Goal: Information Seeking & Learning: Learn about a topic

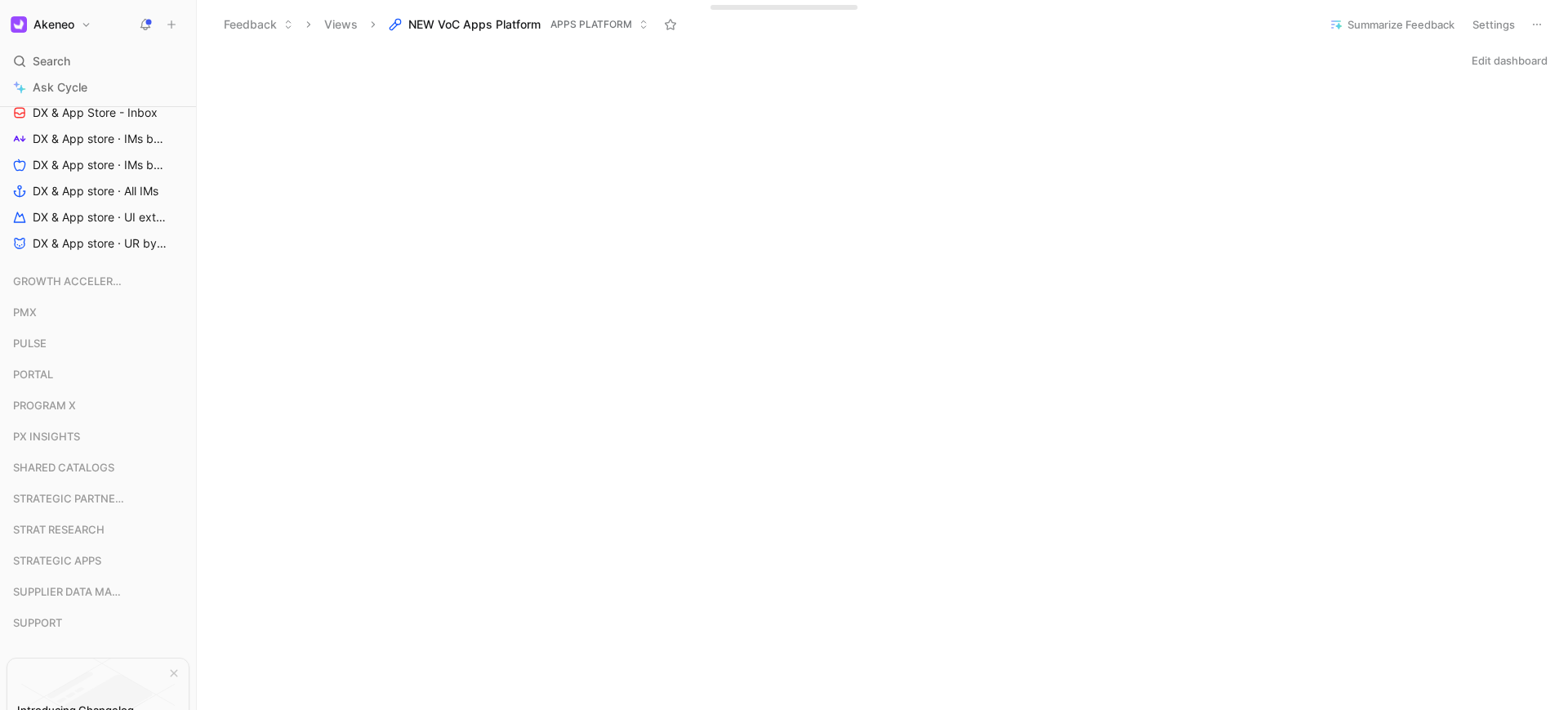
scroll to position [882, 0]
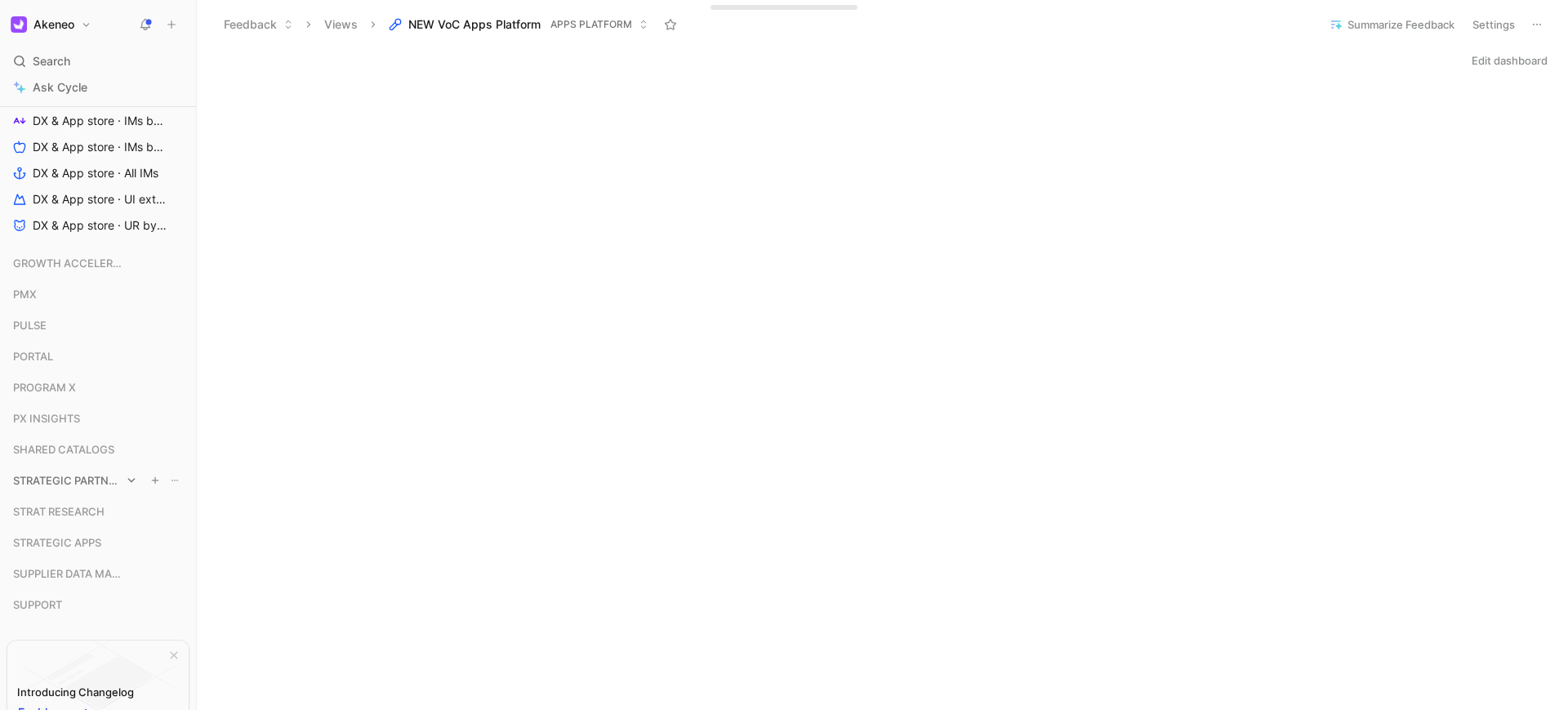
click at [130, 486] on div "STRATEGIC PARTNERSHIP" at bounding box center [97, 481] width 182 height 25
click at [126, 484] on icon at bounding box center [131, 480] width 11 height 11
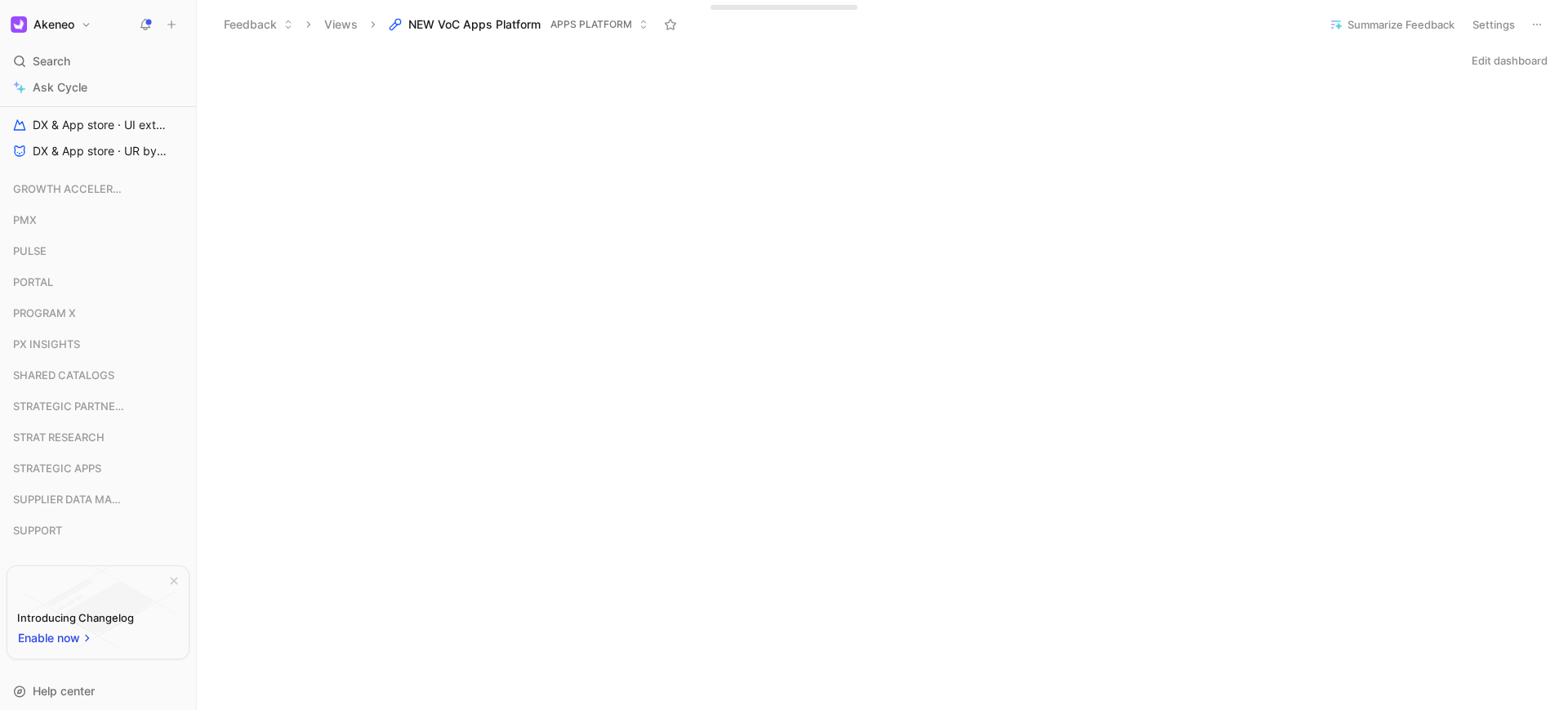
scroll to position [991, 0]
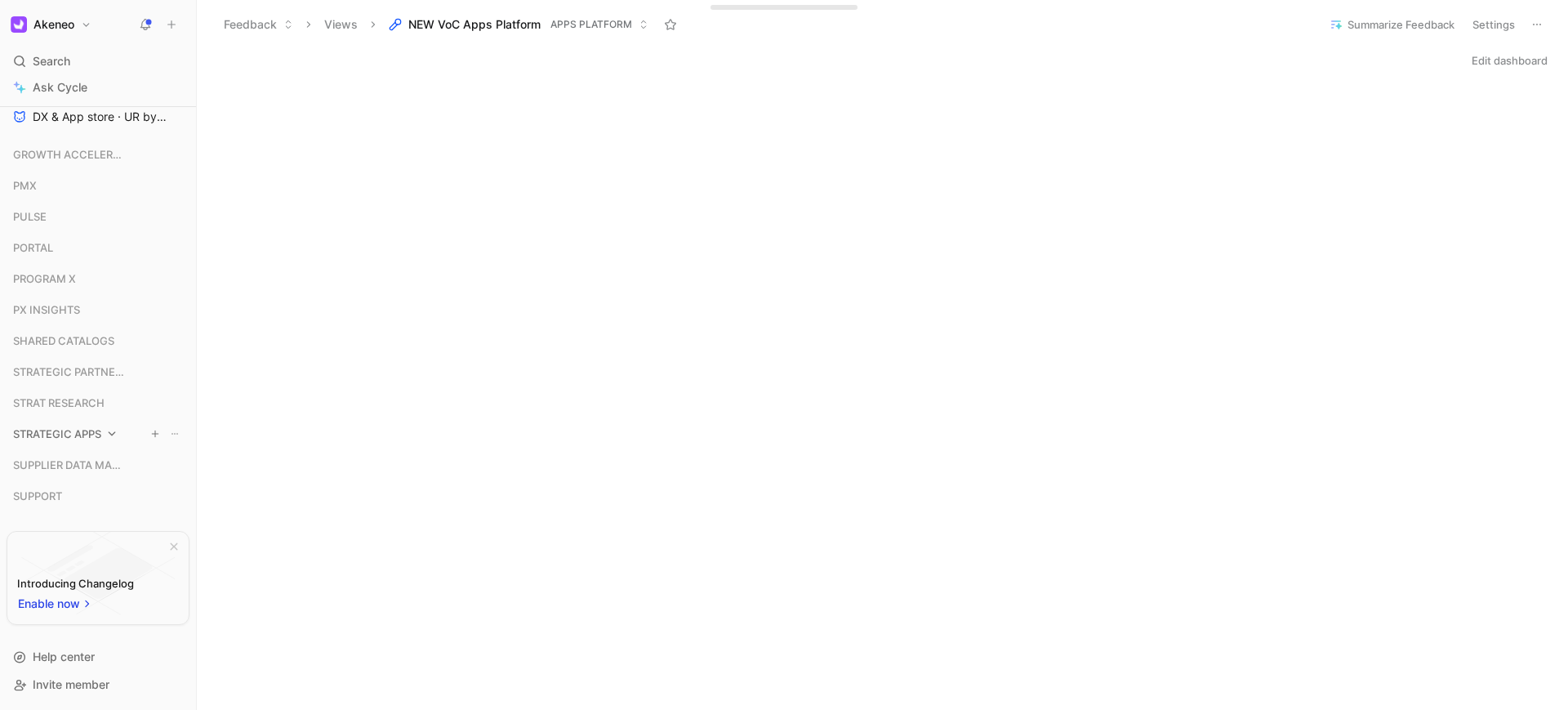
click at [116, 438] on icon at bounding box center [111, 433] width 11 height 11
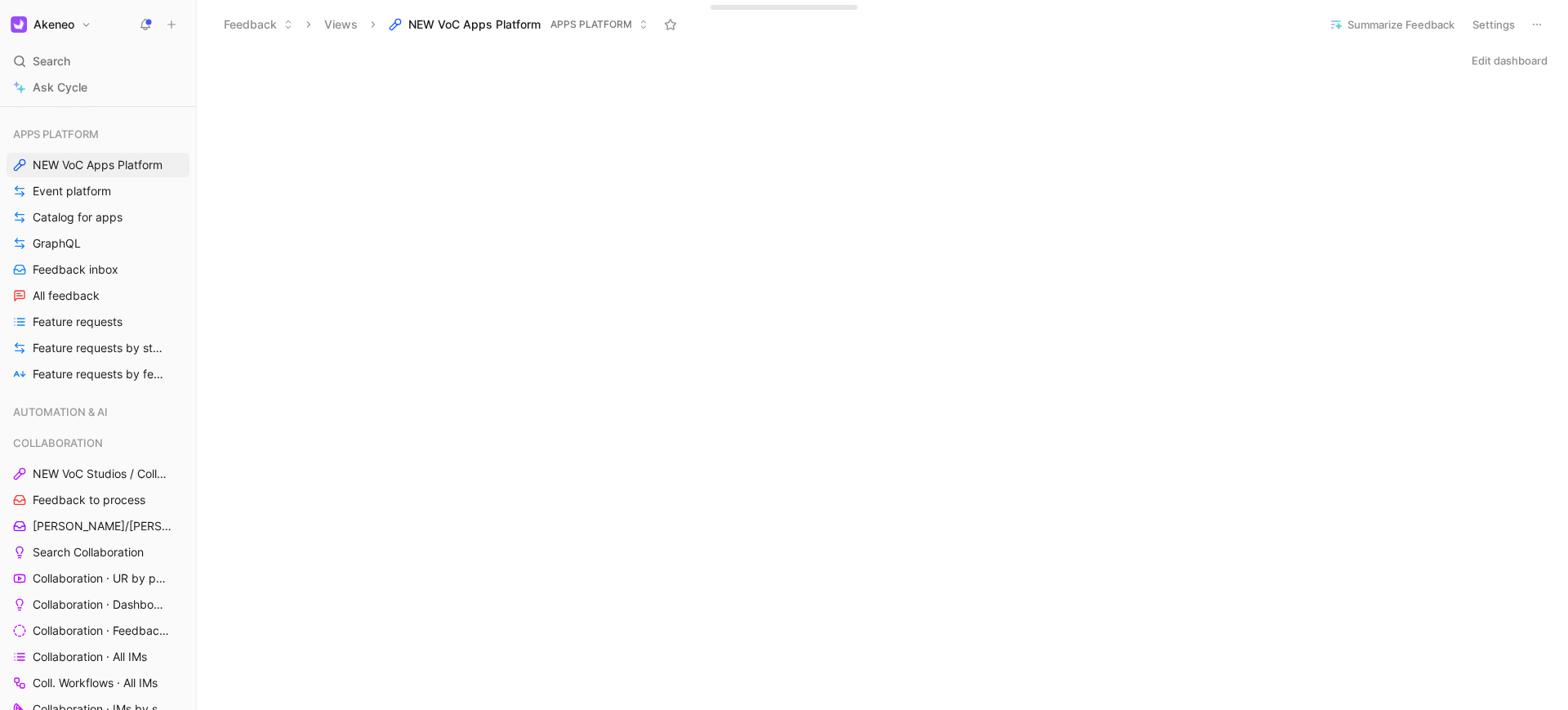
scroll to position [108, 0]
click at [113, 220] on span "Catalog for apps" at bounding box center [78, 220] width 90 height 17
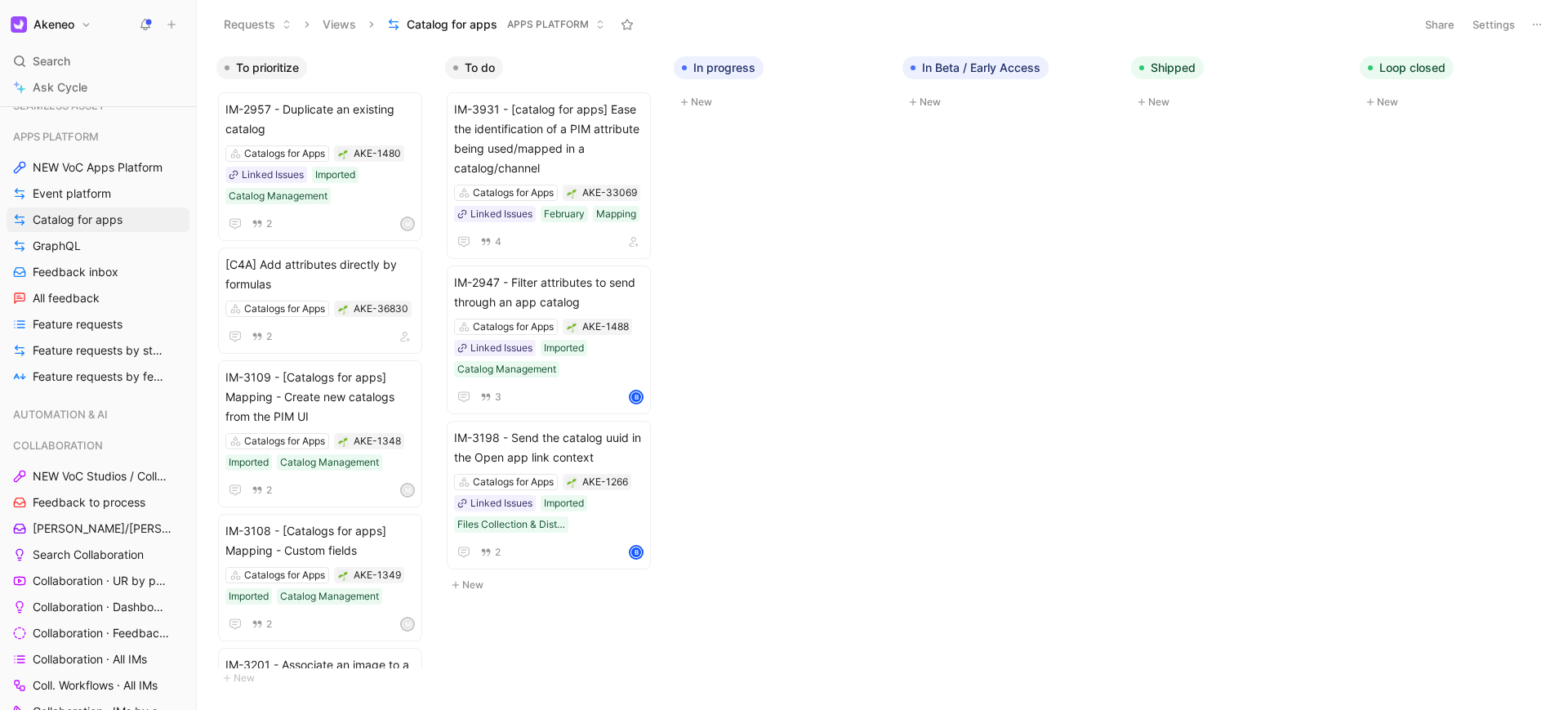
click at [727, 12] on div "Requests Views Catalog for apps APPS PLATFORM" at bounding box center [810, 24] width 1191 height 27
click at [421, 67] on use "button" at bounding box center [421, 68] width 8 height 2
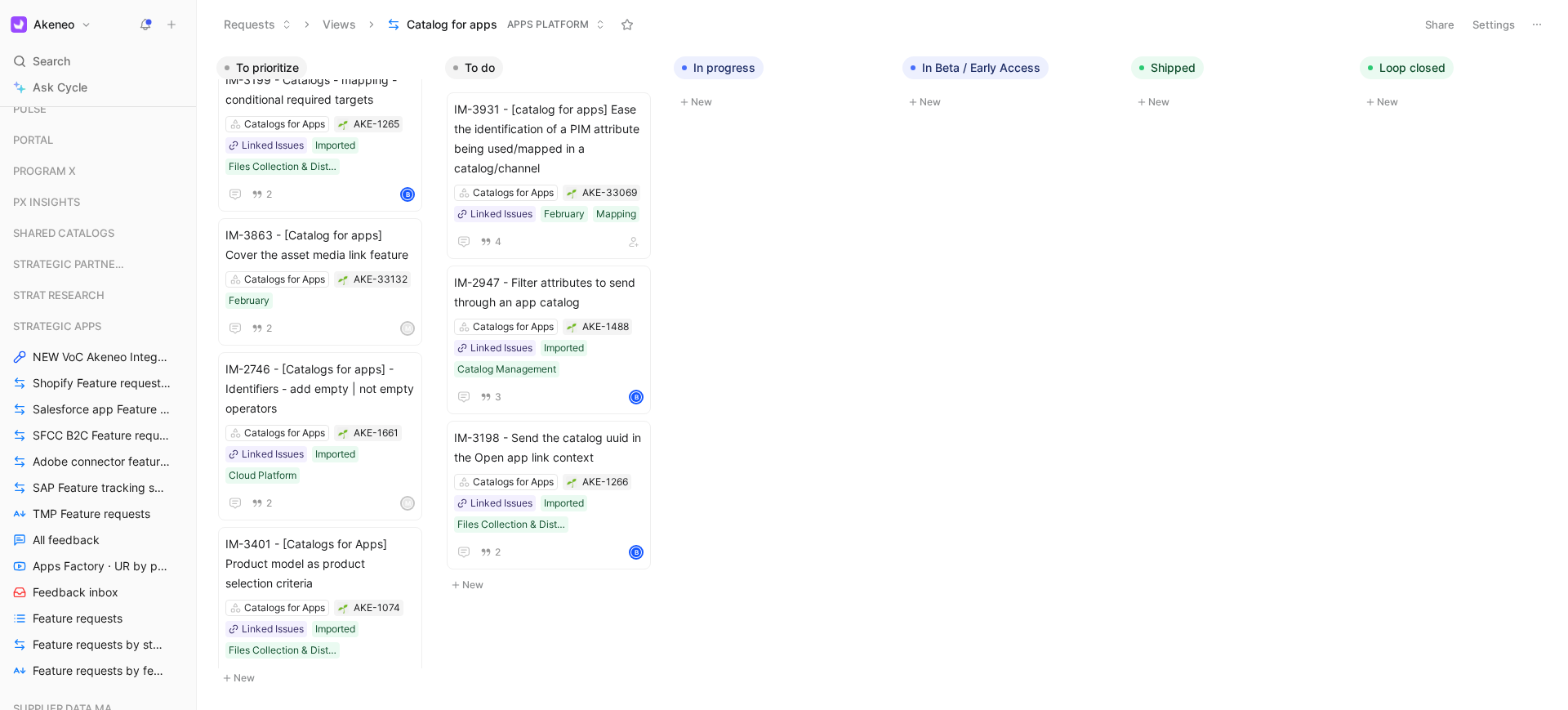
scroll to position [1138, 0]
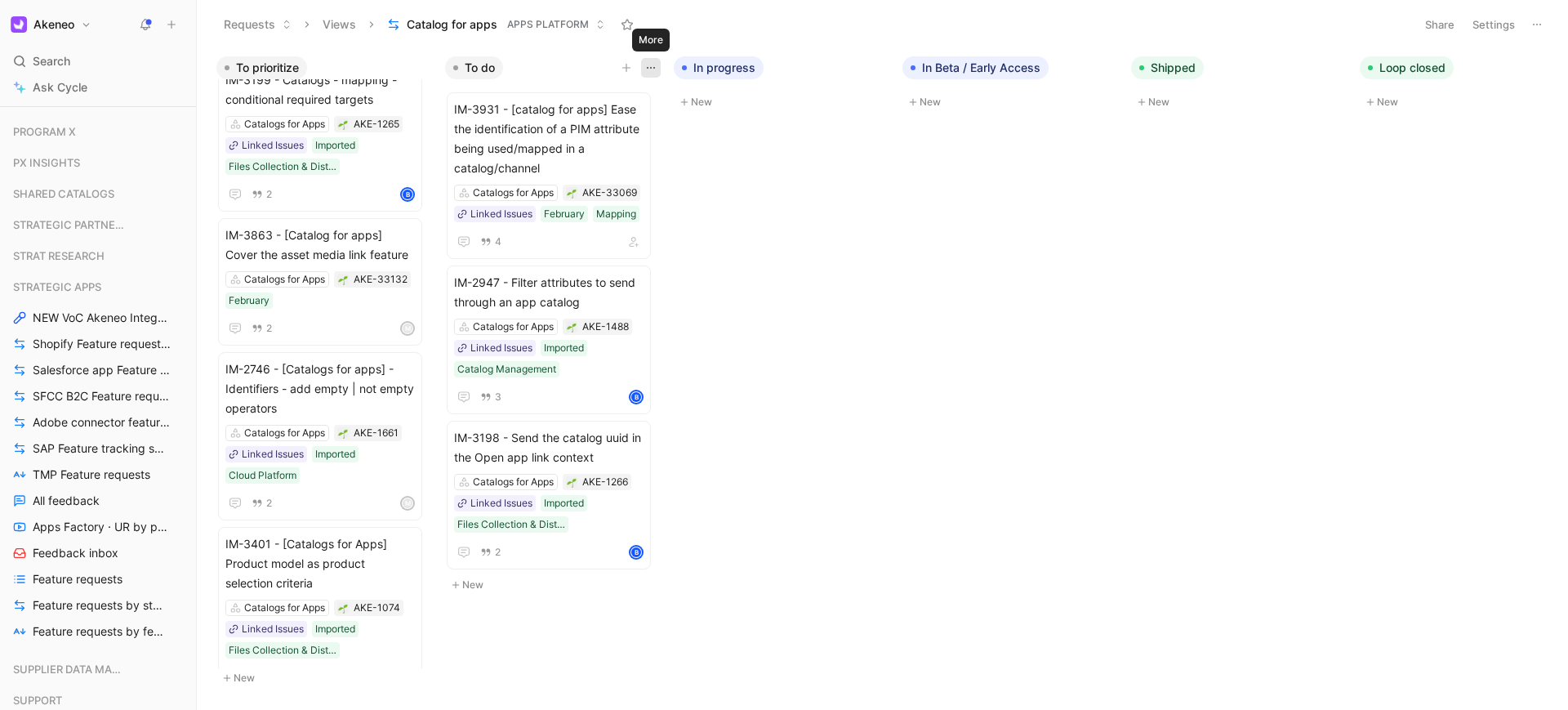
click at [648, 72] on icon "button" at bounding box center [650, 67] width 13 height 13
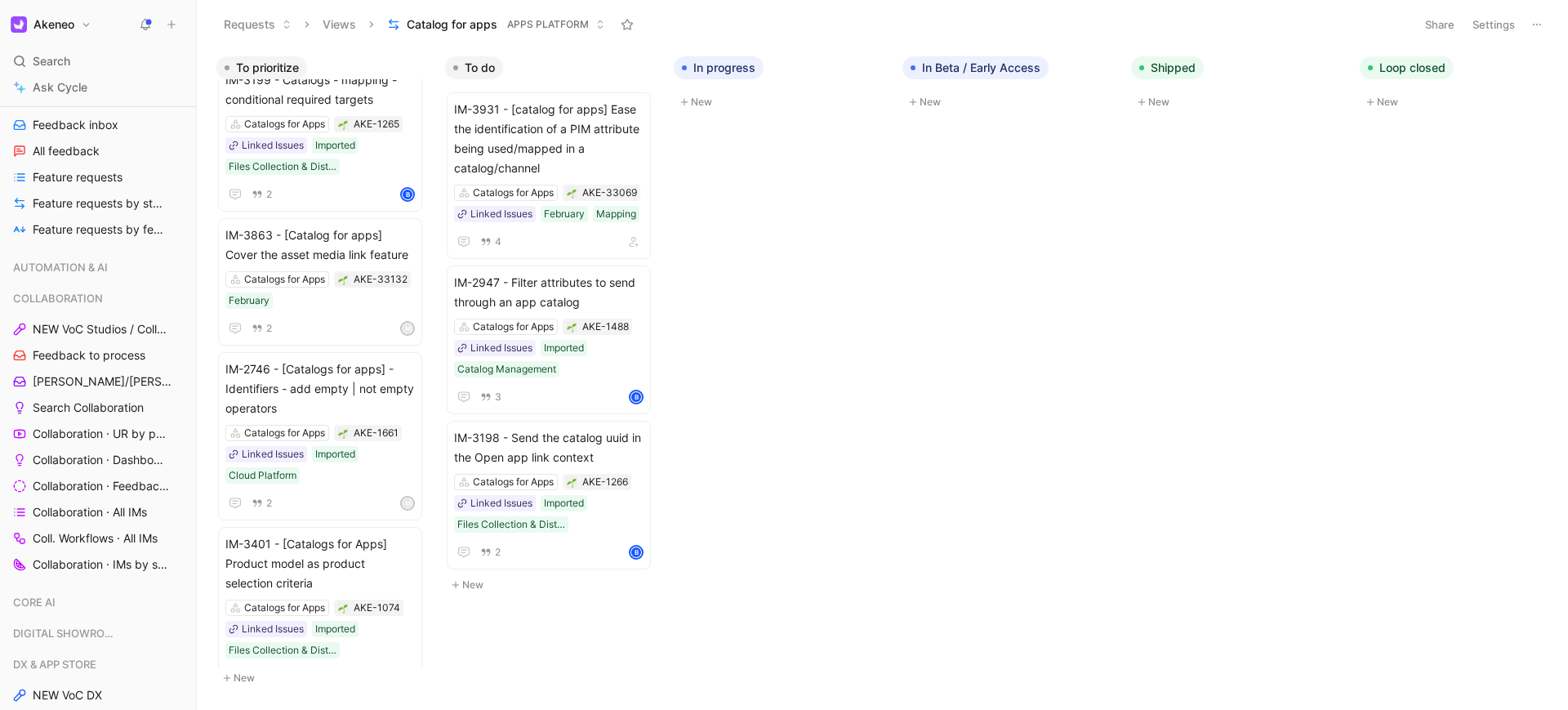
scroll to position [0, 0]
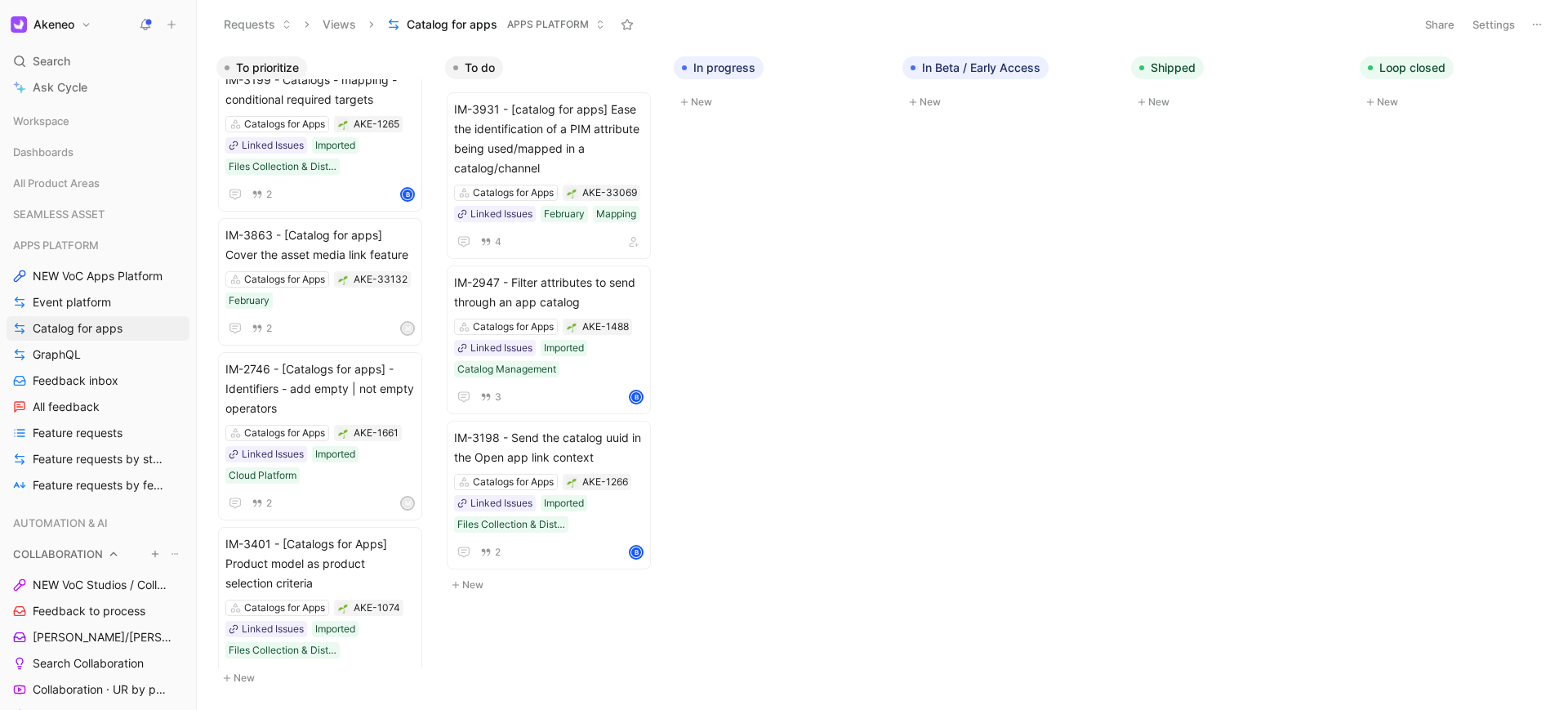
click at [116, 552] on icon at bounding box center [113, 554] width 11 height 11
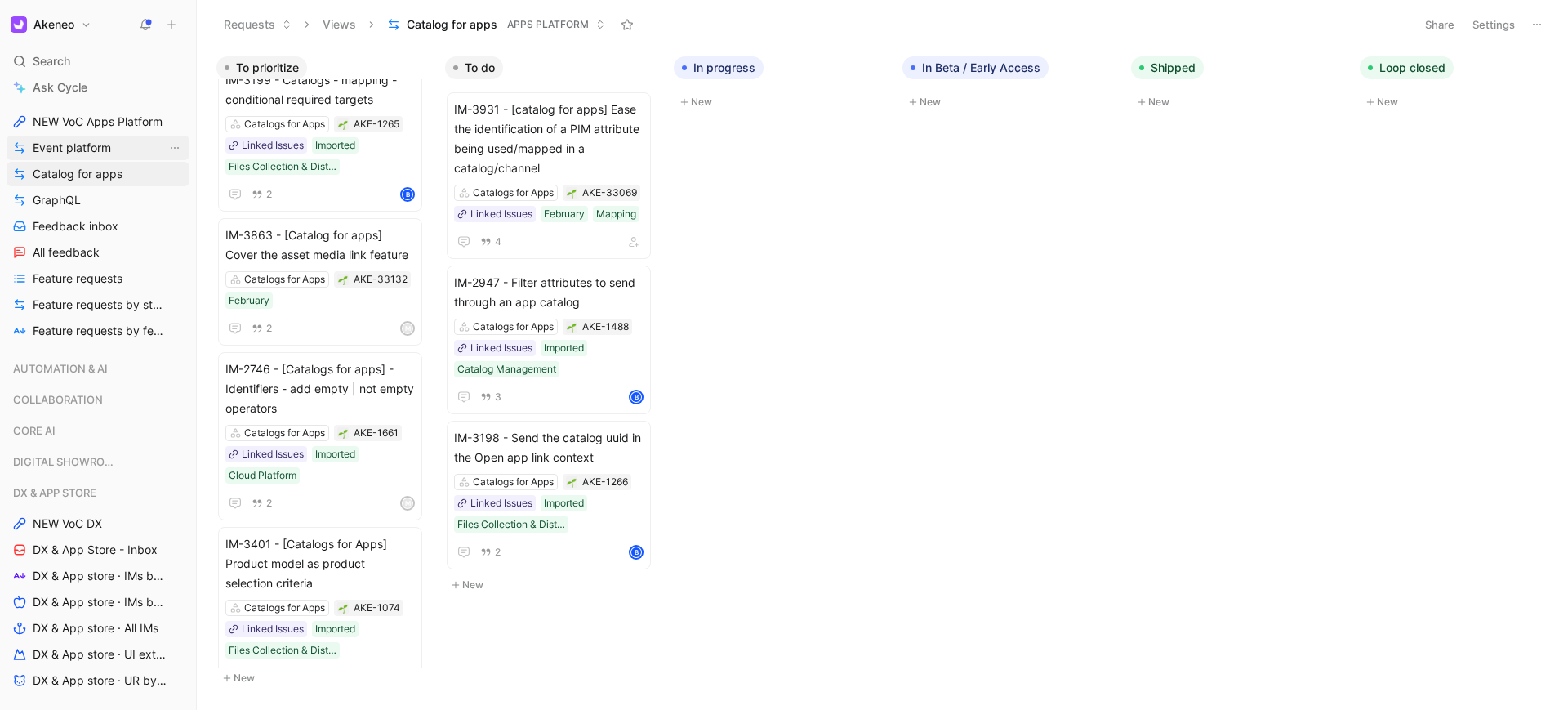
scroll to position [294, 0]
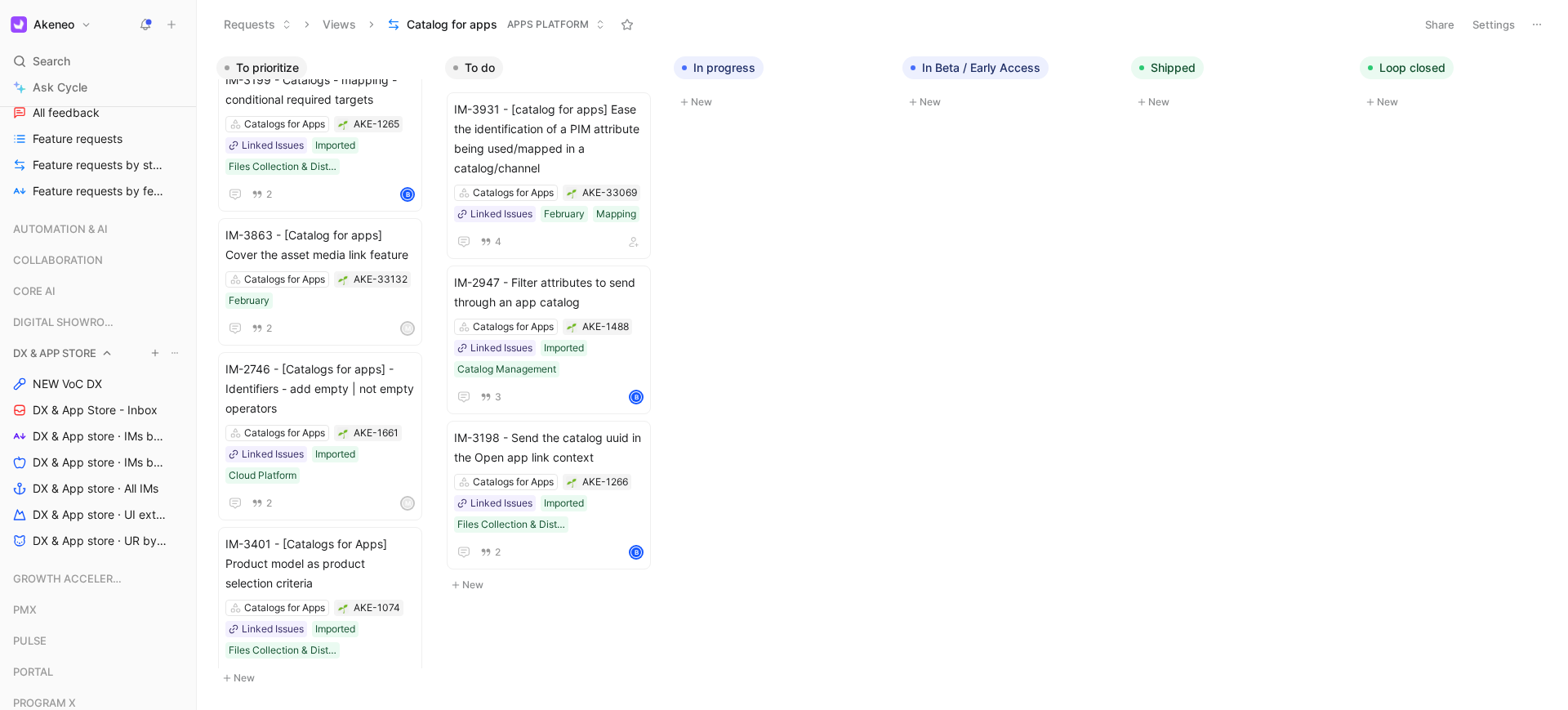
click at [106, 355] on icon at bounding box center [107, 353] width 11 height 11
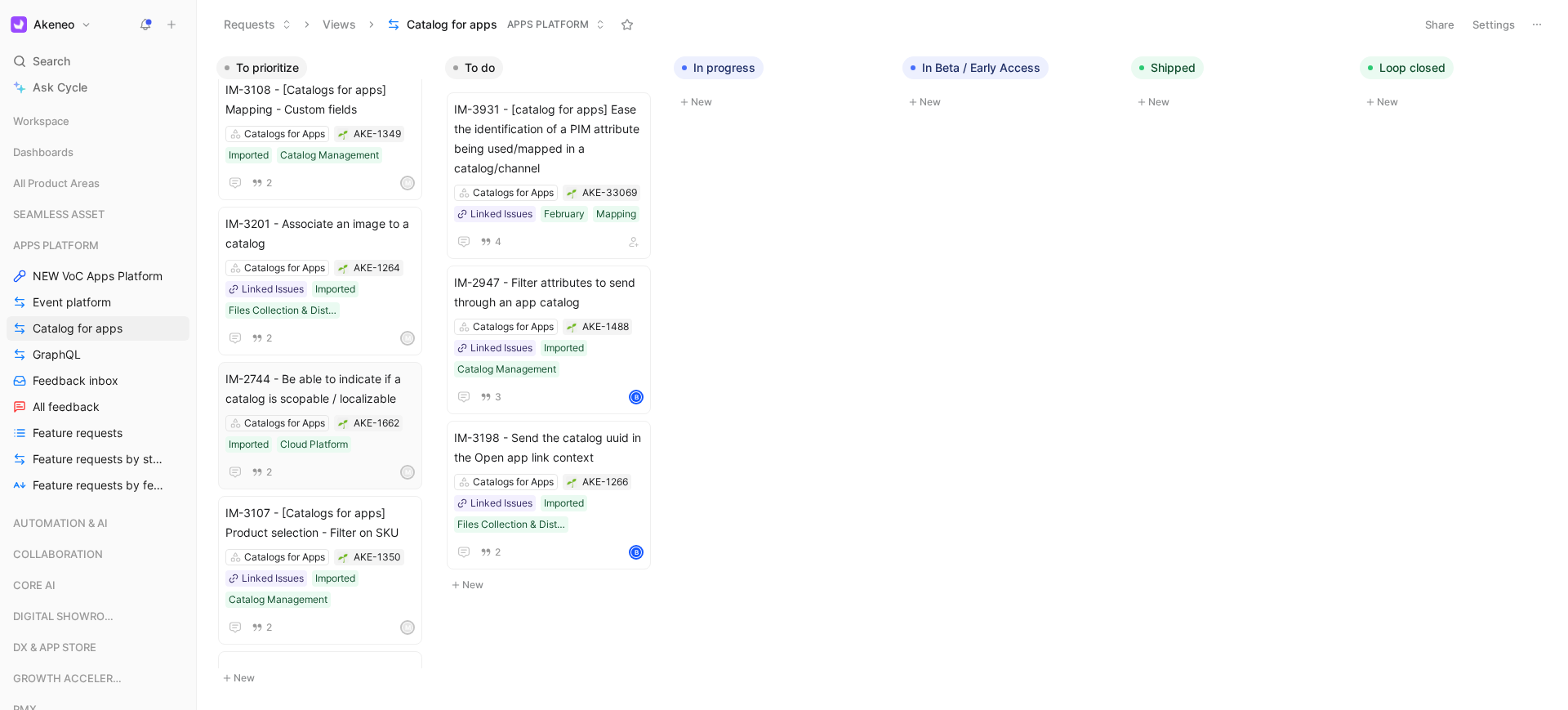
scroll to position [0, 0]
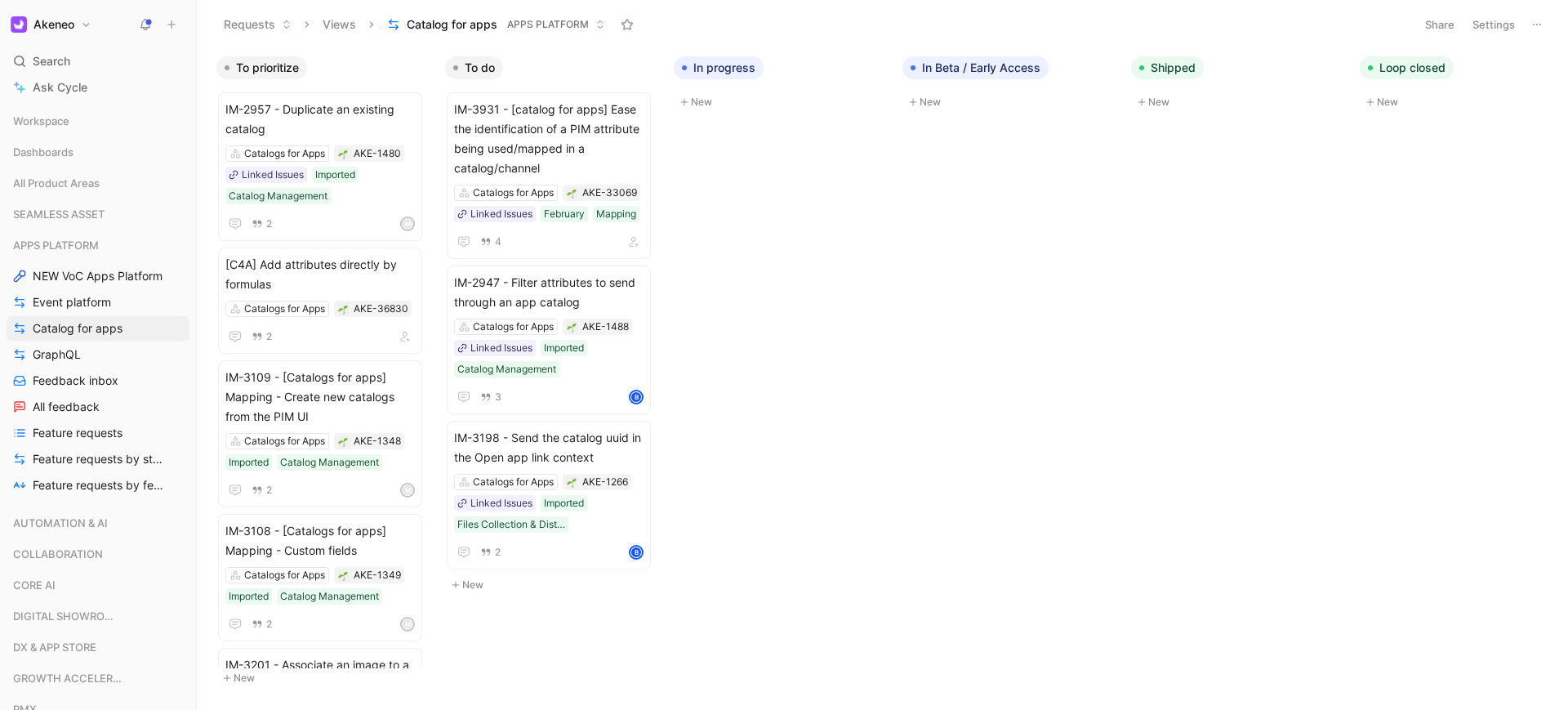
click at [471, 580] on button "New" at bounding box center [553, 585] width 216 height 19
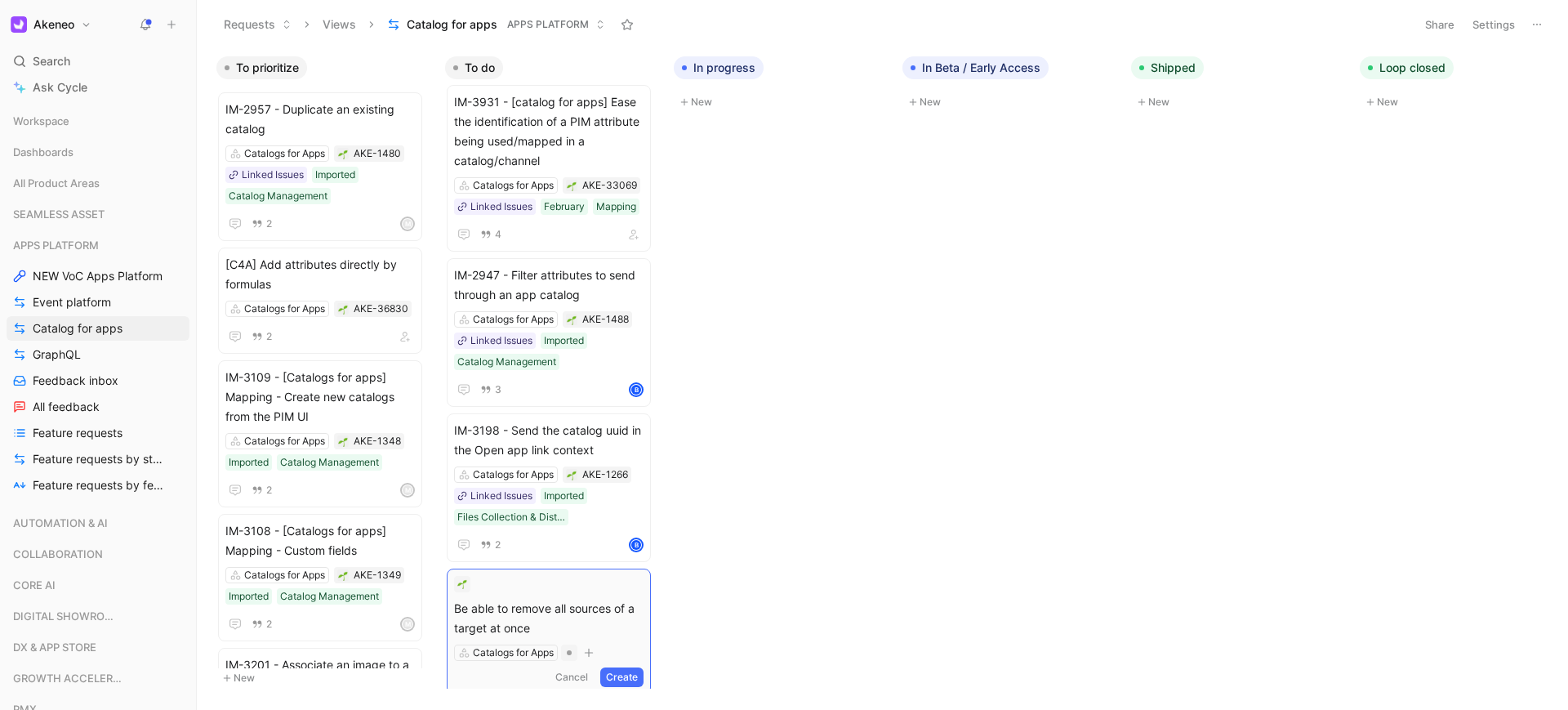
click at [565, 612] on span "Be able to remove all sources of a target at once" at bounding box center [548, 618] width 189 height 39
click at [456, 601] on span "Be able to remove all sources of a target at once" at bounding box center [548, 618] width 189 height 39
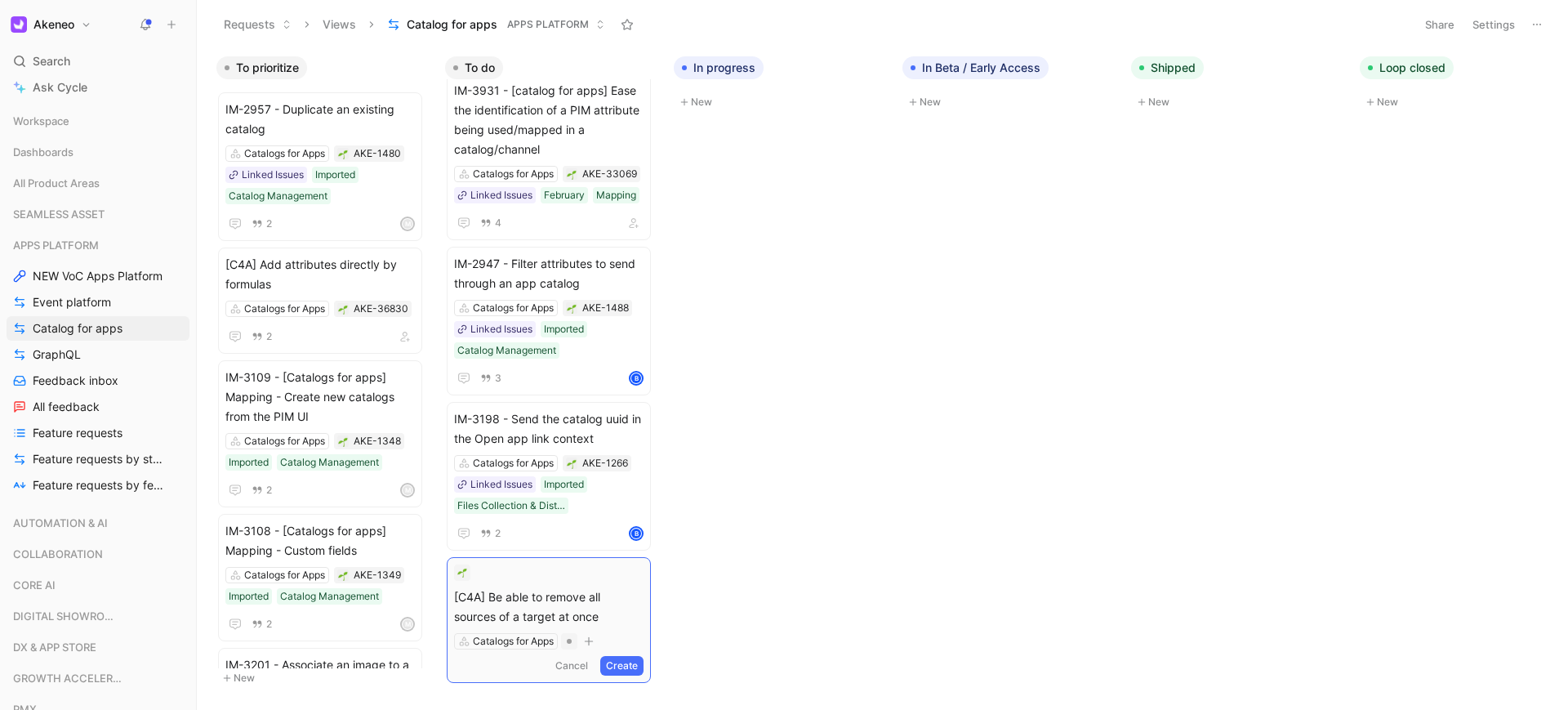
scroll to position [27, 0]
click at [637, 663] on button "Create" at bounding box center [621, 666] width 43 height 19
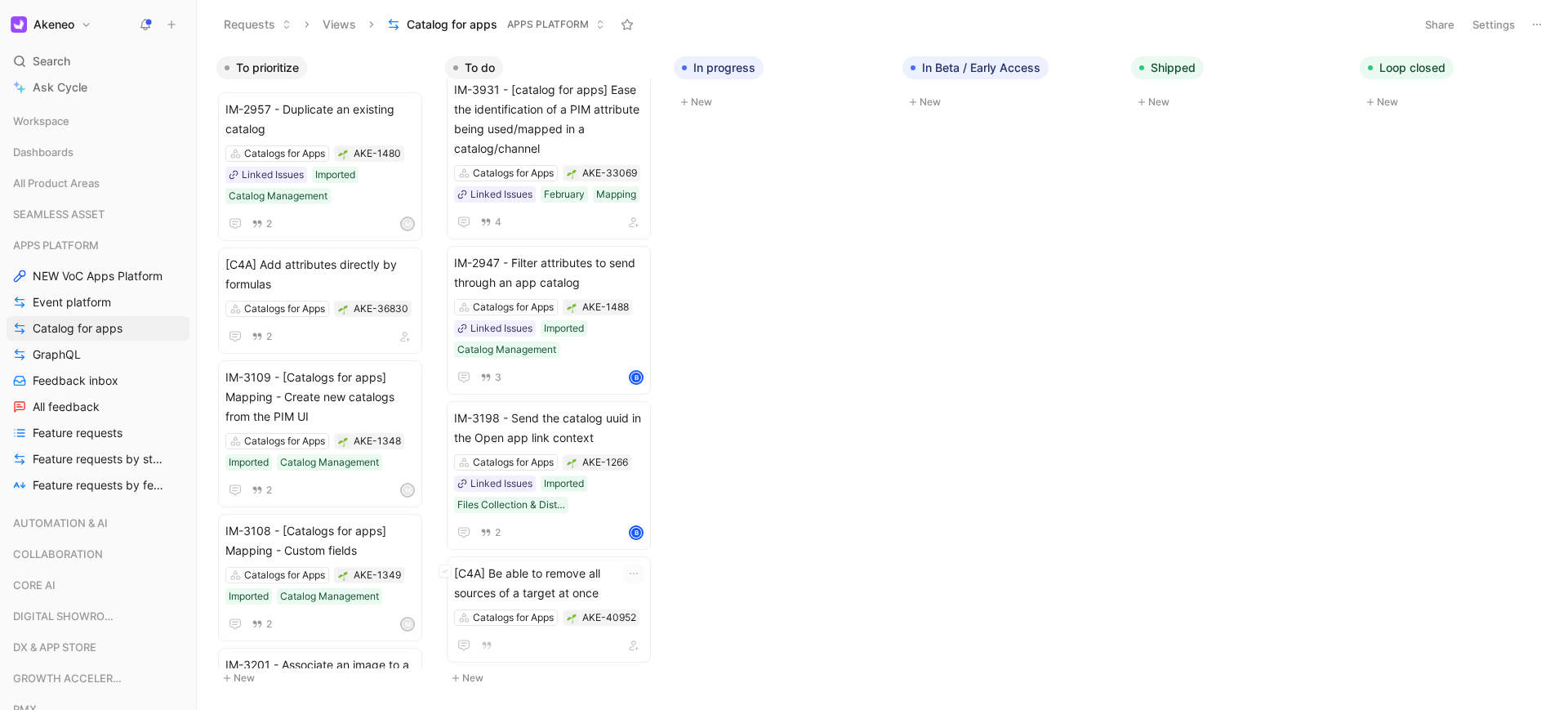
scroll to position [27, 0]
click at [584, 580] on span "[C4A] Be able to remove all sources of a target at once" at bounding box center [548, 583] width 189 height 39
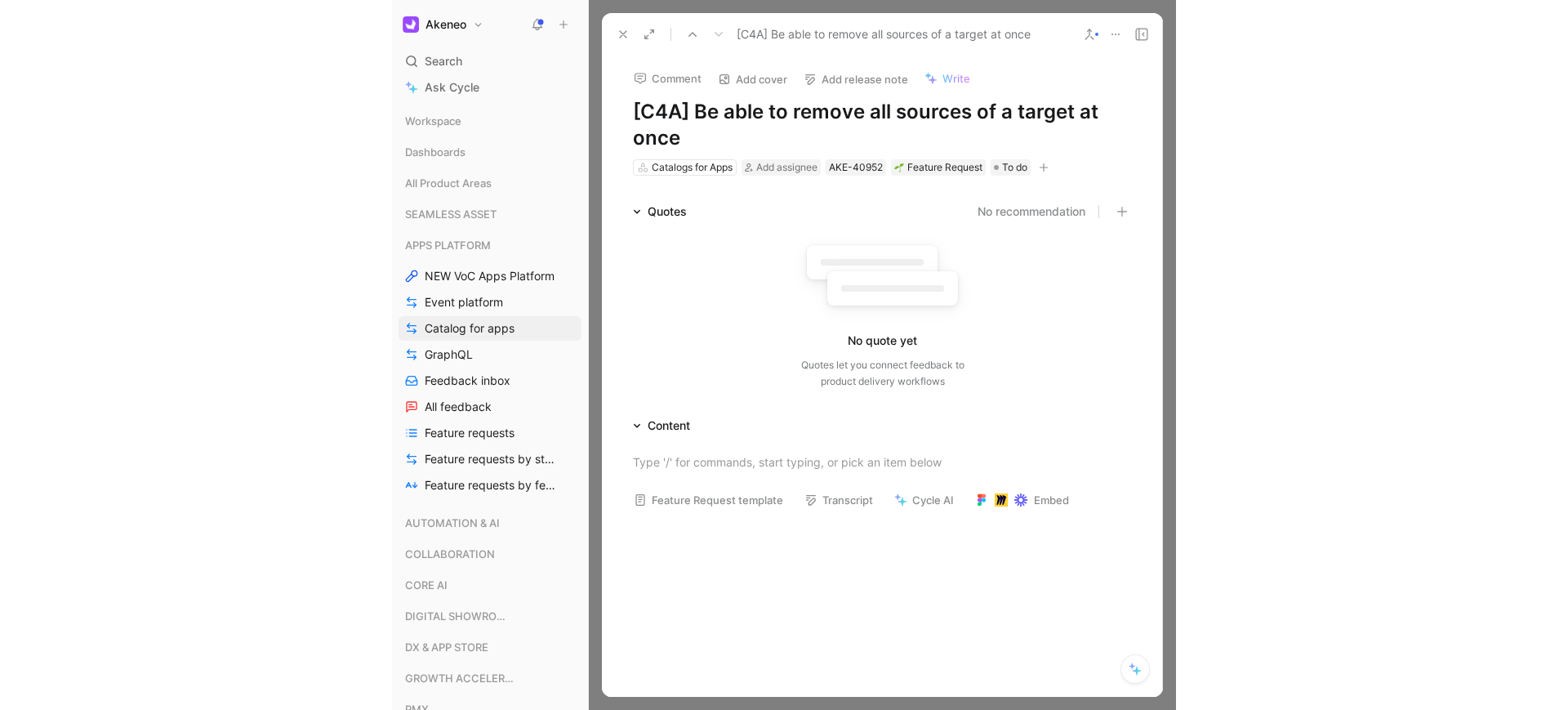
scroll to position [27, 0]
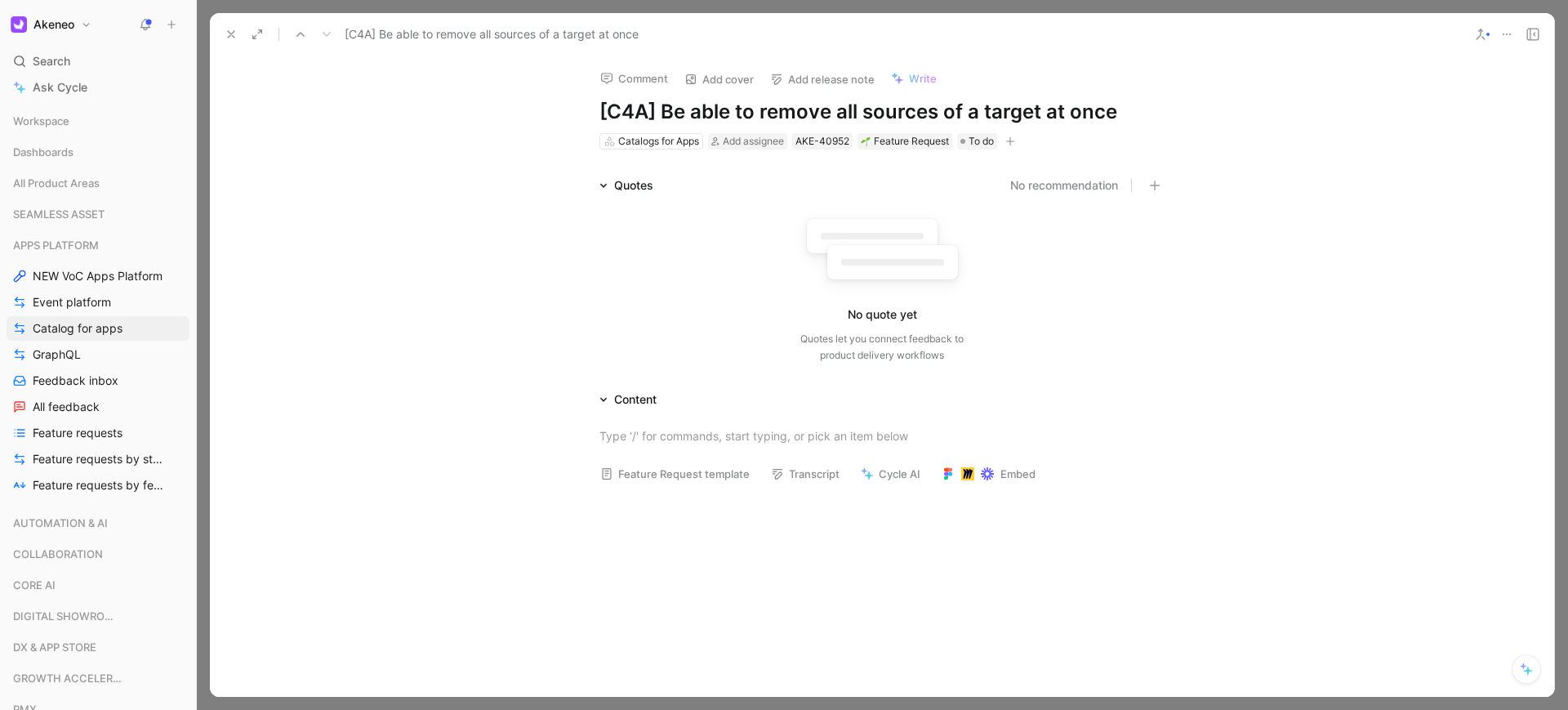
click at [656, 202] on div "No quote yet Quotes let you connect feedback to product delivery workflows" at bounding box center [881, 282] width 565 height 175
click at [903, 349] on div "Quotes let you connect feedback to product delivery workflows" at bounding box center [881, 347] width 163 height 33
click at [1155, 187] on icon "button" at bounding box center [1154, 185] width 11 height 11
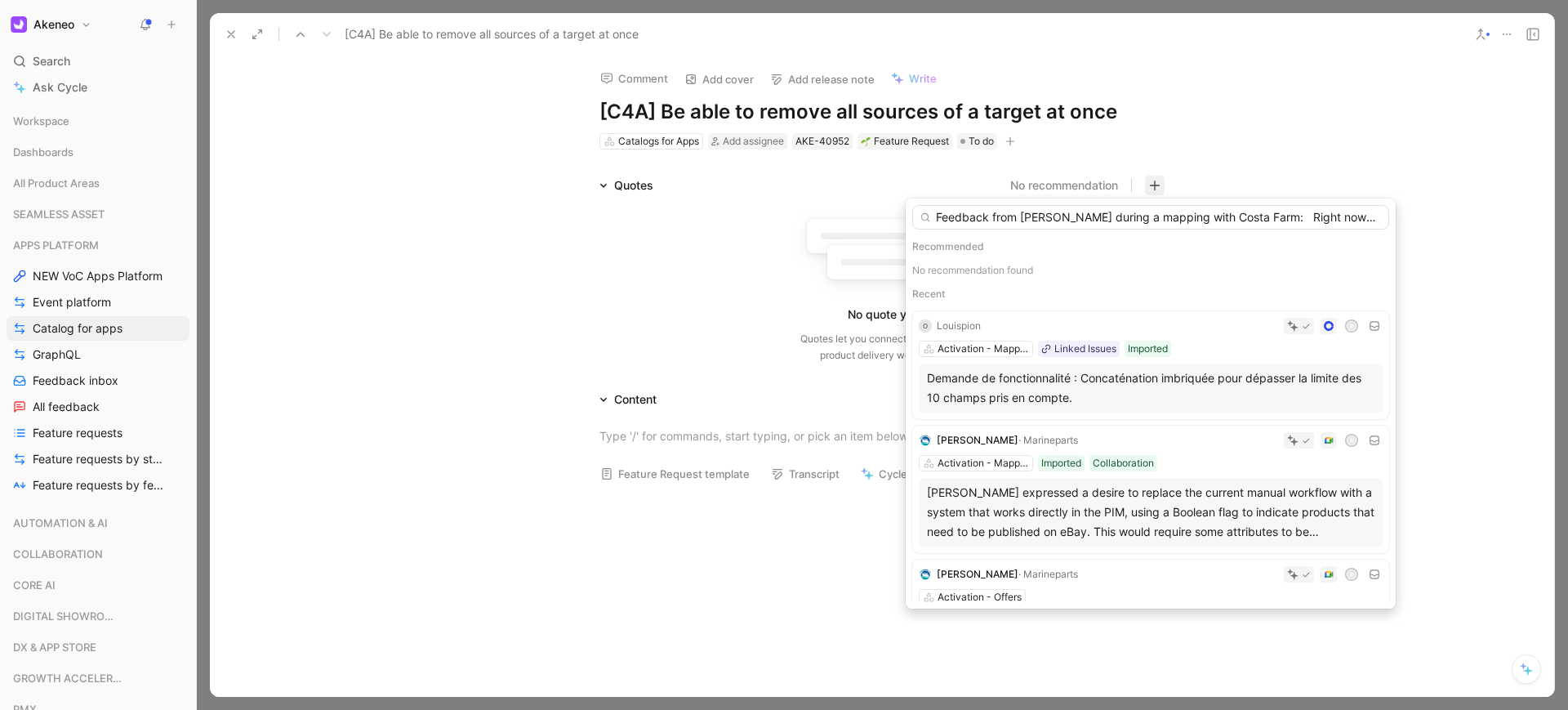
scroll to position [0, 1053]
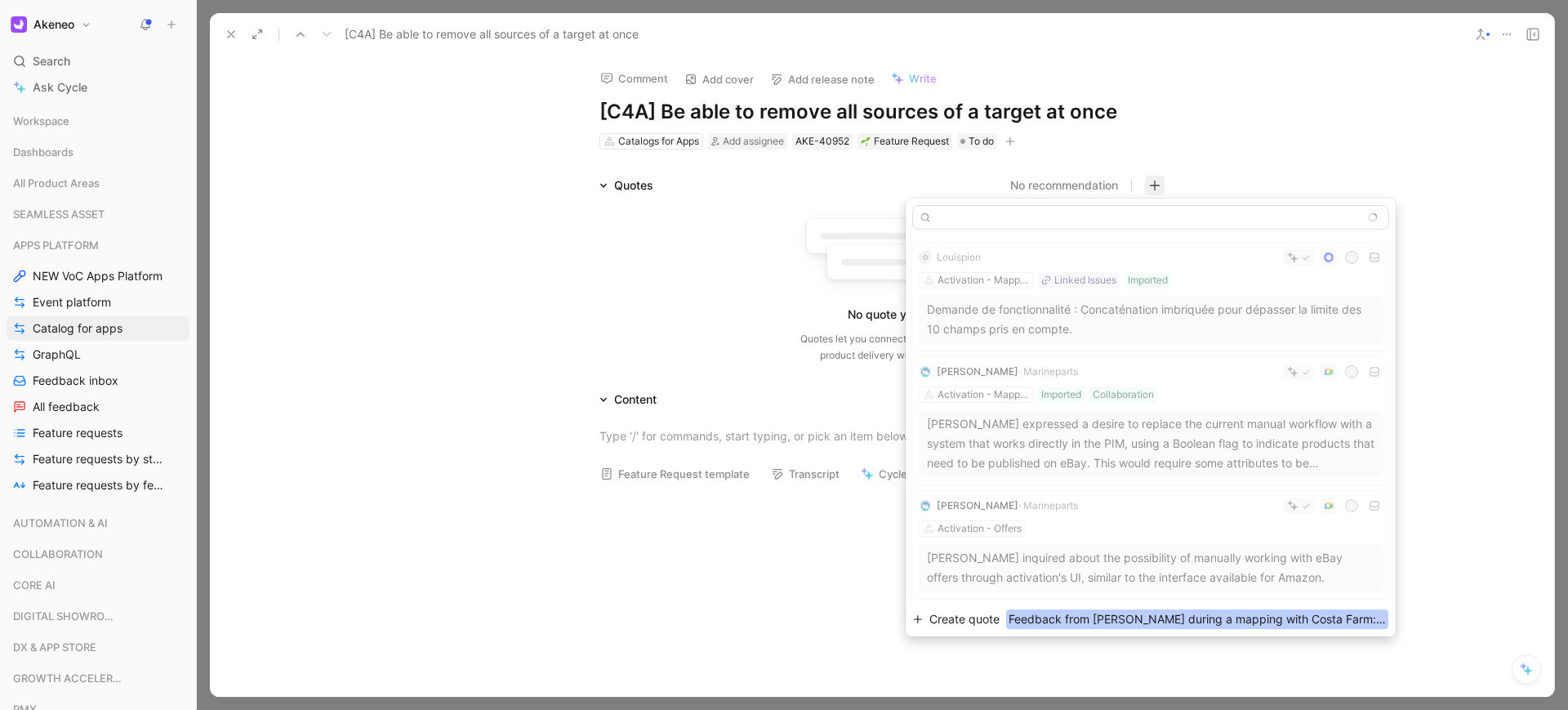
type input "Feedback from Kris during a mapping with Costa Farm: Right now they need remove…"
click at [956, 616] on span "Create quote" at bounding box center [964, 619] width 71 height 19
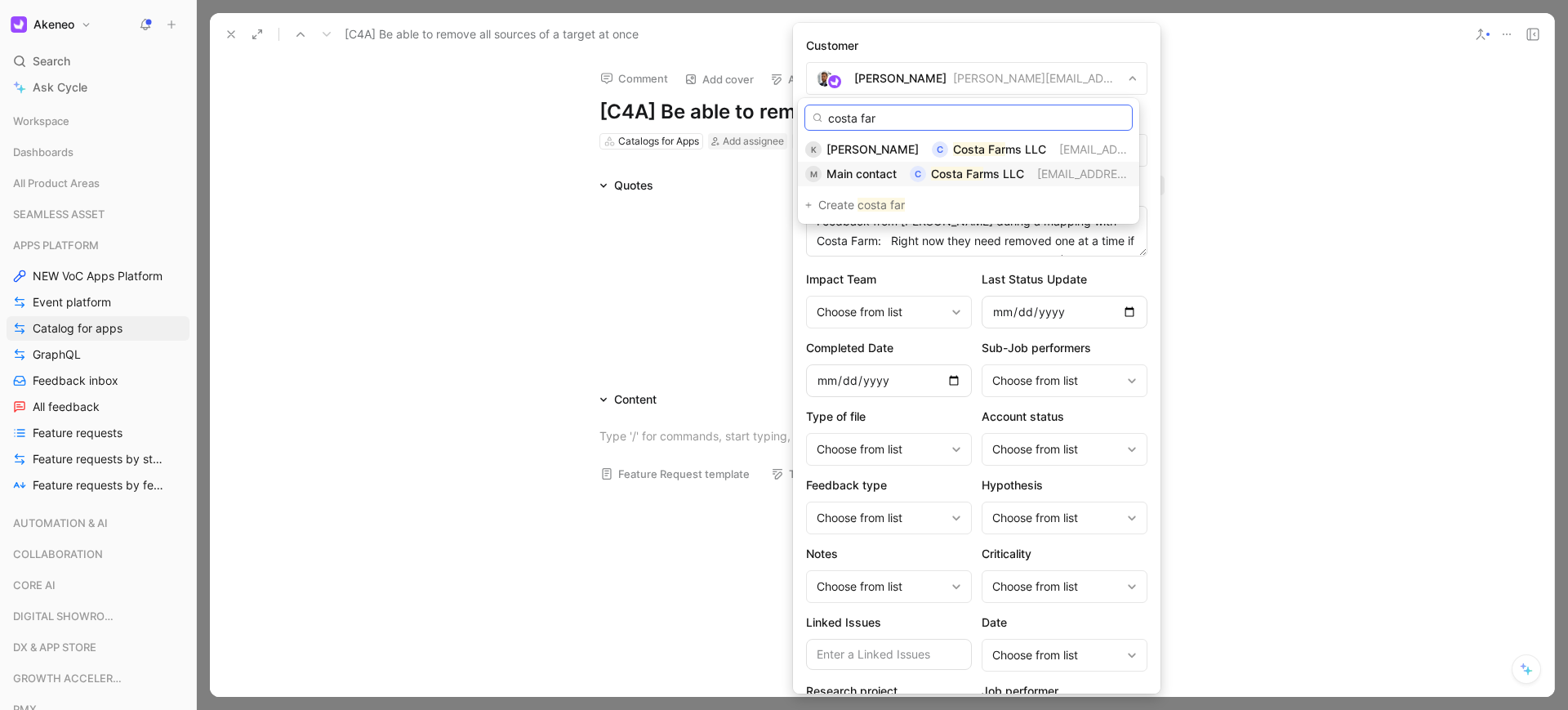
type input "costa far"
click at [970, 175] on mark "Costa Far" at bounding box center [956, 174] width 52 height 14
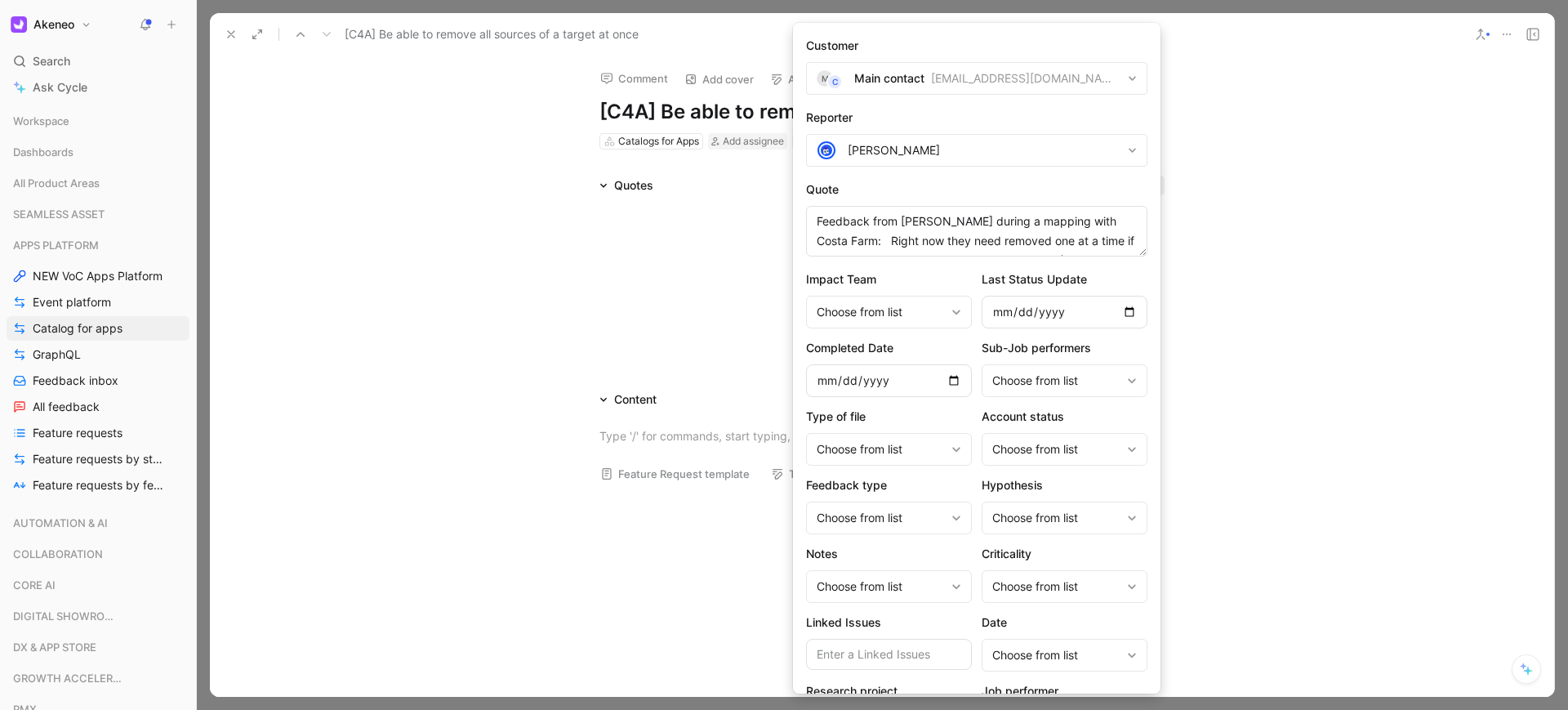
click at [925, 147] on div "[PERSON_NAME]" at bounding box center [985, 150] width 273 height 19
type input "kris"
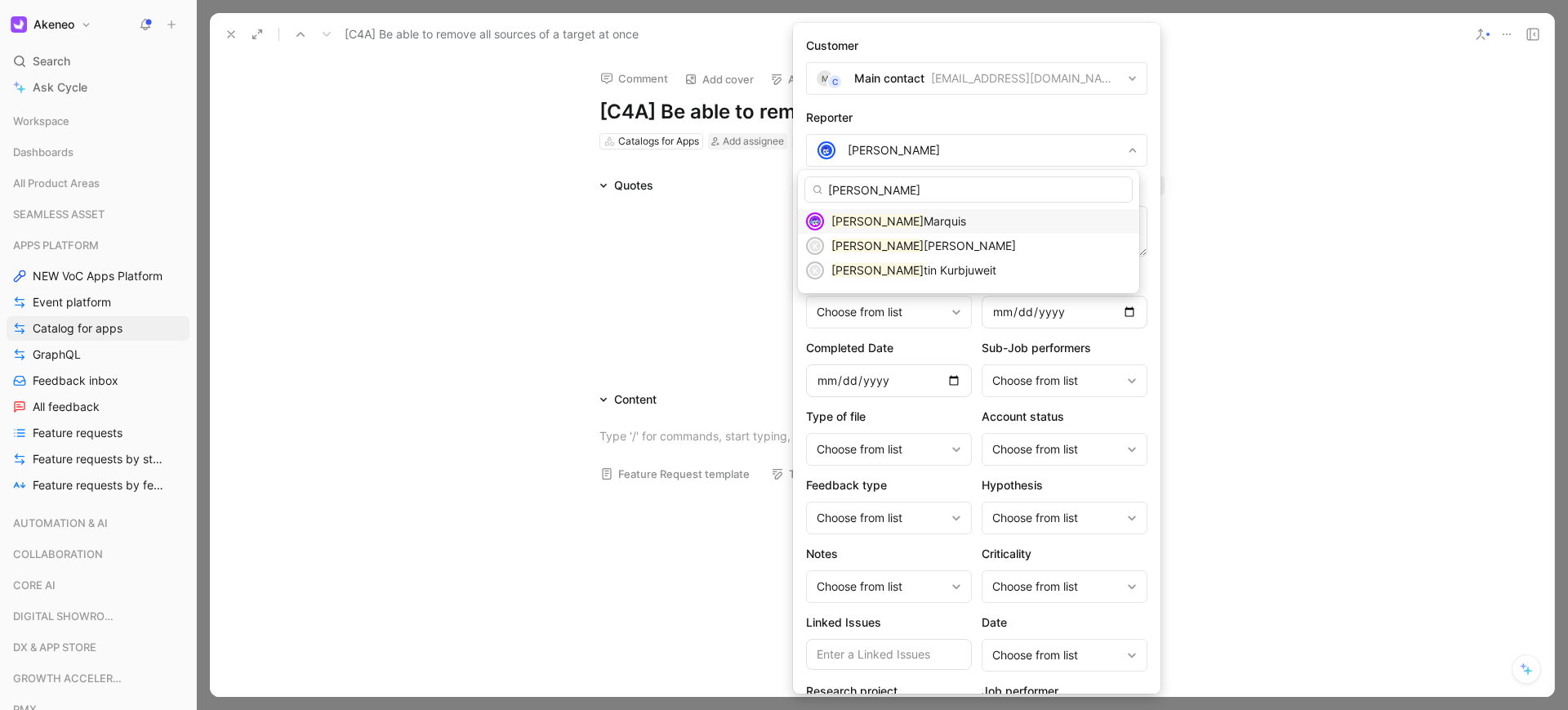
click at [924, 225] on span "Marquis" at bounding box center [945, 221] width 42 height 14
click at [851, 220] on rect at bounding box center [872, 235] width 130 height 34
click at [852, 220] on rect at bounding box center [872, 235] width 130 height 34
click at [859, 220] on rect at bounding box center [872, 235] width 130 height 34
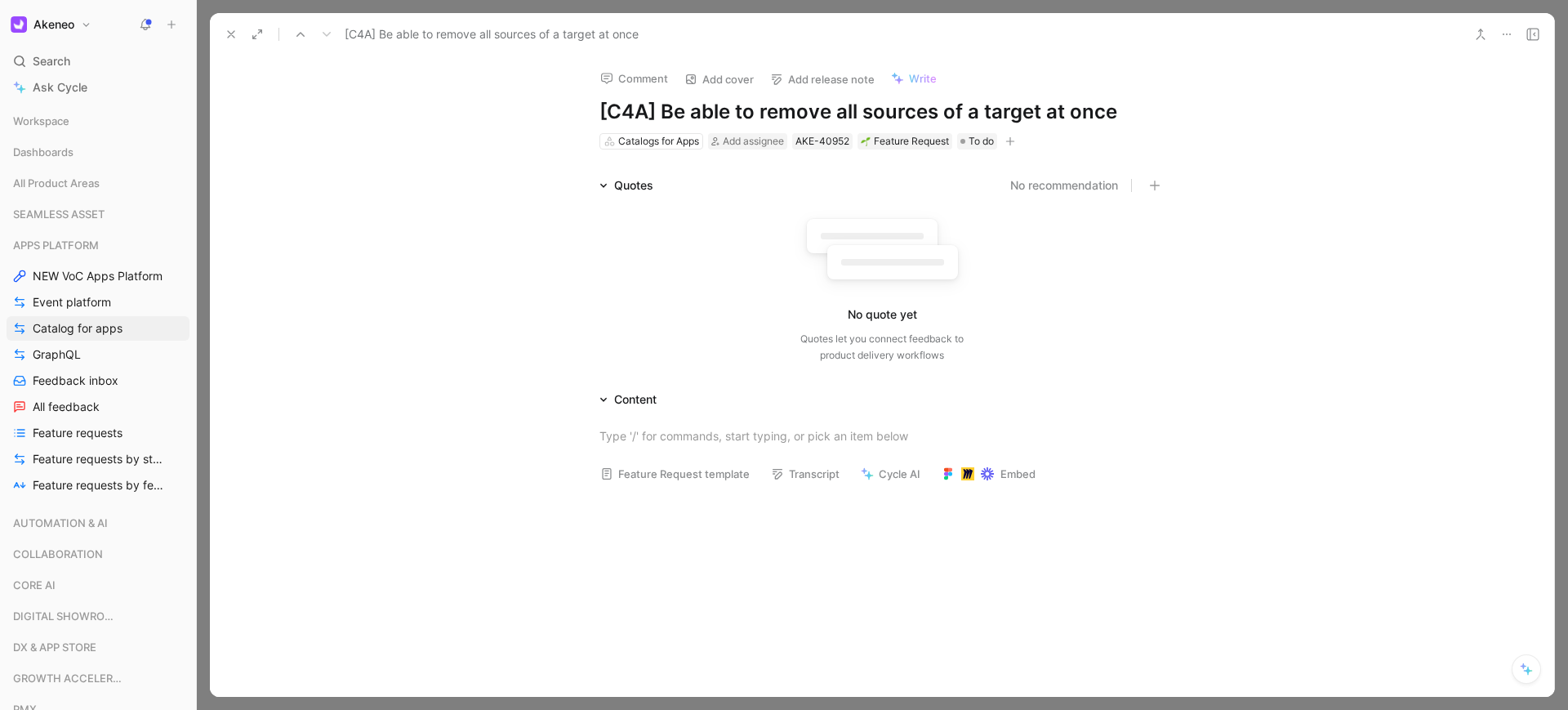
click at [912, 284] on icon at bounding box center [882, 253] width 181 height 90
click at [1315, 271] on div "Quotes No recommendation No quote yet Quotes let you connect feedback to produc…" at bounding box center [881, 273] width 1344 height 194
click at [869, 275] on rect at bounding box center [892, 262] width 130 height 34
click at [872, 362] on div "Quotes let you connect feedback to product delivery workflows" at bounding box center [881, 347] width 163 height 33
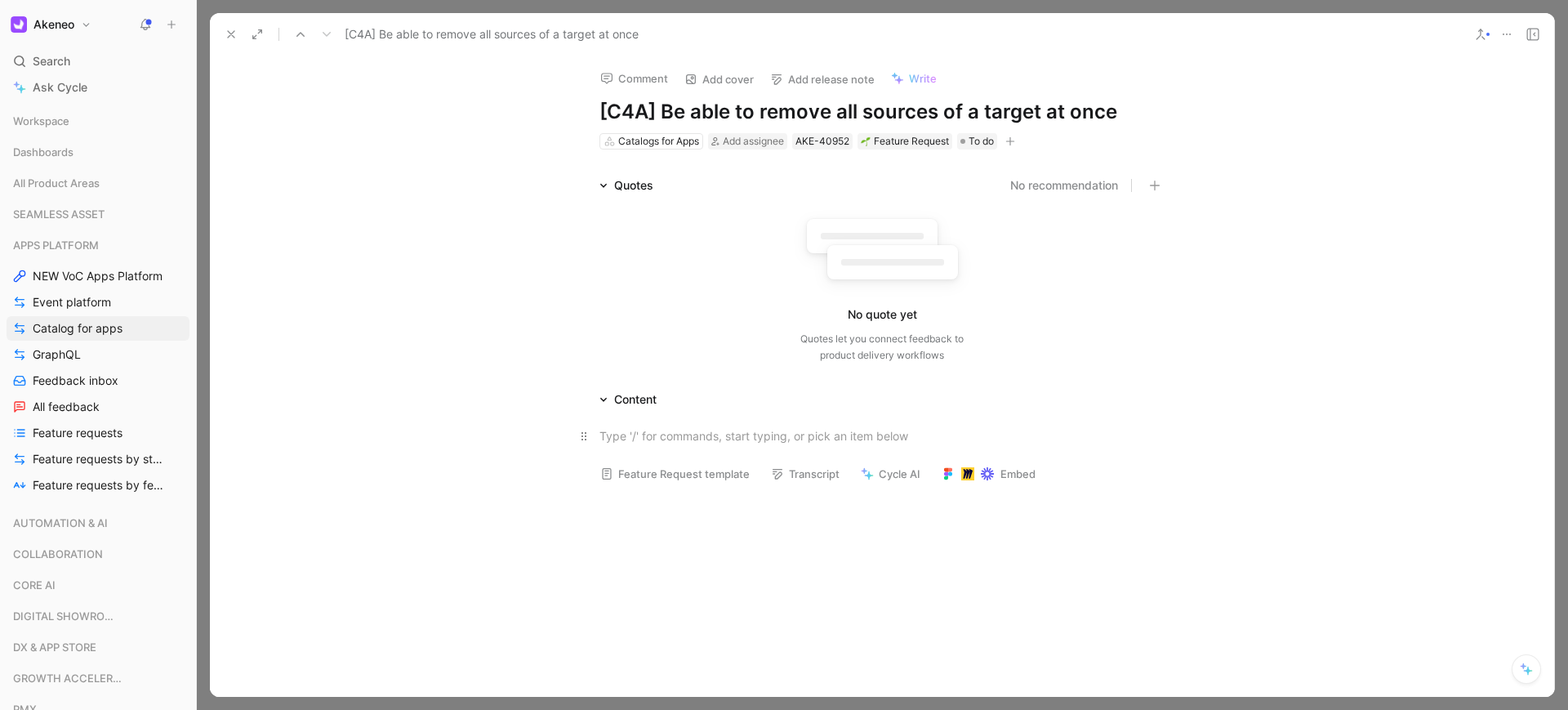
click at [668, 440] on div at bounding box center [881, 435] width 565 height 17
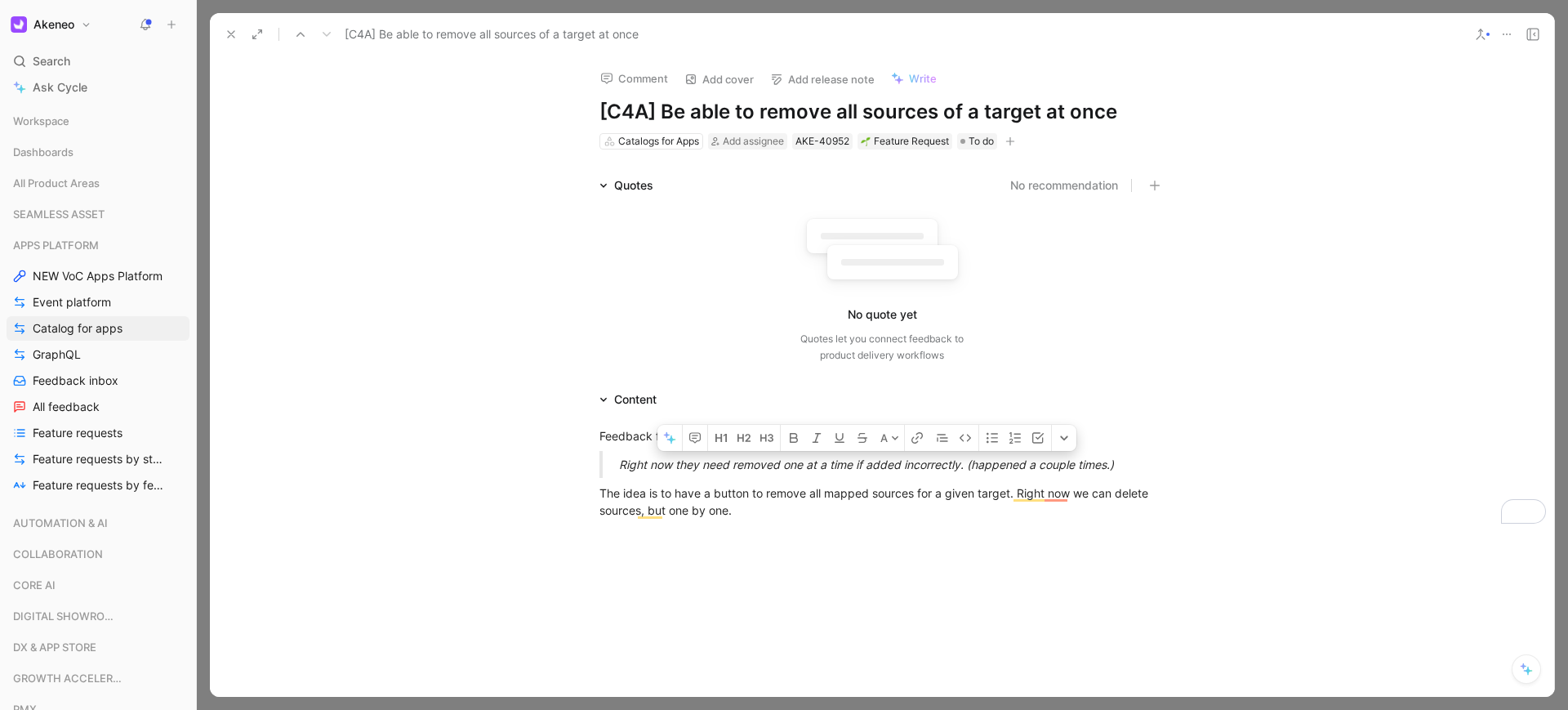
drag, startPoint x: 1128, startPoint y: 468, endPoint x: 618, endPoint y: 458, distance: 510.1
click at [619, 458] on div "Right now they need removed one at a time if added incorrectly. (happened a cou…" at bounding box center [901, 464] width 565 height 17
copy div "Right now they need removed one at a time if added incorrectly. (happened a cou…"
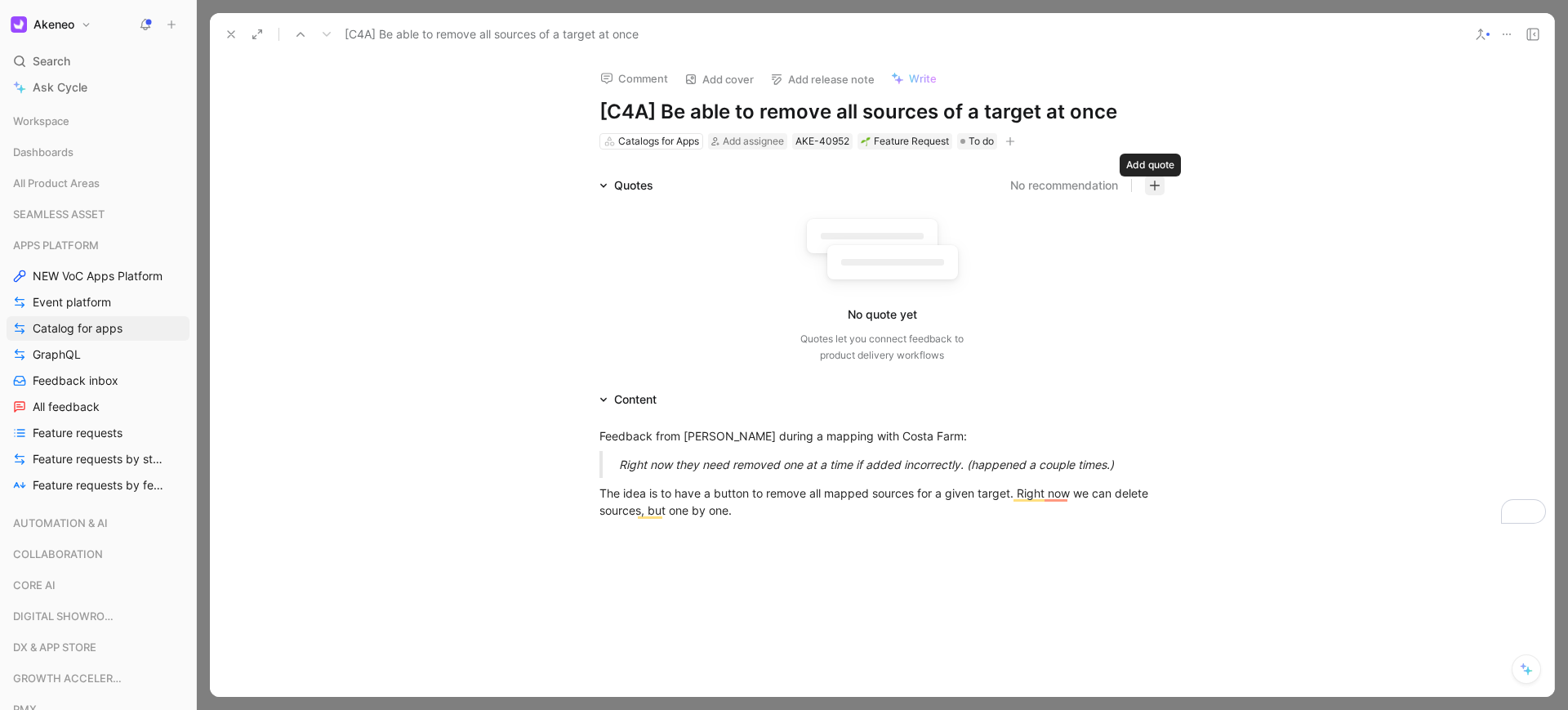
click at [1151, 191] on icon "button" at bounding box center [1154, 185] width 11 height 11
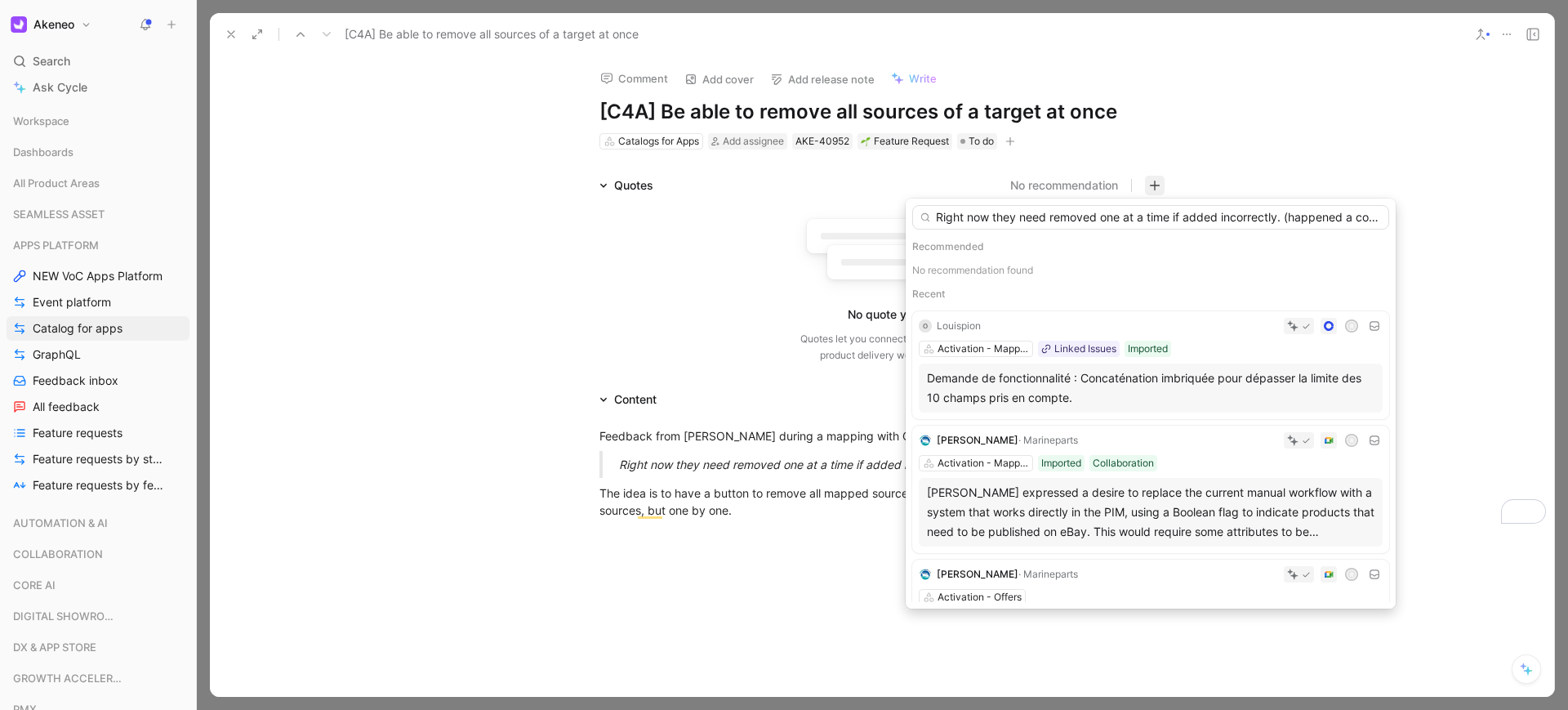
scroll to position [0, 54]
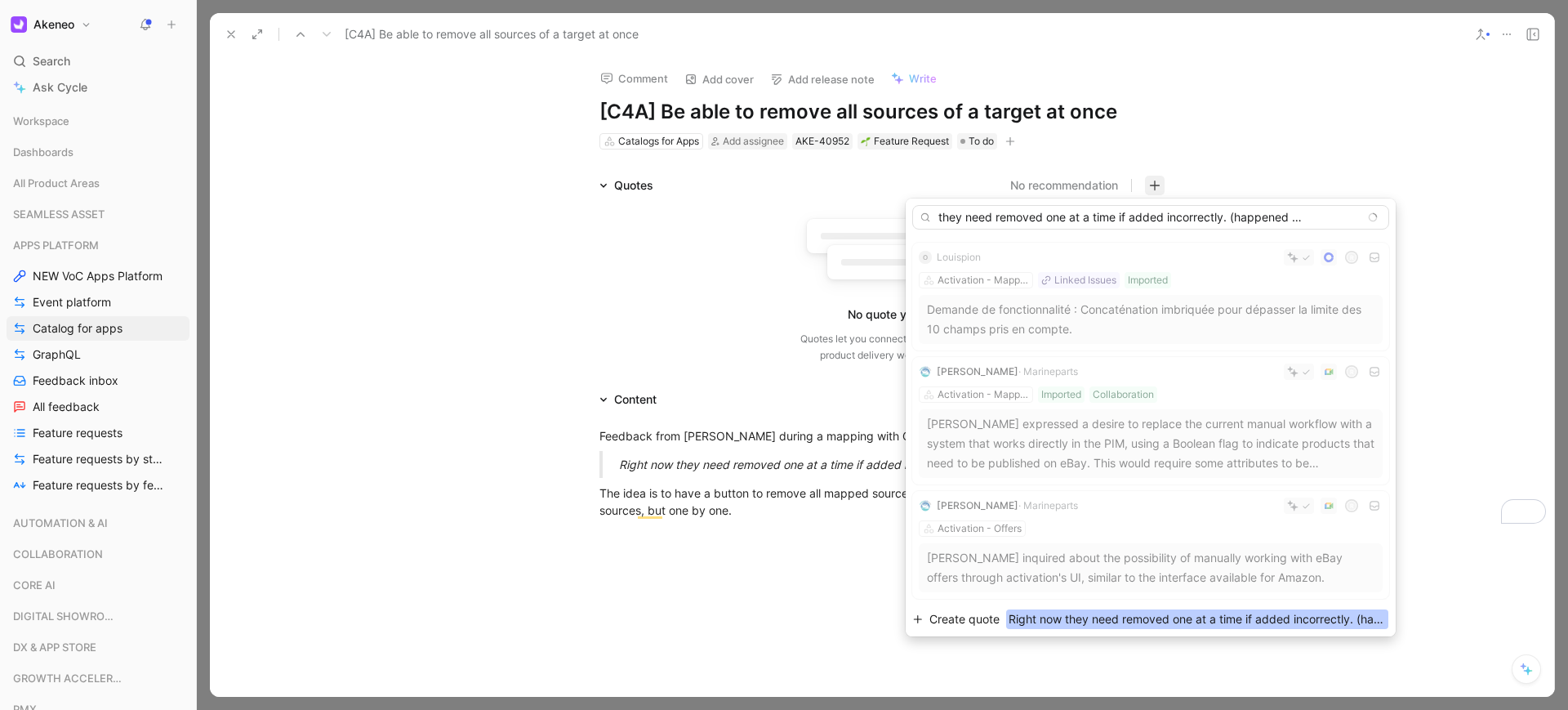
type input "Right now they need removed one at a time if added incorrectly. (happened a cou…"
click at [938, 621] on span "Create quote" at bounding box center [964, 619] width 71 height 19
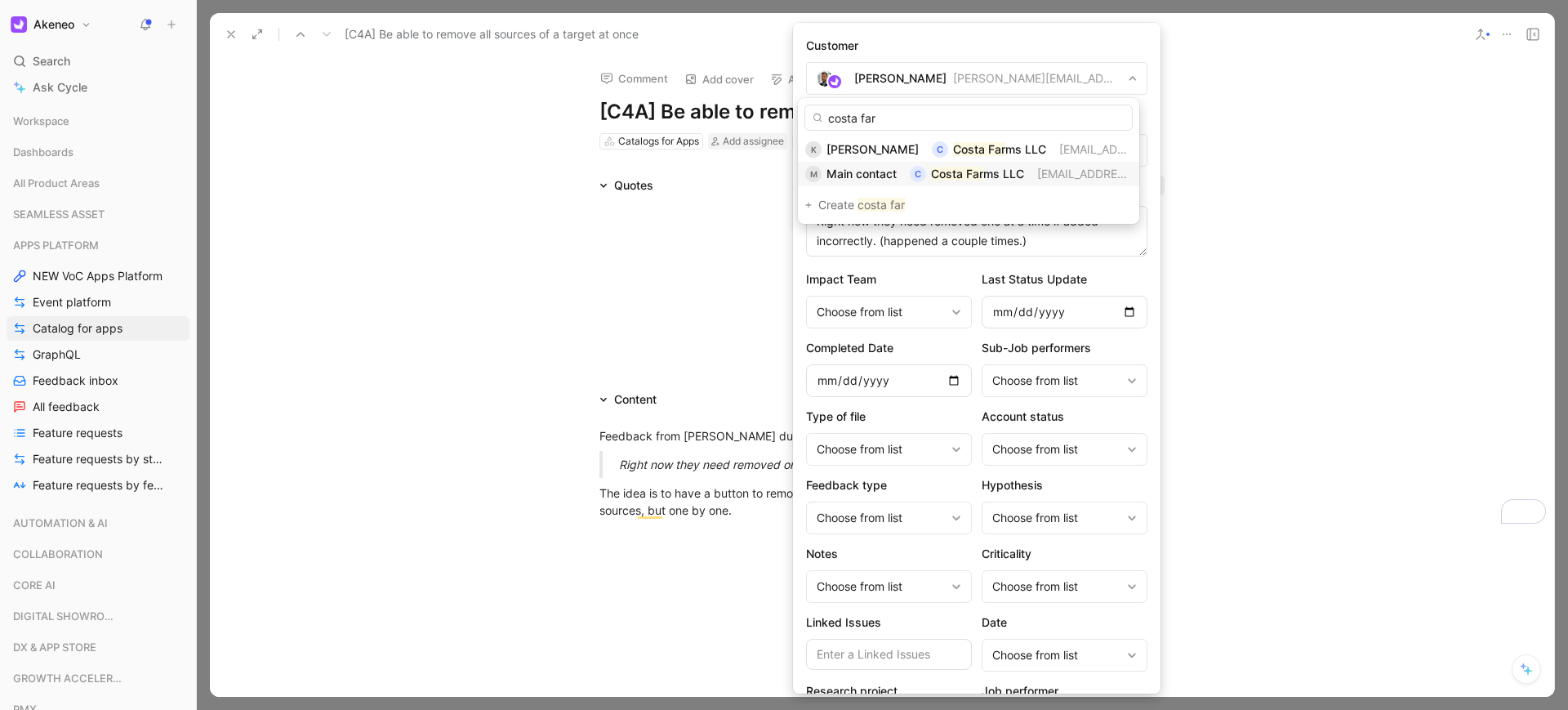
type input "costa far"
click at [872, 174] on span "Main contact" at bounding box center [861, 174] width 71 height 14
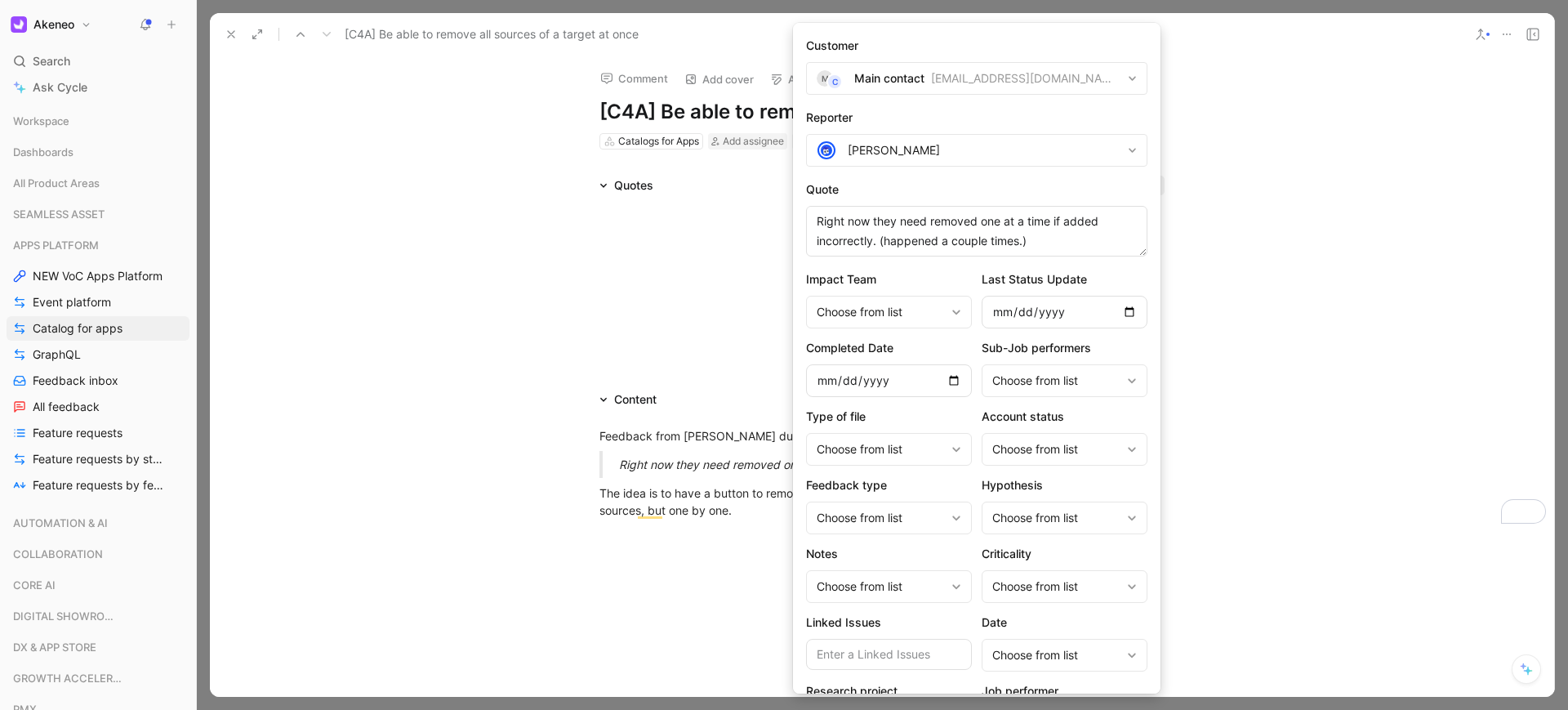
click at [942, 143] on div "[PERSON_NAME]" at bounding box center [985, 150] width 273 height 19
type input "kris mar"
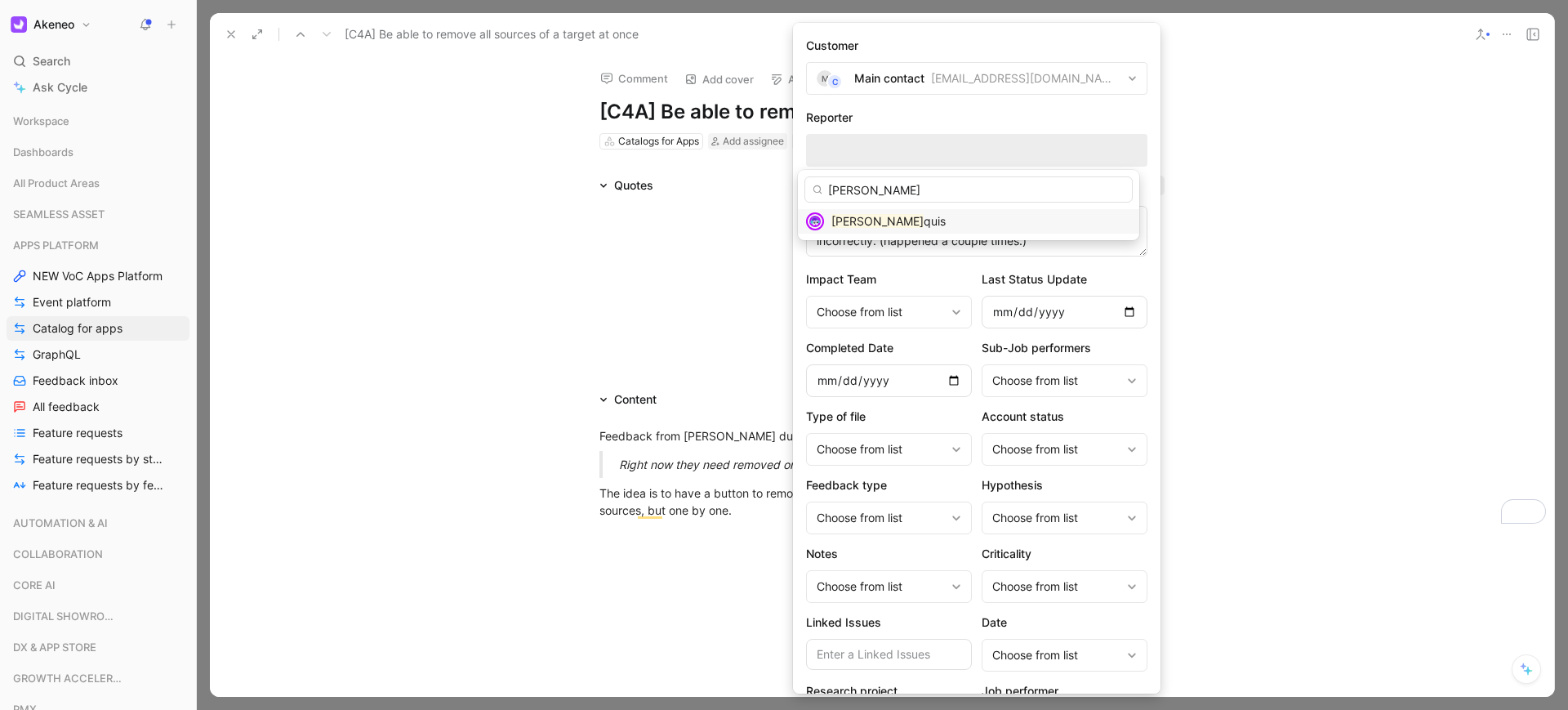
click at [871, 212] on div "Kris Mar quis" at bounding box center [981, 221] width 301 height 19
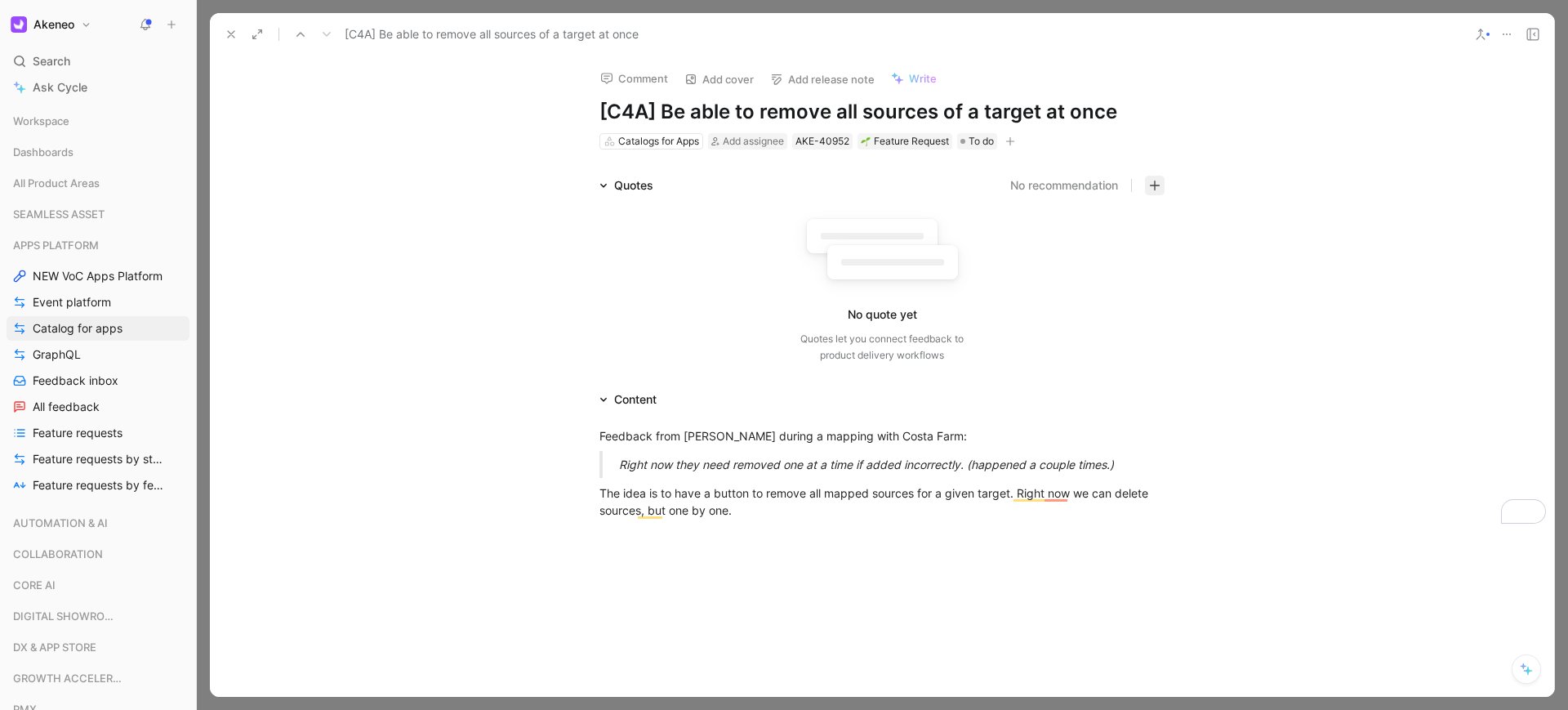
click at [1149, 184] on icon "button" at bounding box center [1154, 185] width 11 height 11
click at [1155, 184] on icon "button" at bounding box center [1154, 184] width 10 height 1
click at [1151, 190] on icon "button" at bounding box center [1154, 185] width 11 height 11
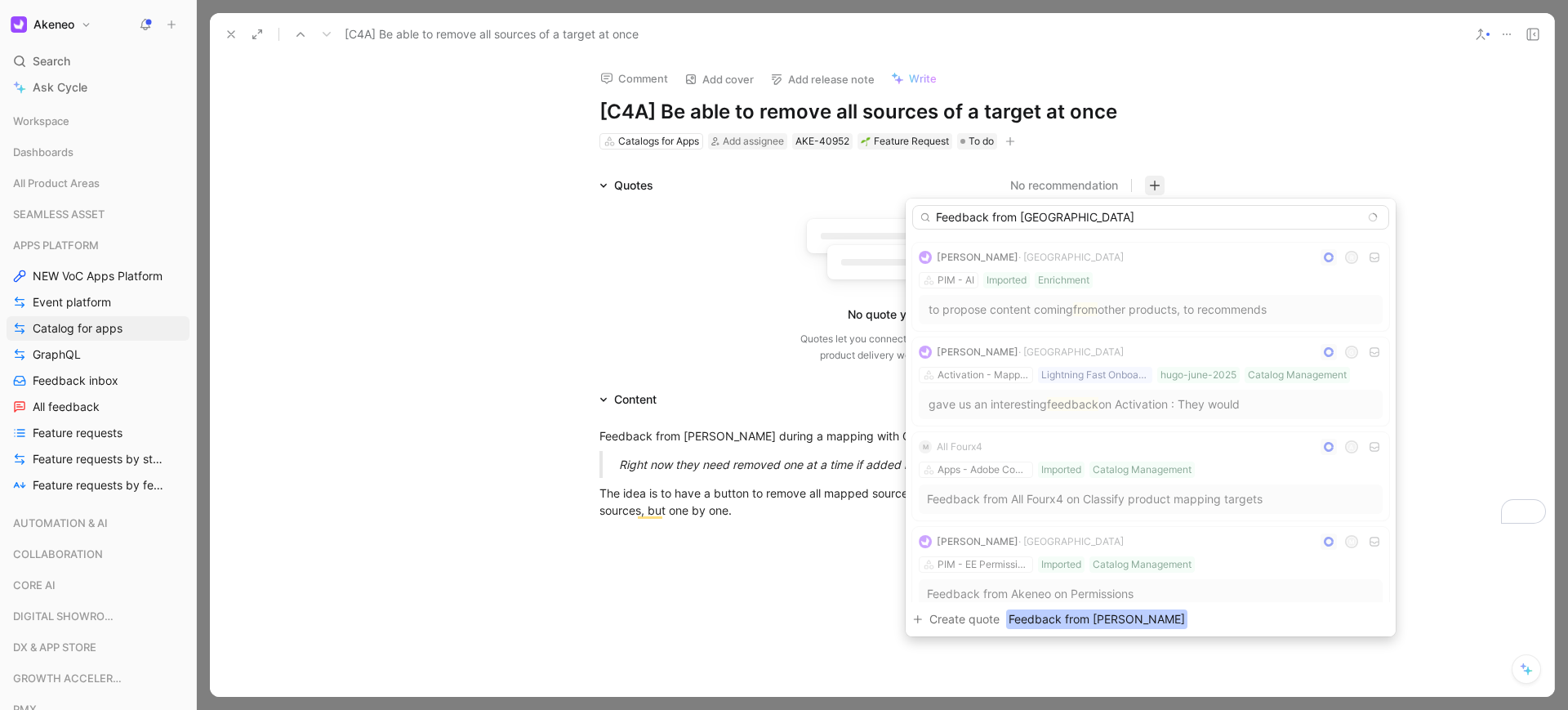
type input "Feedback from Costa Farm"
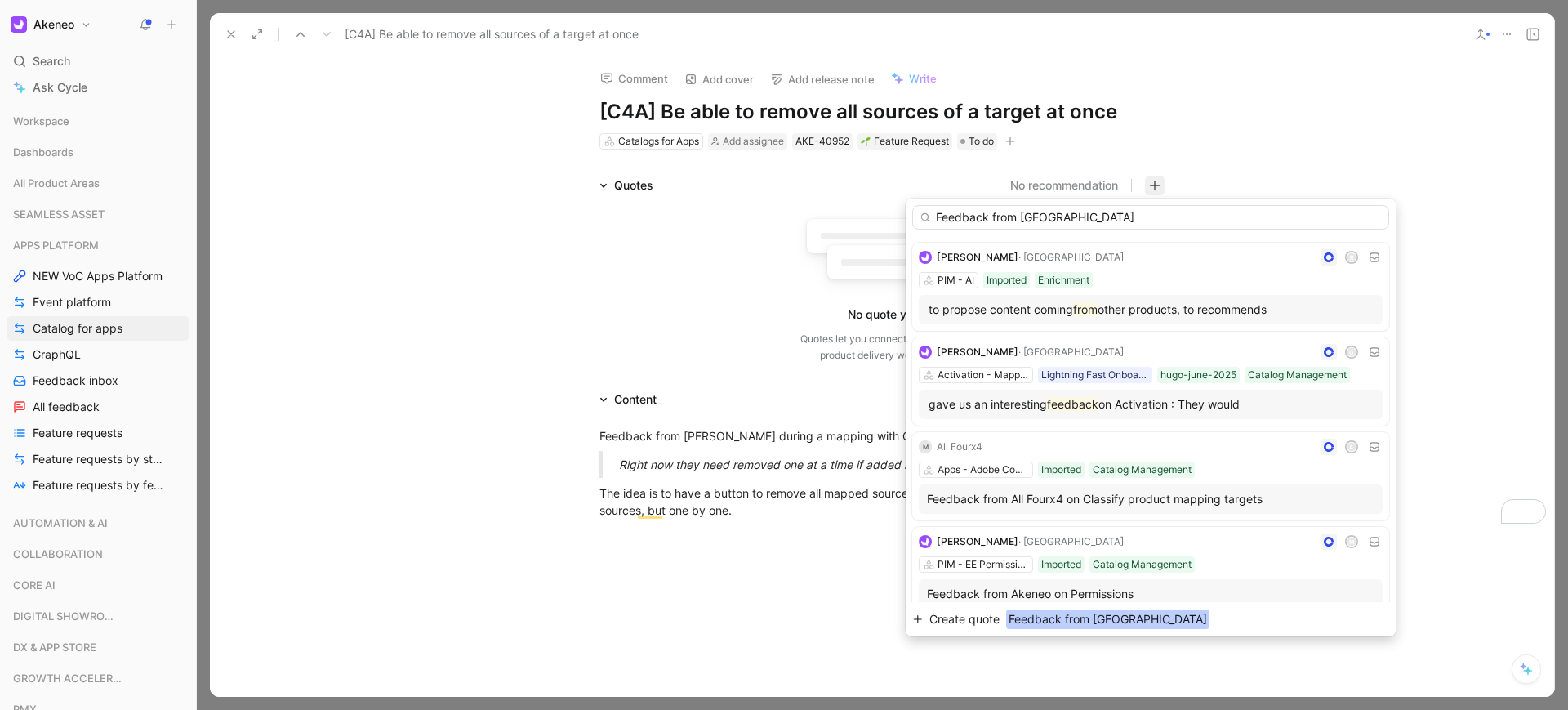
click at [970, 624] on span "Create quote" at bounding box center [964, 619] width 71 height 19
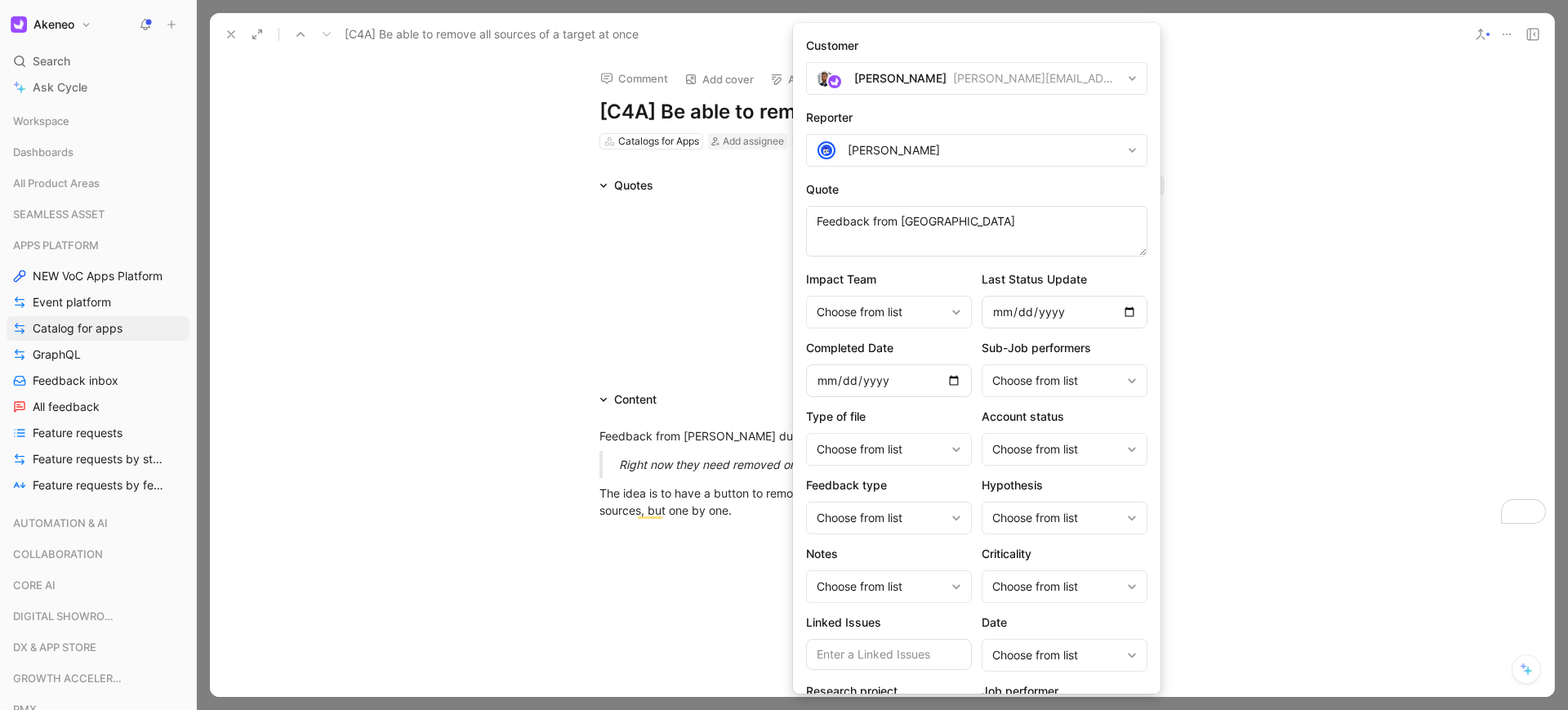
click at [953, 79] on div "[PERSON_NAME][EMAIL_ADDRESS][DOMAIN_NAME]" at bounding box center [1037, 78] width 168 height 19
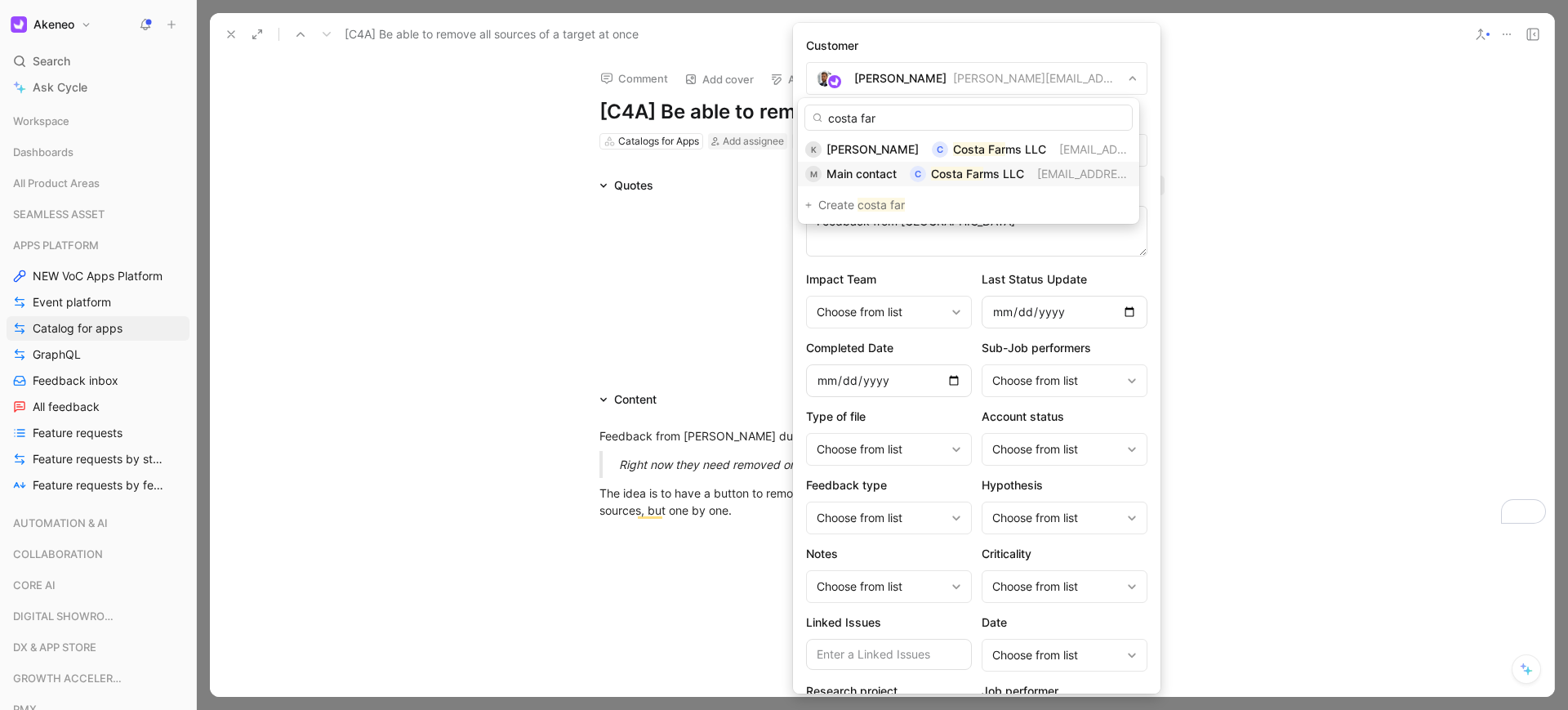
type input "costa far"
click at [852, 179] on span "Main contact" at bounding box center [861, 174] width 71 height 14
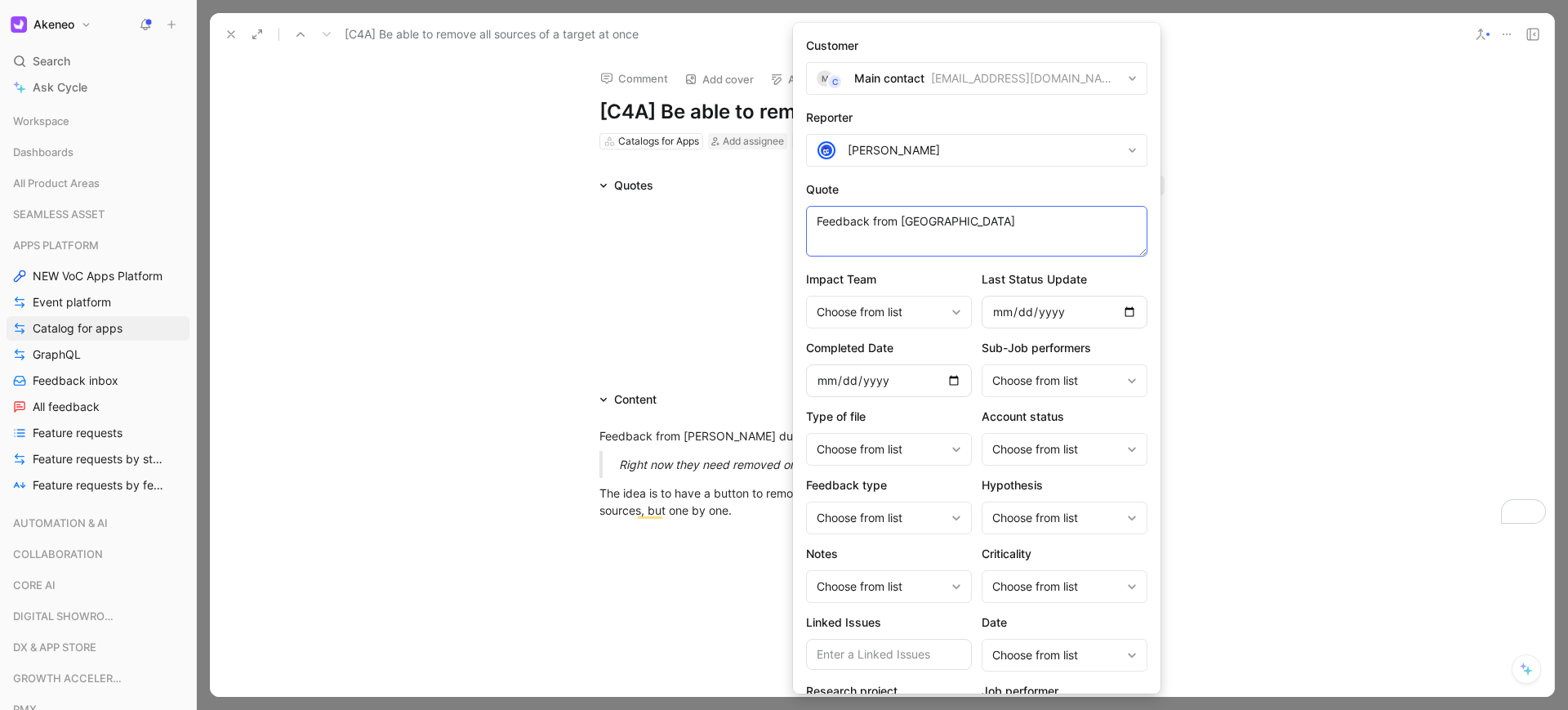
click at [982, 219] on textarea "Feedback from Costa Farm" at bounding box center [976, 230] width 341 height 50
paste textarea "https://akeneo.atlassian.net/browse/CHA-1582?atlOrigin=eyJpIjoiYThhZTZkNGZkMDFm…"
paste textarea "Right now they need removed one at a time if added incorrectly. (happened a cou…"
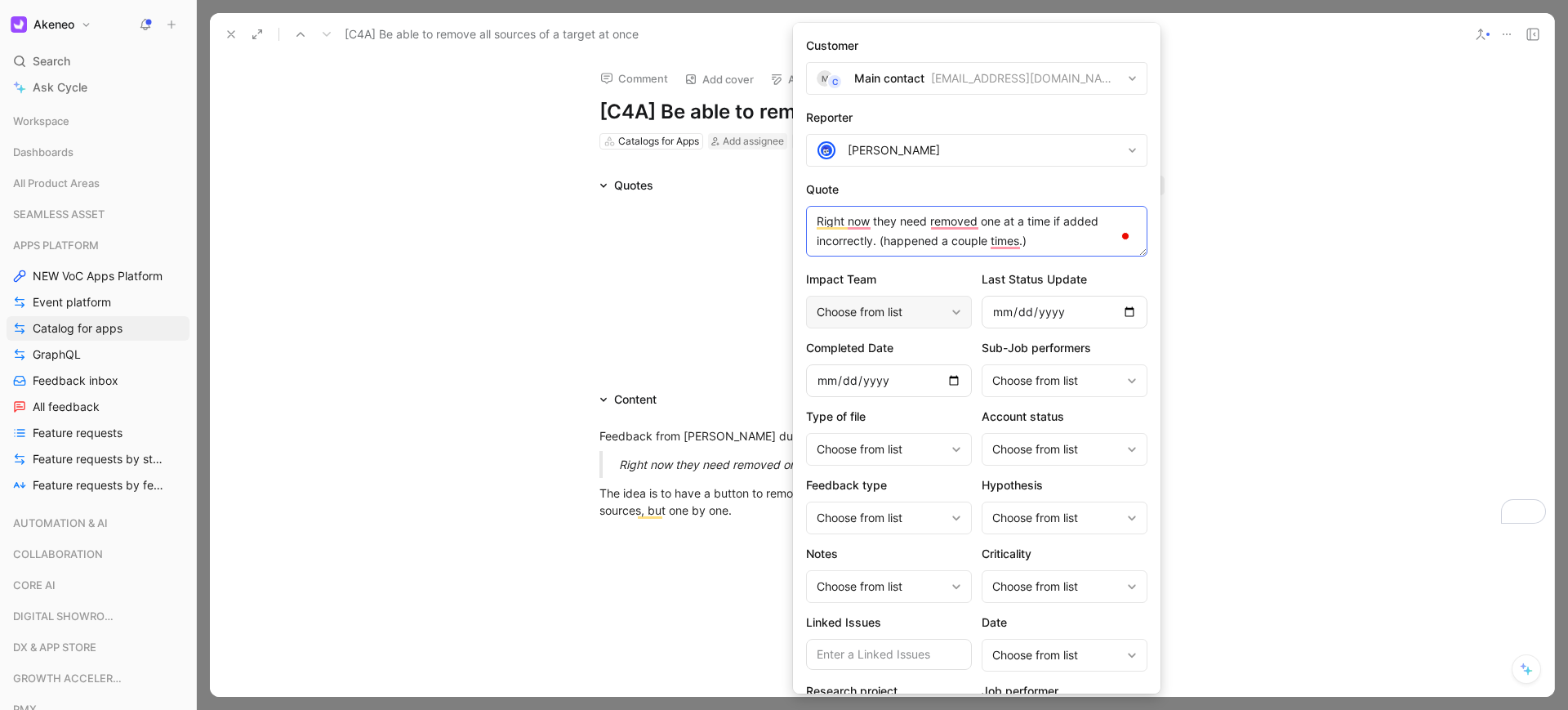
type textarea "Right now they need removed one at a time if added incorrectly. (happened a cou…"
click at [936, 317] on div "Choose from list" at bounding box center [880, 312] width 128 height 19
click at [1045, 150] on div "[PERSON_NAME]" at bounding box center [985, 150] width 273 height 19
click at [912, 186] on input "marquis" at bounding box center [968, 190] width 328 height 26
click at [881, 191] on input "marquis" at bounding box center [968, 190] width 328 height 26
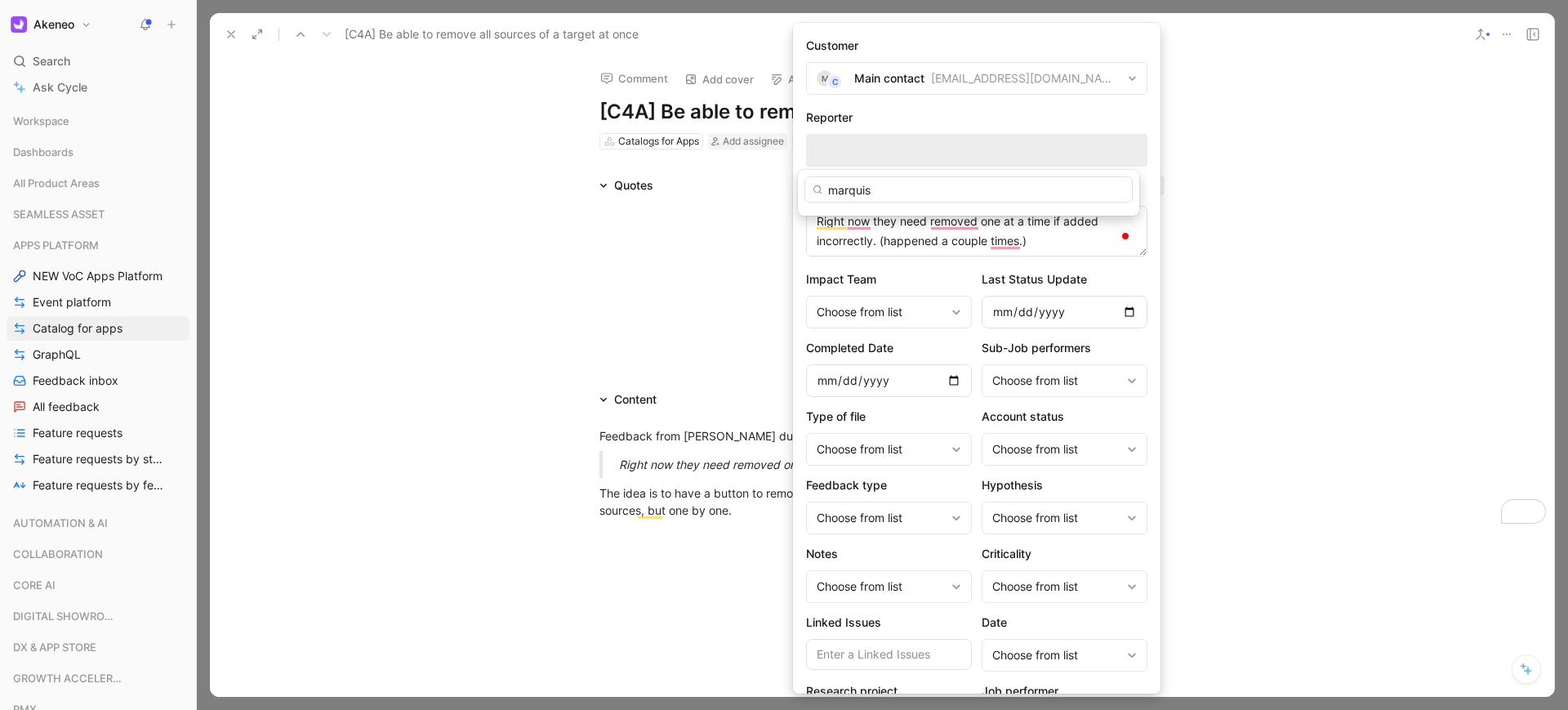
click at [871, 191] on input "marquis" at bounding box center [968, 190] width 328 height 26
type input "kris marquis"
click at [961, 172] on div "kris marquis" at bounding box center [968, 193] width 341 height 46
click at [962, 189] on input "kris marquis" at bounding box center [968, 190] width 328 height 26
click at [970, 177] on form "Customer M C Main contact maincontact@costafarms.com Reporter Thomas Bigot Quot…" at bounding box center [976, 442] width 368 height 838
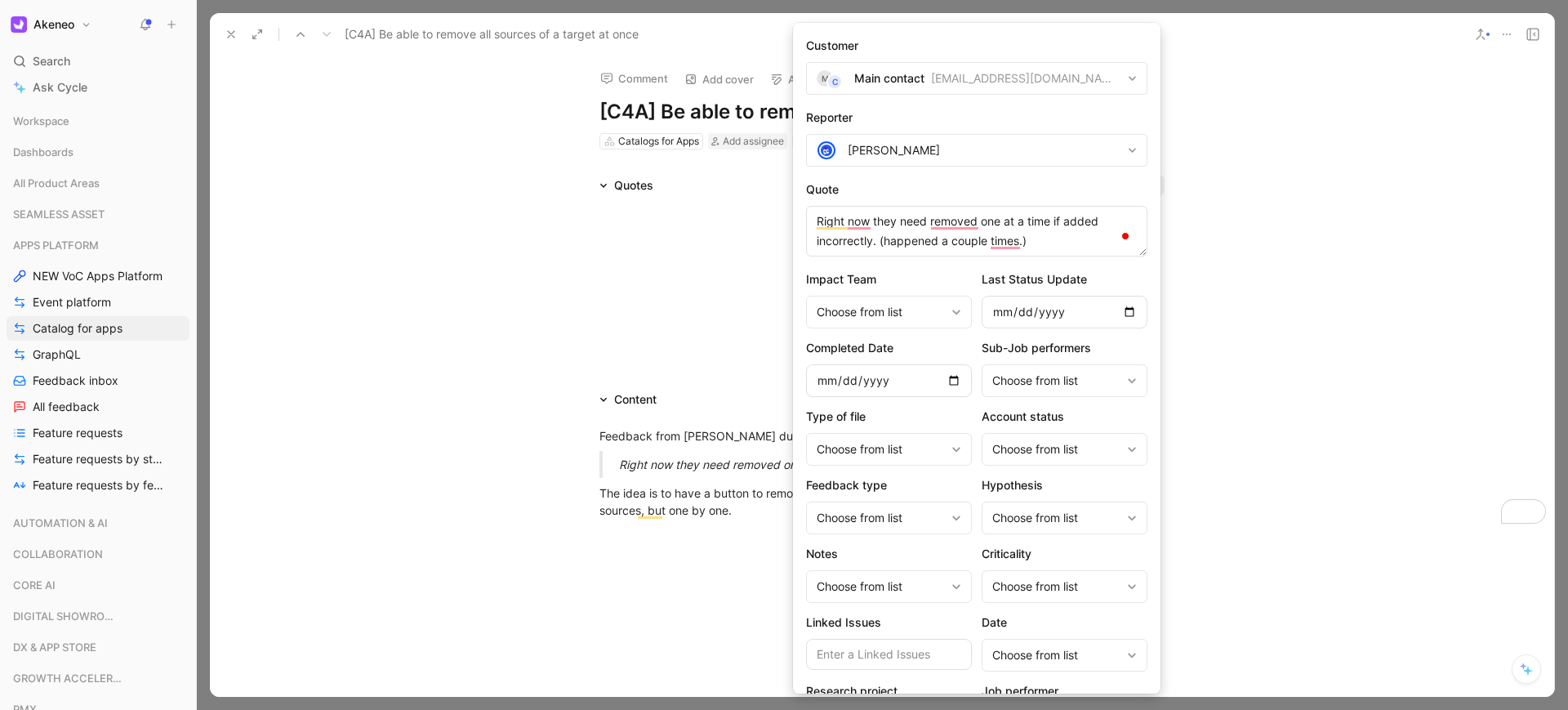
click at [973, 150] on div "[PERSON_NAME]" at bounding box center [985, 150] width 273 height 19
click at [960, 231] on textarea "Right now they need removed one at a time if added incorrectly. (happened a cou…" at bounding box center [976, 230] width 341 height 50
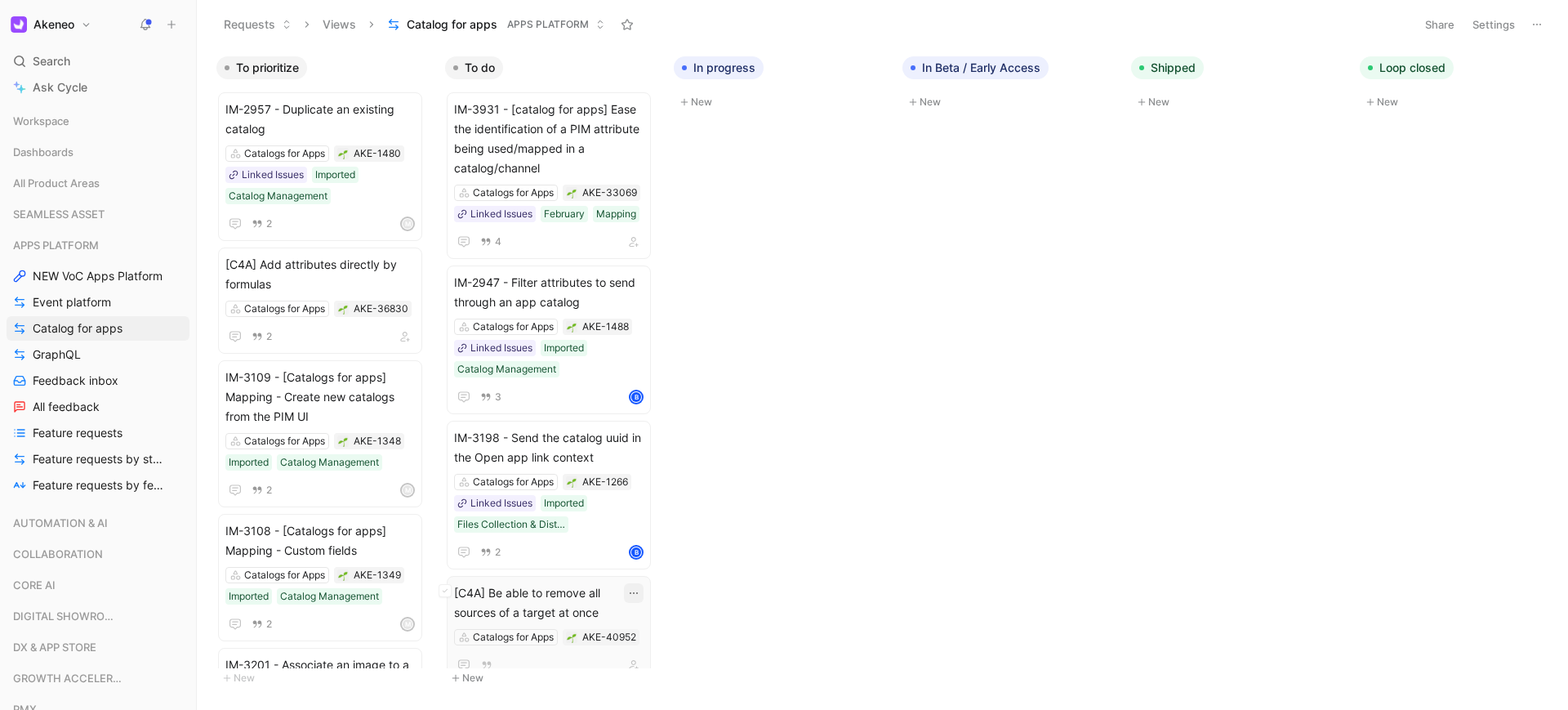
click at [632, 594] on icon "button" at bounding box center [633, 593] width 13 height 13
click at [544, 602] on span "[C4A] Be able to remove all sources of a target at once" at bounding box center [548, 602] width 189 height 39
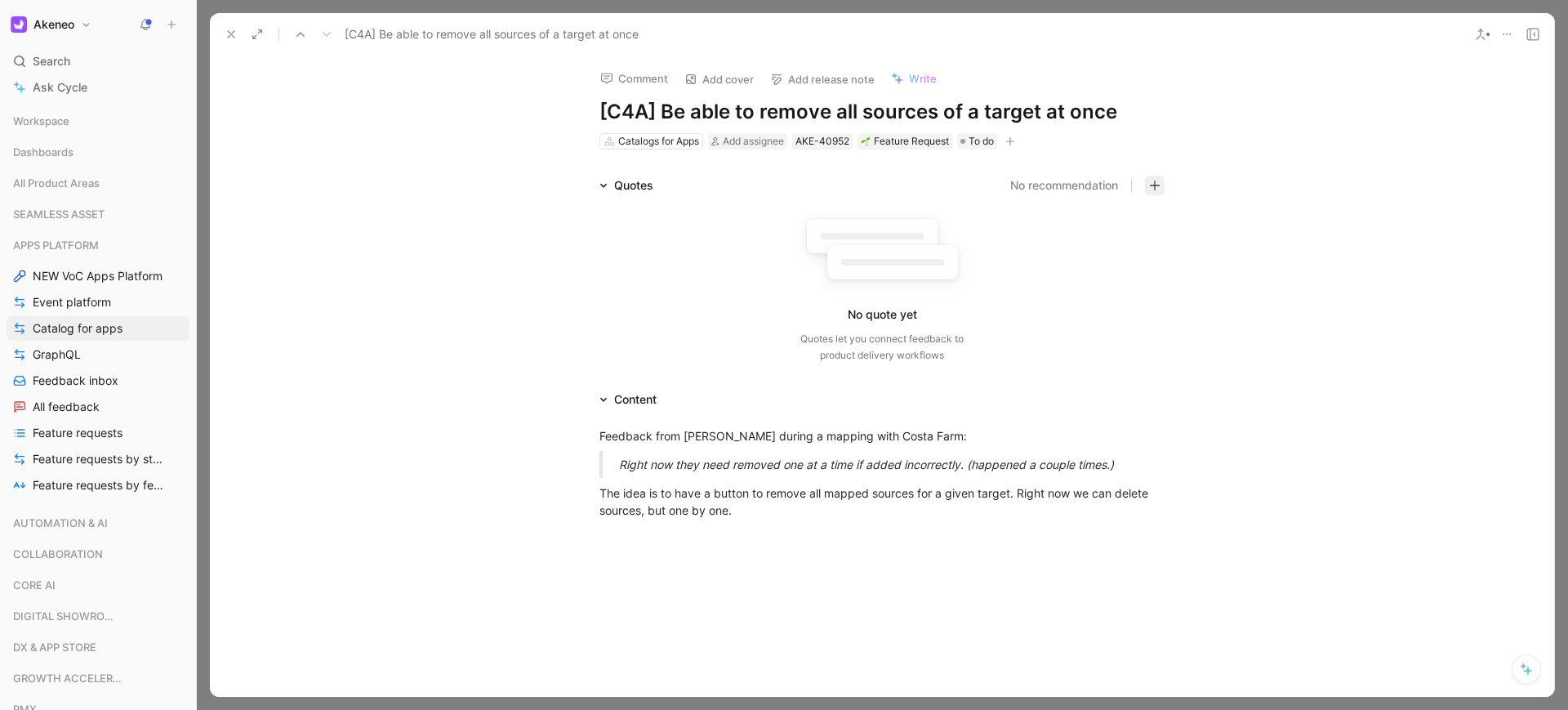
click at [1153, 189] on icon "button" at bounding box center [1154, 185] width 11 height 11
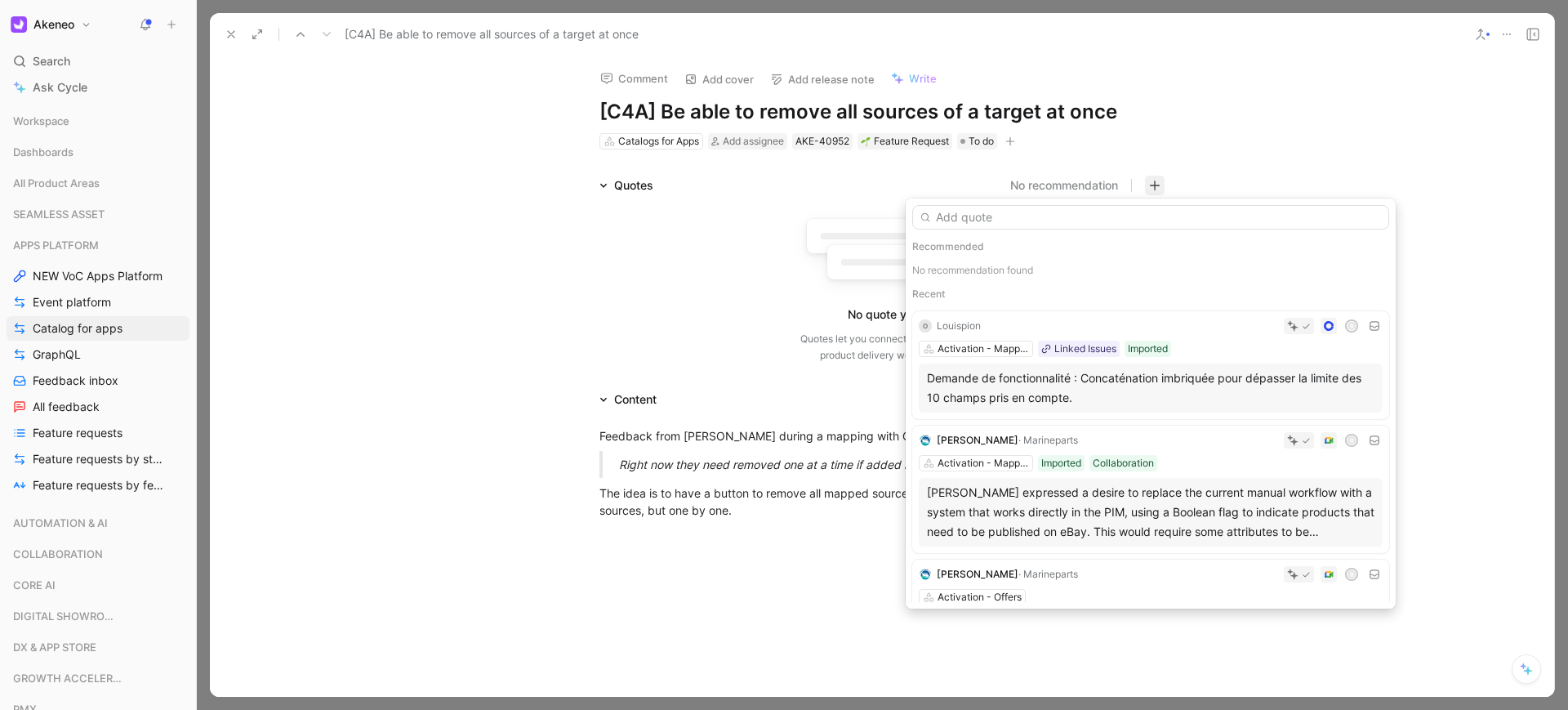
type input "Right now they need removed one at a time if added incorrectly. (happened a cou…"
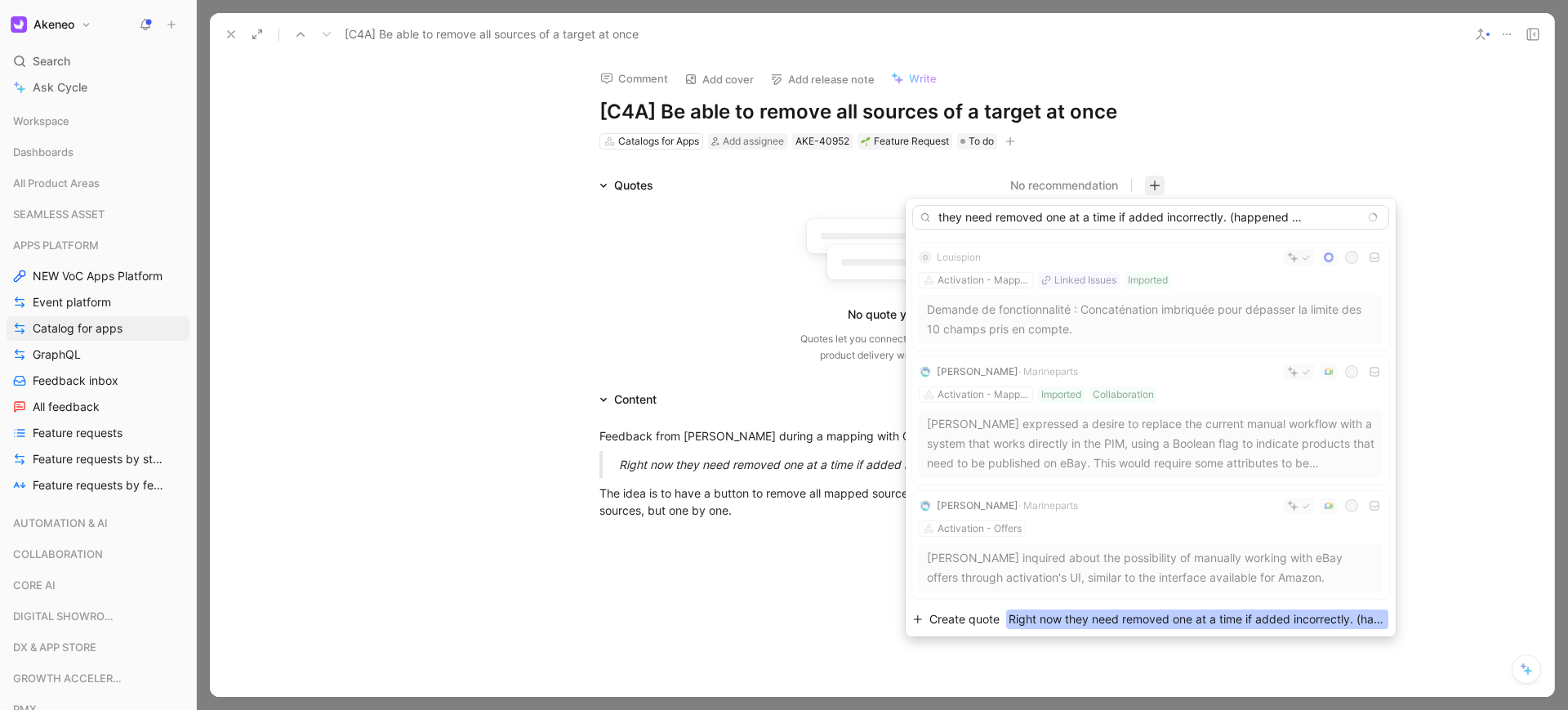
type input "Right now they need removed one at a time if added incorrectly. (happened a cou…"
click at [979, 623] on span "Create quote" at bounding box center [964, 619] width 71 height 19
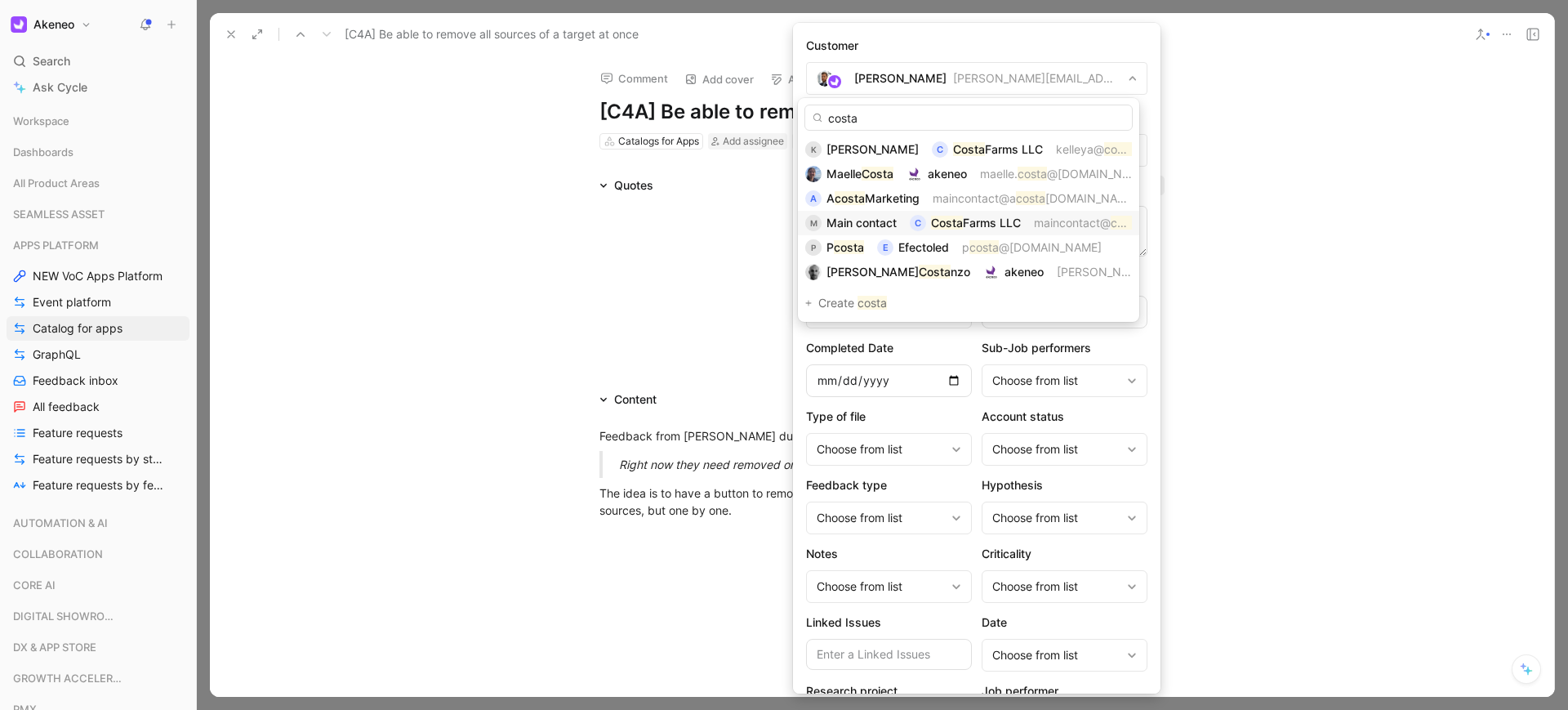
type input "costa"
click at [881, 224] on span "Main contact" at bounding box center [861, 223] width 71 height 14
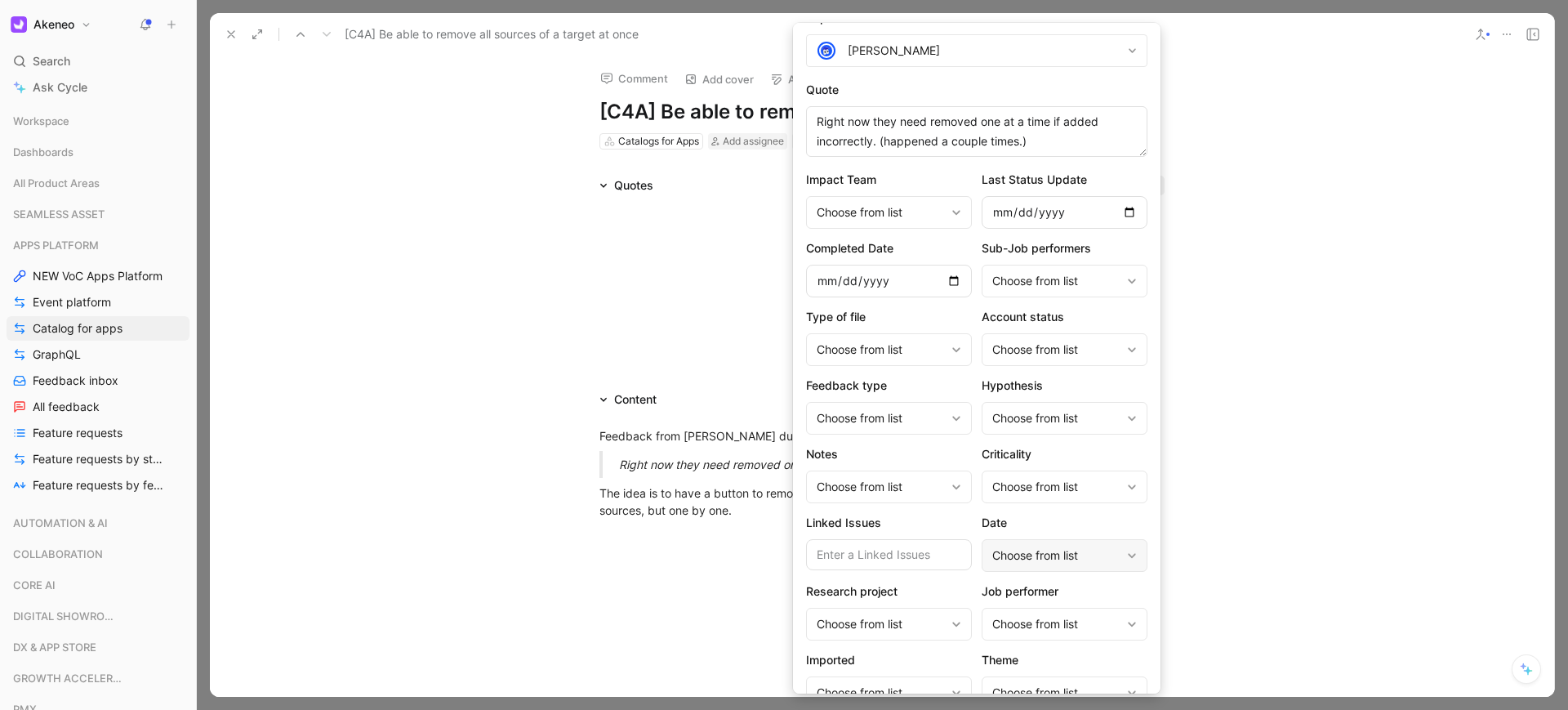
scroll to position [168, 0]
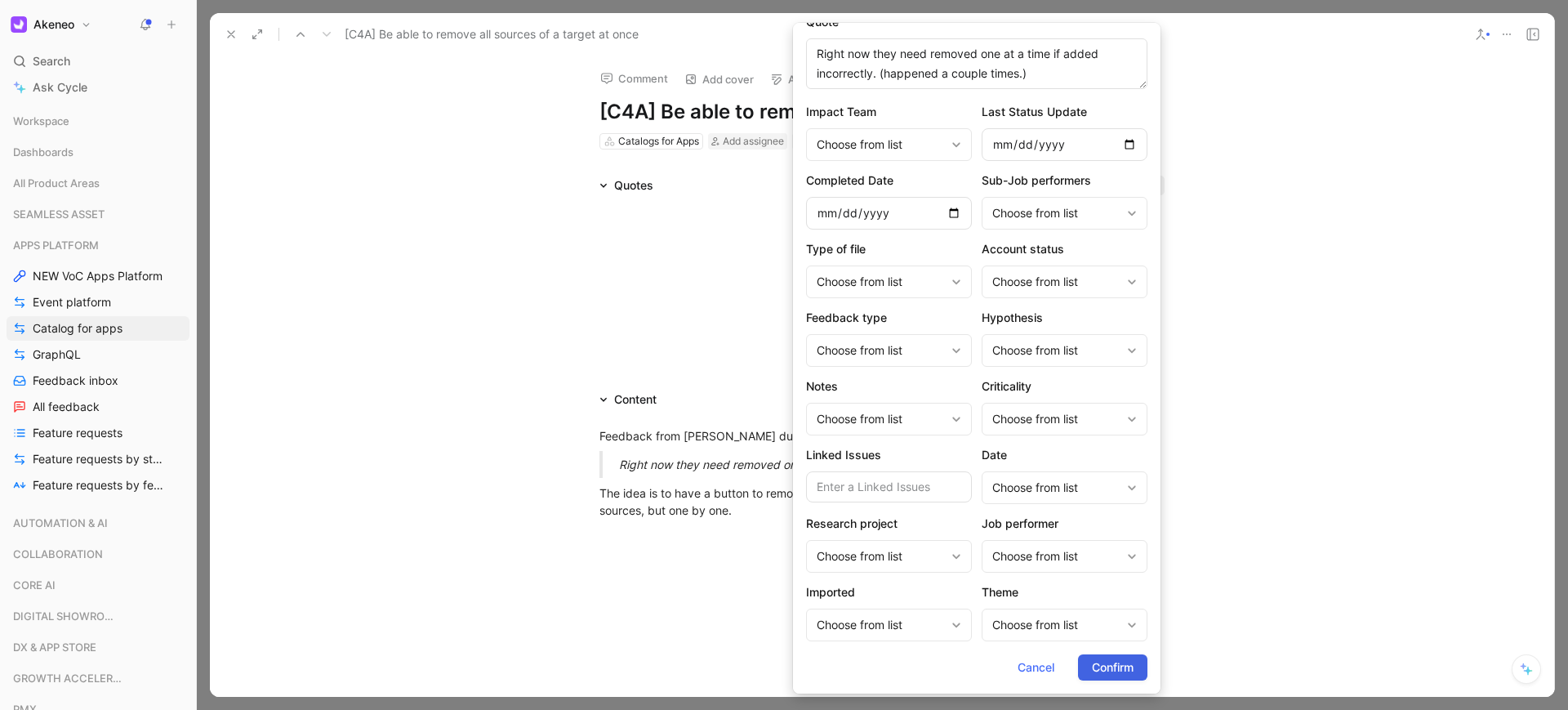
click at [1123, 658] on span "Confirm" at bounding box center [1111, 668] width 41 height 19
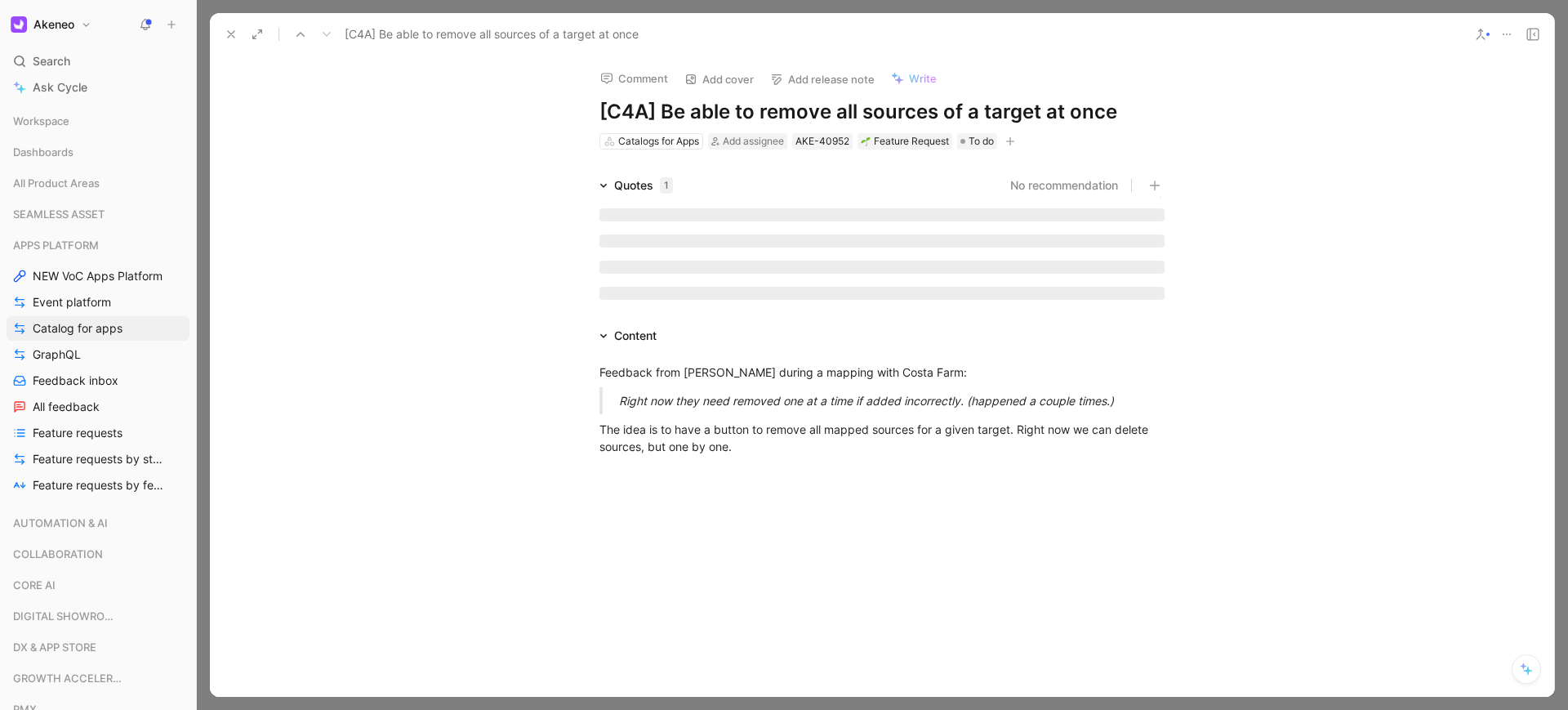
scroll to position [0, 0]
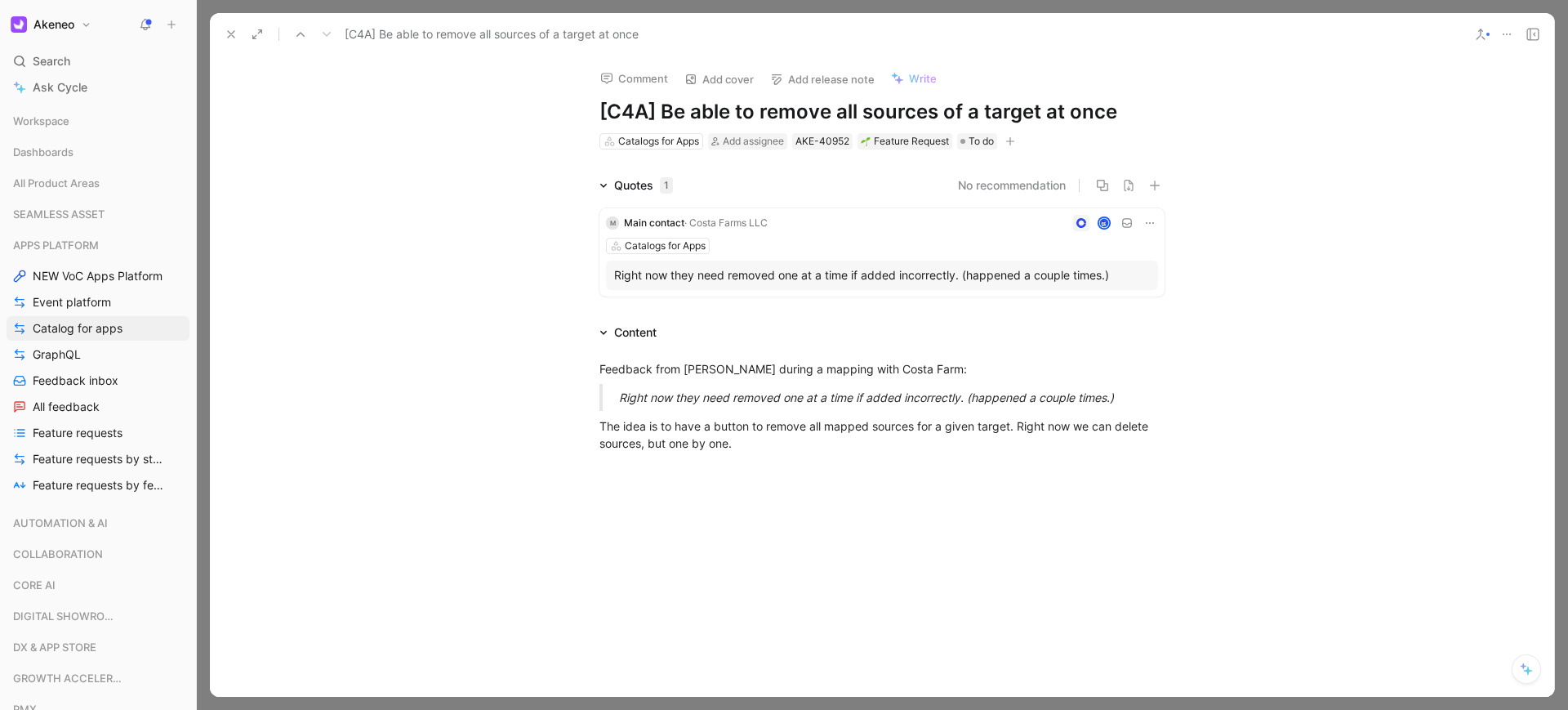
click at [1102, 225] on img at bounding box center [1104, 223] width 11 height 11
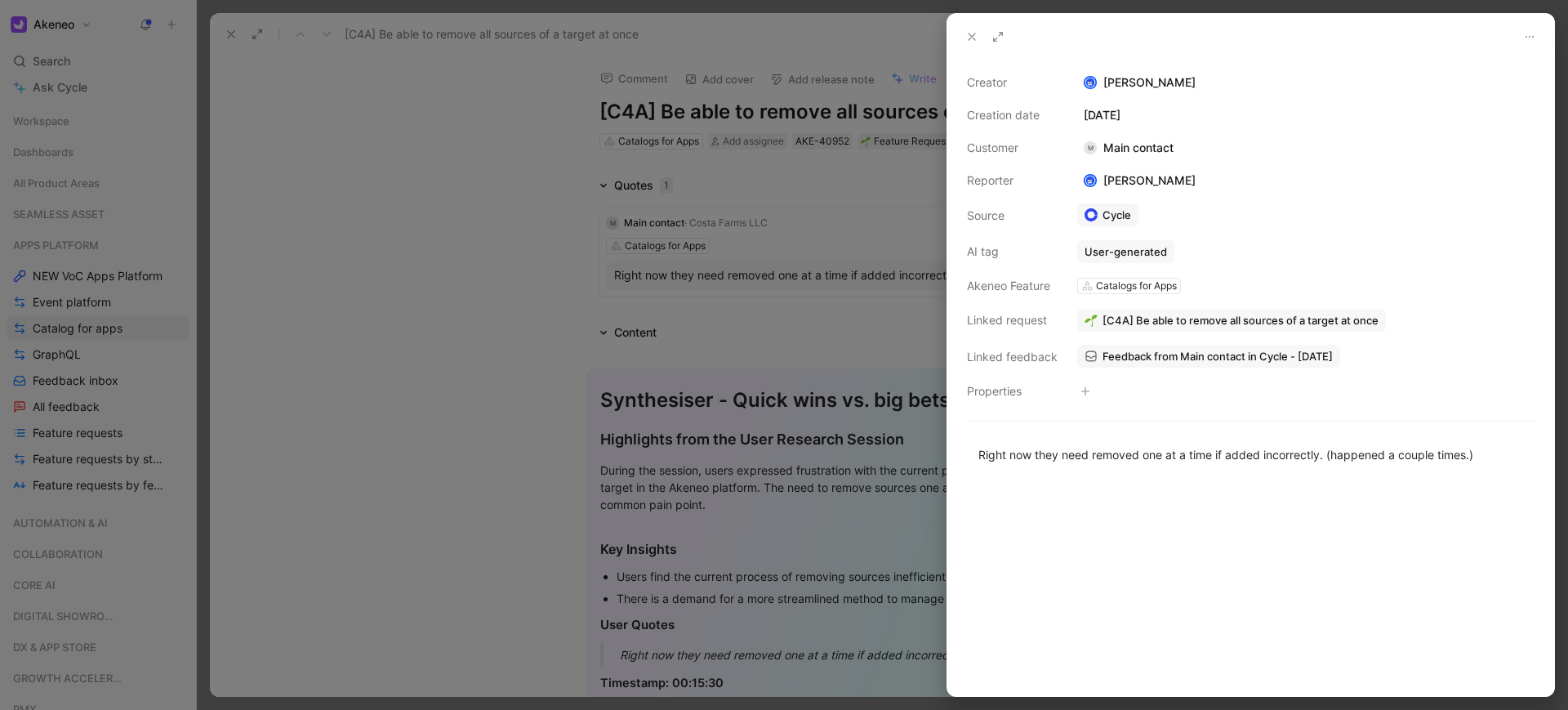
click at [1189, 86] on div "[PERSON_NAME]" at bounding box center [1305, 82] width 457 height 19
click at [1146, 180] on div "[PERSON_NAME]" at bounding box center [1140, 181] width 125 height 19
click at [1202, 181] on div "Creator Thomas Bigot Creation date September 2, 2025 Customer M Main contact Re…" at bounding box center [1251, 236] width 568 height 328
click at [1531, 38] on icon at bounding box center [1529, 36] width 13 height 13
click at [1000, 37] on icon at bounding box center [998, 36] width 13 height 13
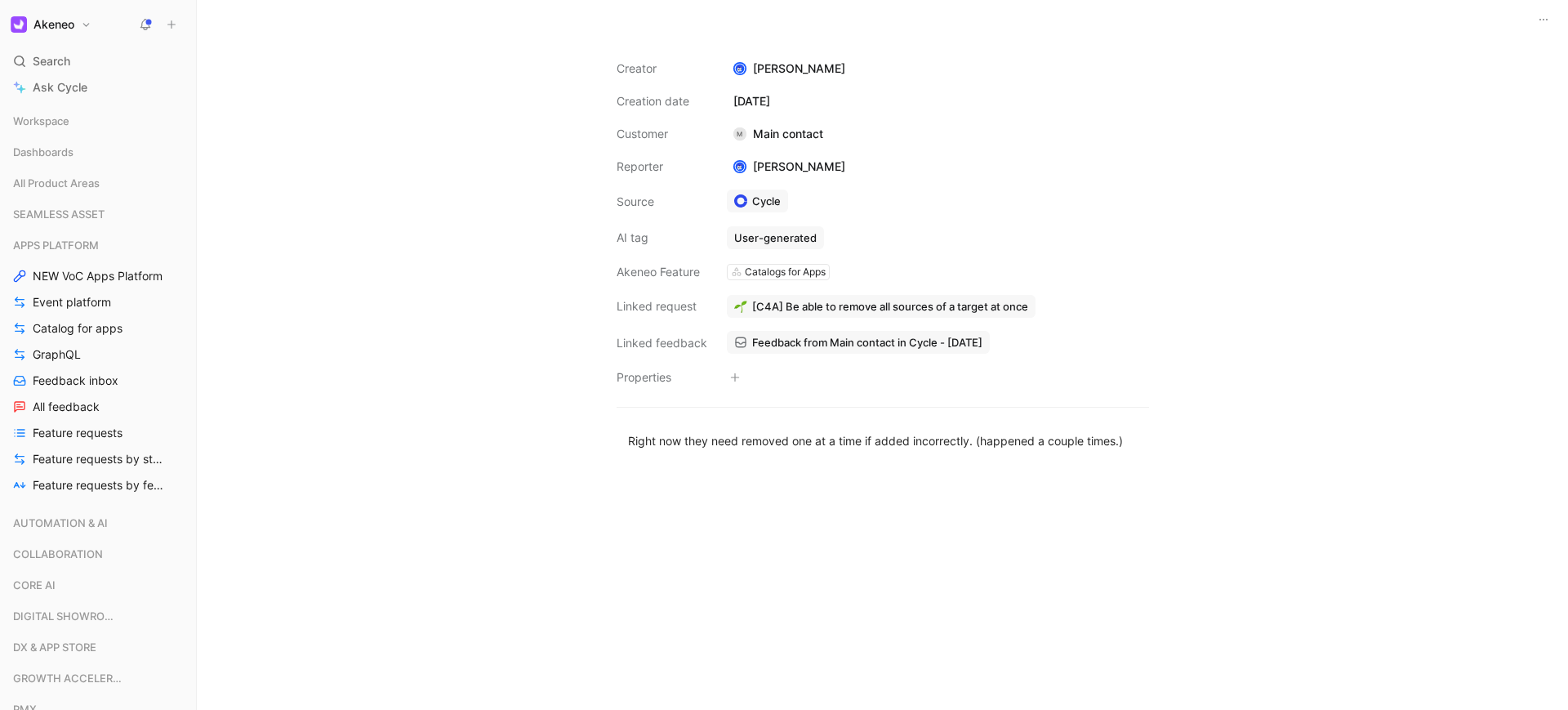
click at [775, 164] on div "[PERSON_NAME]" at bounding box center [789, 167] width 125 height 19
click at [838, 176] on div "Creator Thomas Bigot Creation date September 2, 2025 Customer M Main contact Re…" at bounding box center [882, 223] width 532 height 328
click at [958, 146] on div "Creator Thomas Bigot Creation date September 2, 2025 Customer M Main contact Re…" at bounding box center [882, 223] width 532 height 328
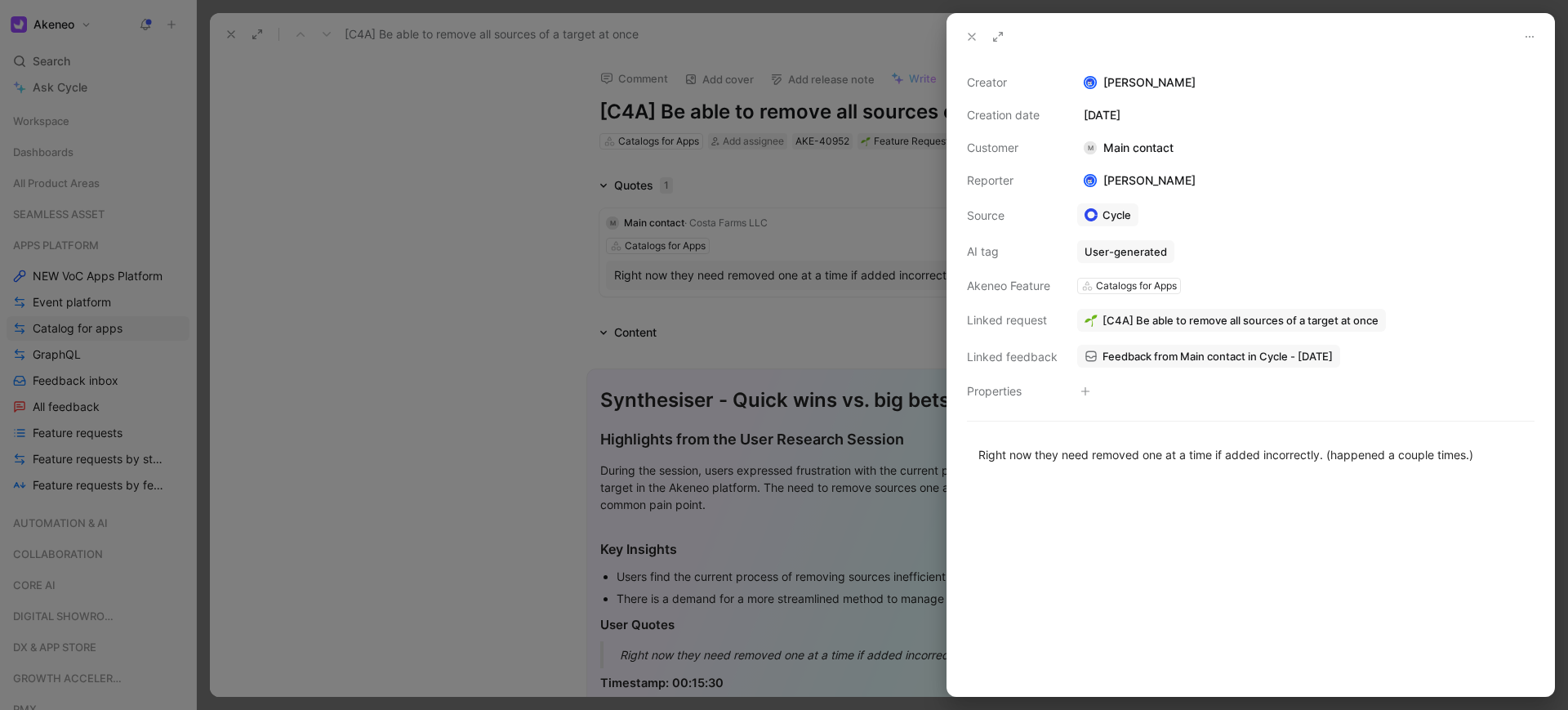
click at [522, 334] on div at bounding box center [784, 355] width 1568 height 710
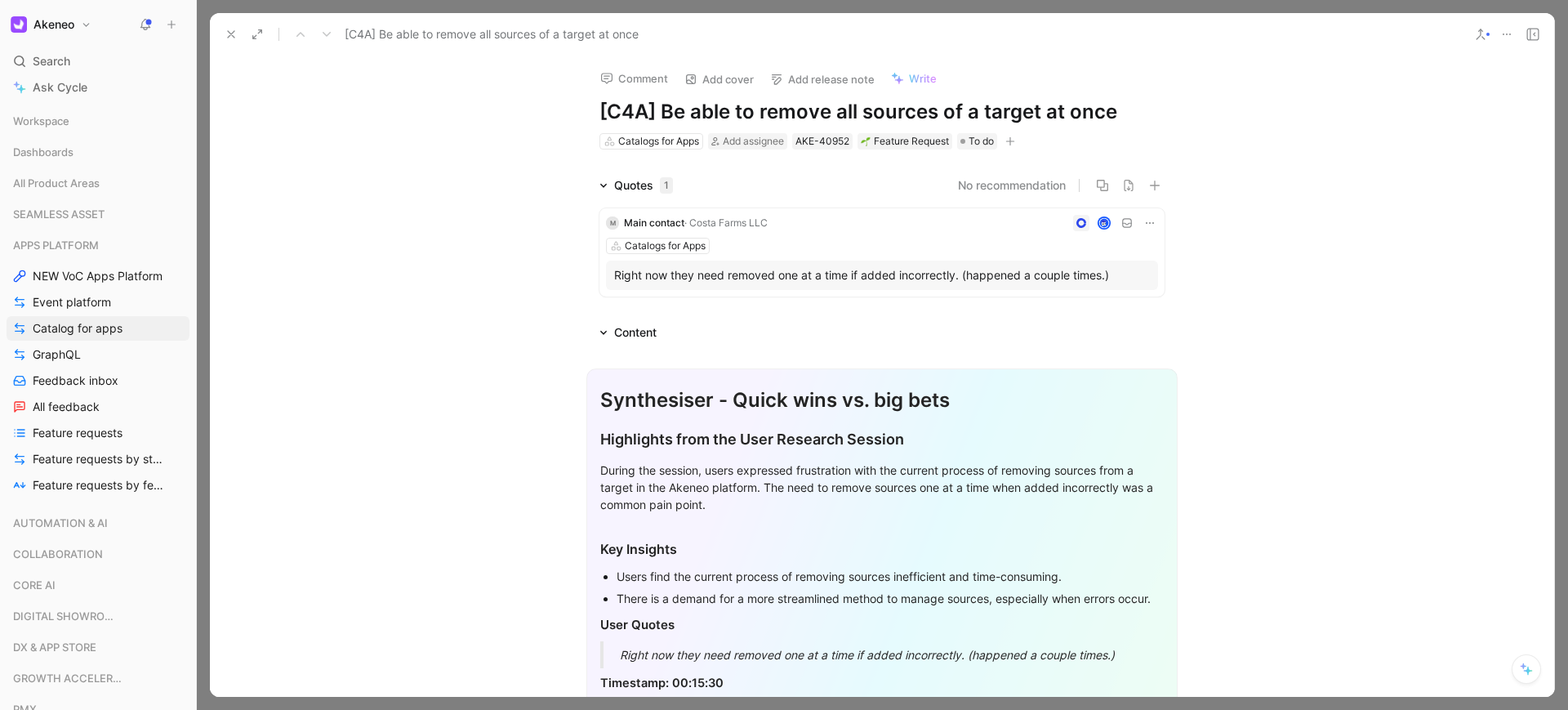
click at [1263, 257] on div "Quotes 1 No recommendation M Main contact · Costa Farms LLC Catalogs for Apps R…" at bounding box center [881, 239] width 1344 height 128
click at [233, 39] on icon at bounding box center [231, 34] width 13 height 13
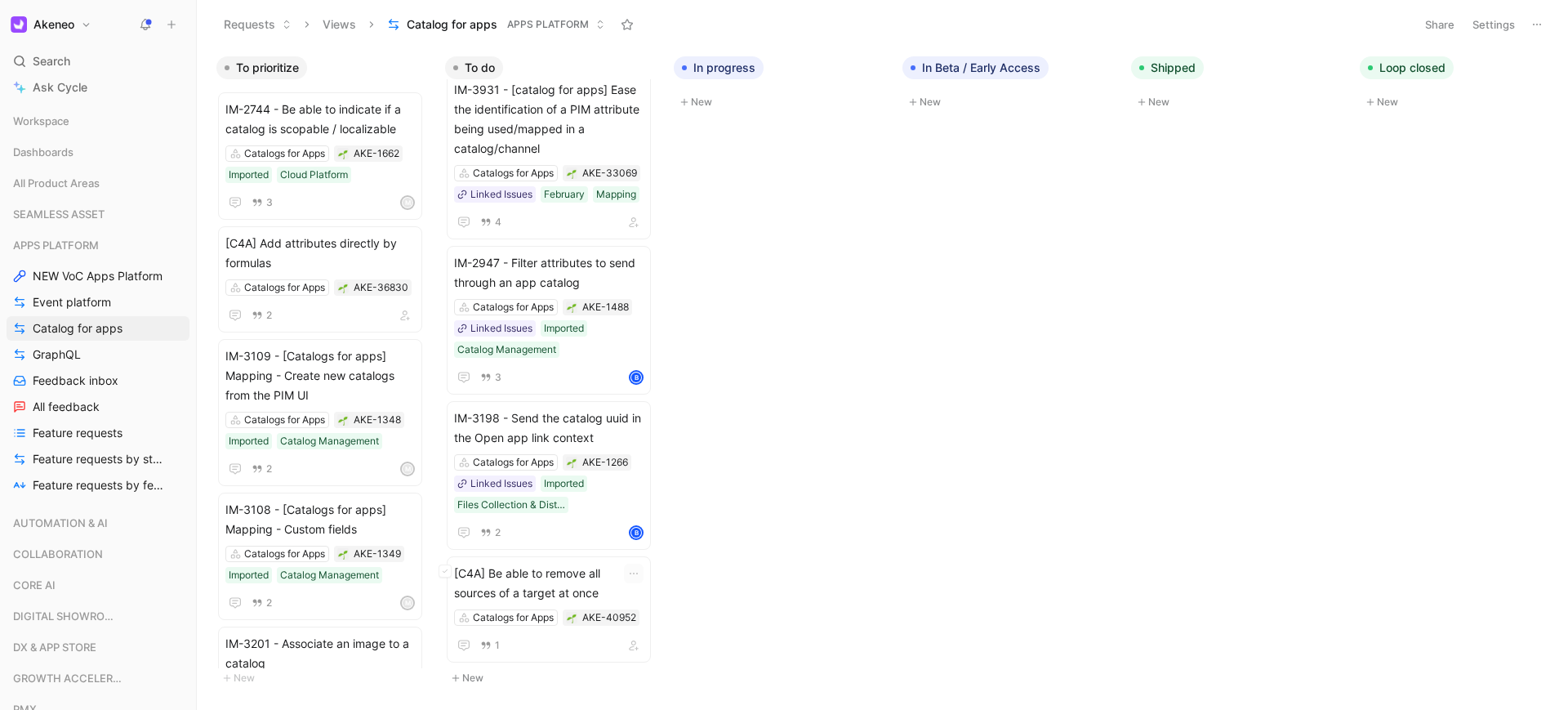
scroll to position [27, 0]
click at [488, 674] on button "New" at bounding box center [553, 678] width 216 height 19
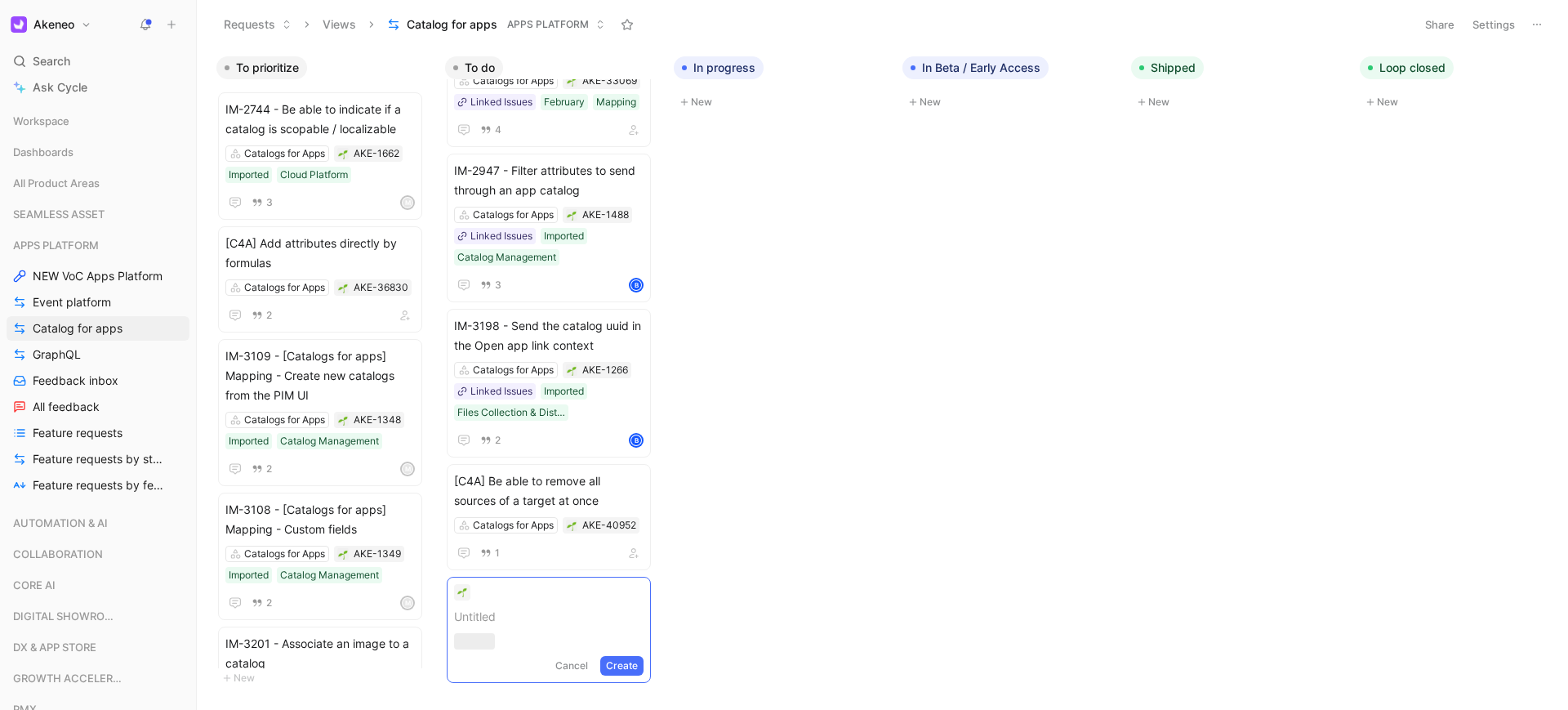
scroll to position [120, 0]
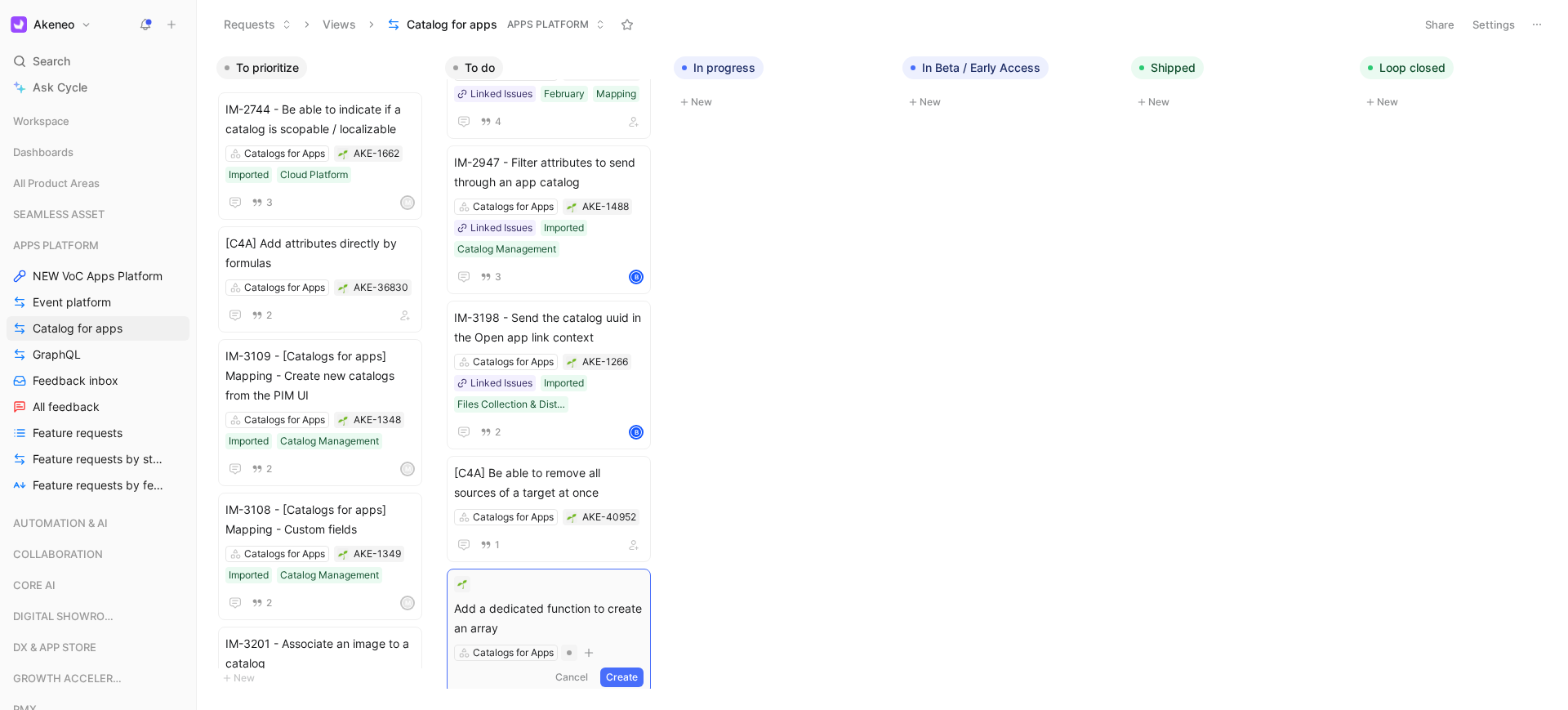
click at [456, 606] on span "Add a dedicated function to create an array" at bounding box center [548, 618] width 189 height 39
click at [621, 671] on button "Create" at bounding box center [621, 677] width 43 height 19
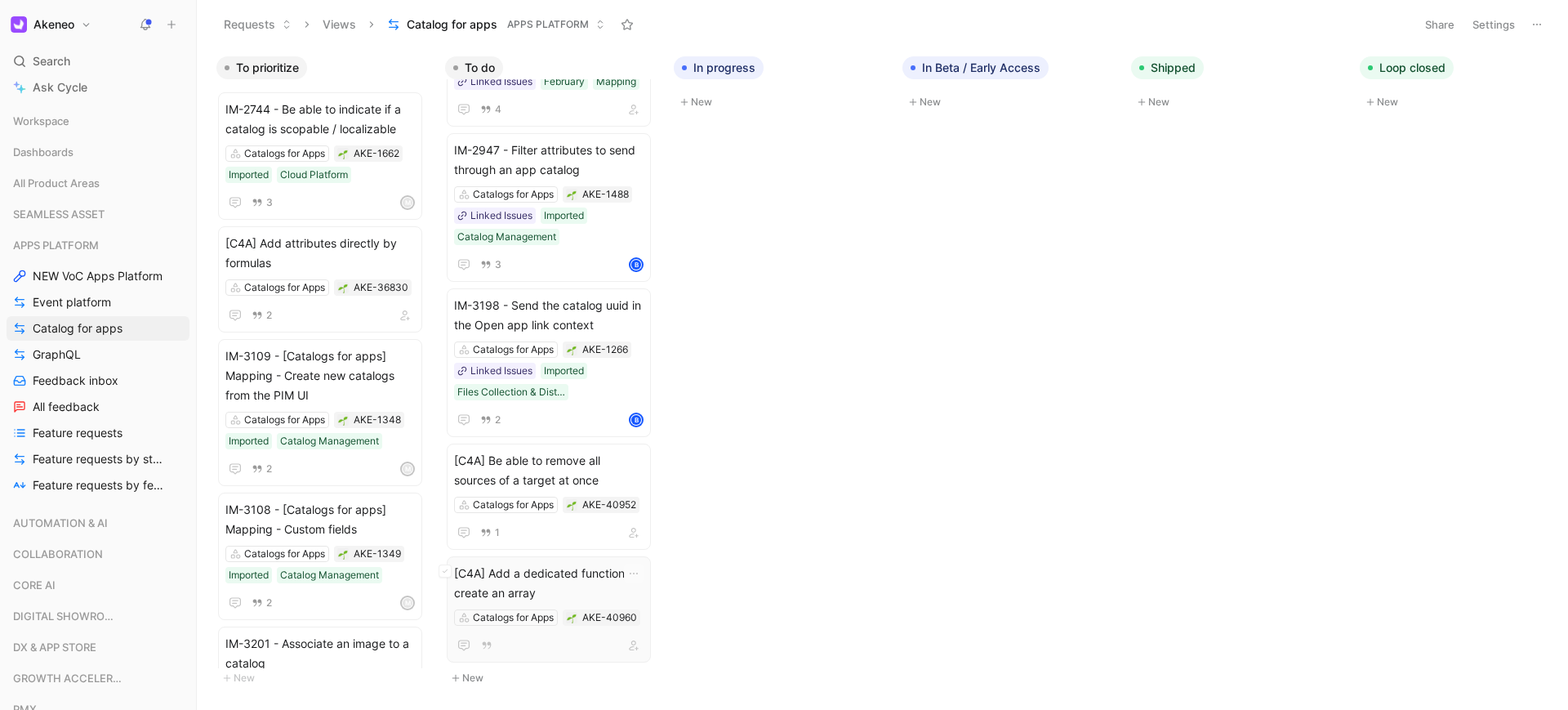
click at [564, 575] on span "[C4A] Add a dedicated function to create an array" at bounding box center [548, 583] width 189 height 39
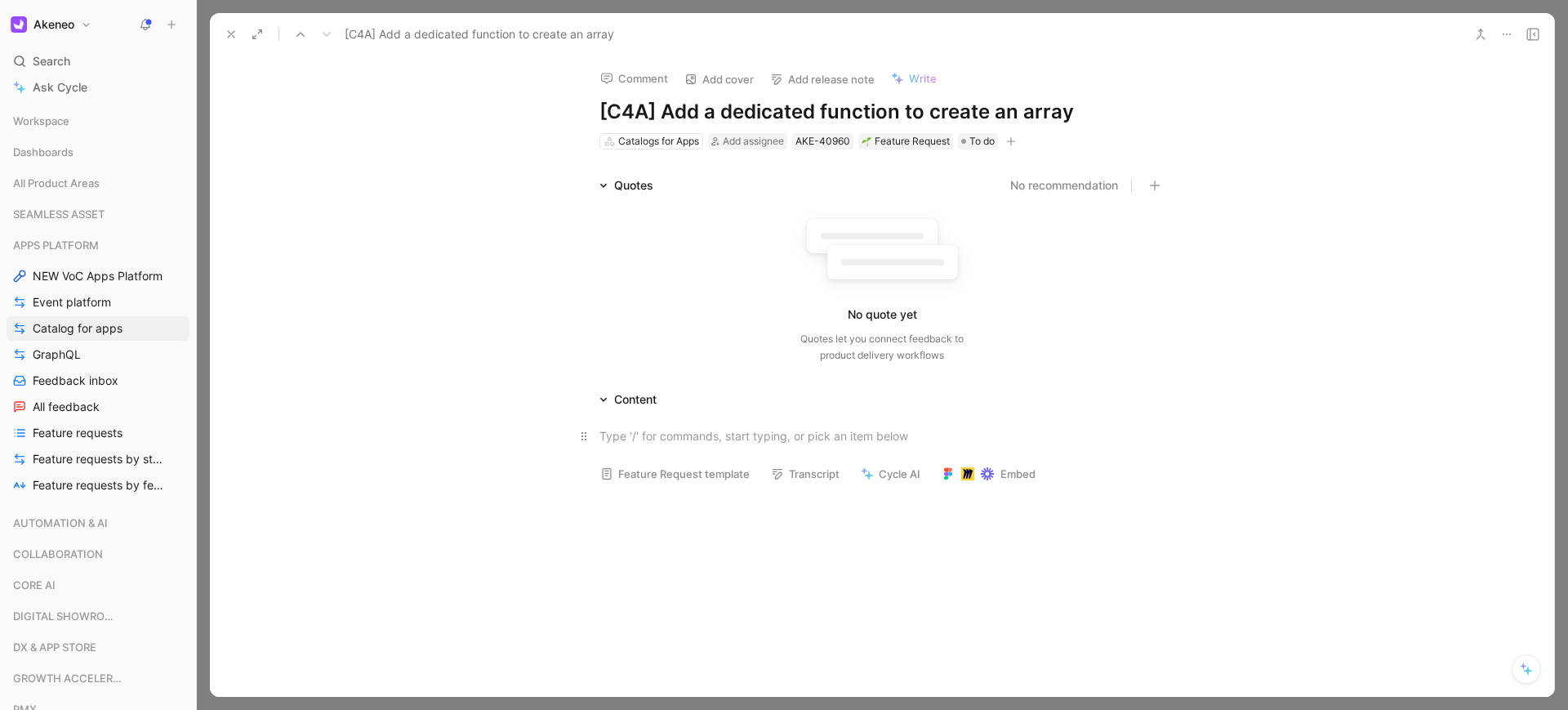
click at [663, 448] on p at bounding box center [881, 436] width 627 height 27
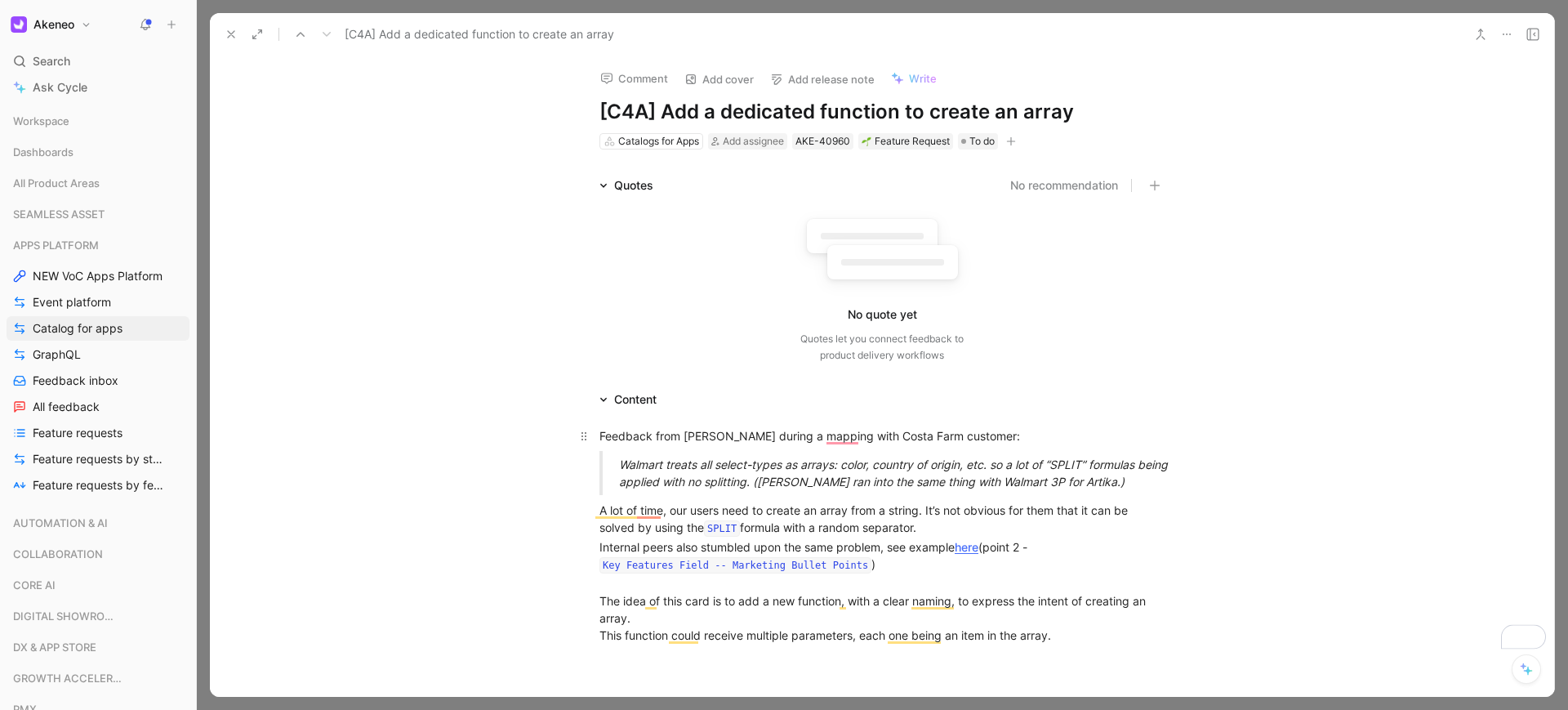
click at [1029, 445] on p "Feedback from Kris during a mapping with Costa Farm customer:" at bounding box center [881, 436] width 627 height 27
click at [1156, 183] on icon "button" at bounding box center [1154, 185] width 11 height 11
drag, startPoint x: 798, startPoint y: 475, endPoint x: 1060, endPoint y: 495, distance: 262.8
click at [1060, 495] on div "Feedback from Kris during a mapping with Costa Farm customer: Walmart treats al…" at bounding box center [881, 535] width 1344 height 252
copy div "Walmart treats all select-types as arrays: color, country of origin, etc. so a …"
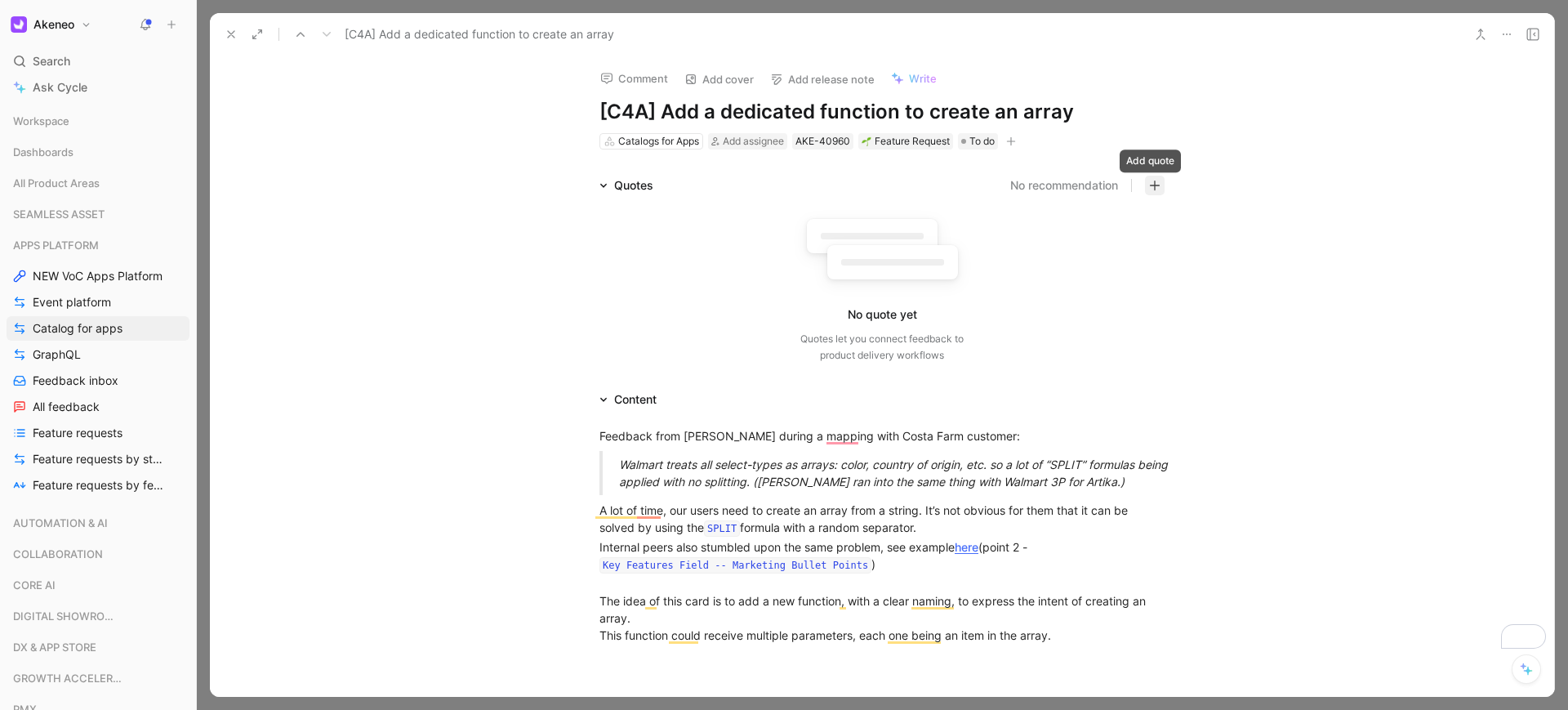
click at [1148, 187] on icon "button" at bounding box center [1154, 185] width 11 height 11
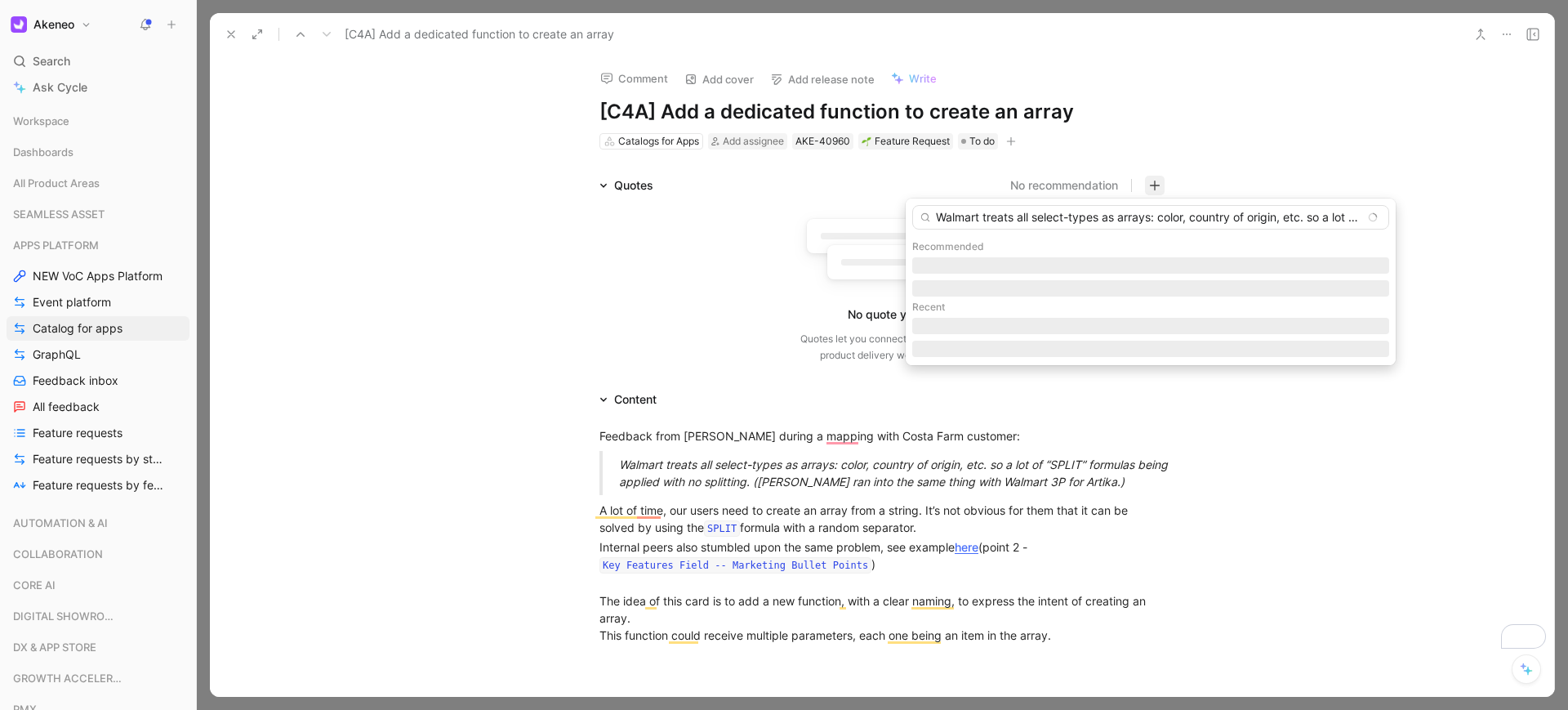
scroll to position [0, 598]
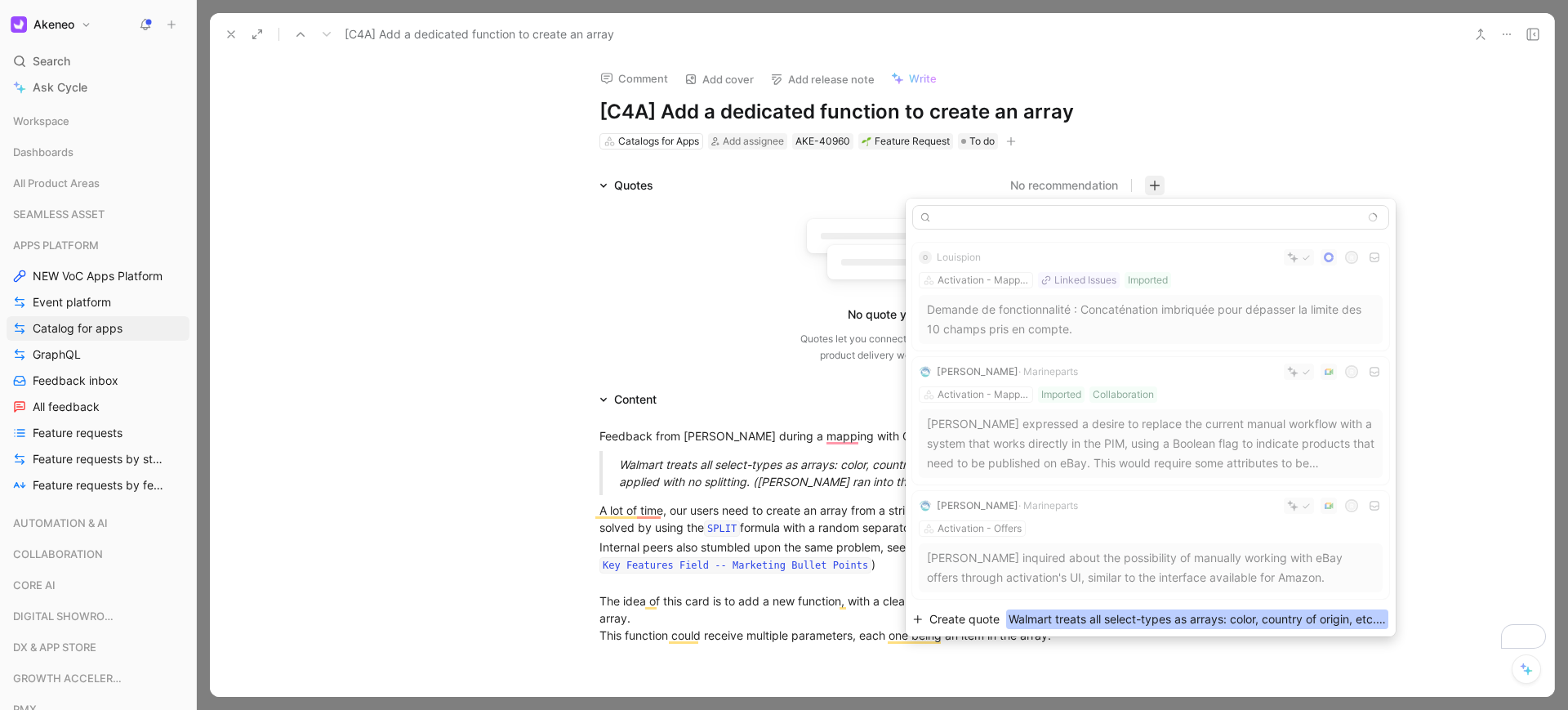
type input "Walmart treats all select-types as arrays: color, country of origin, etc. so a …"
click at [1022, 626] on span "Walmart treats all select-types as arrays: color, country of origin, etc. so a …" at bounding box center [1197, 619] width 383 height 19
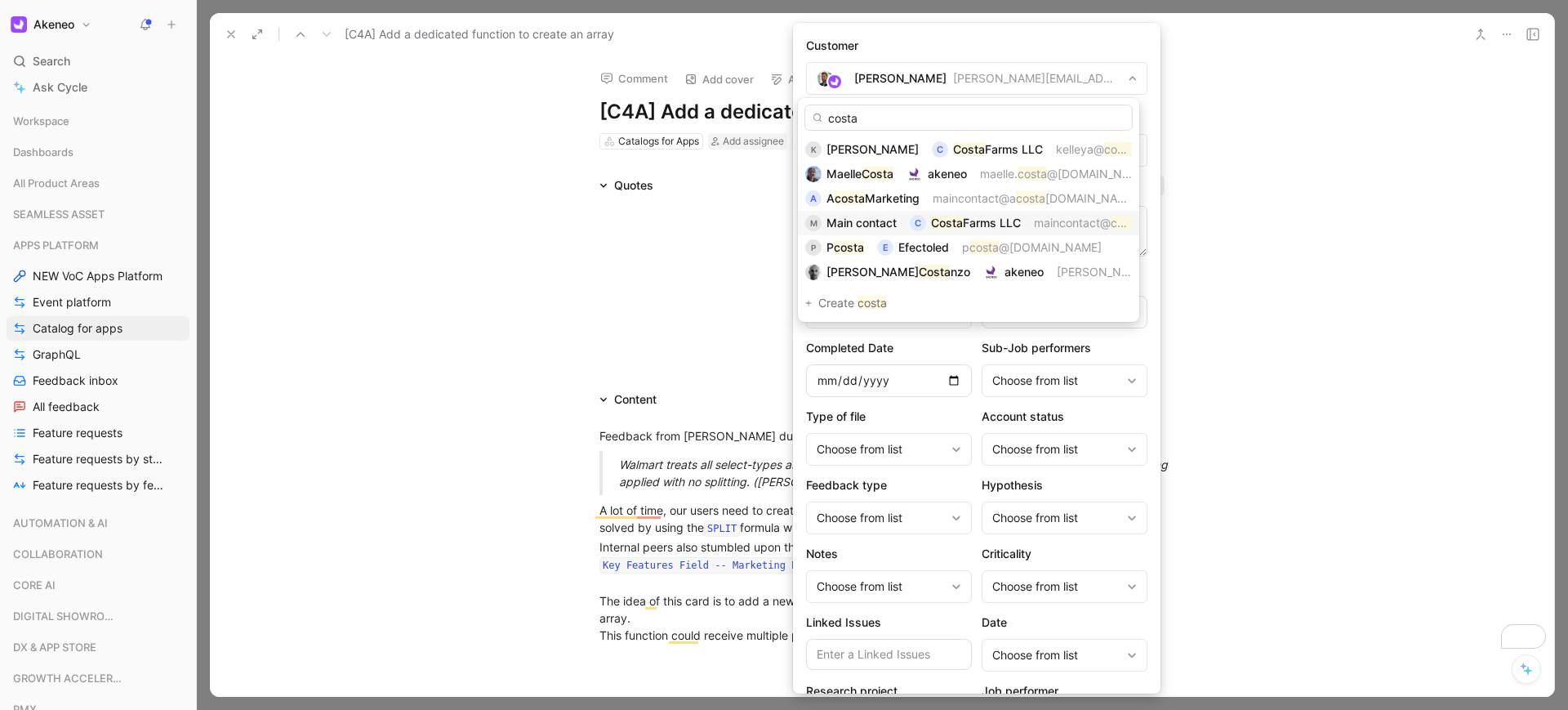
type input "costa"
click at [873, 223] on span "Main contact" at bounding box center [861, 223] width 71 height 14
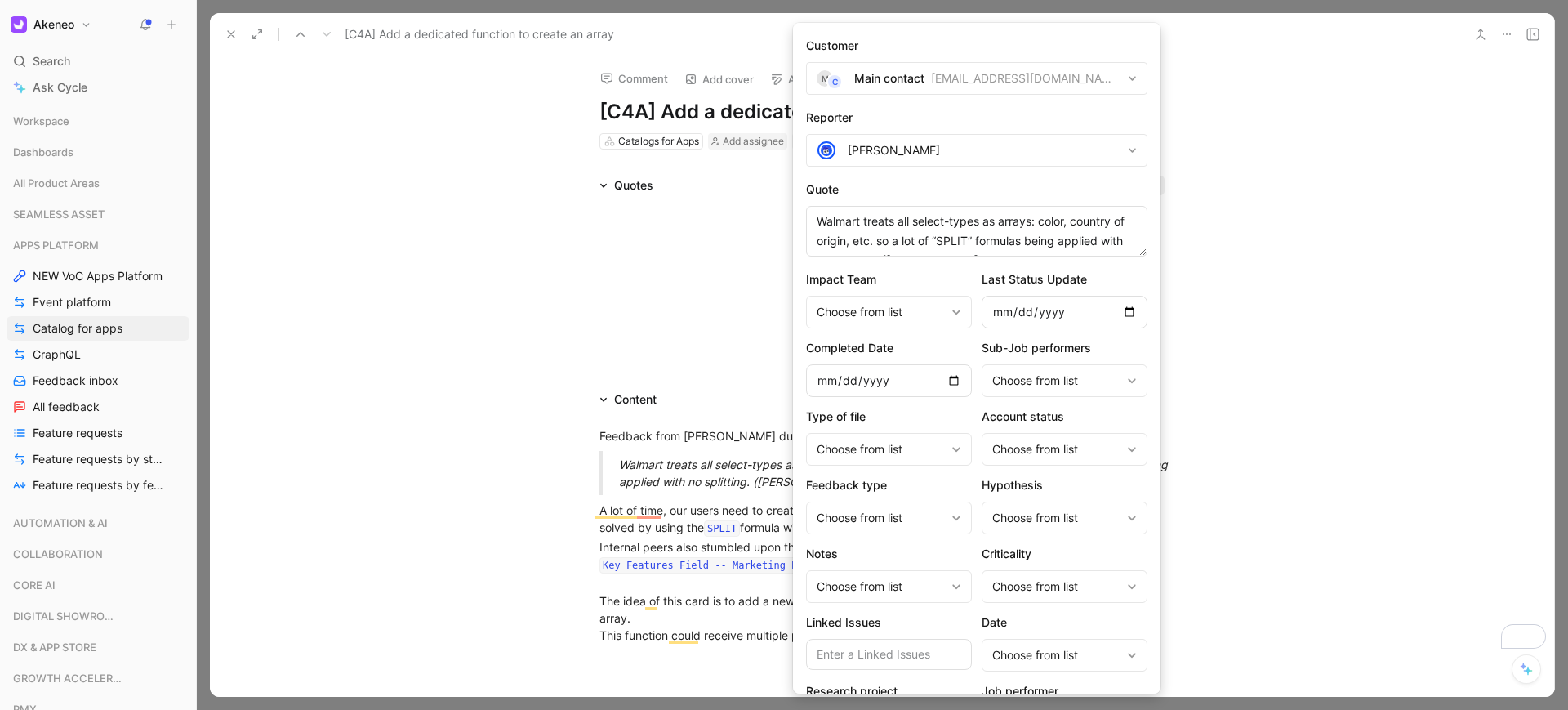
scroll to position [168, 0]
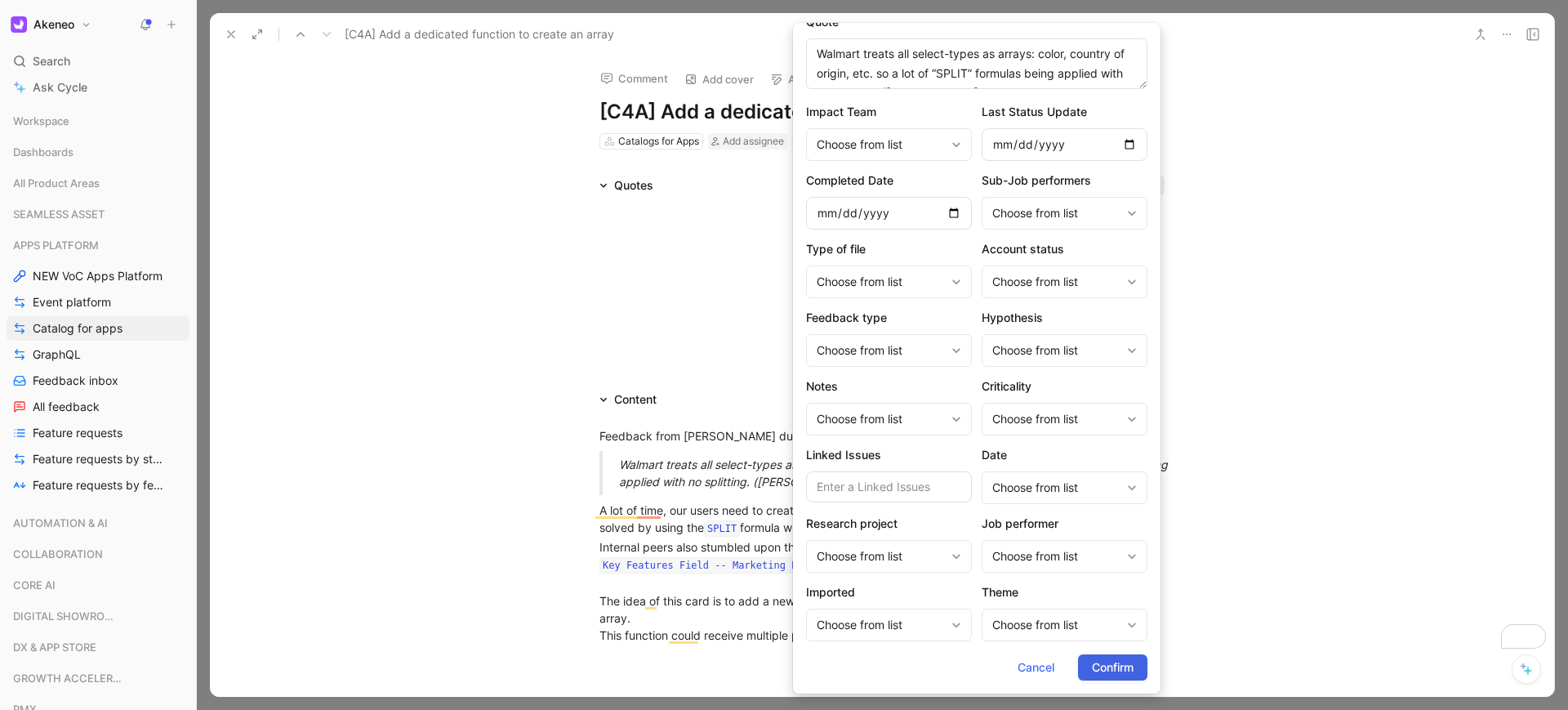
click at [1106, 673] on span "Confirm" at bounding box center [1111, 668] width 41 height 19
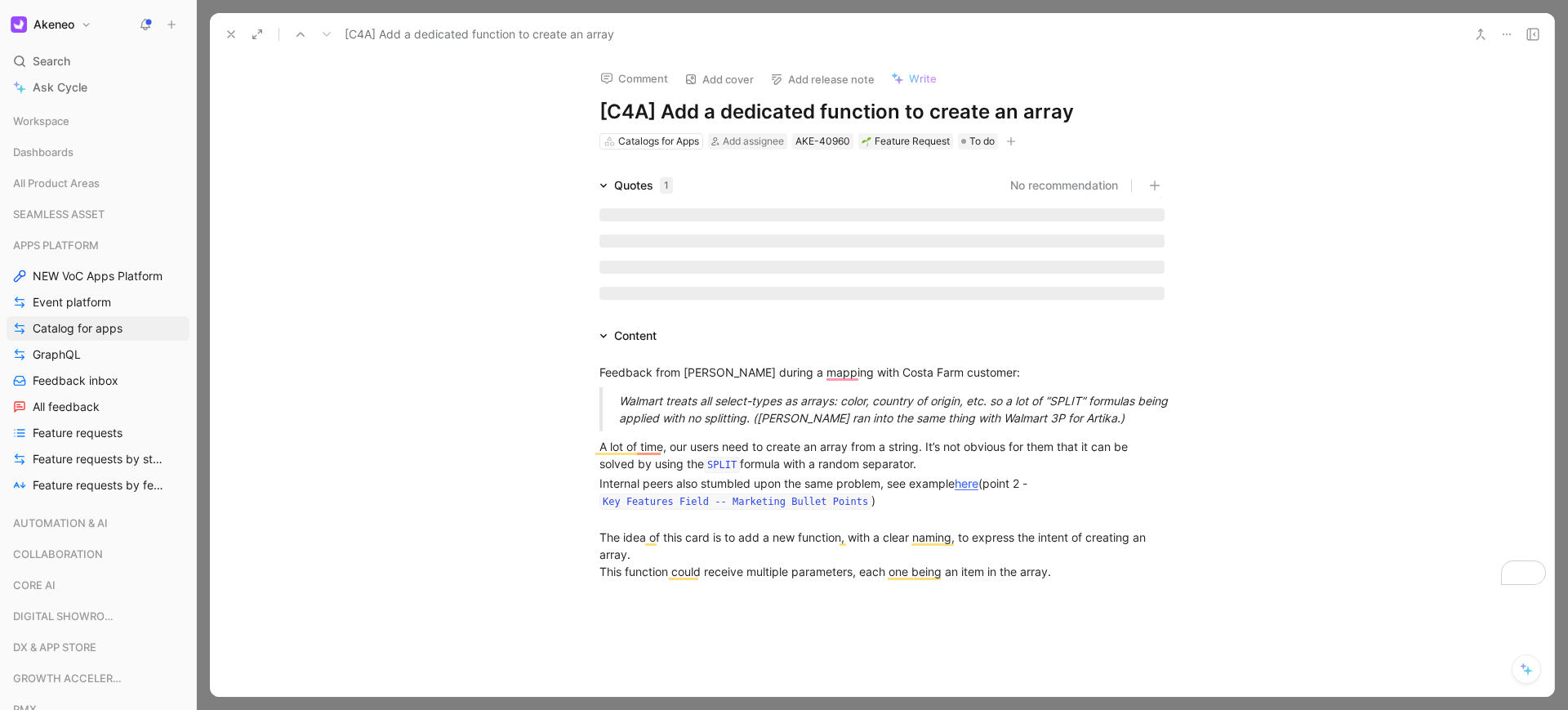
scroll to position [0, 0]
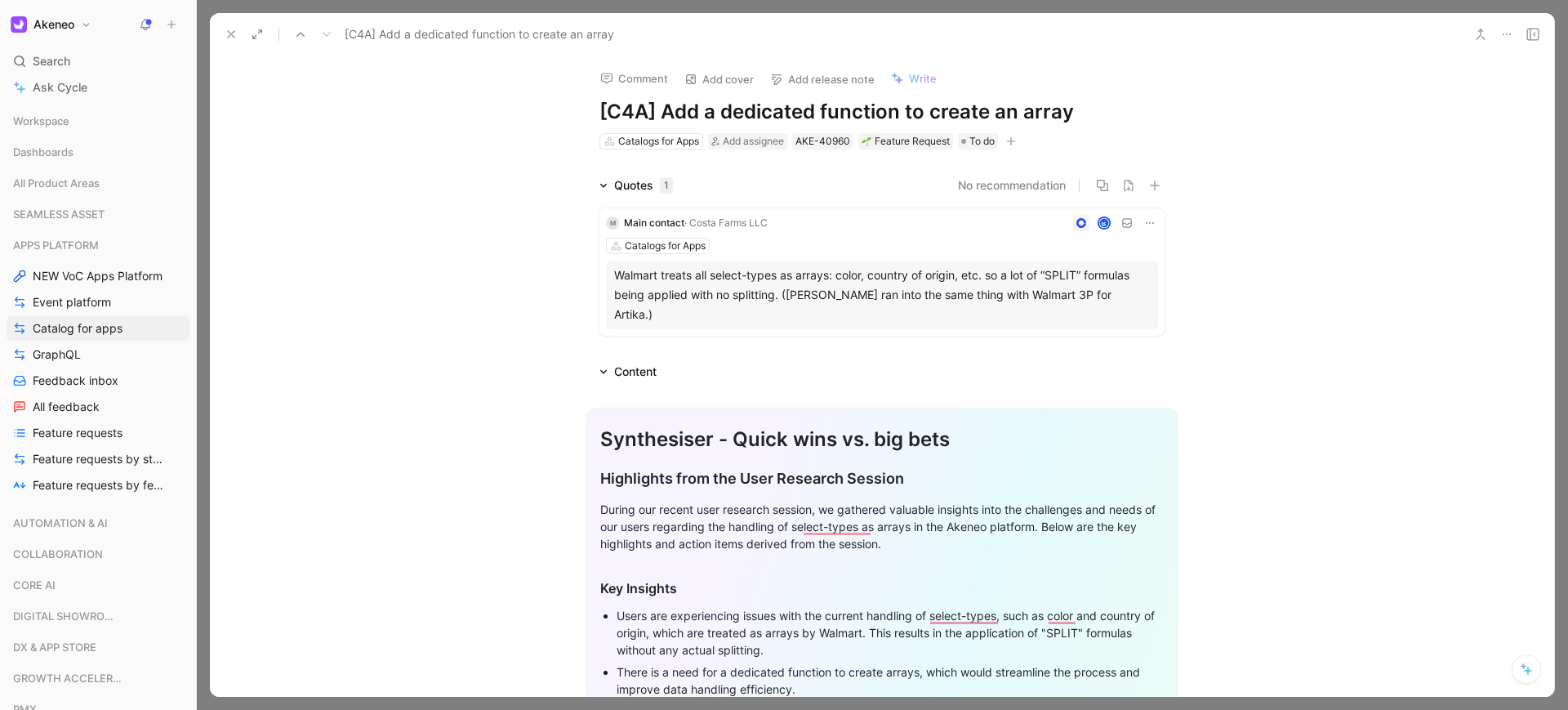
click at [236, 34] on icon at bounding box center [231, 34] width 13 height 13
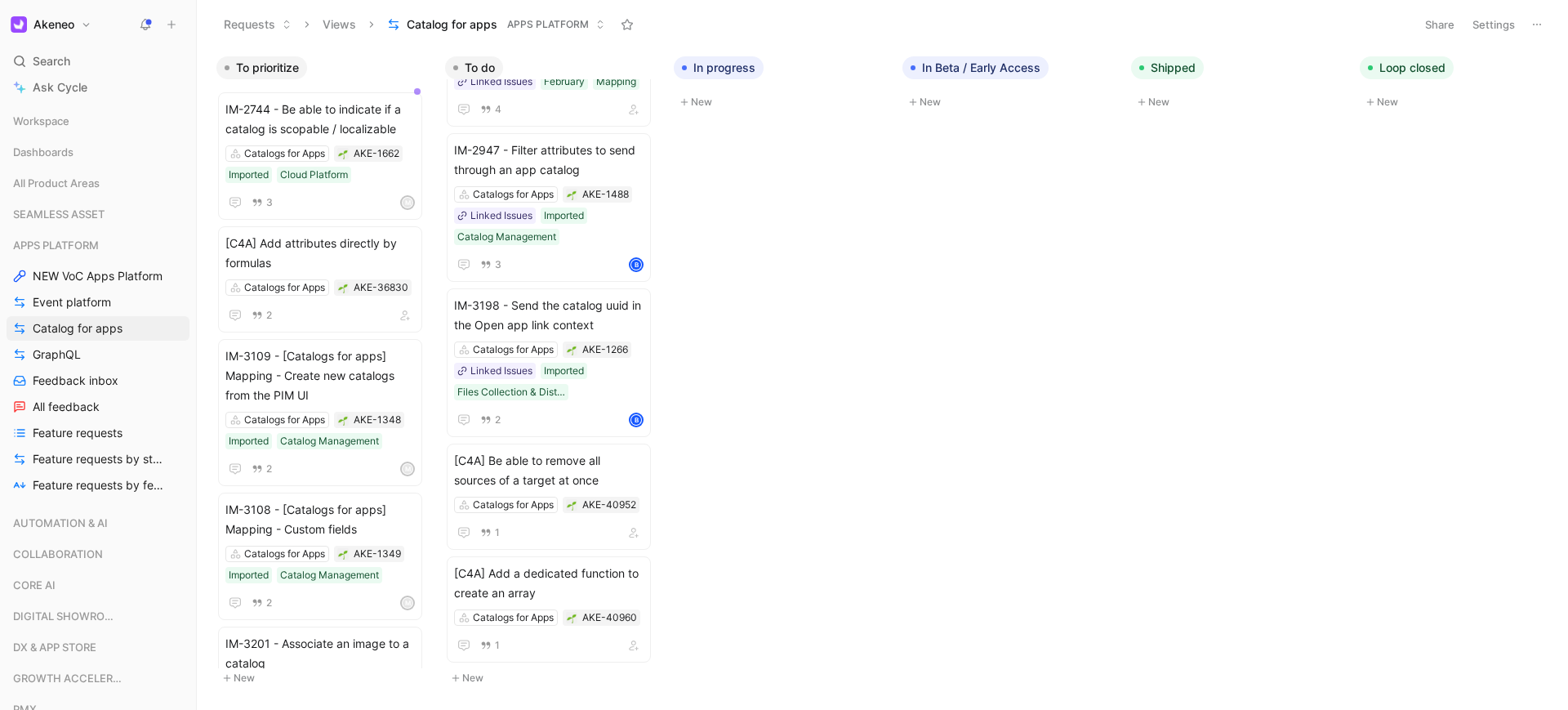
click at [472, 669] on button "New" at bounding box center [553, 678] width 216 height 19
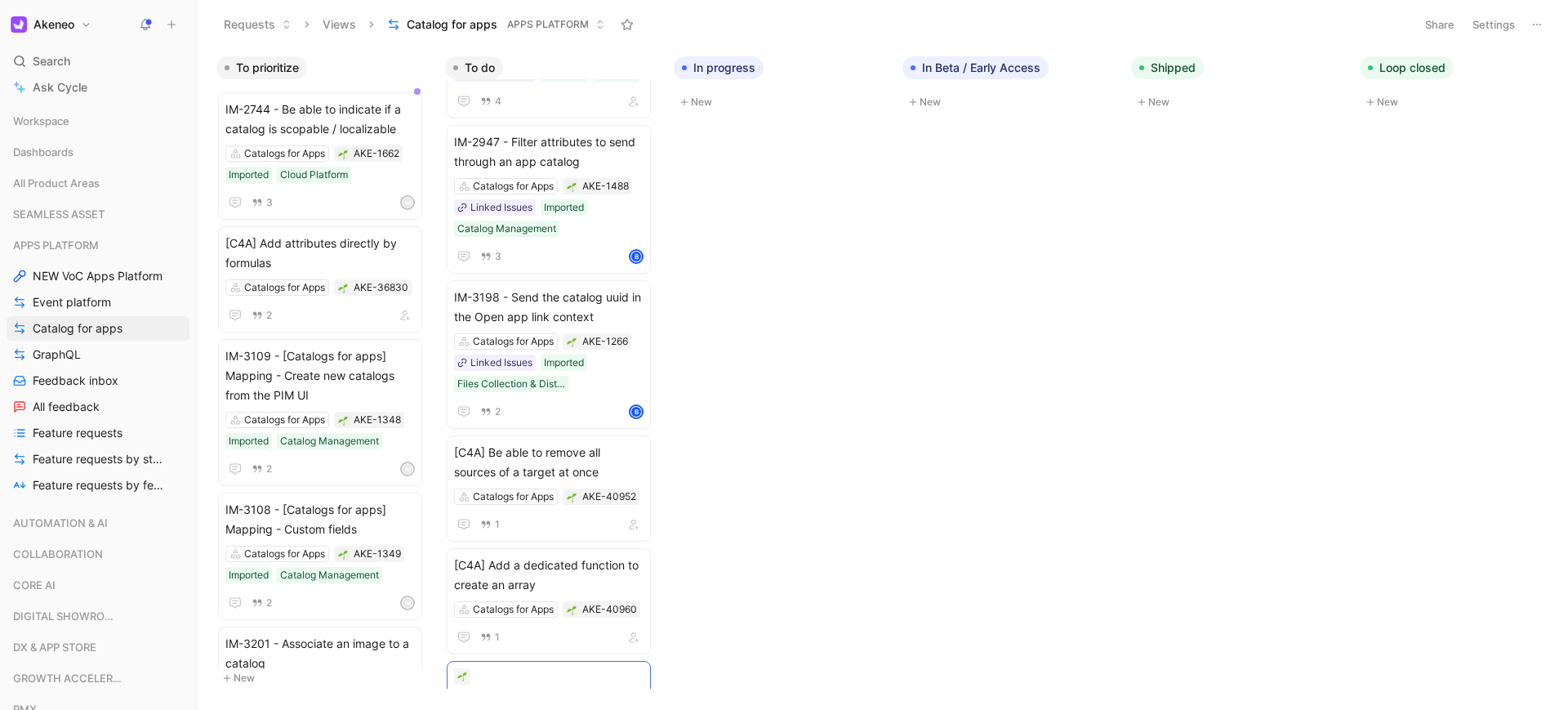
scroll to position [233, 0]
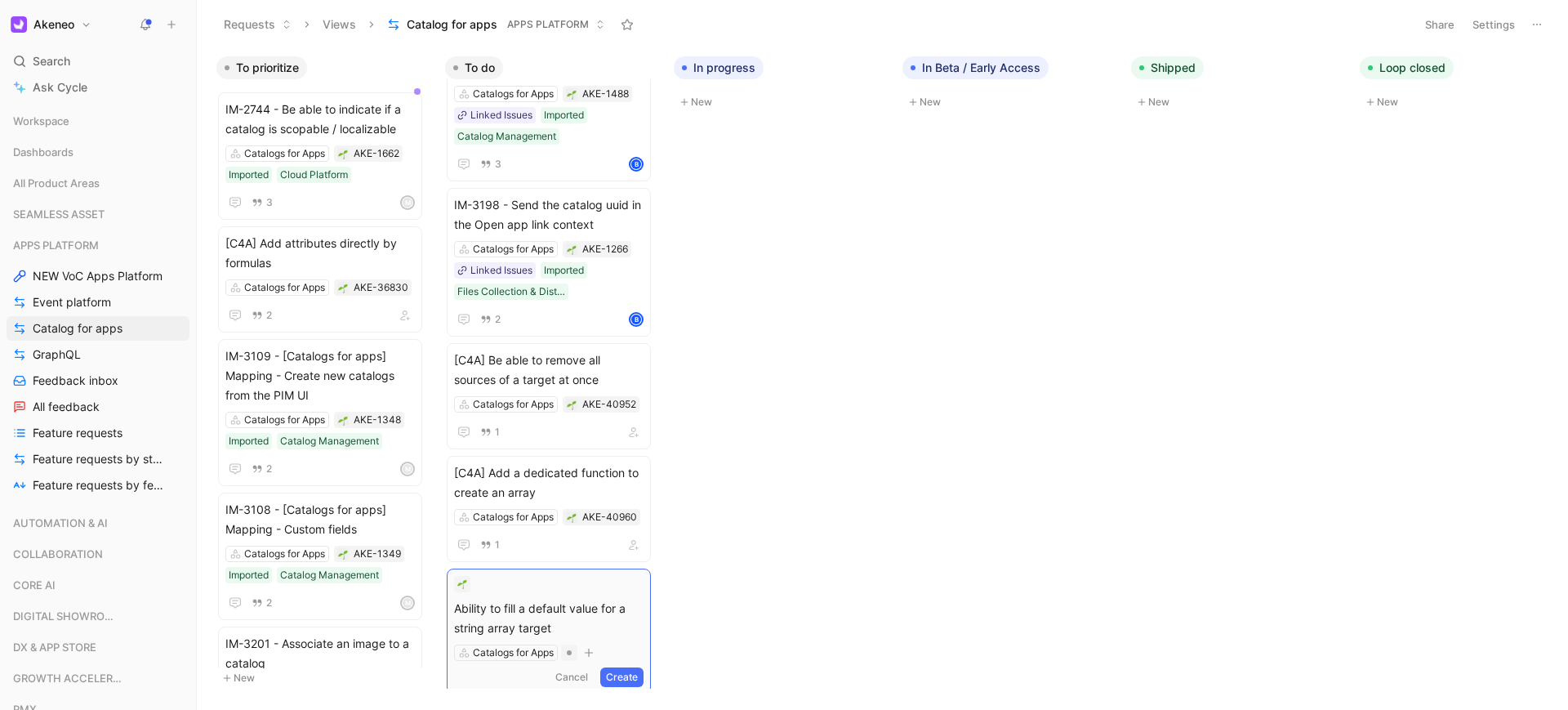
click at [507, 611] on span "Ability to fill a default value for a string array target" at bounding box center [548, 618] width 189 height 39
click at [463, 607] on span "Ability to fill a default value for a string array target" at bounding box center [548, 618] width 189 height 39
click at [625, 671] on button "Create" at bounding box center [621, 677] width 43 height 19
click at [569, 578] on span "[C4A] Ability to fill a default value for a string array target" at bounding box center [548, 595] width 189 height 39
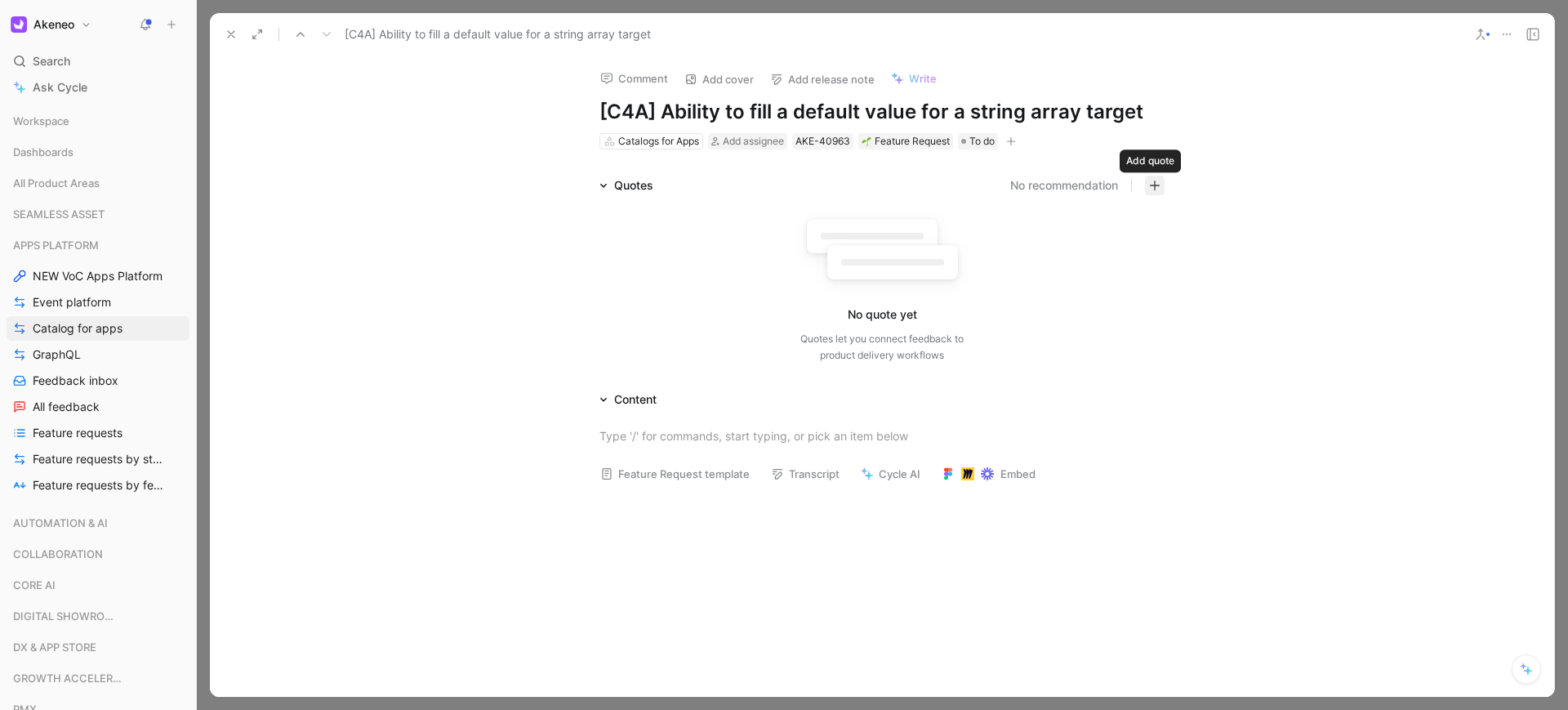
click at [1149, 183] on icon "button" at bounding box center [1154, 185] width 11 height 11
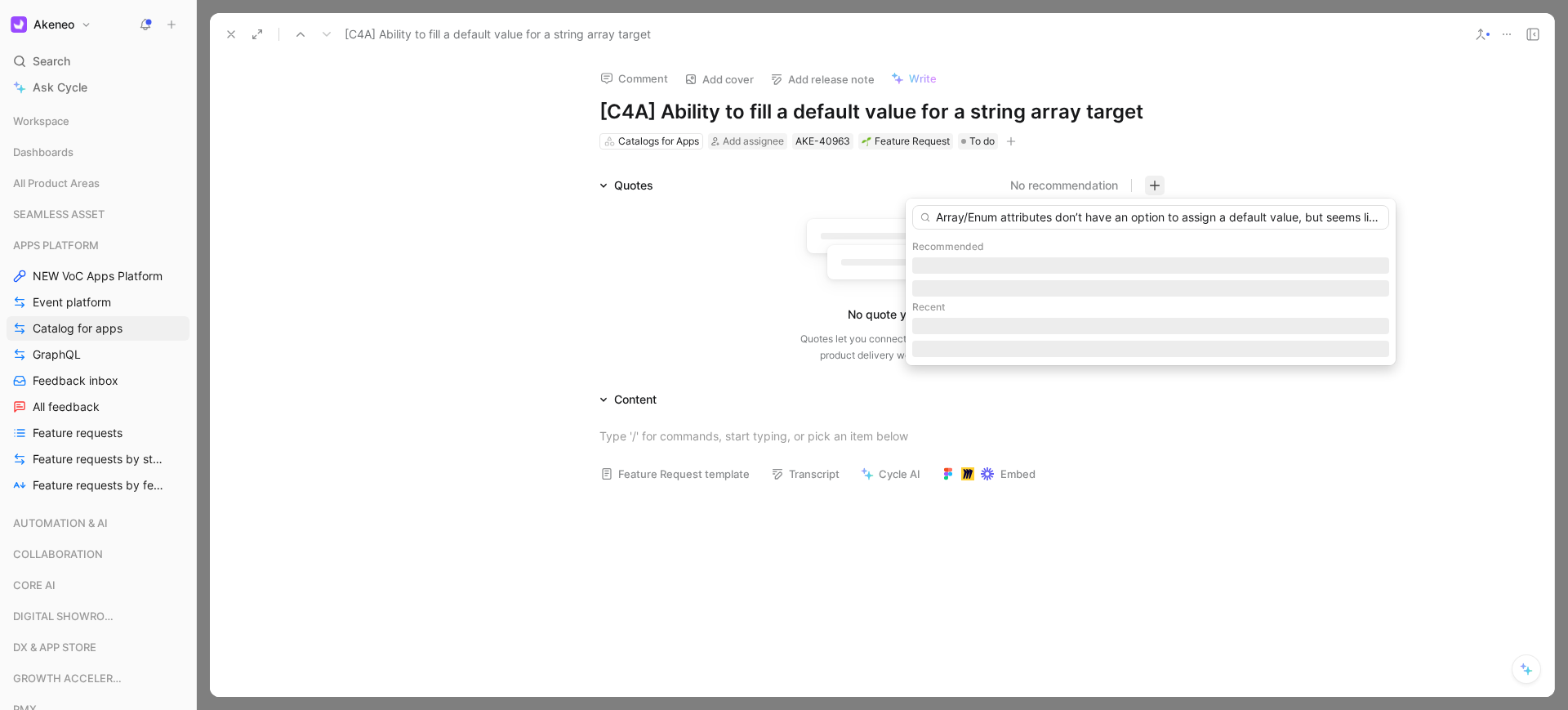
scroll to position [0, 432]
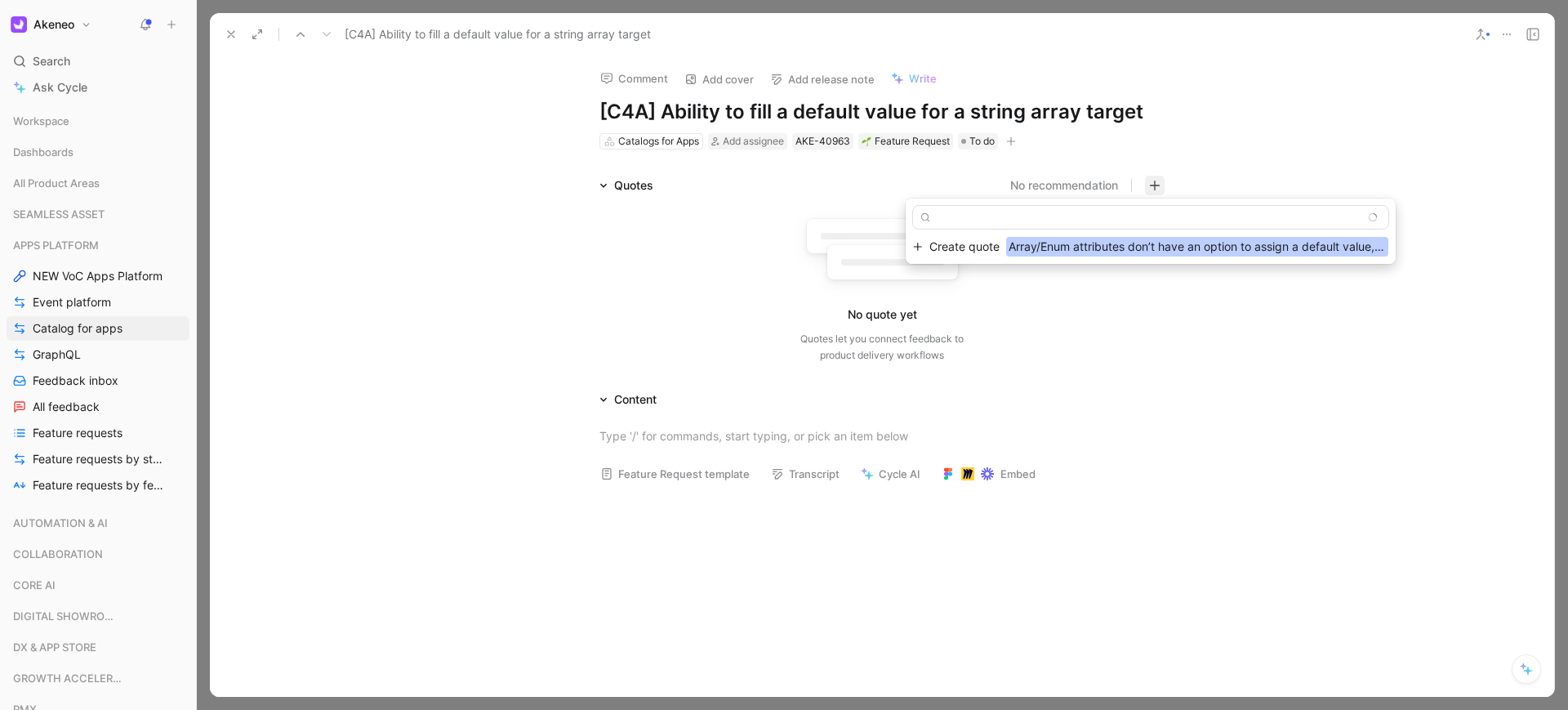
type input "Array/Enum attributes don’t have an option to assign a default value, but seems…"
click at [980, 256] on span "Create quote" at bounding box center [964, 247] width 71 height 19
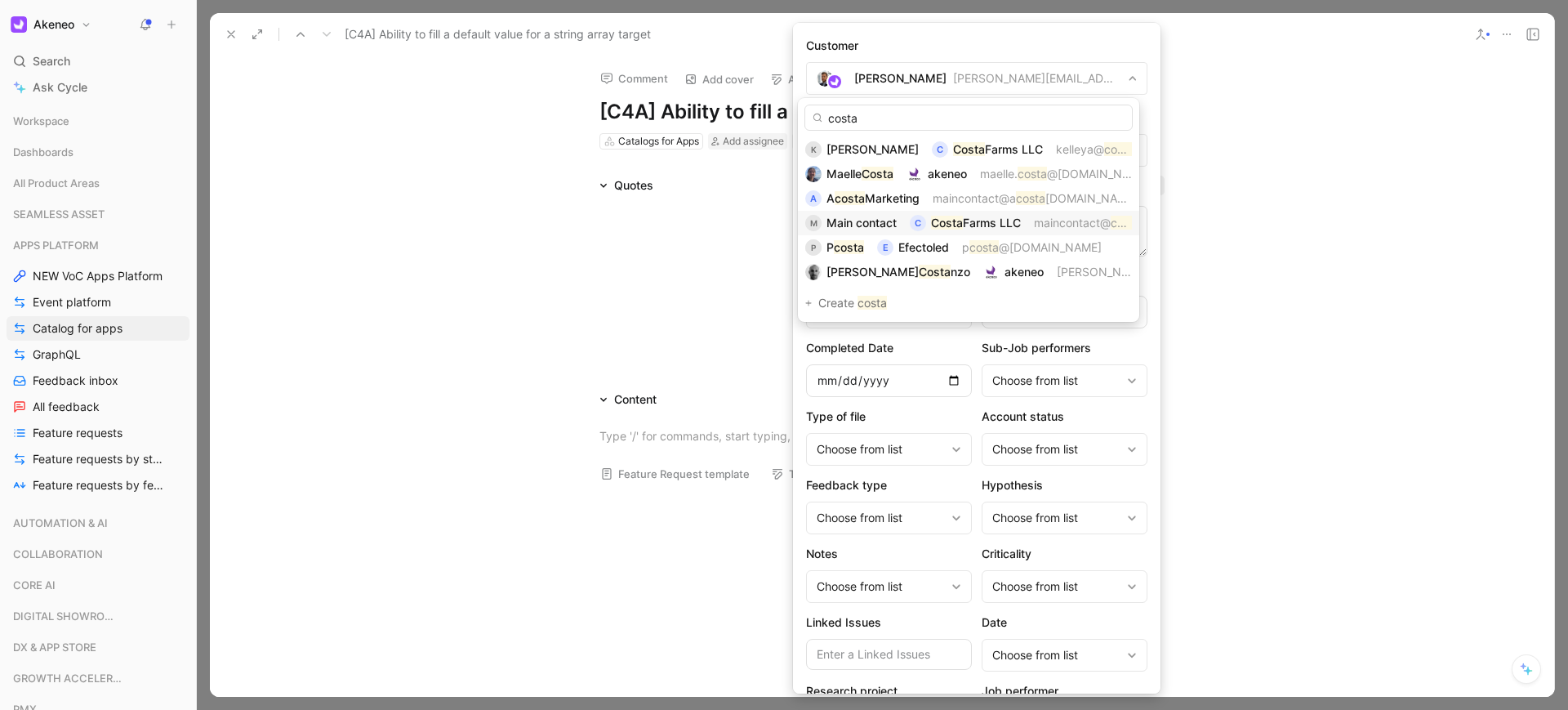
type input "costa"
click at [889, 216] on span "Main contact" at bounding box center [861, 223] width 71 height 14
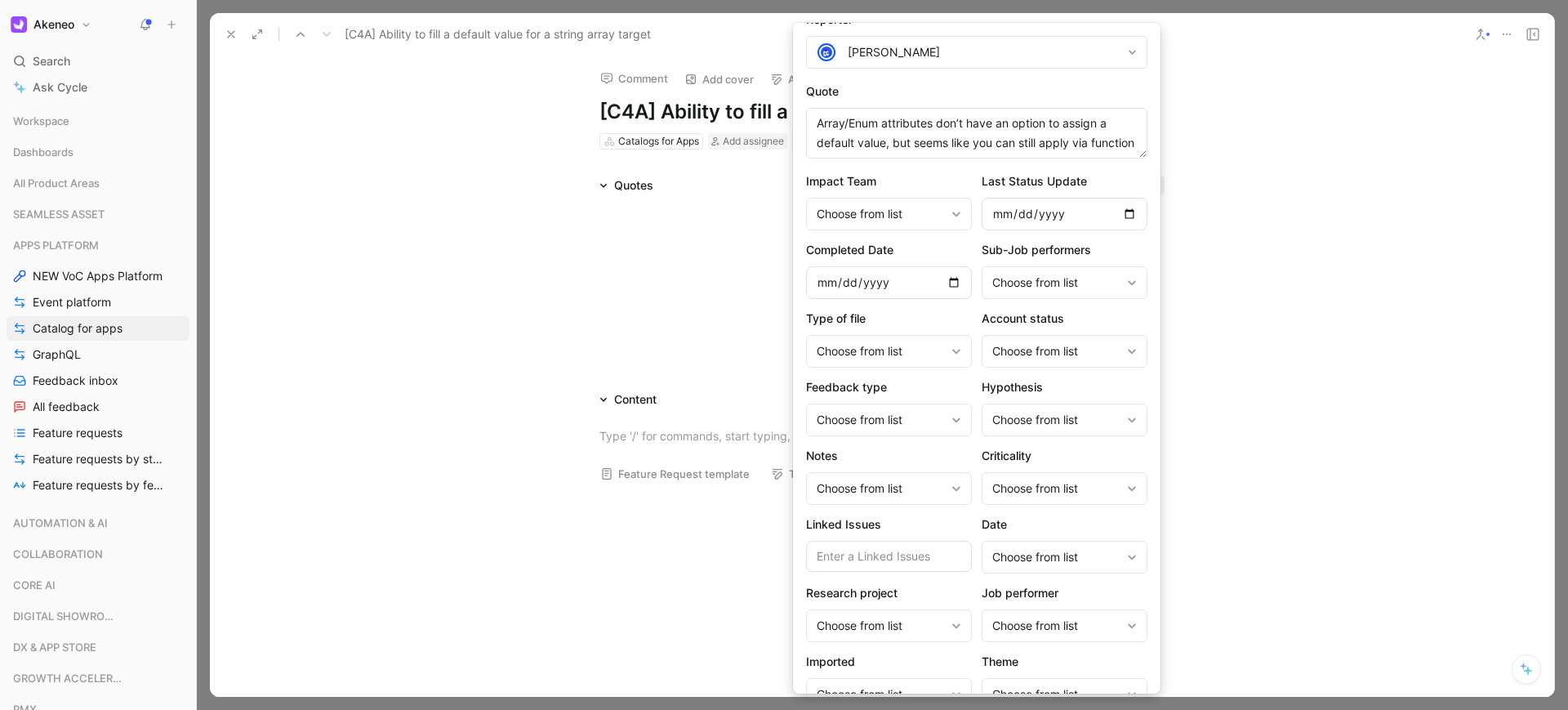
scroll to position [168, 0]
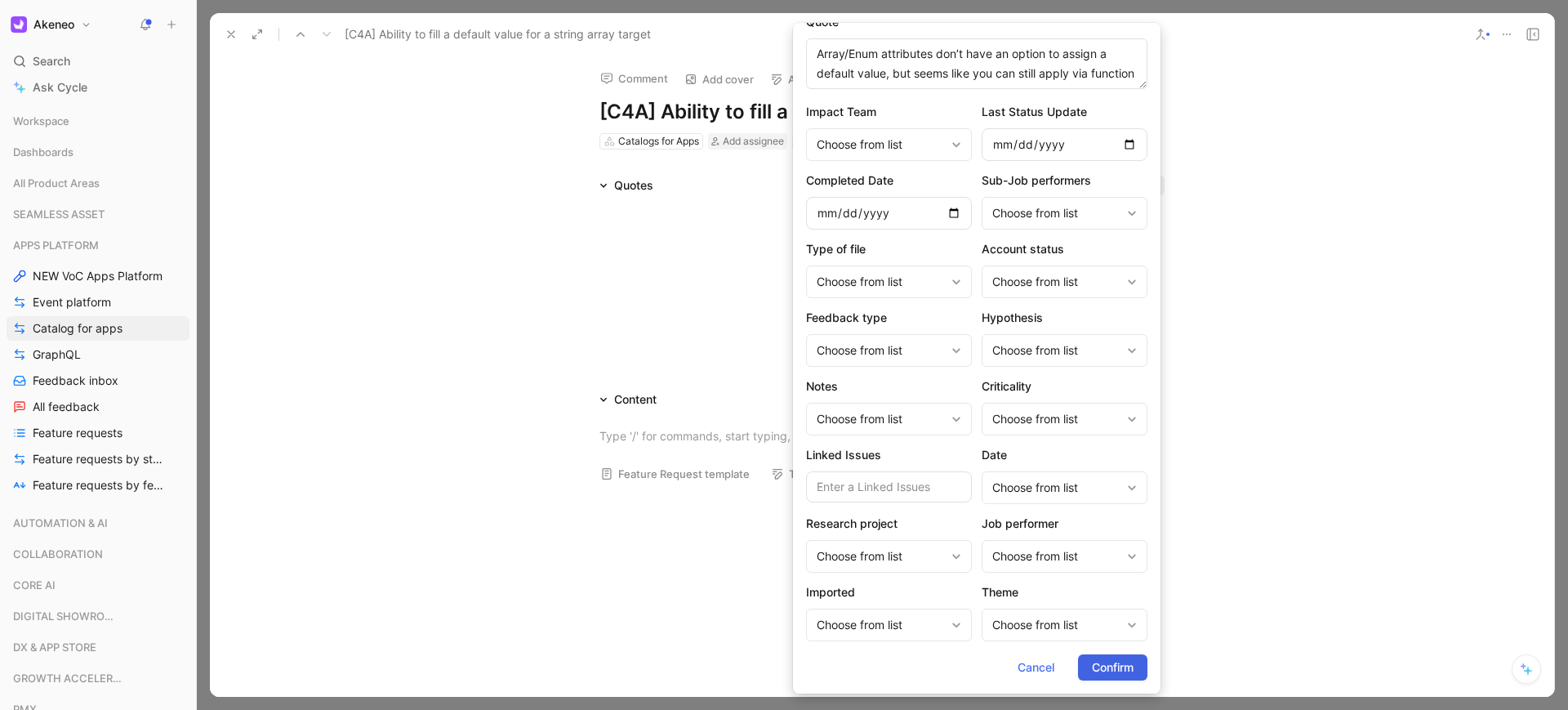
click at [1125, 668] on span "Confirm" at bounding box center [1111, 668] width 41 height 19
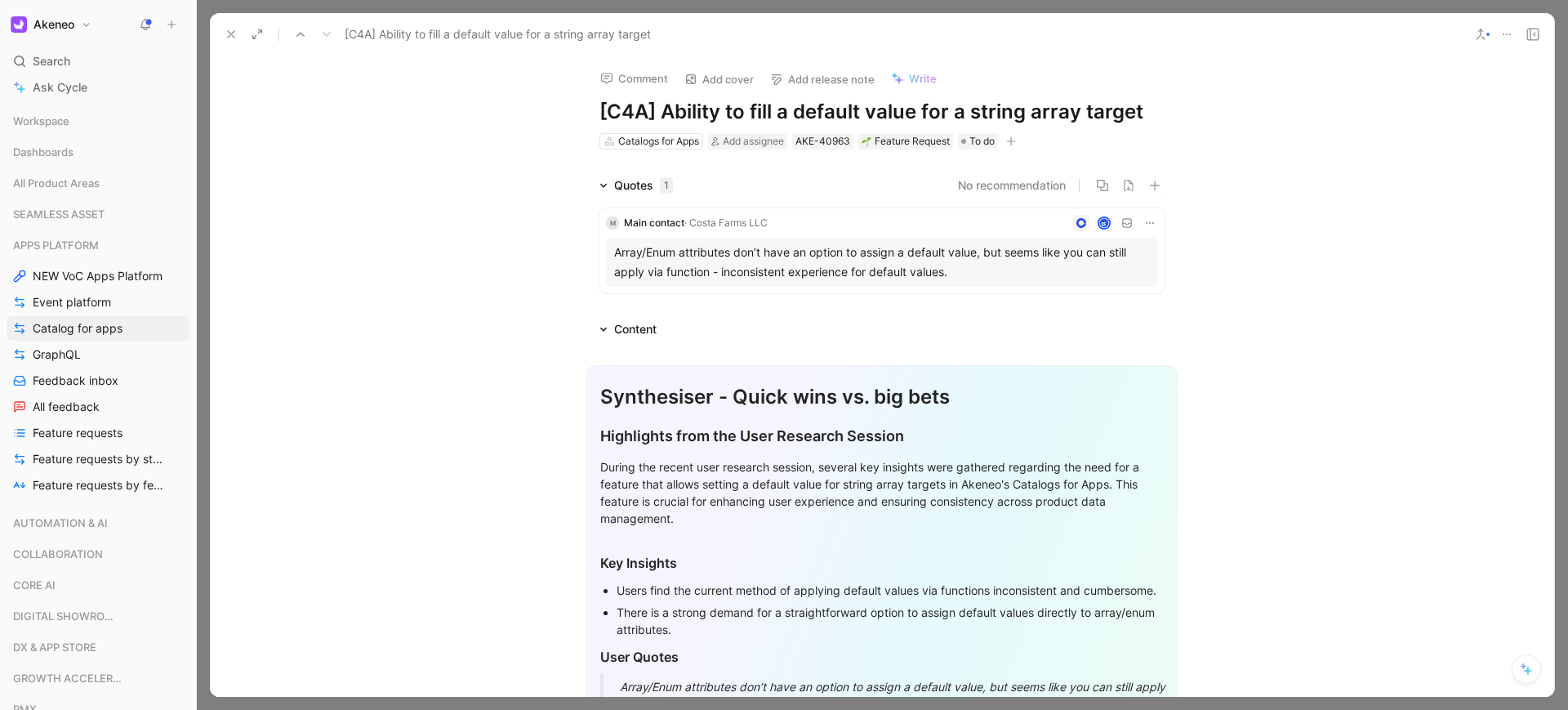
scroll to position [0, 0]
click at [673, 349] on div "Synthesiser - Quick wins vs. big bets Highlights from the User Research Session…" at bounding box center [881, 722] width 1344 height 768
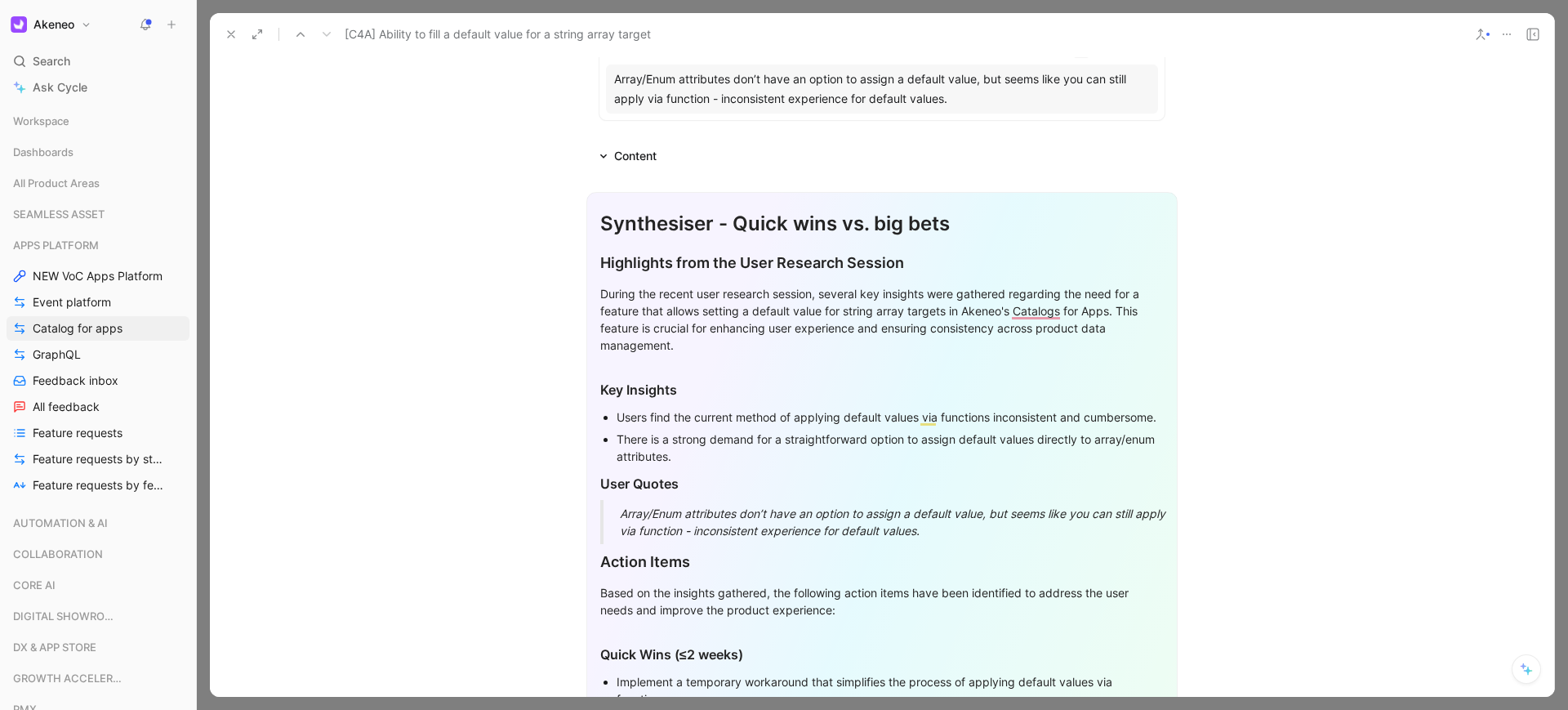
scroll to position [147, 0]
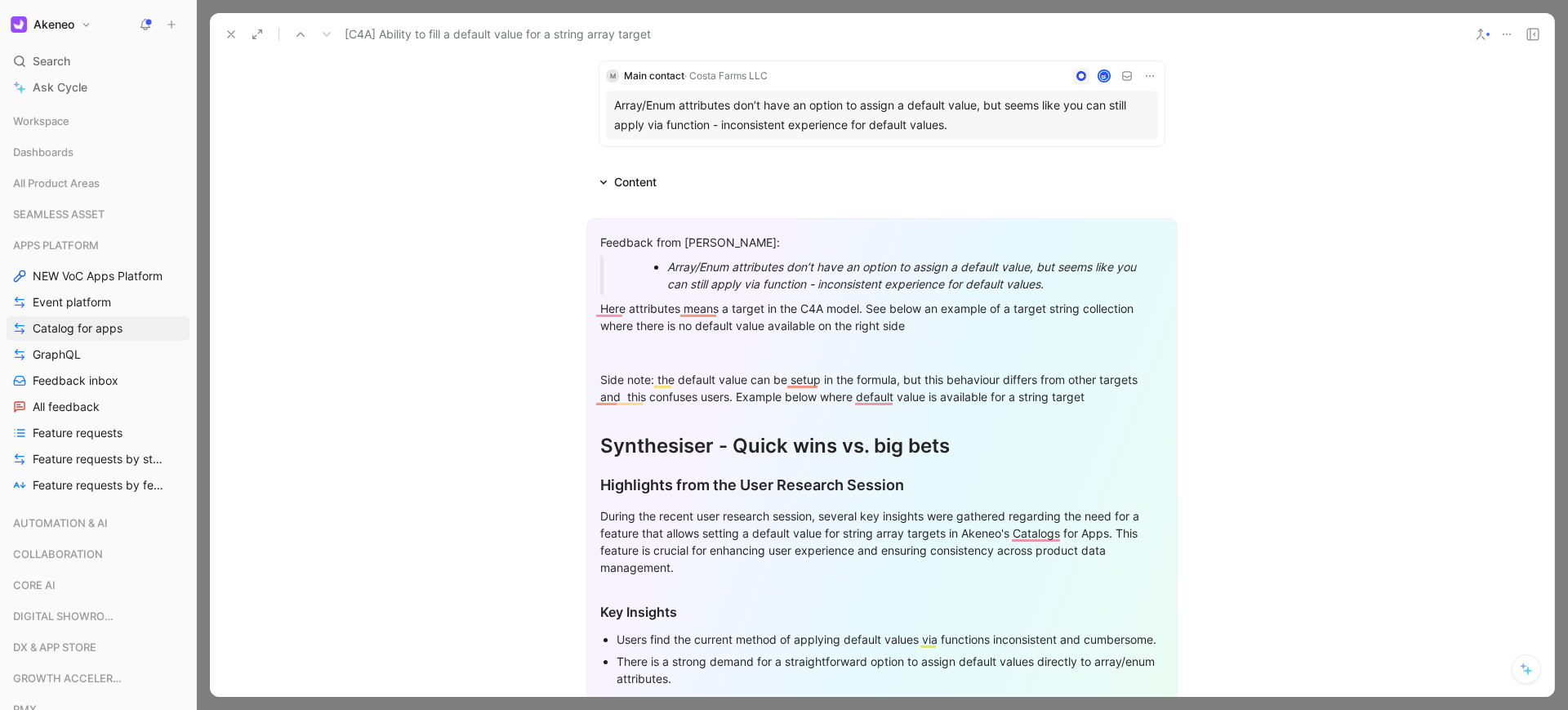
click at [687, 350] on div "To enrich screen reader interactions, please activate Accessibility in Grammarl…" at bounding box center [881, 352] width 563 height 17
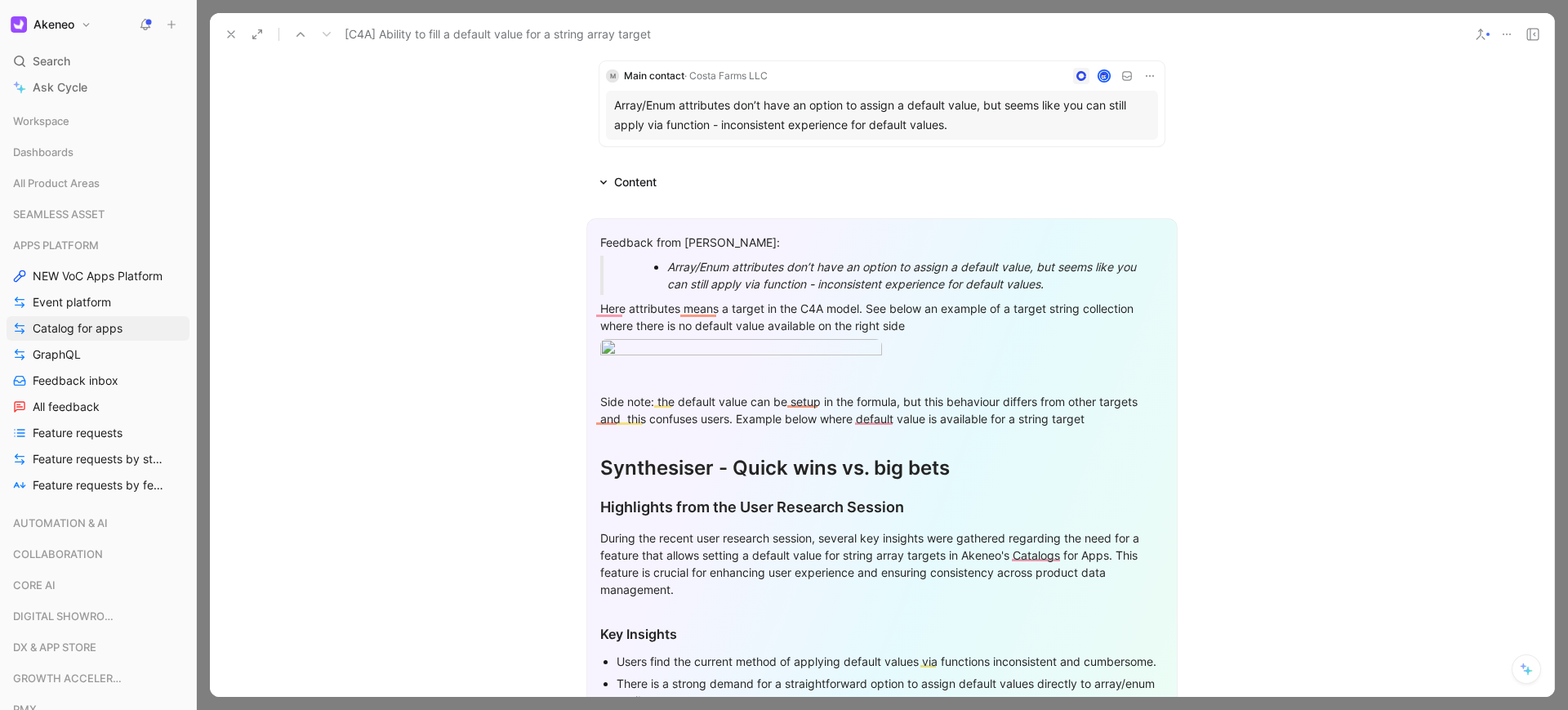
click at [714, 355] on div "To enrich screen reader interactions, please activate Accessibility in Grammarl…" at bounding box center [741, 349] width 282 height 22
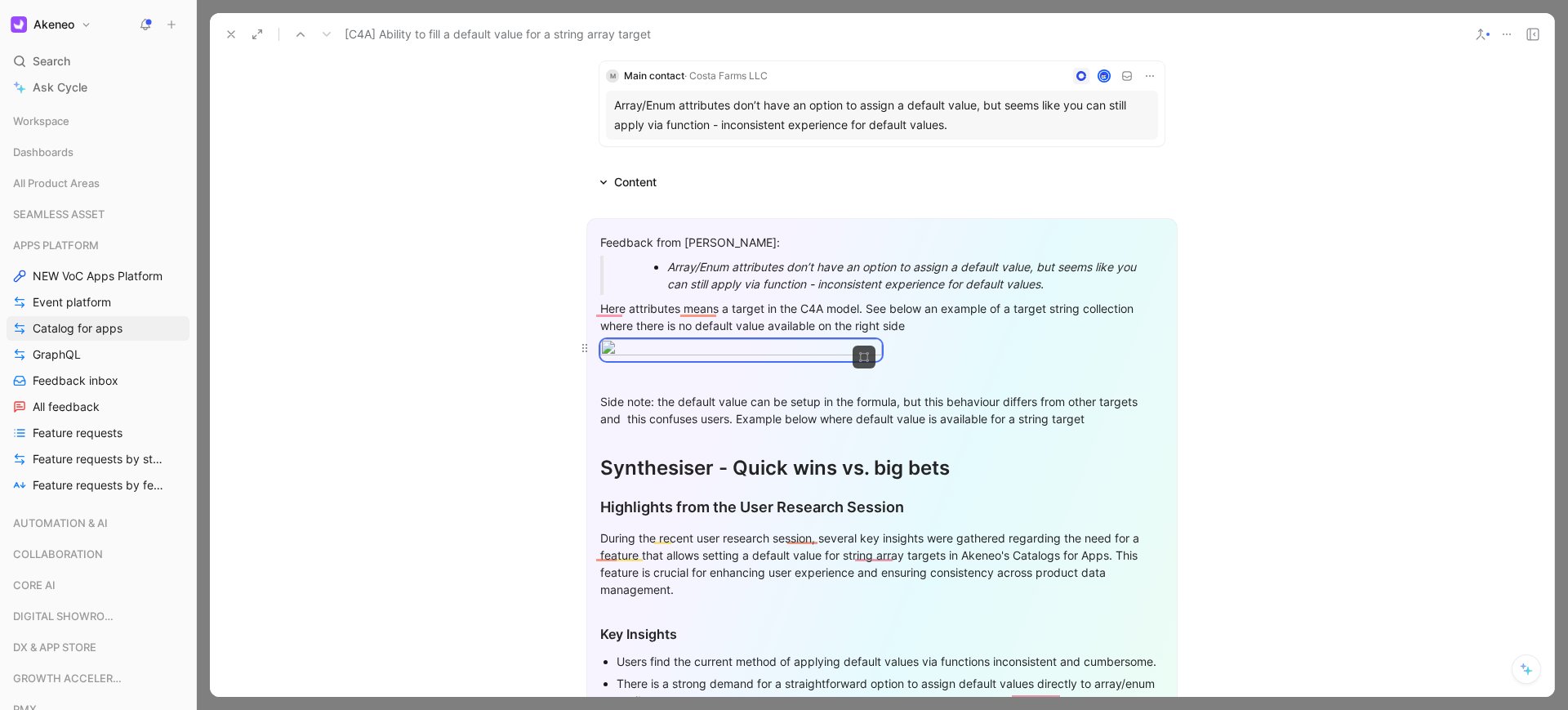
click at [975, 361] on div "To enrich screen reader interactions, please activate Accessibility in Grammarl…" at bounding box center [881, 349] width 563 height 22
click at [1102, 427] on div "Side note: the default value can be setup in the formula, but this behaviour di…" at bounding box center [881, 410] width 563 height 34
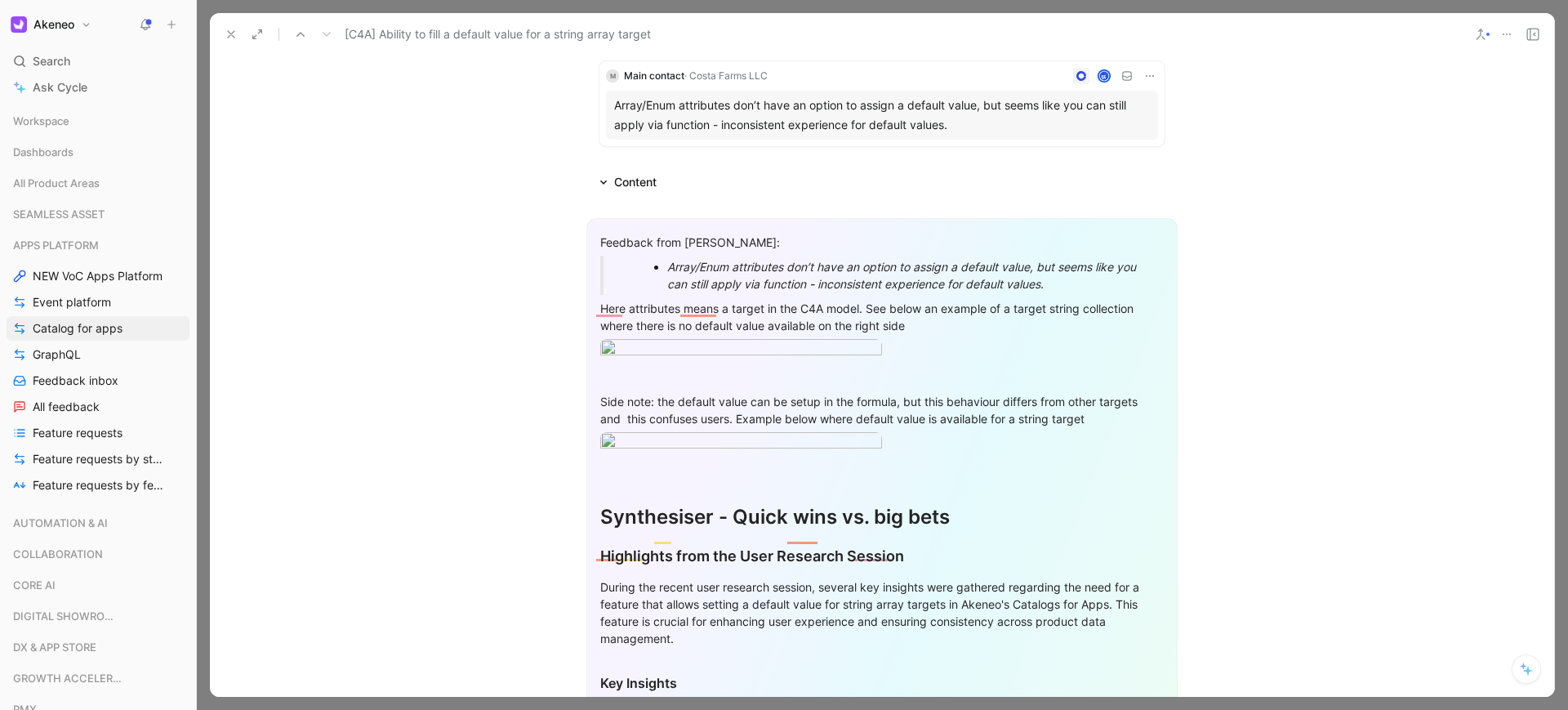
click at [1326, 284] on section "Feedback from Kris: Array/Enum attributes don’t have an option to assign a defa…" at bounding box center [881, 710] width 1344 height 1009
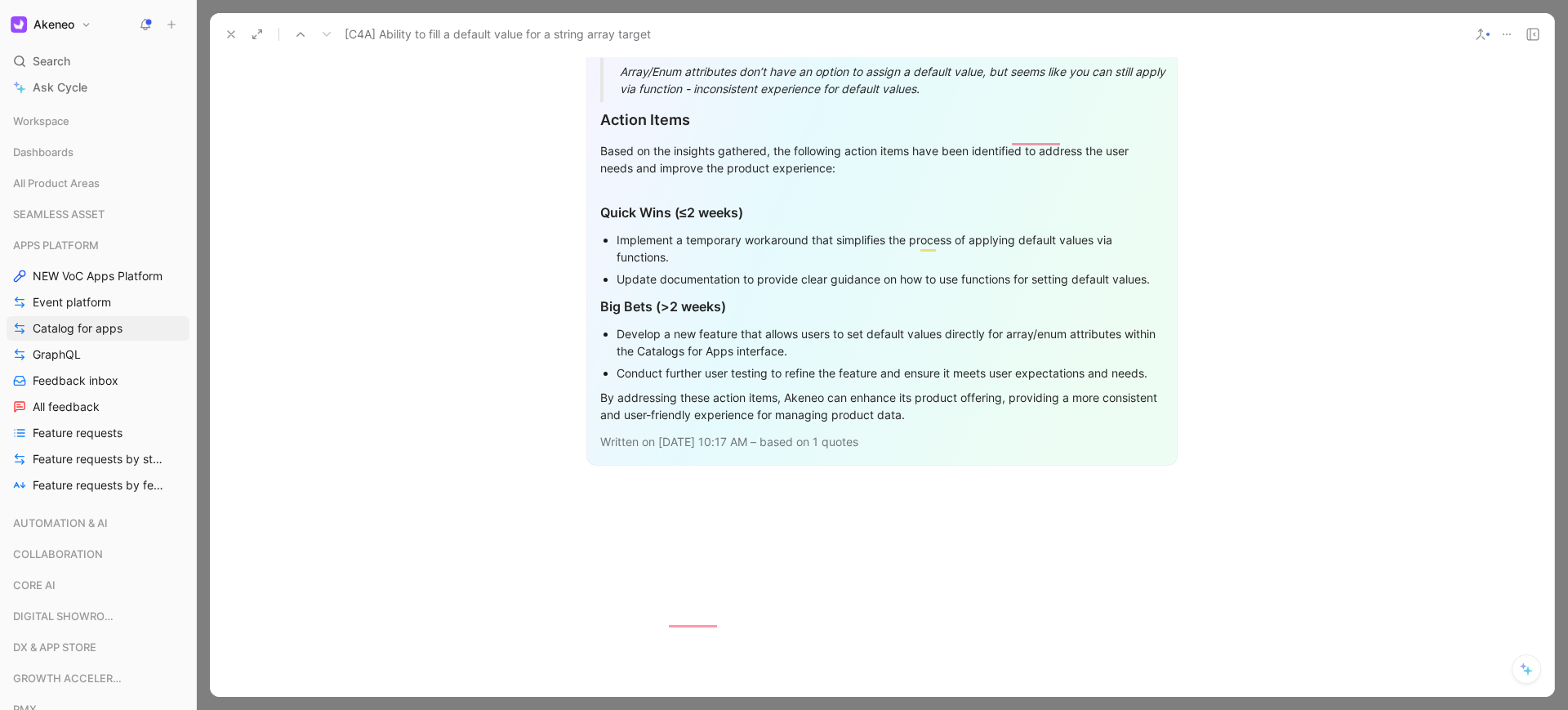
scroll to position [1323, 0]
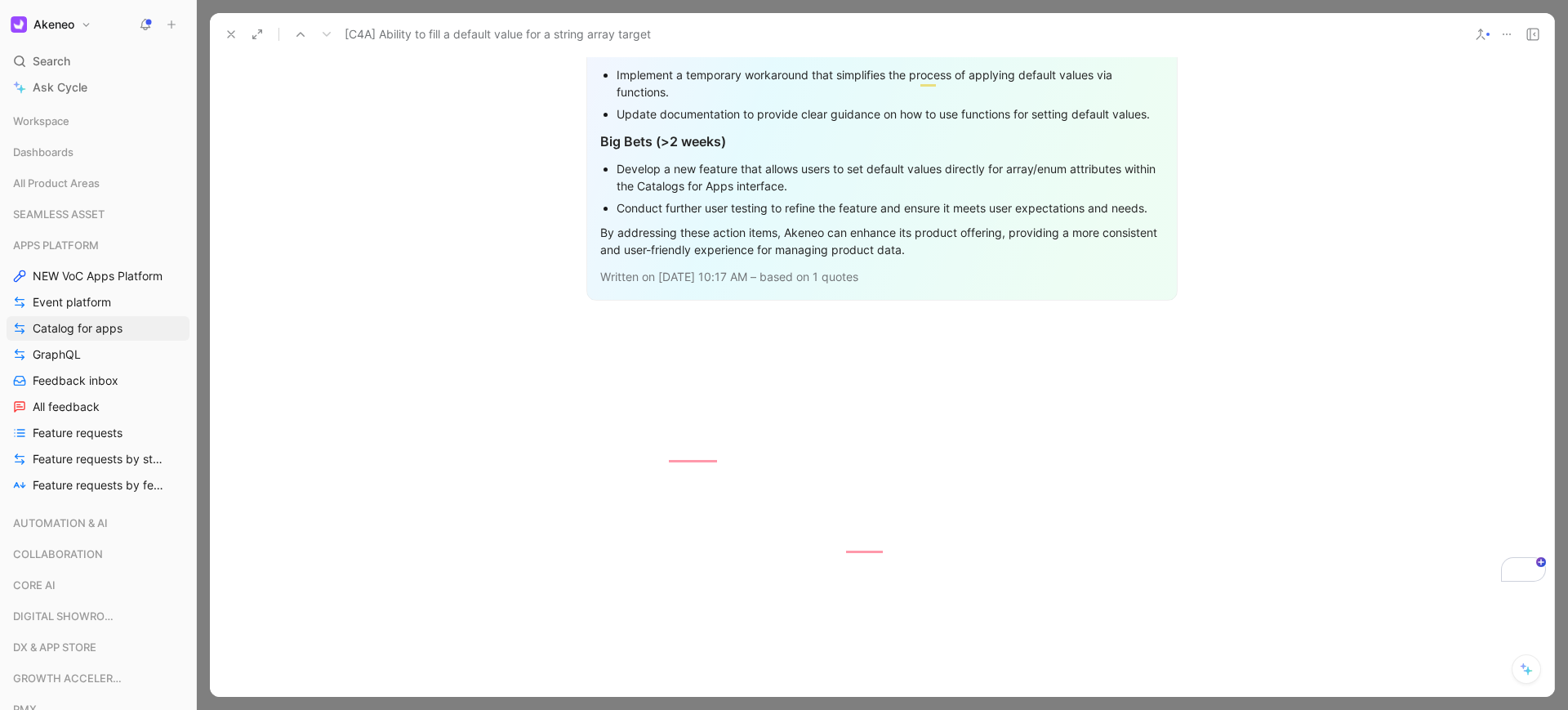
click at [231, 37] on icon at bounding box center [231, 34] width 13 height 13
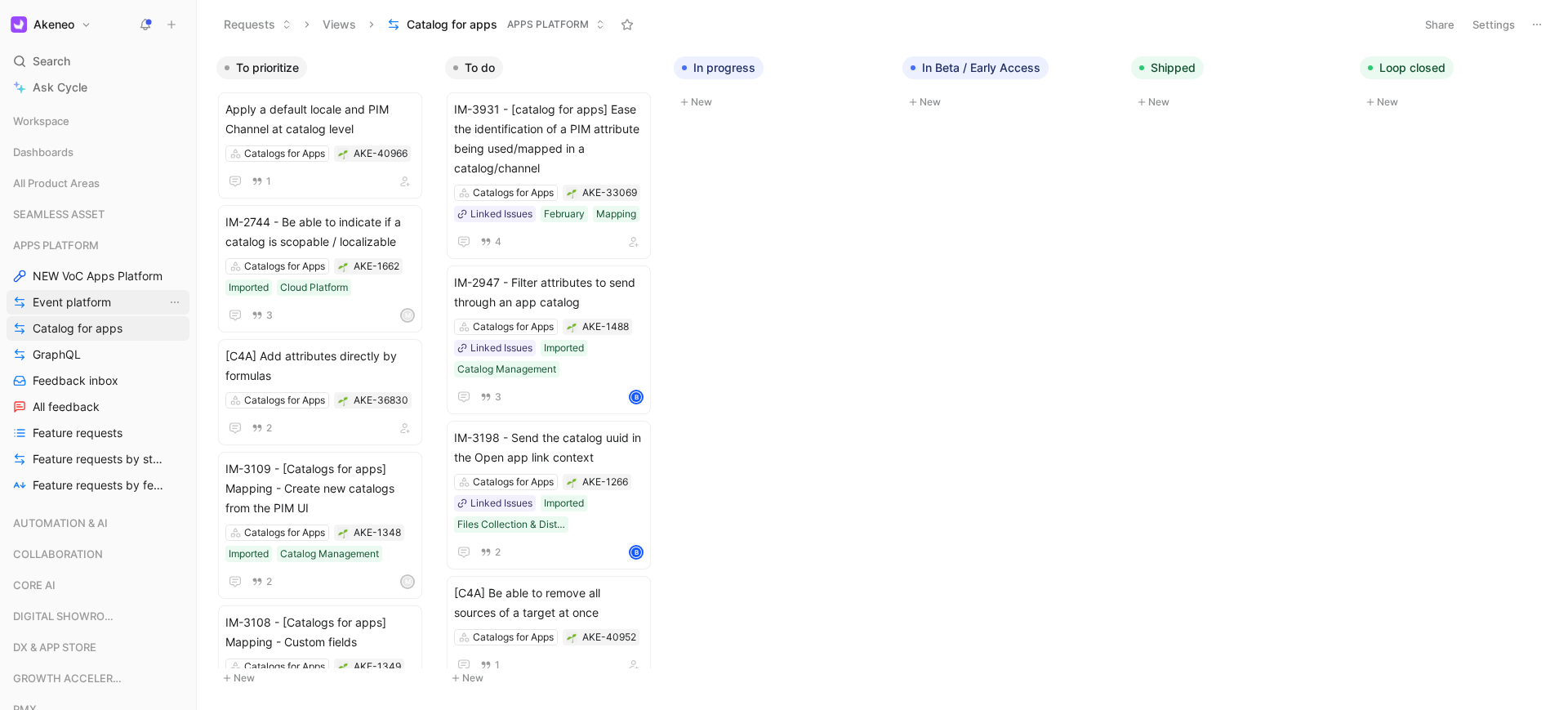
click at [79, 303] on span "Event platform" at bounding box center [71, 302] width 78 height 17
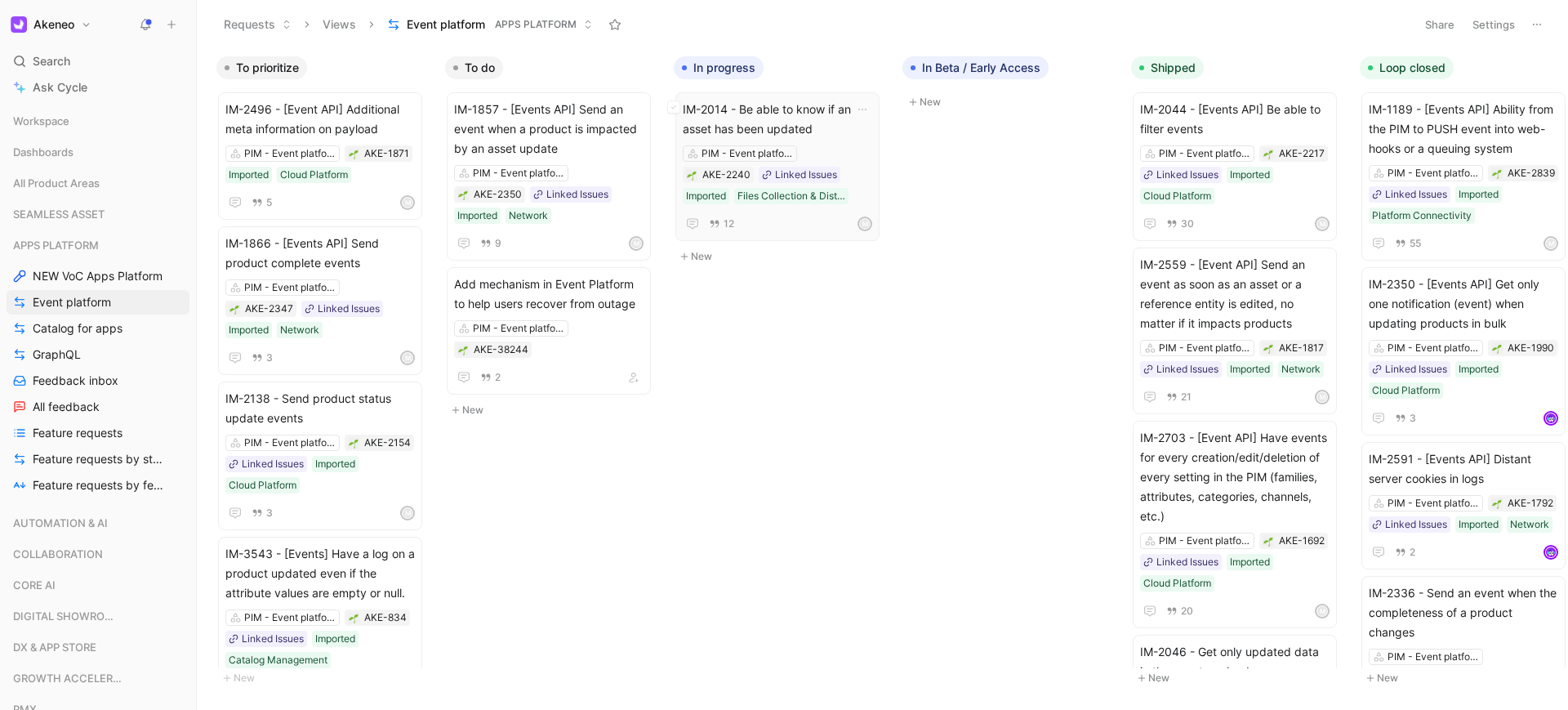
click at [835, 127] on span "IM-2014 - Be able to know if an asset has been updated" at bounding box center [777, 119] width 189 height 39
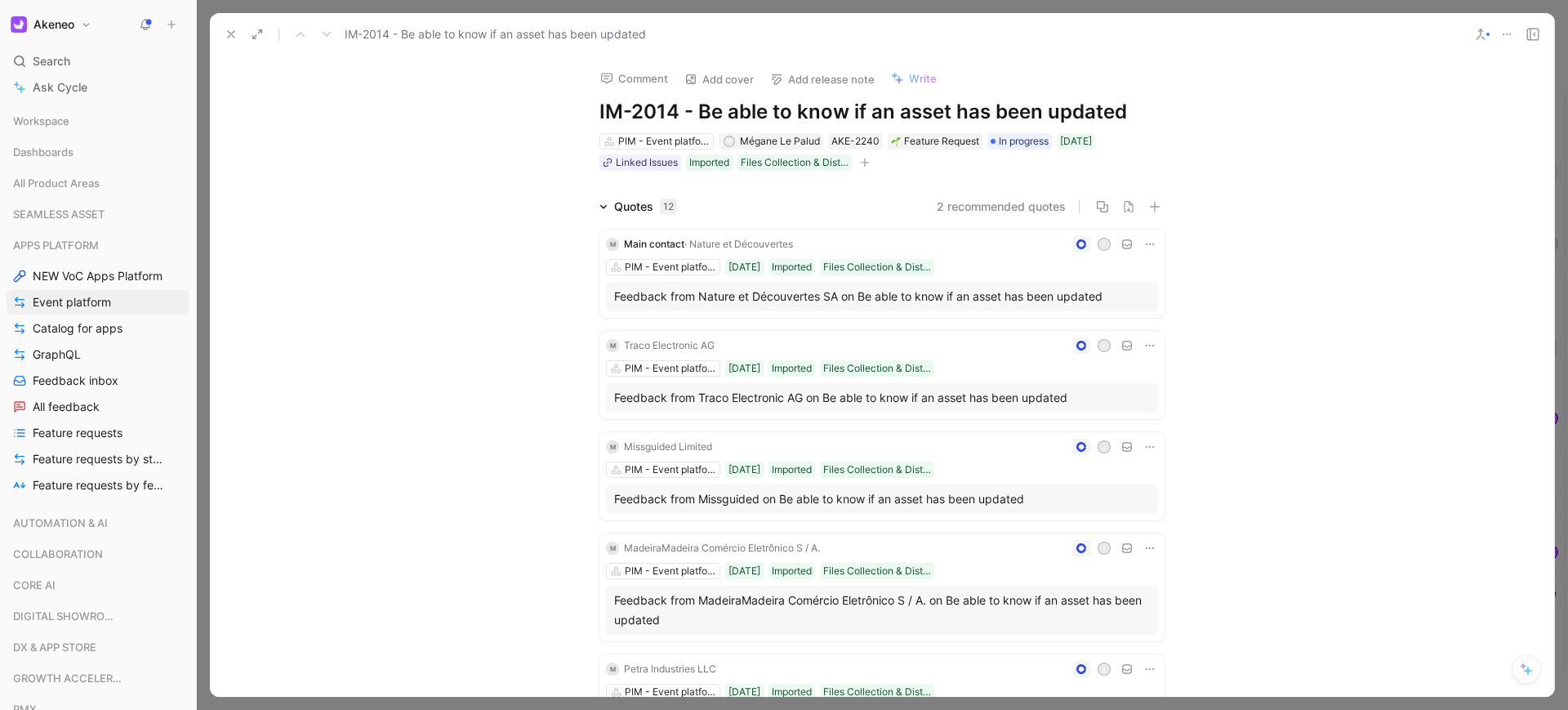
click at [1504, 31] on icon at bounding box center [1506, 34] width 13 height 13
click at [229, 27] on icon at bounding box center [231, 34] width 13 height 13
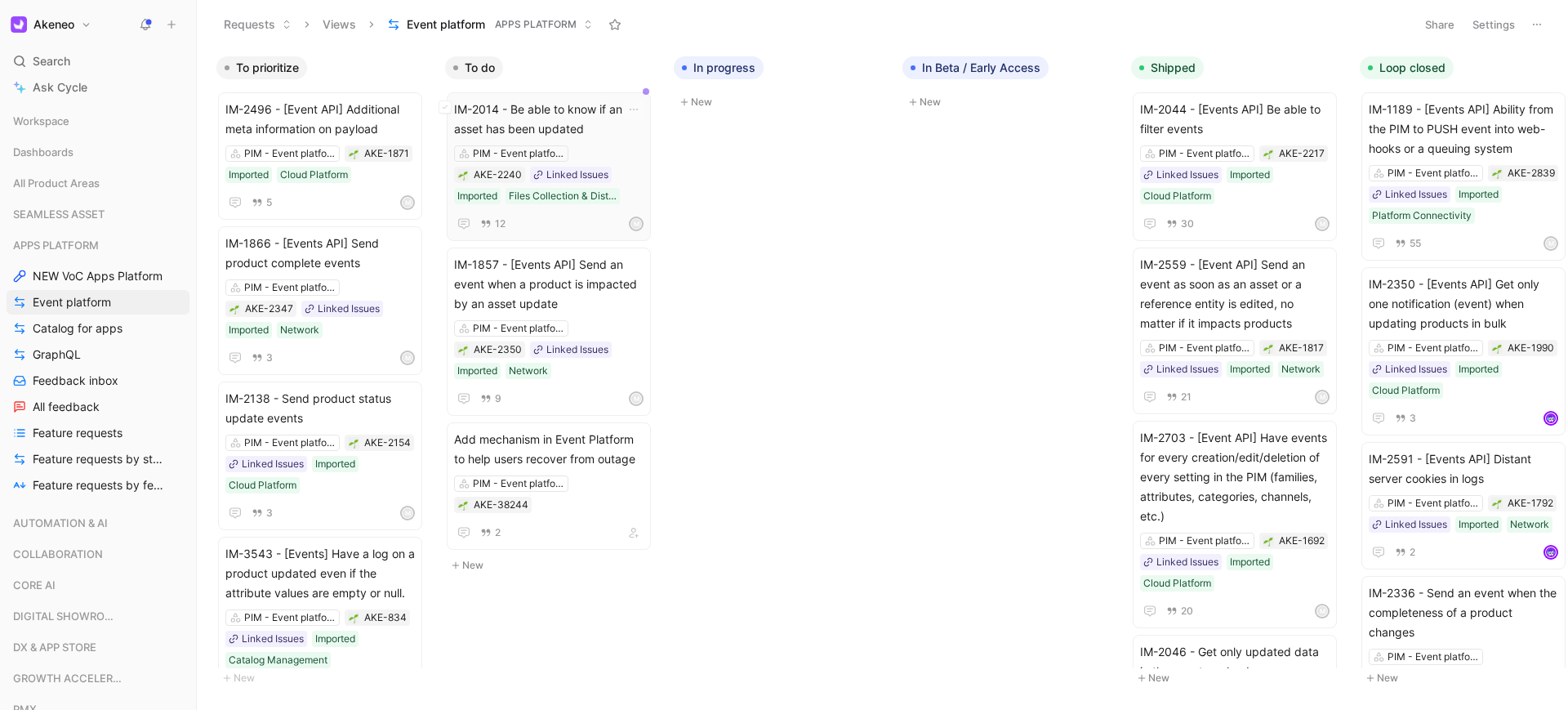
click at [583, 133] on span "IM-2014 - Be able to know if an asset has been updated" at bounding box center [548, 119] width 189 height 39
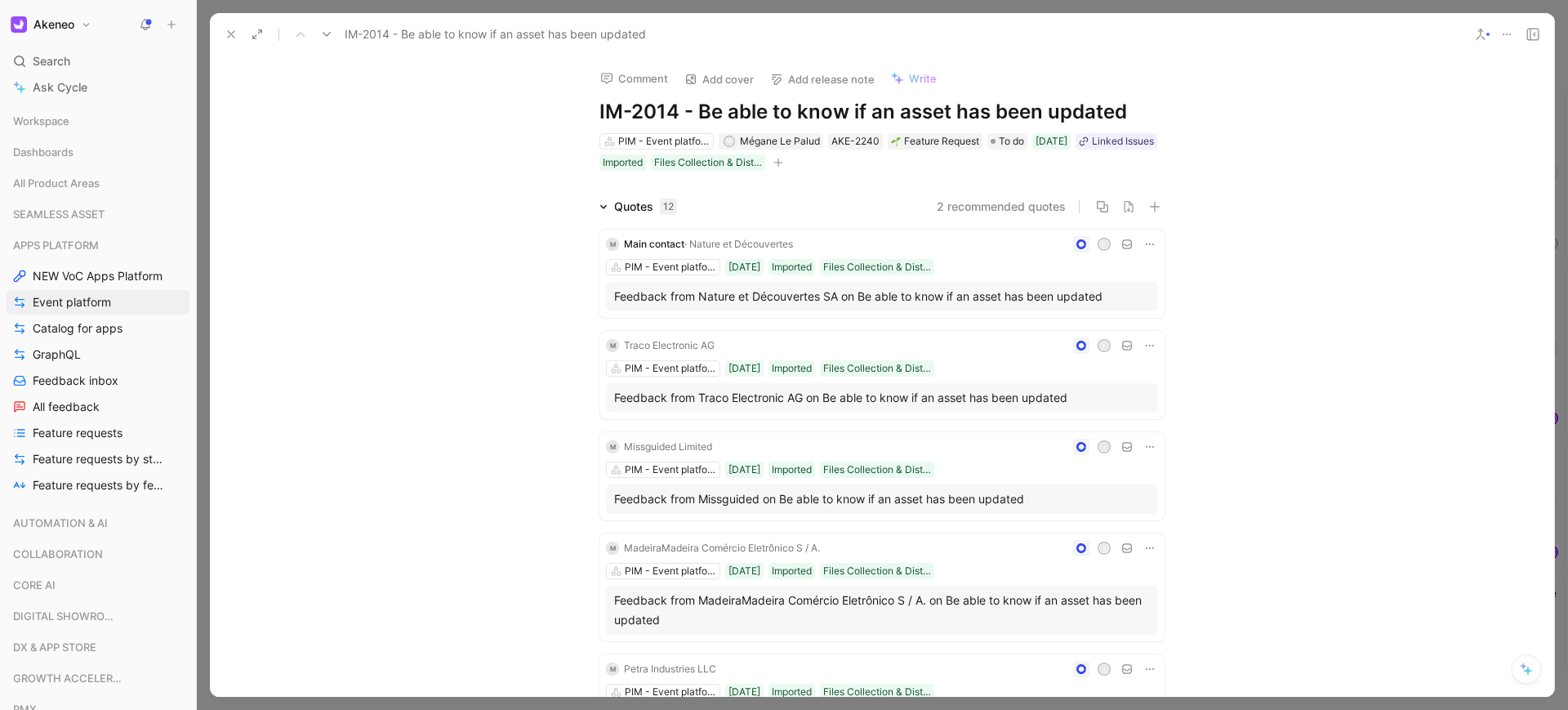
drag, startPoint x: 1128, startPoint y: 110, endPoint x: 692, endPoint y: 114, distance: 436.0
click at [692, 114] on h1 "IM-2014 - Be able to know if an asset has been updated" at bounding box center [881, 112] width 565 height 26
click at [238, 40] on button at bounding box center [231, 34] width 23 height 23
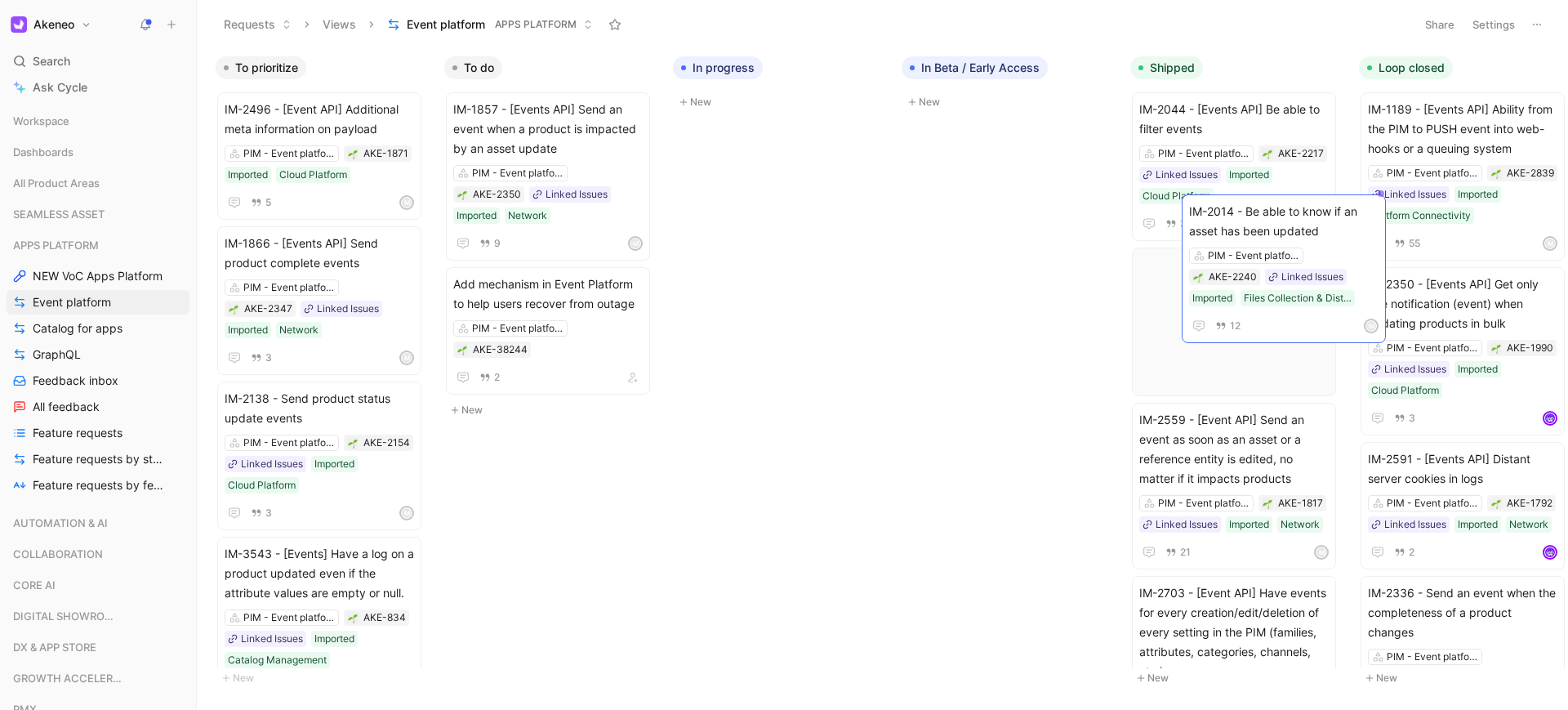
scroll to position [0, 22]
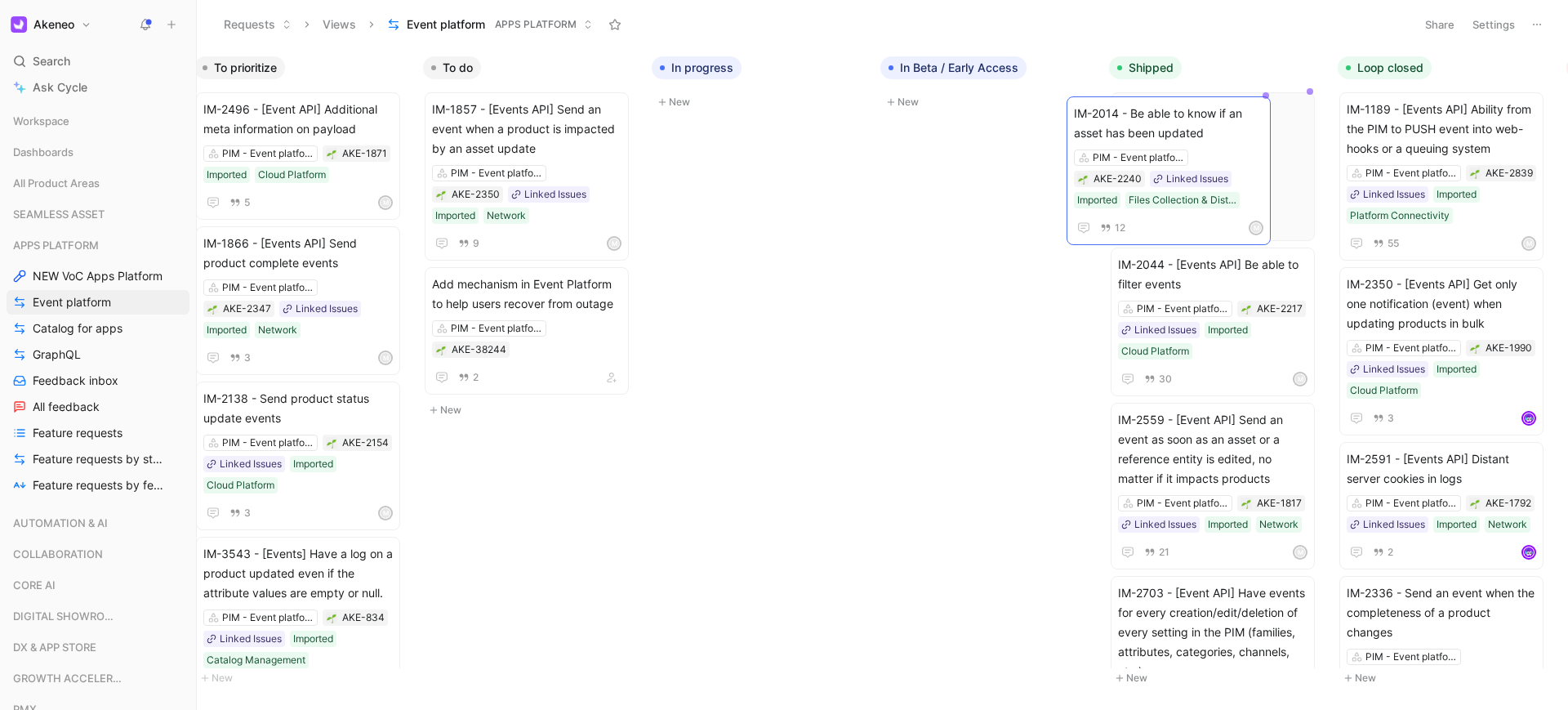
drag, startPoint x: 581, startPoint y: 123, endPoint x: 1200, endPoint y: 127, distance: 619.0
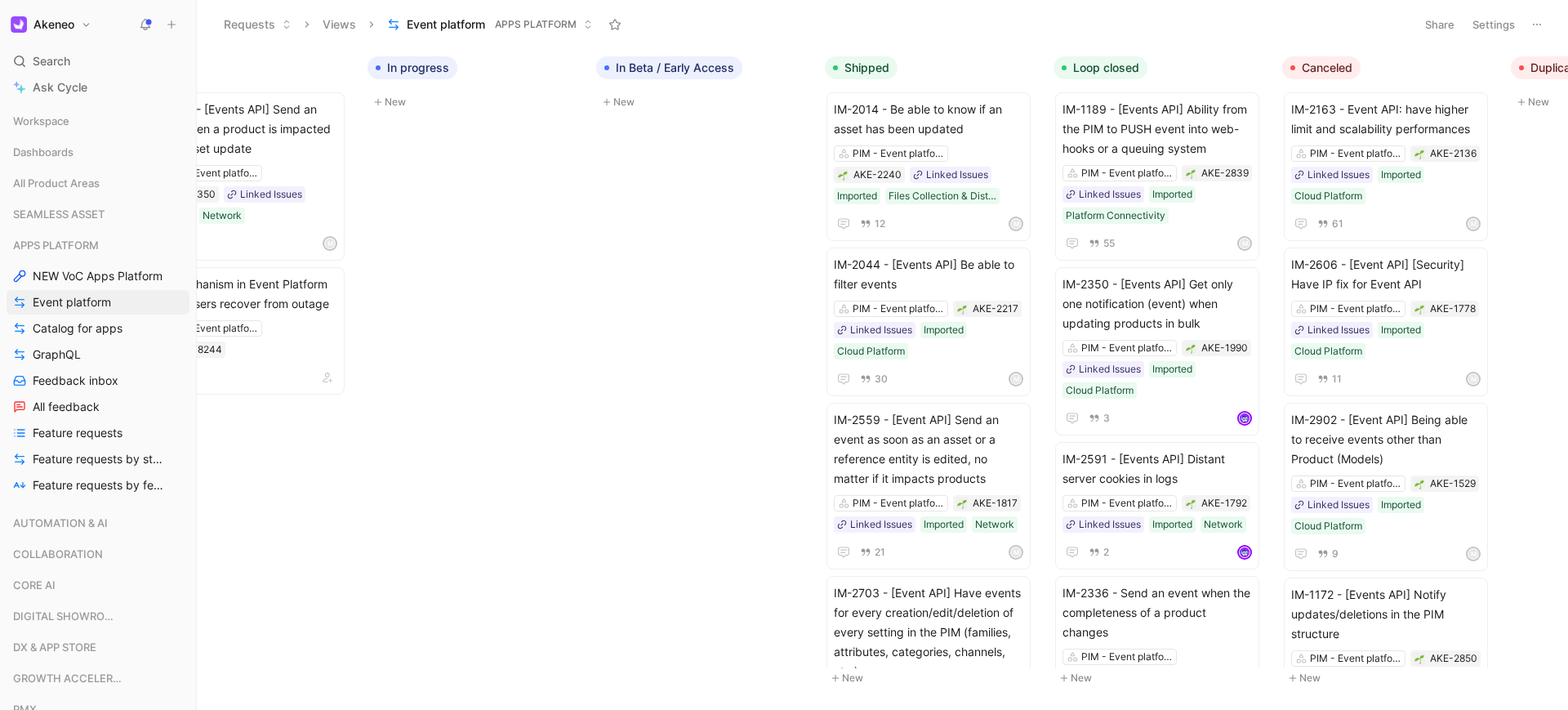
scroll to position [0, 0]
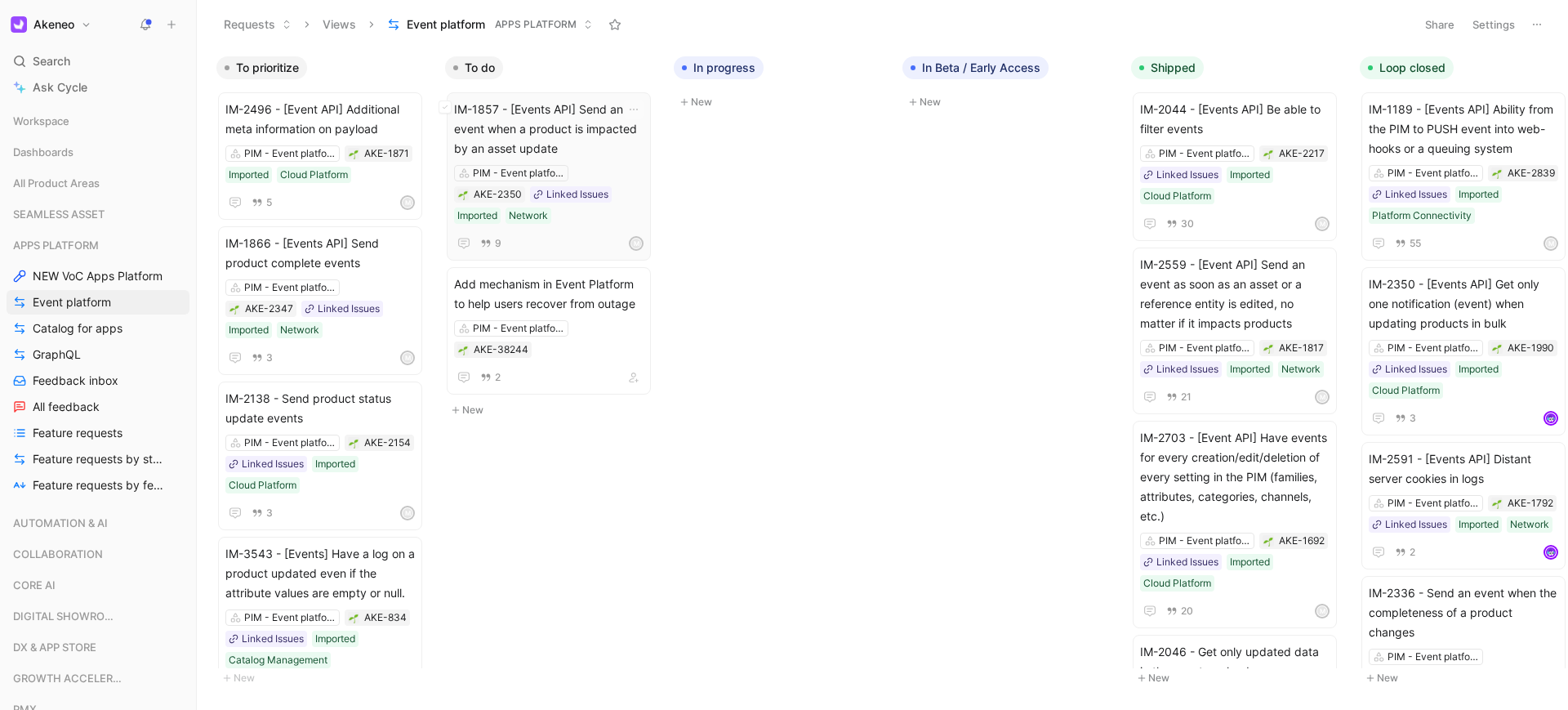
click at [593, 143] on span "IM-1857 - [Events API] Send an event when a product is impacted by an asset upd…" at bounding box center [548, 129] width 189 height 59
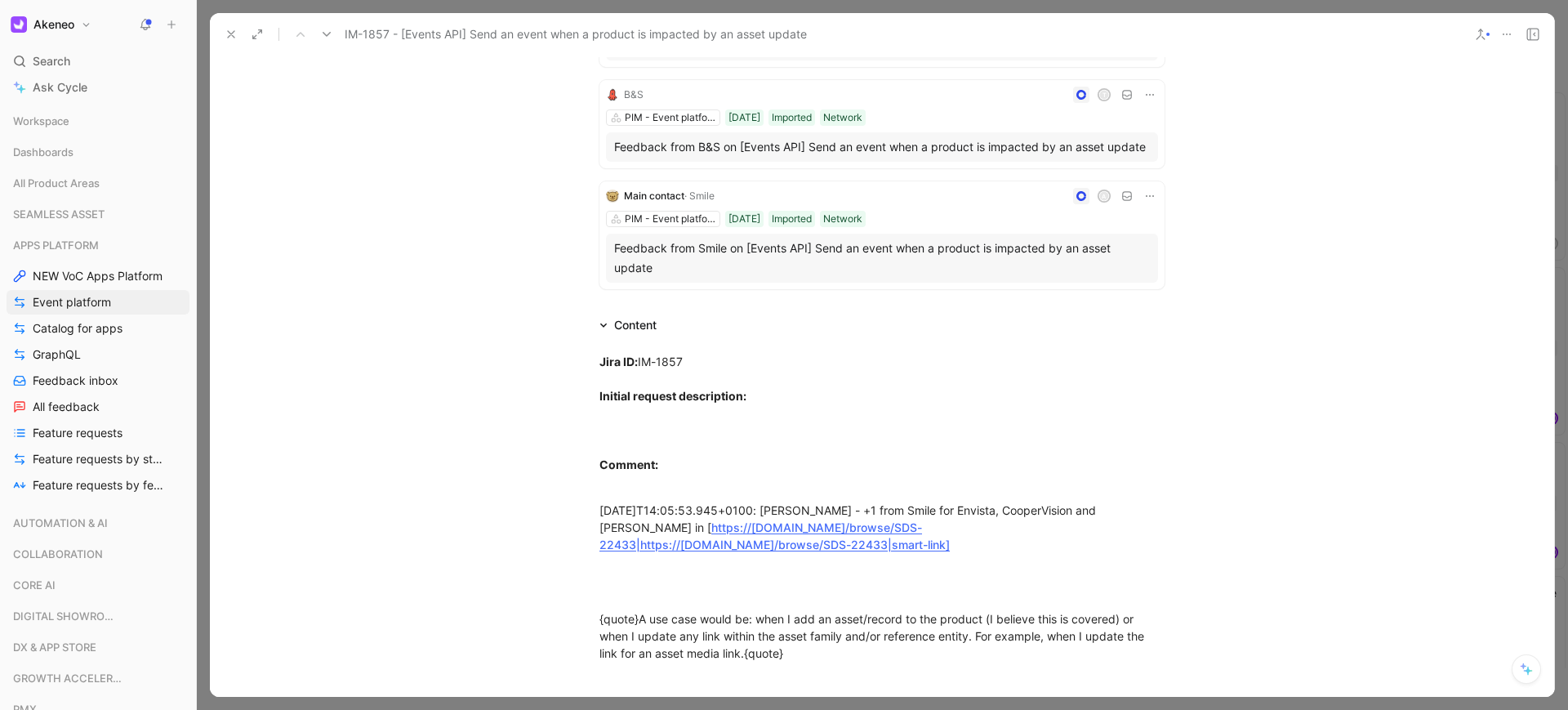
scroll to position [1029, 0]
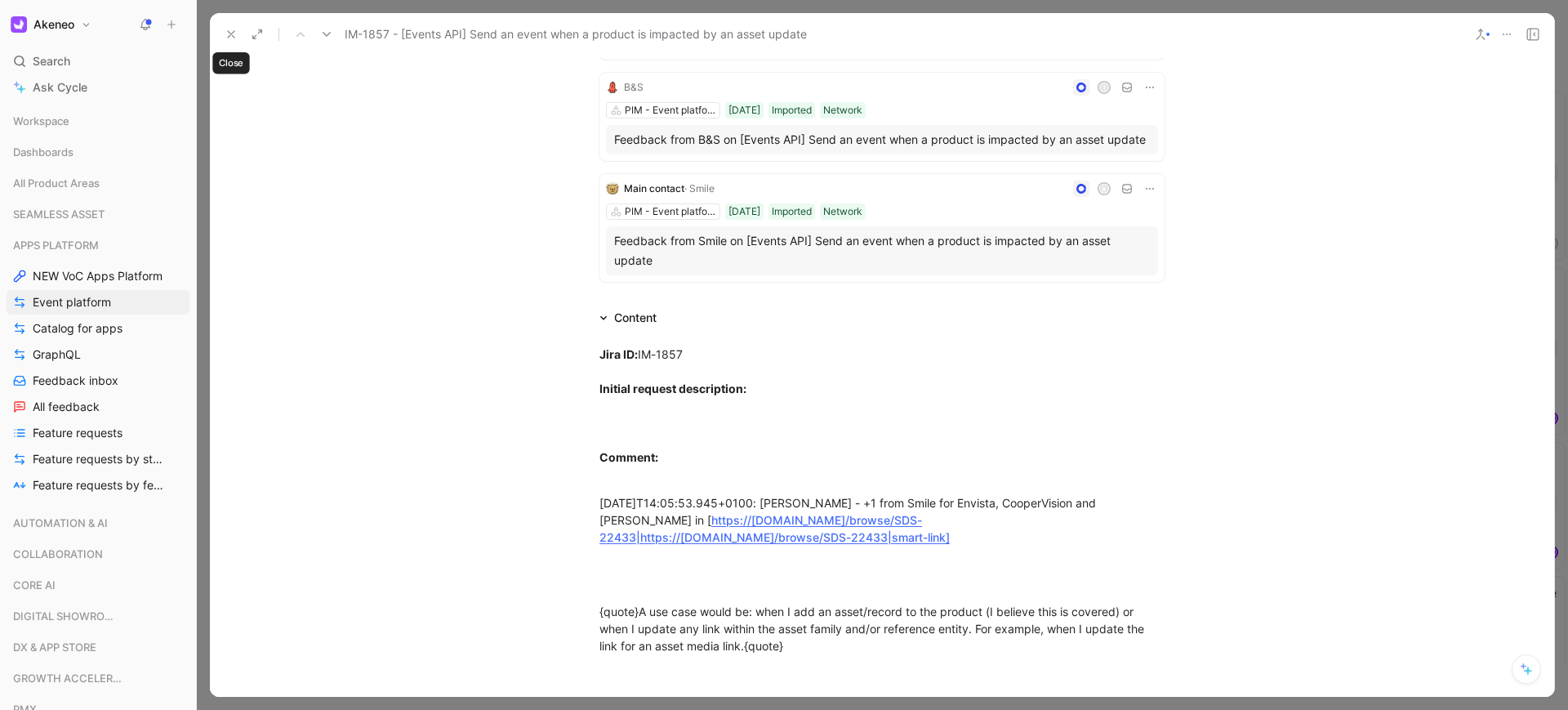
click at [225, 34] on icon at bounding box center [231, 34] width 13 height 13
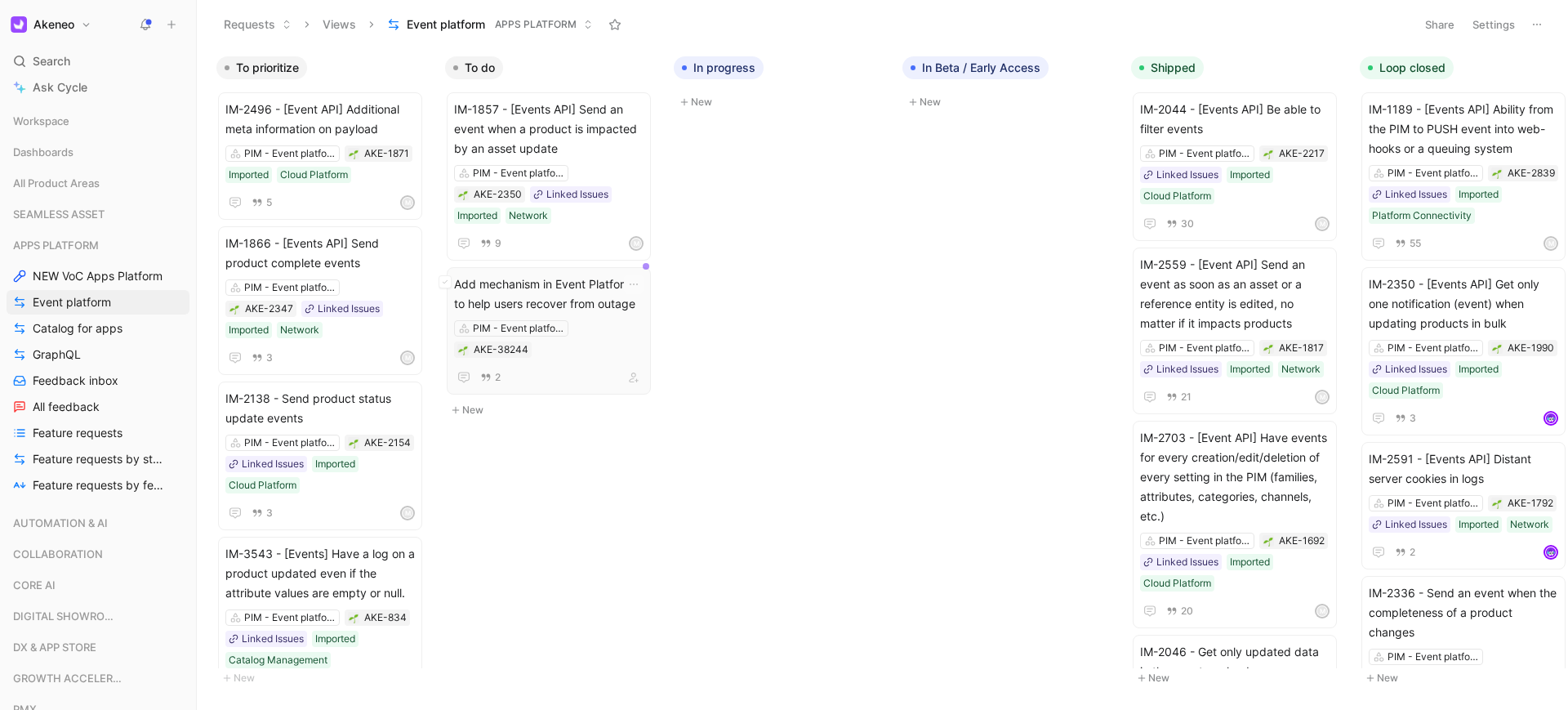
click at [603, 320] on div "PIM - Event platform AKE-38244" at bounding box center [548, 339] width 189 height 38
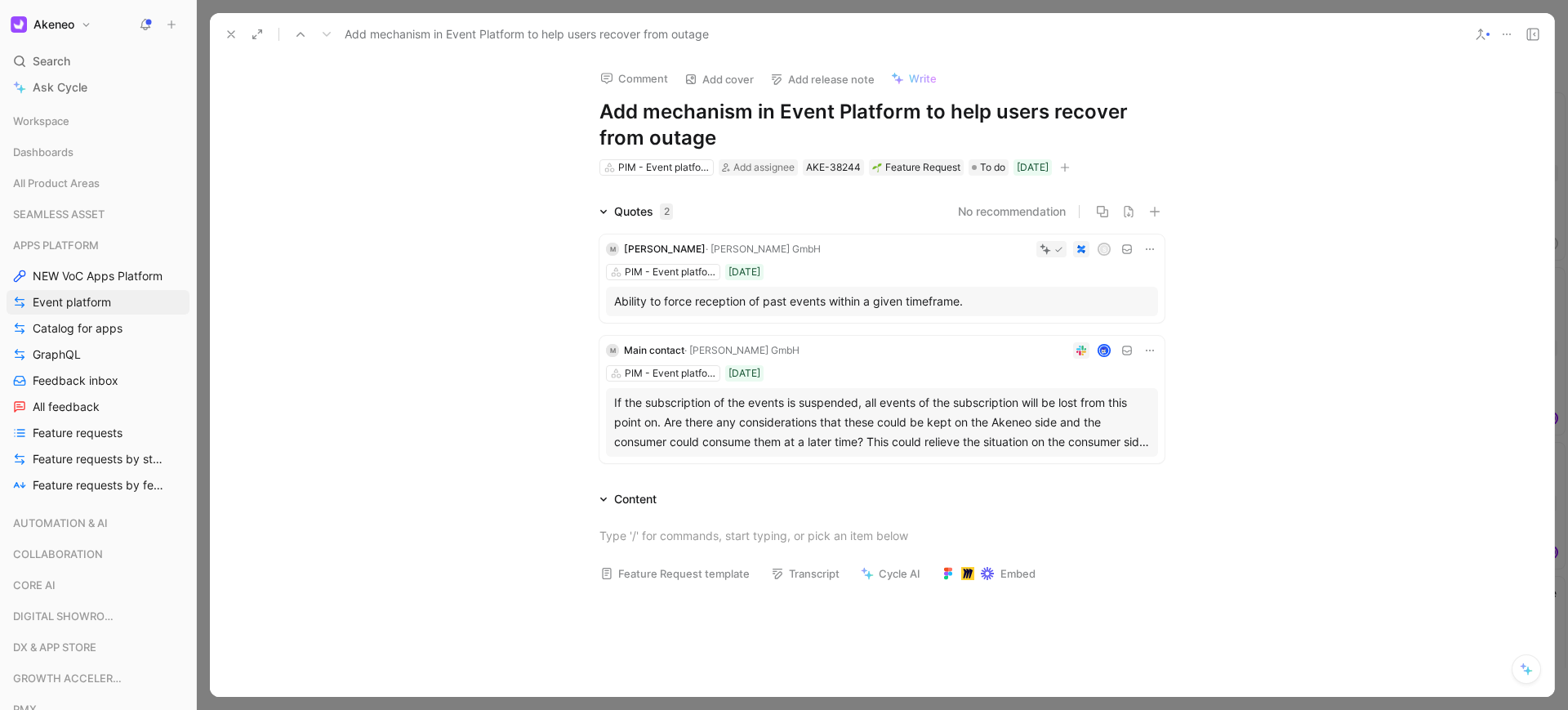
click at [212, 38] on div "Add mechanism in Event Platform to help users recover from outage" at bounding box center [881, 34] width 1344 height 42
click at [232, 38] on icon at bounding box center [231, 34] width 13 height 13
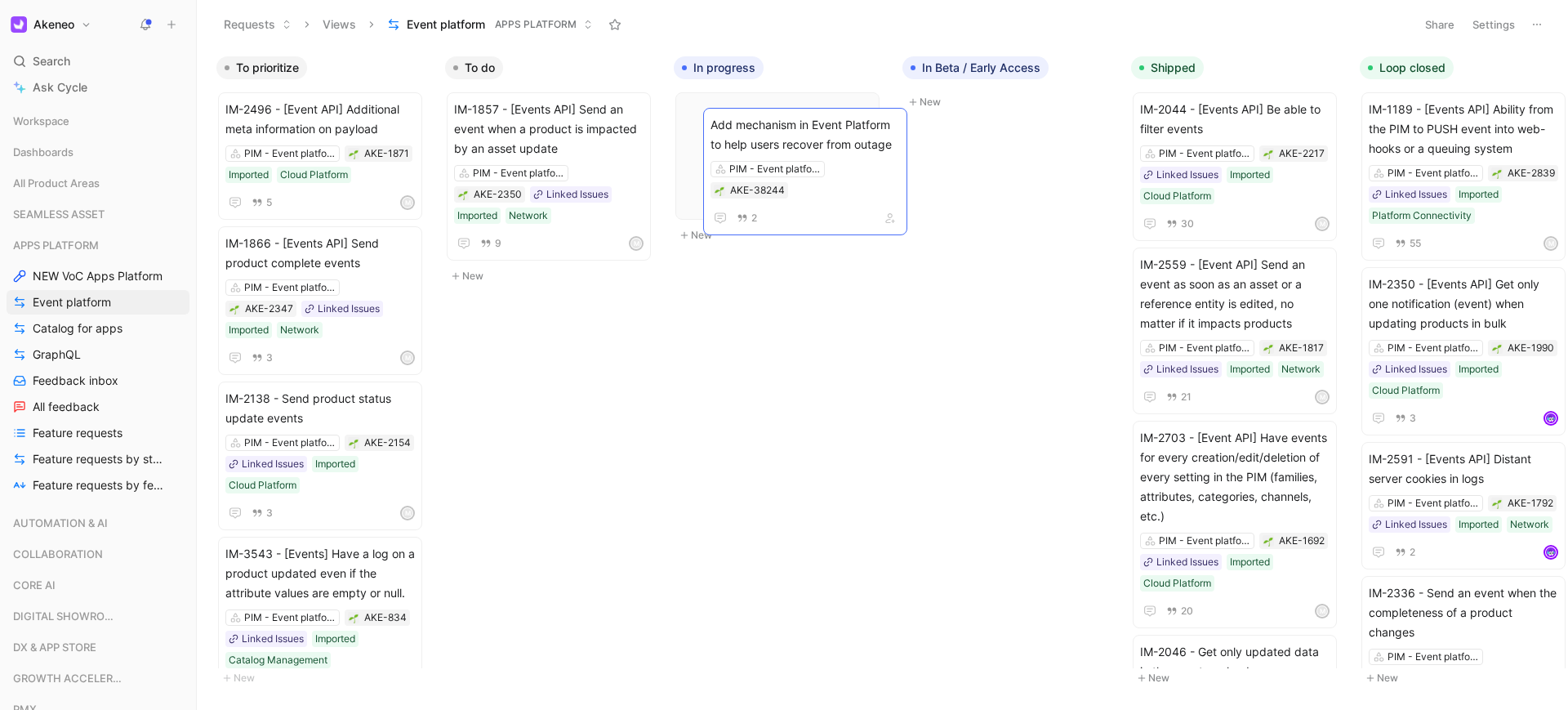
scroll to position [0, 40]
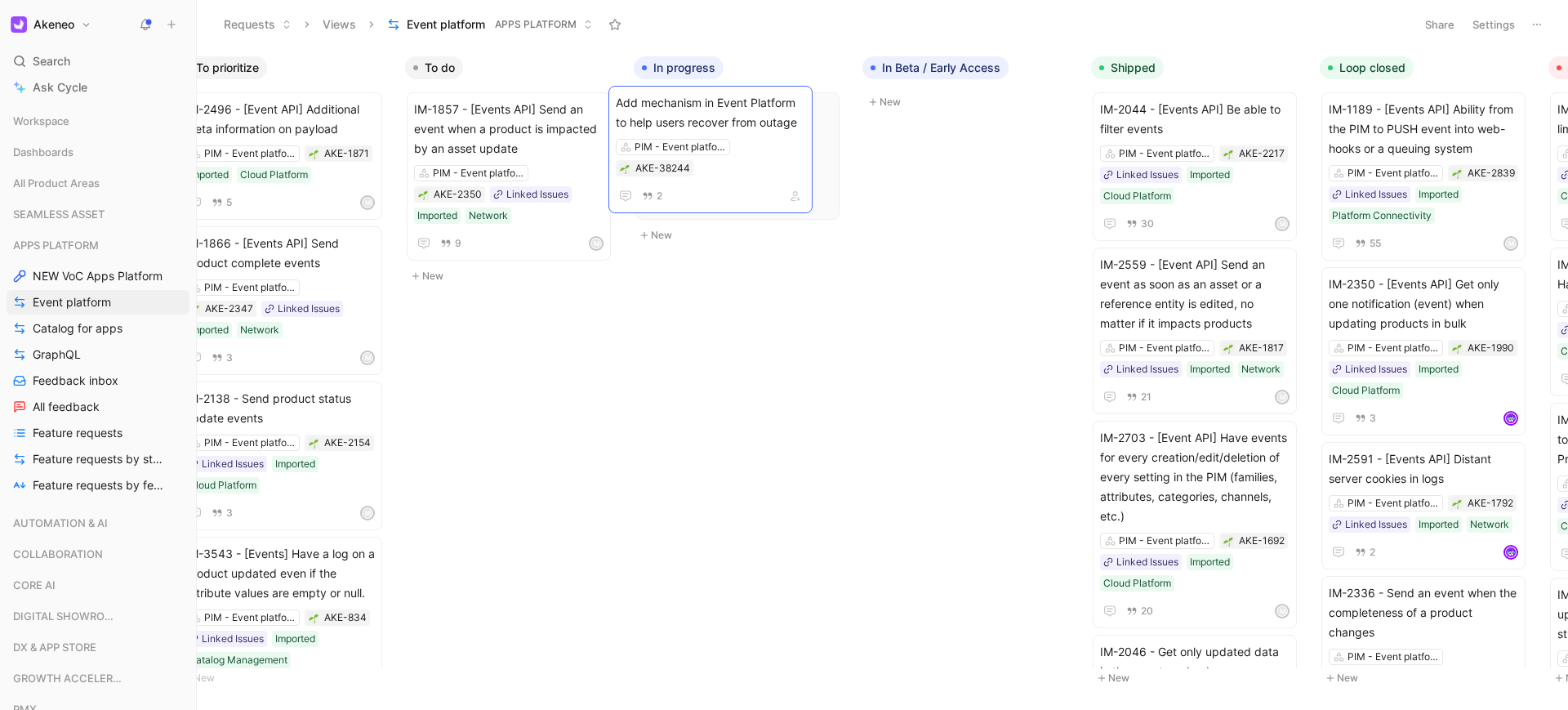
drag, startPoint x: 590, startPoint y: 289, endPoint x: 751, endPoint y: 129, distance: 227.0
click at [770, 143] on div "Add mechanism in Event Platform to help users recover from outage PIM - Event p…" at bounding box center [737, 156] width 189 height 113
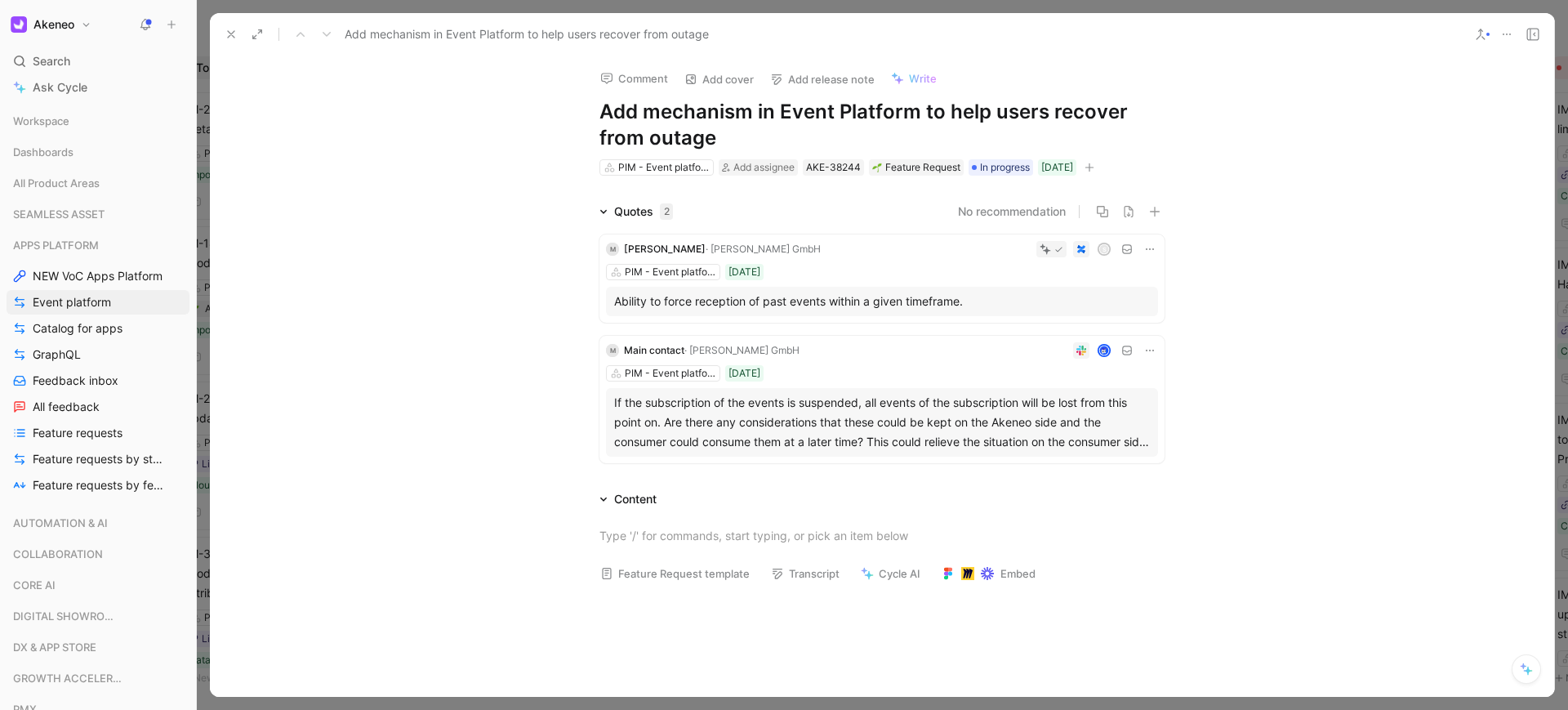
click at [1097, 172] on button "button" at bounding box center [1089, 168] width 17 height 17
click at [1094, 171] on icon "button" at bounding box center [1089, 167] width 10 height 10
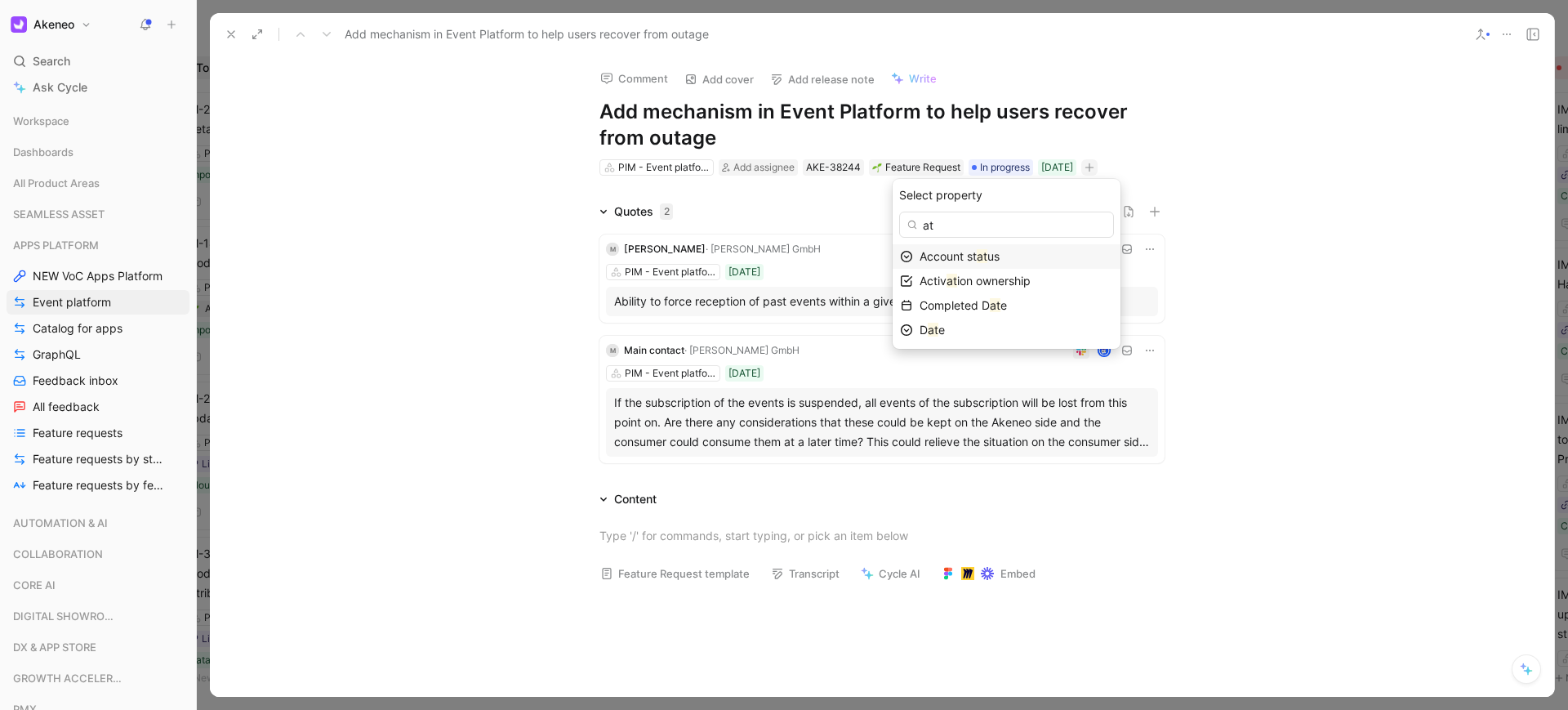
type input "a"
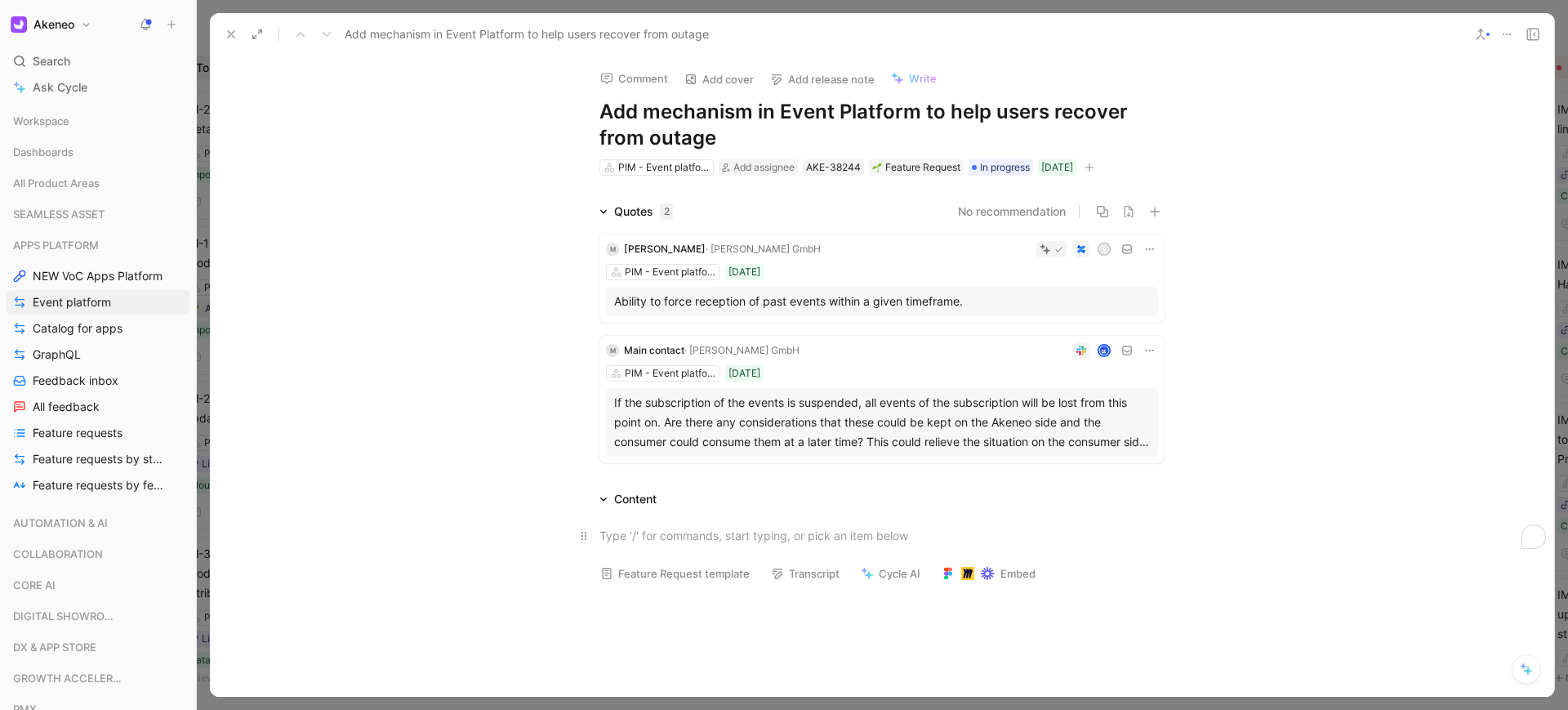
click at [711, 527] on div "To enrich screen reader interactions, please activate Accessibility in Grammarl…" at bounding box center [881, 534] width 565 height 17
click at [1390, 345] on div "Quotes 2 No recommendation M Martin Zeitler · Josef Witt GmbH S PIM - Event pla…" at bounding box center [881, 336] width 1344 height 268
click at [231, 32] on icon at bounding box center [231, 34] width 13 height 13
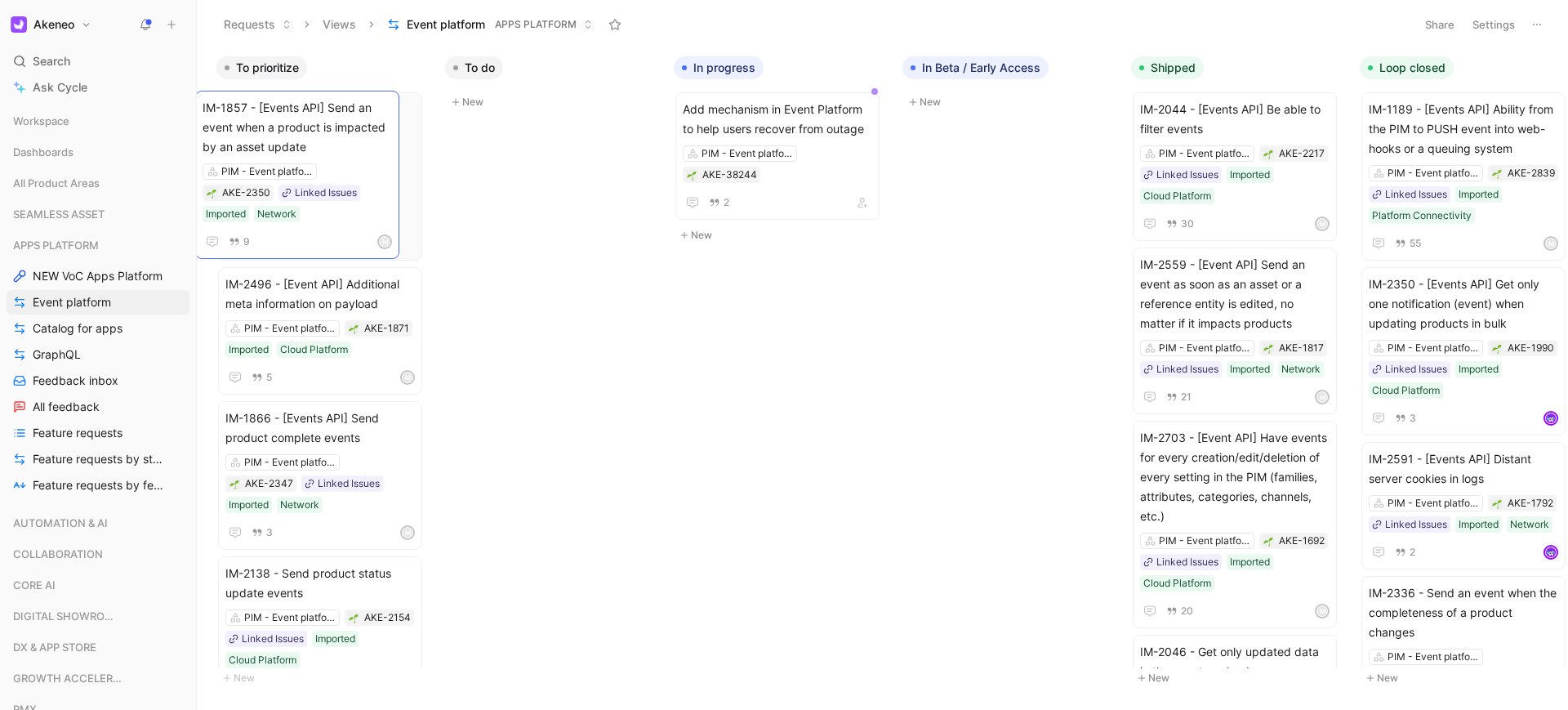
drag, startPoint x: 533, startPoint y: 138, endPoint x: 322, endPoint y: 136, distance: 211.0
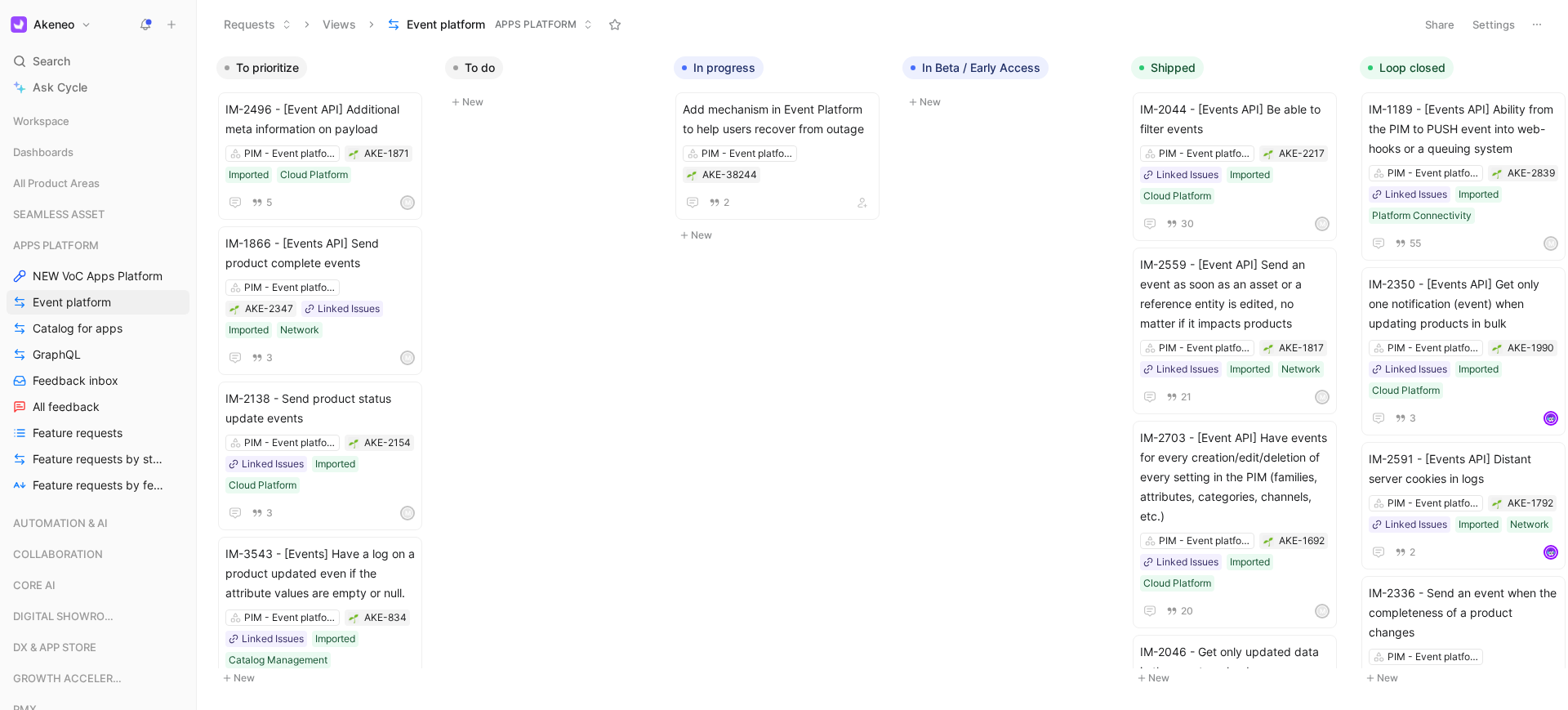
click at [418, 81] on div "IM-2496 - [Event API] Additional meta information on payload PIM - Event platfo…" at bounding box center [323, 374] width 228 height 589
click at [418, 72] on icon "button" at bounding box center [421, 67] width 13 height 13
click at [347, 131] on span "IM-2496 - [Event API] Additional meta information on payload" at bounding box center [320, 119] width 189 height 39
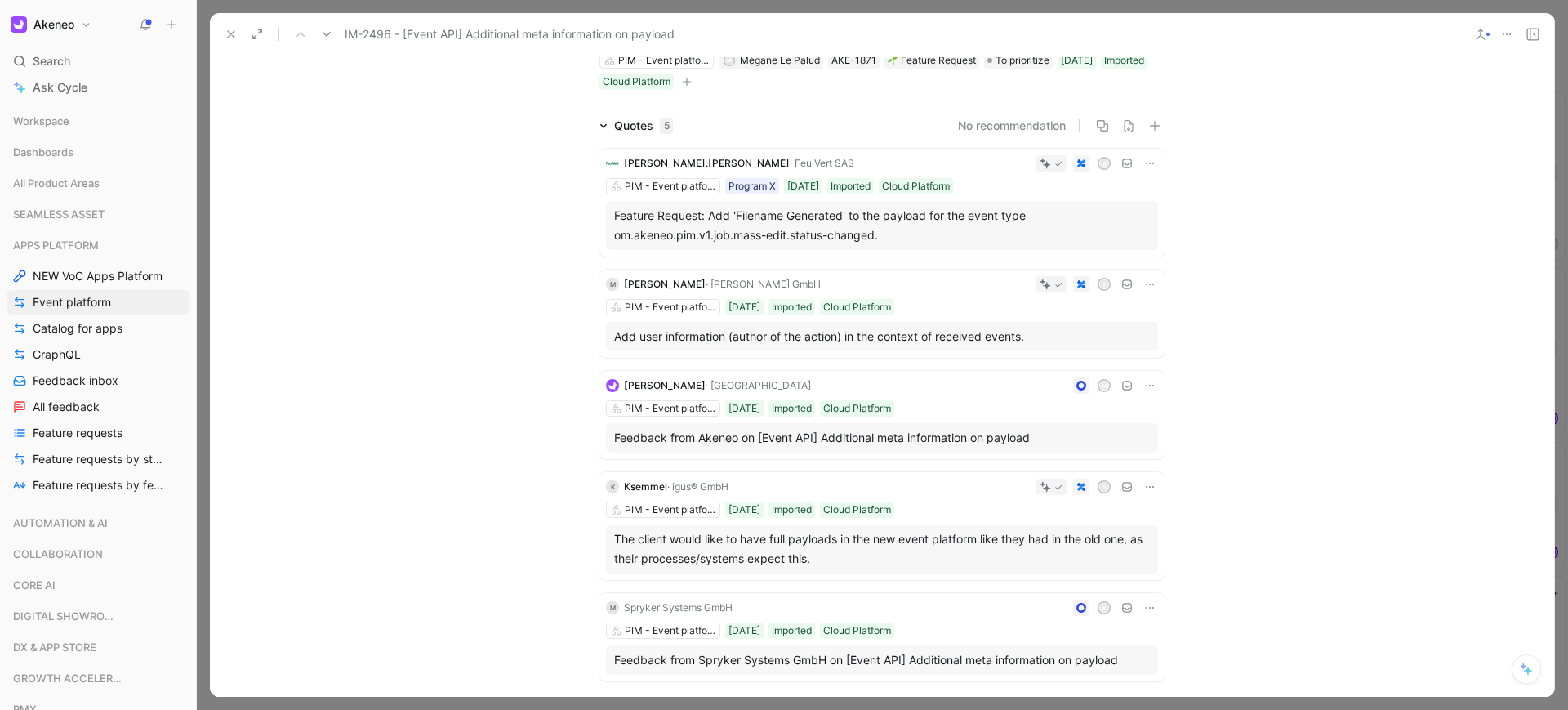
scroll to position [147, 0]
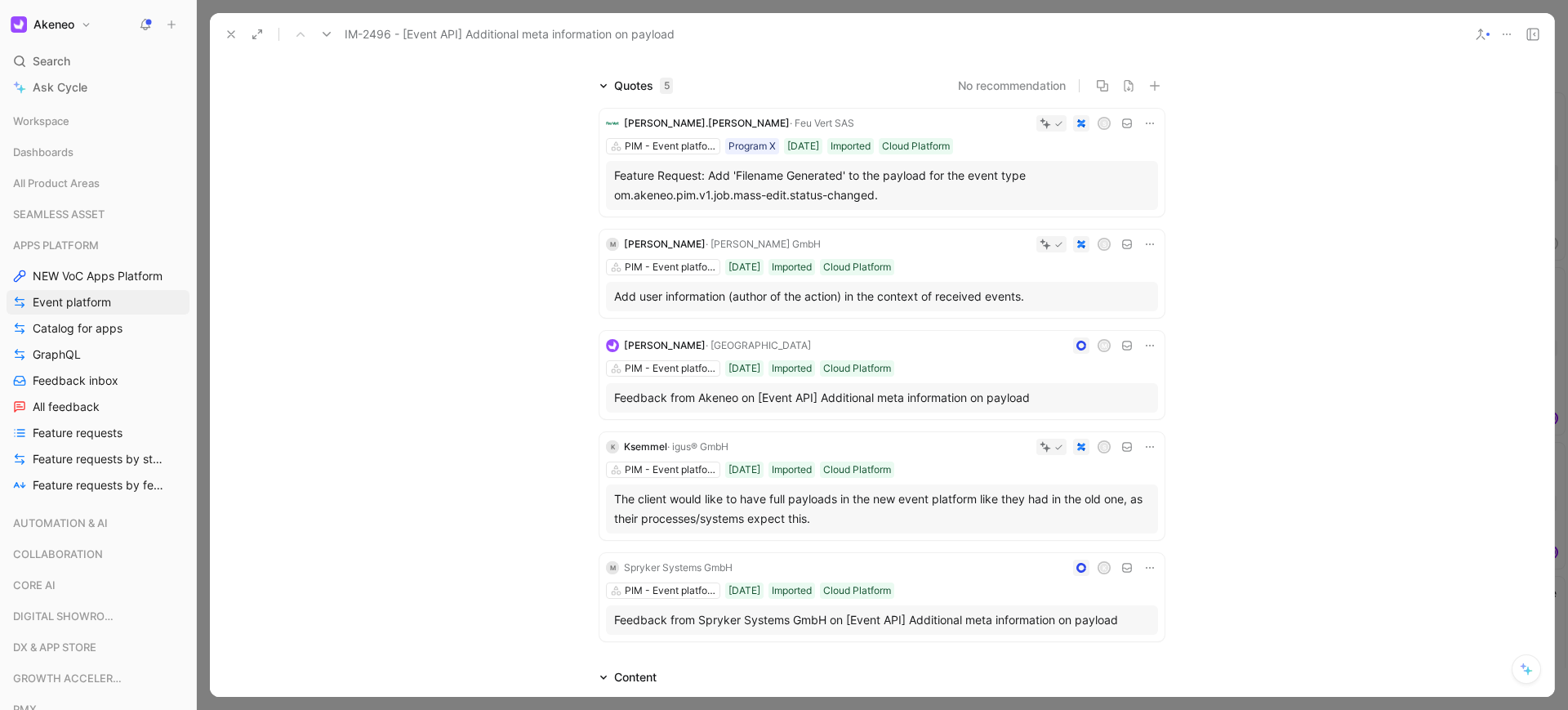
click at [947, 492] on div "The client would like to have full payloads in the new event platform like they…" at bounding box center [882, 509] width 536 height 39
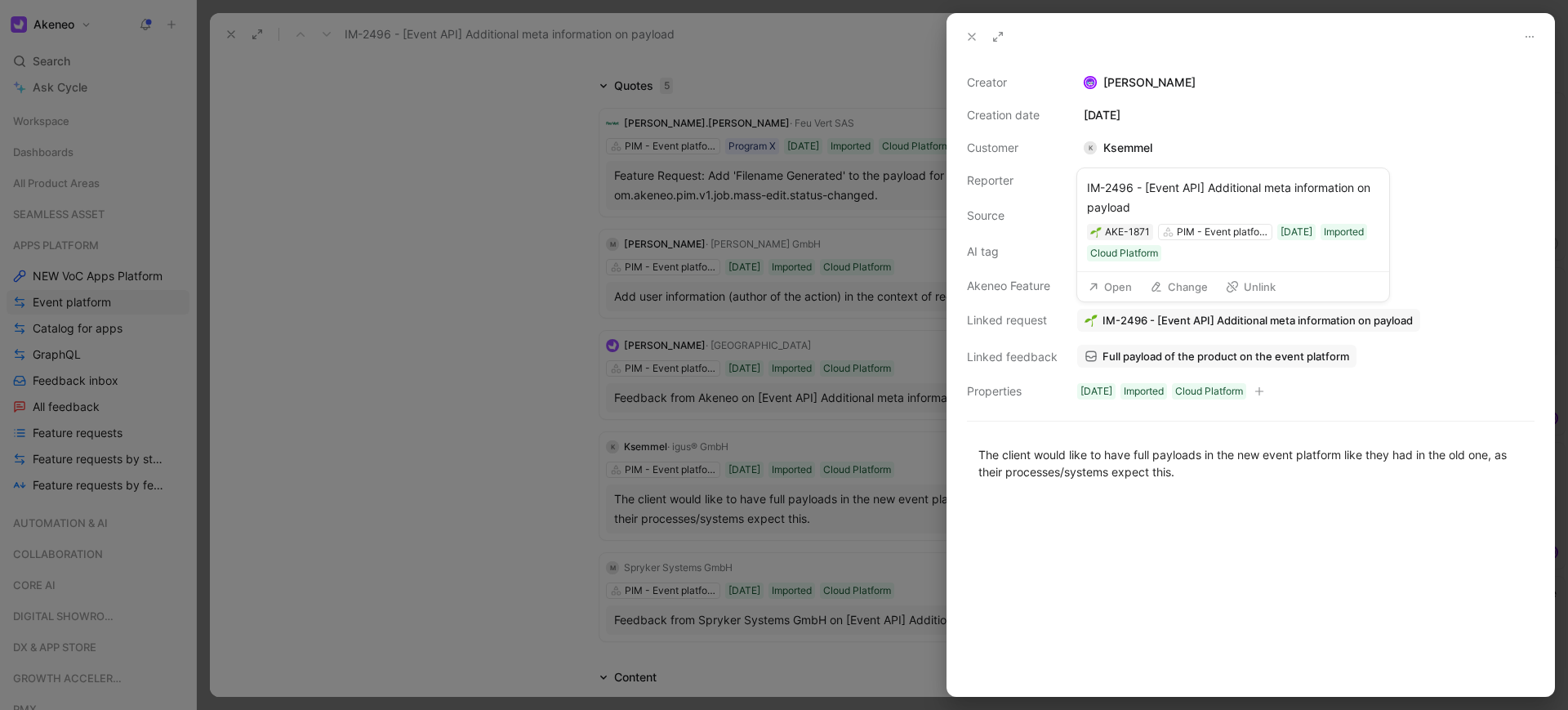
click at [1125, 291] on button "Open" at bounding box center [1110, 287] width 59 height 23
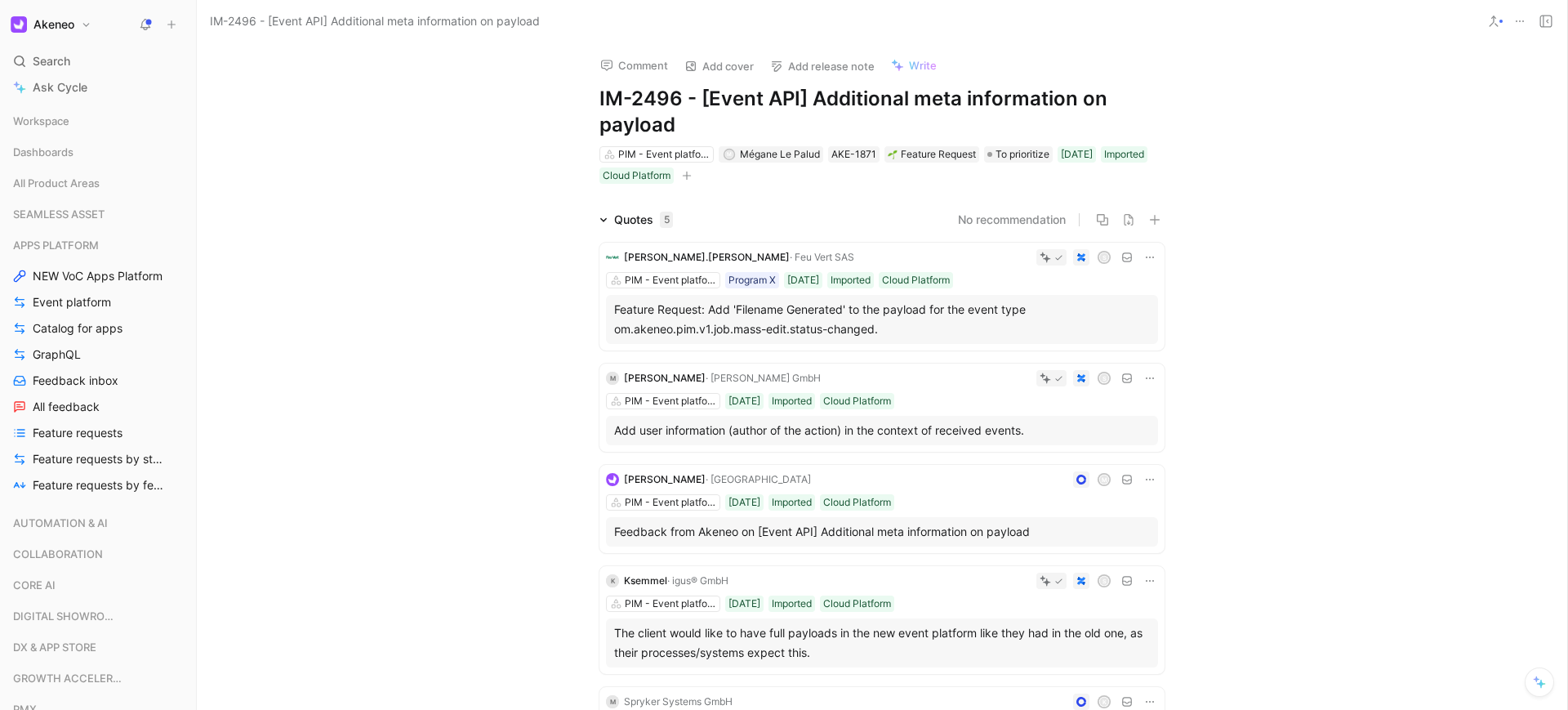
click at [392, 154] on div "Comment Add cover Add release note Write IM-2496 - [Event API] Additional meta …" at bounding box center [881, 376] width 1370 height 668
click at [1381, 168] on div "Comment Add cover Add release note Write IM-2496 - [Event API] Additional meta …" at bounding box center [881, 376] width 1370 height 668
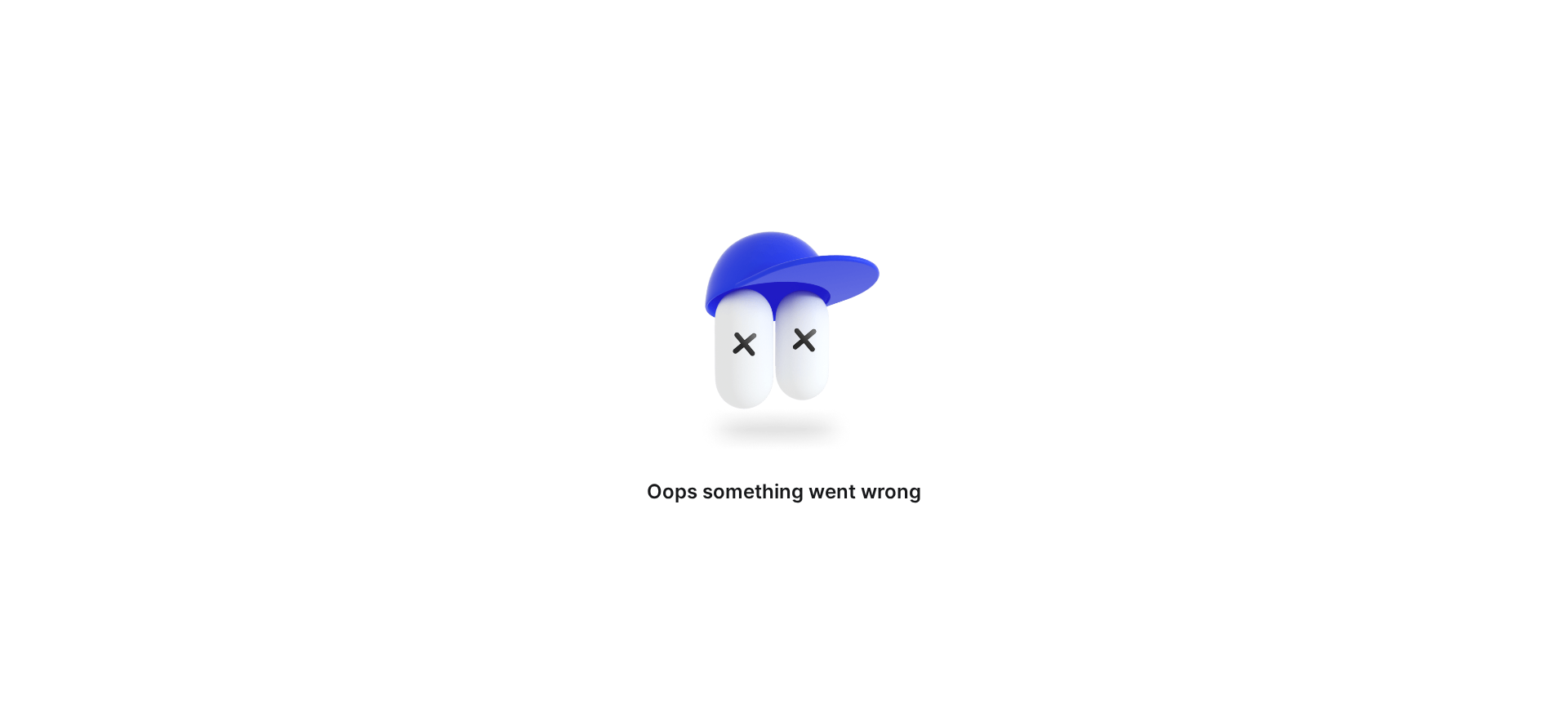
drag, startPoint x: 338, startPoint y: 276, endPoint x: 1388, endPoint y: 342, distance: 1052.1
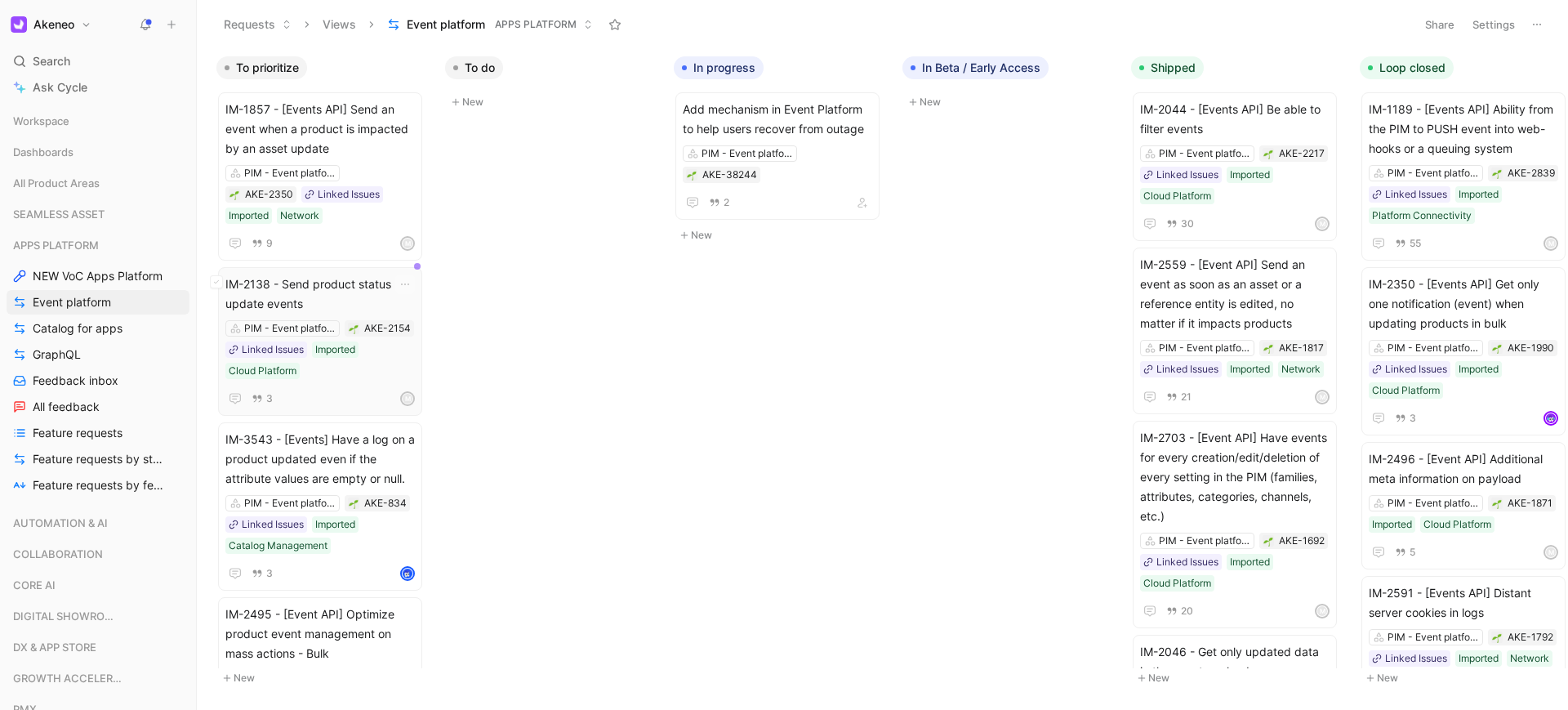
click at [327, 277] on span "IM-2138 - Send product status update events" at bounding box center [320, 294] width 189 height 39
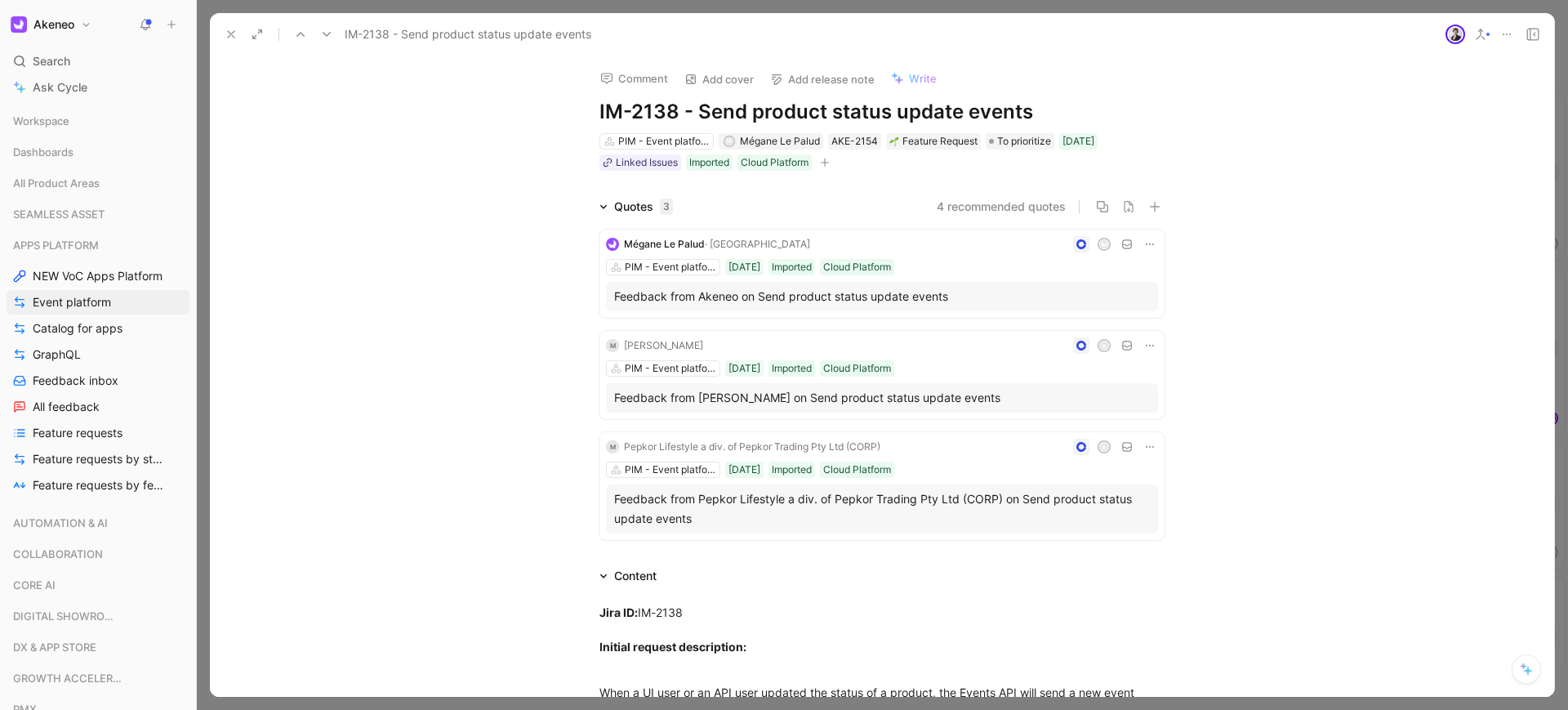
drag, startPoint x: 829, startPoint y: 111, endPoint x: 1028, endPoint y: 114, distance: 199.0
click at [1028, 114] on h1 "IM-2138 - Send product status update events" at bounding box center [881, 112] width 565 height 26
click at [853, 123] on h1 "IM-2138 - Send product status update events" at bounding box center [881, 112] width 565 height 26
click at [820, 120] on h1 "IM-2138 - Send product status update events" at bounding box center [881, 112] width 565 height 26
drag, startPoint x: 829, startPoint y: 115, endPoint x: 1027, endPoint y: 105, distance: 198.3
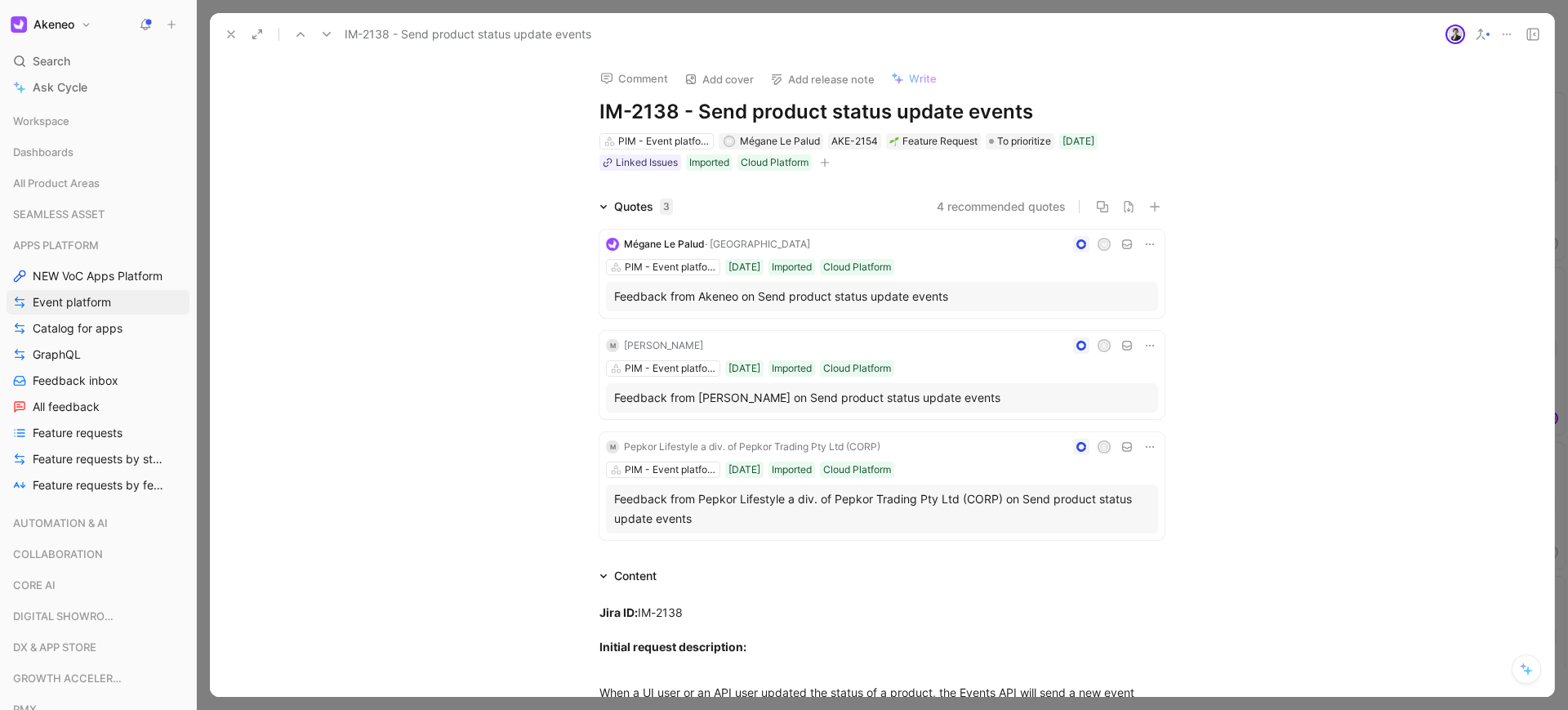
click at [1027, 105] on h1 "IM-2138 - Send product status update events" at bounding box center [881, 112] width 565 height 26
copy h1 "status update events"
click at [232, 35] on use at bounding box center [230, 34] width 6 height 6
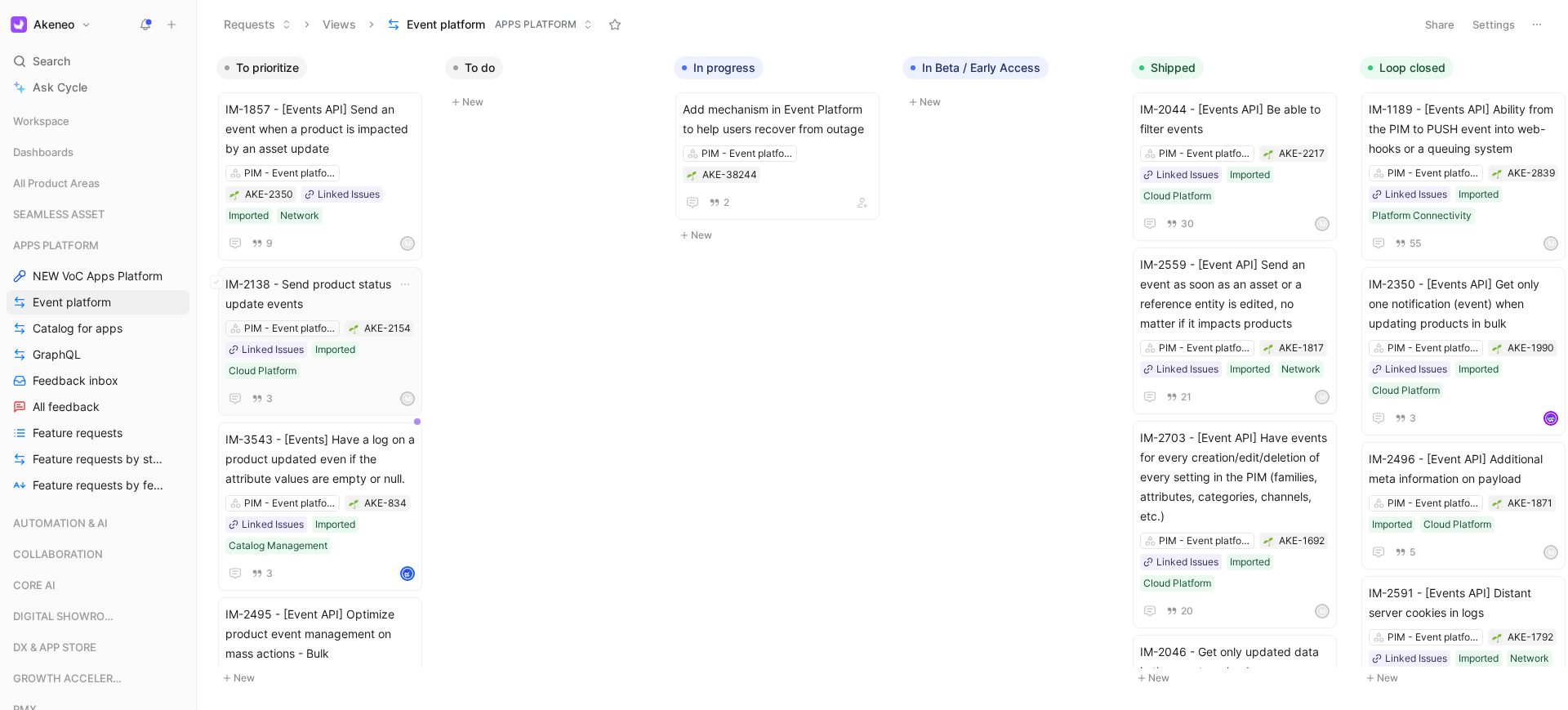
click at [350, 389] on div "3 M" at bounding box center [320, 399] width 189 height 19
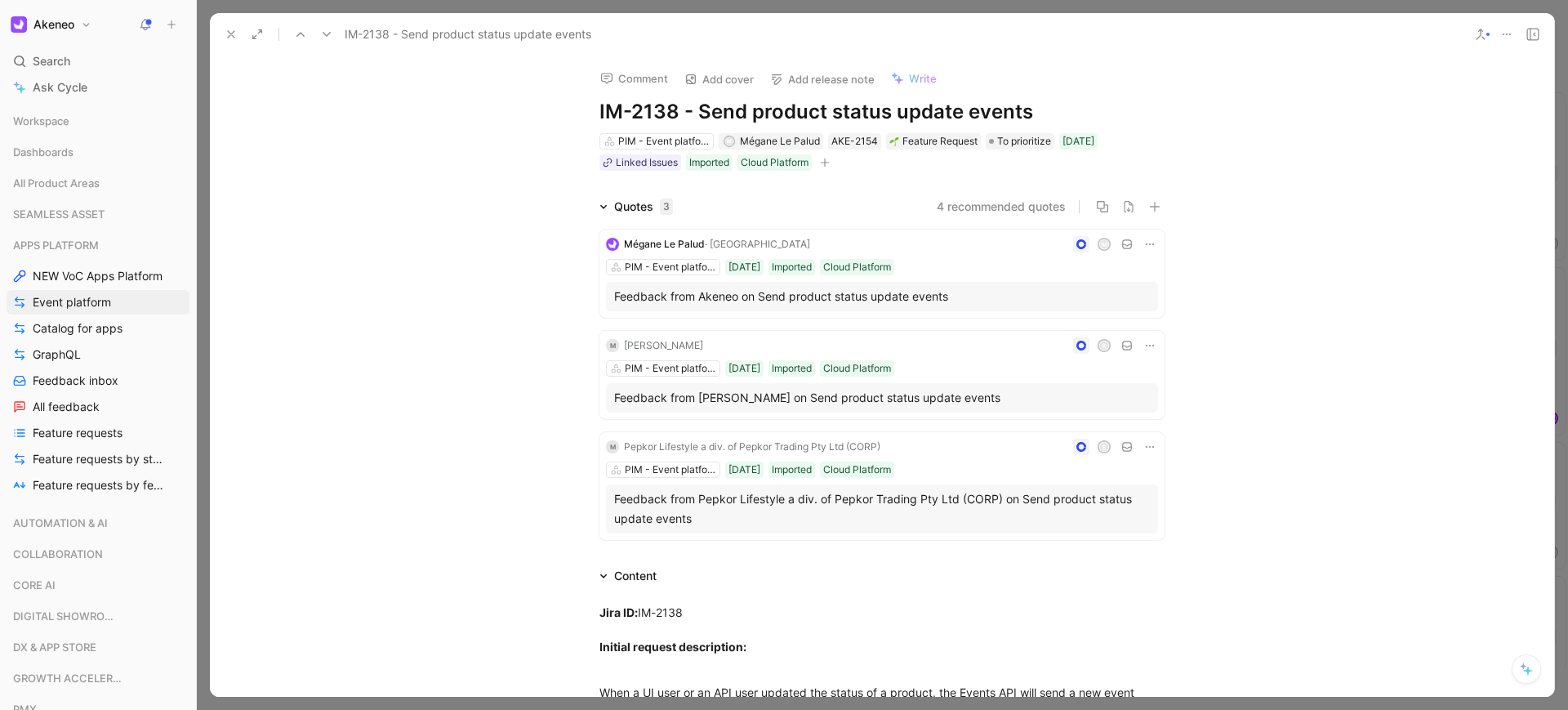
click at [227, 29] on icon at bounding box center [231, 34] width 13 height 13
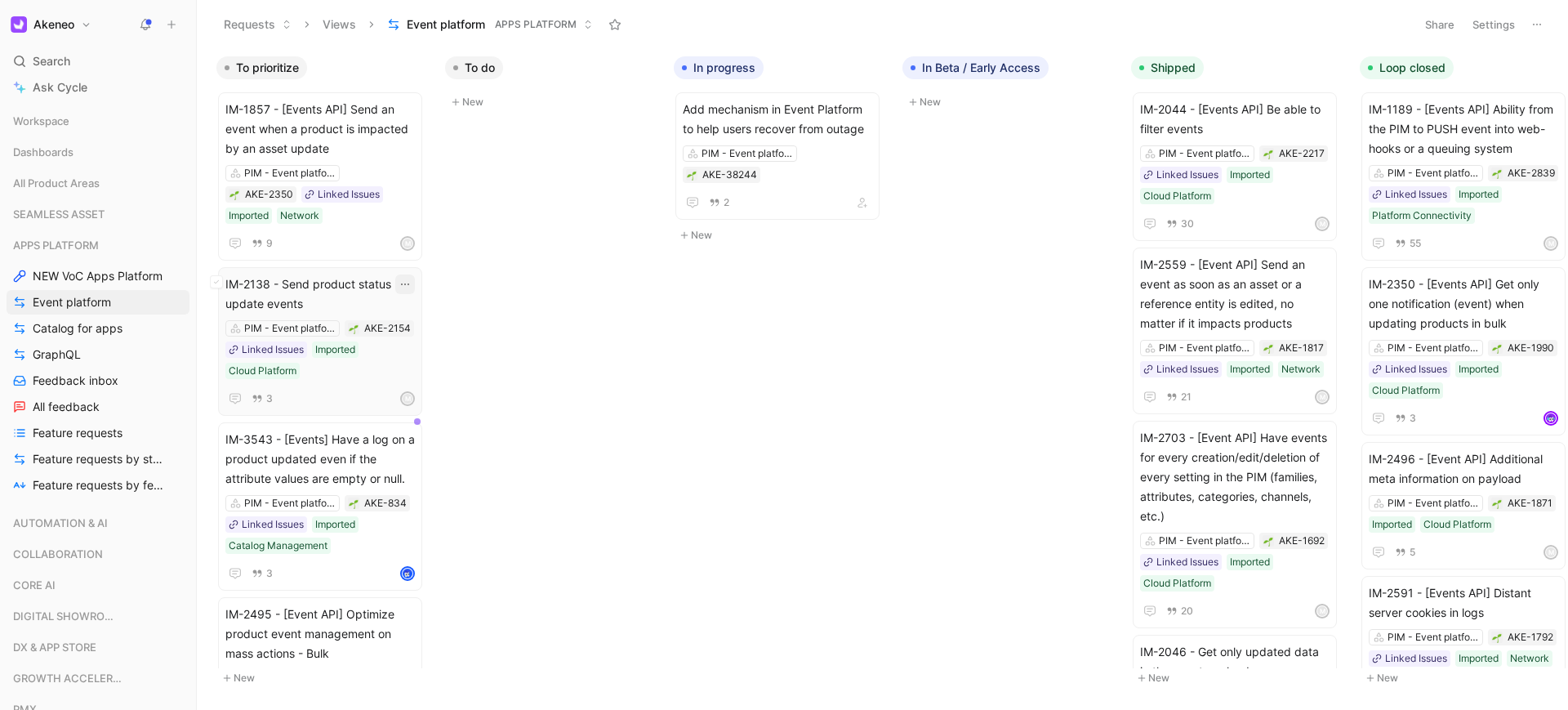
click at [409, 278] on icon "button" at bounding box center [405, 284] width 13 height 13
click at [346, 274] on span "IM-2138 - Send product status update events" at bounding box center [320, 294] width 189 height 39
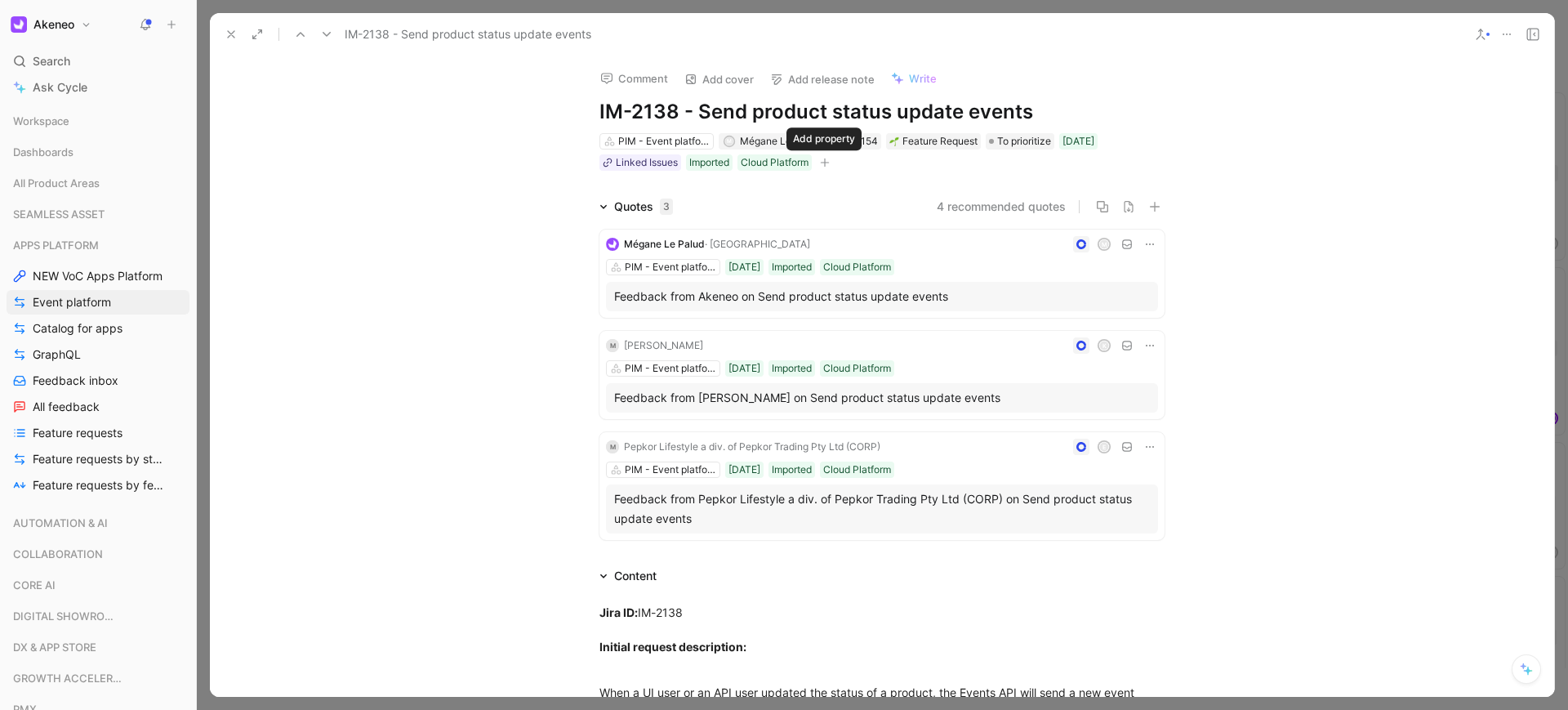
click at [826, 165] on icon "button" at bounding box center [824, 162] width 10 height 10
click at [784, 128] on div "Comment Add cover Add release note Write IM-2138 - Send product status update e…" at bounding box center [881, 114] width 627 height 116
click at [781, 136] on span "Mégane Le Palud" at bounding box center [779, 141] width 80 height 12
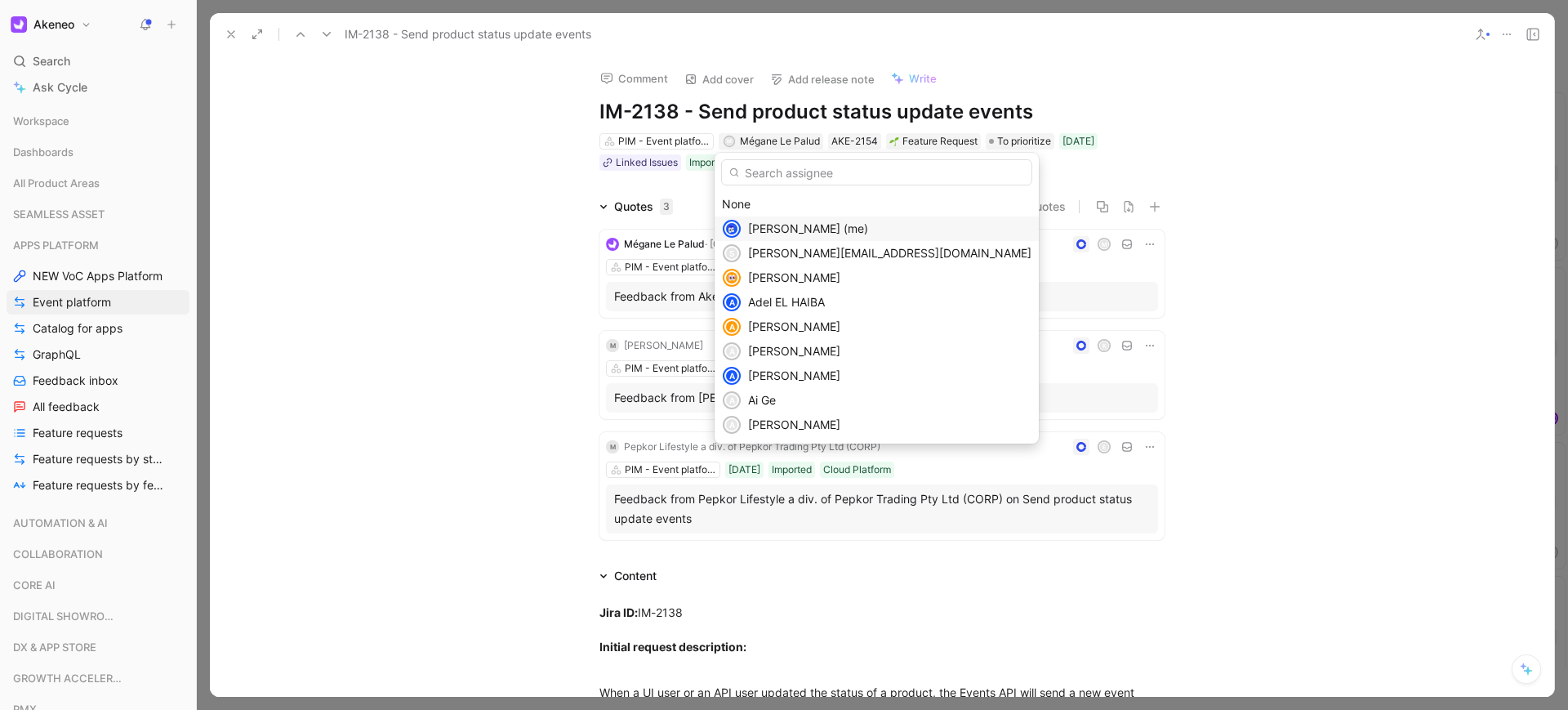
click at [758, 235] on span "[PERSON_NAME] (me)" at bounding box center [808, 228] width 120 height 14
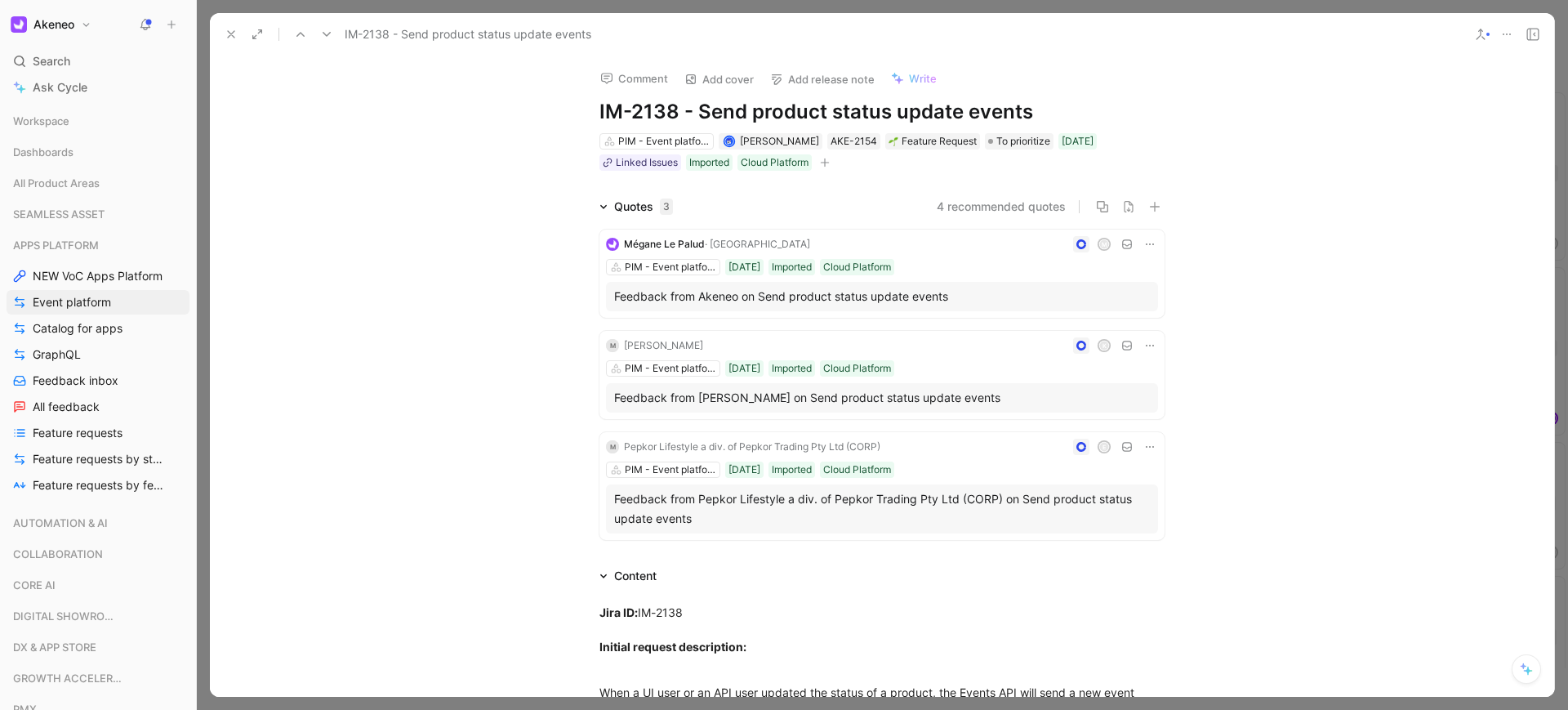
click at [831, 161] on button "button" at bounding box center [824, 162] width 17 height 17
click at [240, 40] on button at bounding box center [231, 34] width 23 height 23
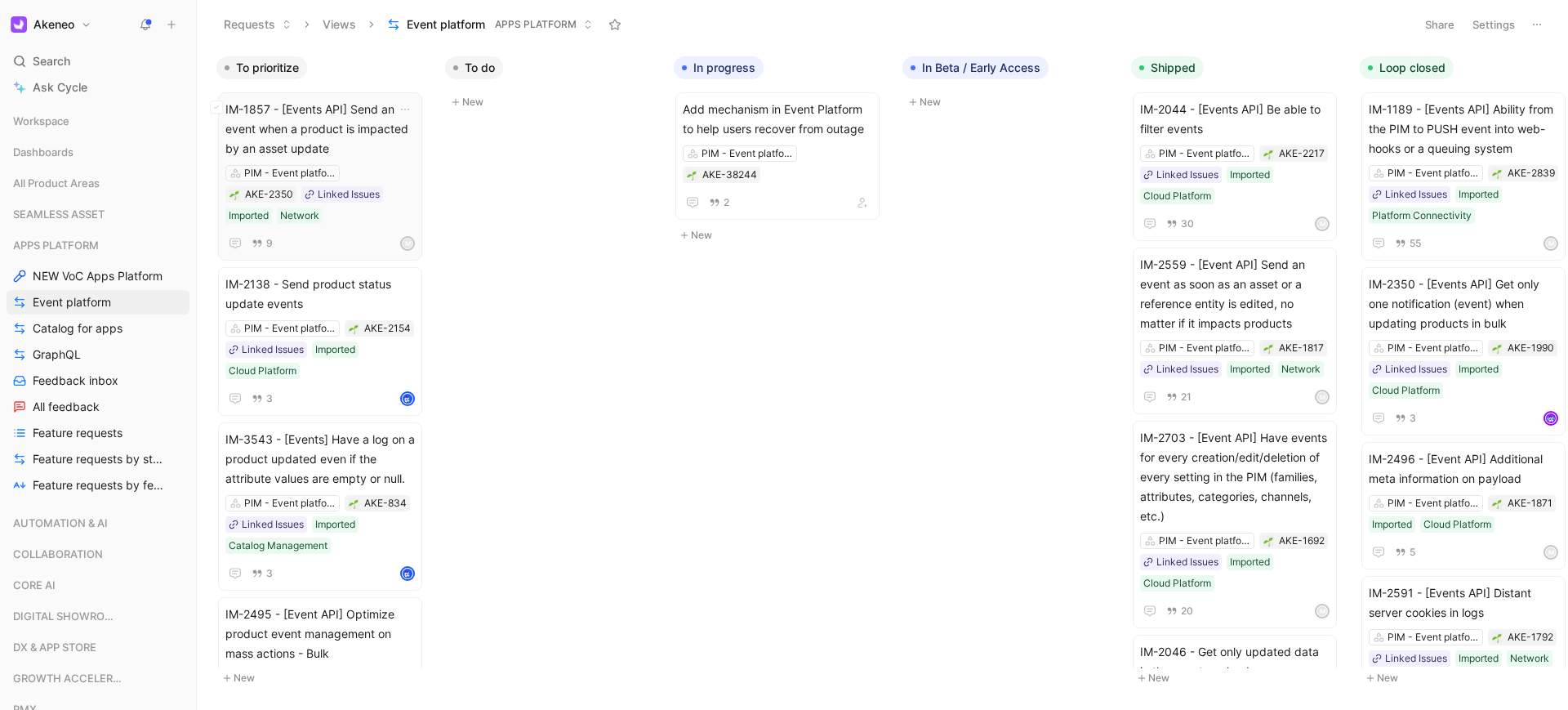
click at [408, 238] on div "M" at bounding box center [407, 243] width 11 height 11
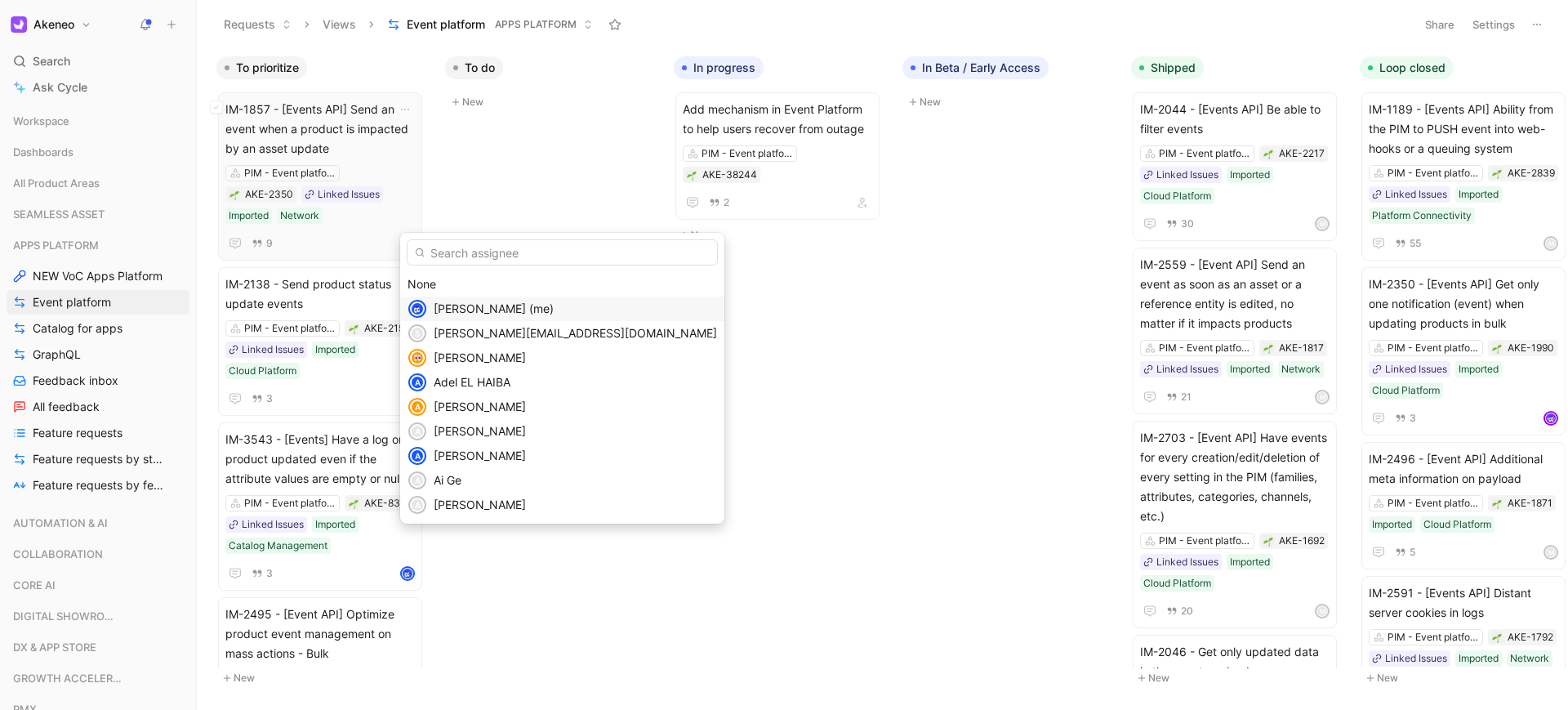
click at [490, 310] on span "[PERSON_NAME] (me)" at bounding box center [494, 309] width 120 height 14
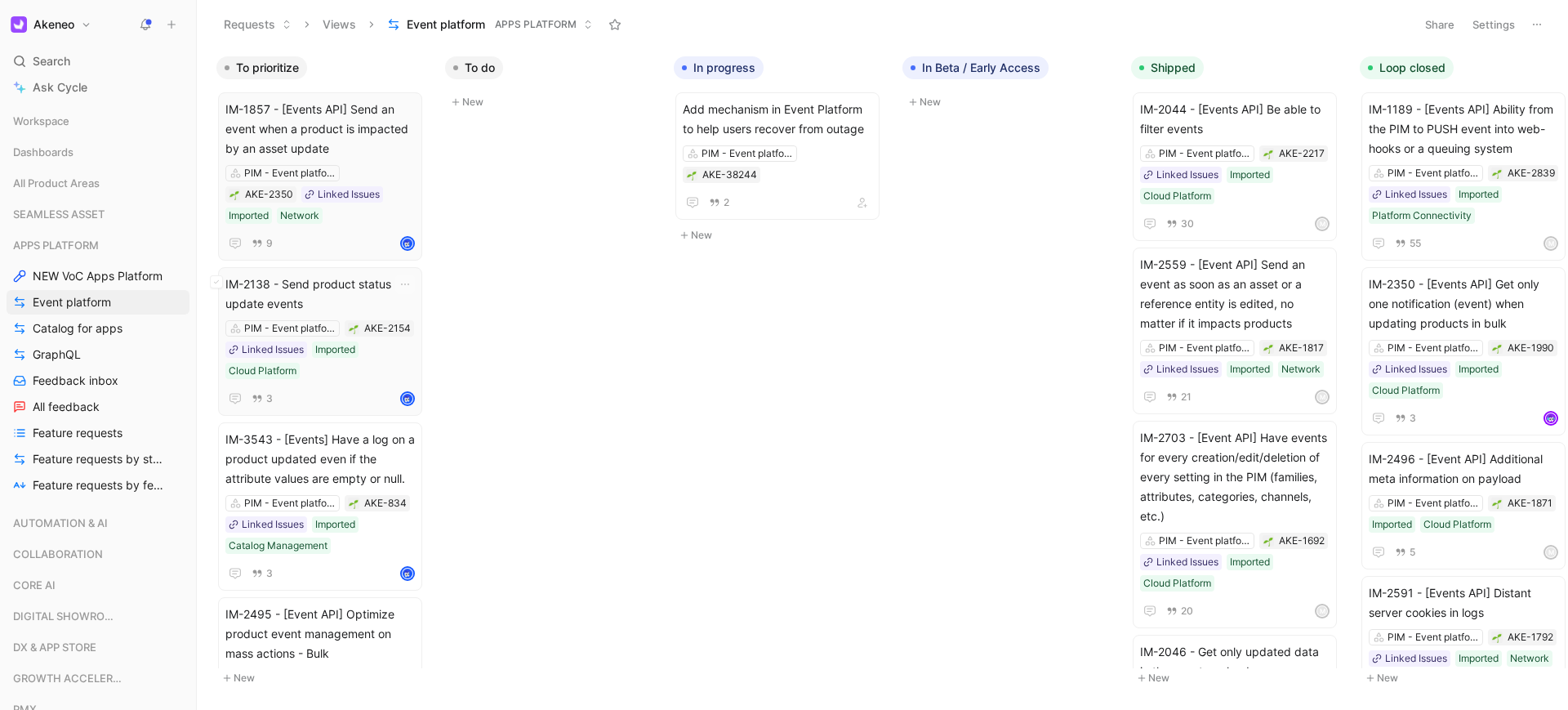
scroll to position [147, 0]
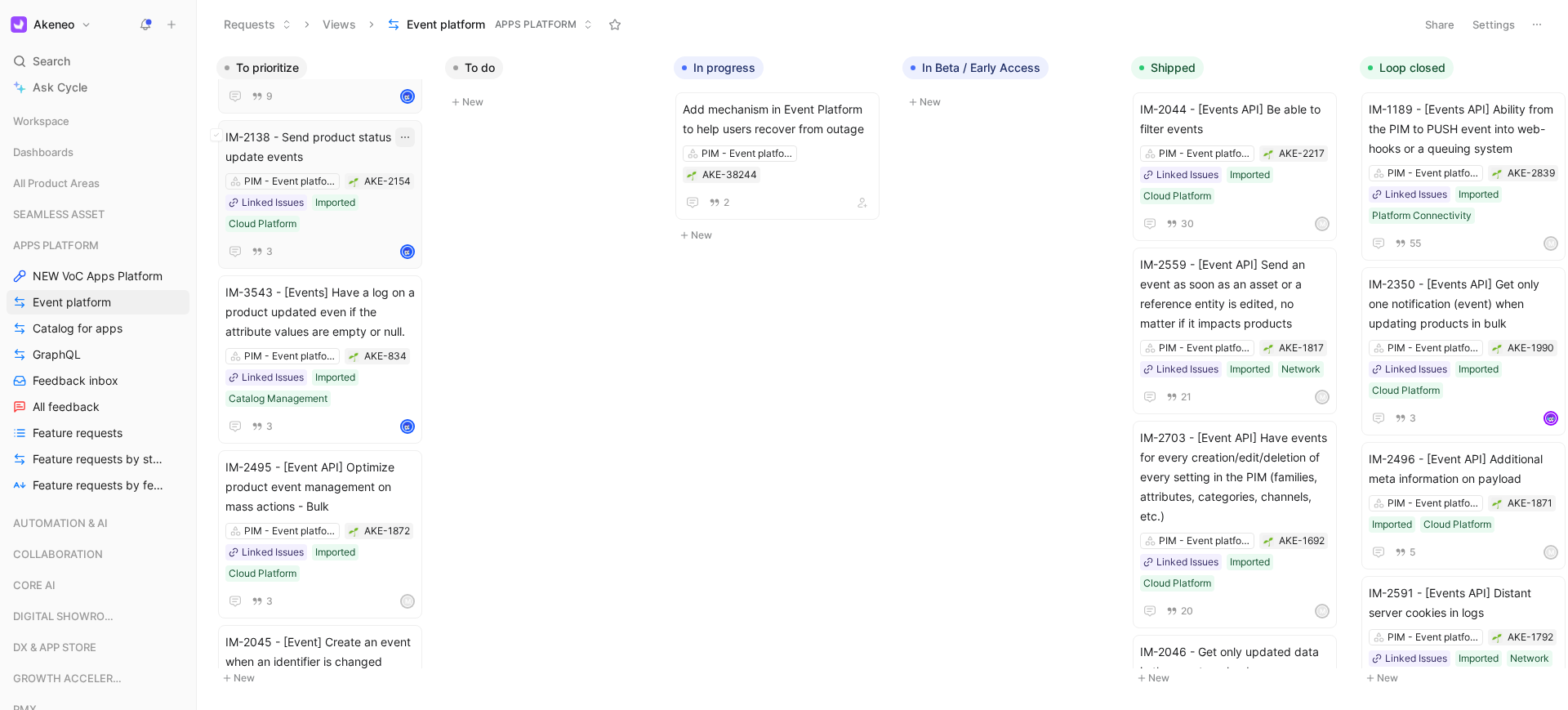
click at [411, 131] on icon "button" at bounding box center [405, 137] width 13 height 13
click at [455, 158] on div "Edit property" at bounding box center [466, 148] width 143 height 25
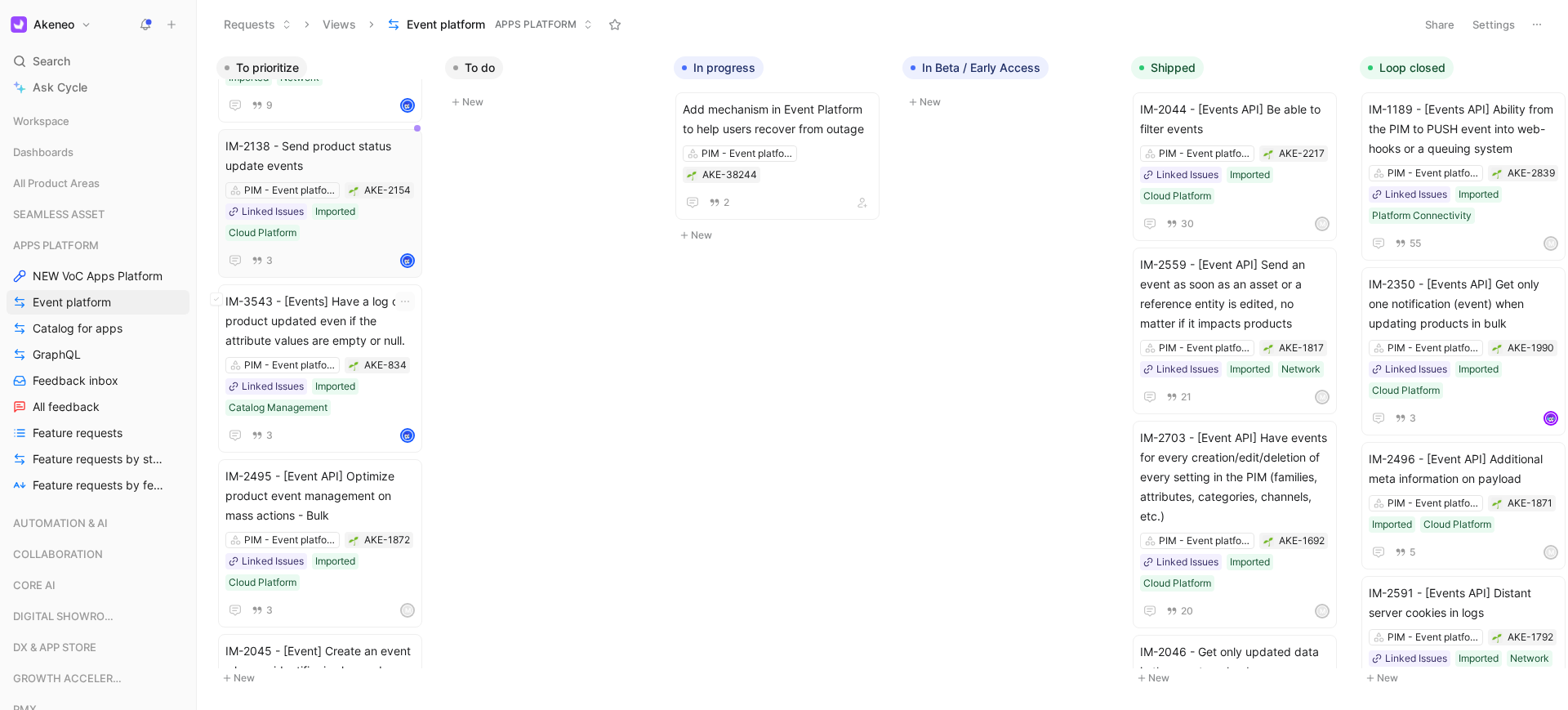
scroll to position [294, 0]
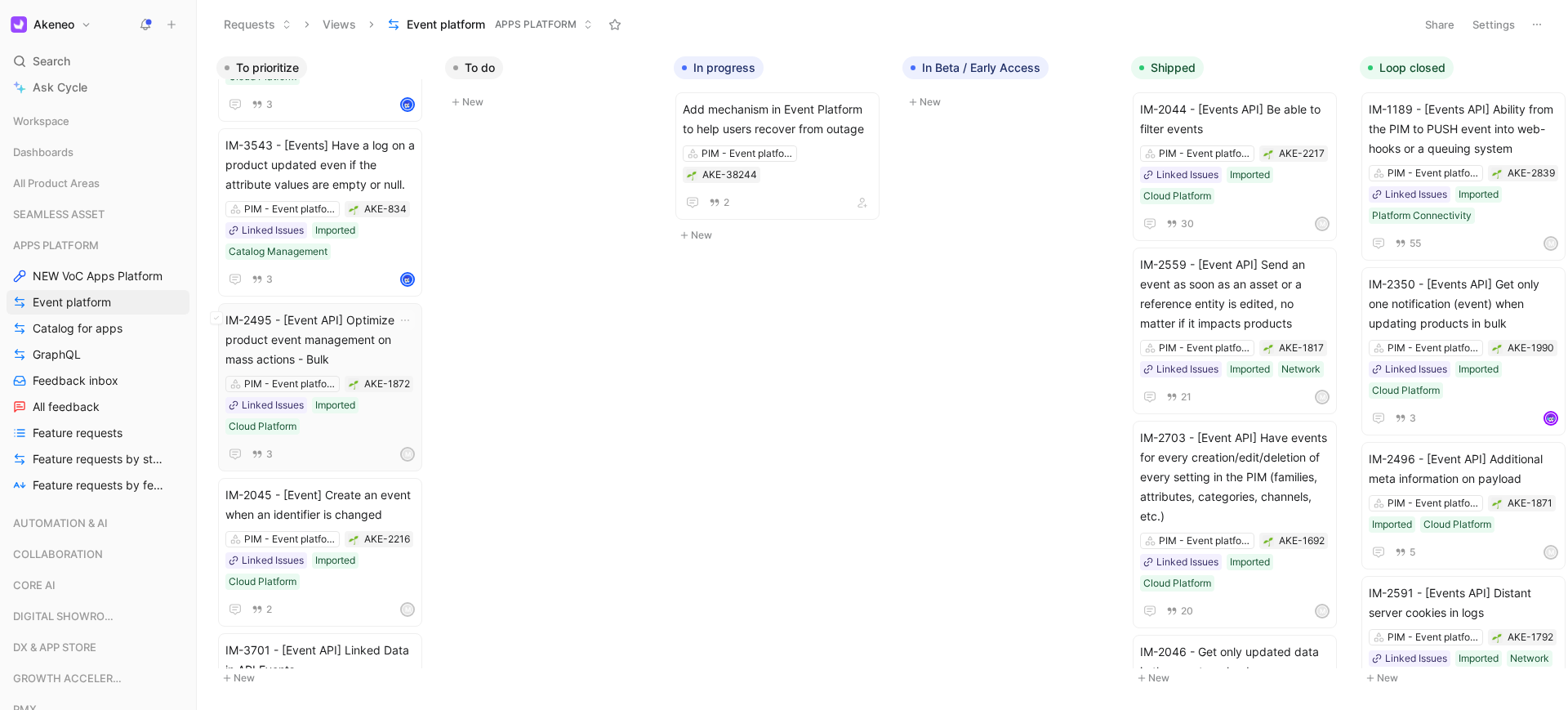
click at [327, 323] on span "IM-2495 - [Event API] Optimize product event management on mass actions - Bulk" at bounding box center [320, 340] width 189 height 59
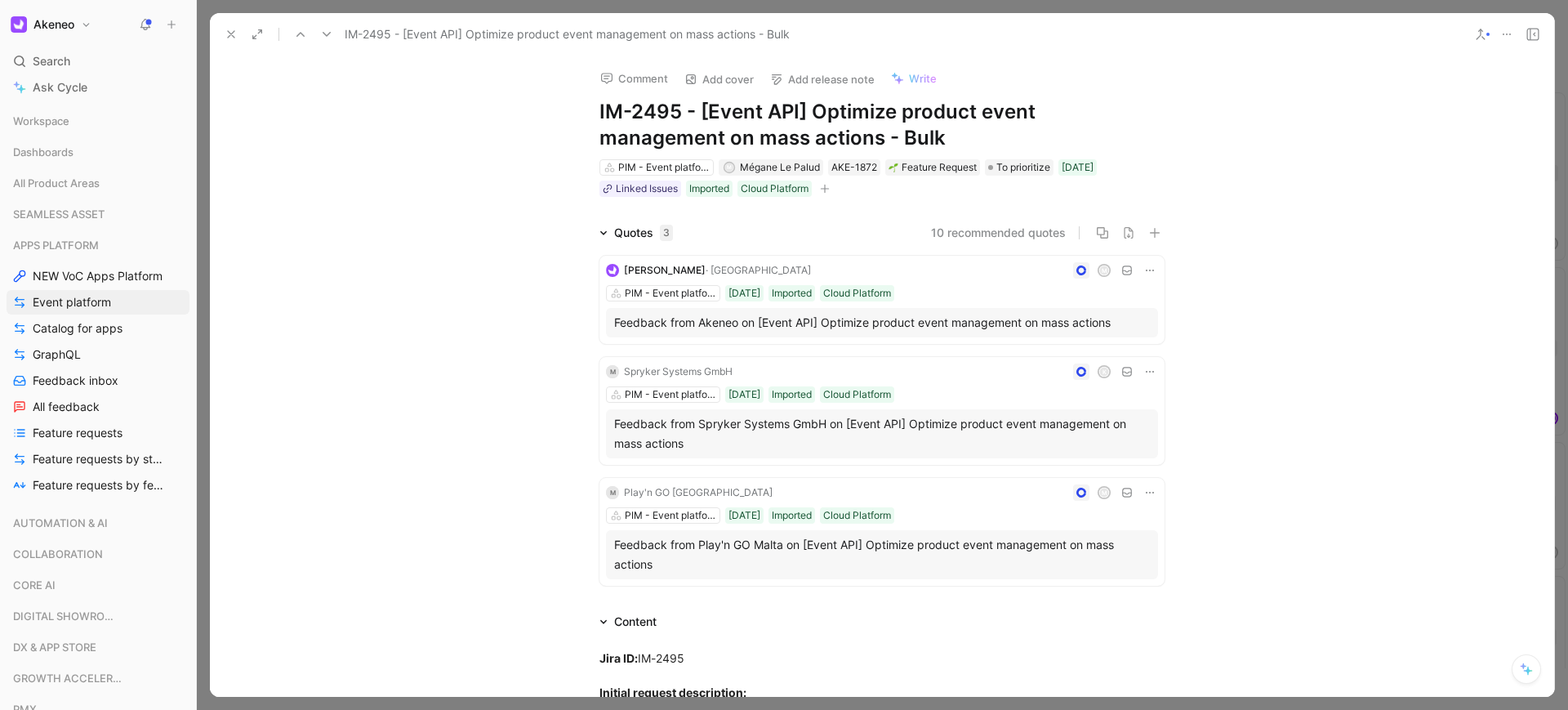
click at [231, 42] on button at bounding box center [231, 34] width 23 height 23
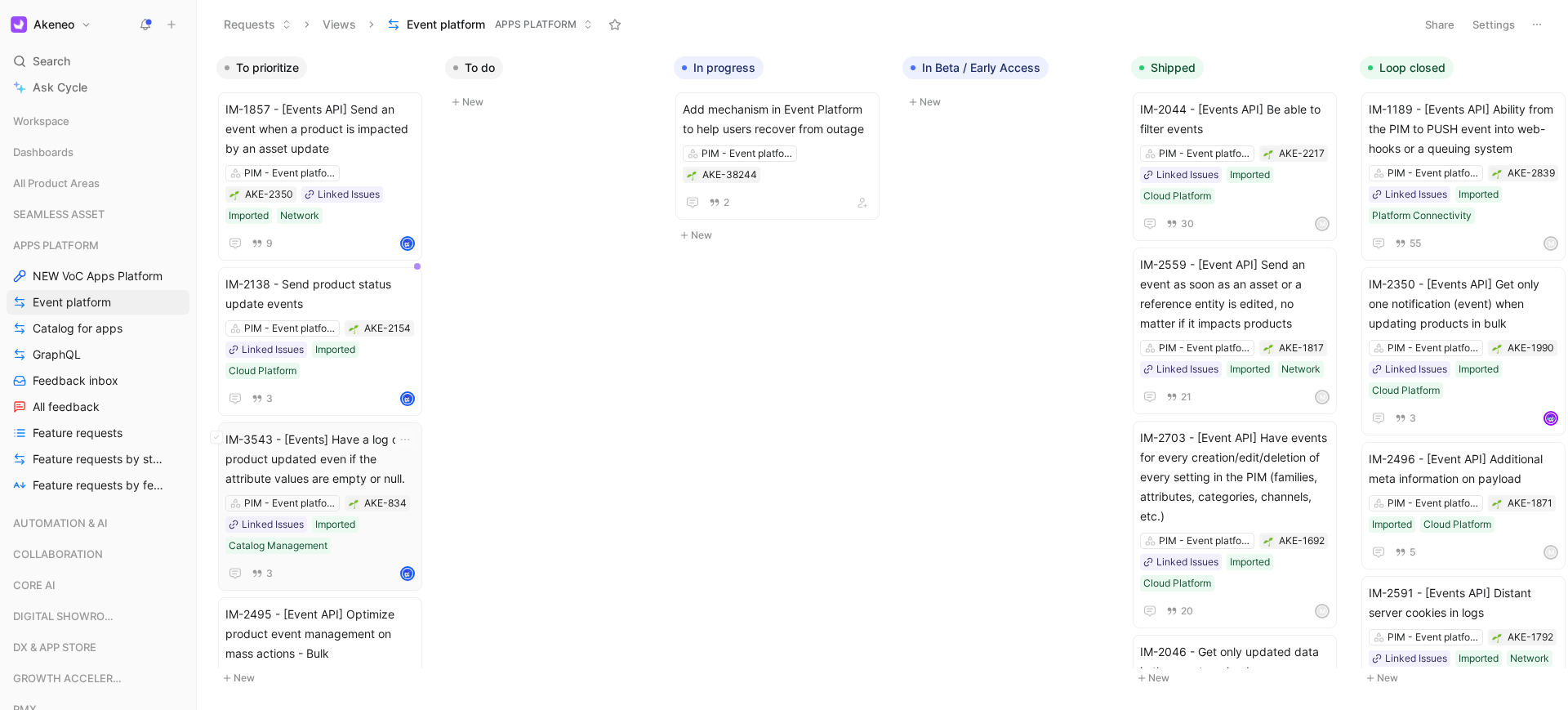
click at [353, 443] on span "IM-3543 - [Events] Have a log on a product updated even if the attribute values…" at bounding box center [320, 459] width 189 height 59
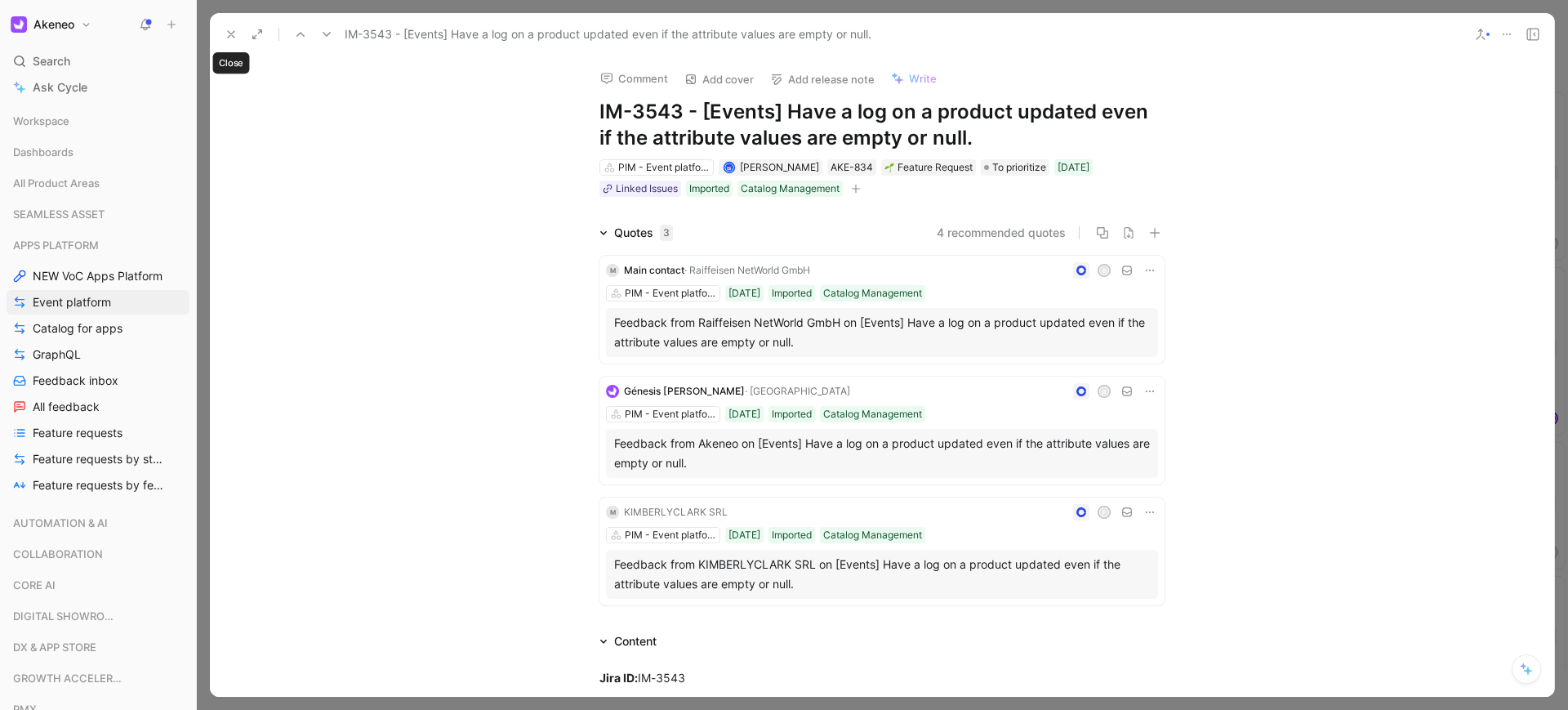
click at [228, 33] on icon at bounding box center [231, 34] width 13 height 13
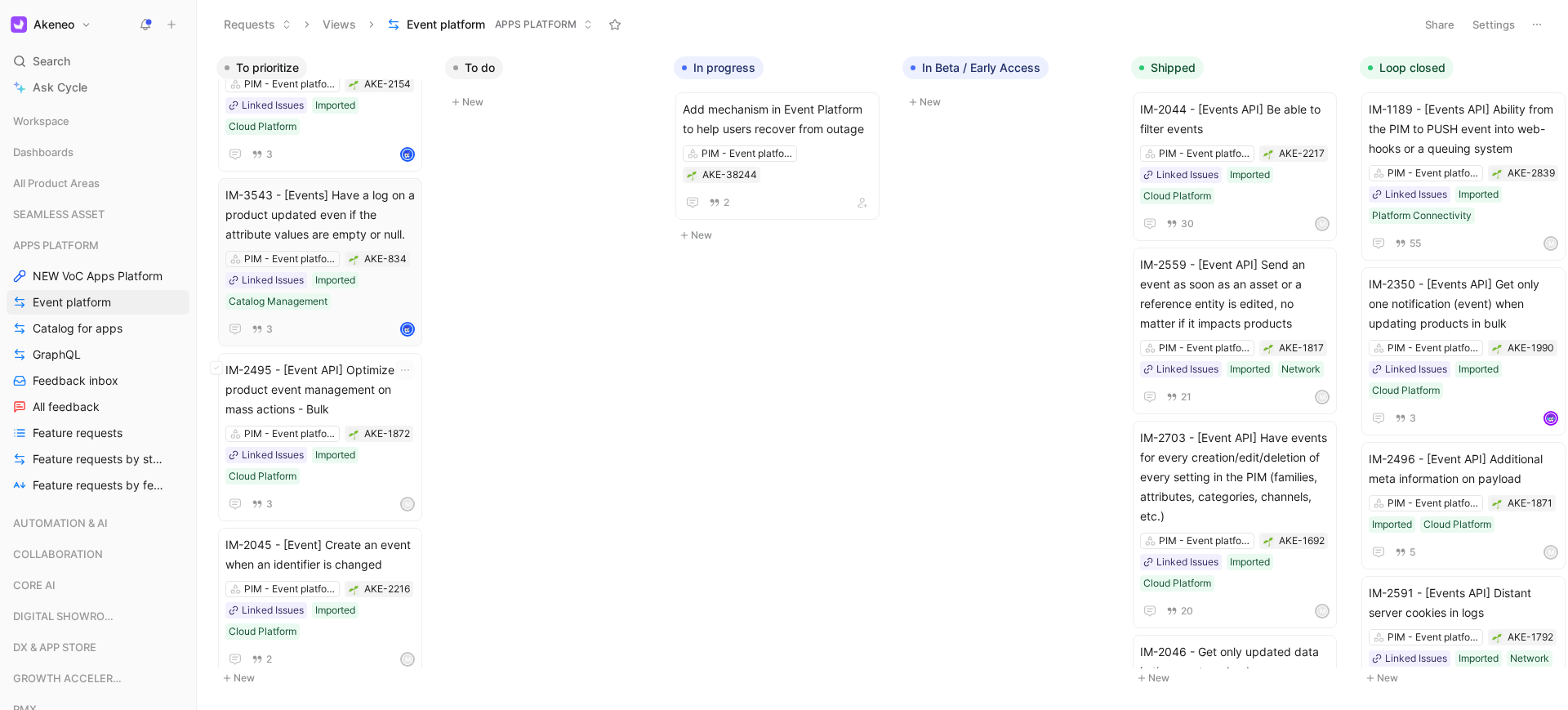
scroll to position [294, 0]
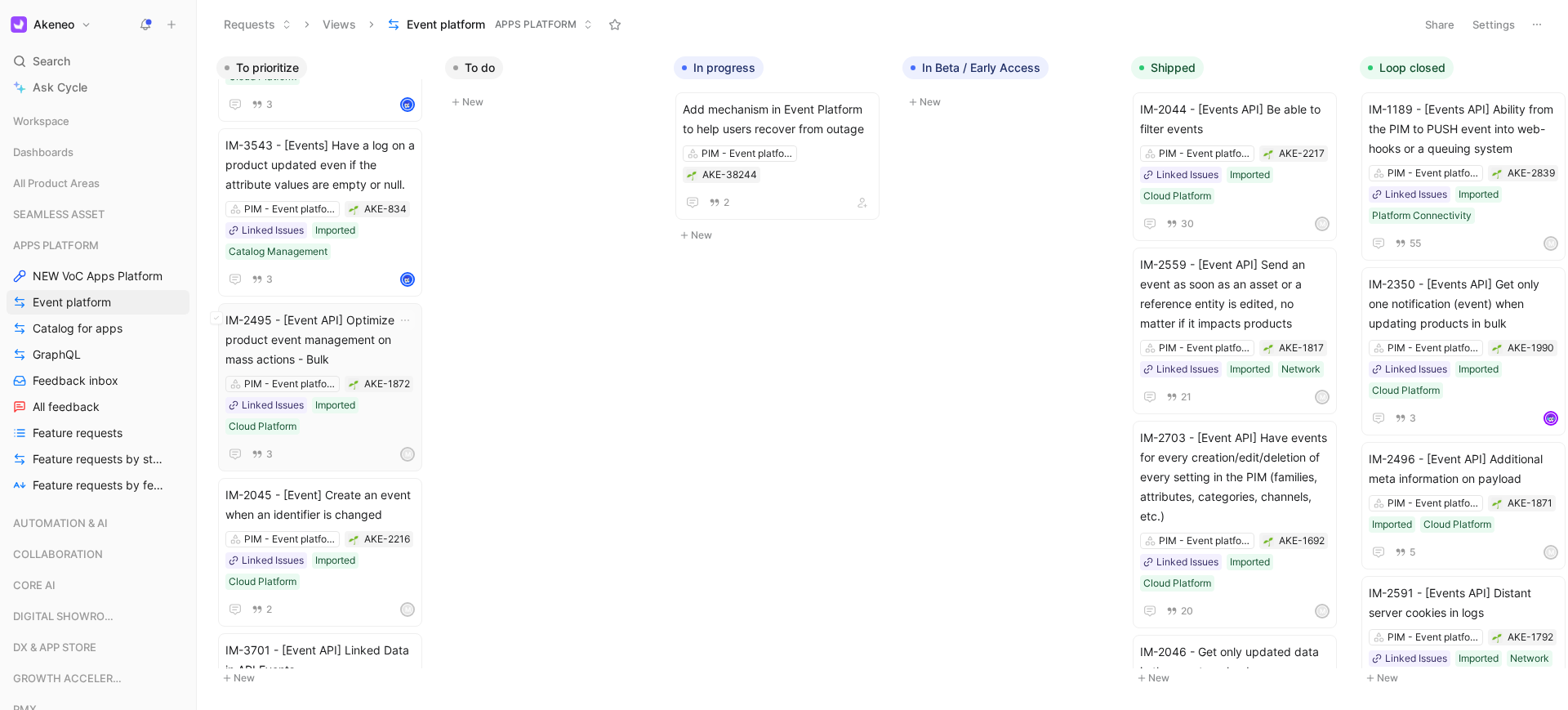
click at [371, 322] on span "IM-2495 - [Event API] Optimize product event management on mass actions - Bulk" at bounding box center [320, 340] width 189 height 59
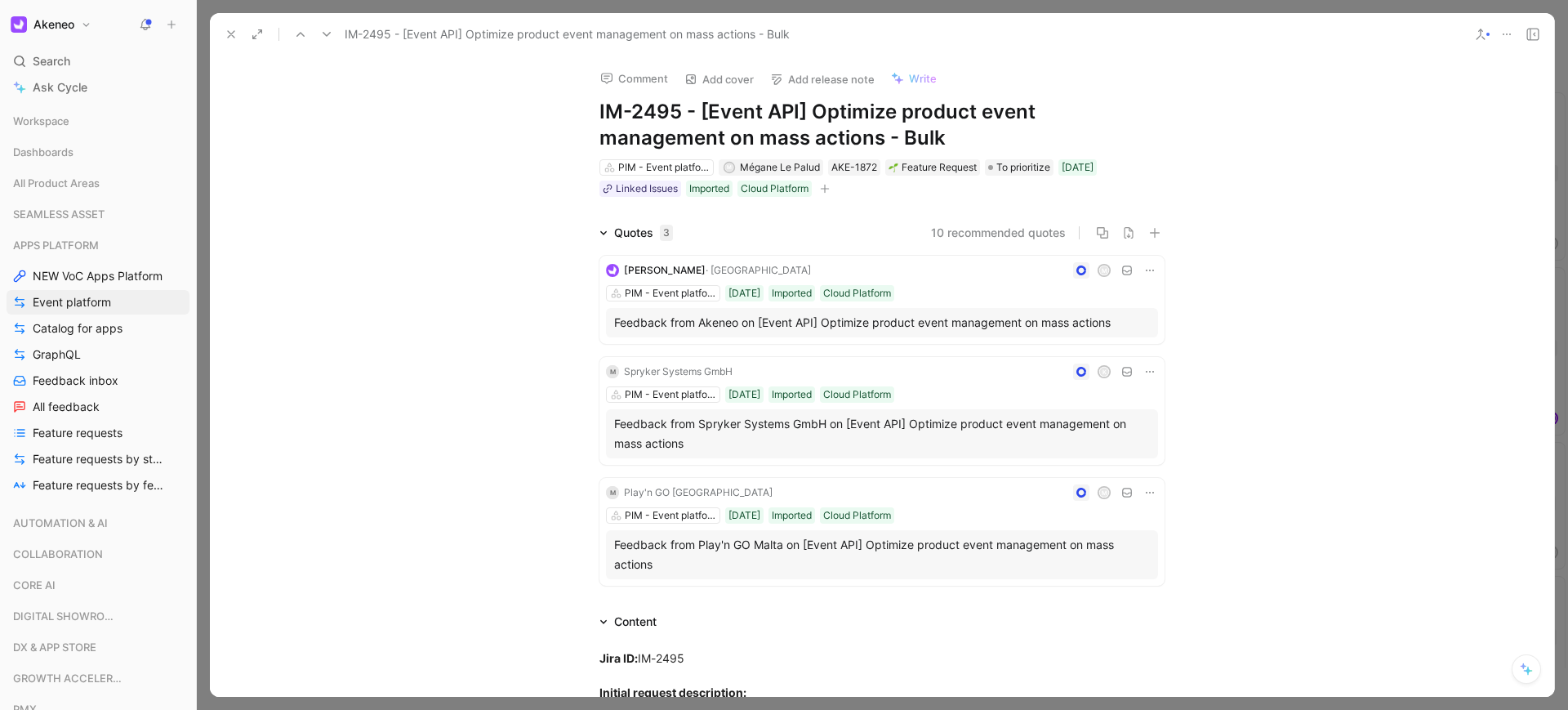
click at [229, 36] on icon at bounding box center [231, 34] width 13 height 13
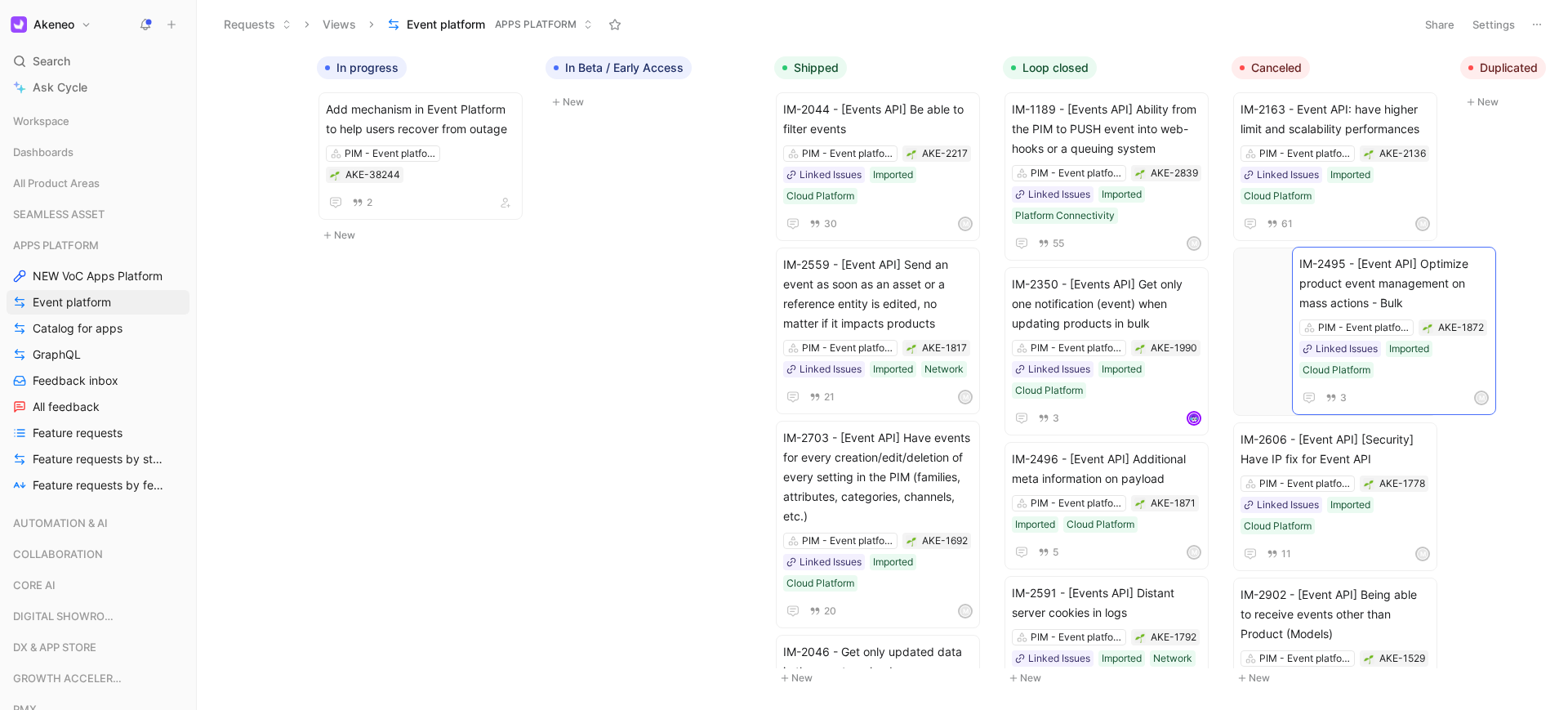
scroll to position [0, 371]
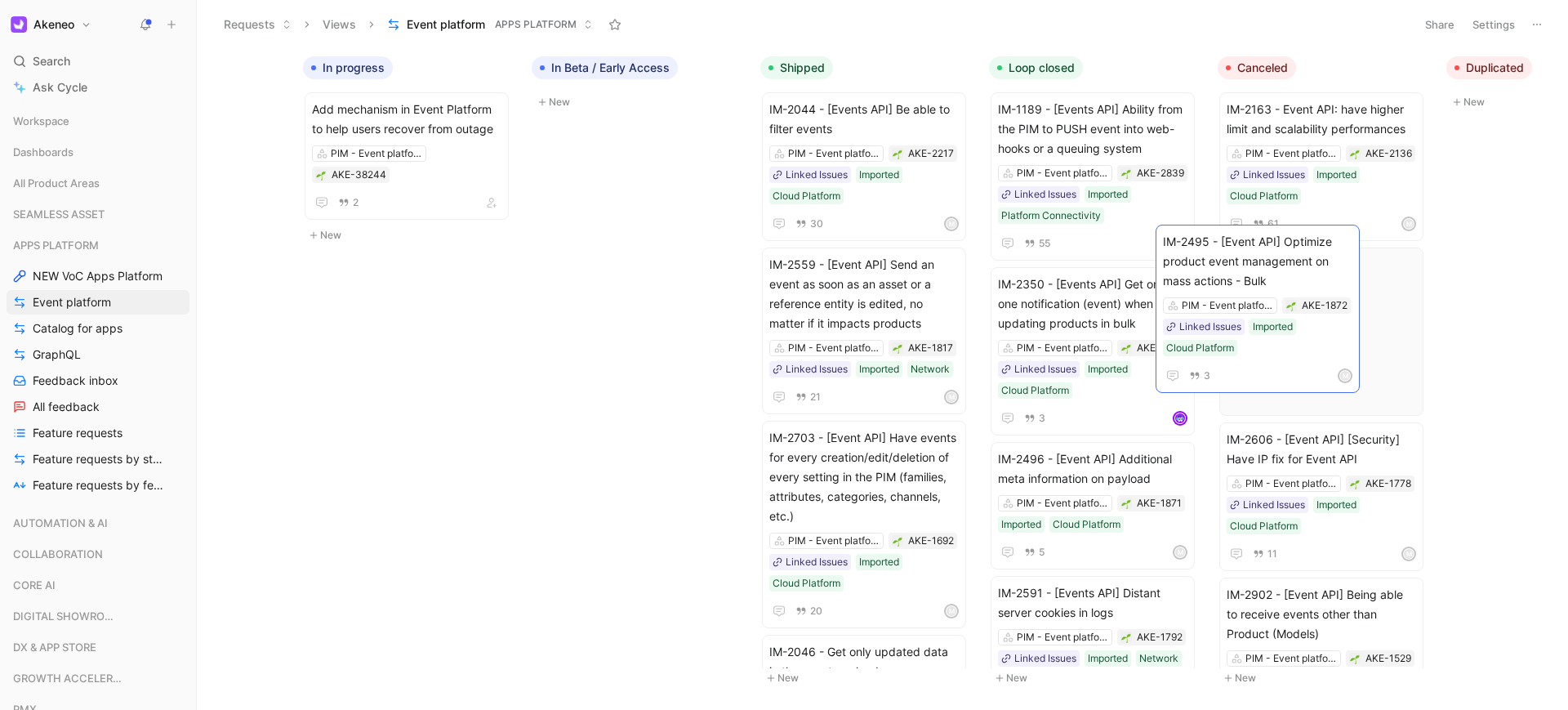
drag, startPoint x: 1441, startPoint y: 381, endPoint x: 1289, endPoint y: 263, distance: 192.4
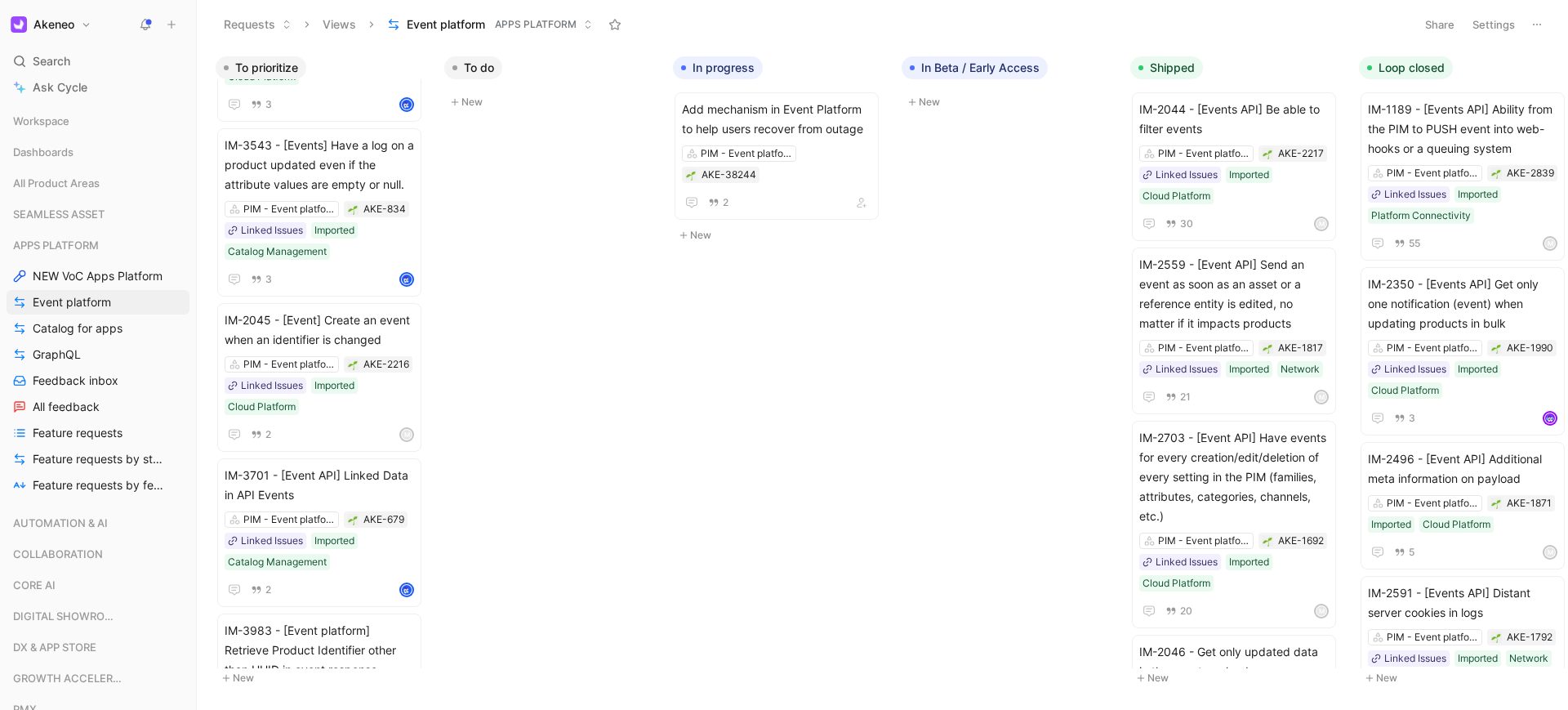
scroll to position [0, 0]
click at [355, 310] on span "IM-2045 - [Event] Create an event when an identifier is changed" at bounding box center [320, 330] width 189 height 39
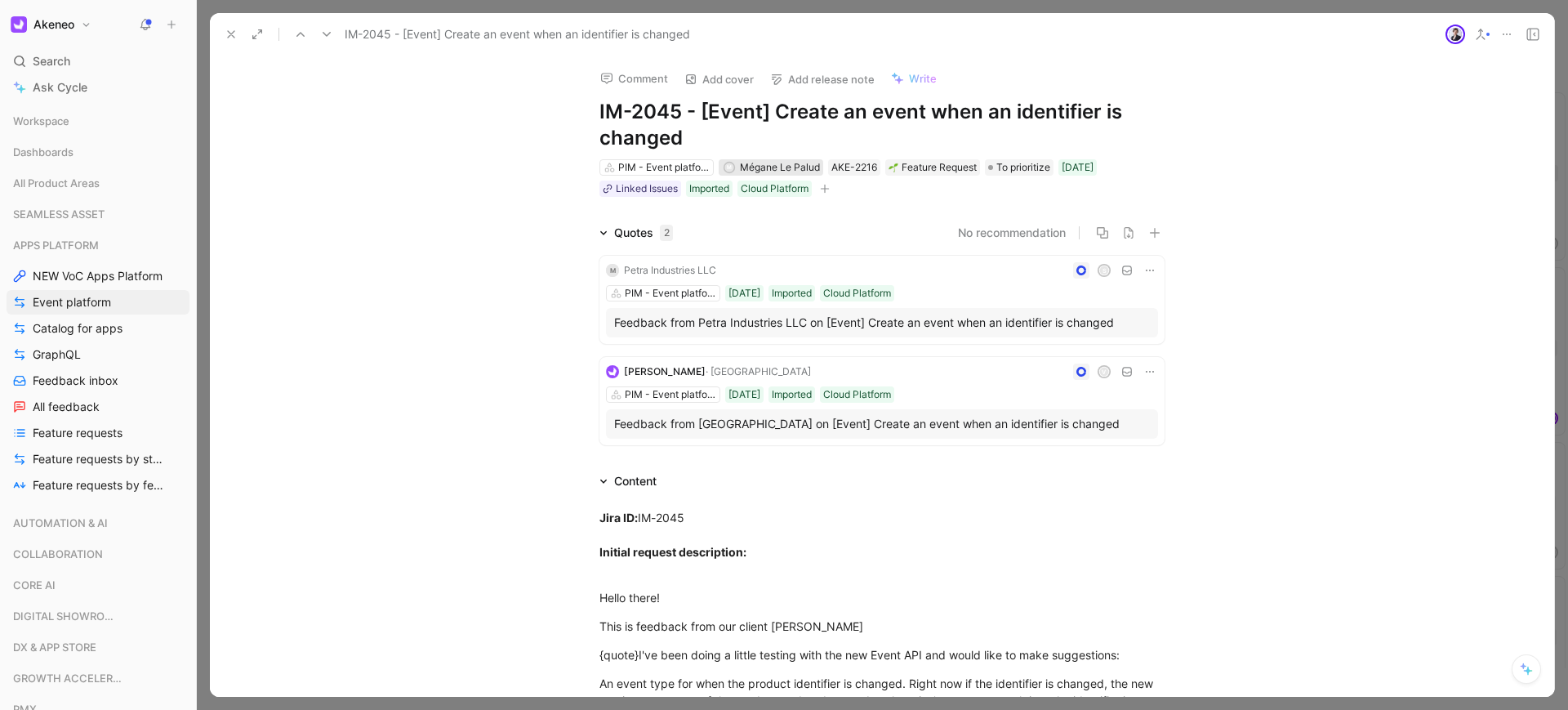
click at [755, 172] on span "Mégane Le Palud" at bounding box center [779, 167] width 80 height 12
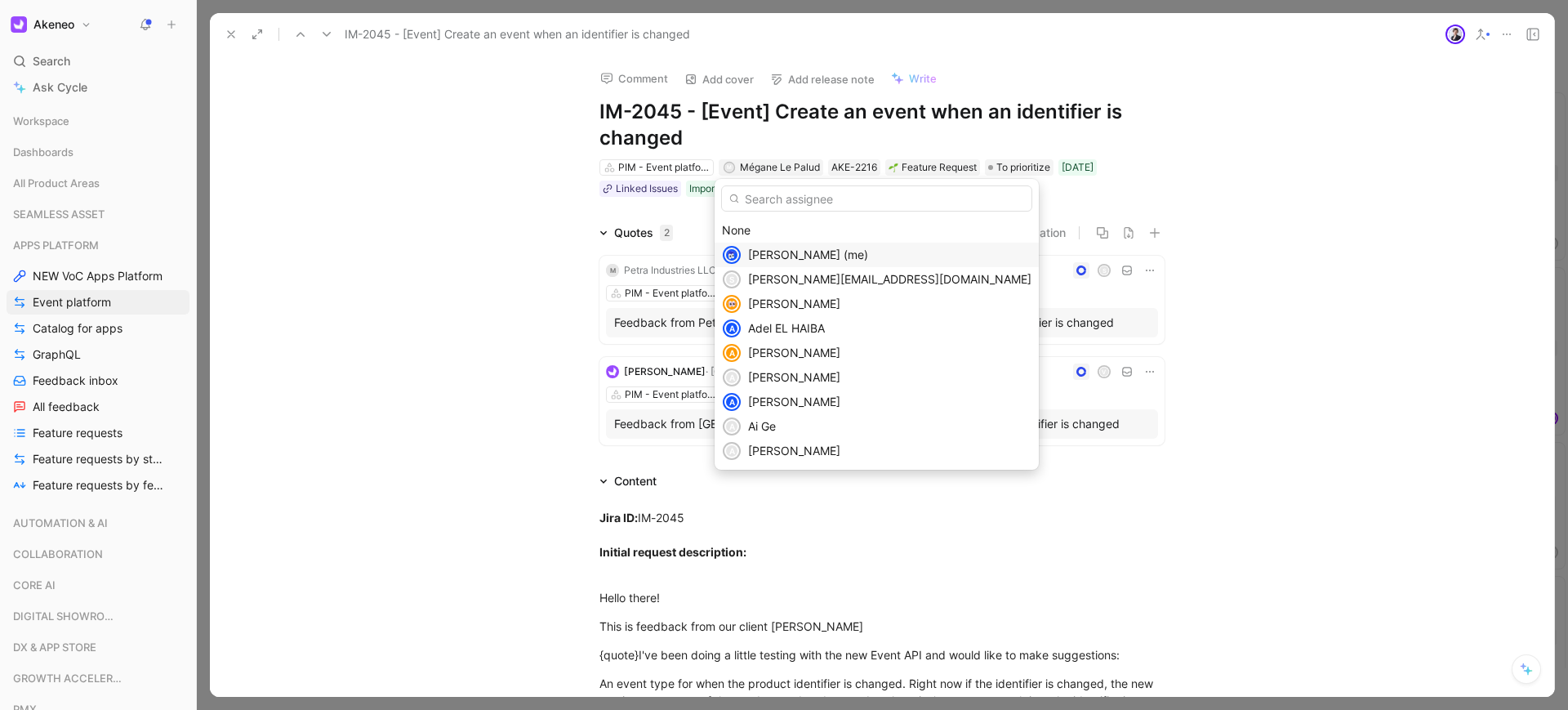
click at [765, 256] on span "[PERSON_NAME] (me)" at bounding box center [808, 255] width 120 height 14
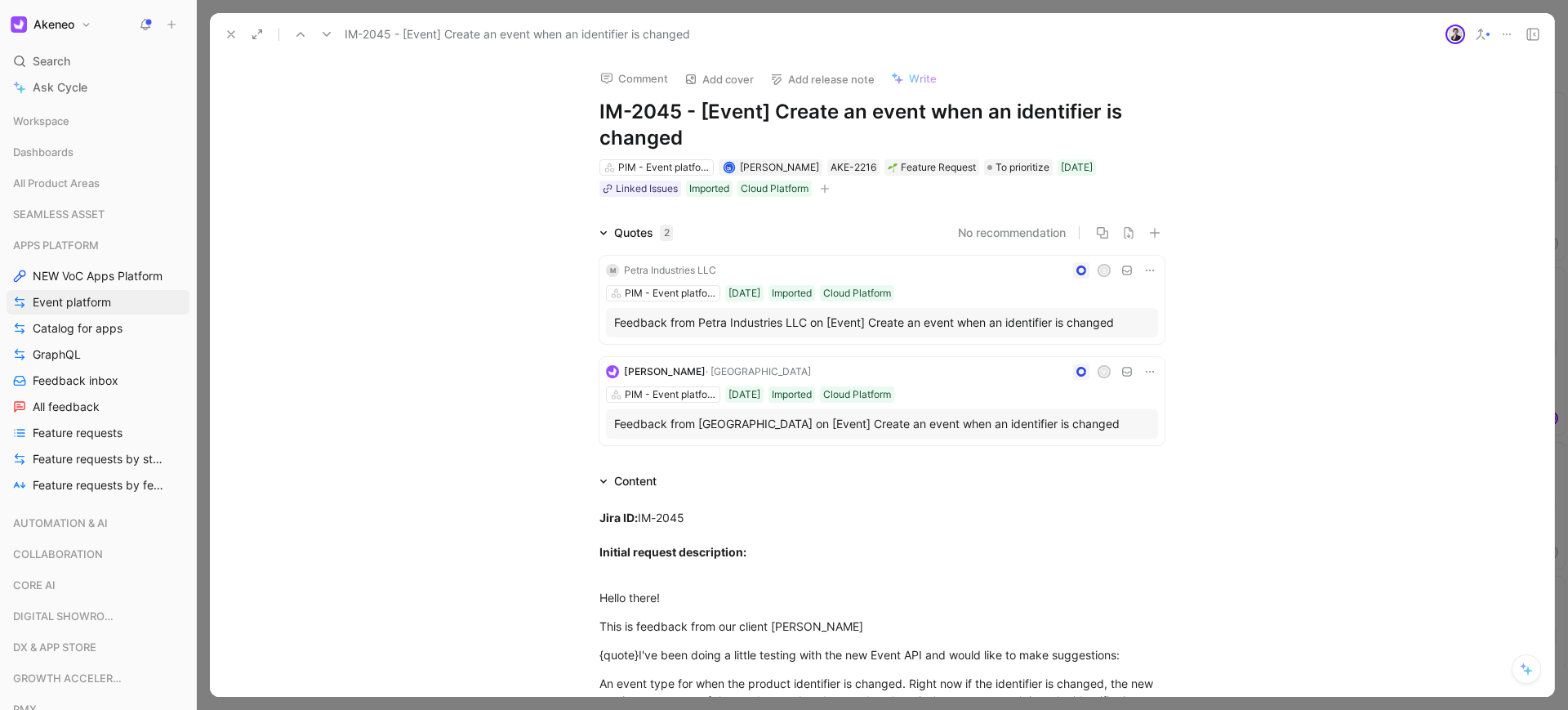
click at [222, 37] on button at bounding box center [231, 34] width 23 height 23
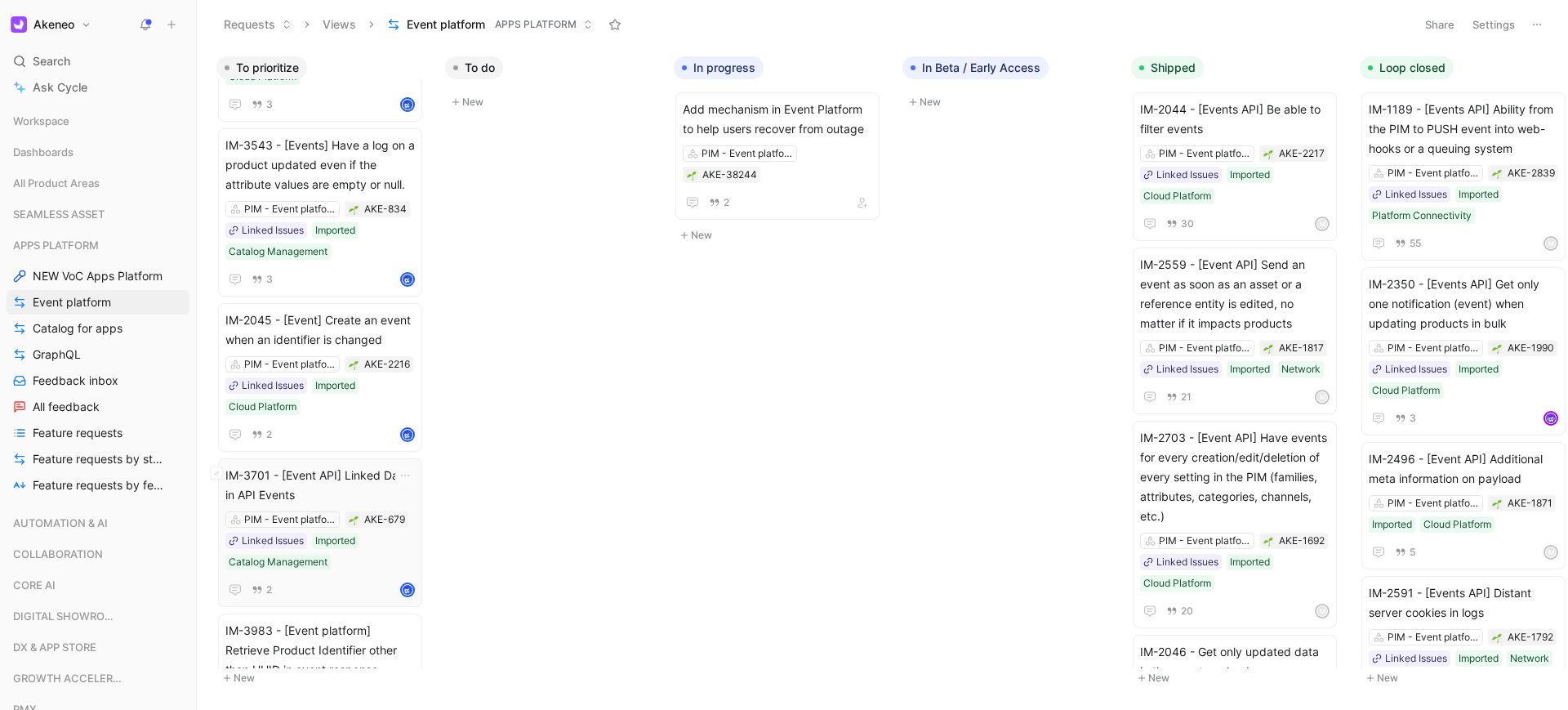
scroll to position [441, 0]
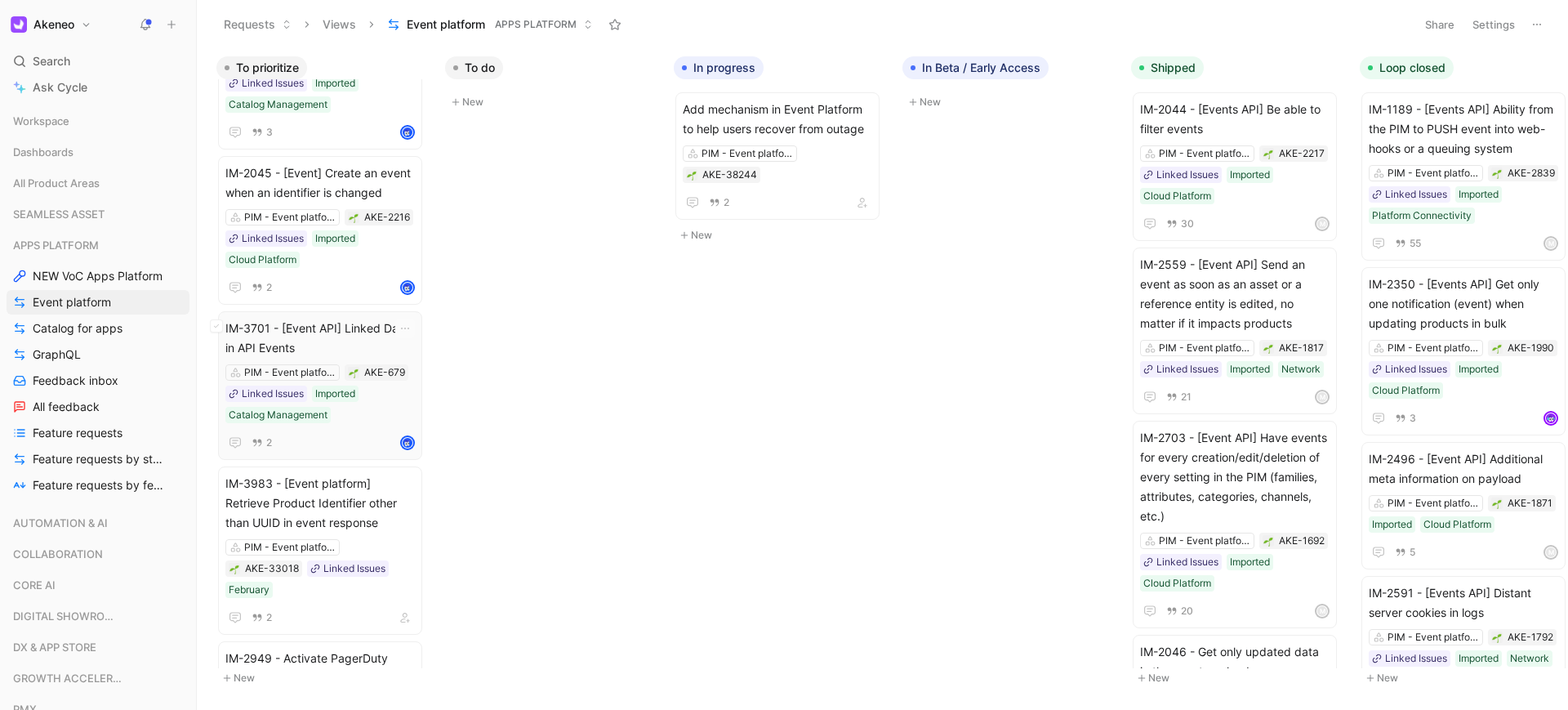
click at [349, 323] on span "IM-3701 - [Event API] Linked Data in API Events" at bounding box center [320, 338] width 189 height 39
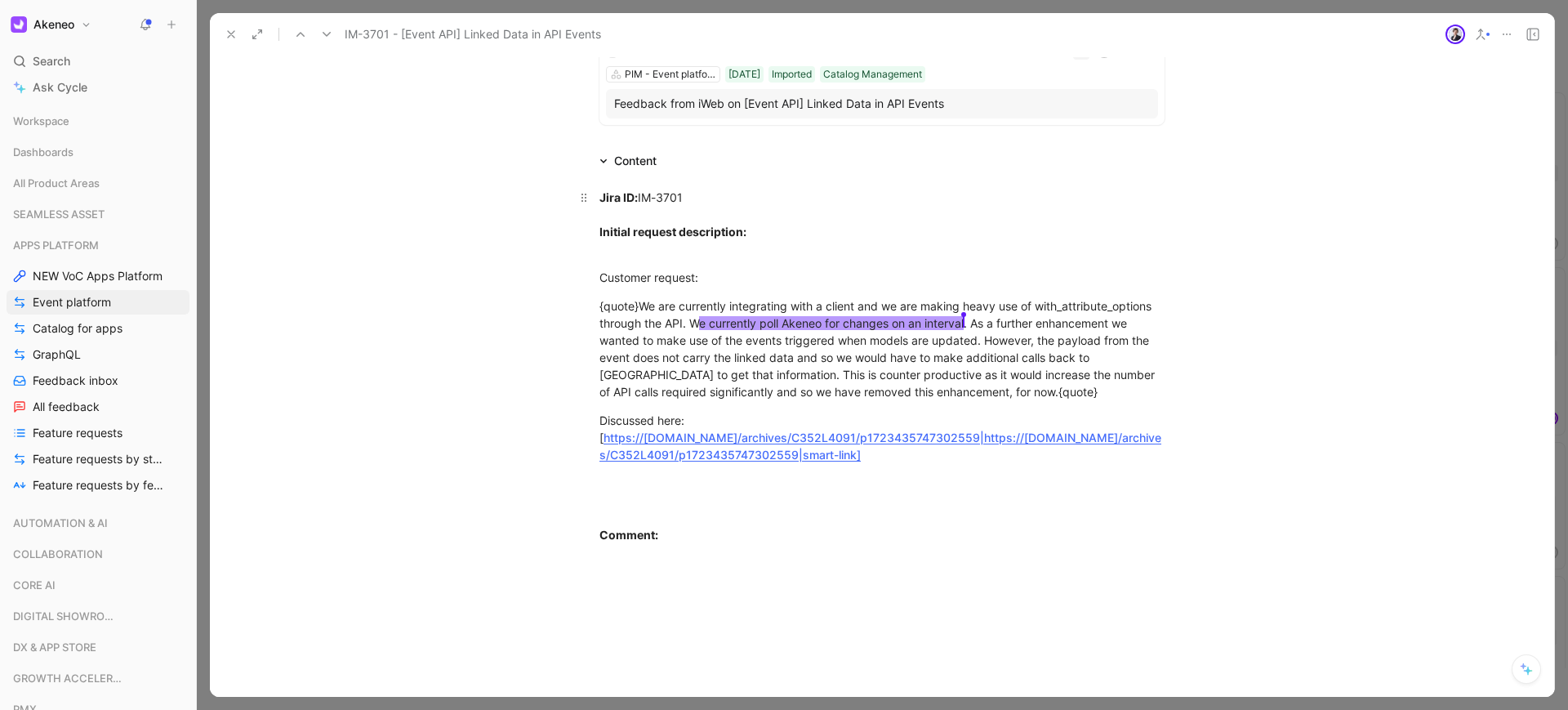
scroll to position [441, 0]
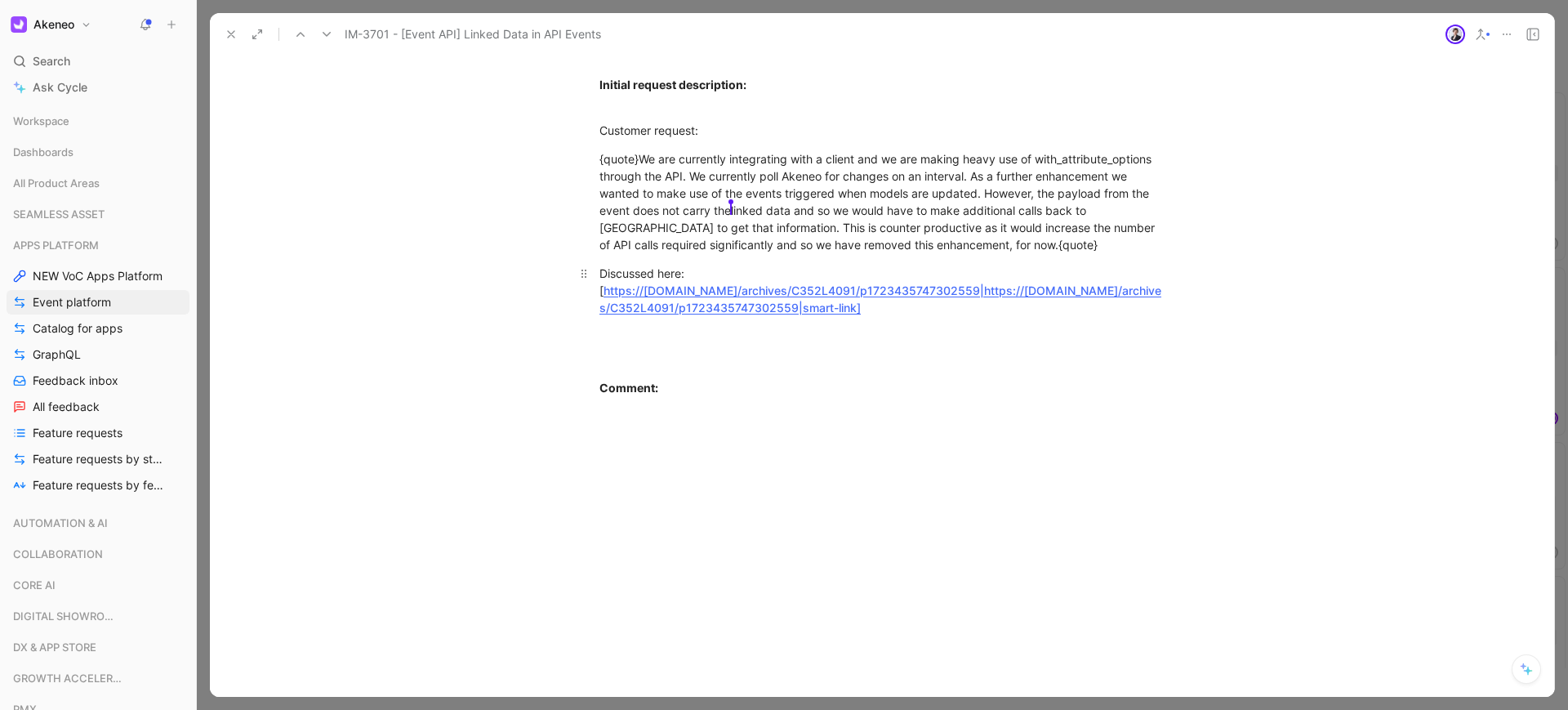
click at [648, 294] on link "https://akeneo.slack.com/archives/C352L4091/p1723435747302559|https://akeneo.sl…" at bounding box center [880, 298] width 561 height 31
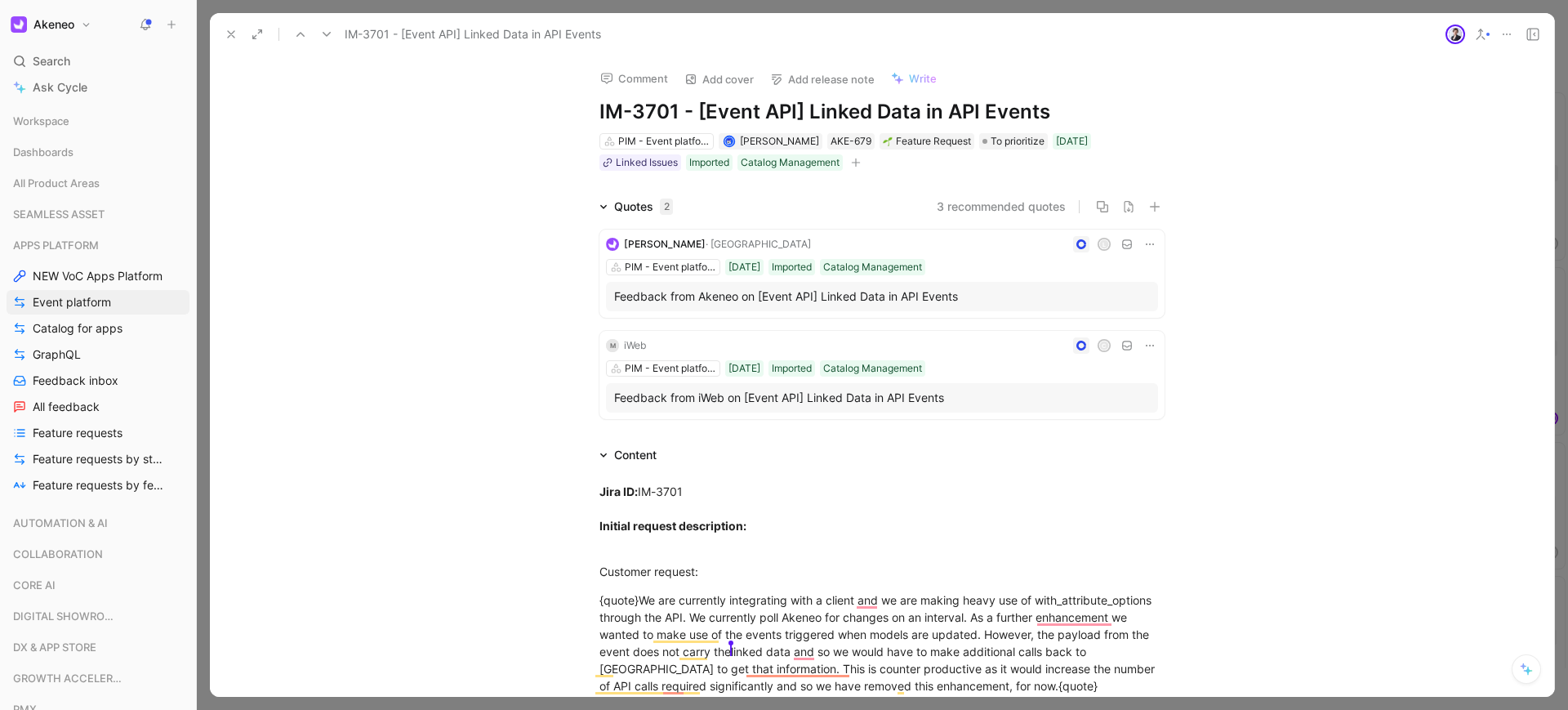
click at [229, 35] on use at bounding box center [230, 34] width 6 height 6
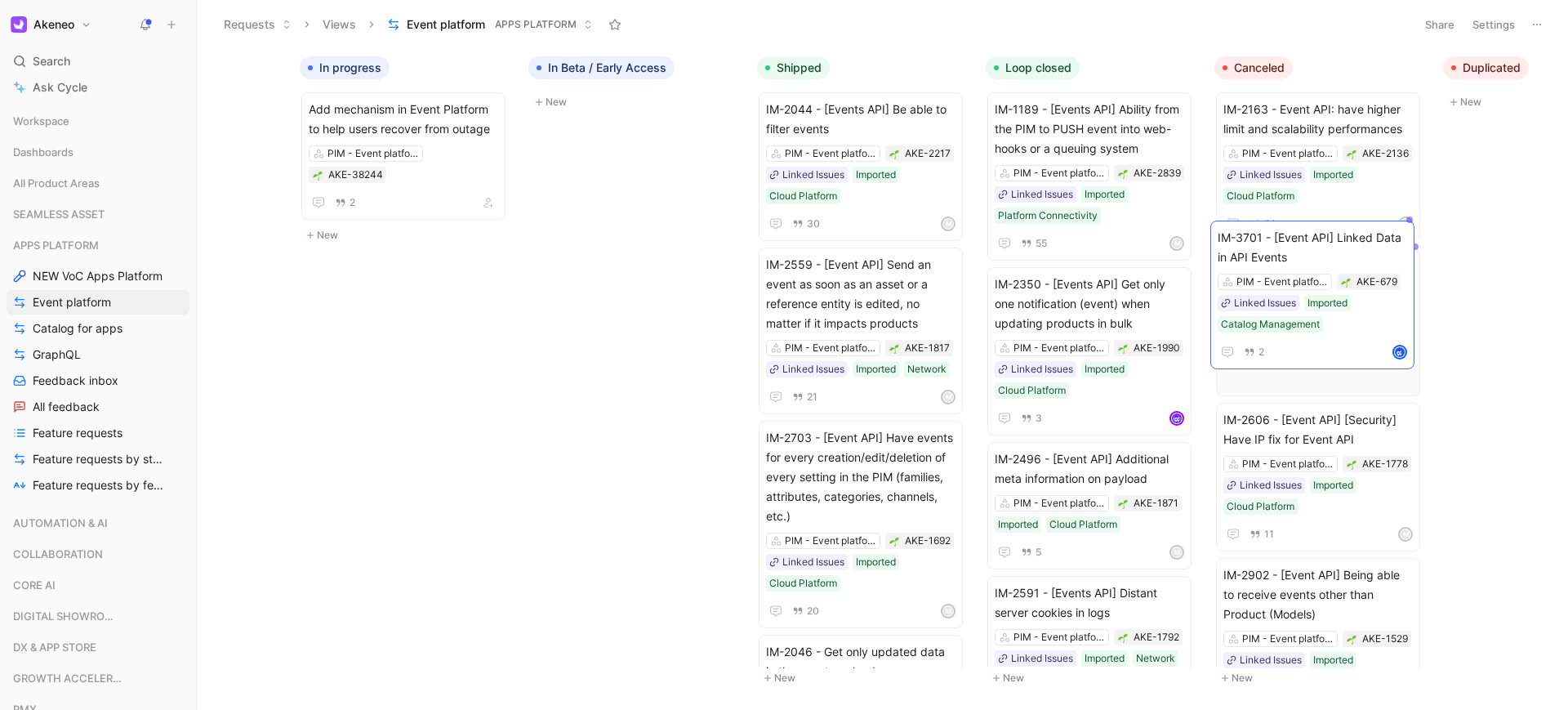
drag, startPoint x: 336, startPoint y: 323, endPoint x: 1327, endPoint y: 253, distance: 993.5
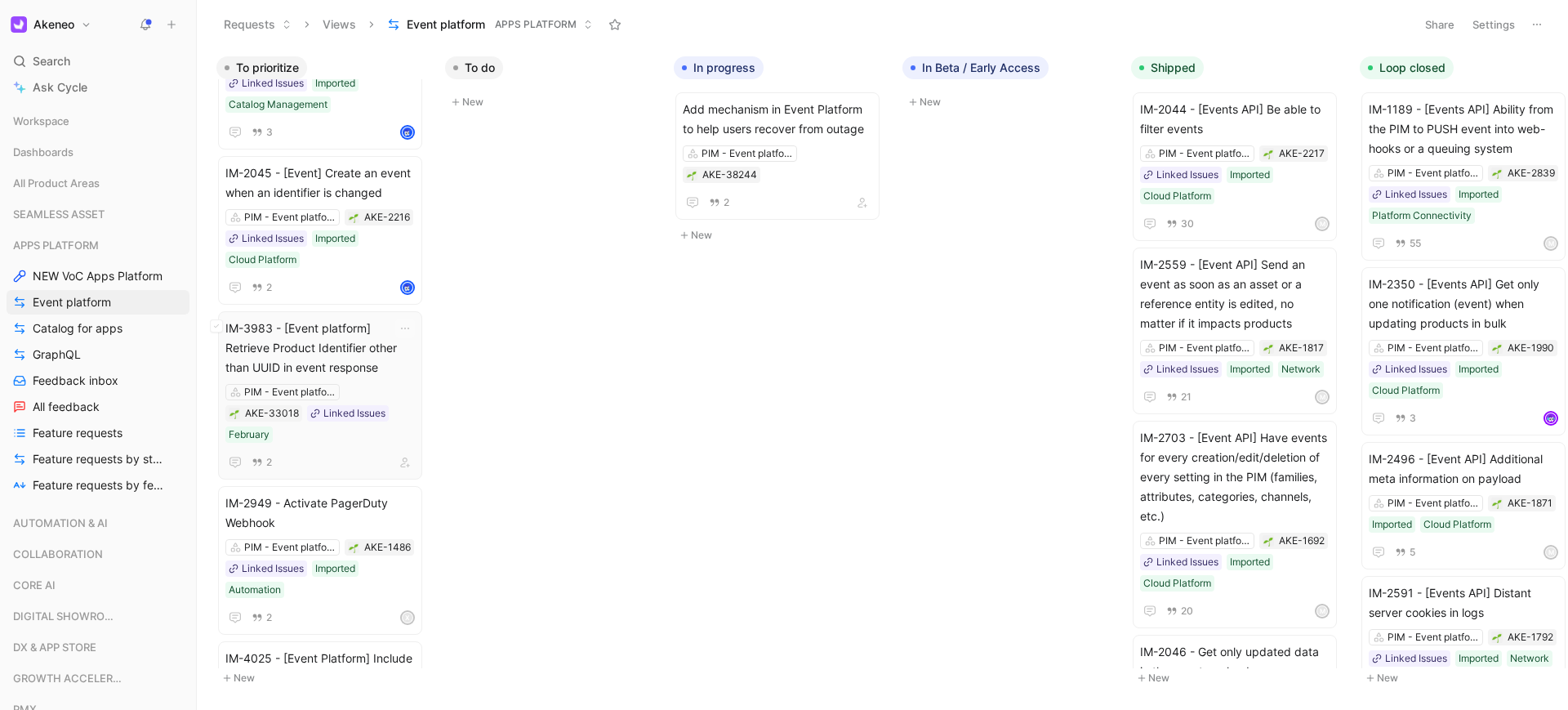
click at [363, 338] on span "IM-3983 - [Event platform] Retrieve Product Identifier other than UUID in event…" at bounding box center [320, 348] width 189 height 59
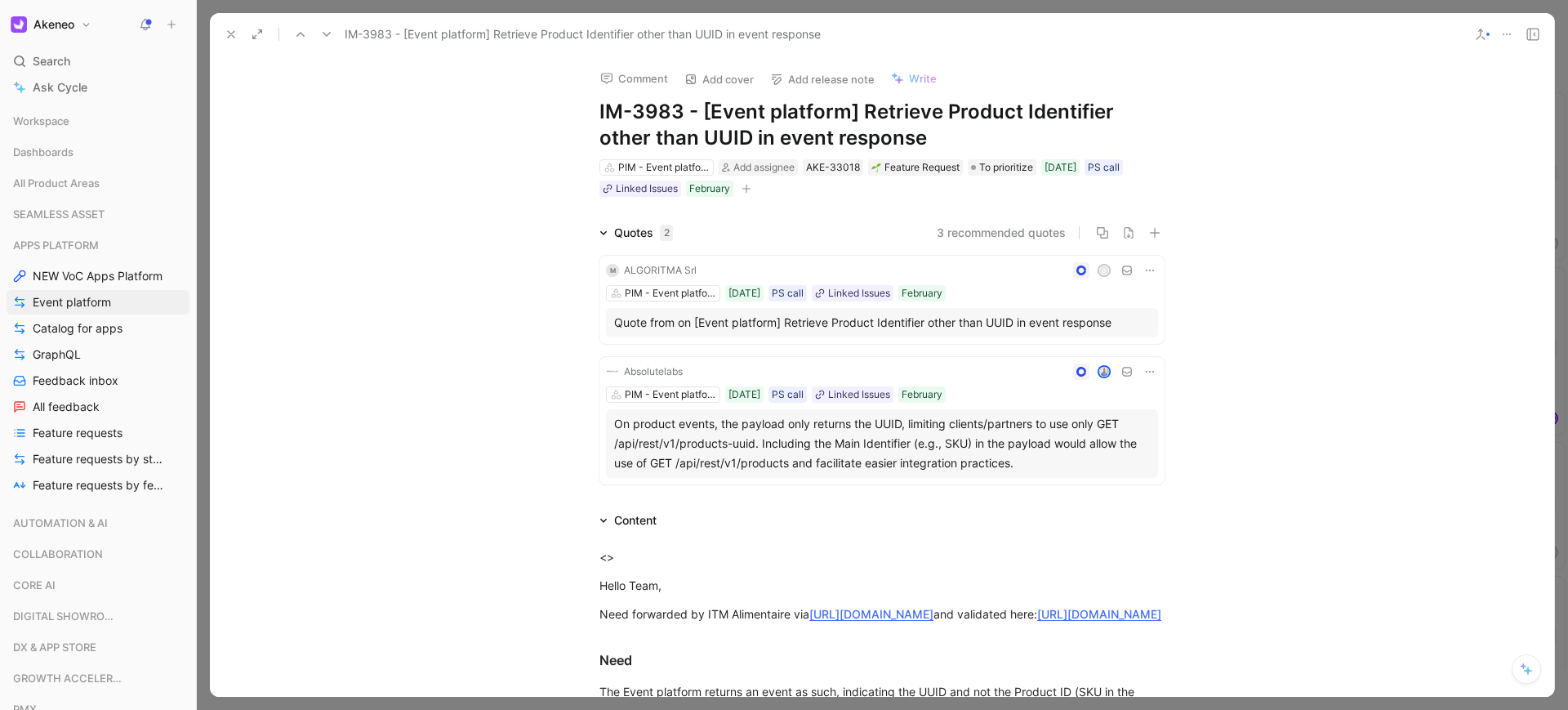
click at [985, 234] on button "3 recommended quotes" at bounding box center [1000, 233] width 129 height 19
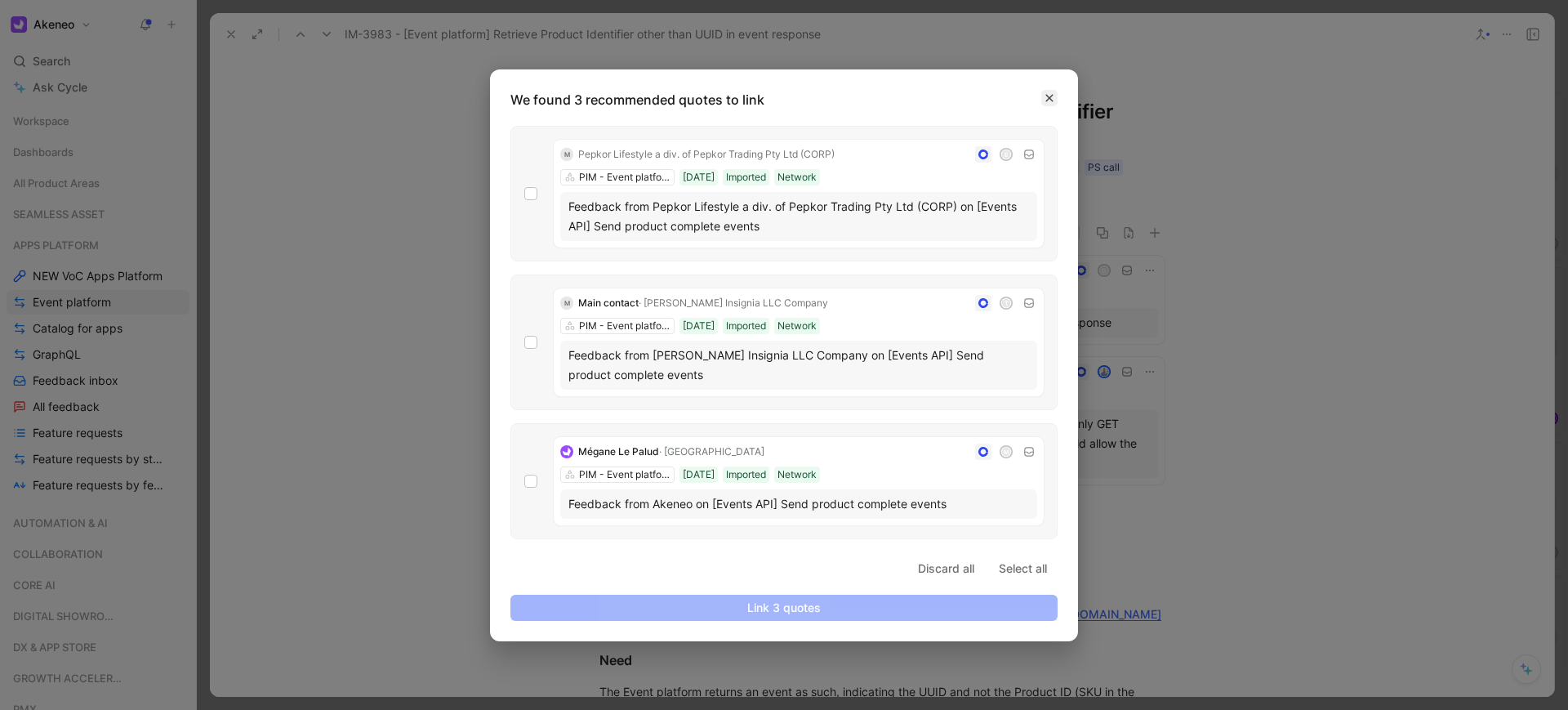
click at [1051, 100] on icon "button" at bounding box center [1049, 98] width 10 height 10
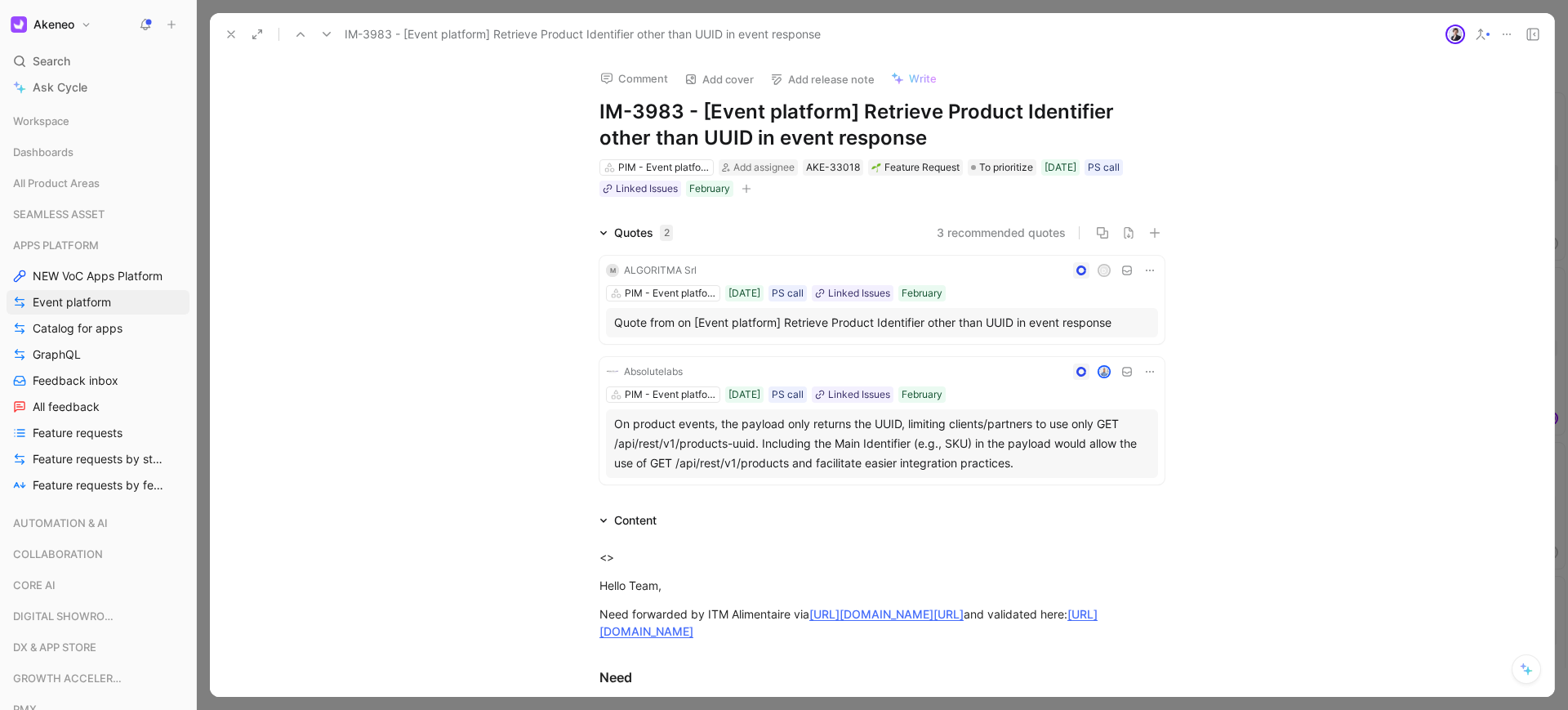
click at [235, 29] on icon at bounding box center [231, 34] width 13 height 13
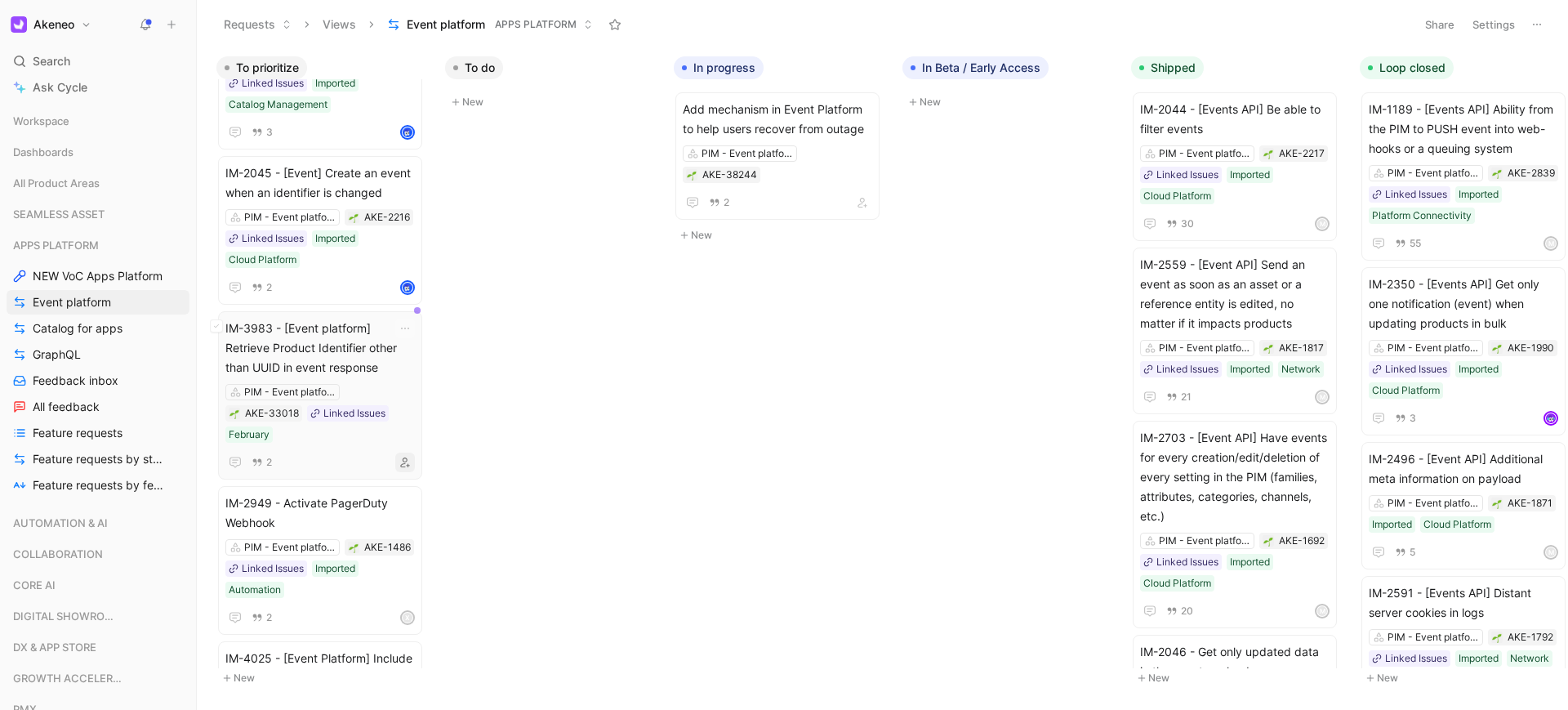
click at [402, 458] on icon "button" at bounding box center [405, 462] width 10 height 10
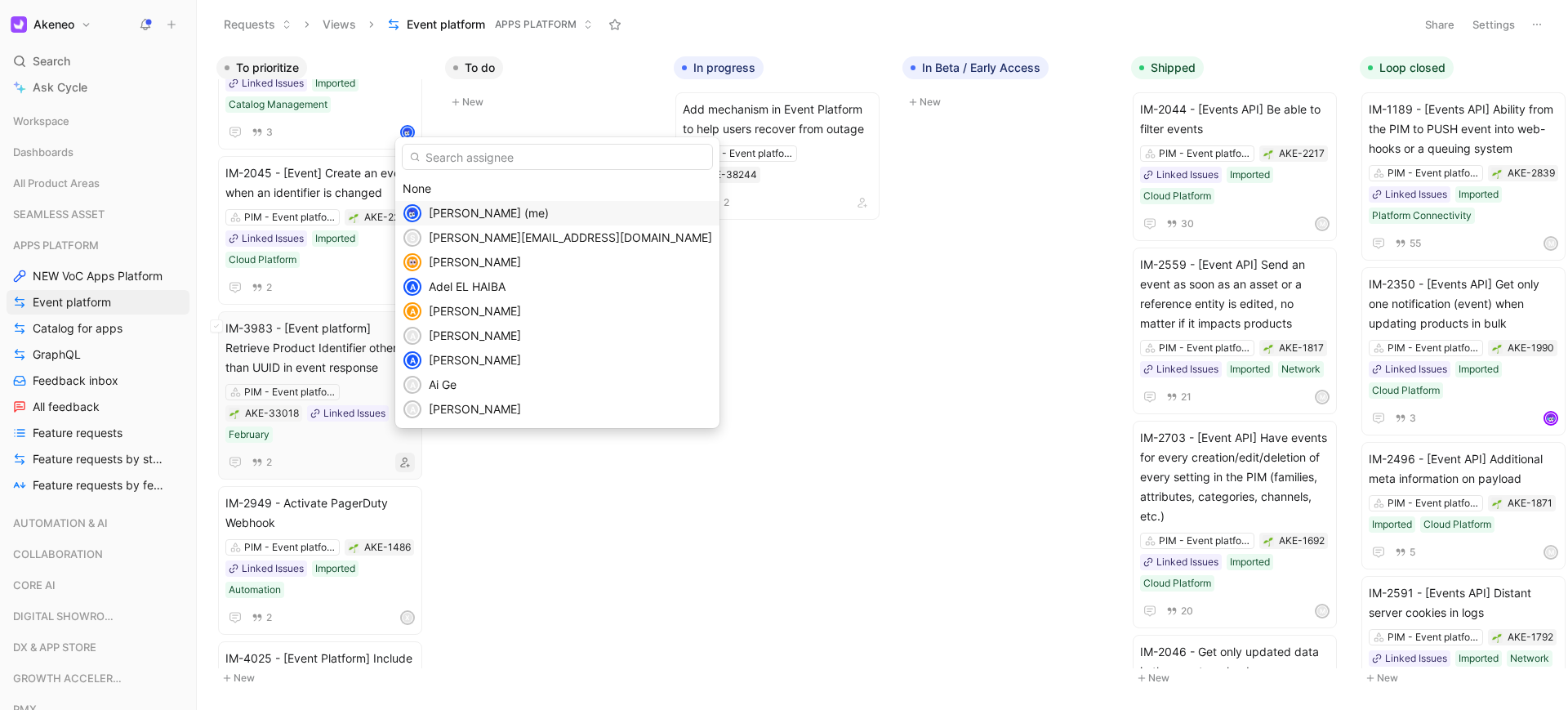
click at [522, 212] on span "[PERSON_NAME] (me)" at bounding box center [488, 213] width 120 height 14
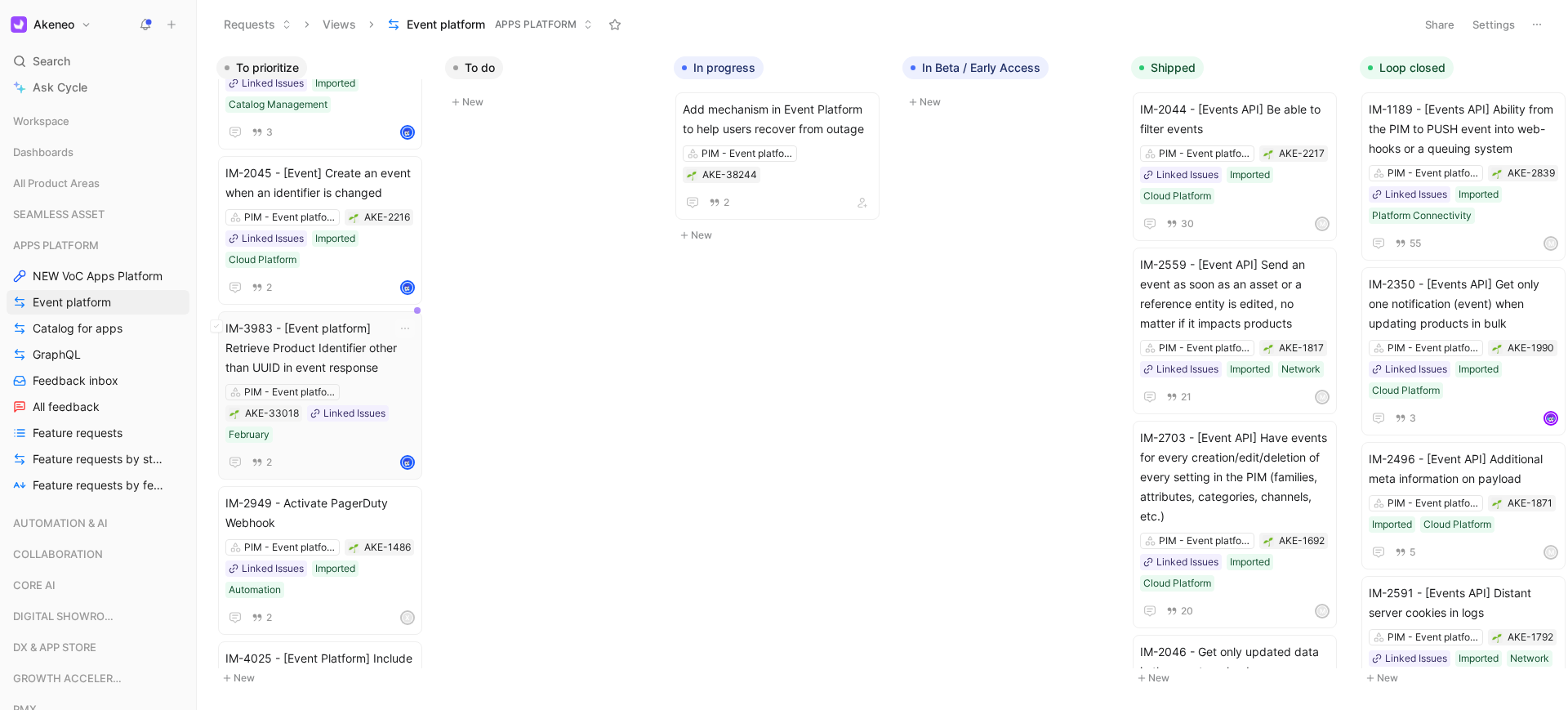
click at [362, 323] on span "IM-3983 - [Event platform] Retrieve Product Identifier other than UUID in event…" at bounding box center [320, 348] width 189 height 59
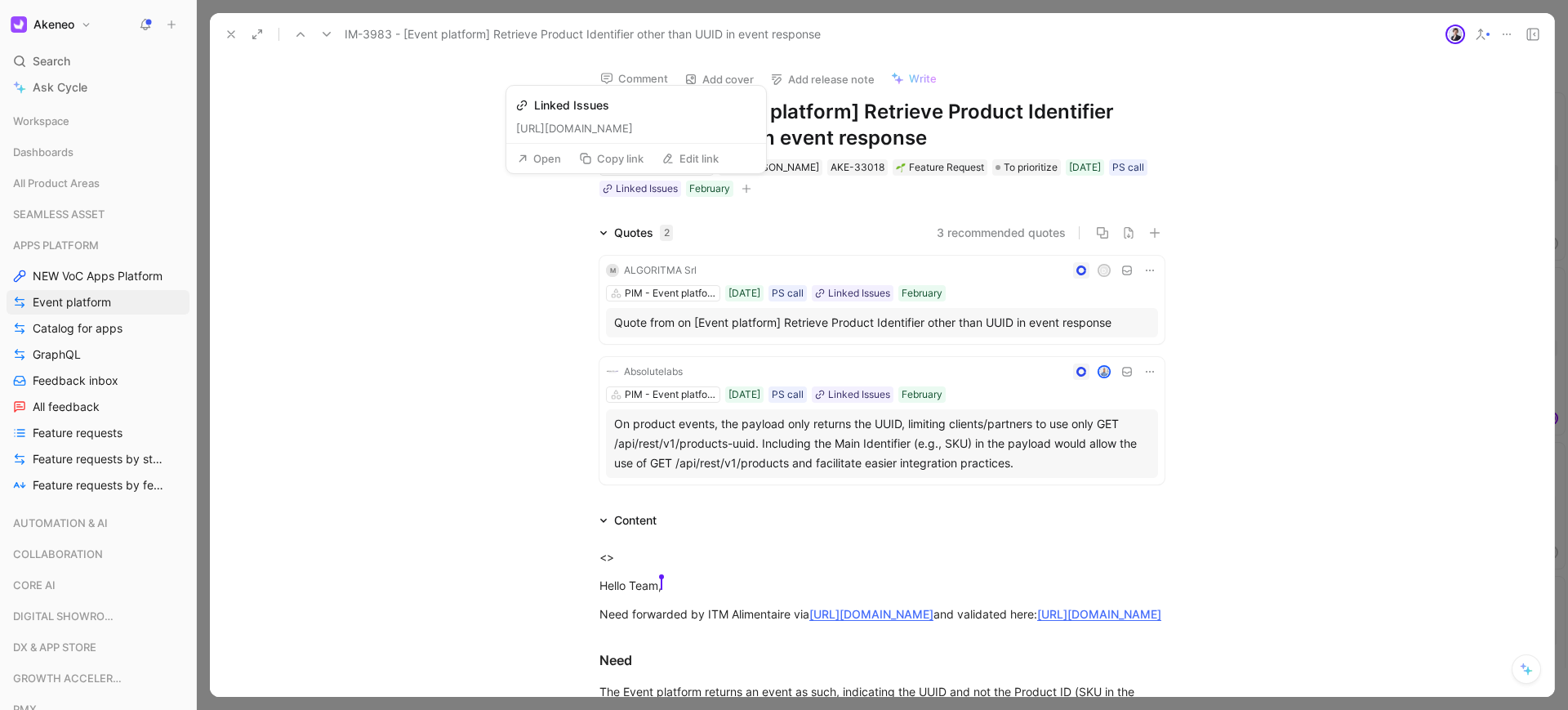
click at [544, 159] on button "Open" at bounding box center [539, 159] width 59 height 23
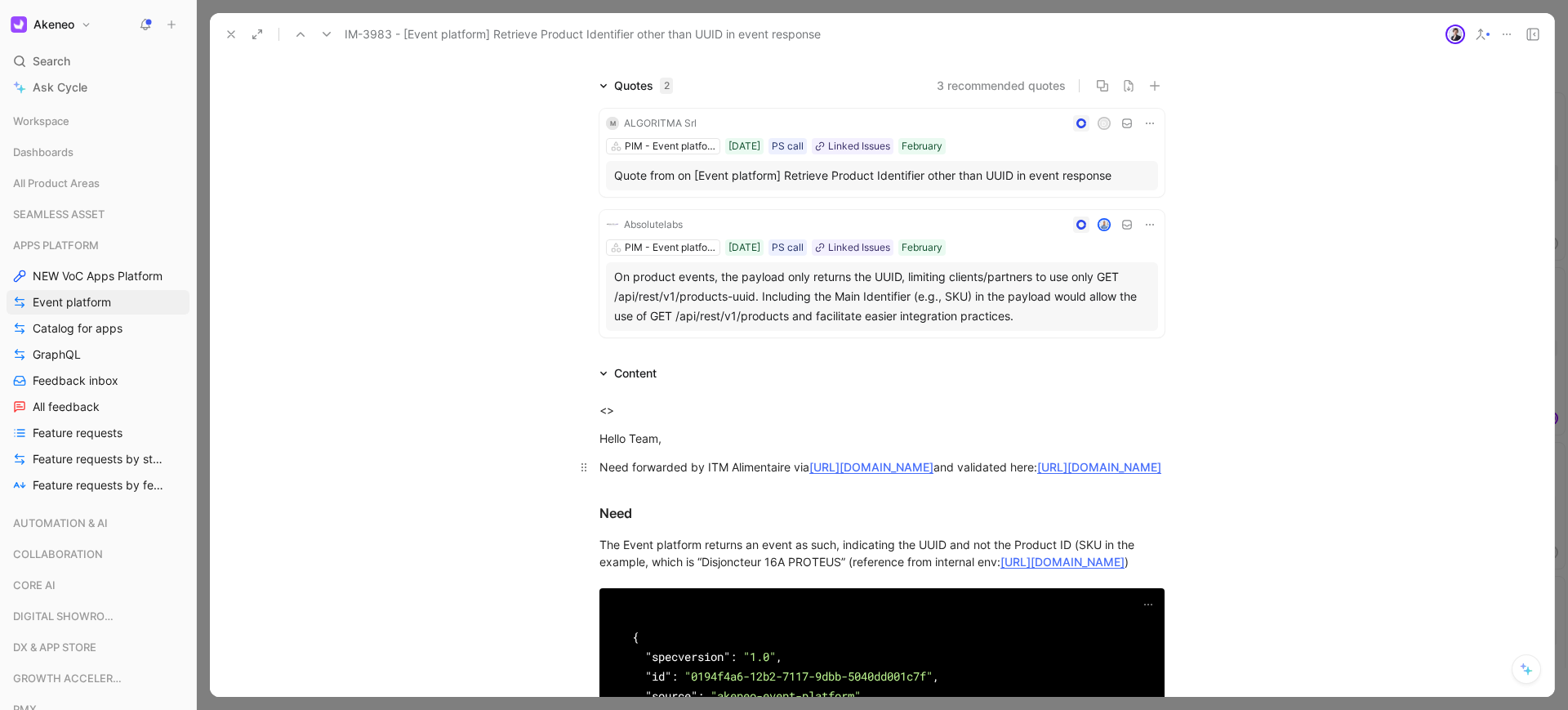
click at [901, 466] on link "https://akeneo.atlassian.net/browse/SDS-44147" at bounding box center [871, 467] width 124 height 14
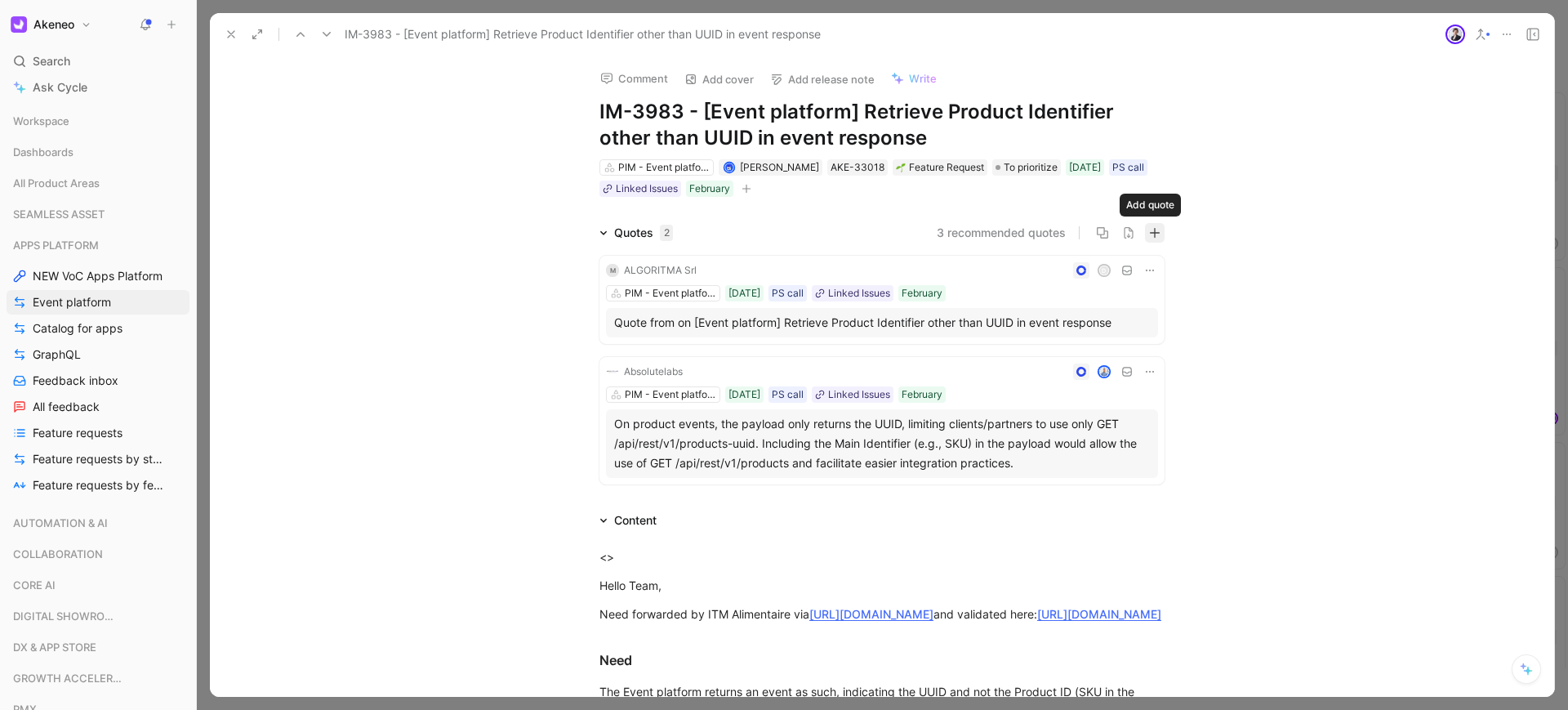
click at [1145, 236] on button "button" at bounding box center [1155, 233] width 19 height 19
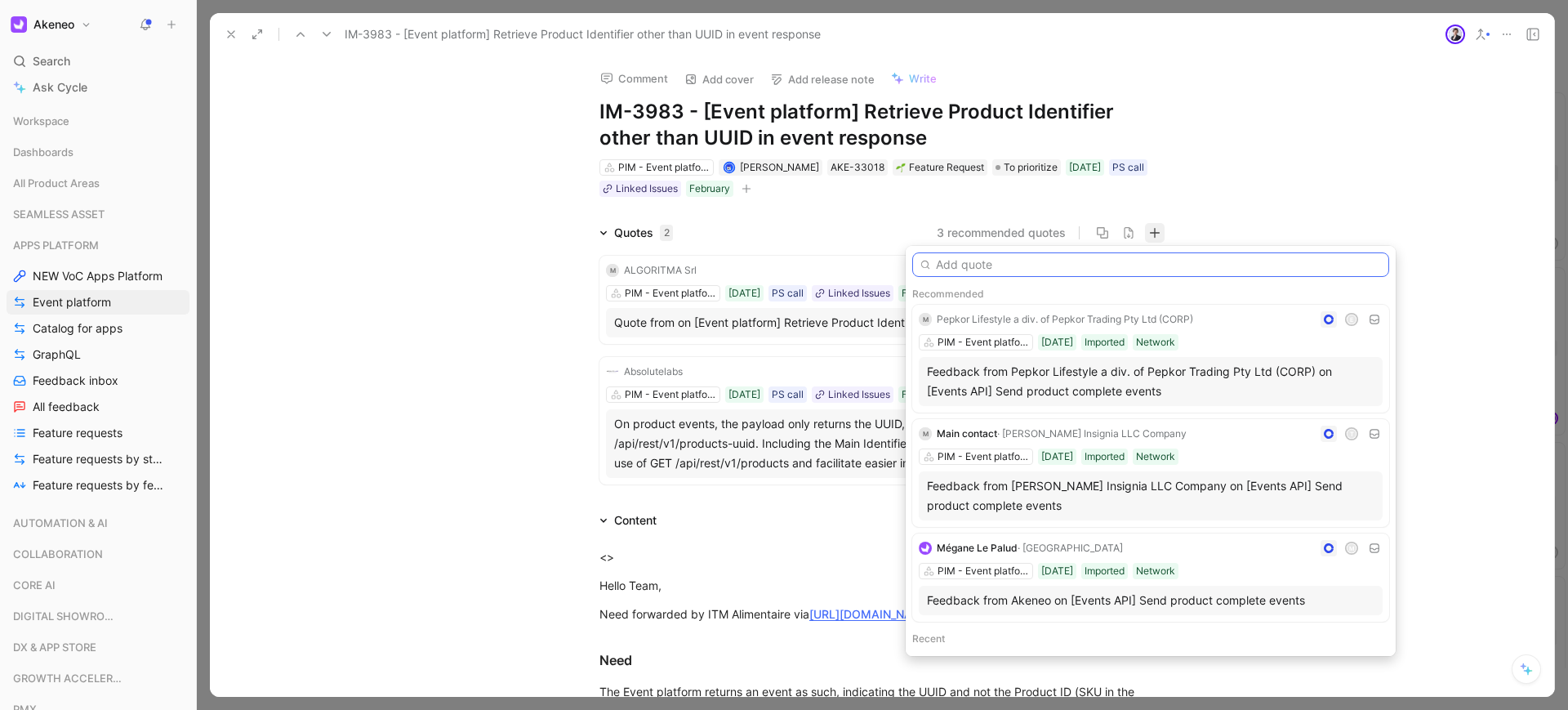
paste input "I know this has been asked before, but are there any plans to allow users to ch…"
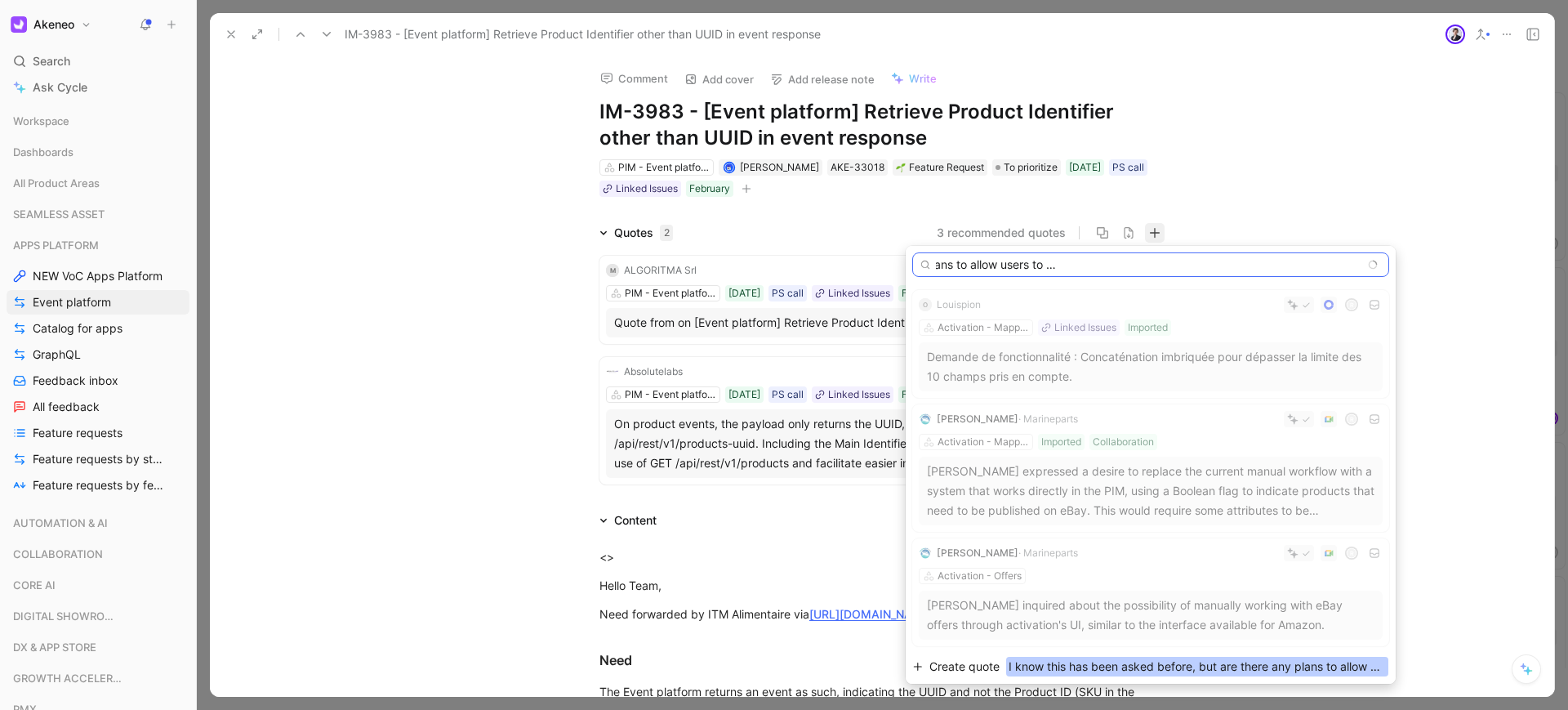
type input "I know this has been asked before, but are there any plans to allow users to ch…"
click at [979, 662] on span "Create quote" at bounding box center [964, 667] width 71 height 19
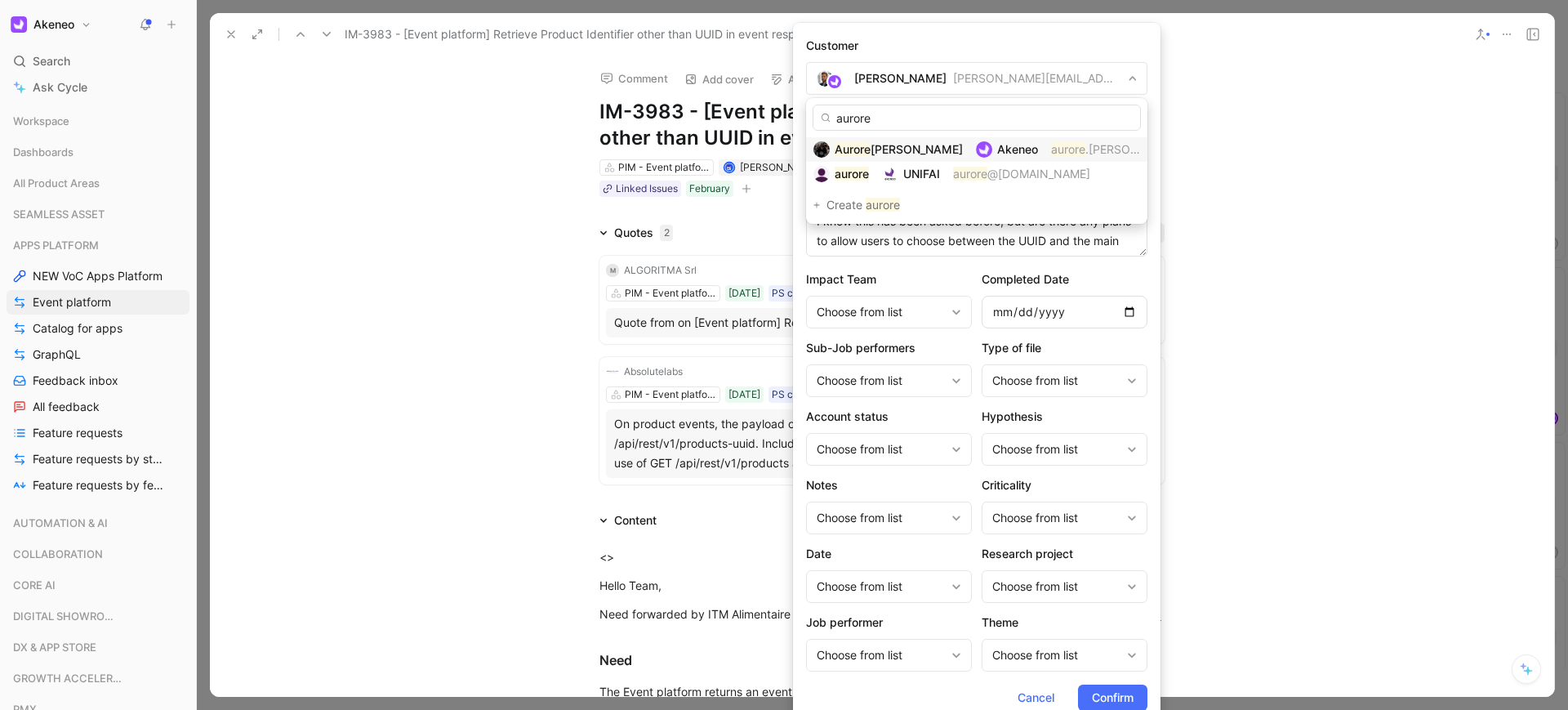
type input "aurore"
click at [886, 146] on span "Claude" at bounding box center [916, 149] width 93 height 14
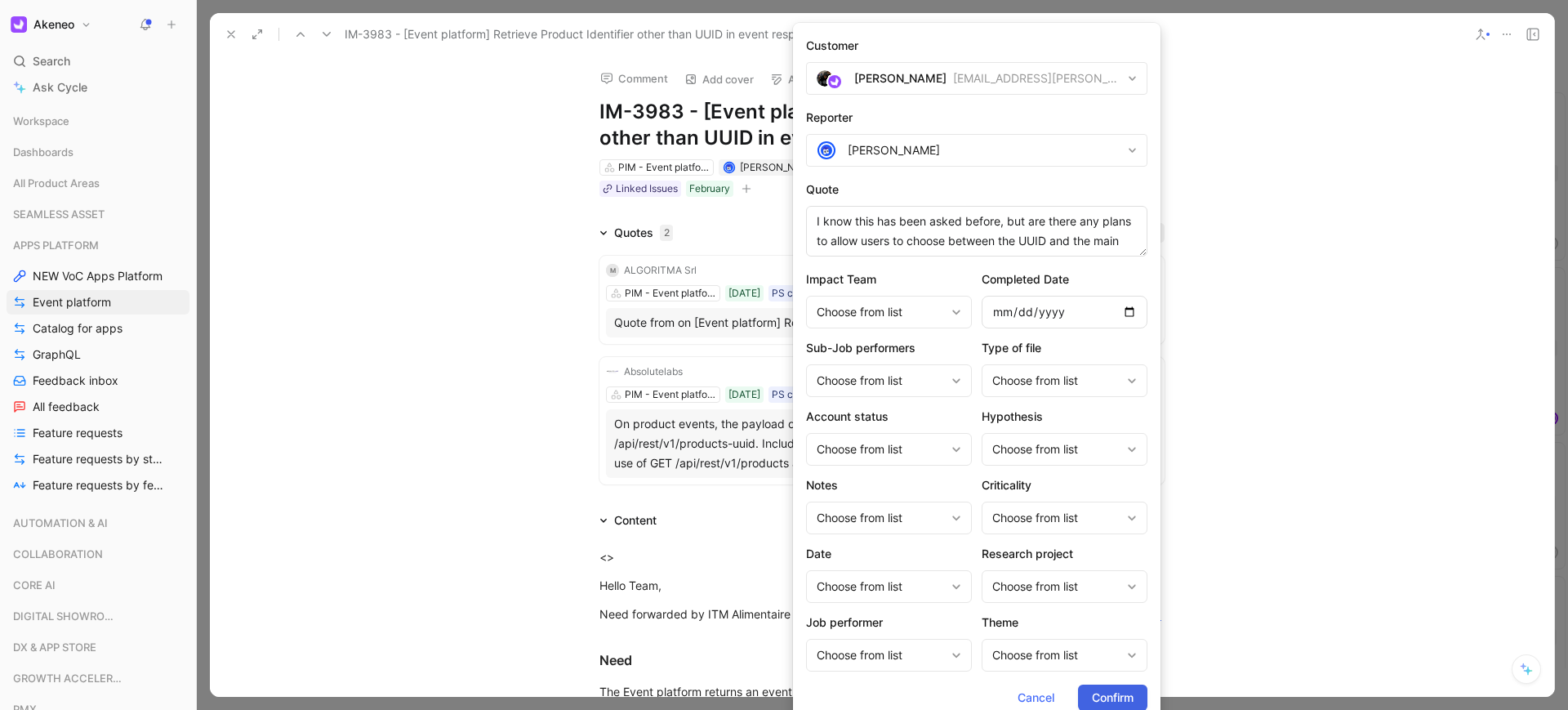
click at [1104, 698] on span "Confirm" at bounding box center [1111, 698] width 41 height 19
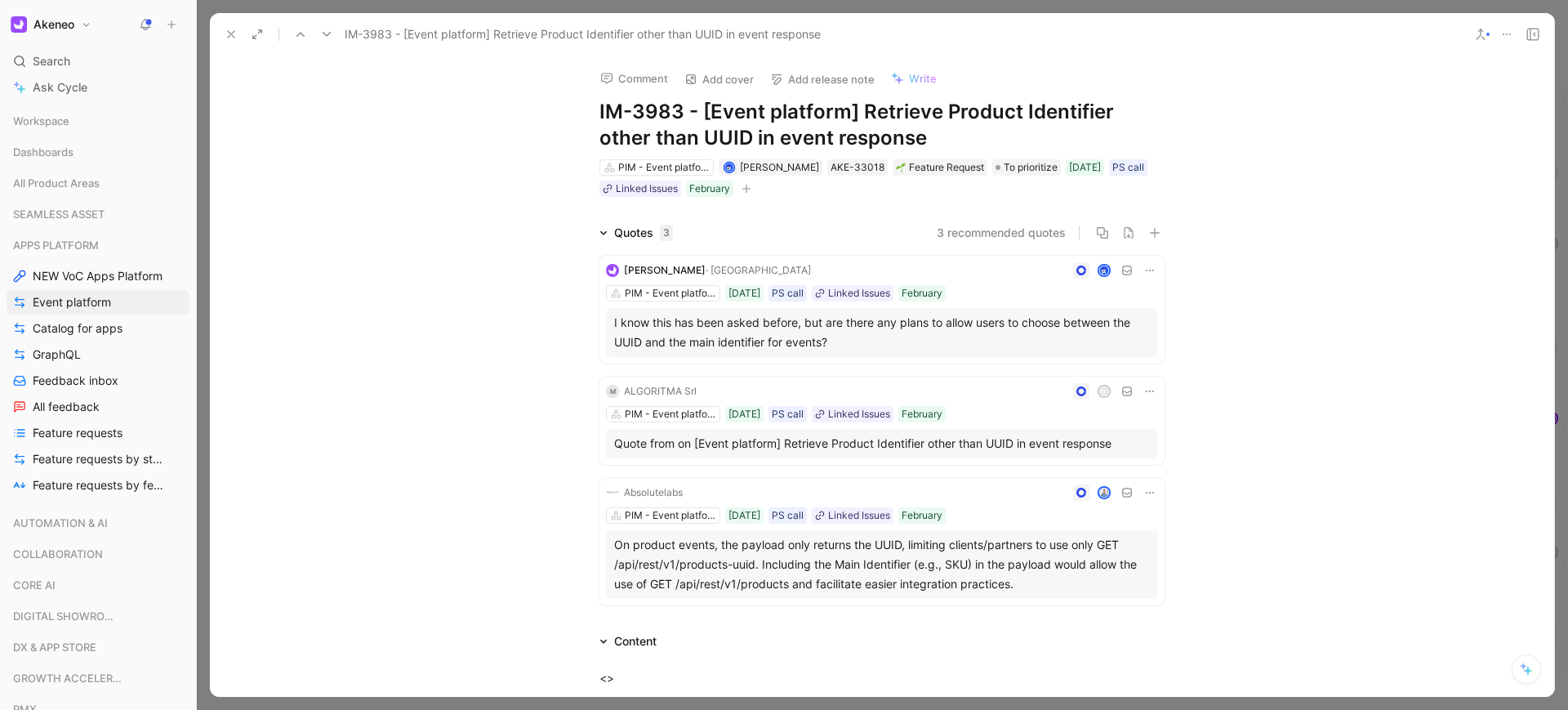
click at [231, 36] on icon at bounding box center [231, 34] width 13 height 13
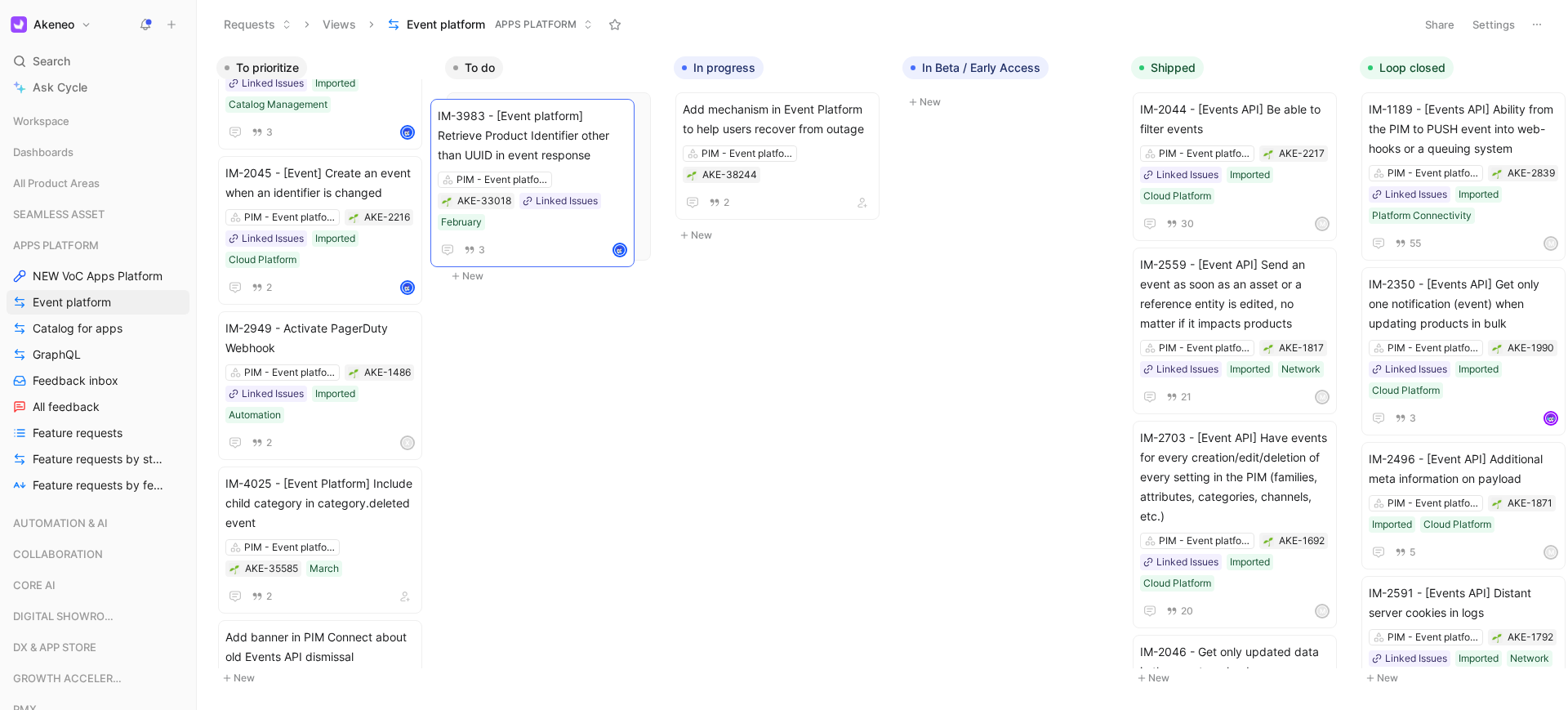
drag, startPoint x: 337, startPoint y: 340, endPoint x: 548, endPoint y: 149, distance: 284.6
click at [353, 327] on span "IM-2949 - Activate PagerDuty Webhook" at bounding box center [320, 338] width 189 height 39
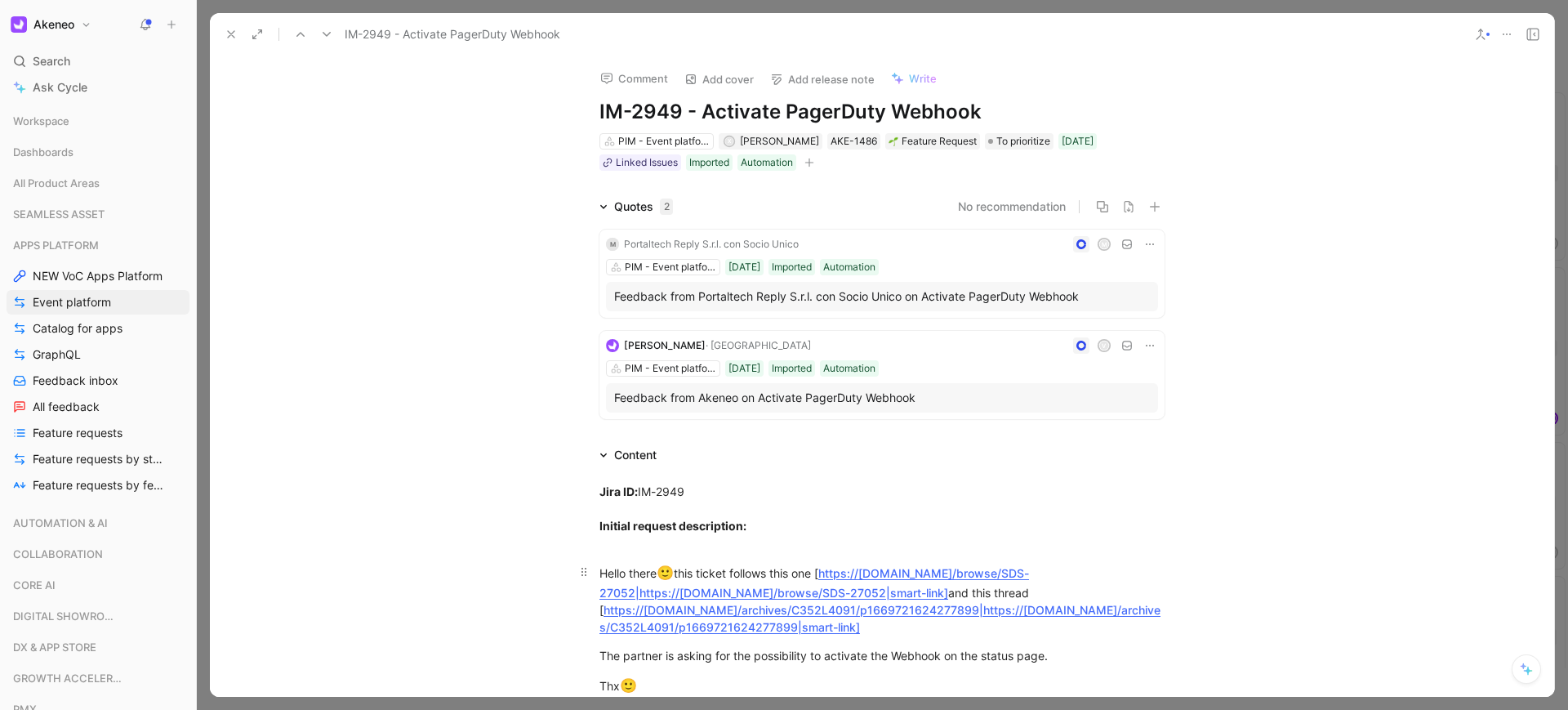
click at [886, 572] on link "https://akeneo.atlassian.net/browse/SDS-27052|https://akeneo.atlassian.net/brow…" at bounding box center [814, 583] width 429 height 34
click at [235, 33] on icon at bounding box center [231, 34] width 13 height 13
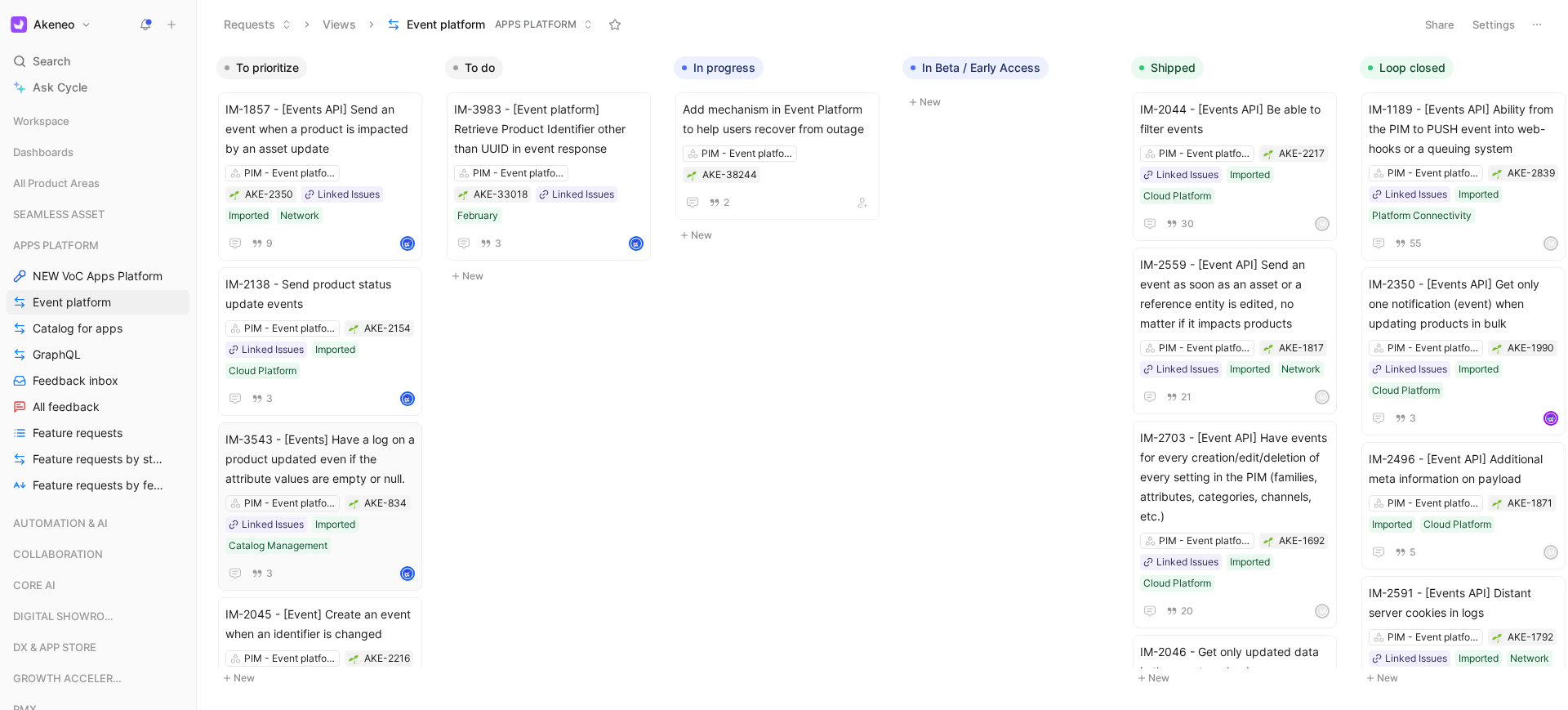
scroll to position [441, 0]
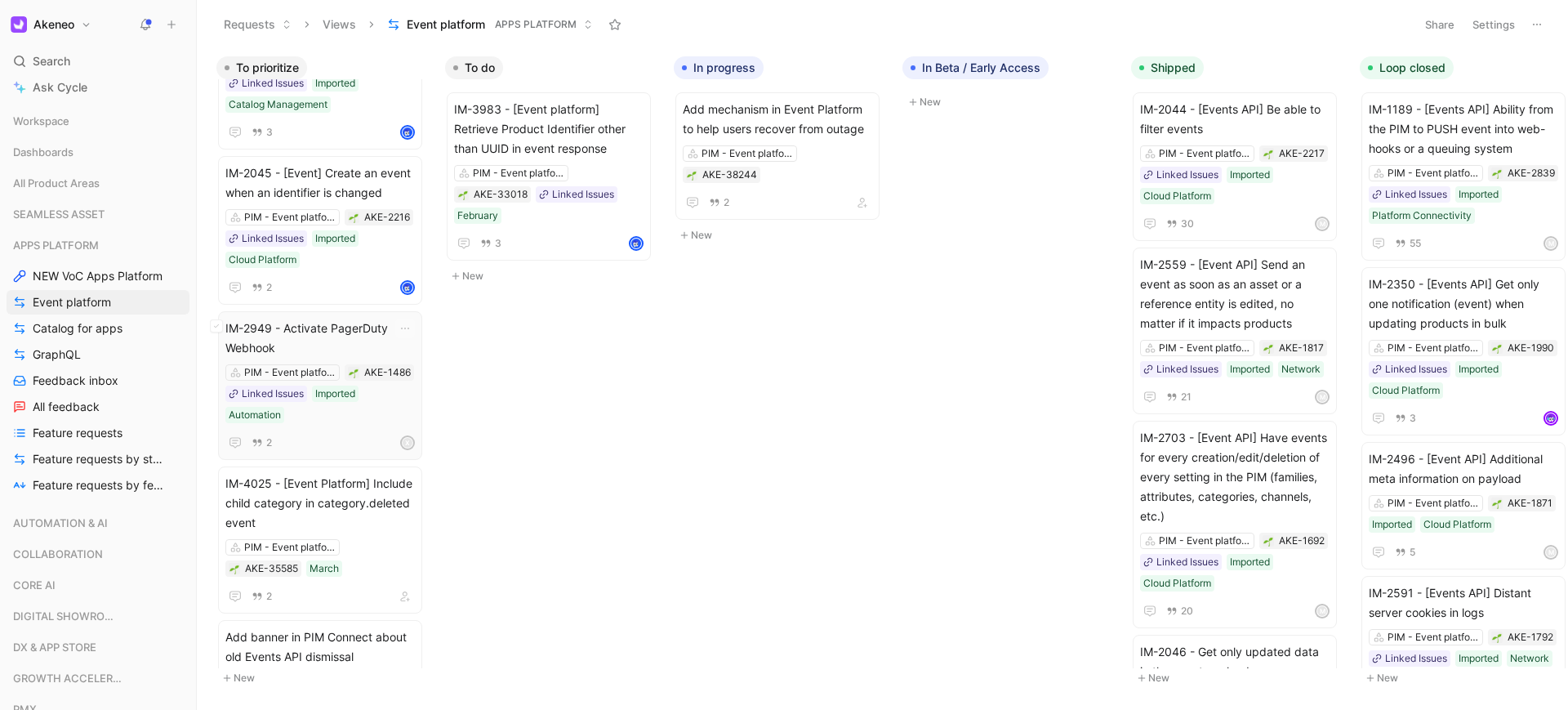
click at [412, 435] on div "X" at bounding box center [407, 443] width 17 height 17
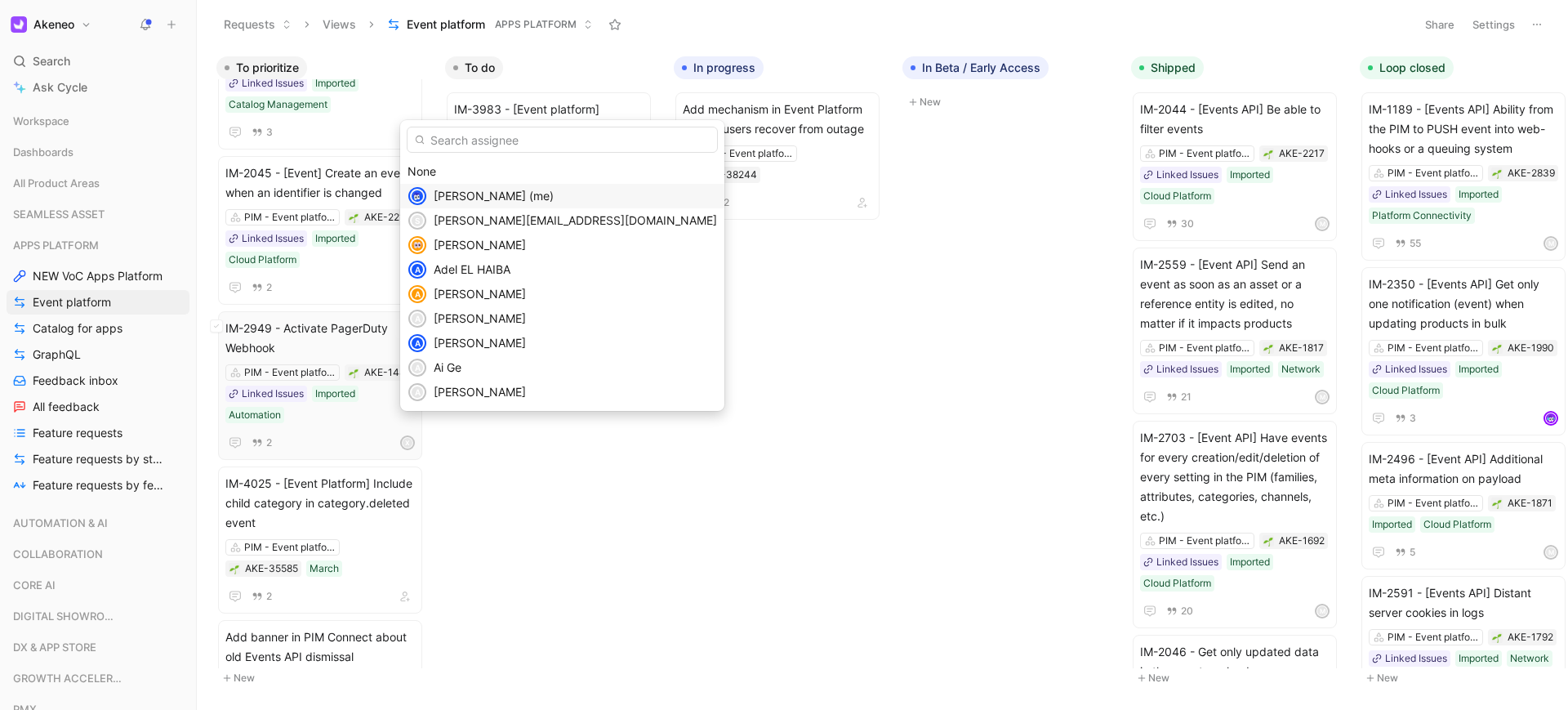
click at [538, 198] on div "[PERSON_NAME] (me)" at bounding box center [575, 196] width 283 height 19
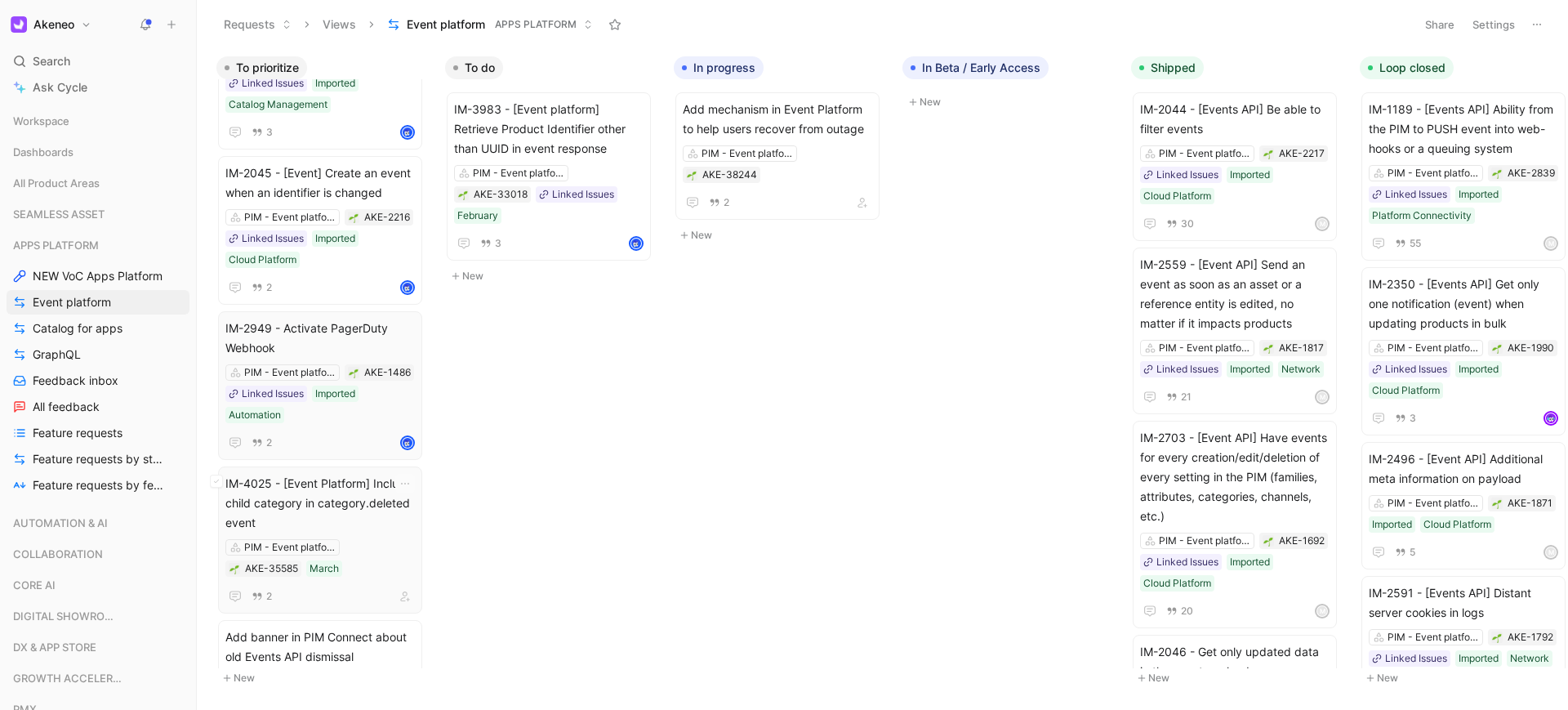
click at [368, 482] on span "IM-4025 - [Event Platform] Include child category in category.deleted event" at bounding box center [320, 503] width 189 height 59
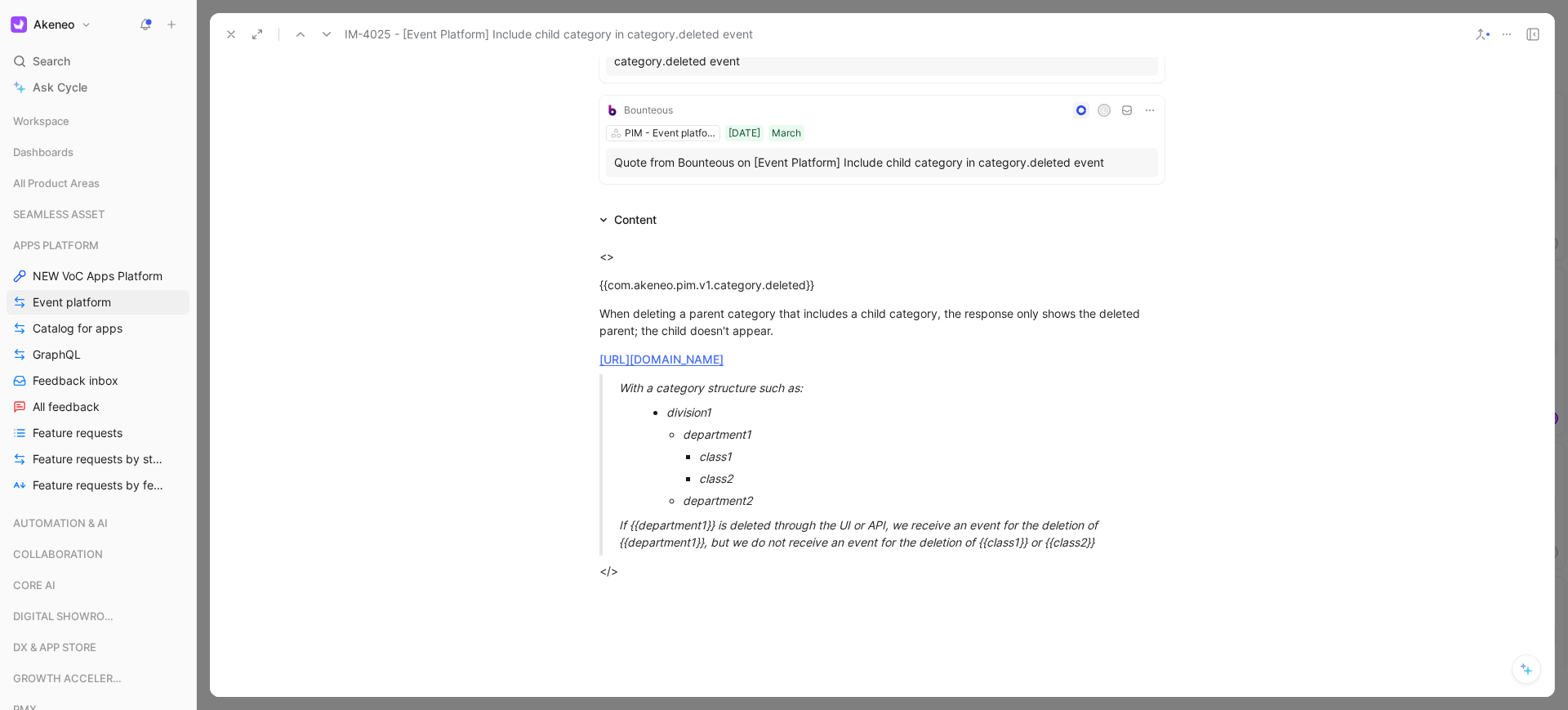
scroll to position [294, 0]
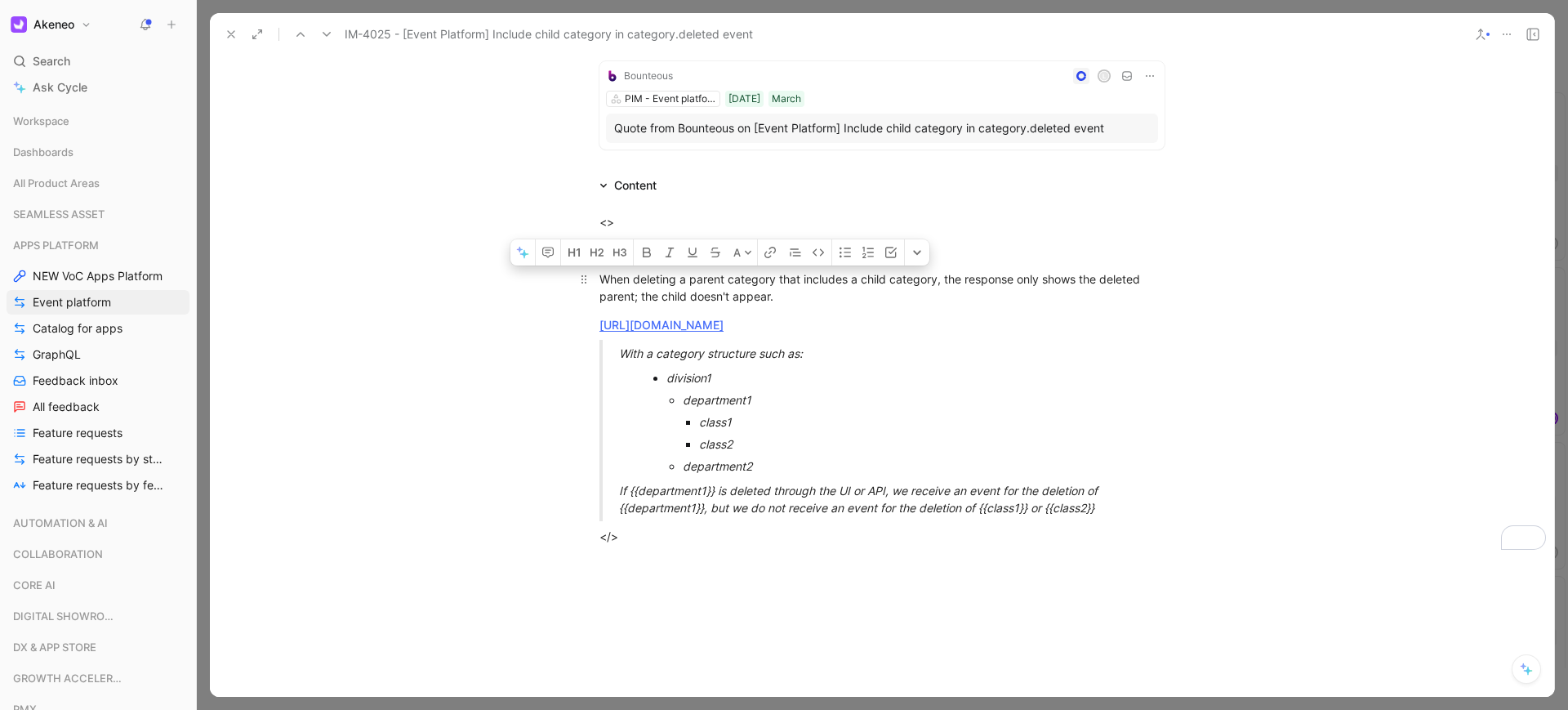
drag, startPoint x: 680, startPoint y: 305, endPoint x: 754, endPoint y: 321, distance: 75.7
click at [754, 305] on div "When deleting a parent category that includes a child category, the response on…" at bounding box center [881, 288] width 565 height 34
click at [858, 516] on div "If {{department1}} is deleted through the UI or API, we receive an event for th…" at bounding box center [901, 499] width 565 height 34
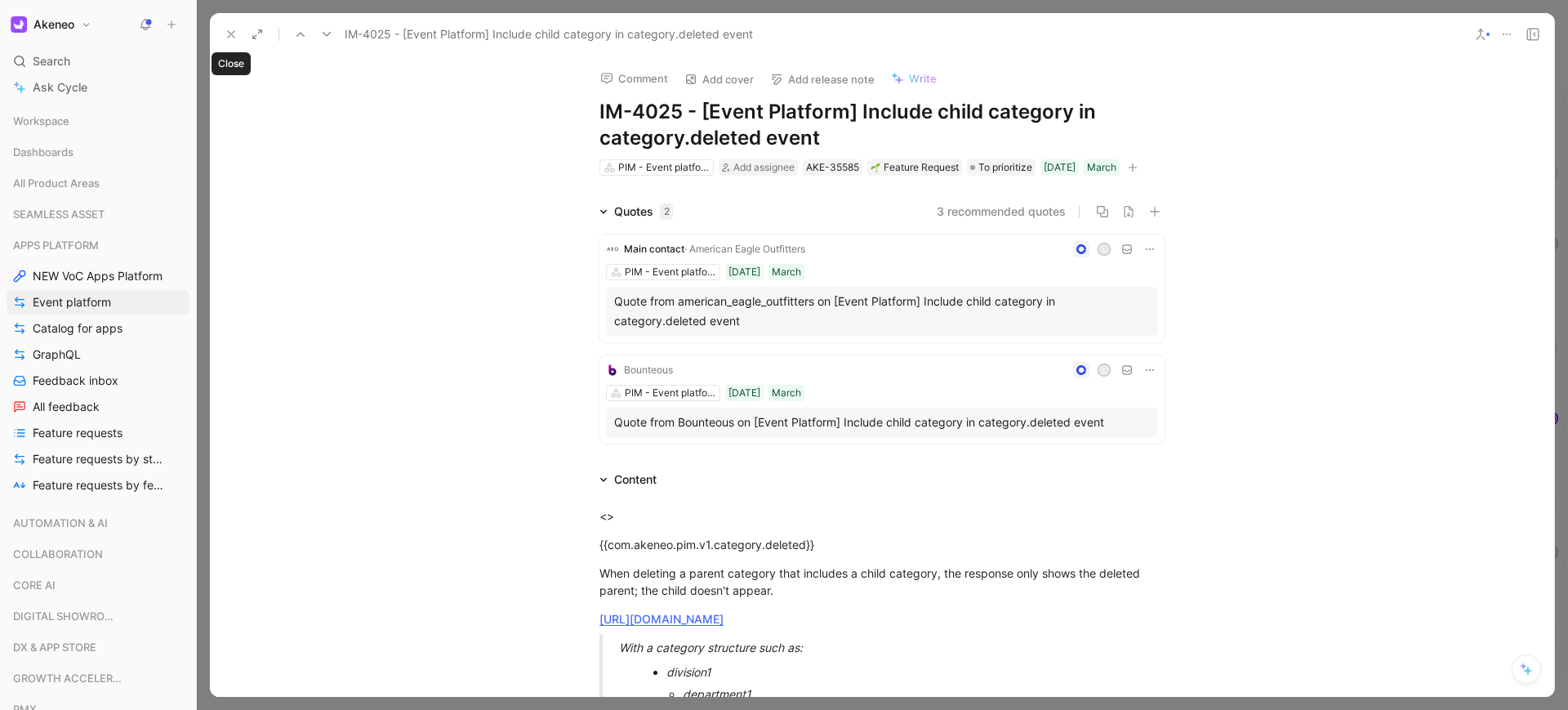
click at [230, 40] on icon at bounding box center [231, 34] width 13 height 13
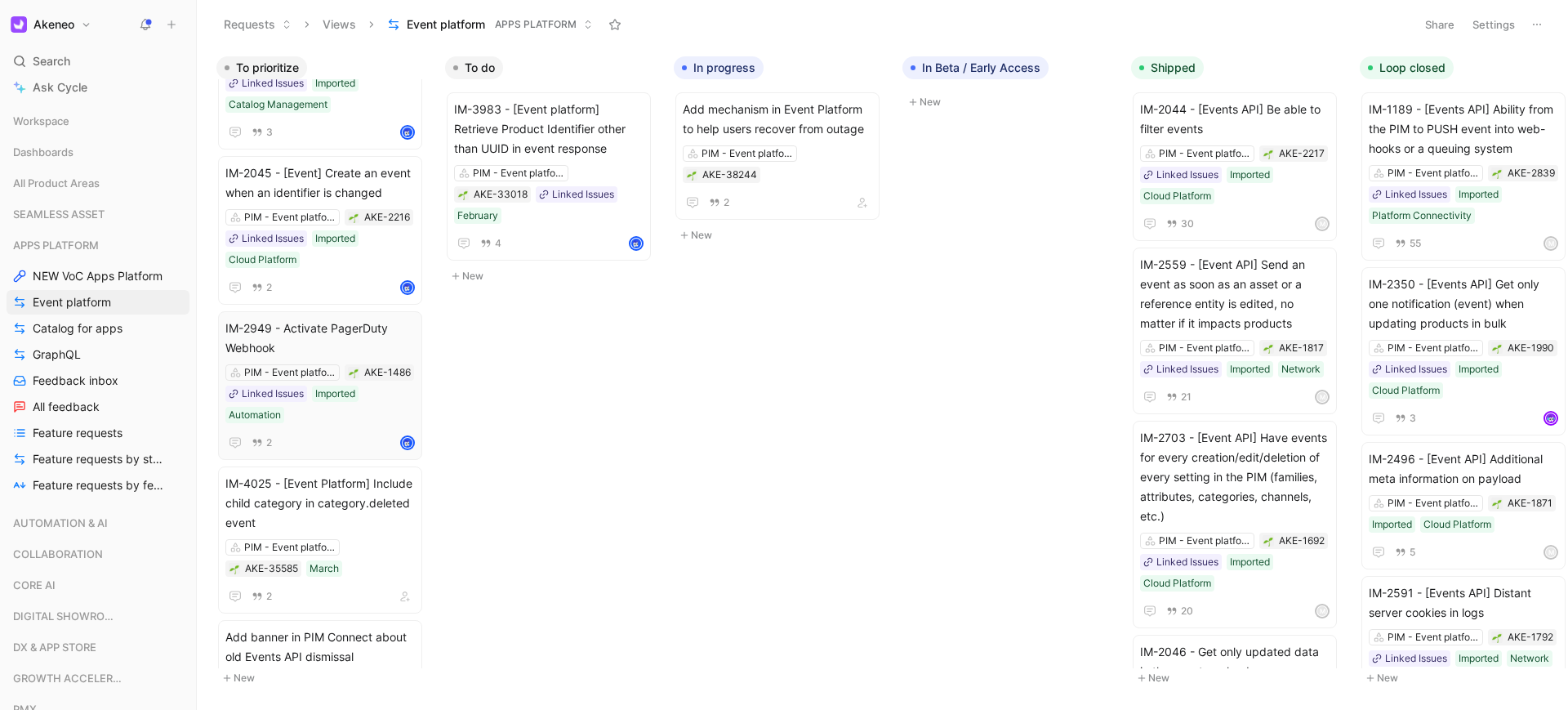
click at [1540, 24] on use at bounding box center [1536, 25] width 8 height 2
click at [427, 66] on icon "button" at bounding box center [421, 67] width 13 height 13
click at [404, 64] on button "button" at bounding box center [398, 68] width 17 height 17
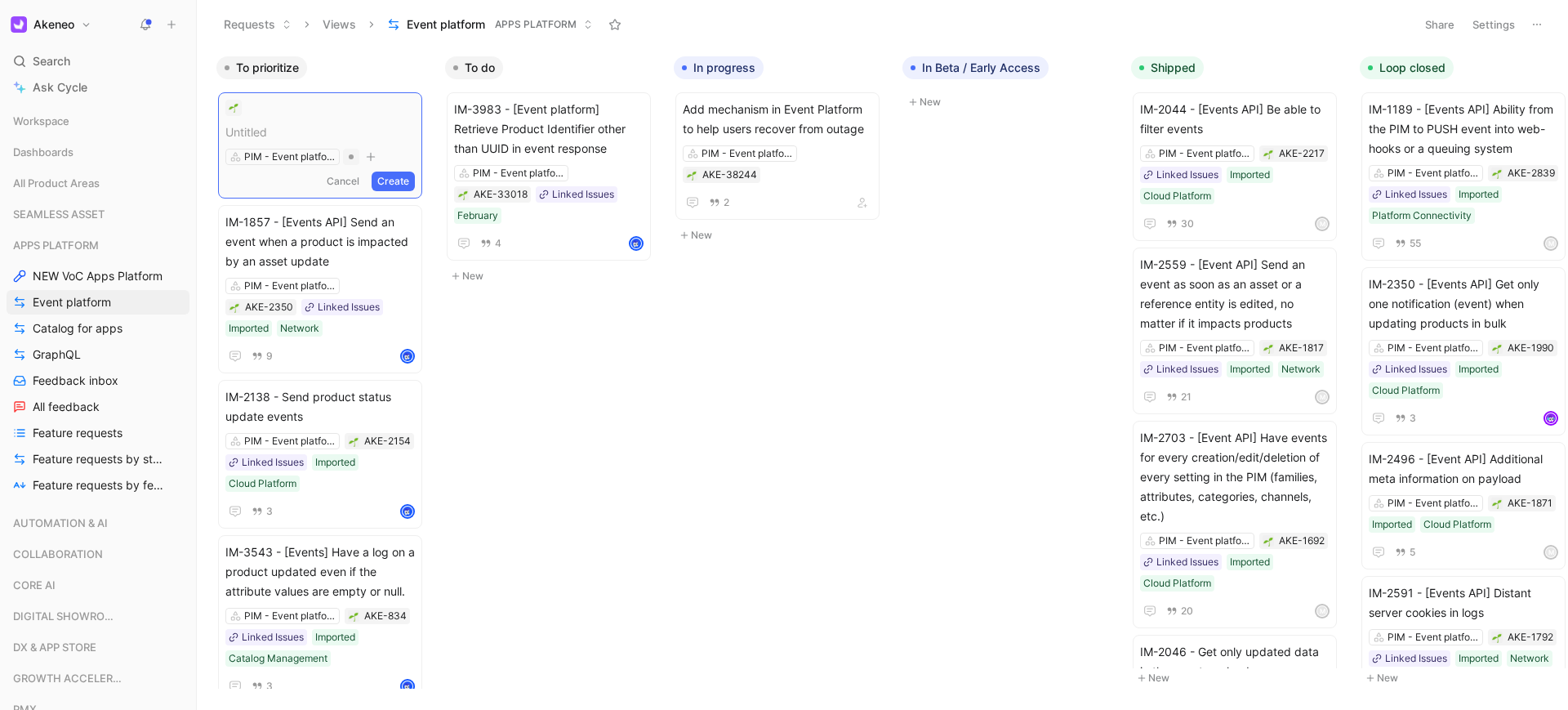
click at [357, 181] on button "Cancel" at bounding box center [343, 182] width 44 height 19
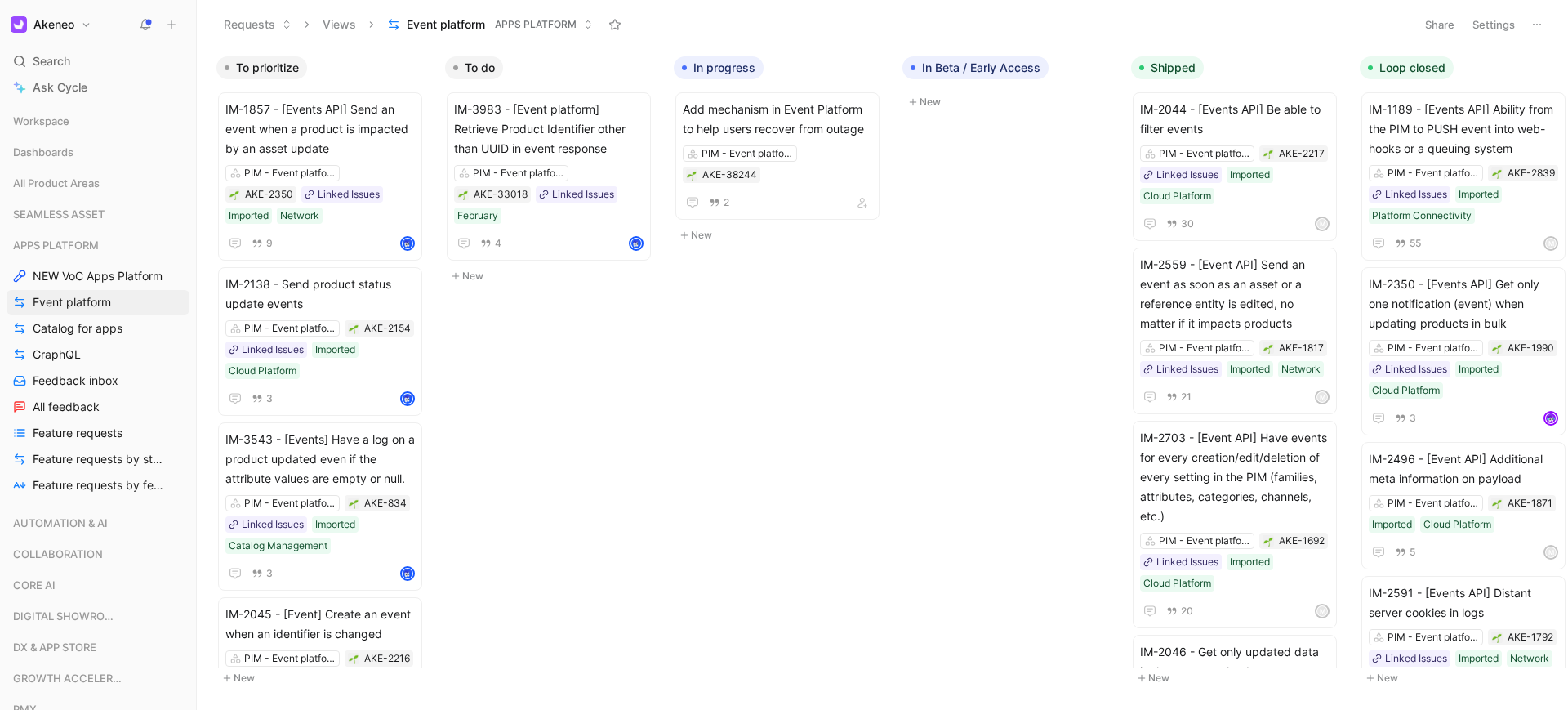
click at [858, 697] on div "To prioritize IM-1857 - [Events API] Send an event when a product is impacted b…" at bounding box center [881, 378] width 1371 height 661
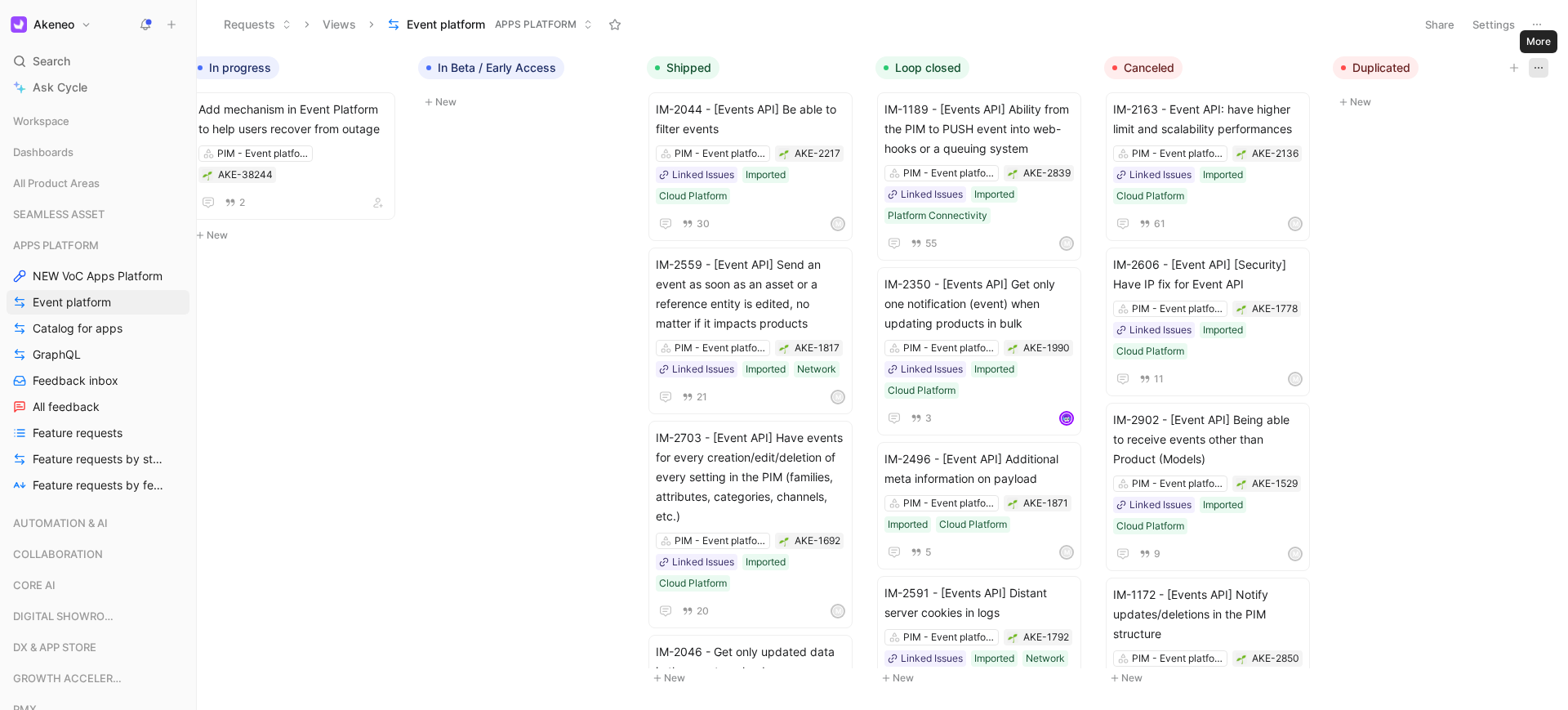
click at [1546, 69] on button "button" at bounding box center [1538, 68] width 19 height 19
click at [1463, 34] on div "Share Settings" at bounding box center [1483, 25] width 130 height 24
click at [1475, 29] on button "Settings" at bounding box center [1493, 25] width 57 height 23
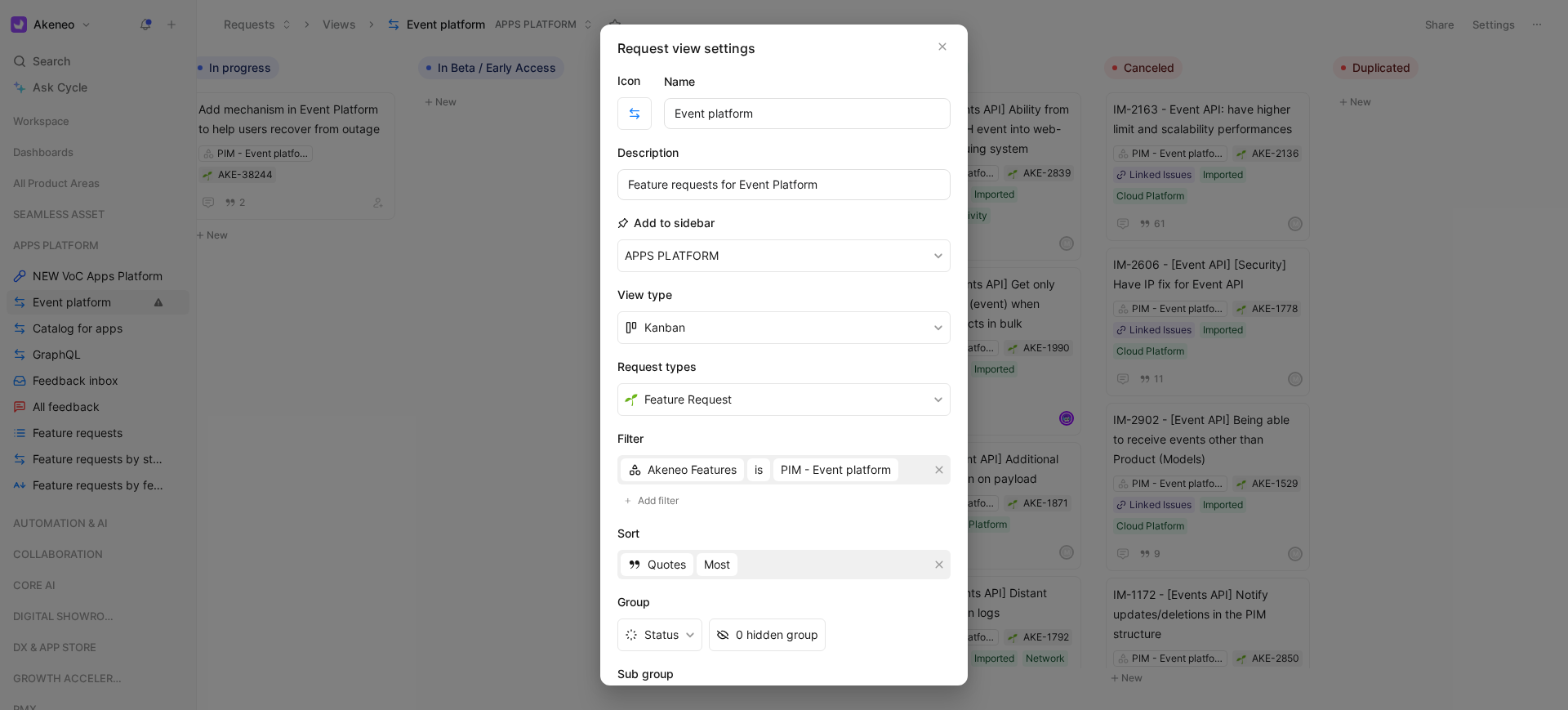
scroll to position [0, 0]
click at [821, 339] on button "Kanban" at bounding box center [784, 331] width 333 height 33
drag, startPoint x: 931, startPoint y: 53, endPoint x: 765, endPoint y: 634, distance: 604.2
click at [937, 52] on icon "button" at bounding box center [941, 49] width 10 height 13
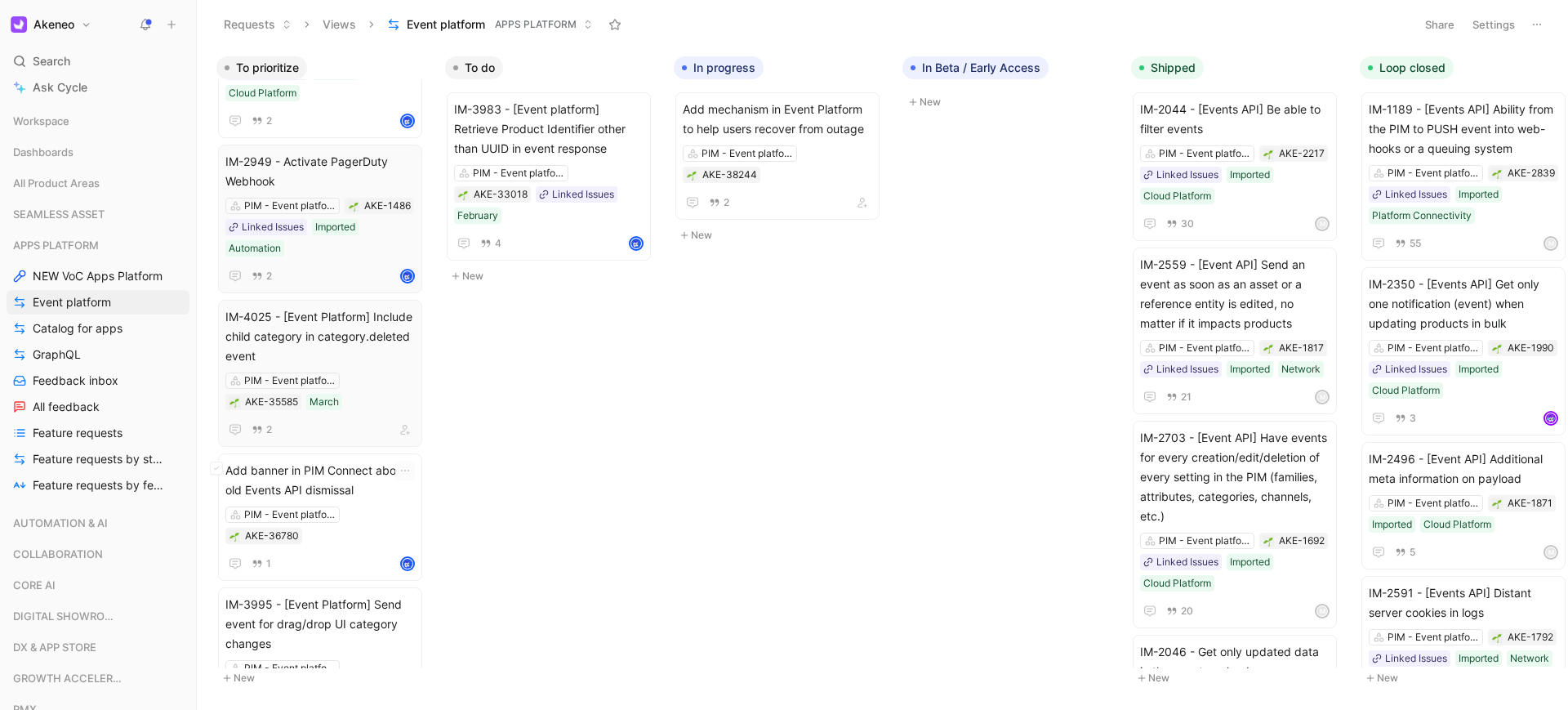
scroll to position [588, 0]
click at [411, 430] on button "button" at bounding box center [405, 428] width 19 height 19
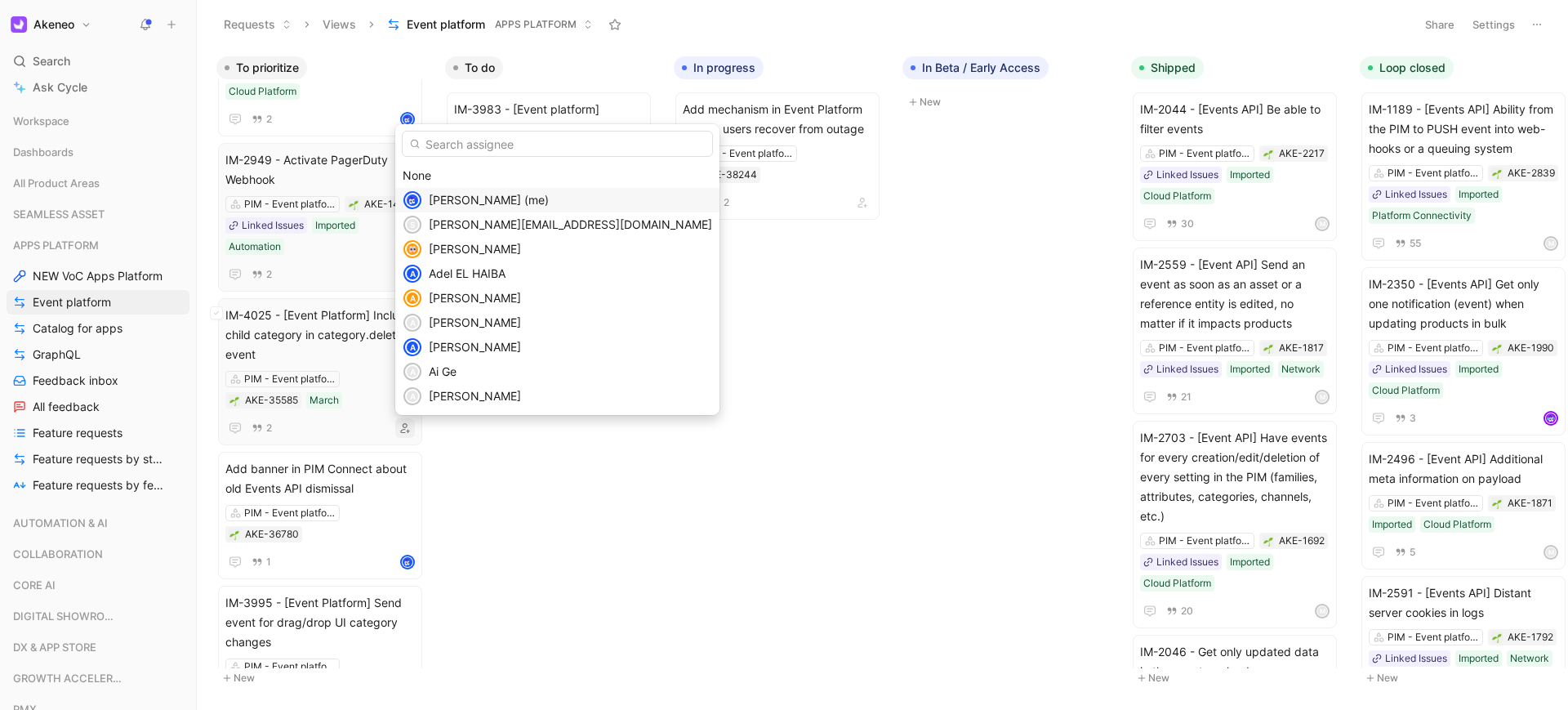
click at [452, 204] on span "[PERSON_NAME] (me)" at bounding box center [488, 200] width 120 height 14
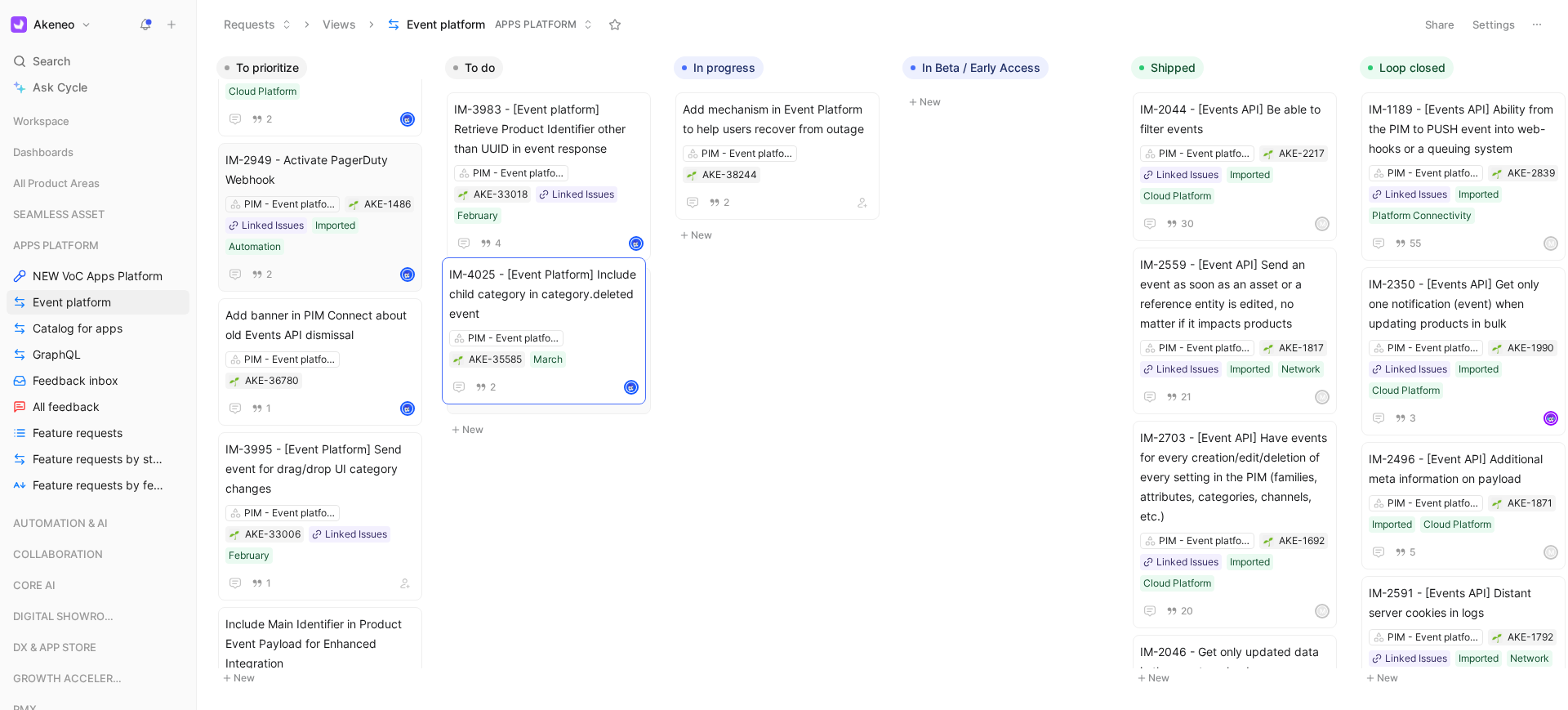
drag, startPoint x: 535, startPoint y: 347, endPoint x: 524, endPoint y: 294, distance: 54.1
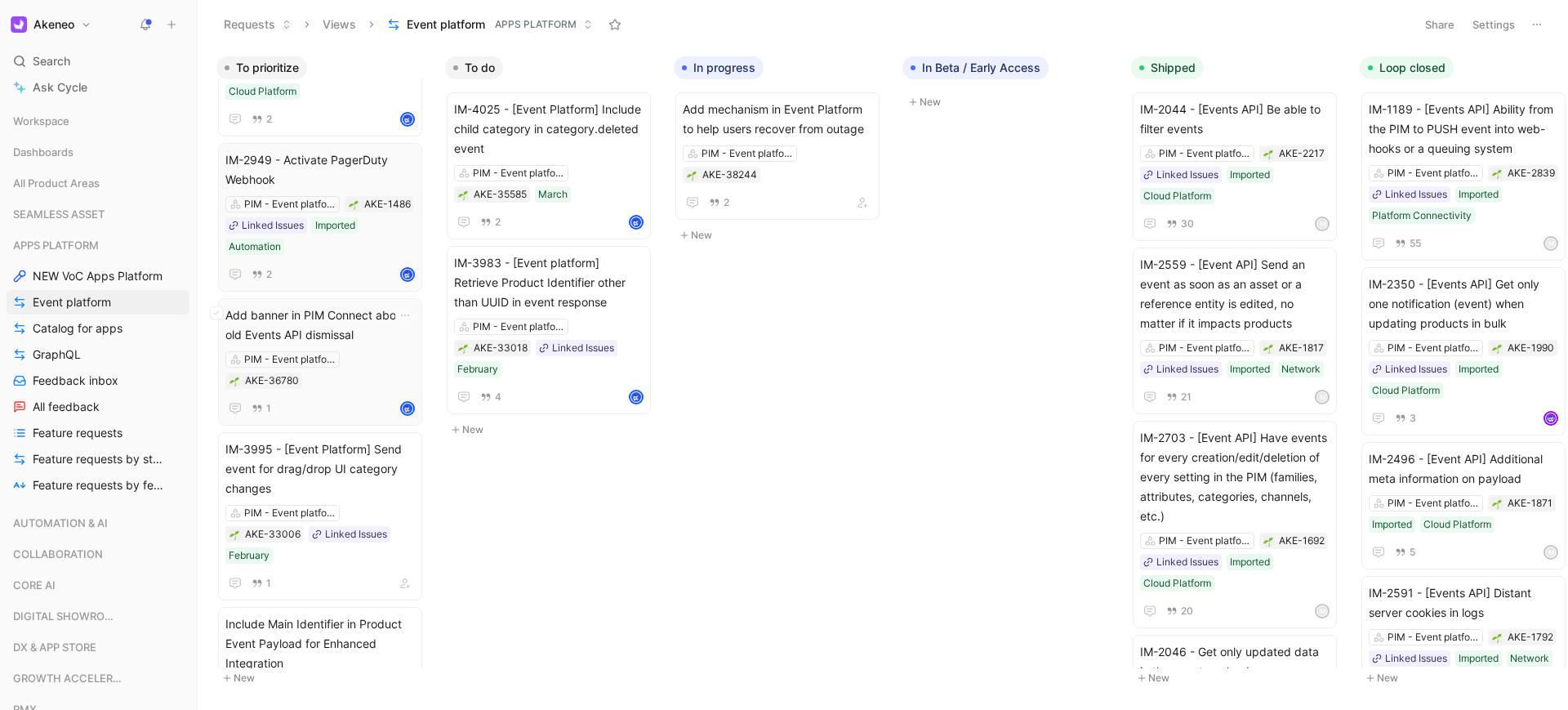
click at [376, 359] on div "PIM - Event platform AKE-36780" at bounding box center [320, 370] width 189 height 38
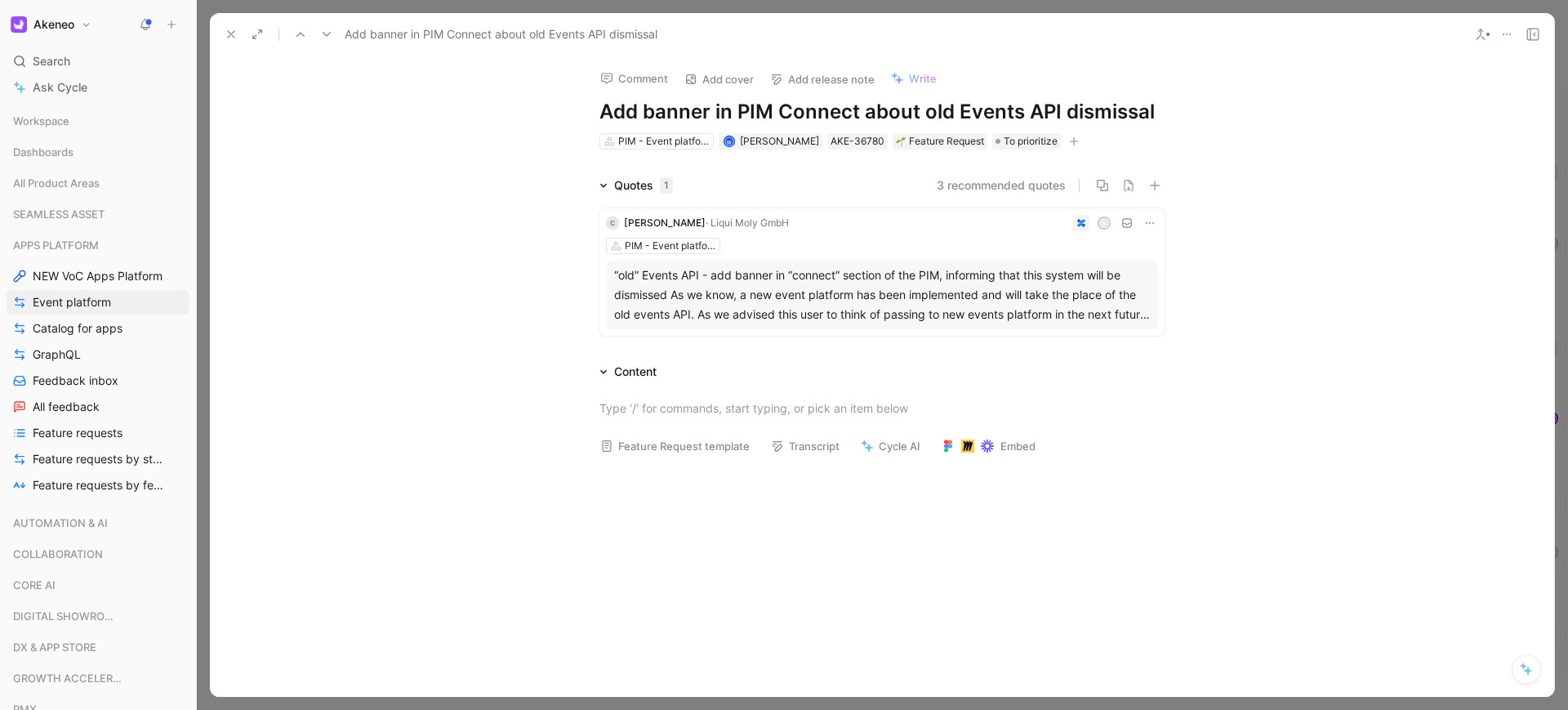
click at [234, 35] on icon at bounding box center [231, 34] width 13 height 13
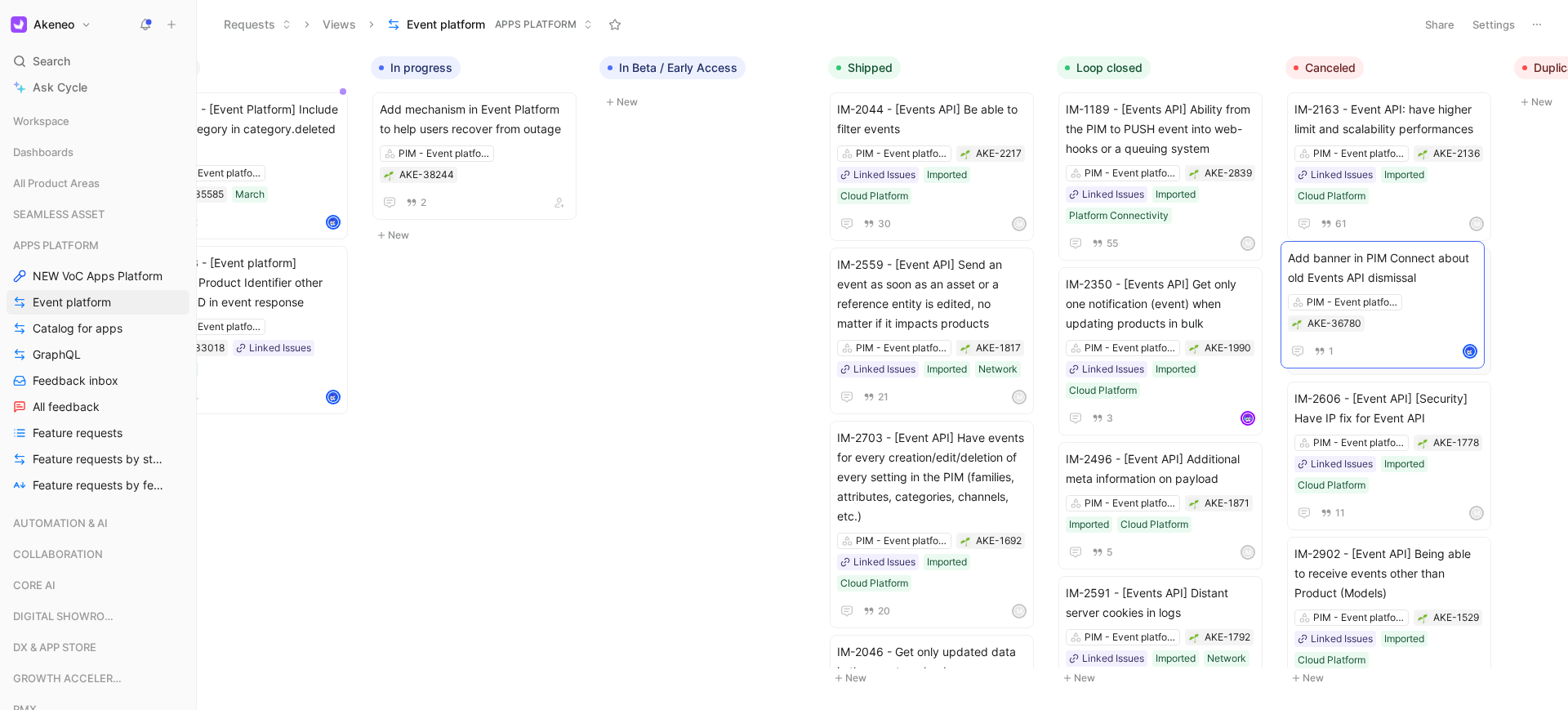
drag, startPoint x: 366, startPoint y: 365, endPoint x: 1428, endPoint y: 308, distance: 1063.5
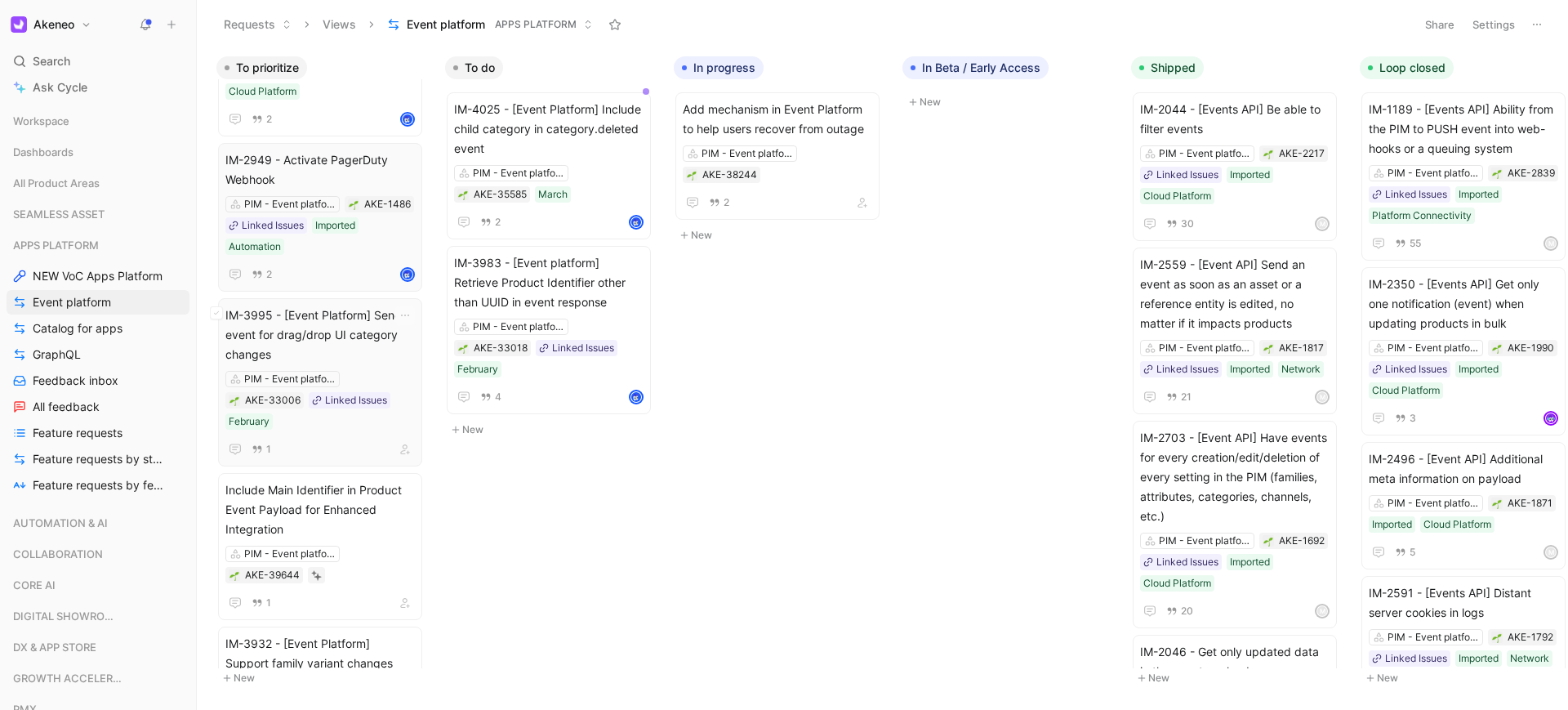
click at [364, 340] on span "IM-3995 - [Event Platform] Send event for drag/drop UI category changes" at bounding box center [320, 334] width 189 height 59
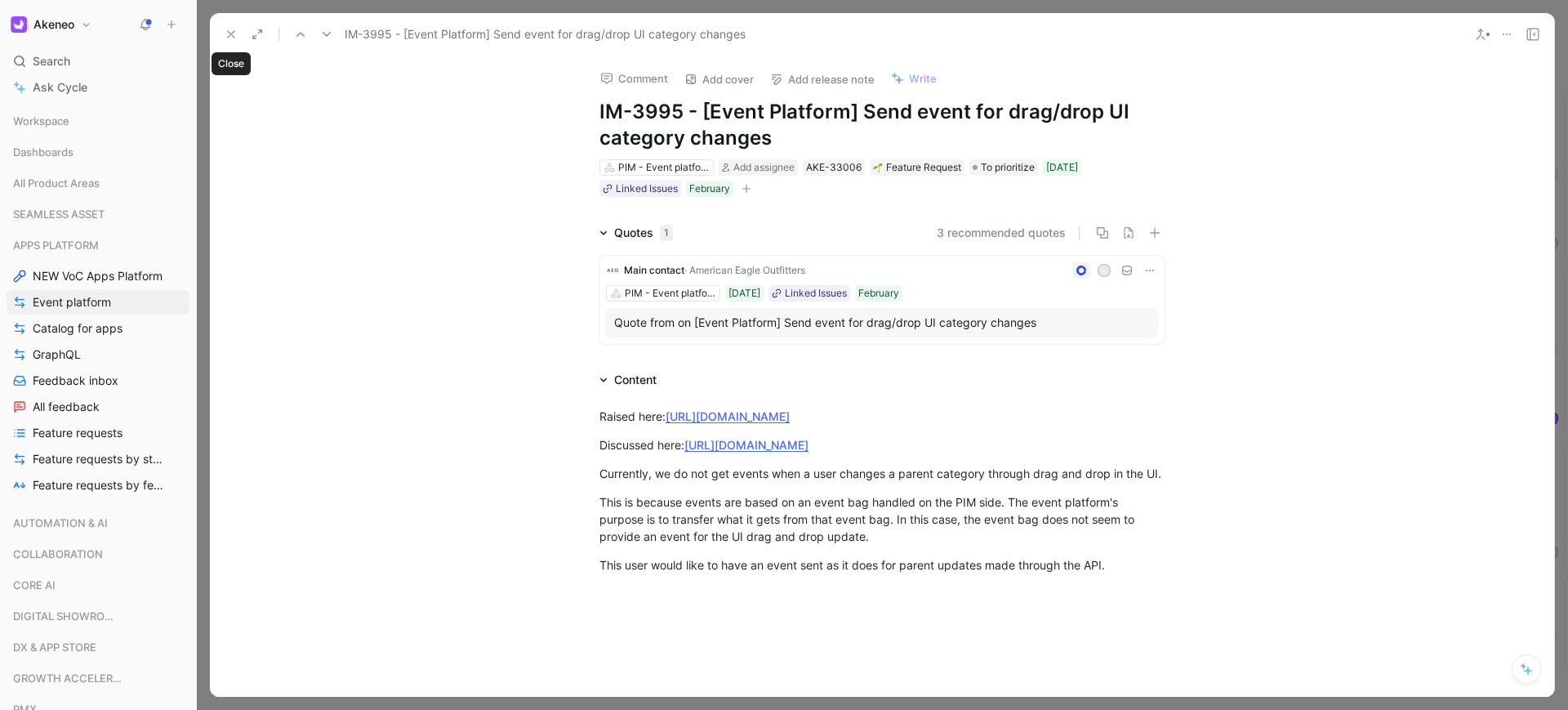
click at [227, 31] on use at bounding box center [230, 34] width 6 height 6
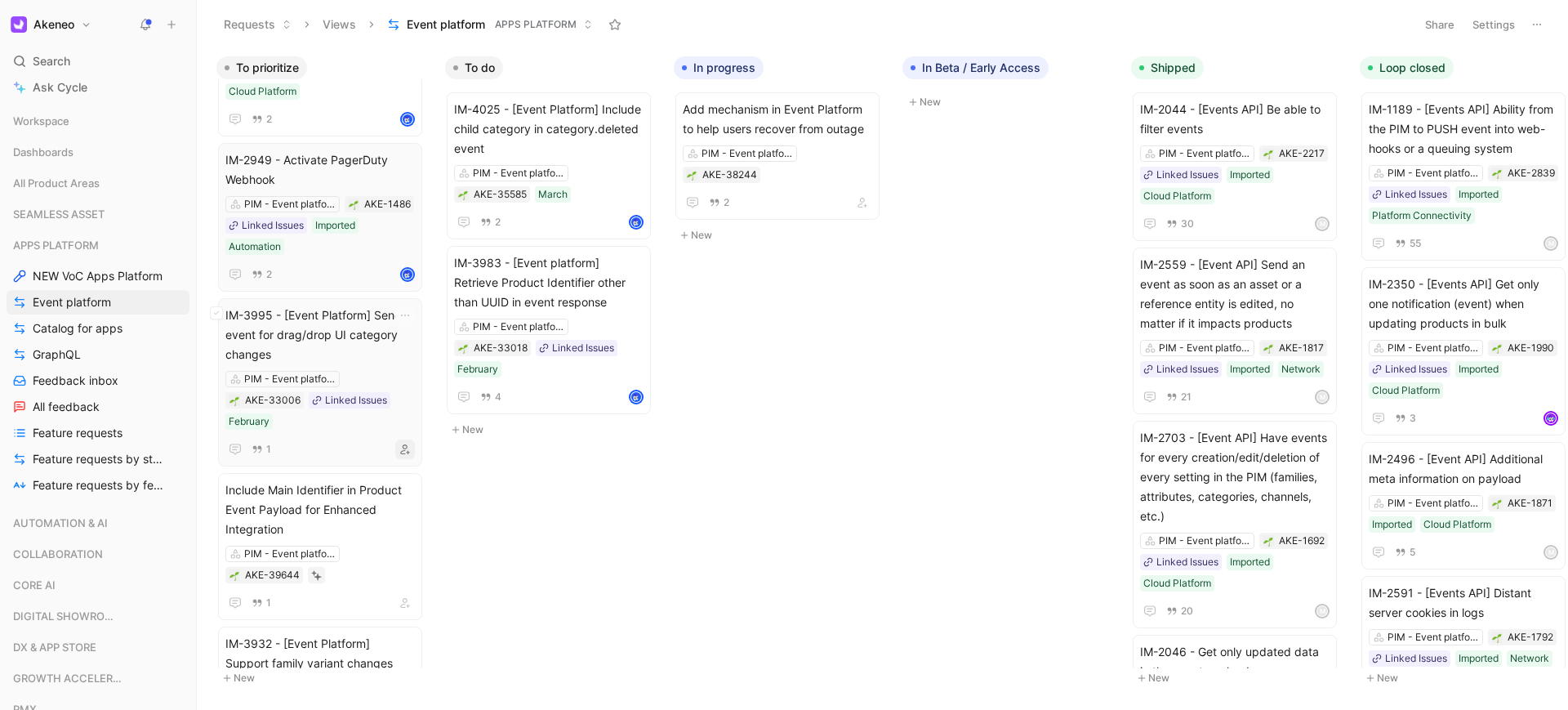
click at [406, 451] on icon "button" at bounding box center [405, 449] width 10 height 10
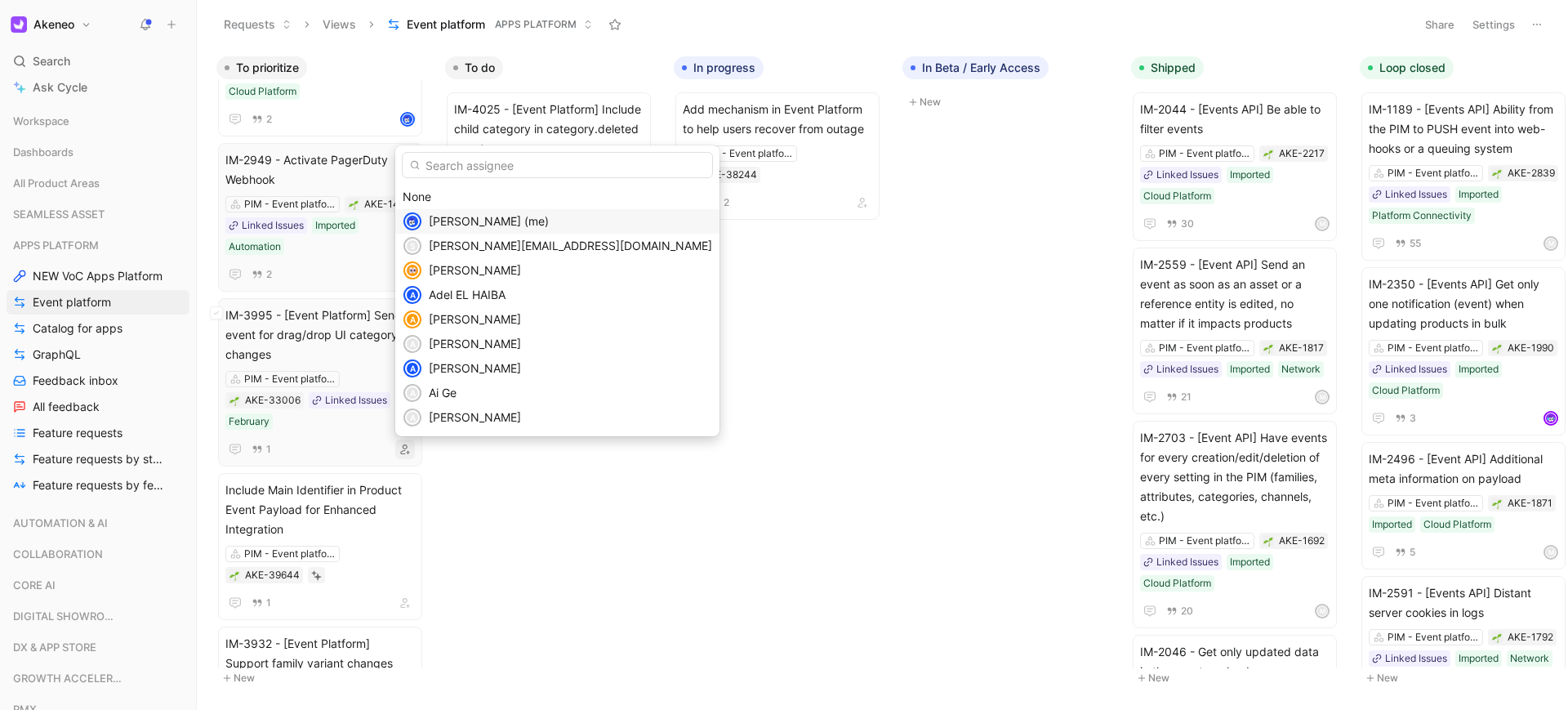
click at [521, 229] on div "[PERSON_NAME] (me)" at bounding box center [569, 221] width 283 height 19
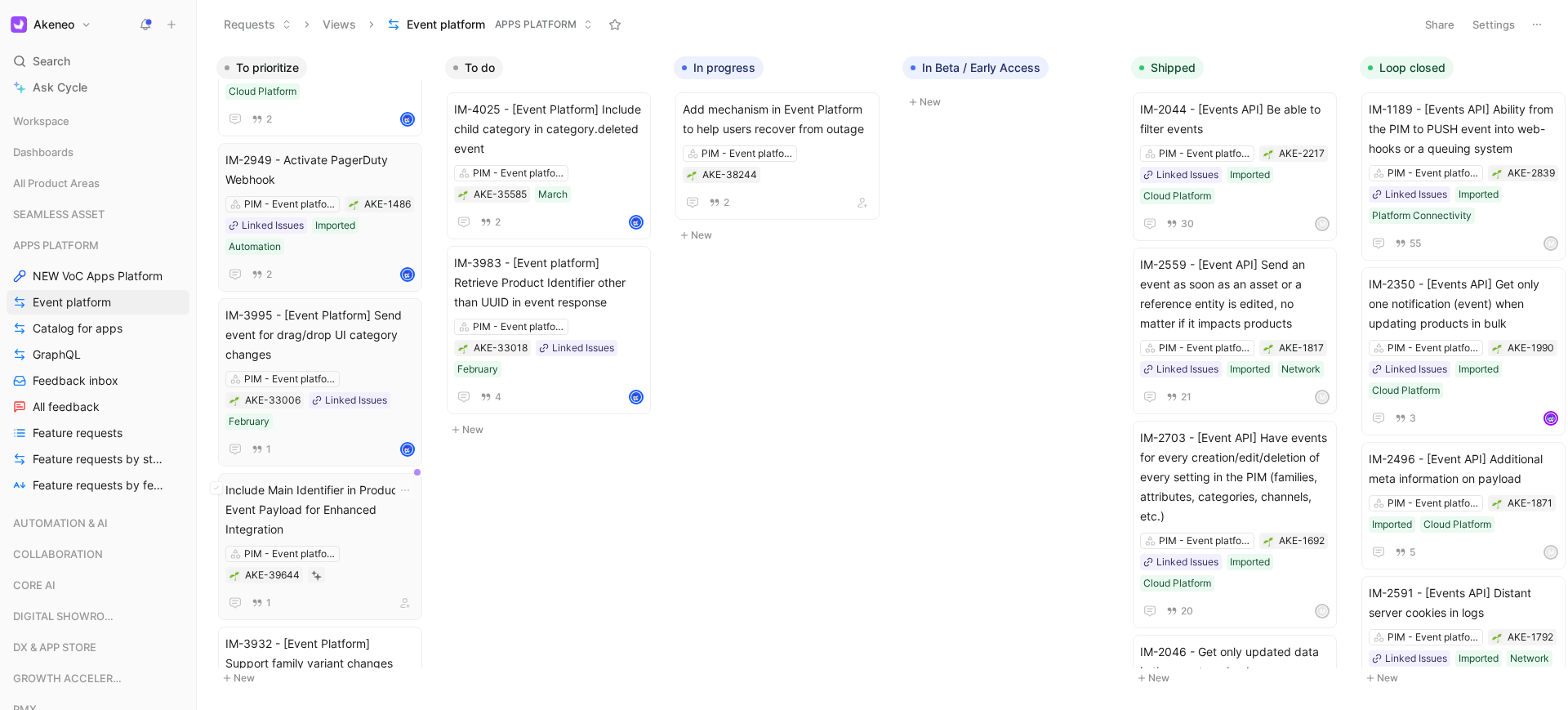
click at [349, 507] on span "Include Main Identifier in Product Event Payload for Enhanced Integration" at bounding box center [320, 510] width 189 height 59
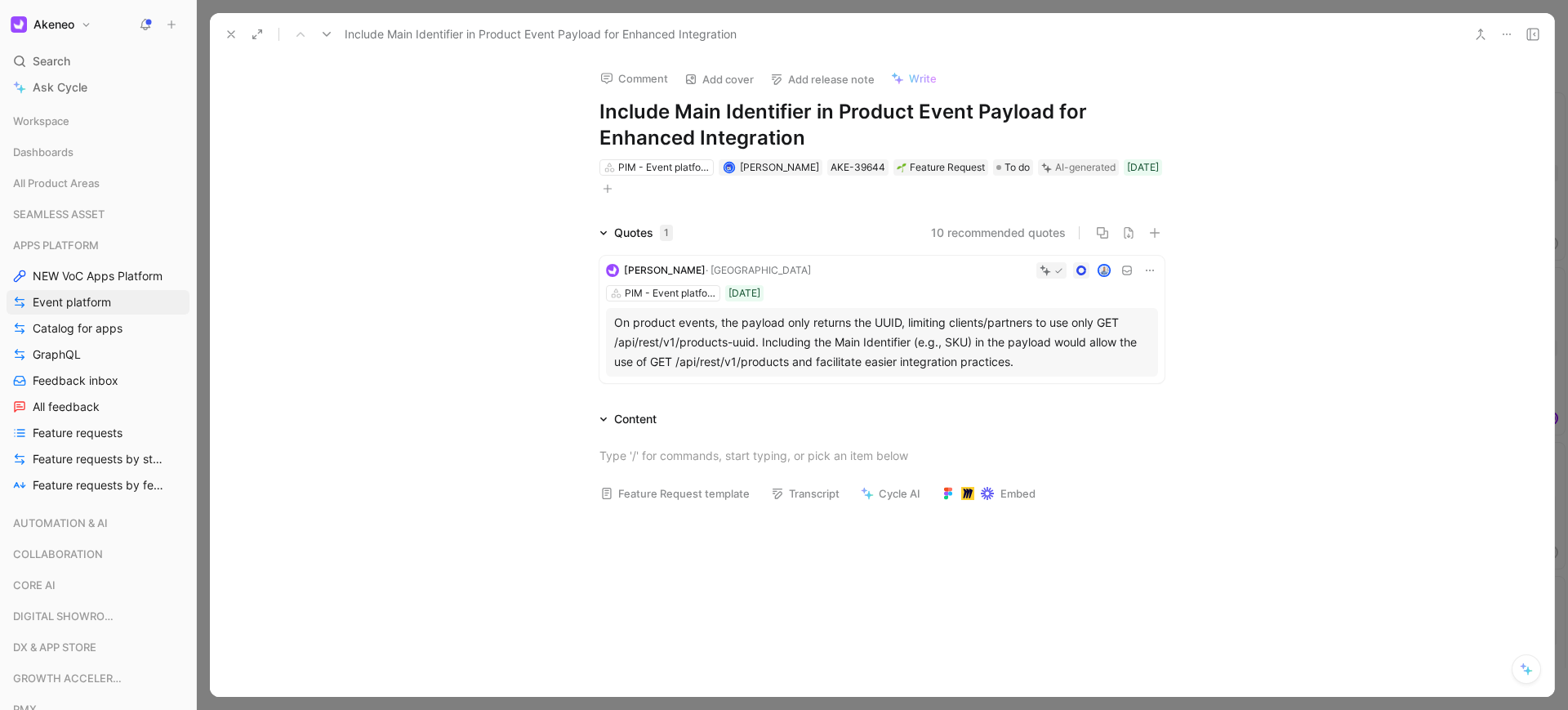
click at [227, 33] on icon at bounding box center [231, 34] width 13 height 13
click at [229, 38] on div "Requests Views Event platform APPS PLATFORM" at bounding box center [810, 24] width 1191 height 27
click at [233, 28] on button "Requests" at bounding box center [257, 25] width 83 height 25
click at [231, 39] on icon at bounding box center [231, 34] width 13 height 13
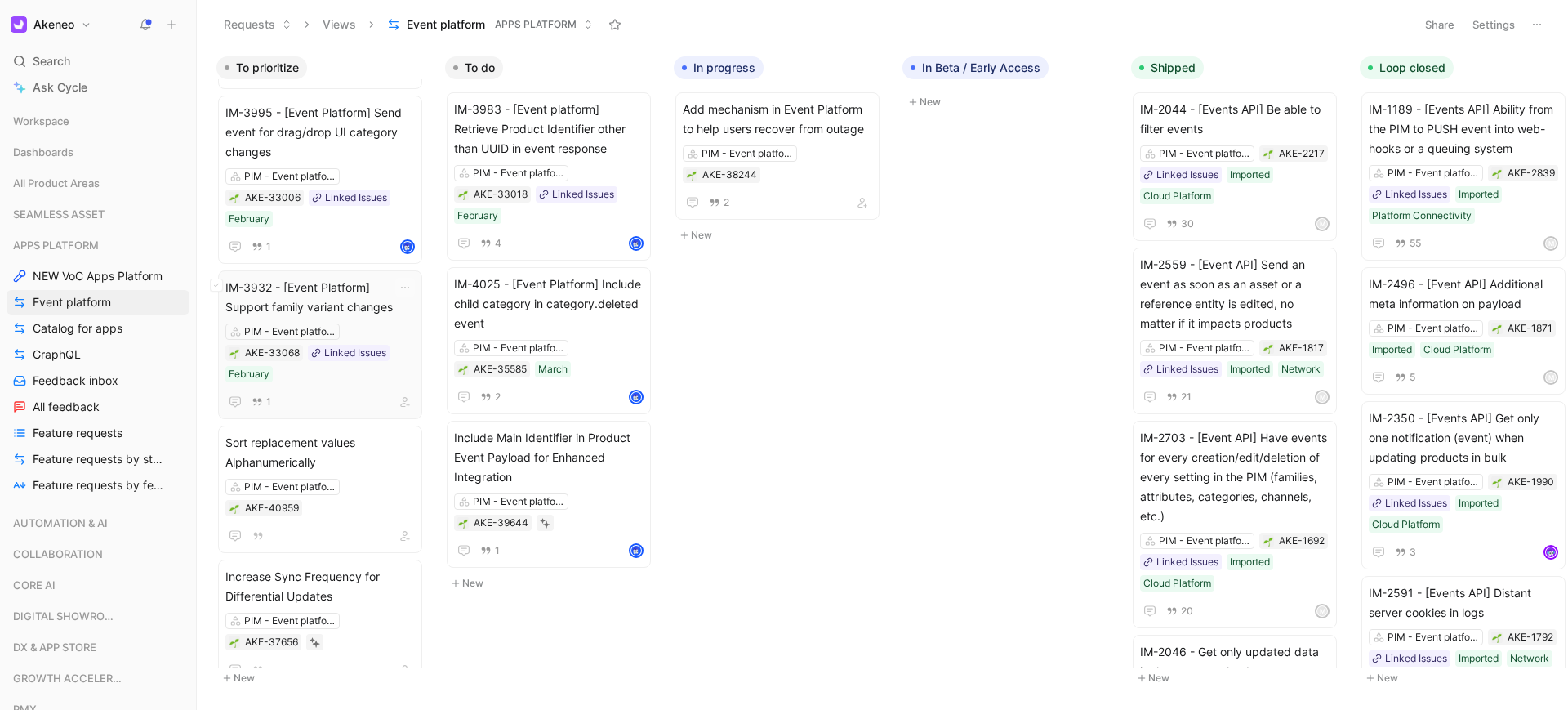
scroll to position [824, 0]
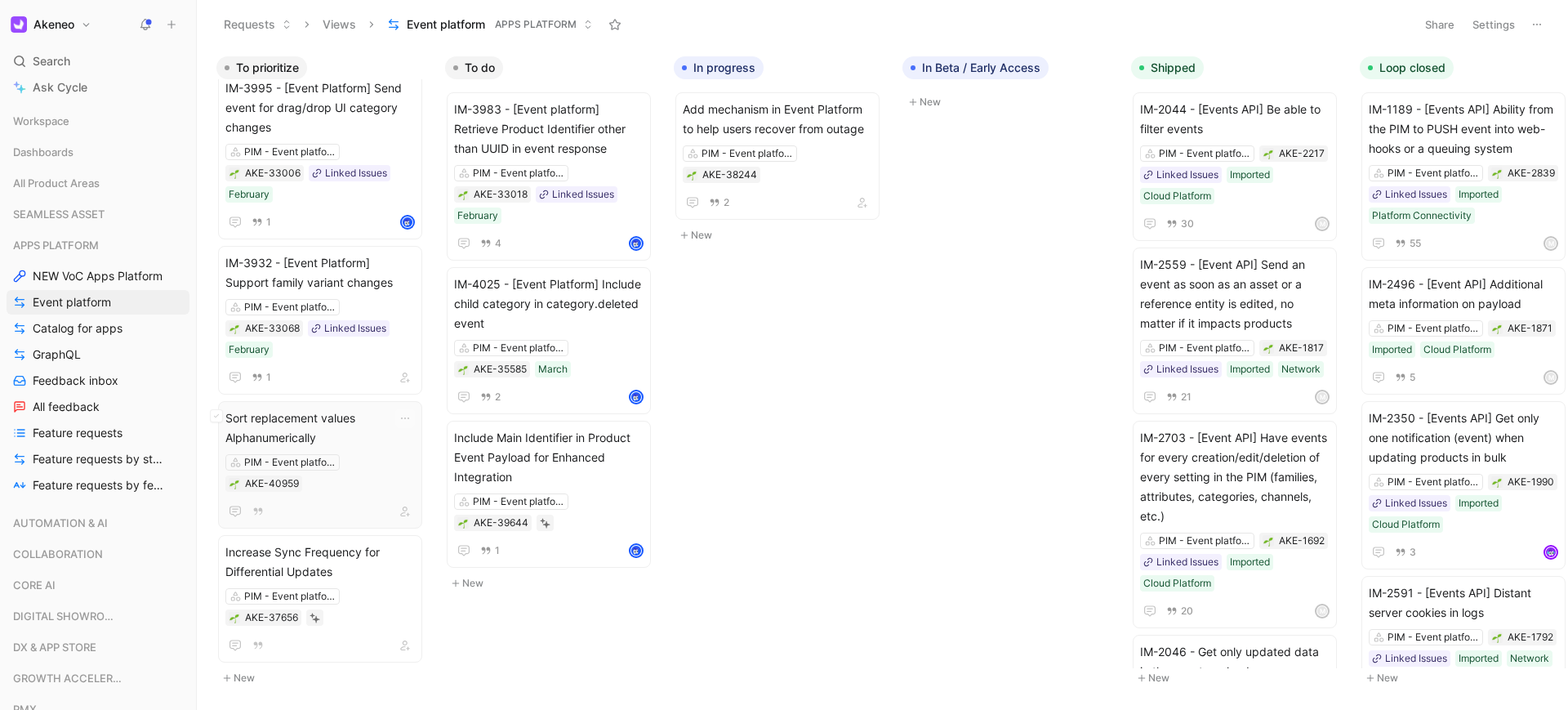
click at [393, 418] on span "Sort replacement values Alphanumerically" at bounding box center [320, 428] width 189 height 39
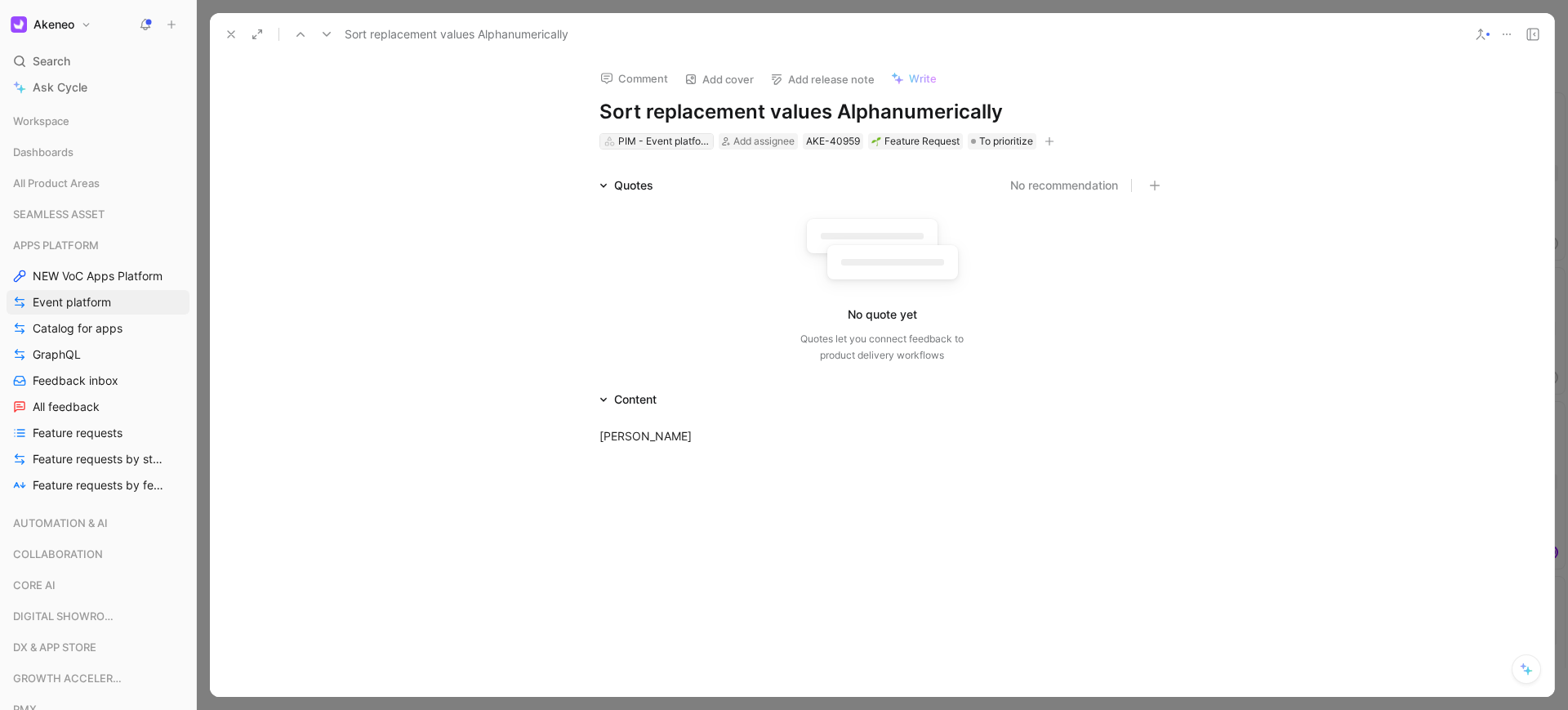
click at [679, 138] on div "PIM - Event platform" at bounding box center [664, 141] width 92 height 17
type input "catalo"
click at [678, 196] on span "gs for Apps" at bounding box center [668, 202] width 62 height 14
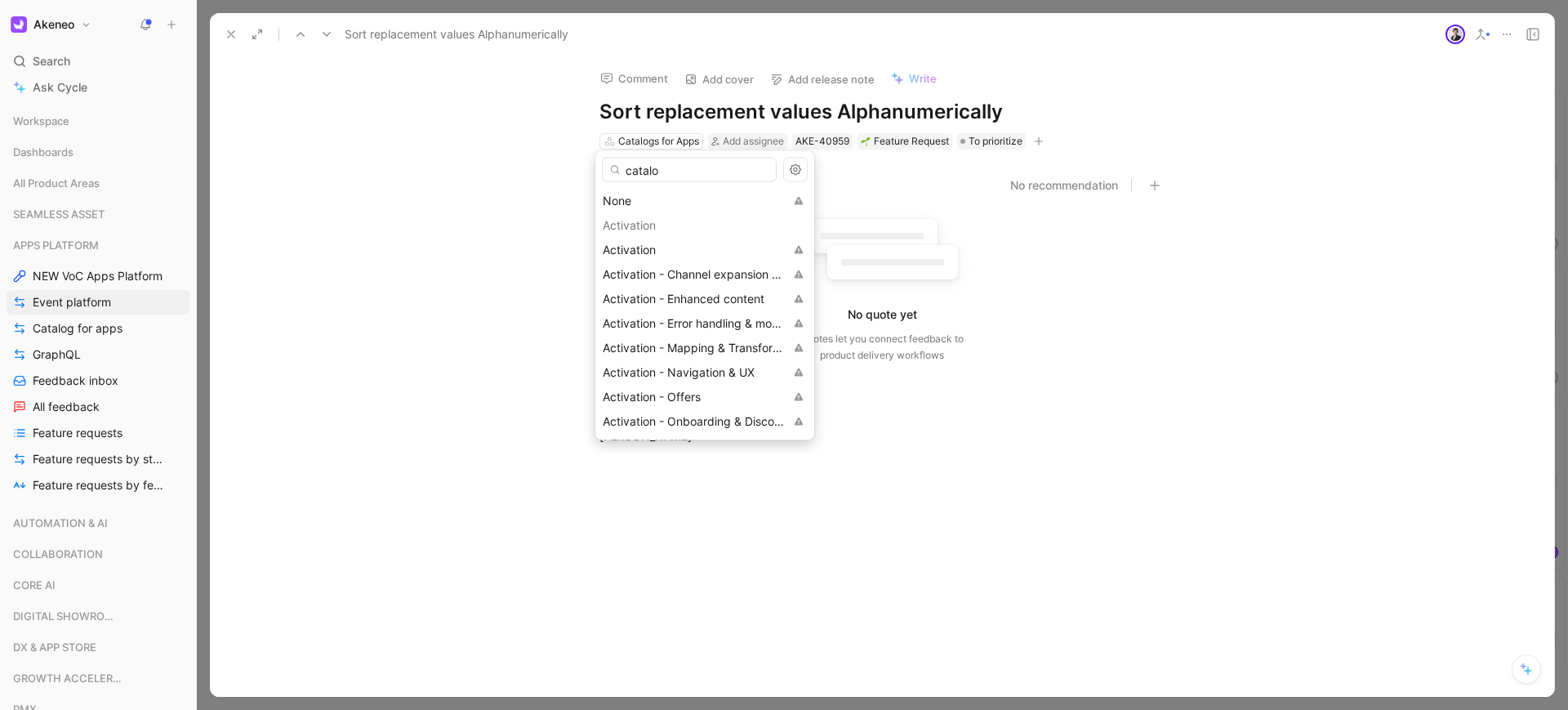
scroll to position [690, 0]
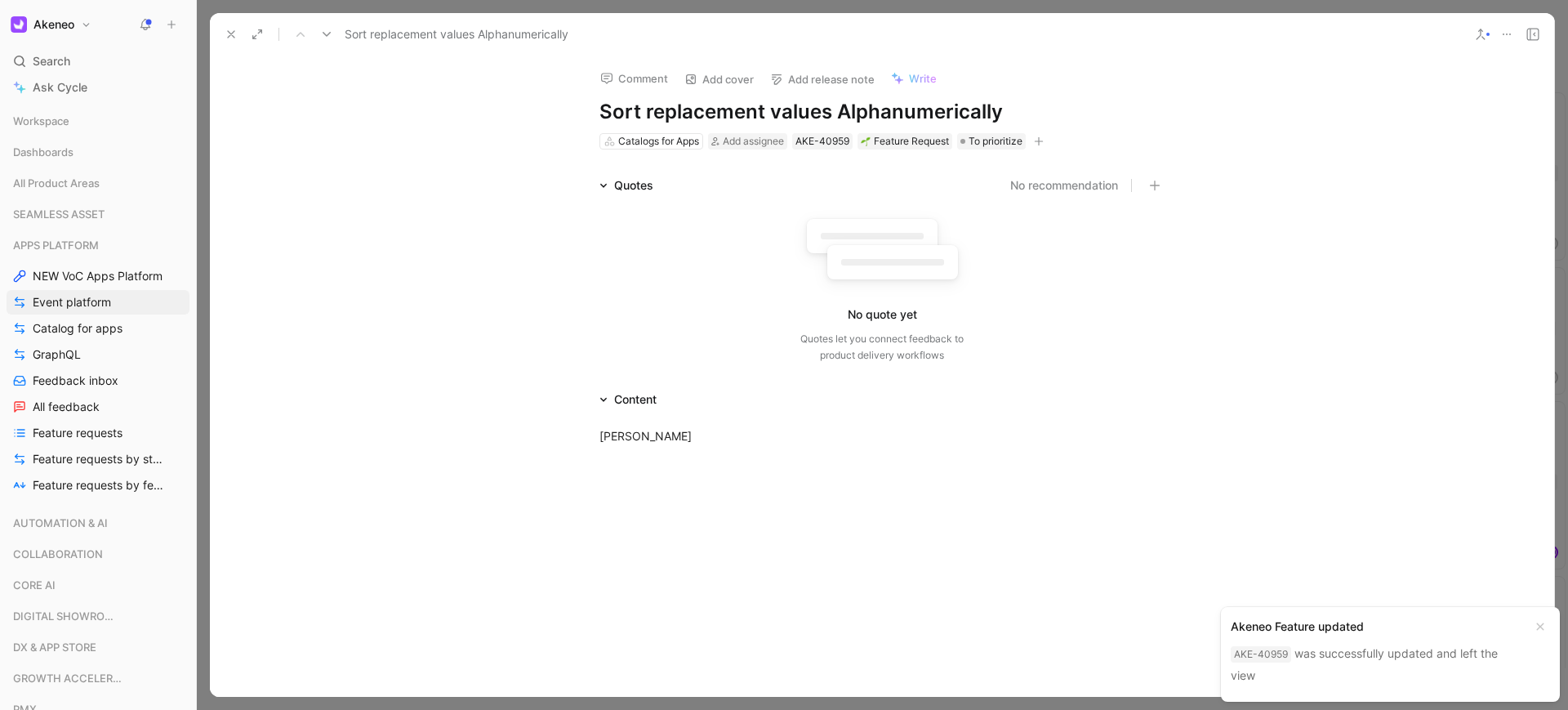
click at [234, 34] on icon at bounding box center [231, 34] width 13 height 13
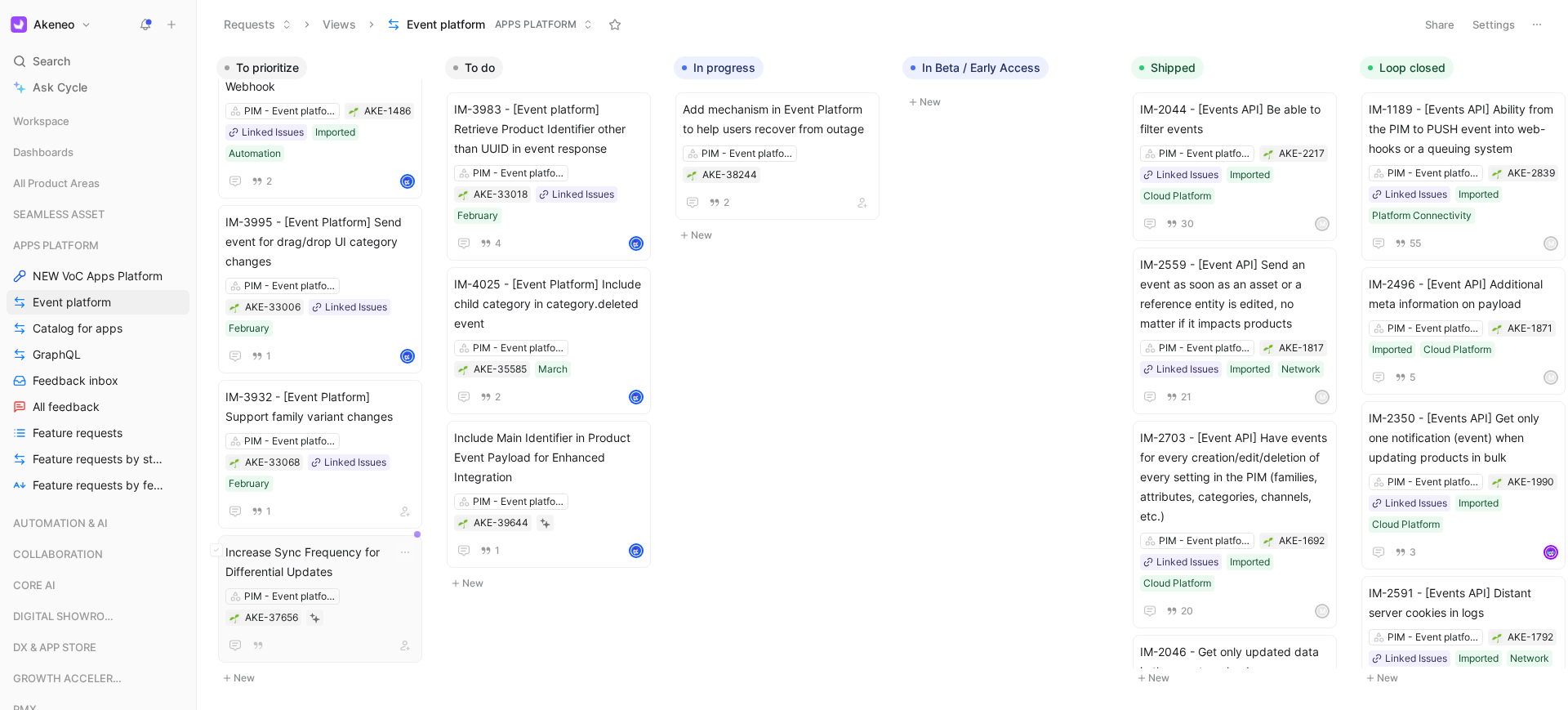
click at [380, 588] on div "PIM - Event platform AKE-37656" at bounding box center [320, 607] width 189 height 38
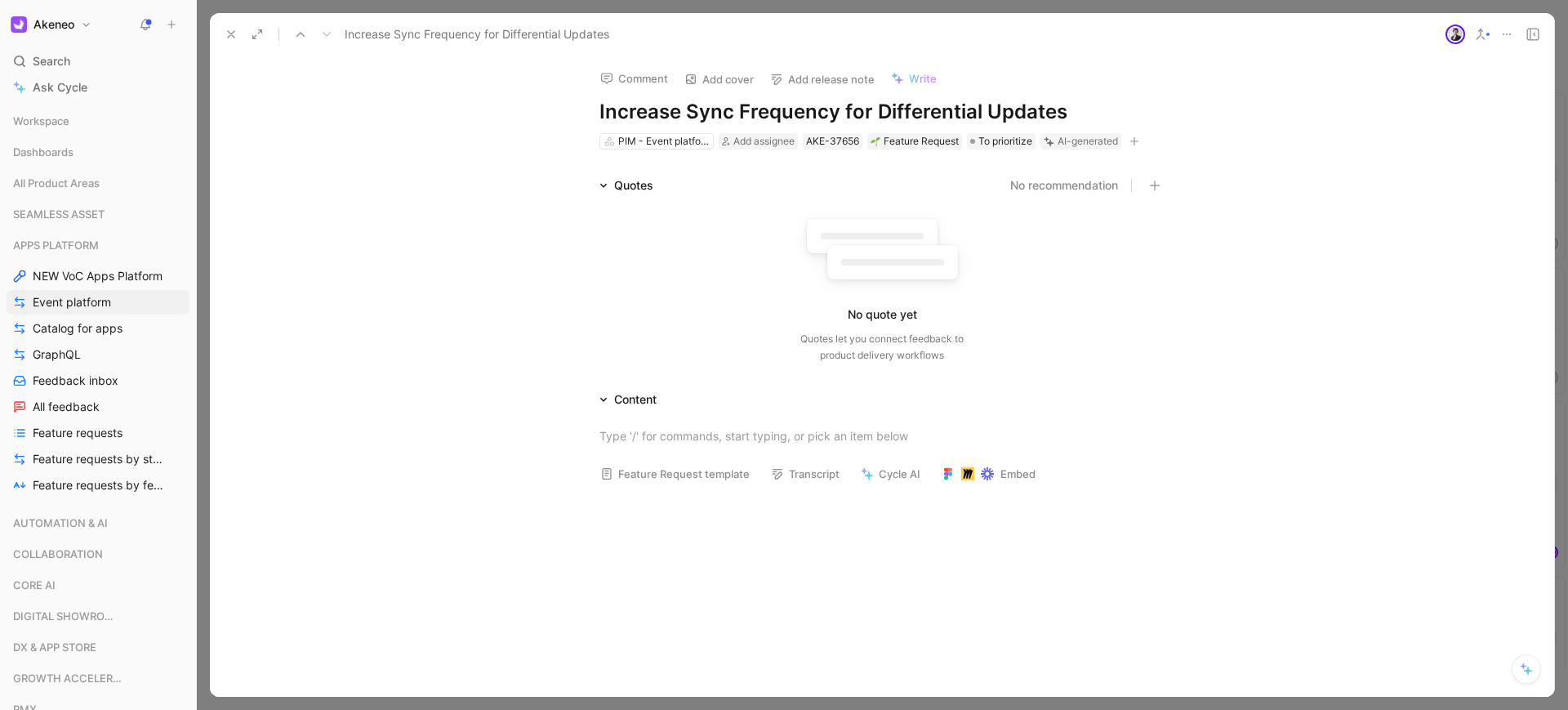
click at [233, 36] on use at bounding box center [230, 34] width 6 height 6
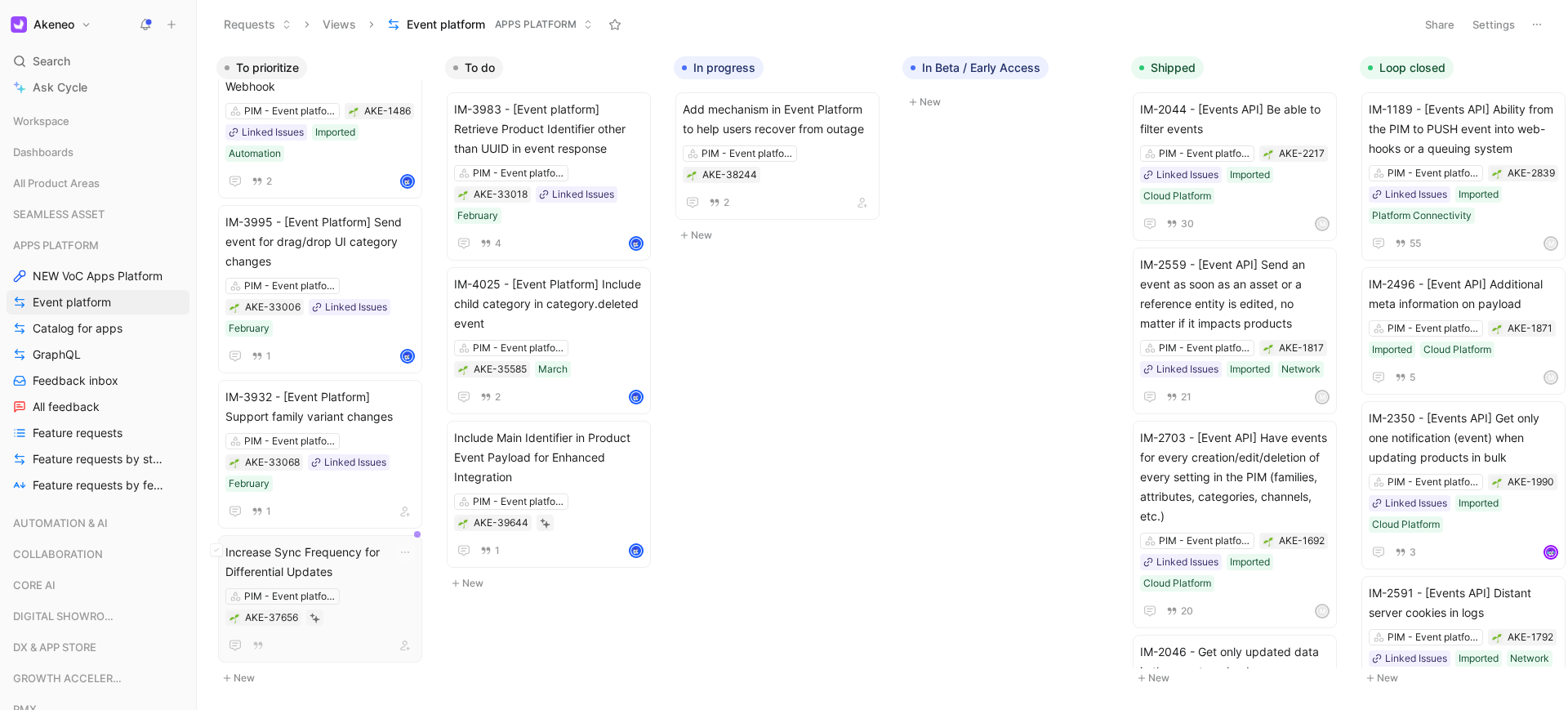
click at [305, 571] on span "Increase Sync Frequency for Differential Updates" at bounding box center [320, 562] width 189 height 39
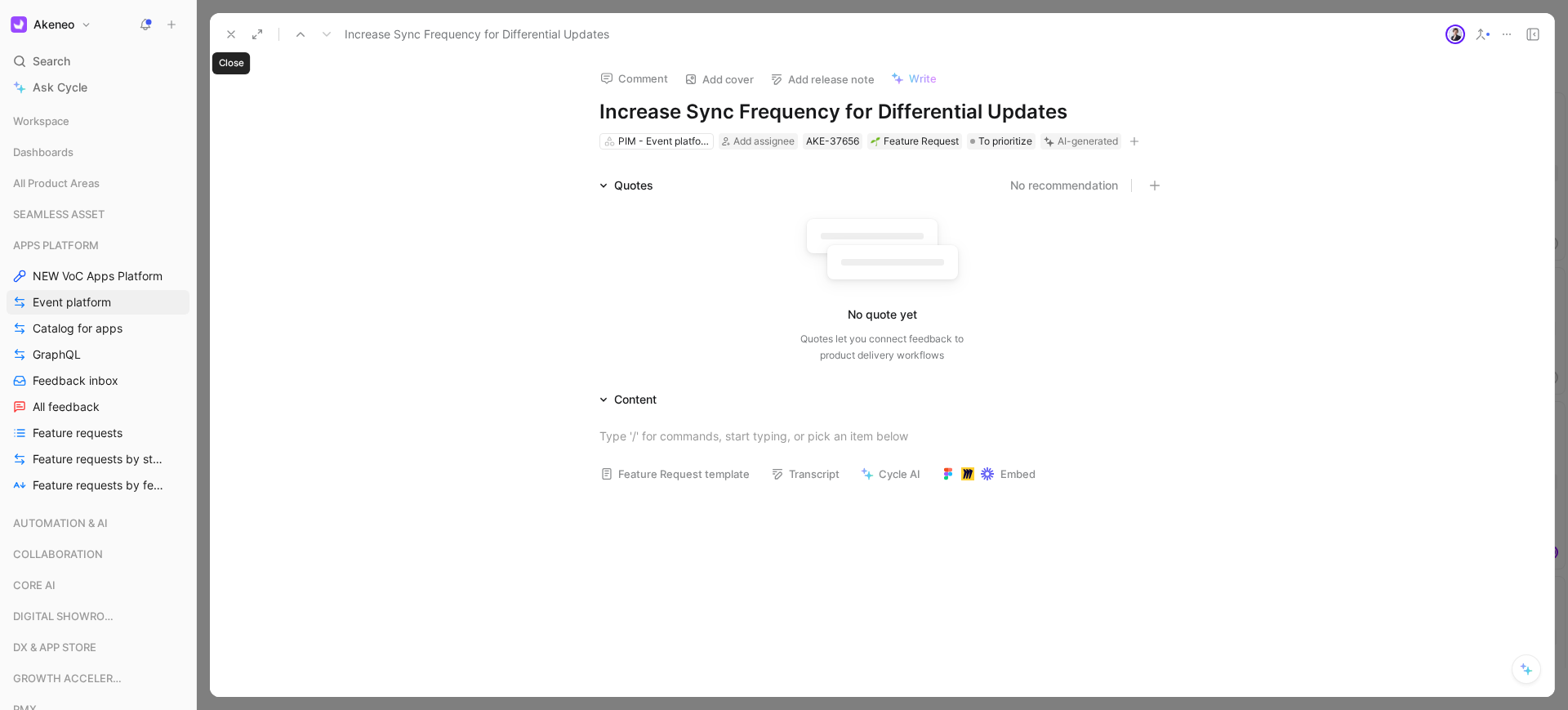
click at [222, 40] on button at bounding box center [231, 34] width 23 height 23
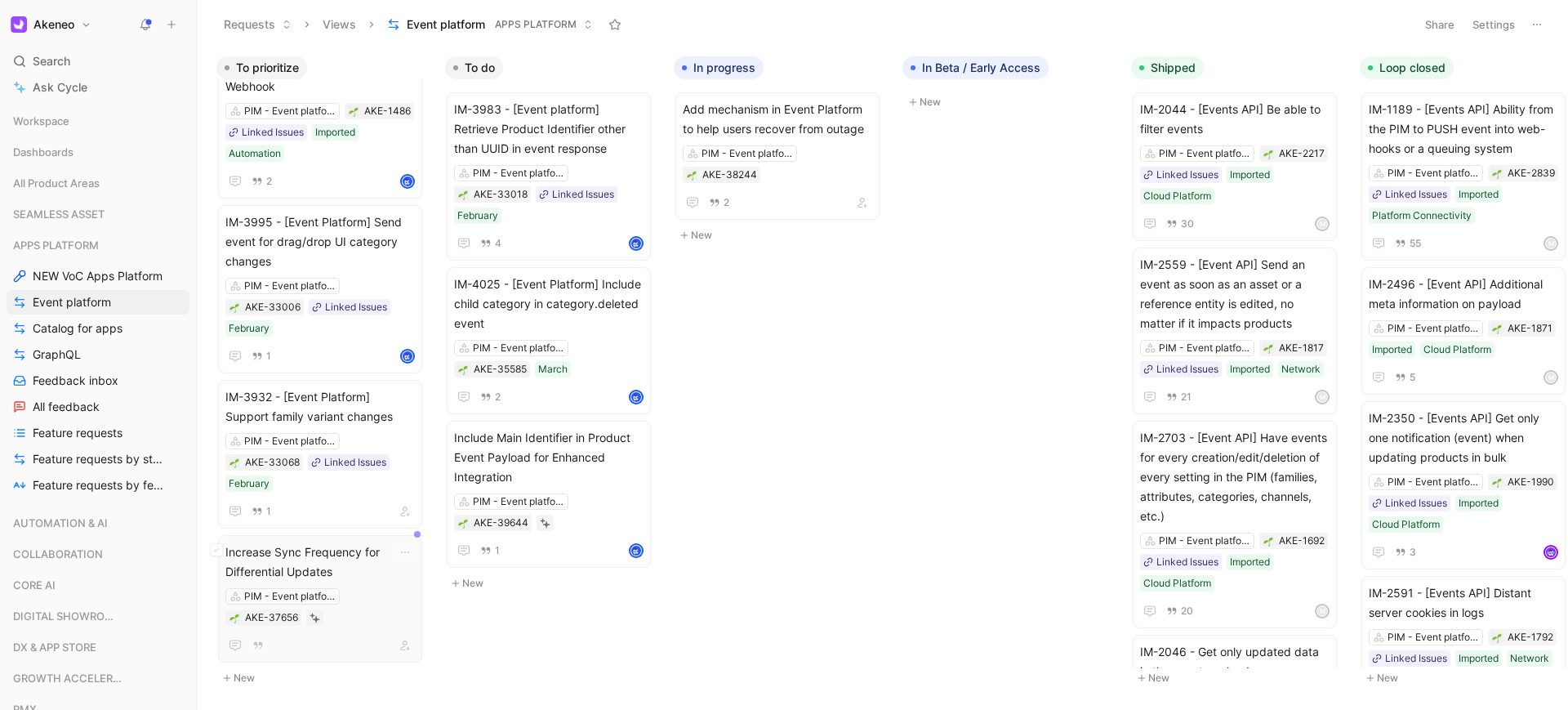
click at [404, 546] on icon "button" at bounding box center [405, 552] width 13 height 13
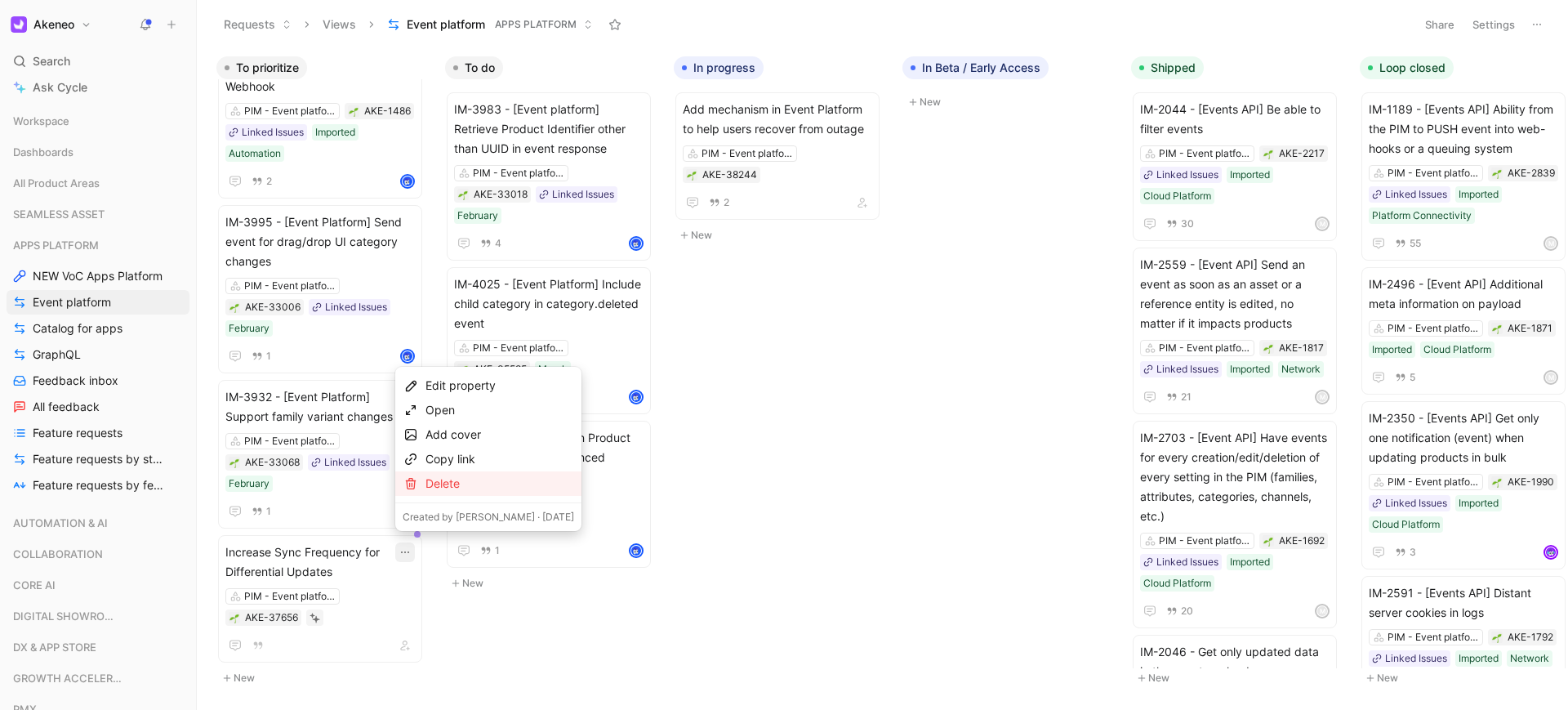
click at [502, 482] on div "Delete" at bounding box center [500, 483] width 149 height 19
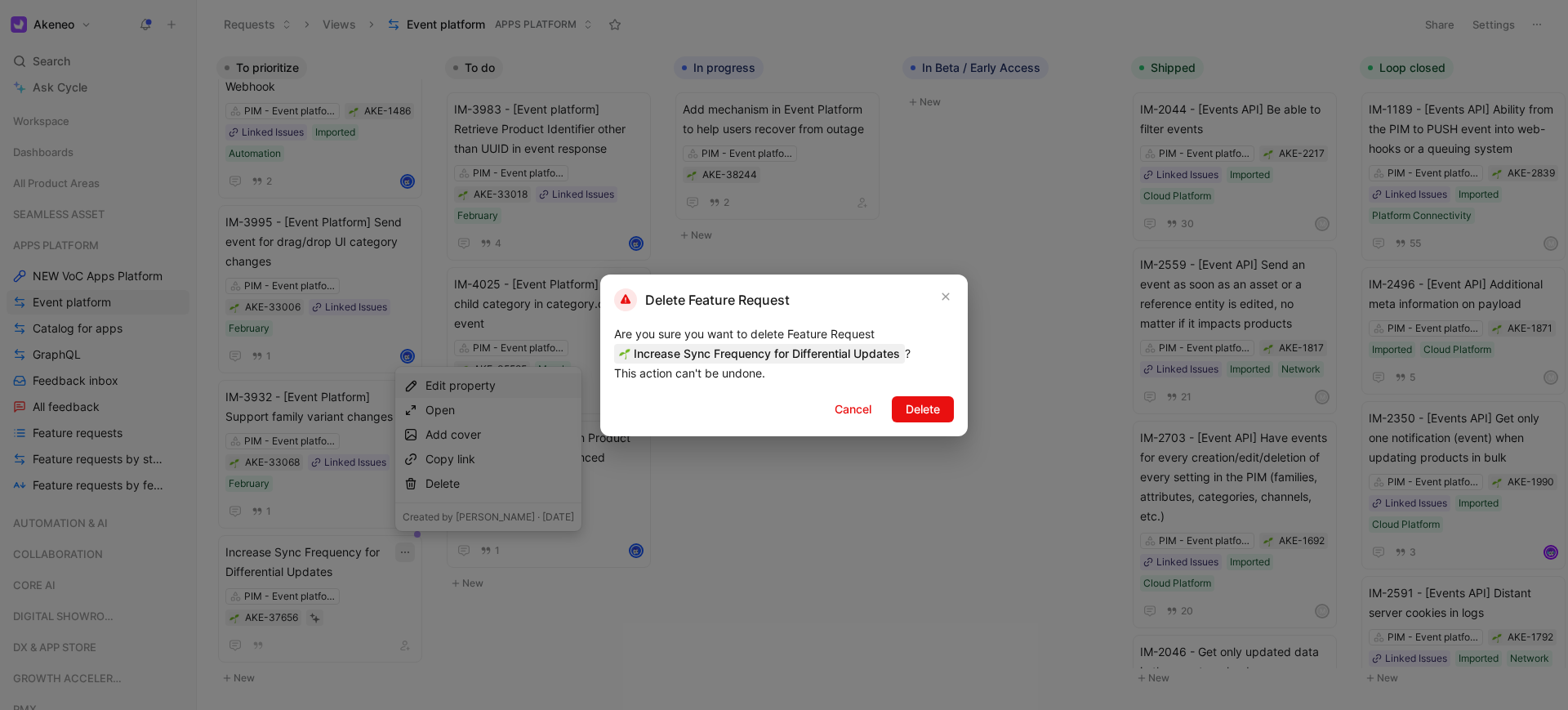
click at [915, 406] on span "Delete" at bounding box center [922, 409] width 34 height 19
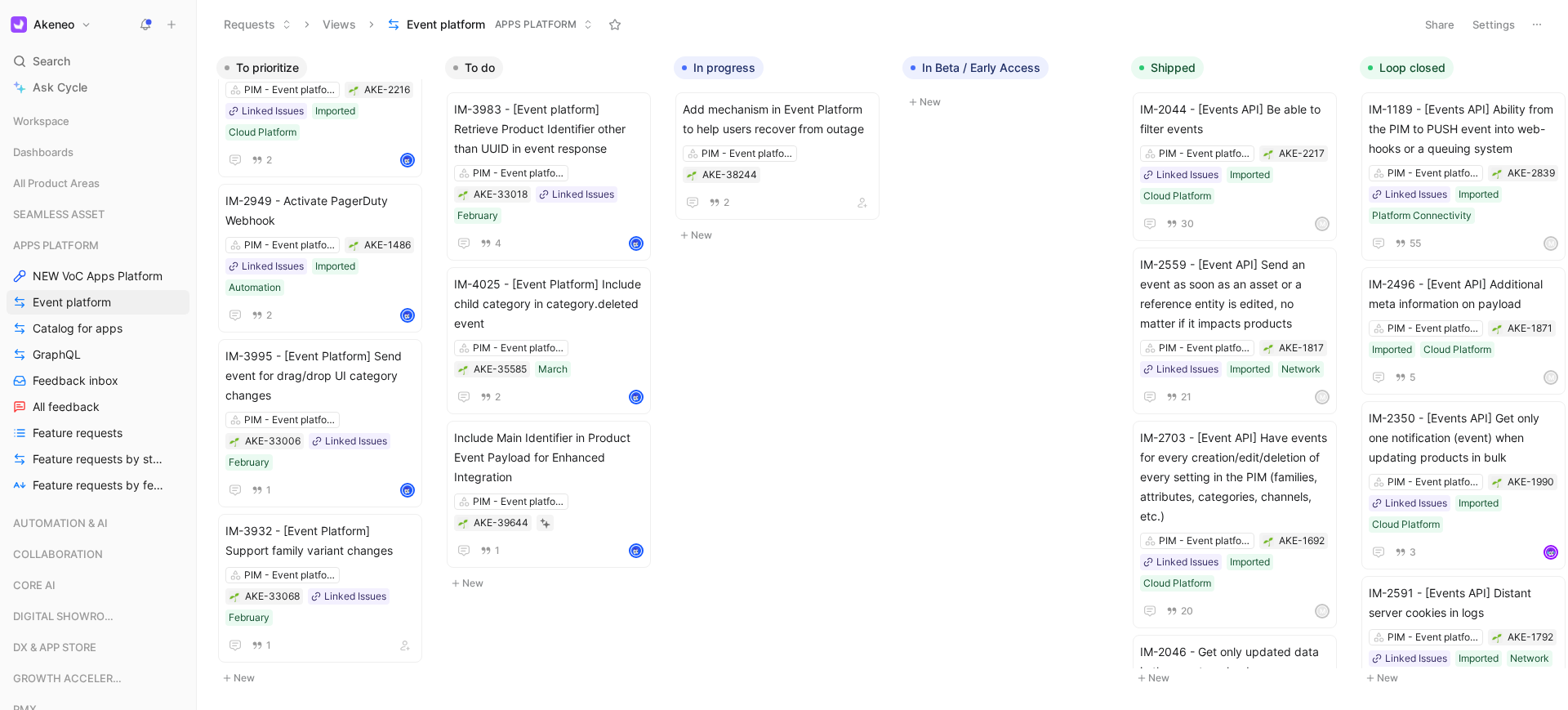
scroll to position [556, 0]
click at [359, 538] on span "IM-3932 - [Event Platform] Support family variant changes" at bounding box center [320, 541] width 189 height 39
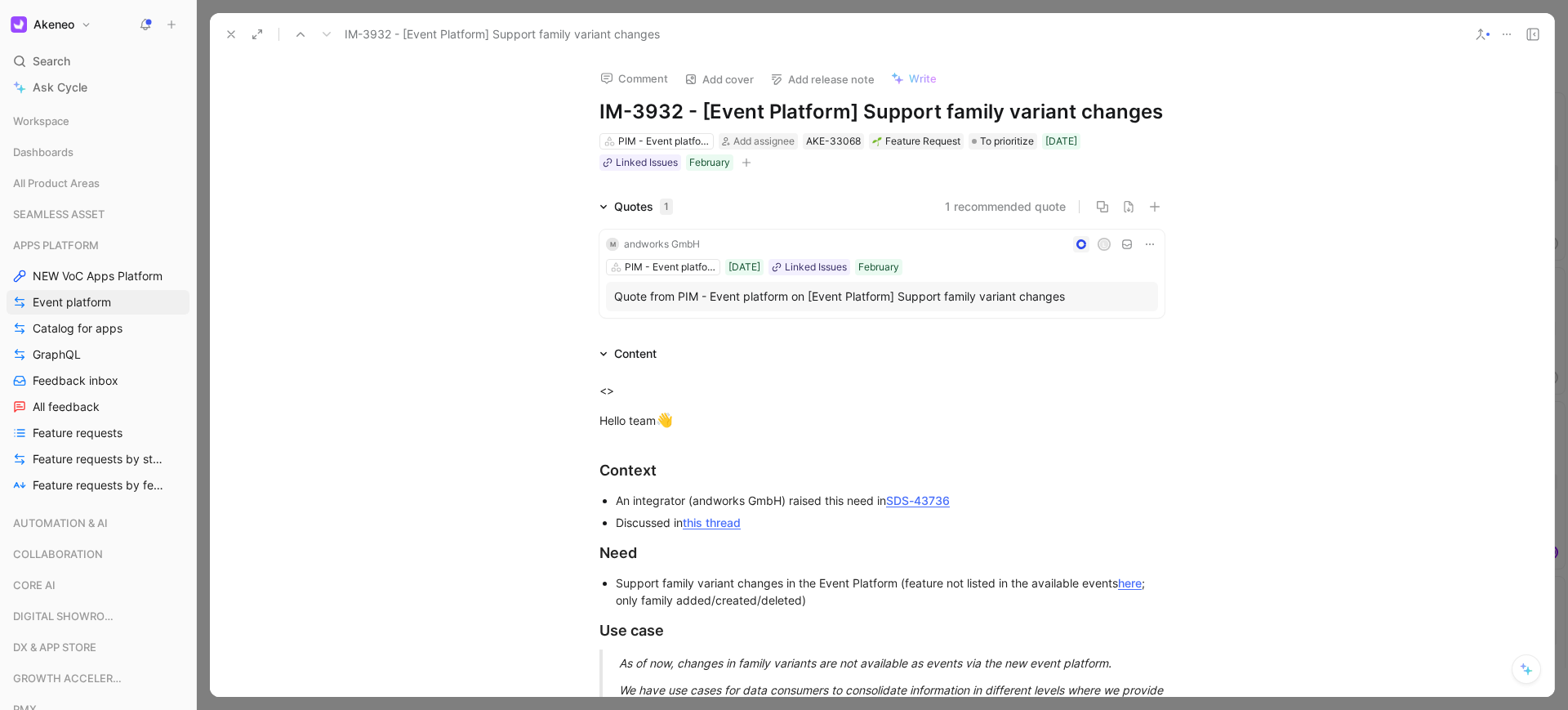
click at [234, 35] on icon at bounding box center [231, 34] width 13 height 13
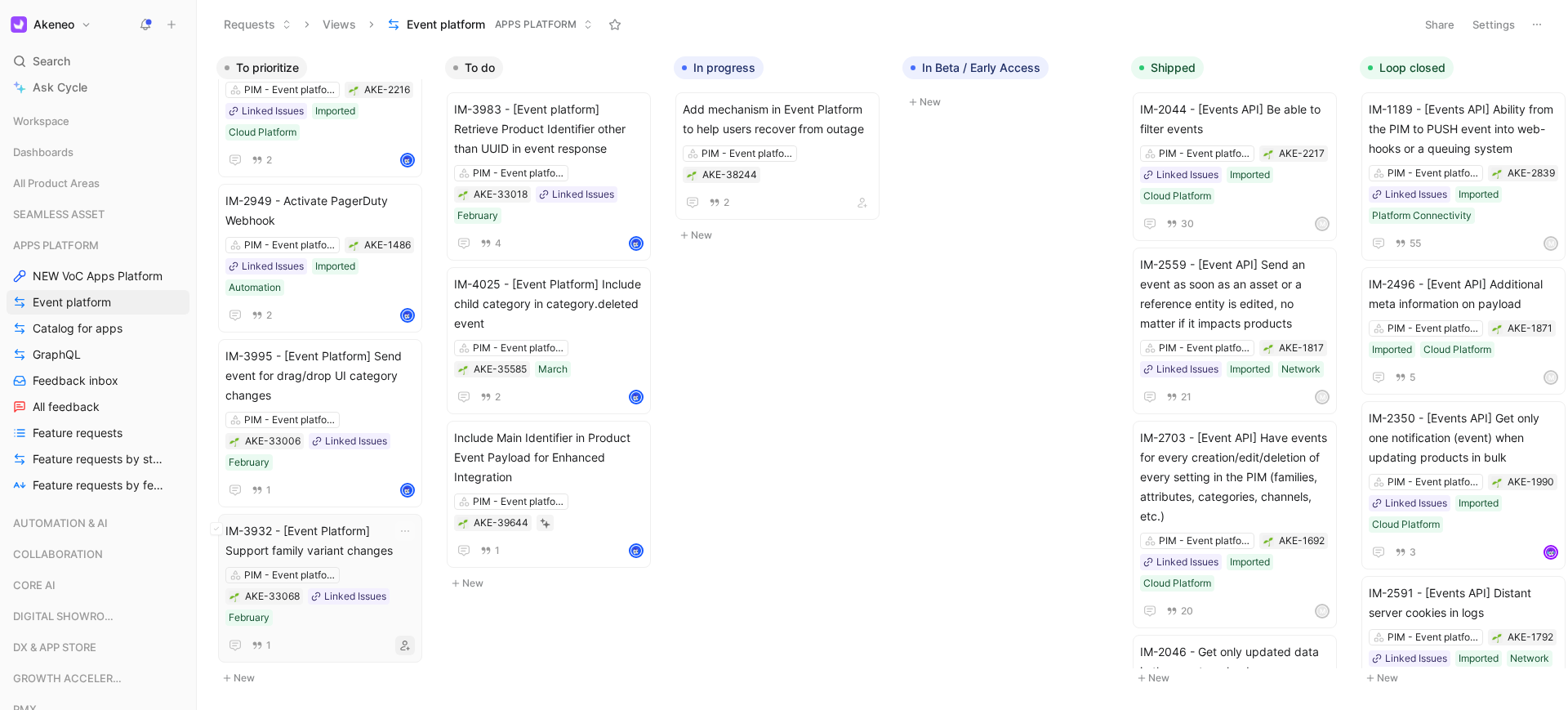
click at [407, 640] on icon "button" at bounding box center [405, 645] width 10 height 10
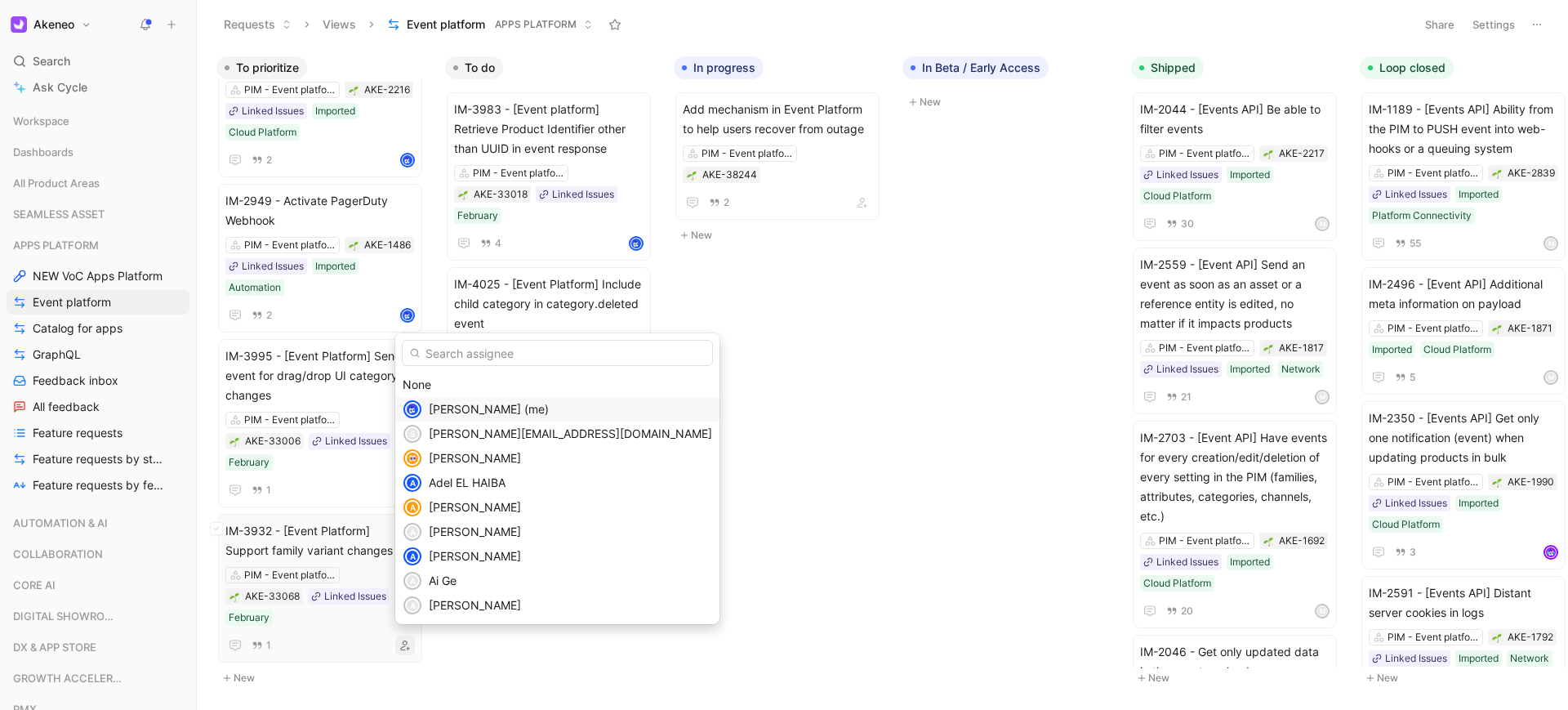
click at [483, 402] on span "[PERSON_NAME] (me)" at bounding box center [488, 409] width 120 height 14
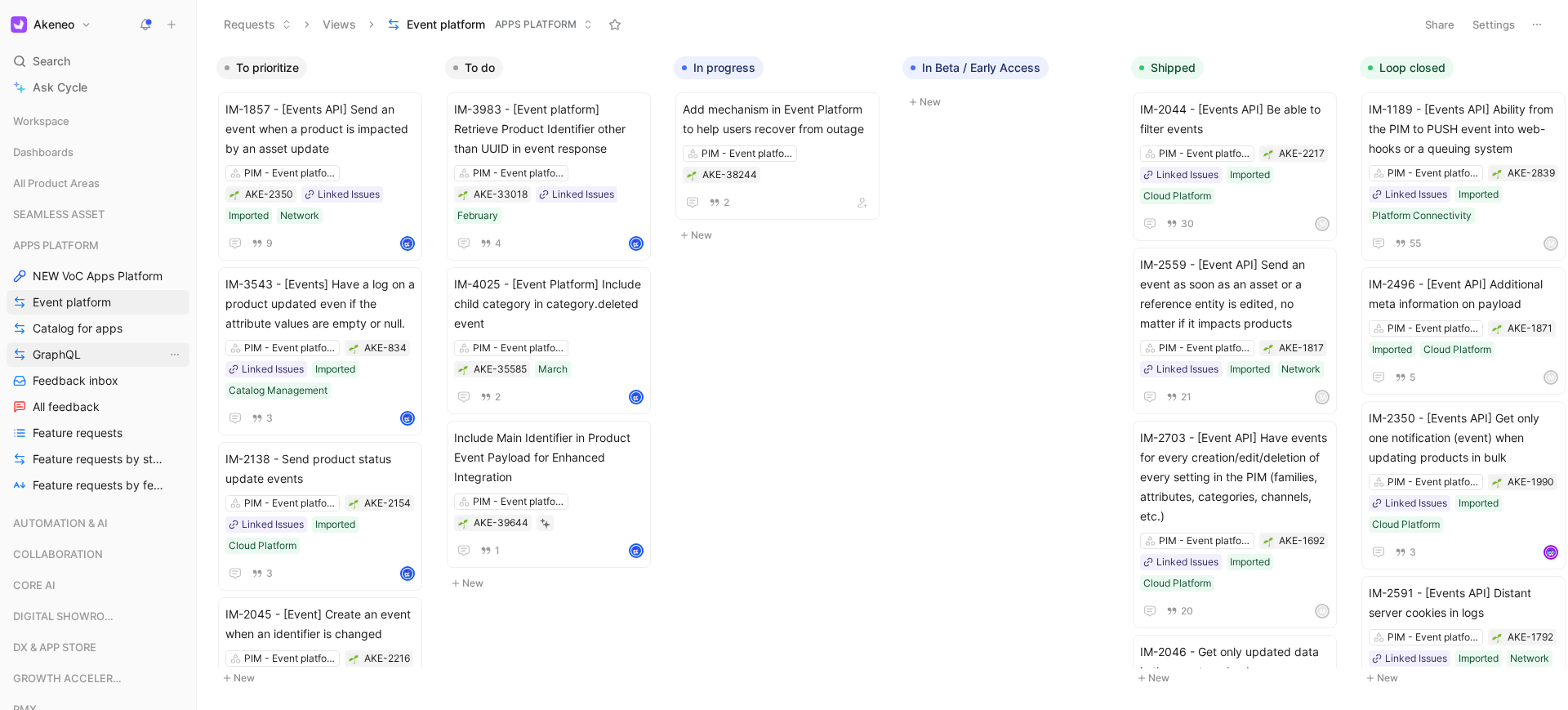
click at [91, 349] on link "GraphQL" at bounding box center [97, 355] width 182 height 25
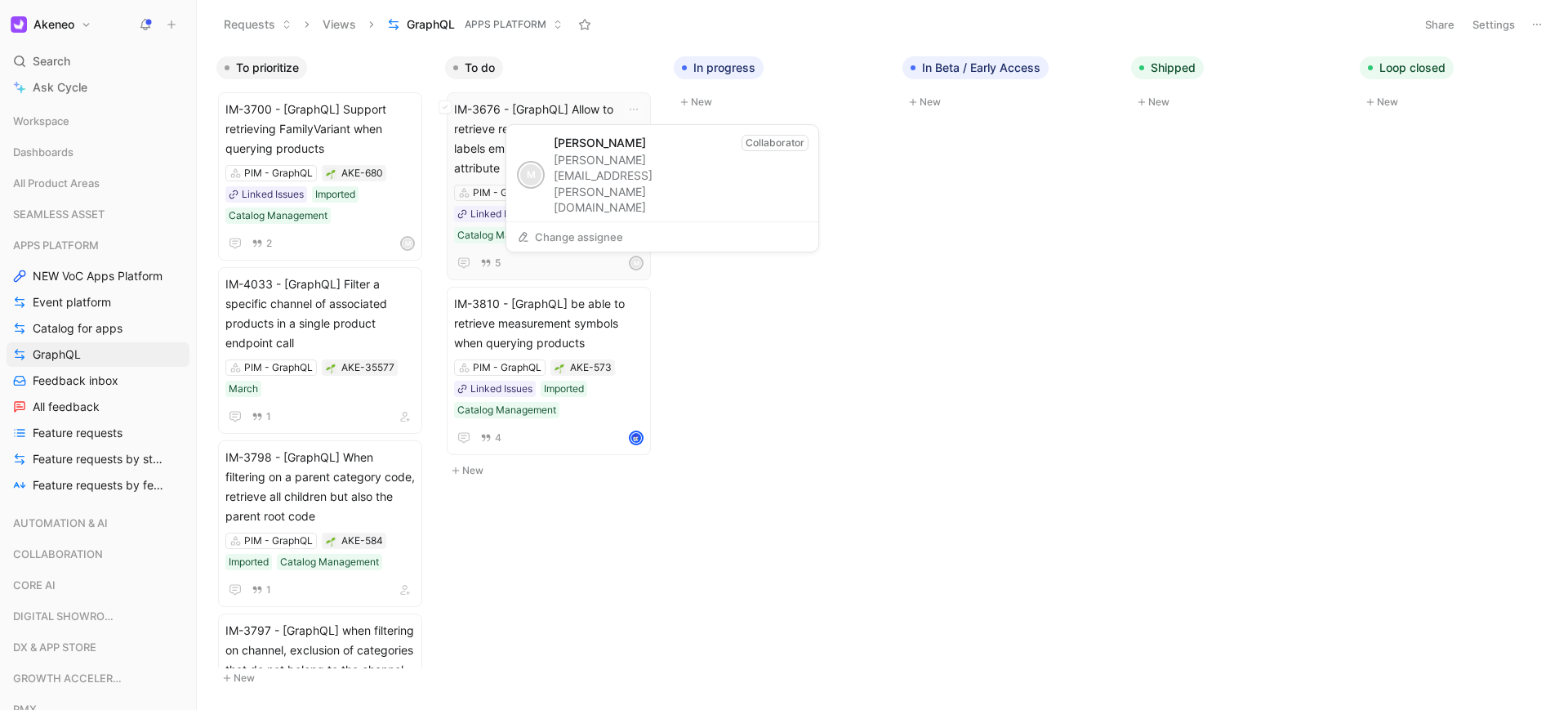
click at [640, 262] on div "M" at bounding box center [635, 263] width 11 height 11
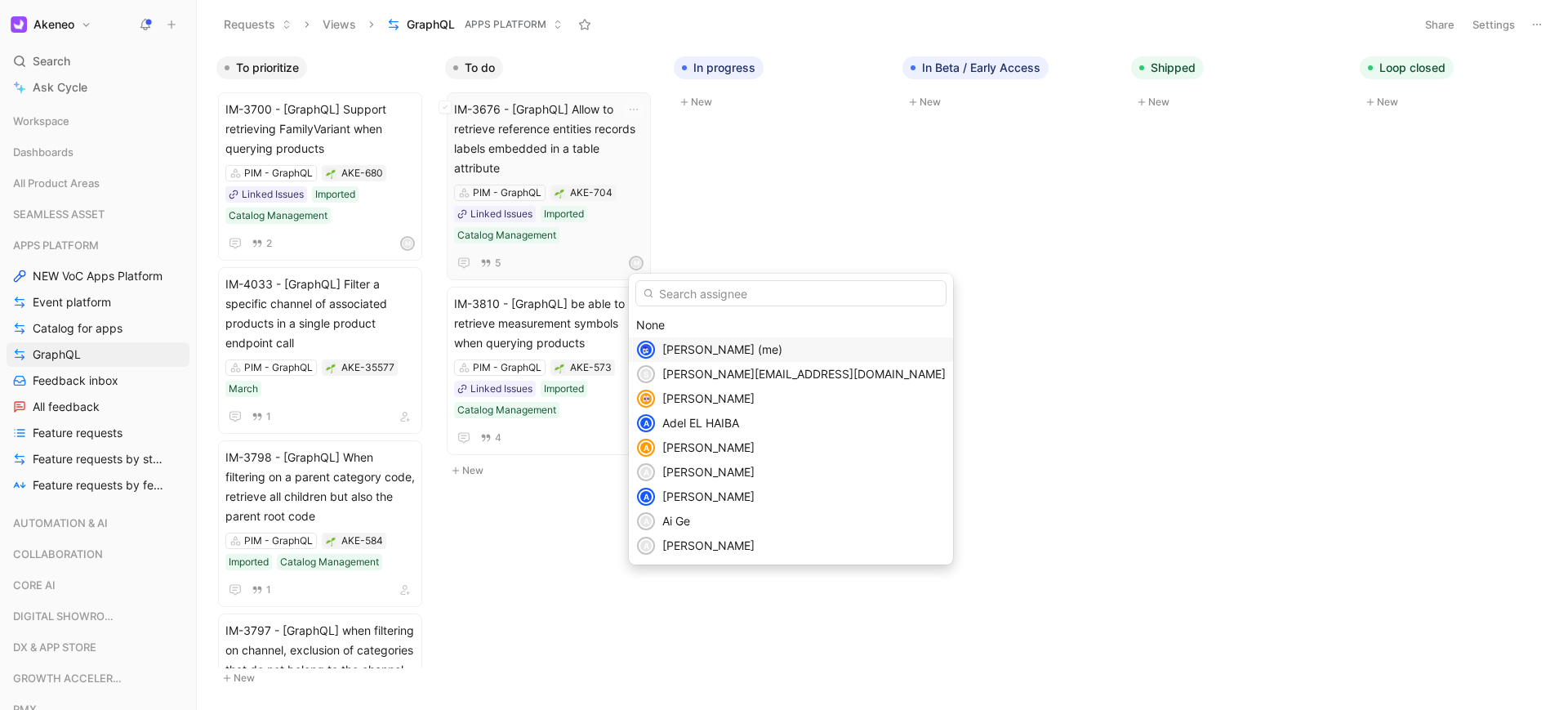
click at [672, 349] on span "[PERSON_NAME] (me)" at bounding box center [722, 349] width 120 height 14
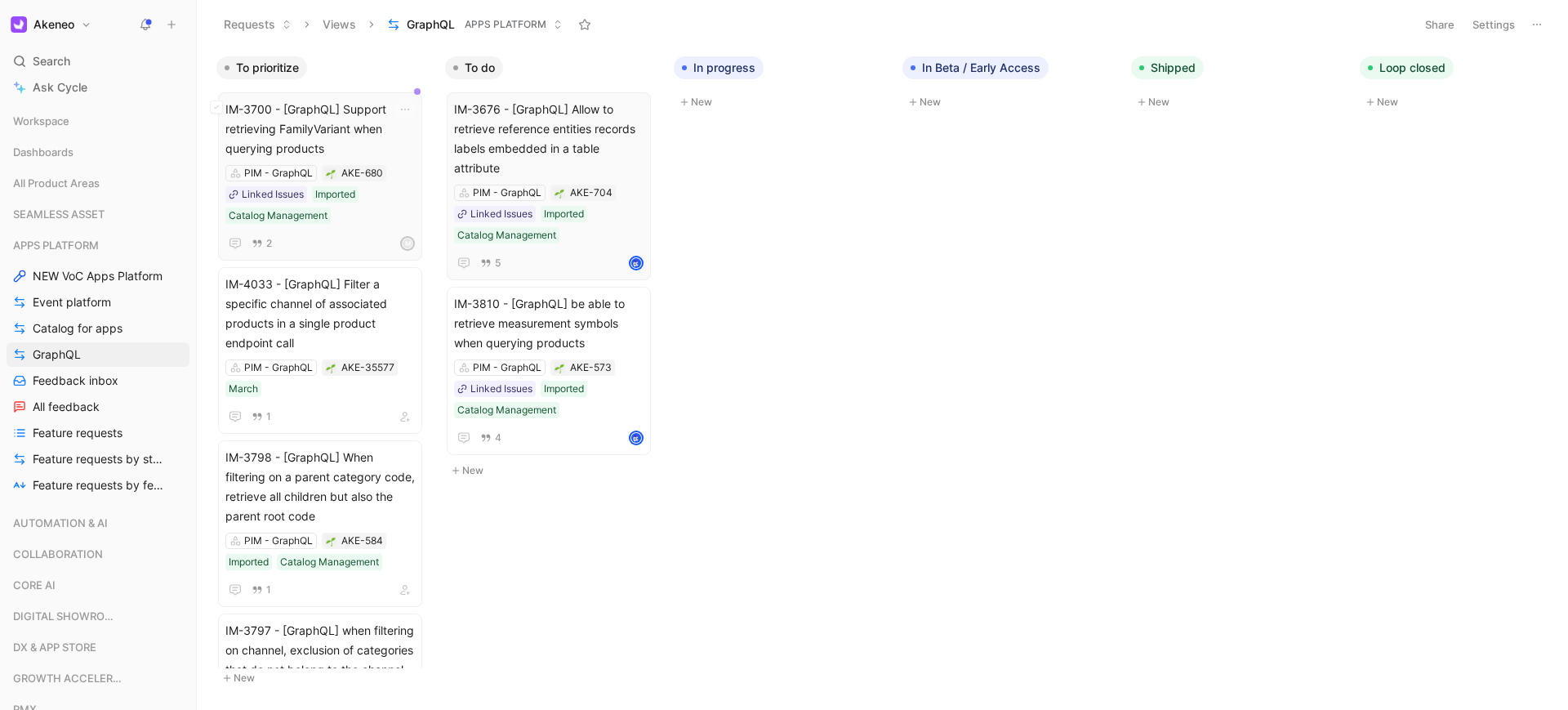
click at [372, 128] on span "IM-3700 - [GraphQL] Support retrieving FamilyVariant when querying products" at bounding box center [320, 129] width 189 height 59
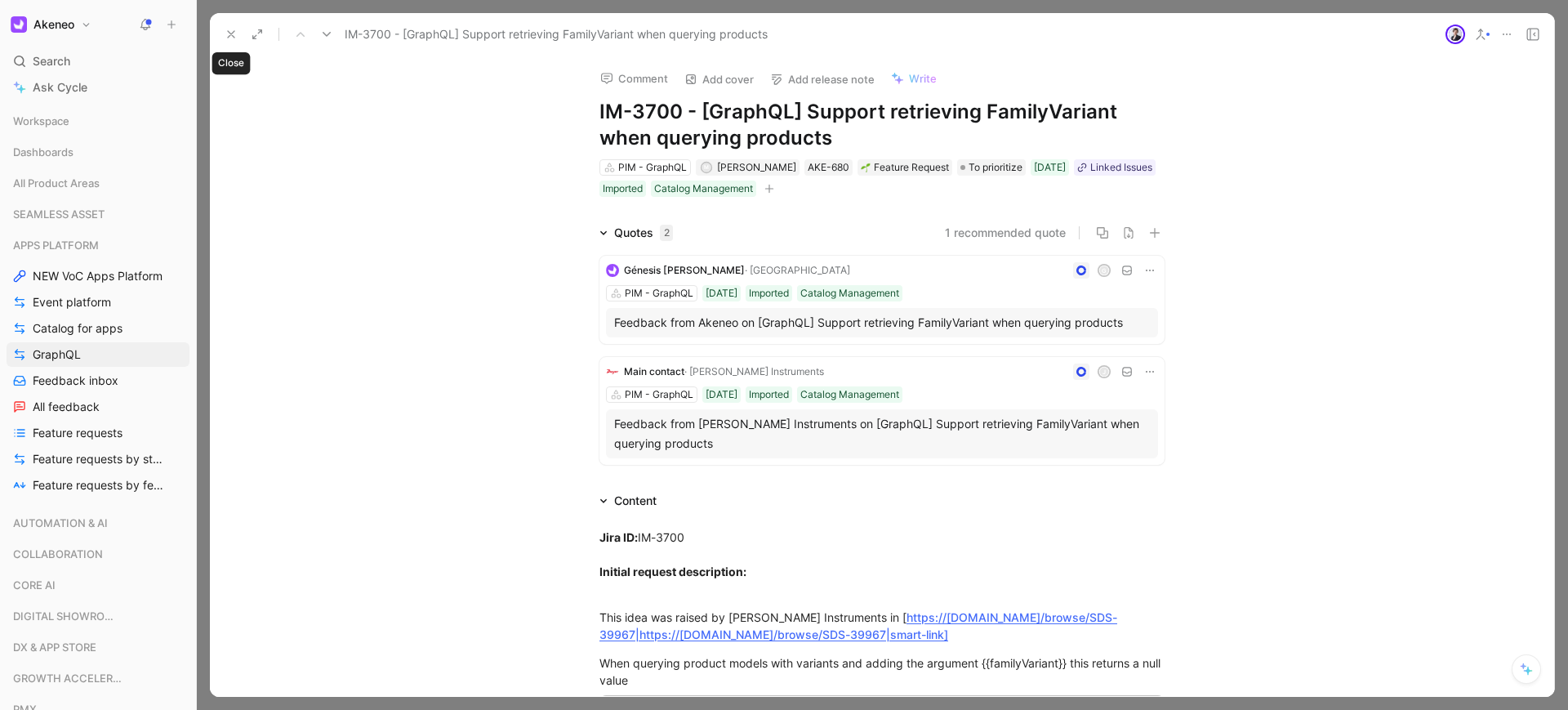
click at [227, 23] on button at bounding box center [231, 34] width 23 height 23
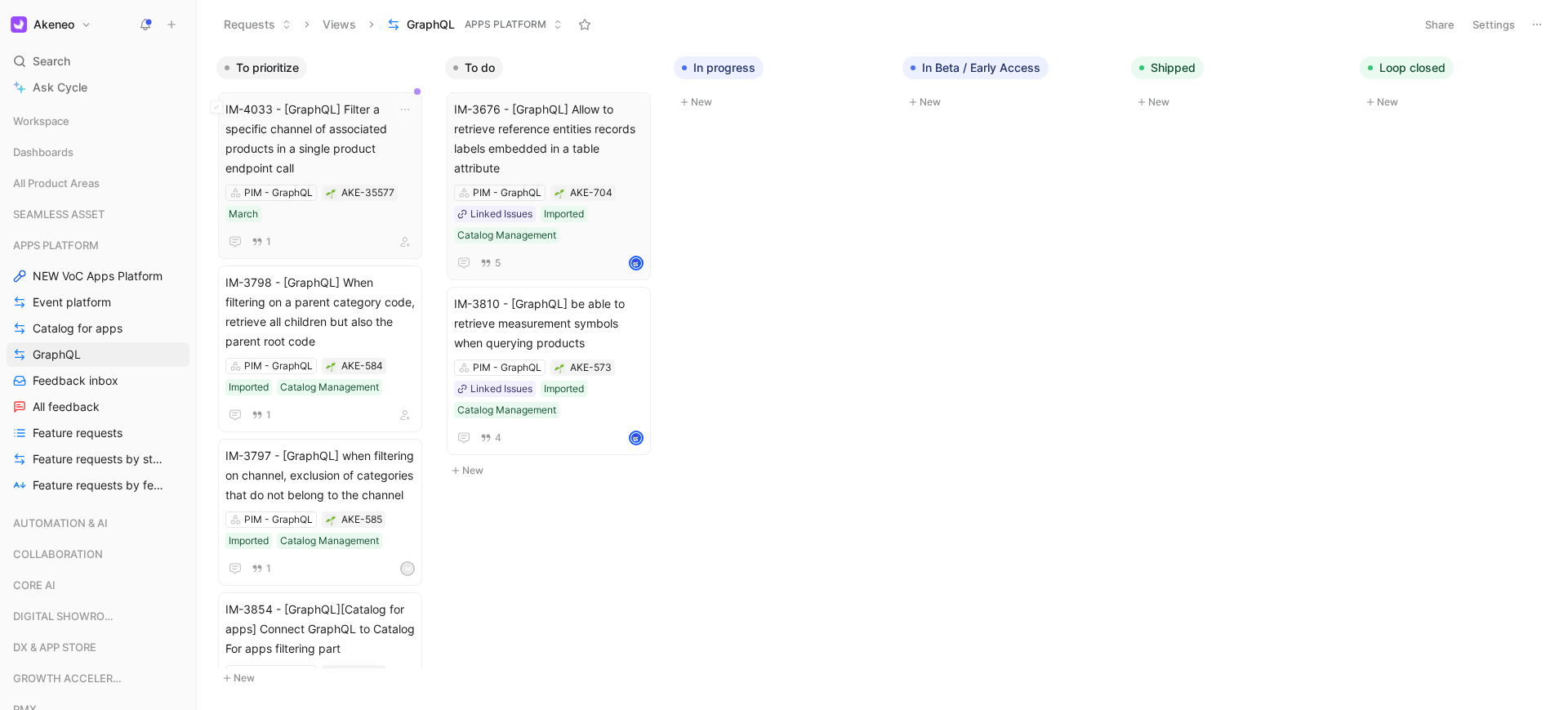
click at [346, 147] on span "IM-4033 - [GraphQL] Filter a specific channel of associated products in a singl…" at bounding box center [320, 138] width 189 height 78
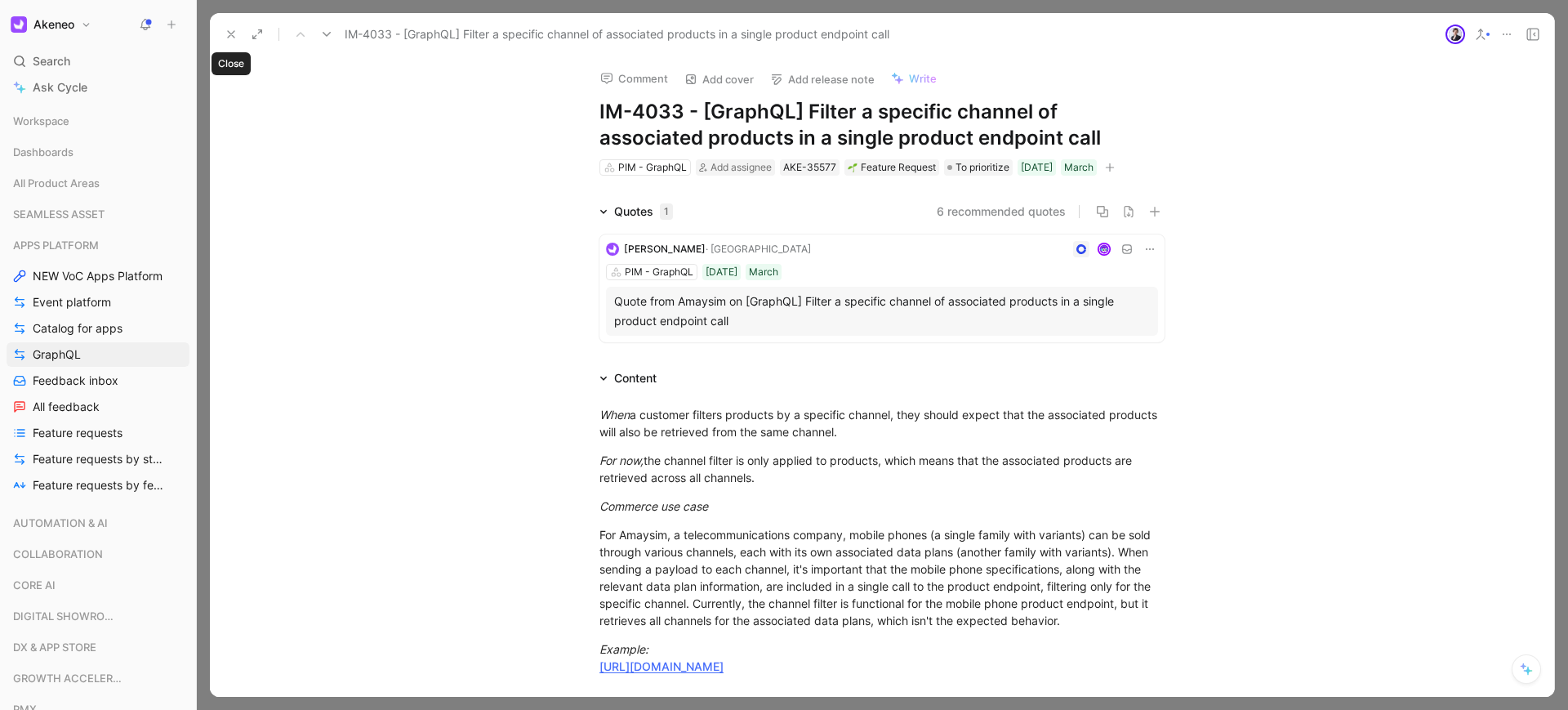
click at [238, 34] on button at bounding box center [231, 34] width 23 height 23
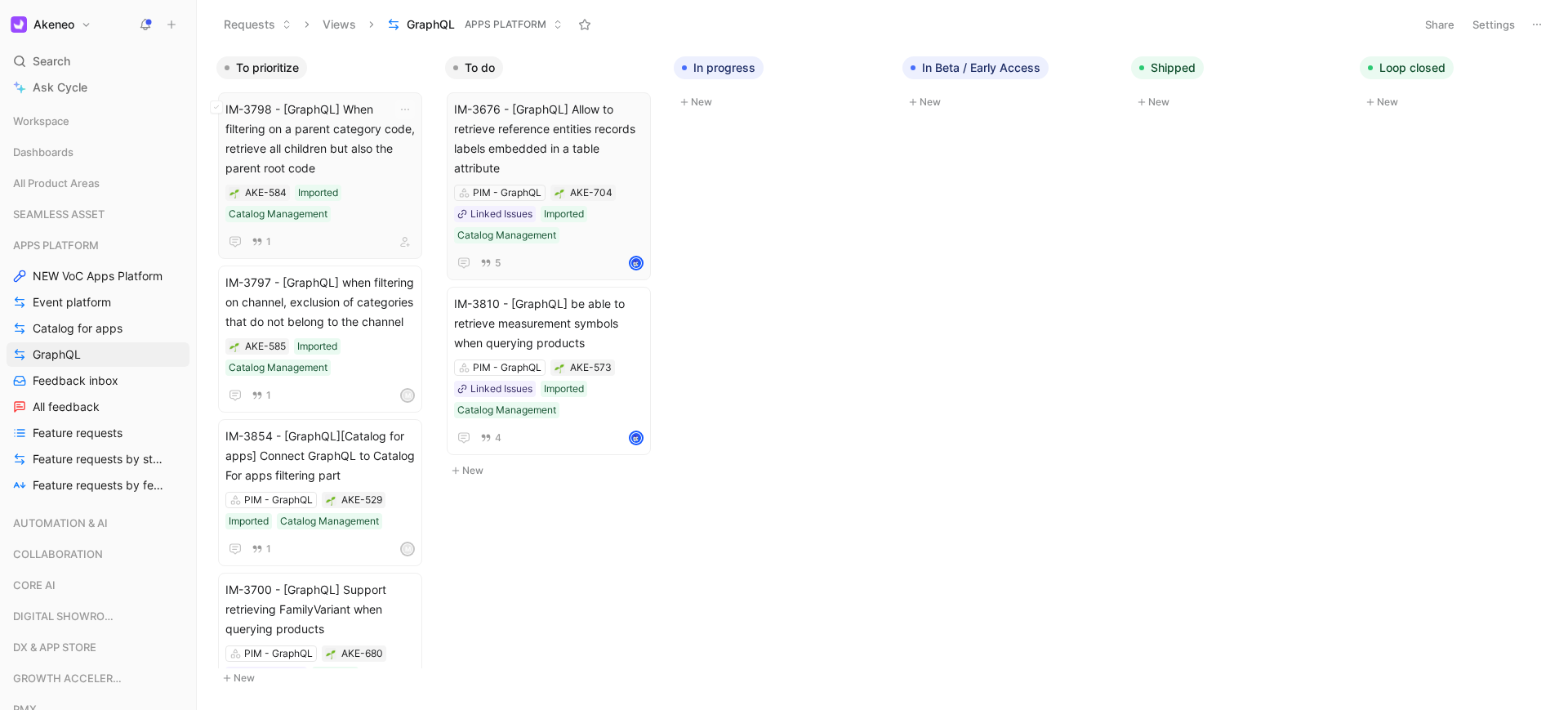
click at [380, 167] on span "IM-3798 - [GraphQL] When filtering on a parent category code, retrieve all chil…" at bounding box center [320, 138] width 189 height 78
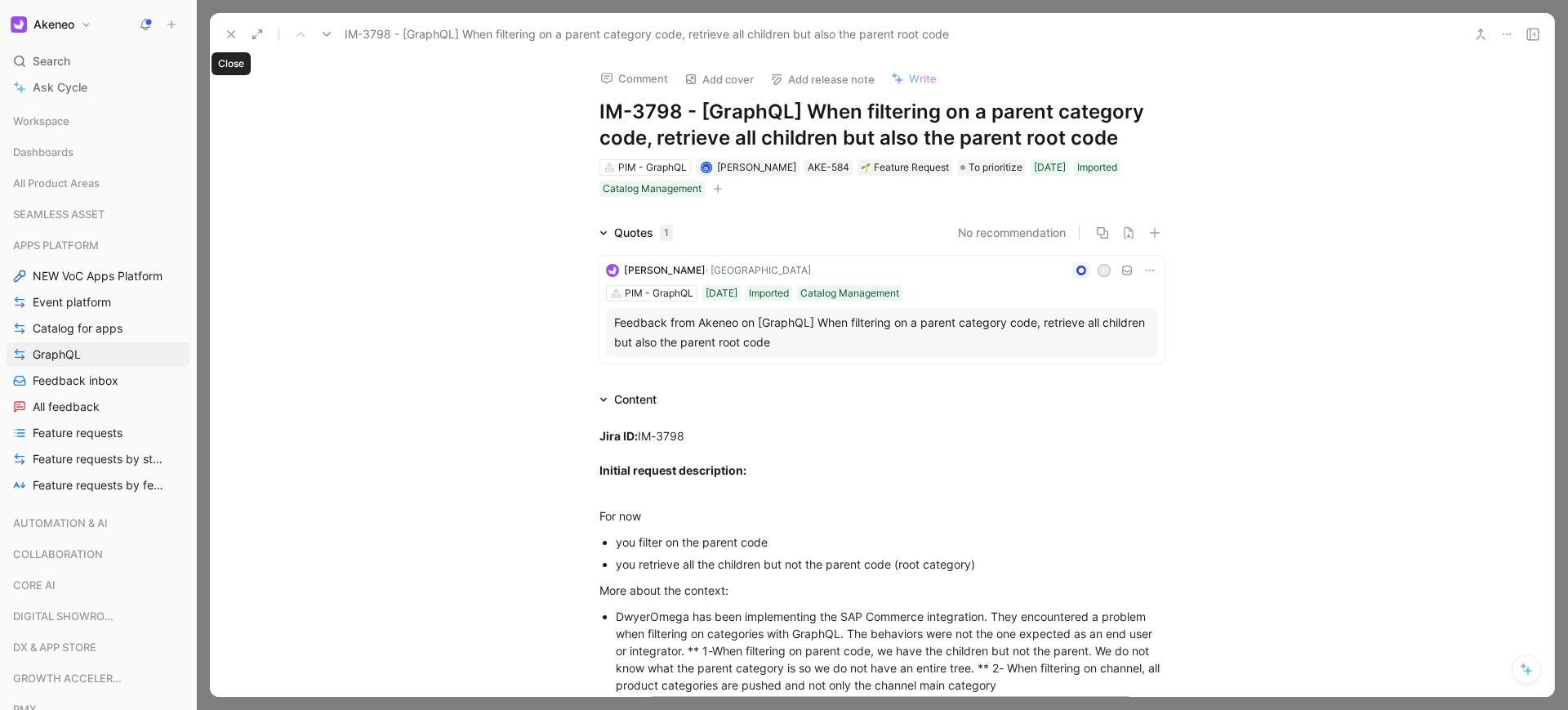
click at [228, 36] on use at bounding box center [230, 34] width 6 height 6
click at [227, 34] on button "Requests" at bounding box center [257, 25] width 83 height 25
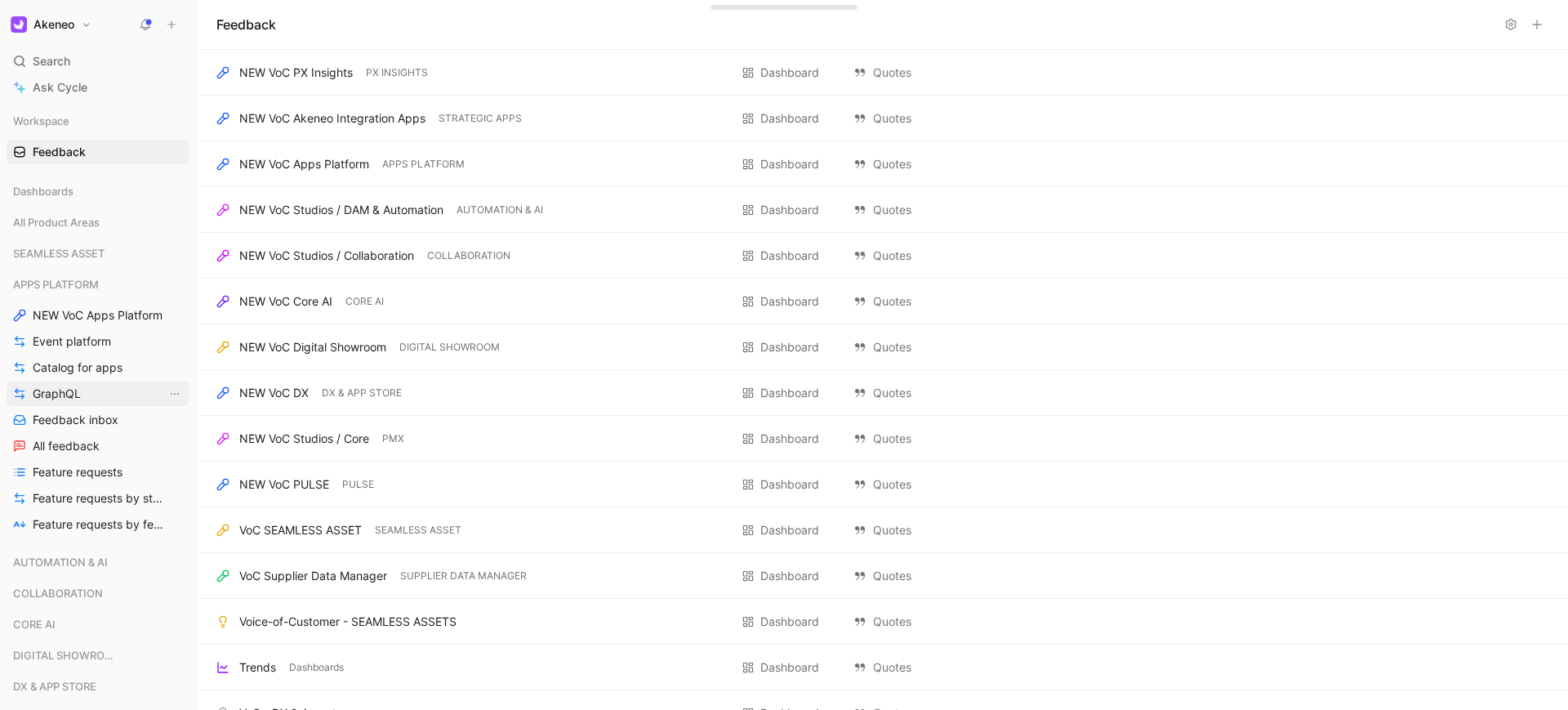
click at [83, 388] on link "GraphQL" at bounding box center [97, 394] width 182 height 25
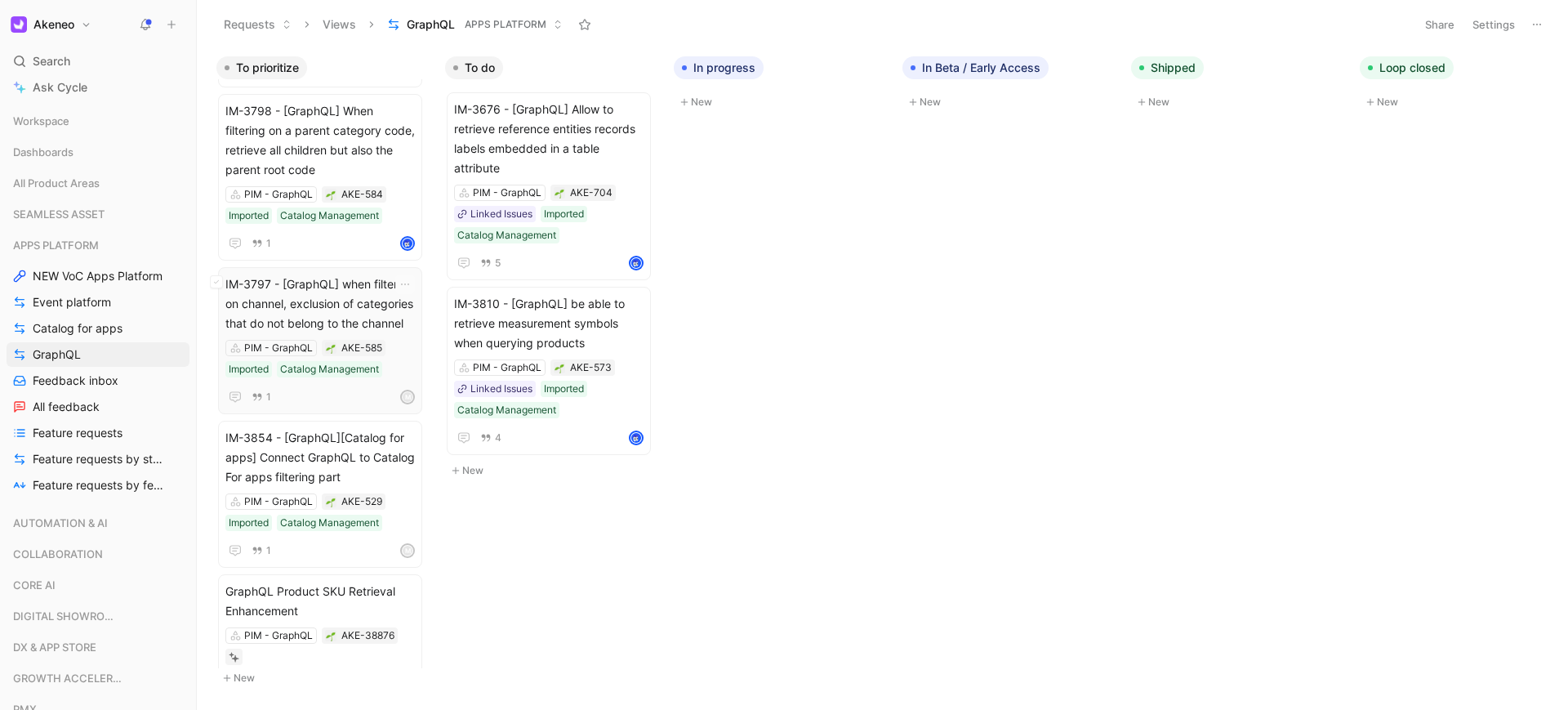
scroll to position [393, 0]
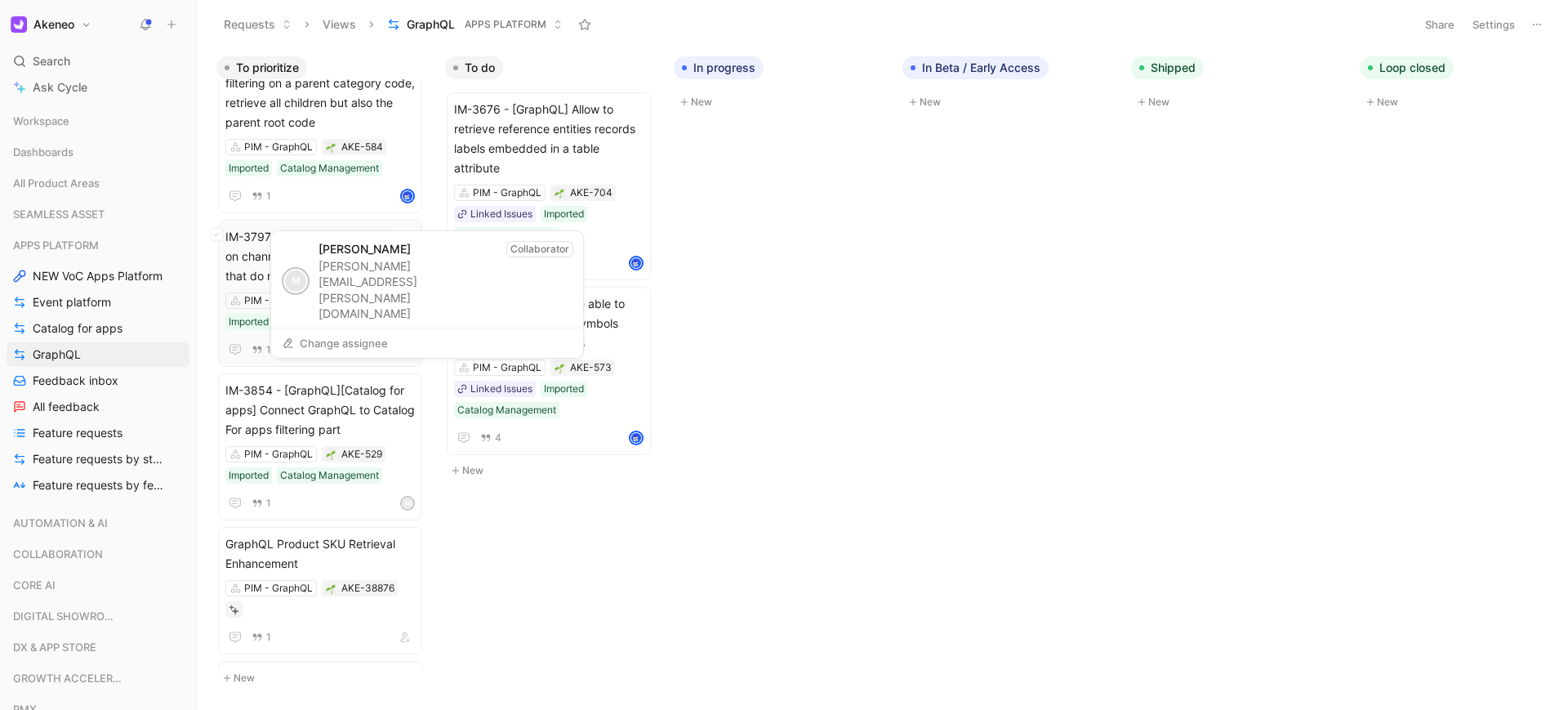
click at [408, 355] on div "M" at bounding box center [407, 349] width 11 height 11
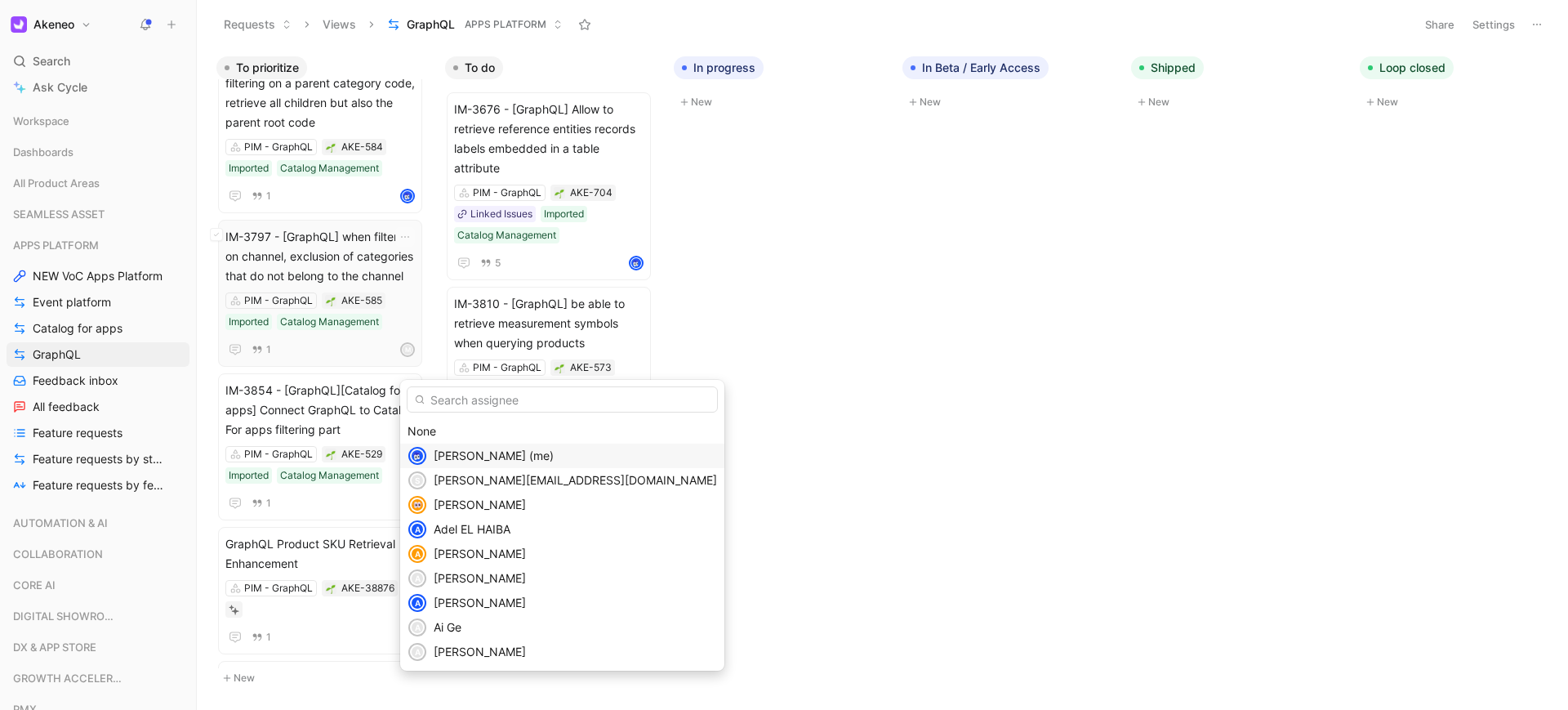
click at [439, 452] on span "[PERSON_NAME] (me)" at bounding box center [494, 456] width 120 height 14
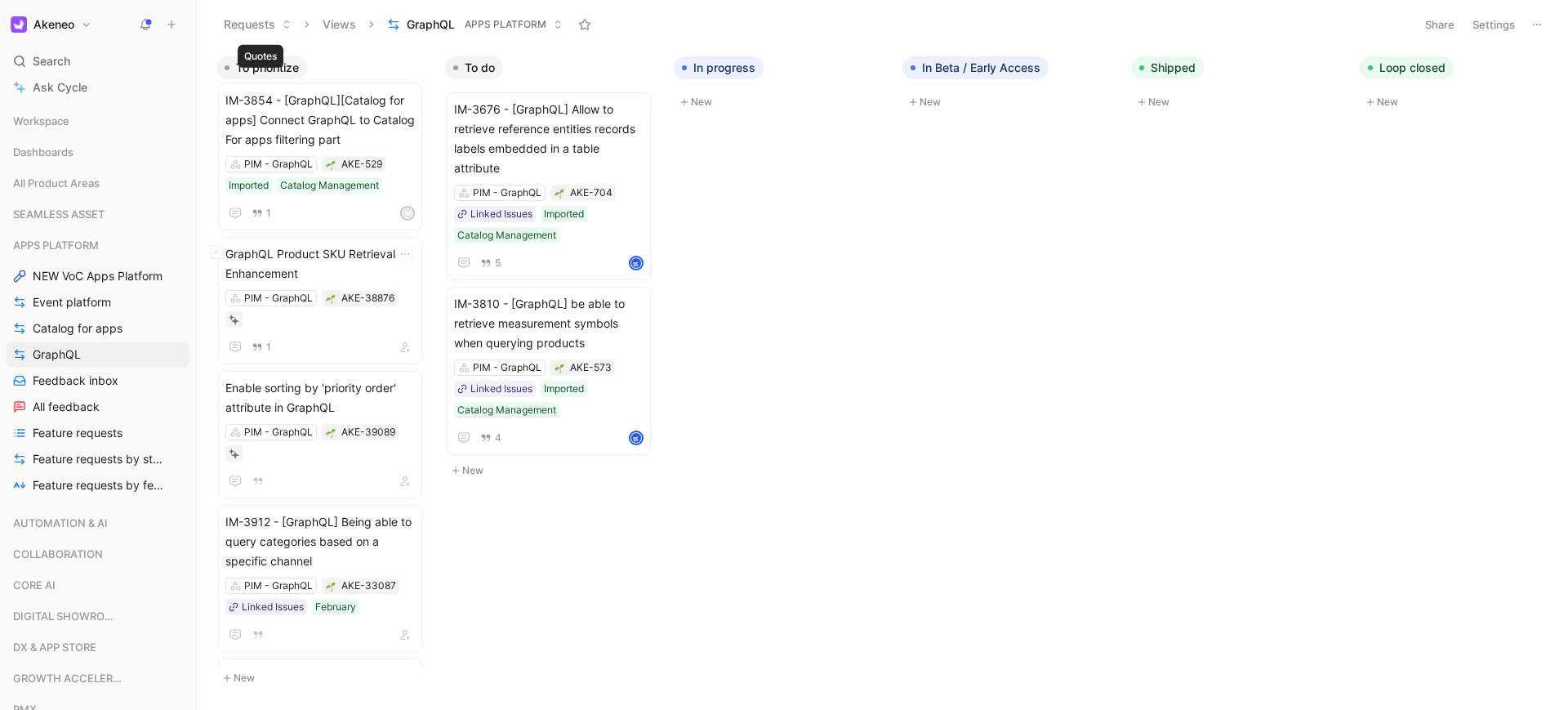
scroll to position [688, 0]
click at [406, 215] on div "M" at bounding box center [407, 209] width 11 height 11
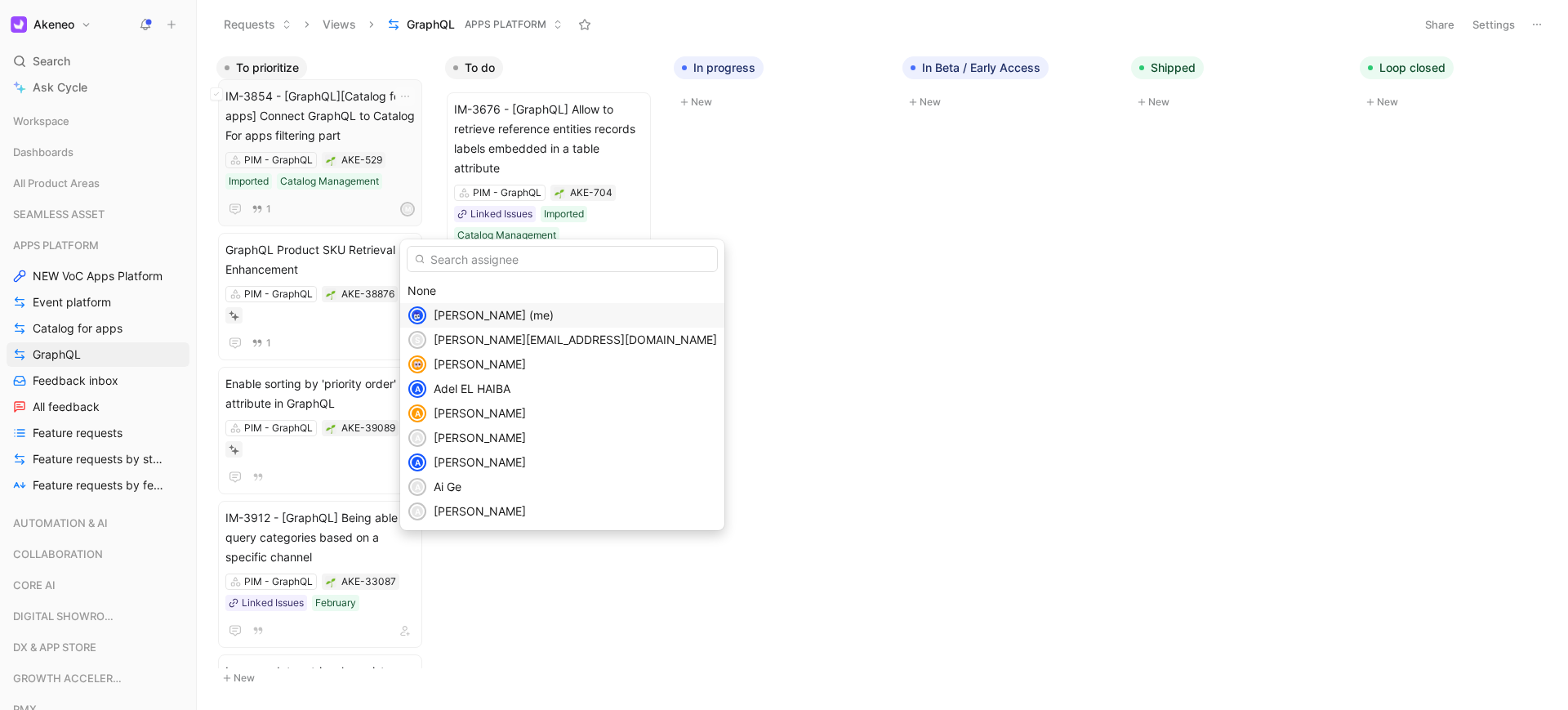
click at [444, 318] on span "[PERSON_NAME] (me)" at bounding box center [494, 315] width 120 height 14
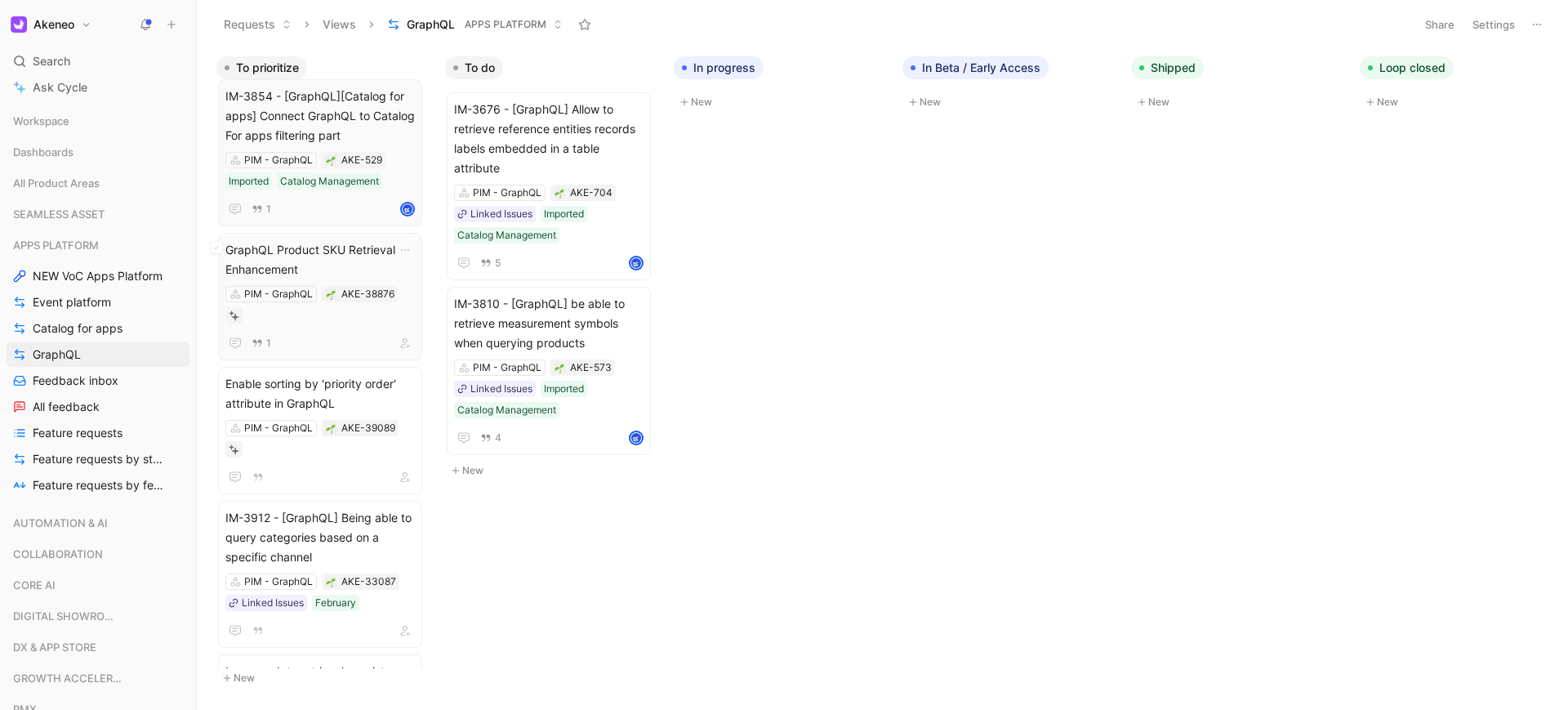
click at [333, 280] on span "GraphQL Product SKU Retrieval Enhancement" at bounding box center [320, 259] width 189 height 39
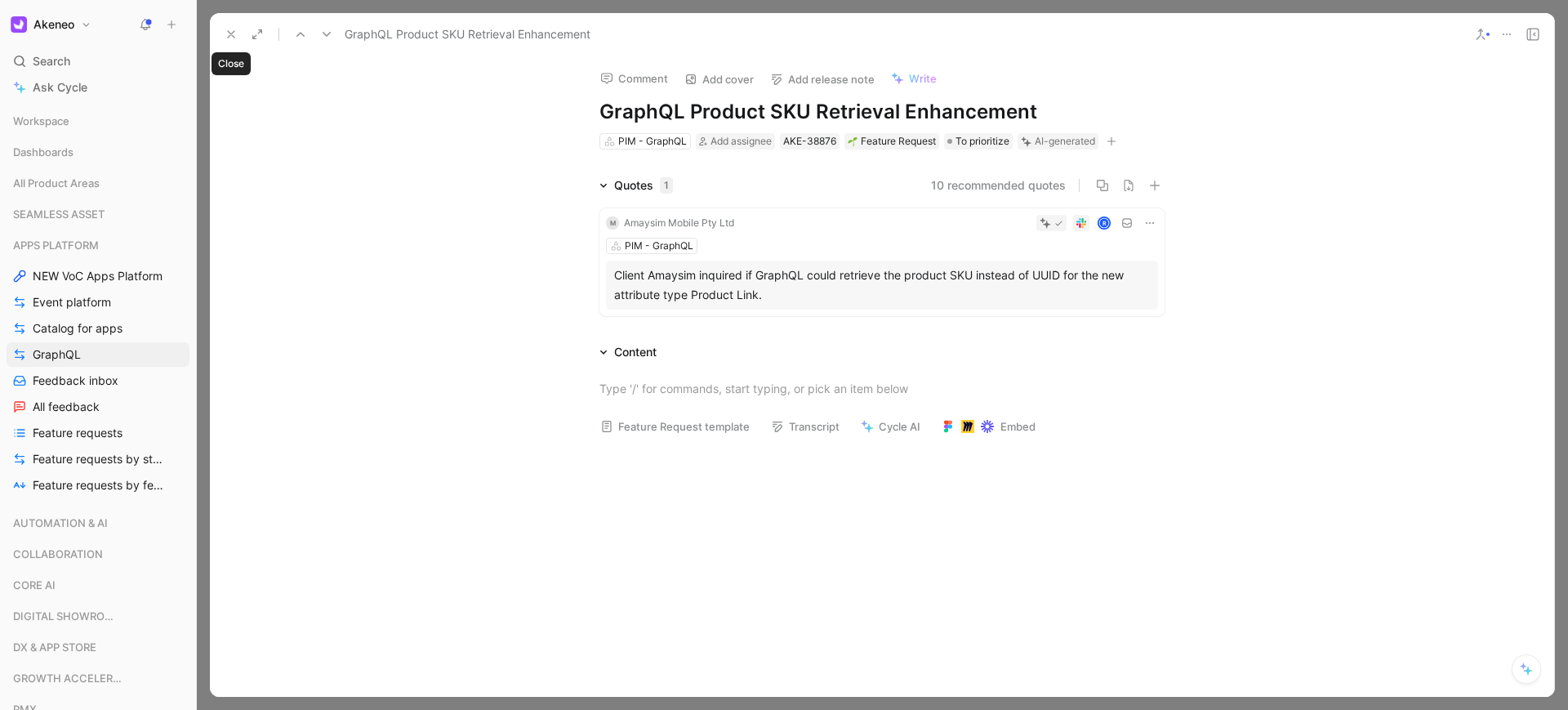
click at [225, 38] on icon at bounding box center [231, 34] width 13 height 13
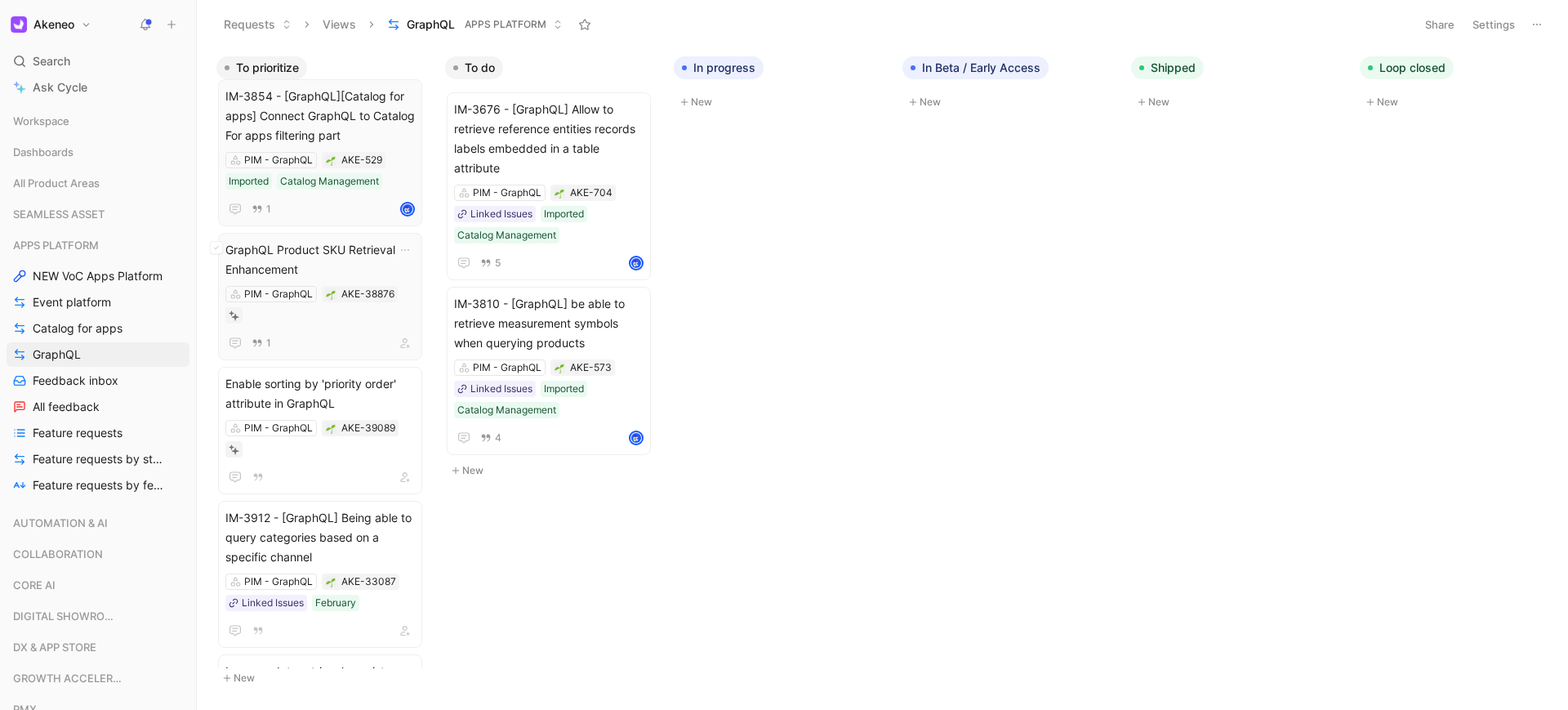
click at [419, 361] on div "GraphQL Product SKU Retrieval Enhancement PIM - GraphQL AKE-38876 1" at bounding box center [320, 296] width 204 height 128
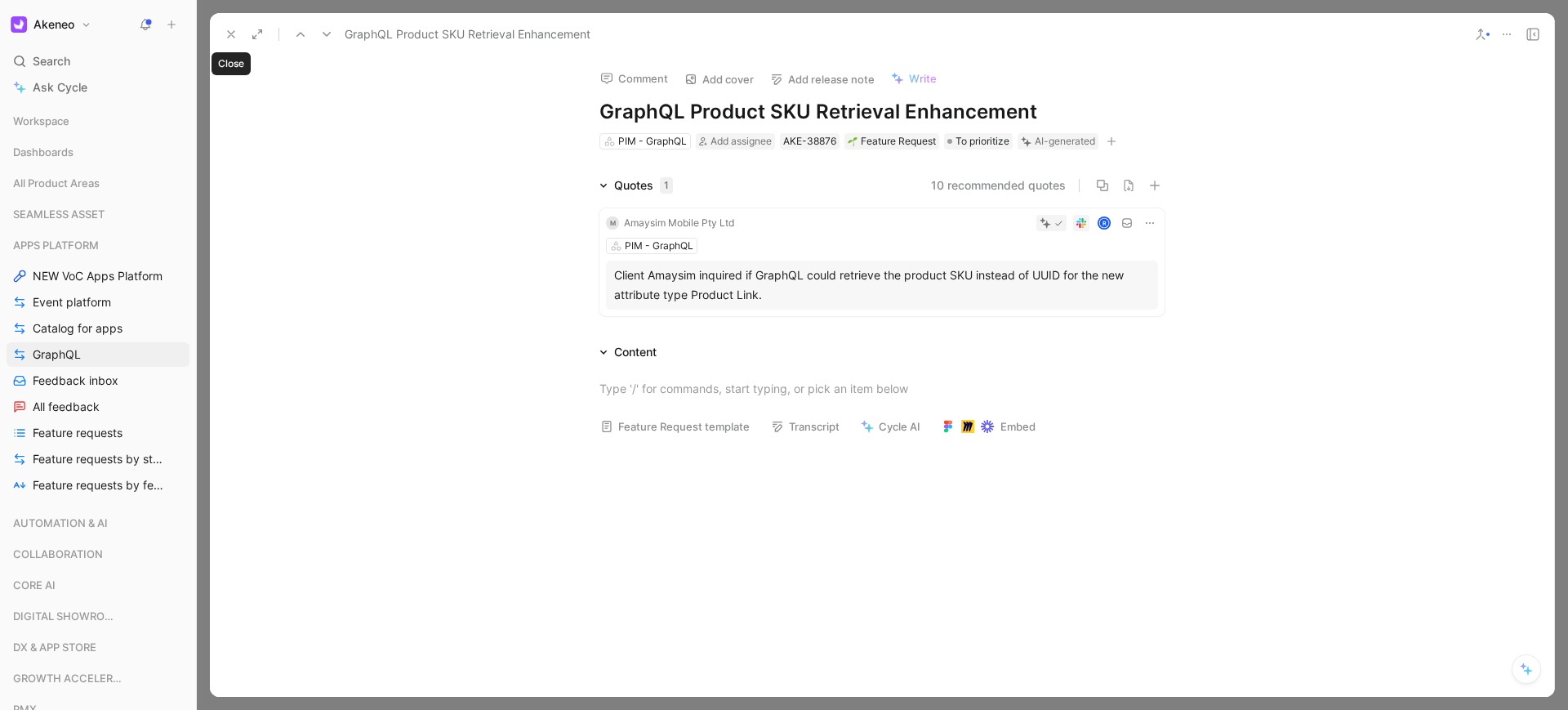
click at [232, 38] on icon at bounding box center [231, 34] width 13 height 13
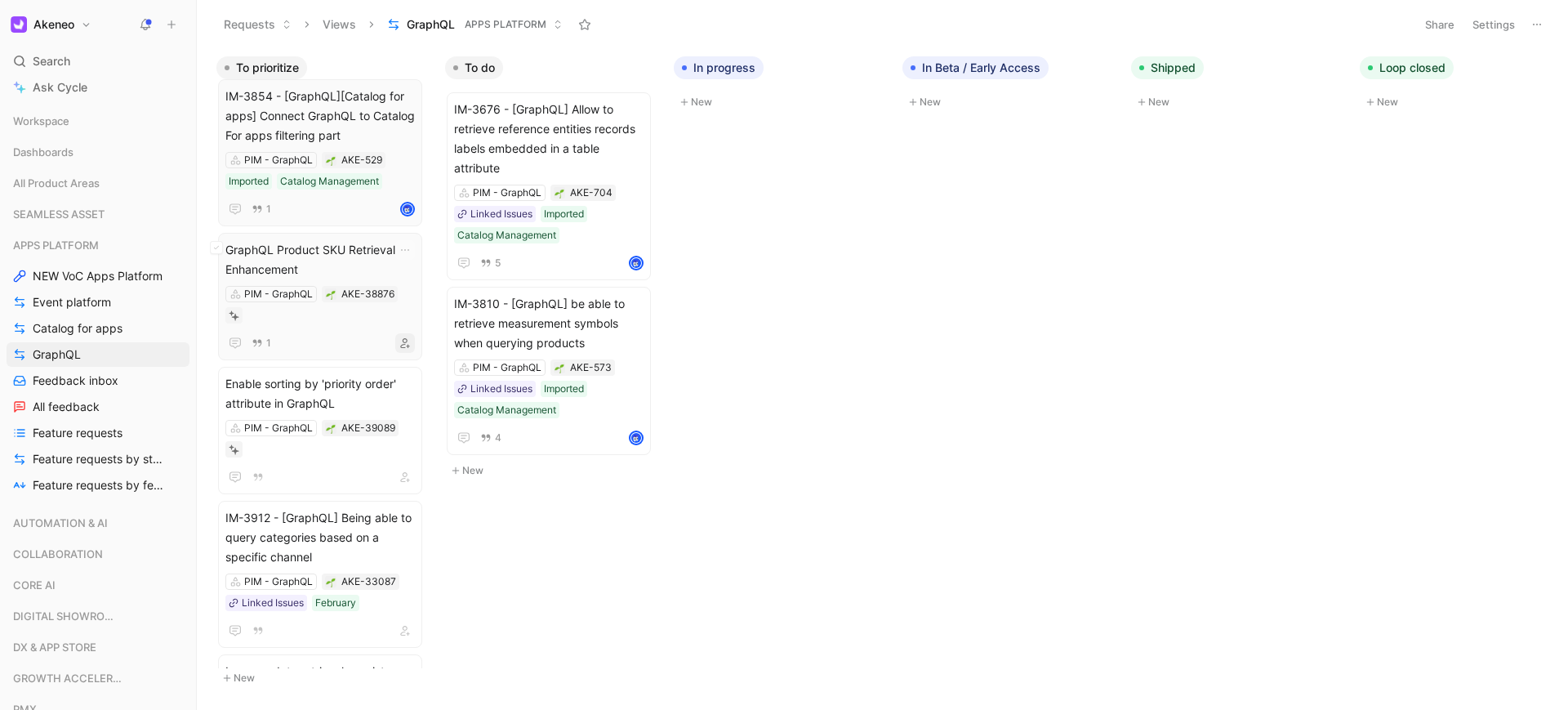
click at [408, 348] on icon "button" at bounding box center [405, 342] width 10 height 10
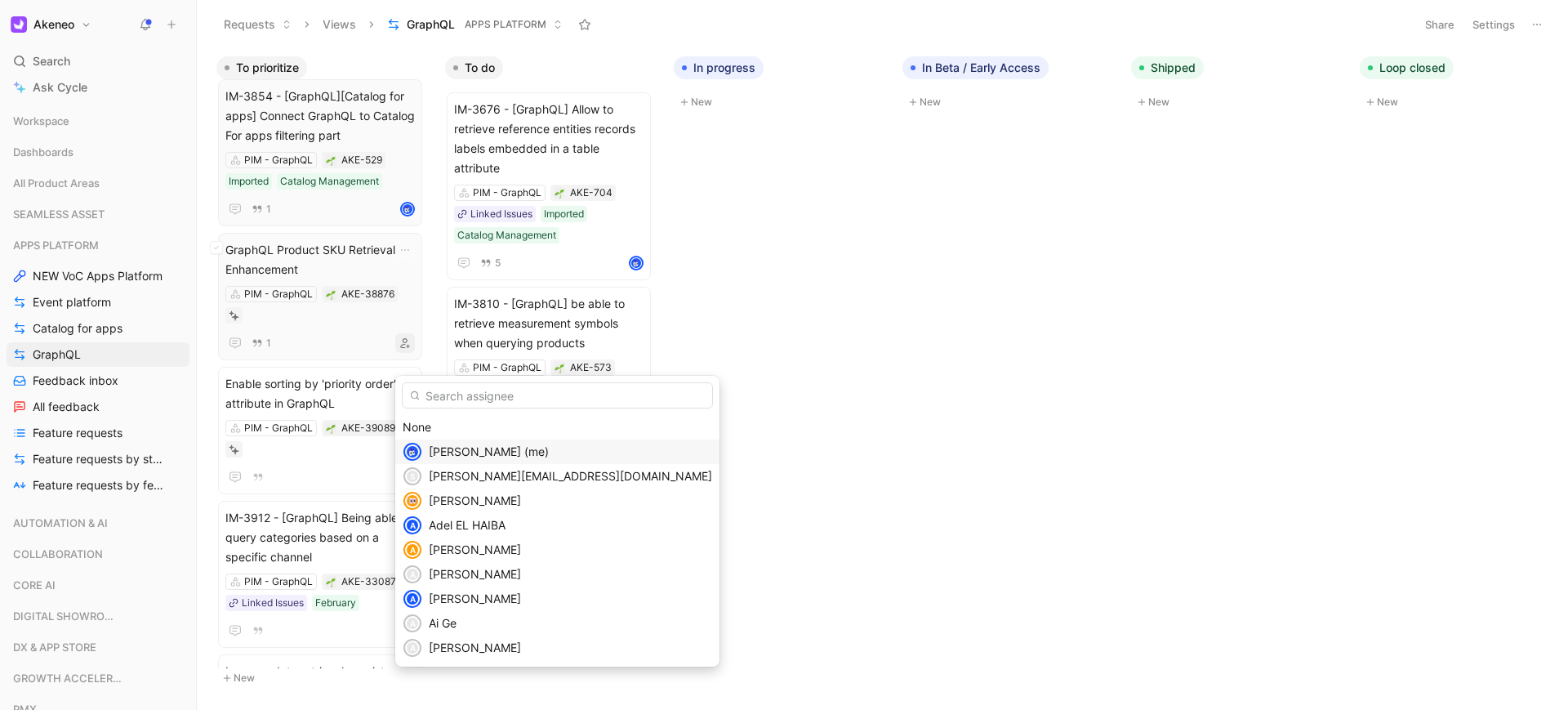
click at [434, 451] on span "[PERSON_NAME] (me)" at bounding box center [488, 452] width 120 height 14
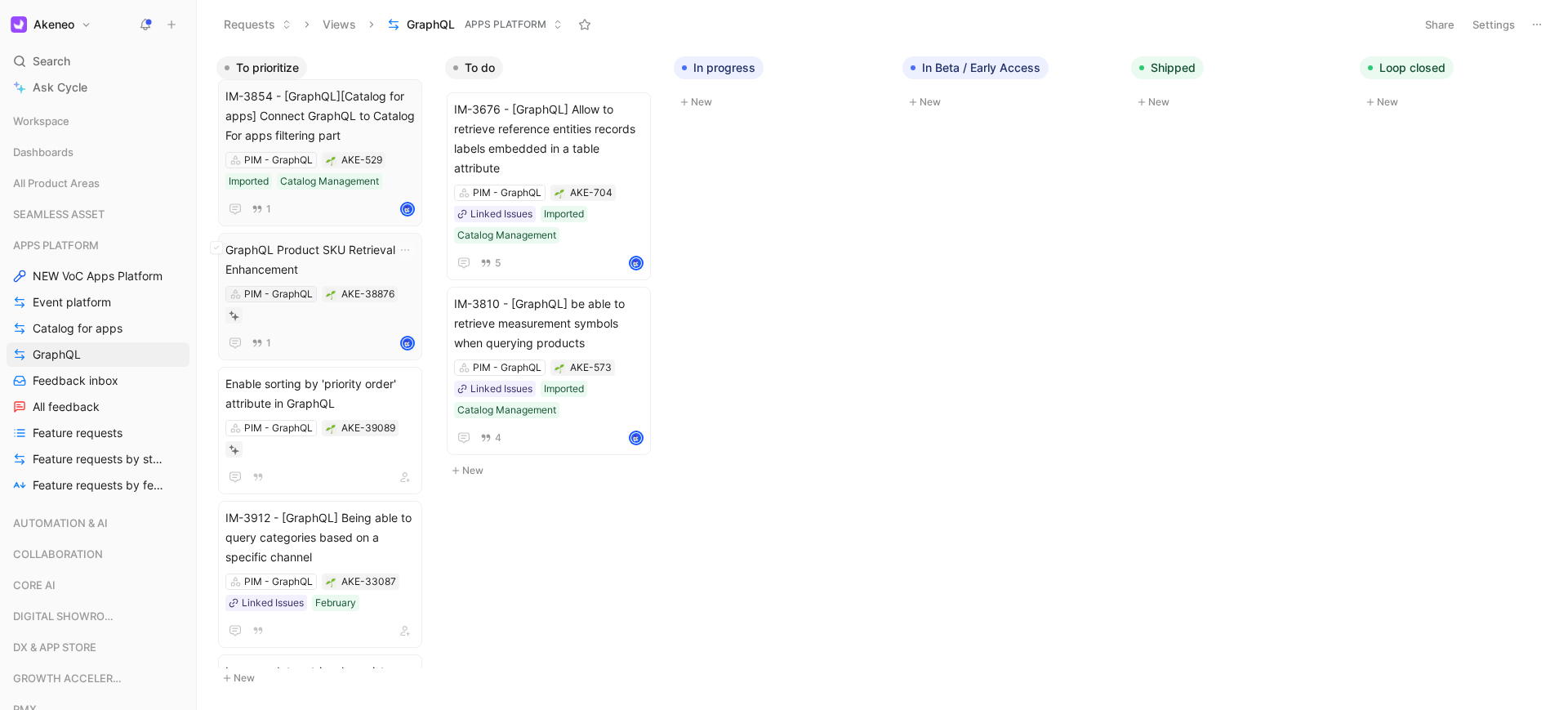
scroll to position [835, 0]
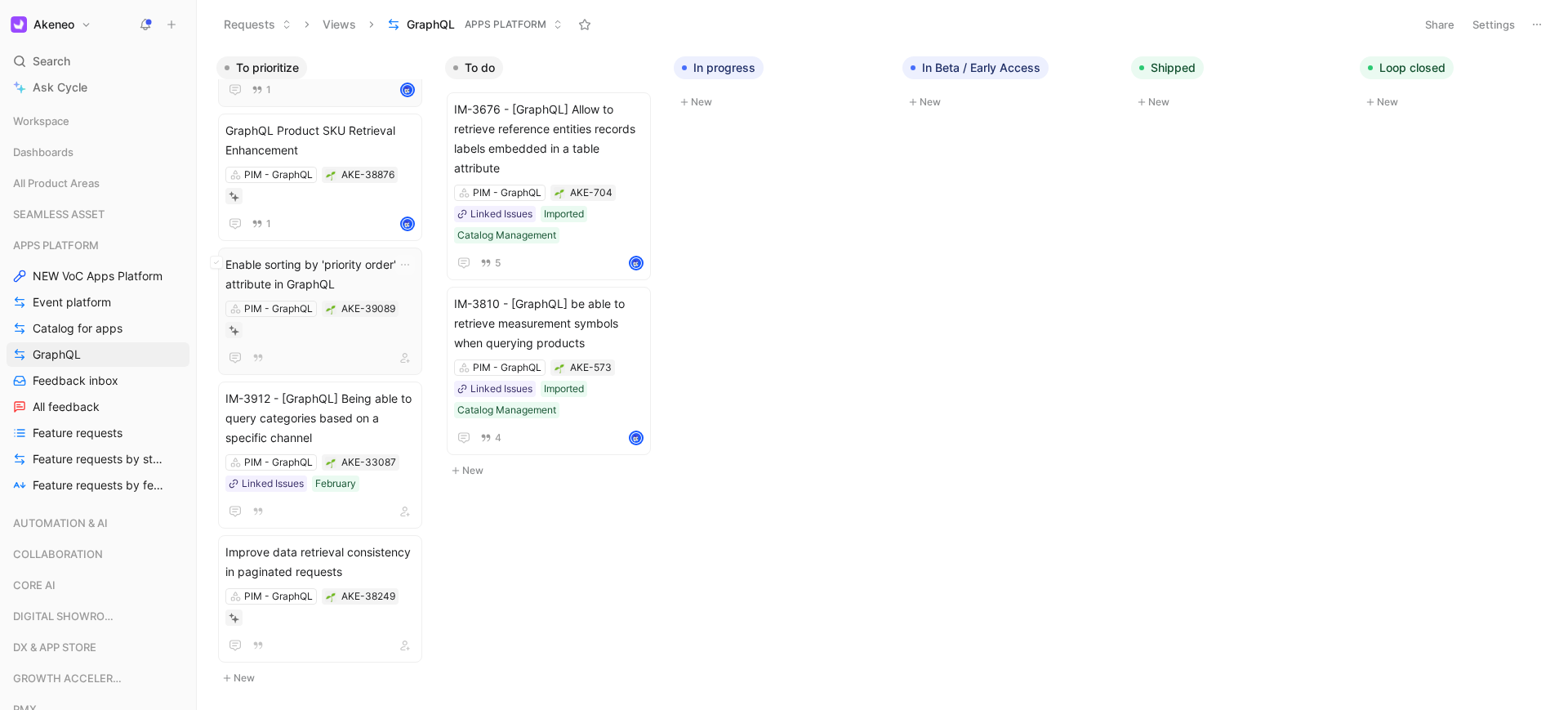
click at [369, 258] on span "Enable sorting by 'priority order' attribute in GraphQL" at bounding box center [320, 274] width 189 height 39
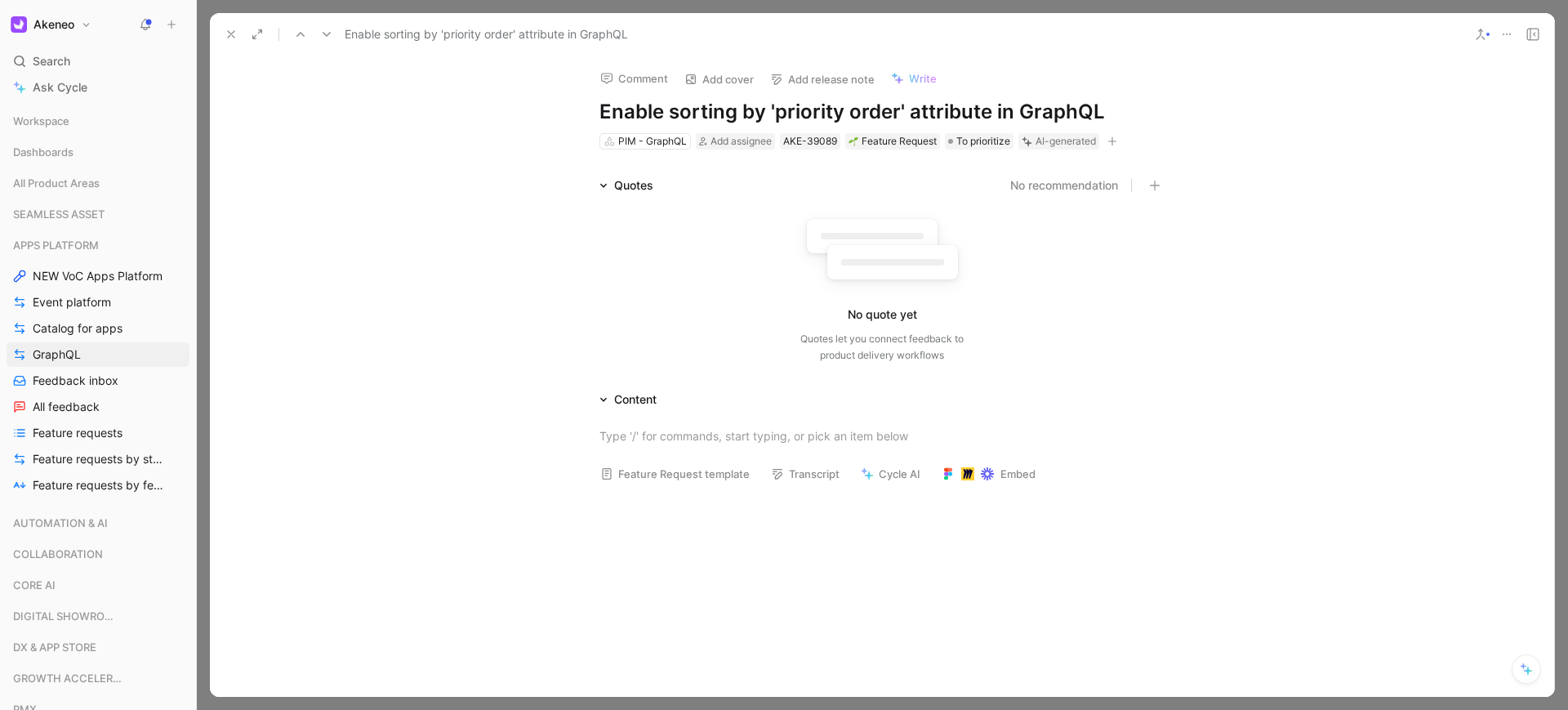
click at [234, 35] on icon at bounding box center [231, 34] width 13 height 13
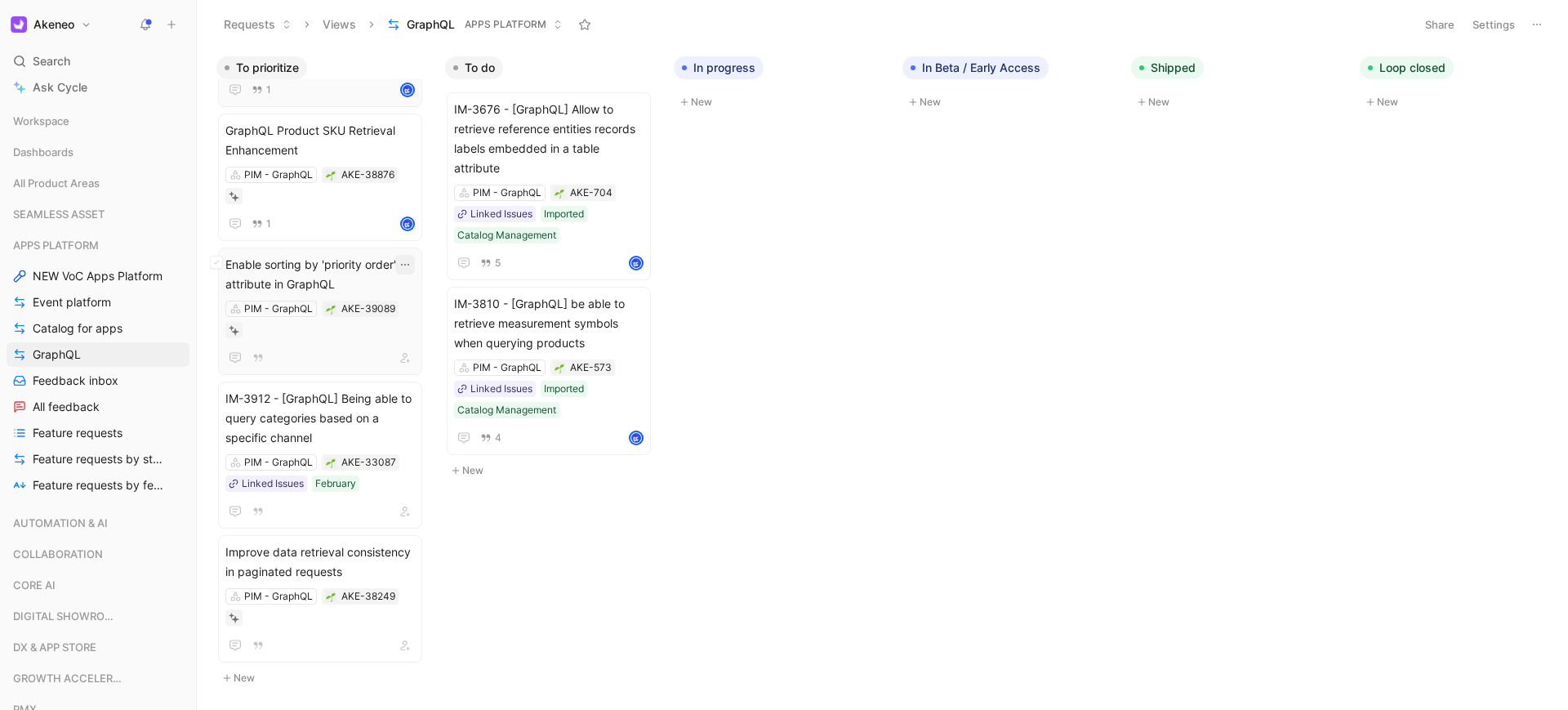
click at [411, 258] on icon "button" at bounding box center [405, 265] width 13 height 13
click at [402, 258] on icon "button" at bounding box center [405, 265] width 13 height 13
click at [368, 423] on span "IM-3912 - [GraphQL] Being able to query categories based on a specific channel" at bounding box center [320, 418] width 189 height 59
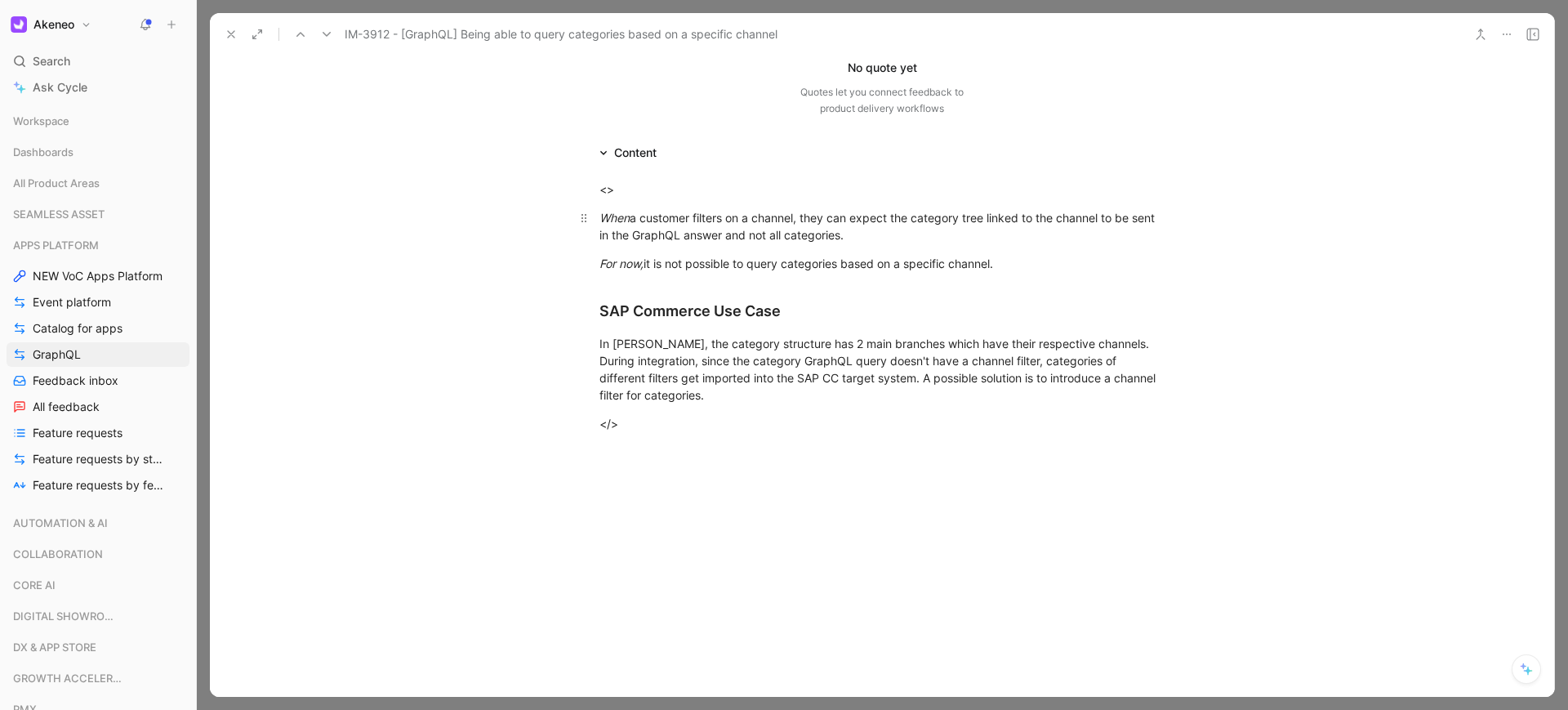
scroll to position [567, 0]
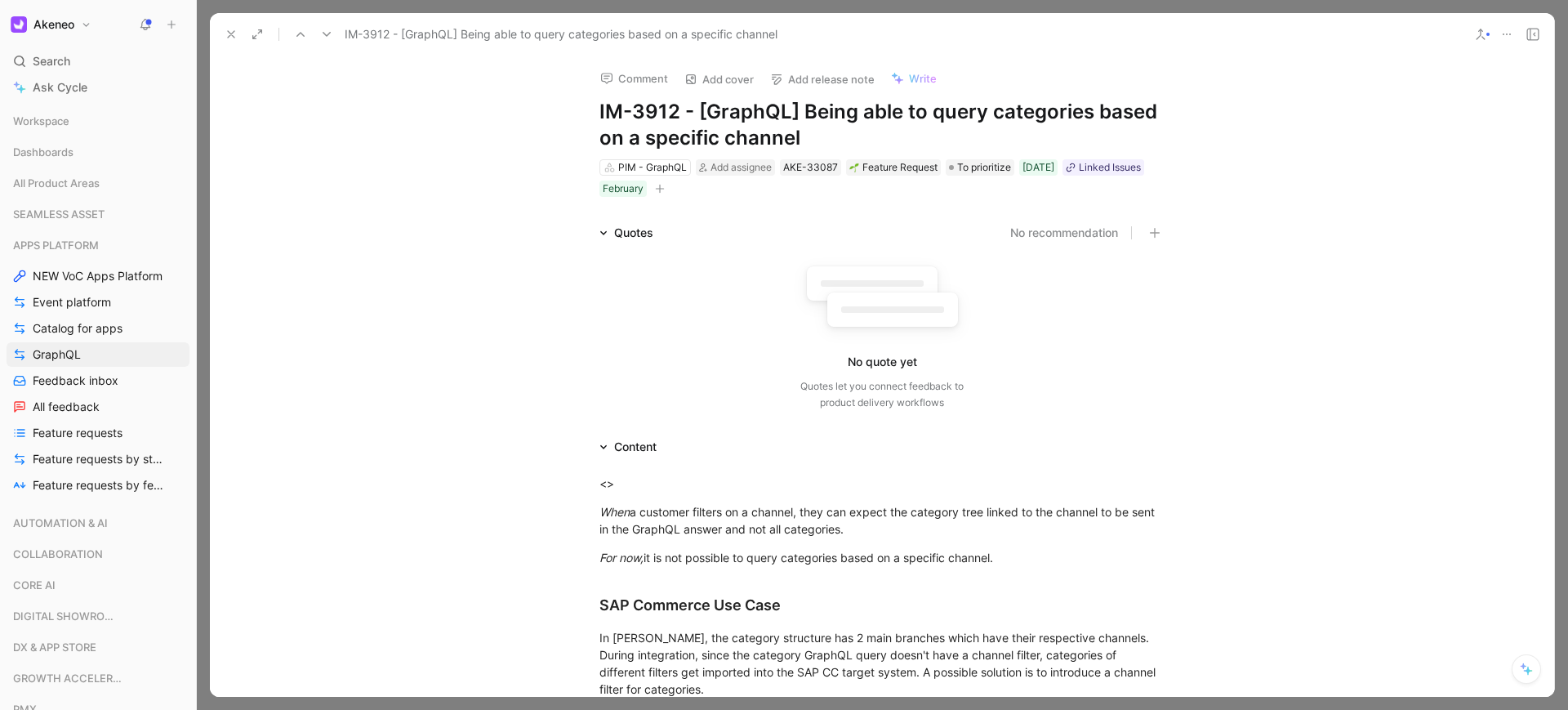
click at [227, 34] on icon at bounding box center [231, 34] width 13 height 13
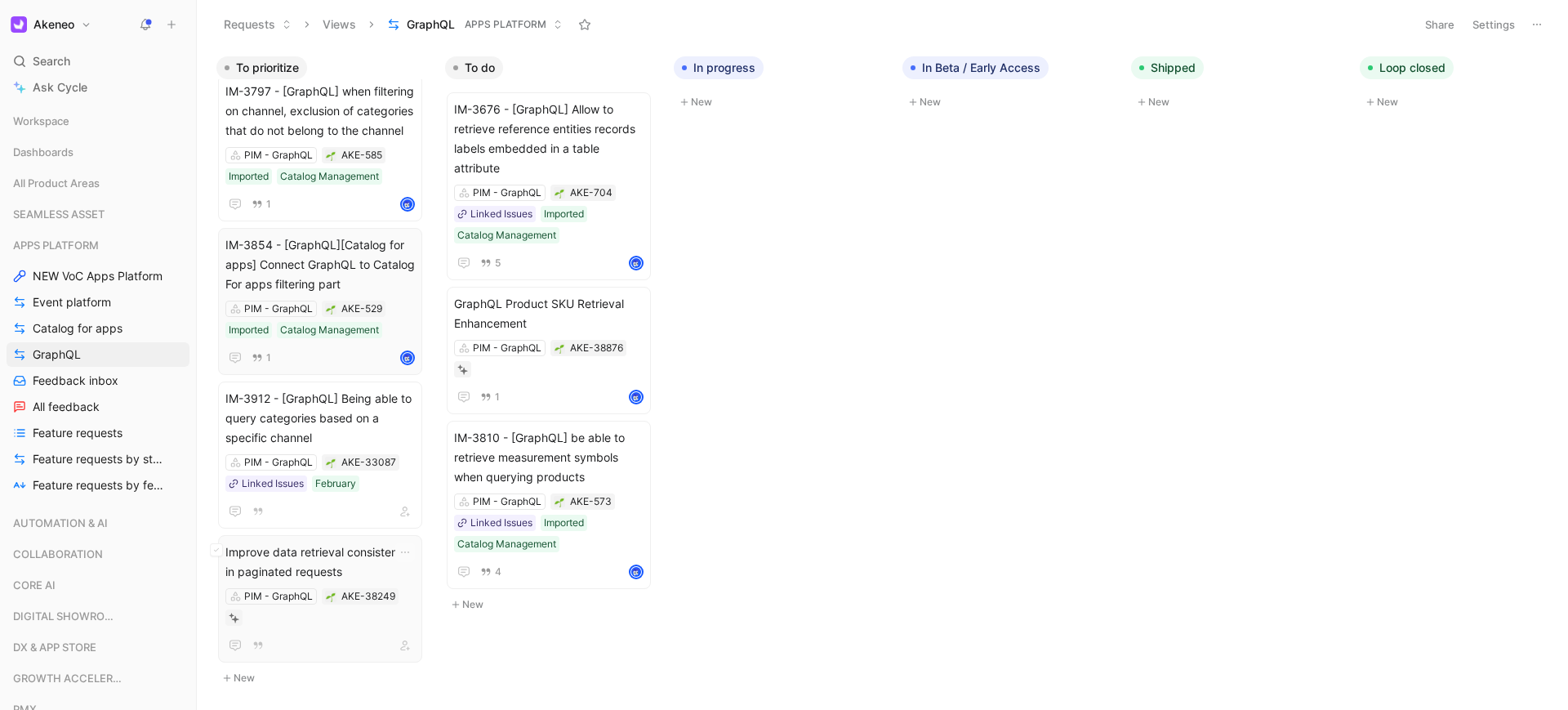
click at [335, 553] on span "Improve data retrieval consistency in paginated requests" at bounding box center [320, 562] width 189 height 39
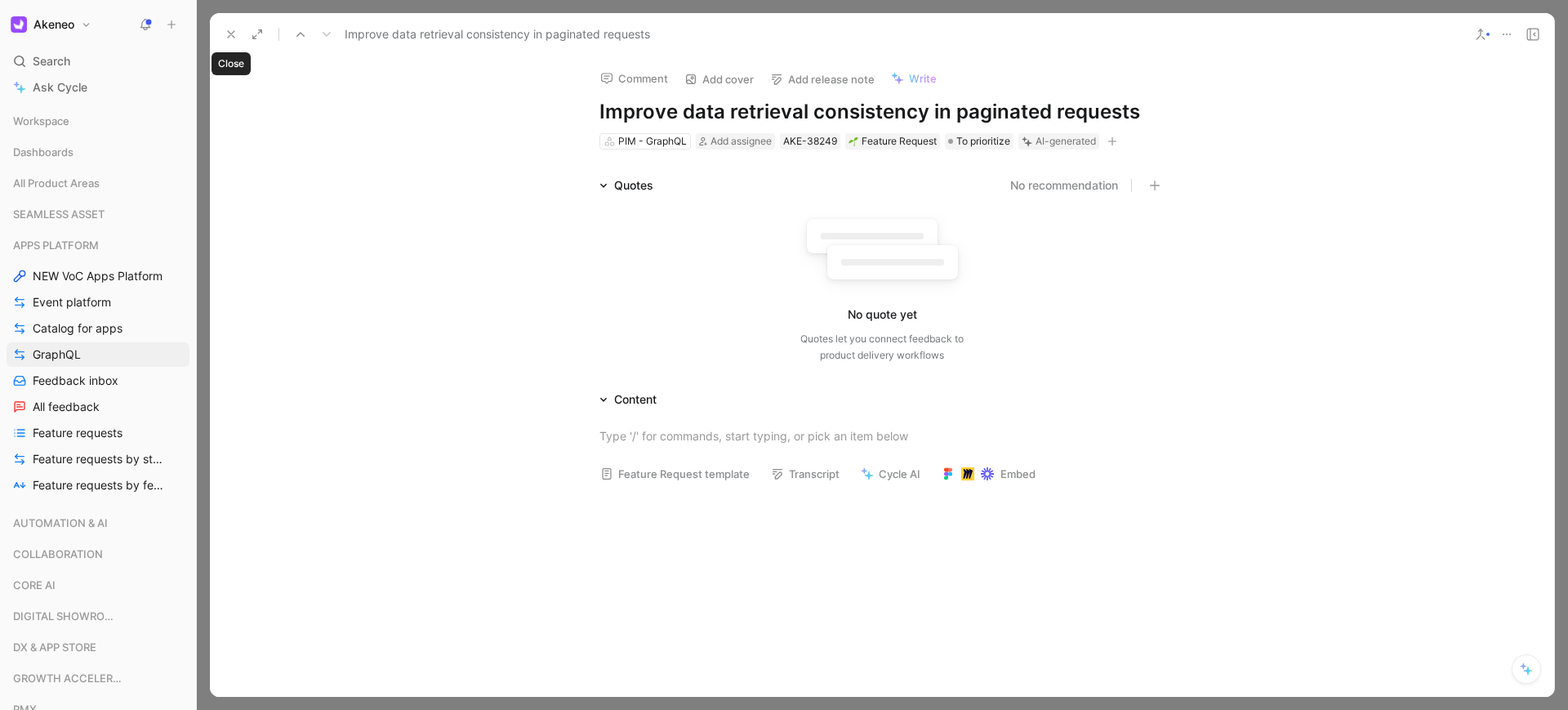
click at [226, 35] on icon at bounding box center [231, 34] width 13 height 13
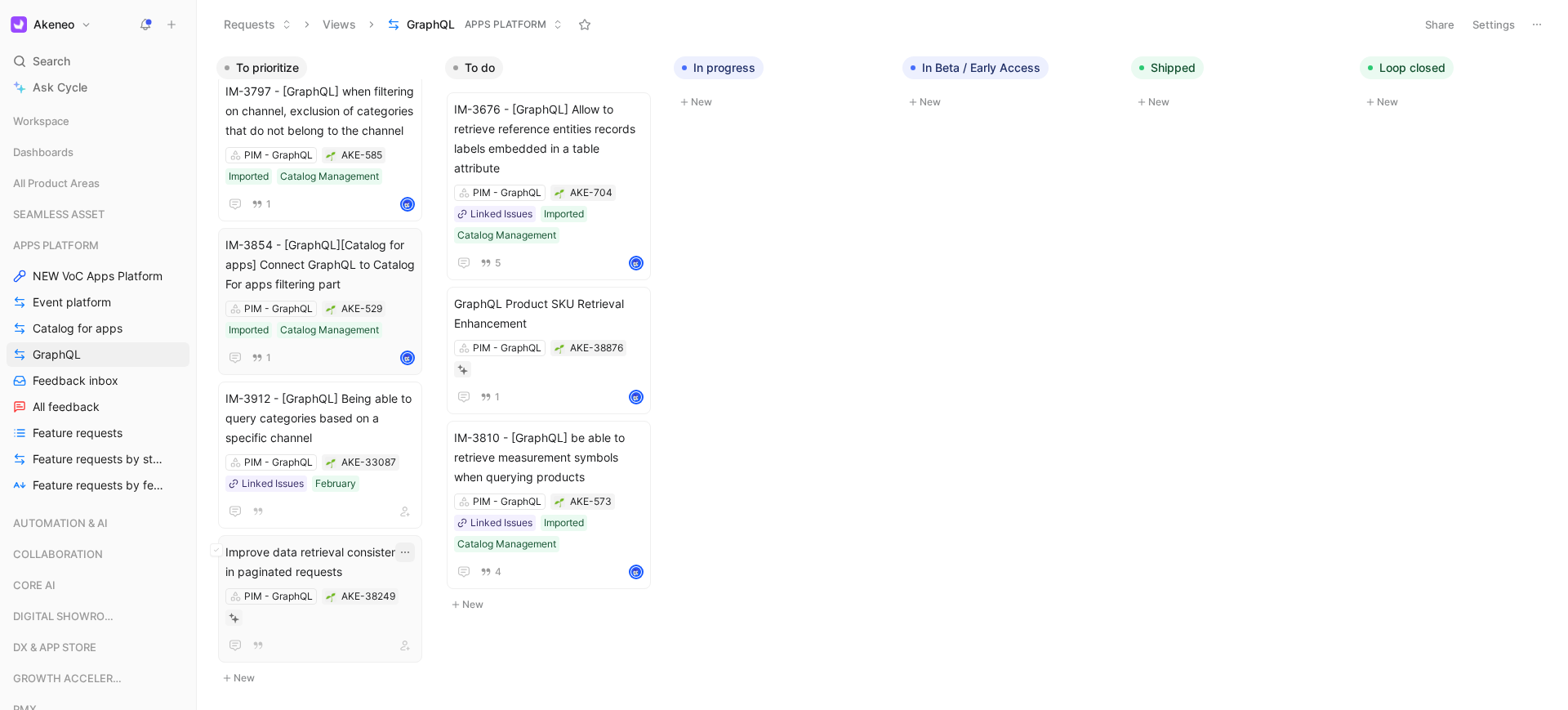
click at [410, 546] on icon "button" at bounding box center [405, 552] width 13 height 13
click at [409, 546] on icon "button" at bounding box center [405, 552] width 13 height 13
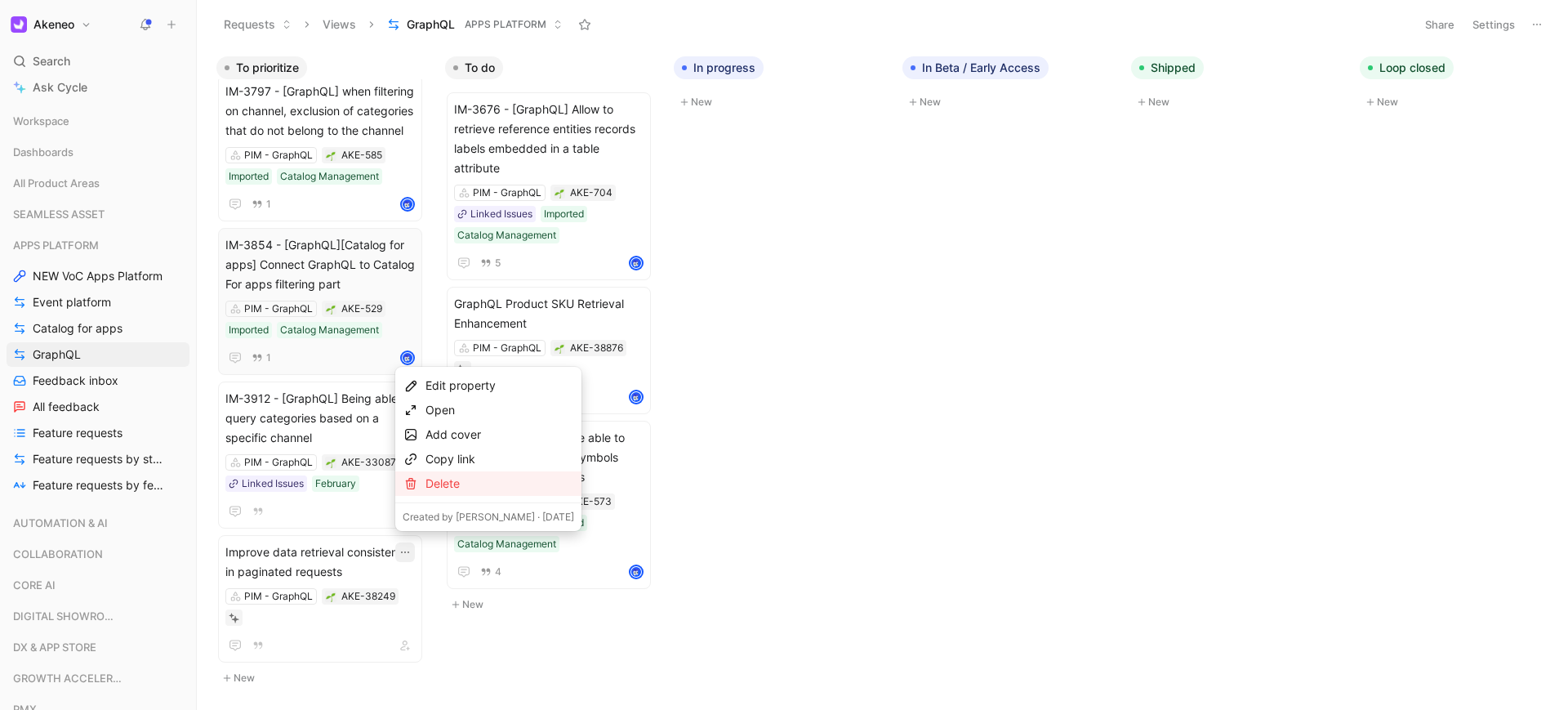
click at [447, 486] on div "Delete" at bounding box center [500, 483] width 149 height 19
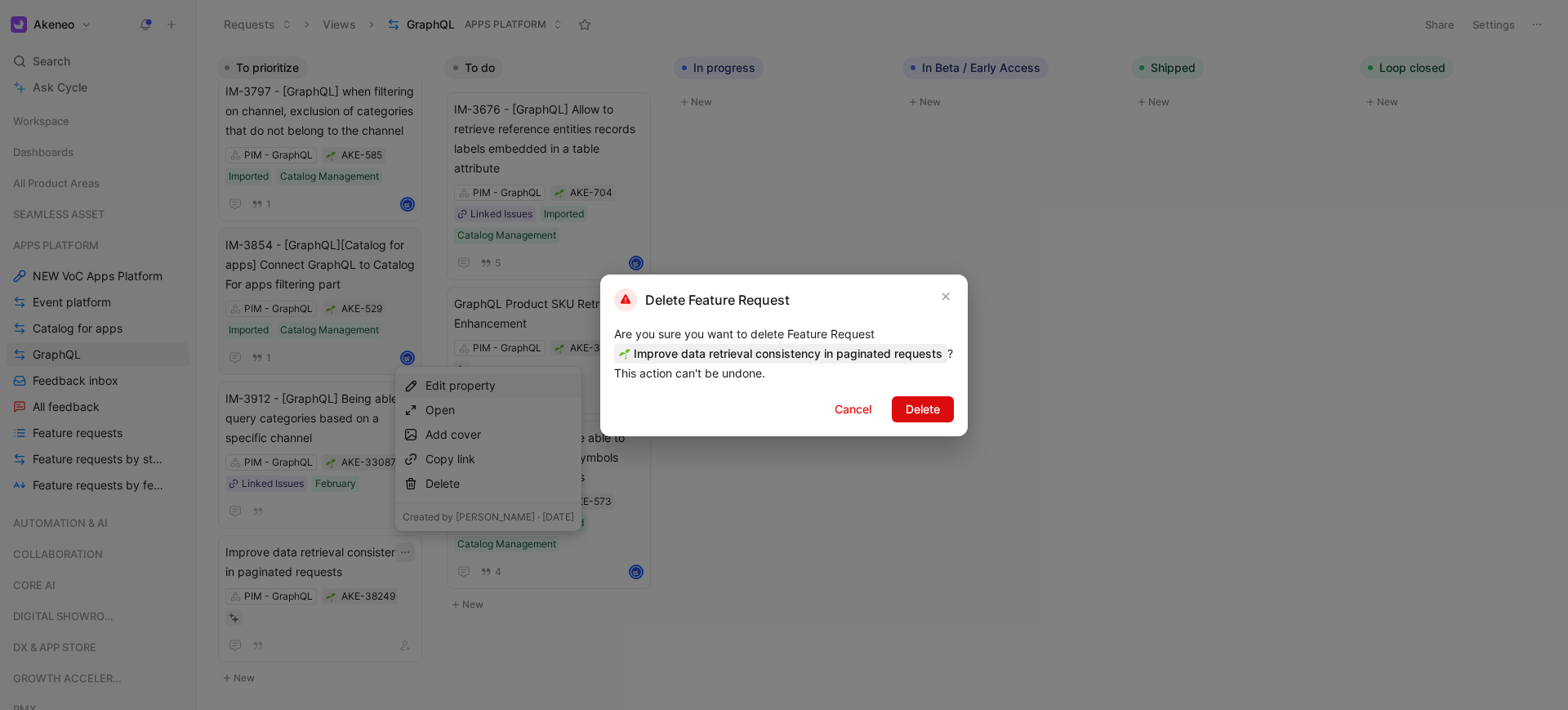
click at [947, 420] on button "Delete" at bounding box center [923, 409] width 62 height 26
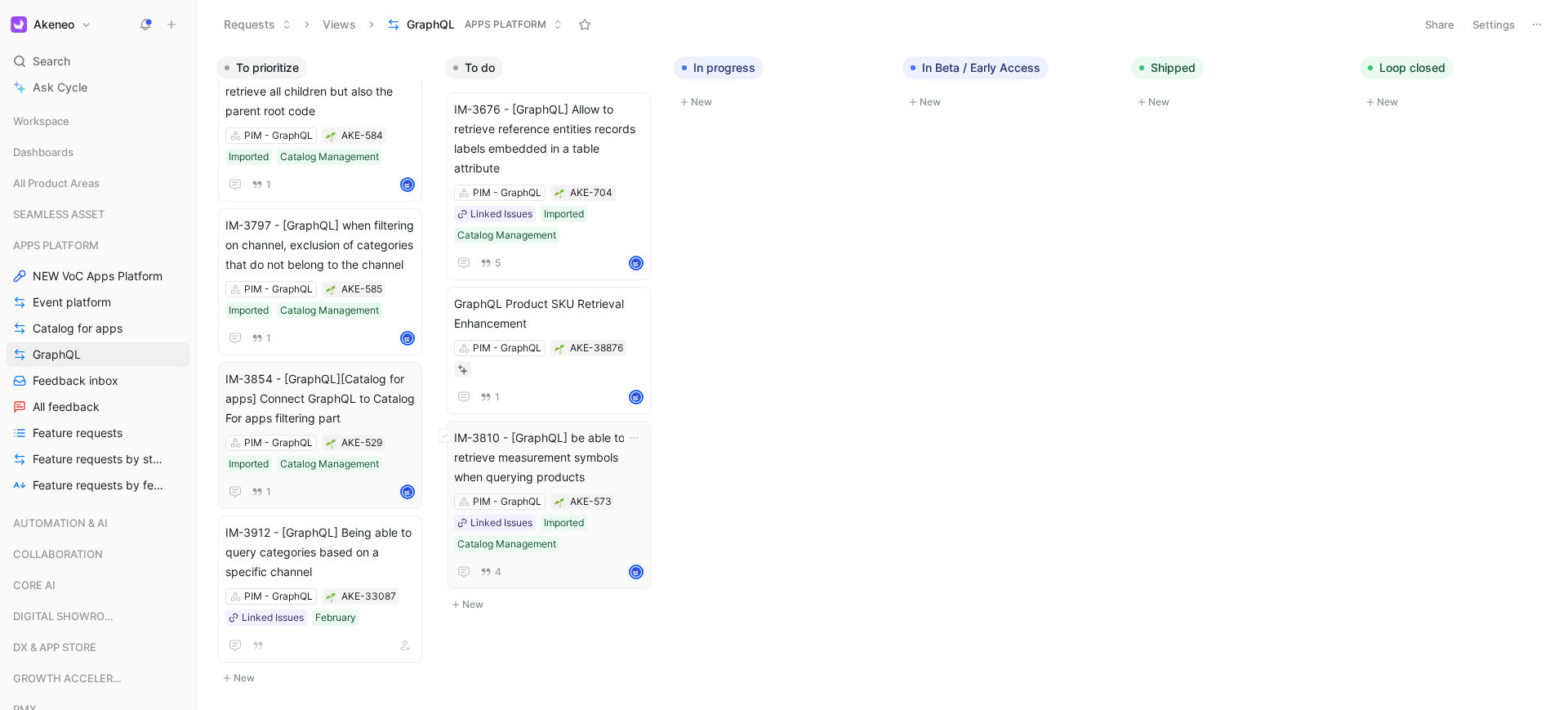
scroll to position [433, 0]
click at [405, 640] on icon "button" at bounding box center [405, 645] width 10 height 10
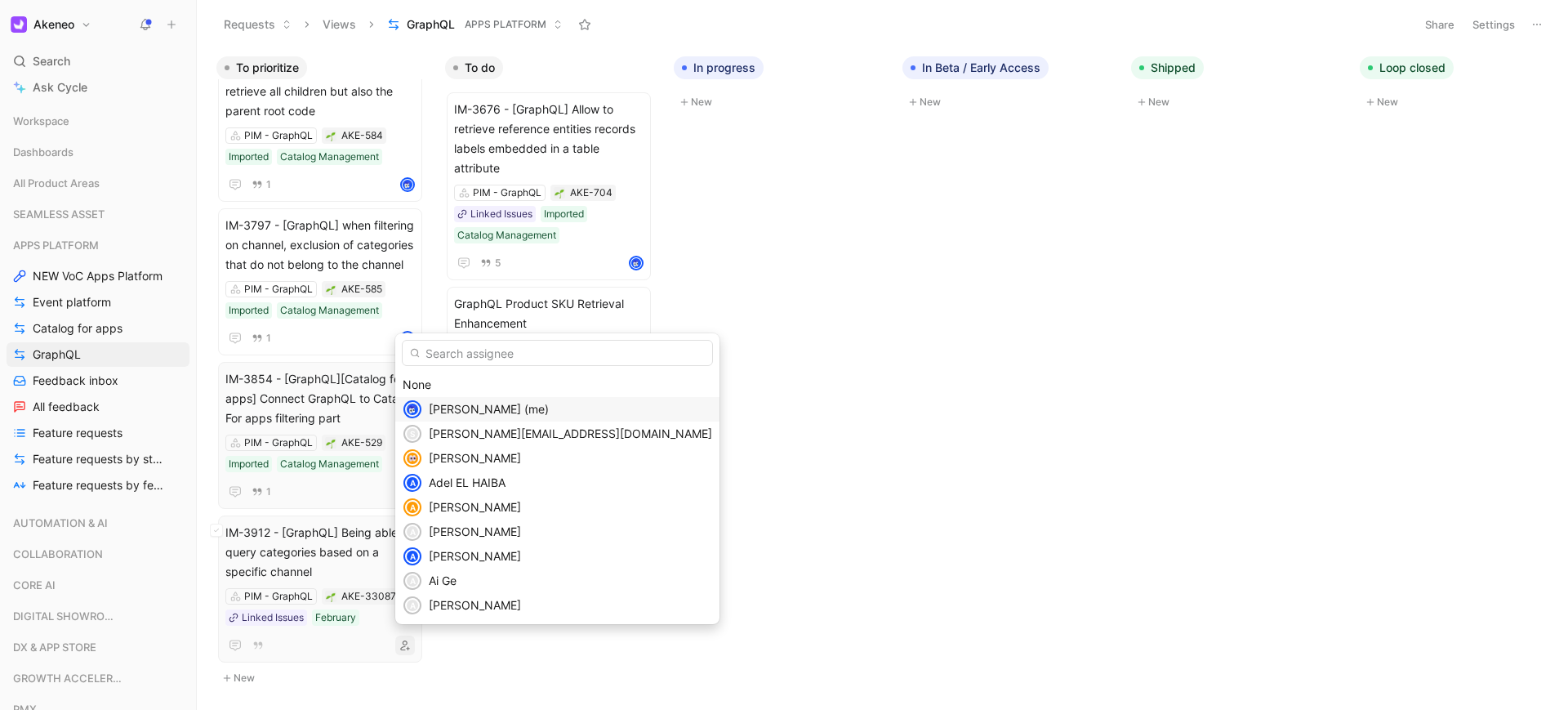
click at [469, 413] on span "[PERSON_NAME] (me)" at bounding box center [488, 409] width 120 height 14
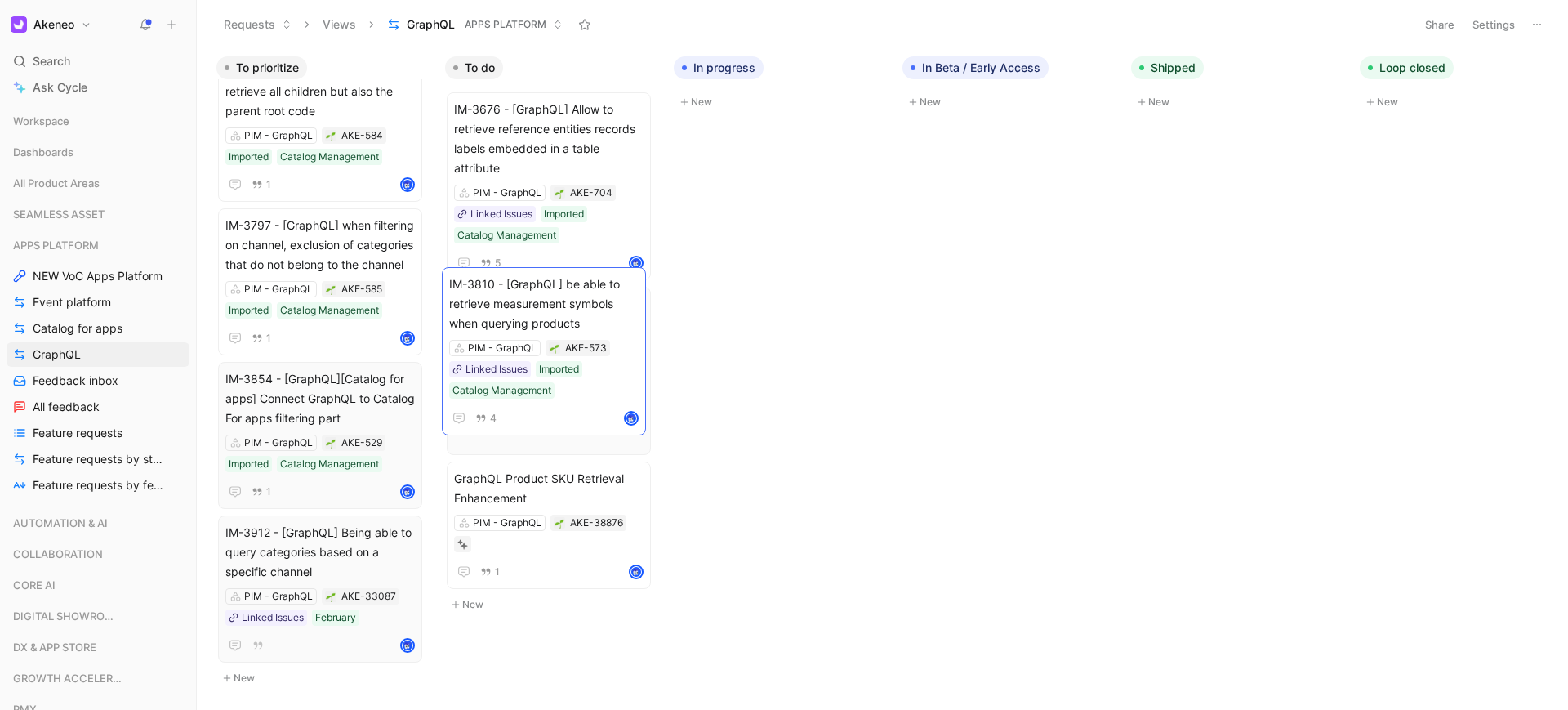
drag, startPoint x: 587, startPoint y: 460, endPoint x: 582, endPoint y: 306, distance: 154.1
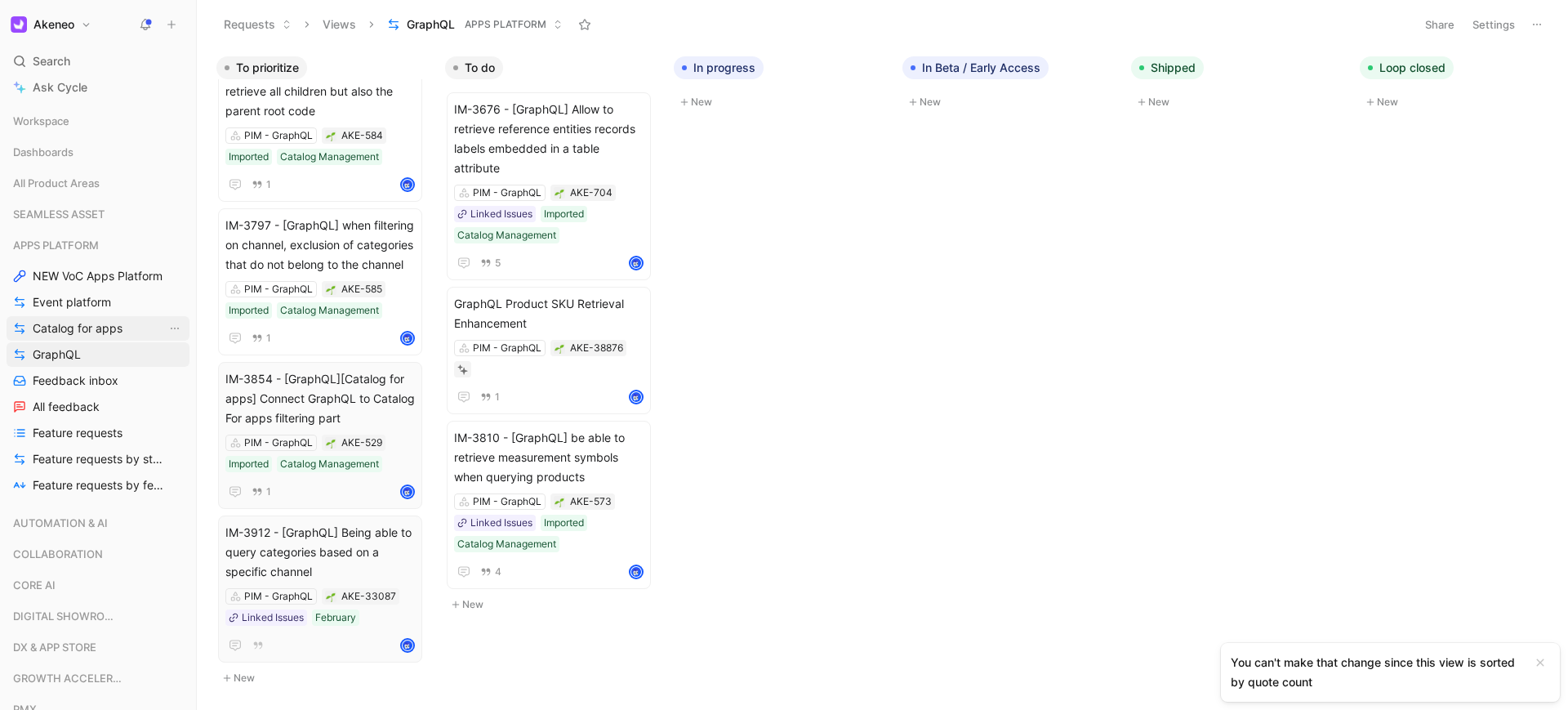
click at [65, 326] on span "Catalog for apps" at bounding box center [78, 328] width 90 height 17
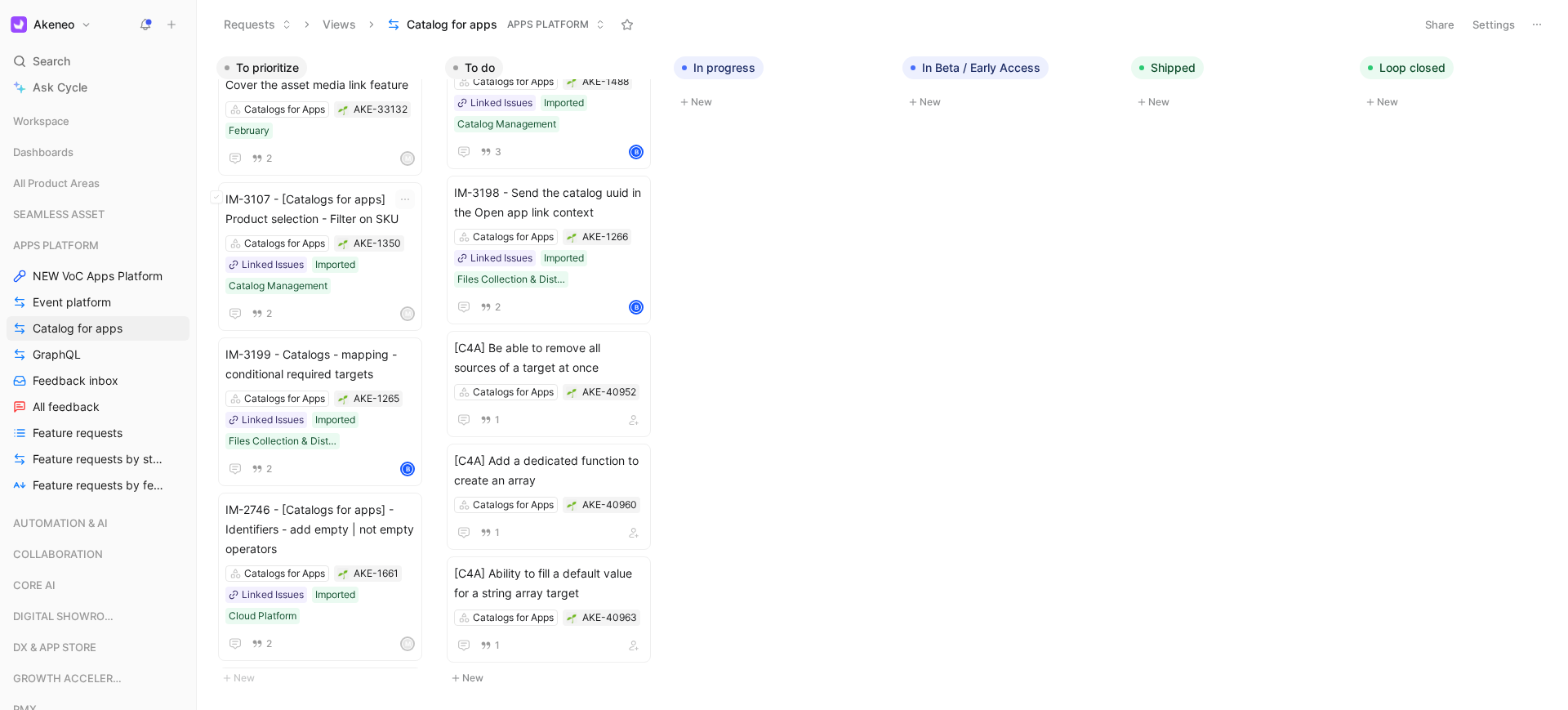
scroll to position [882, 0]
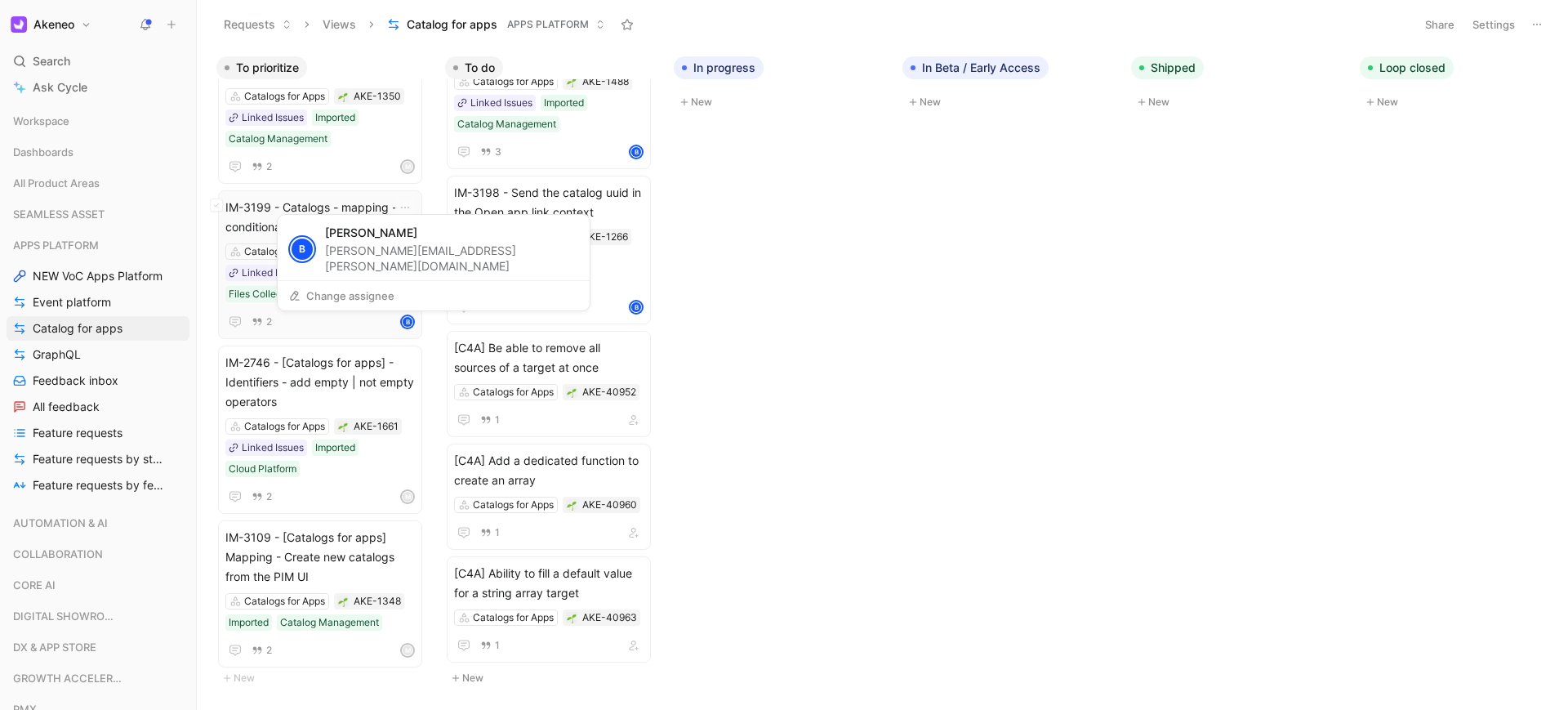
click at [405, 327] on div "B" at bounding box center [407, 321] width 11 height 11
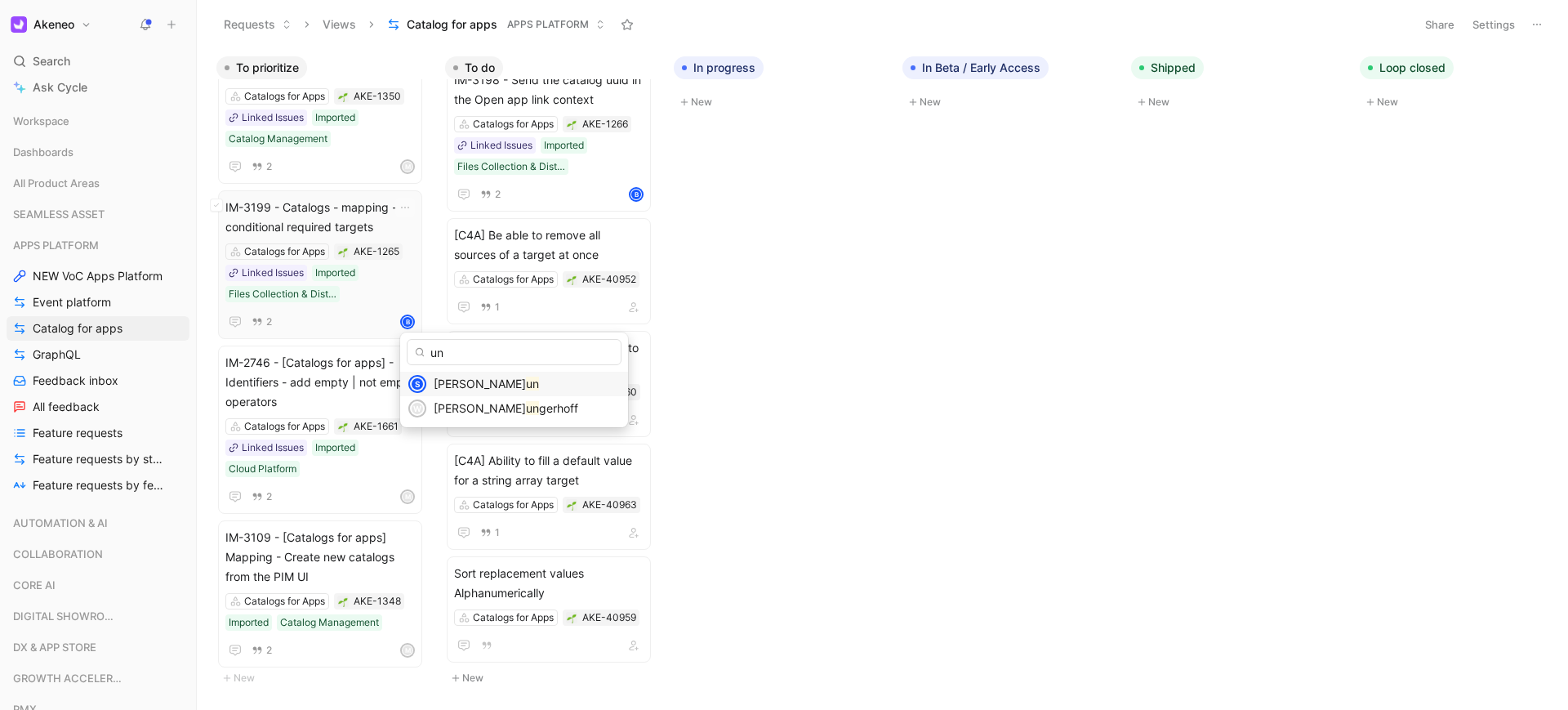
scroll to position [253, 0]
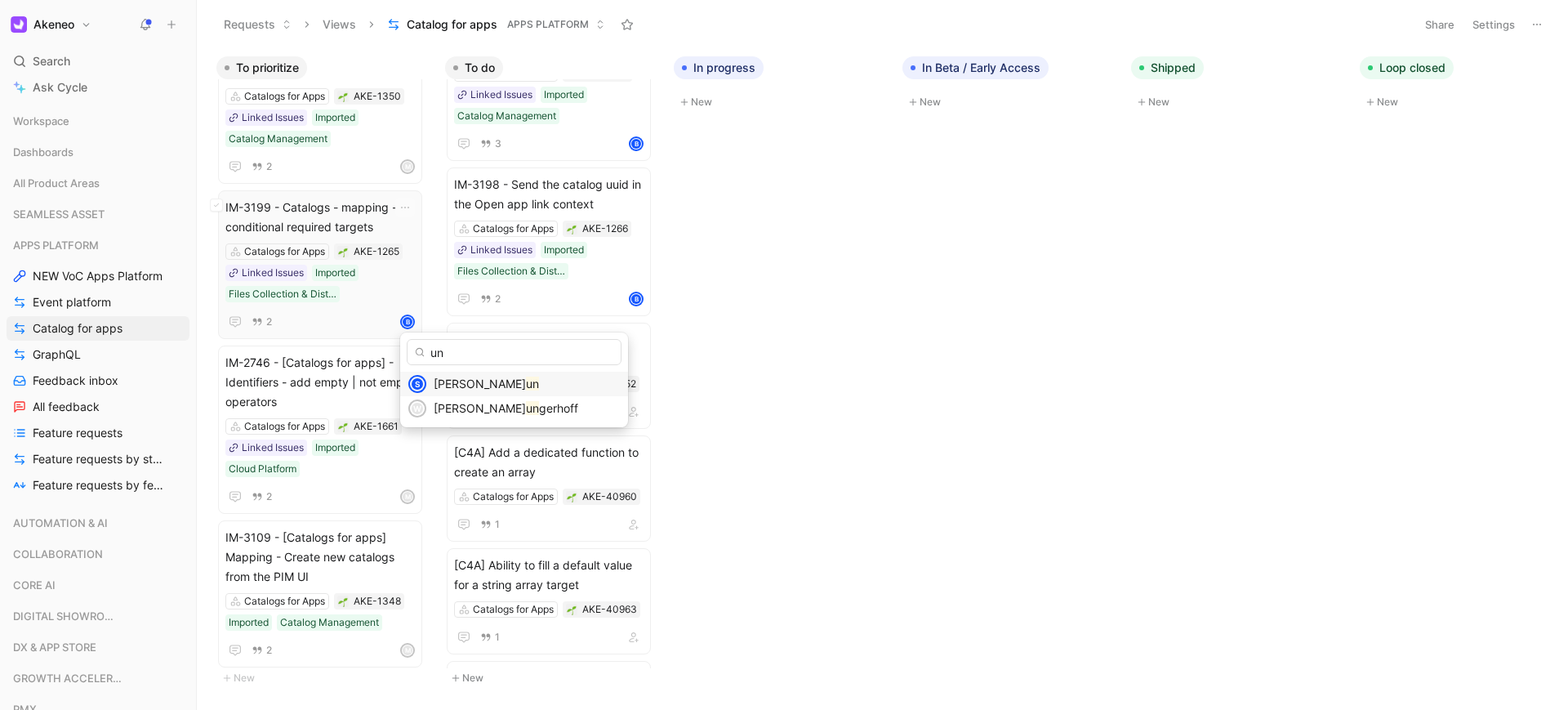
type input "u"
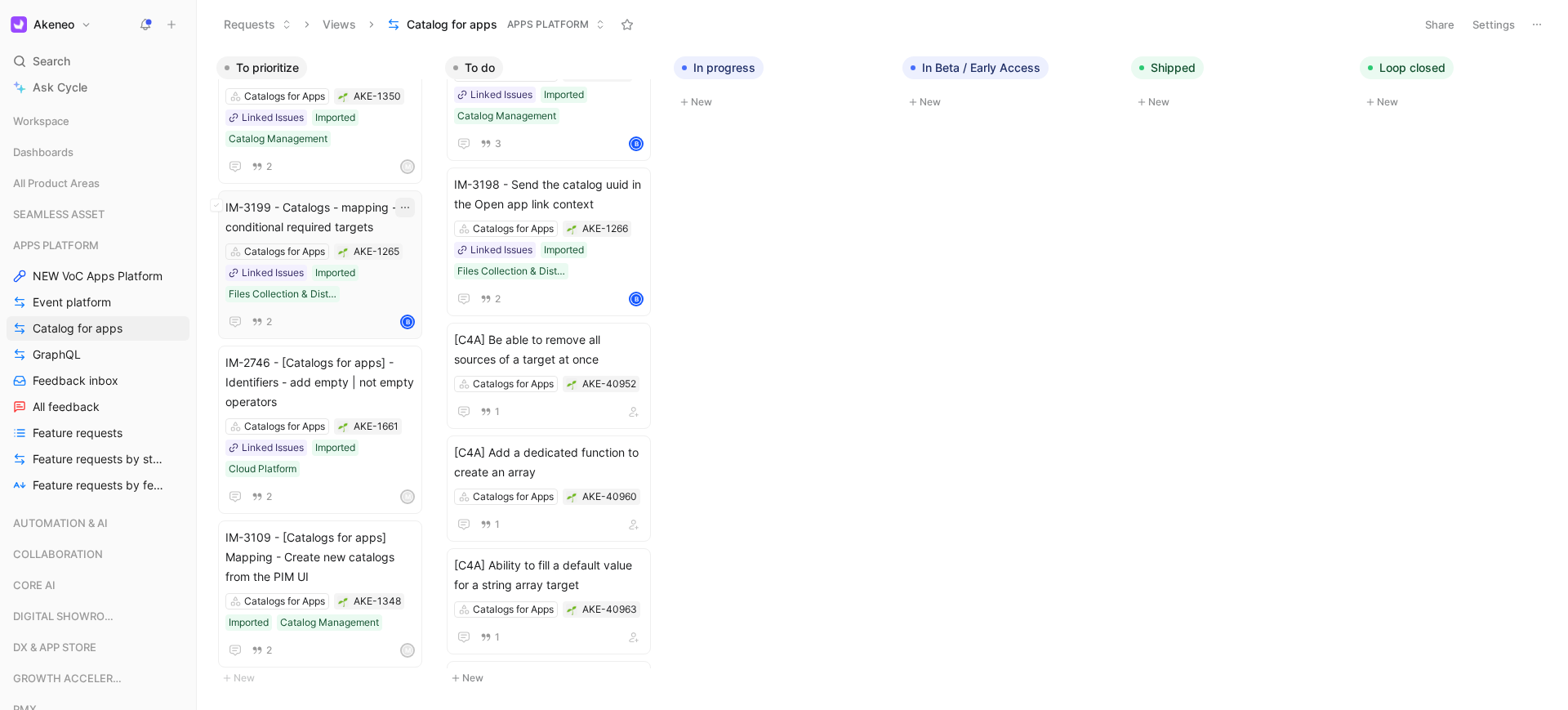
click at [406, 210] on icon "button" at bounding box center [405, 207] width 13 height 13
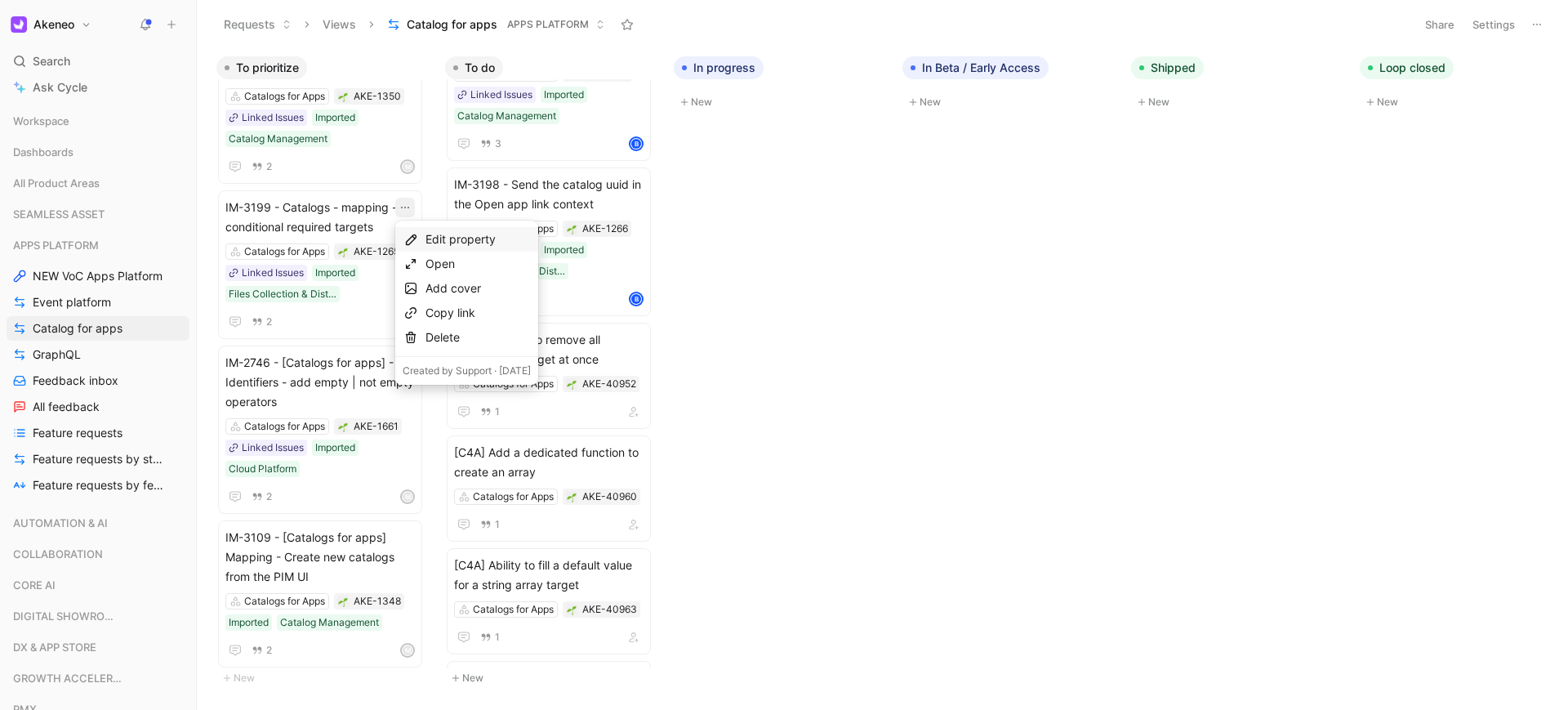
click at [431, 236] on div "Edit property" at bounding box center [478, 239] width 105 height 19
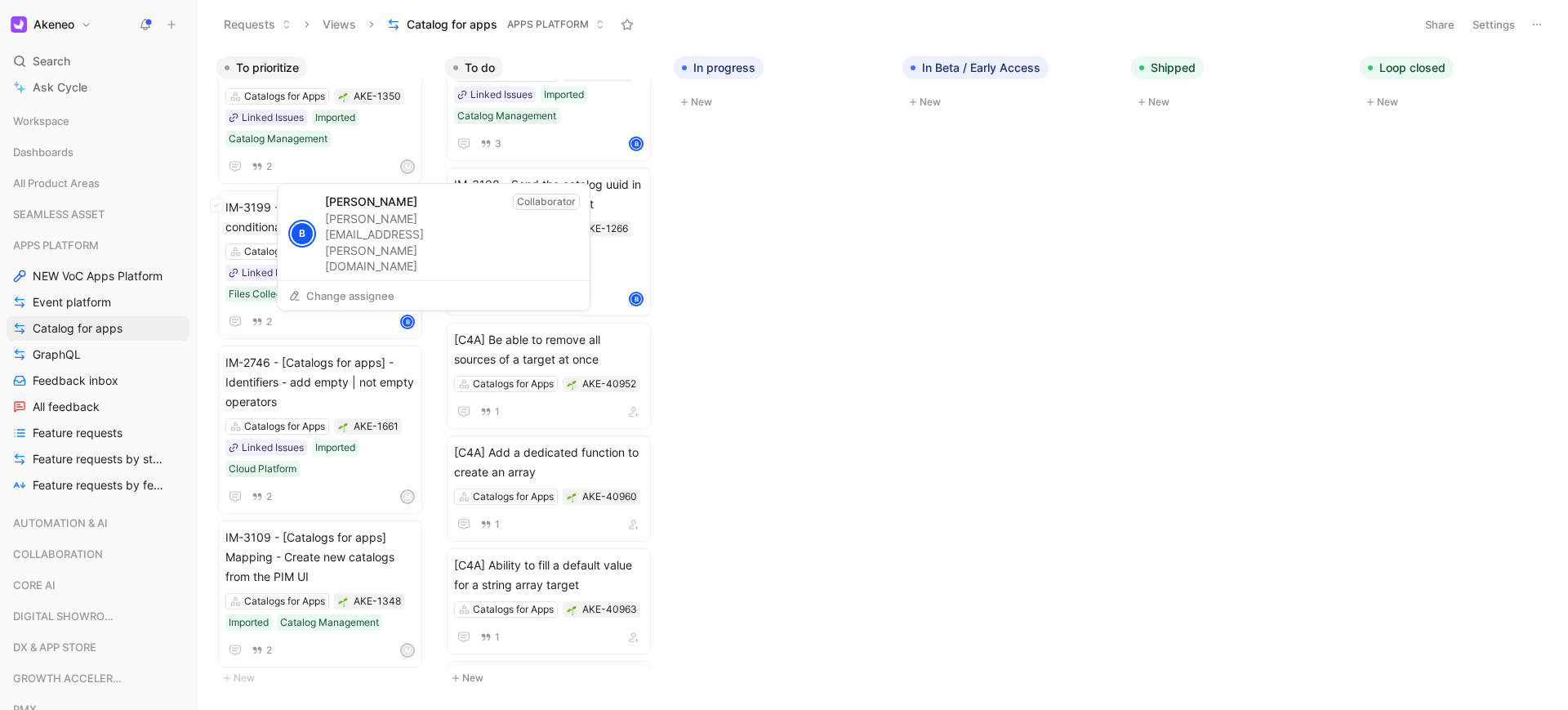
click at [383, 296] on button "Change assignee" at bounding box center [341, 295] width 121 height 23
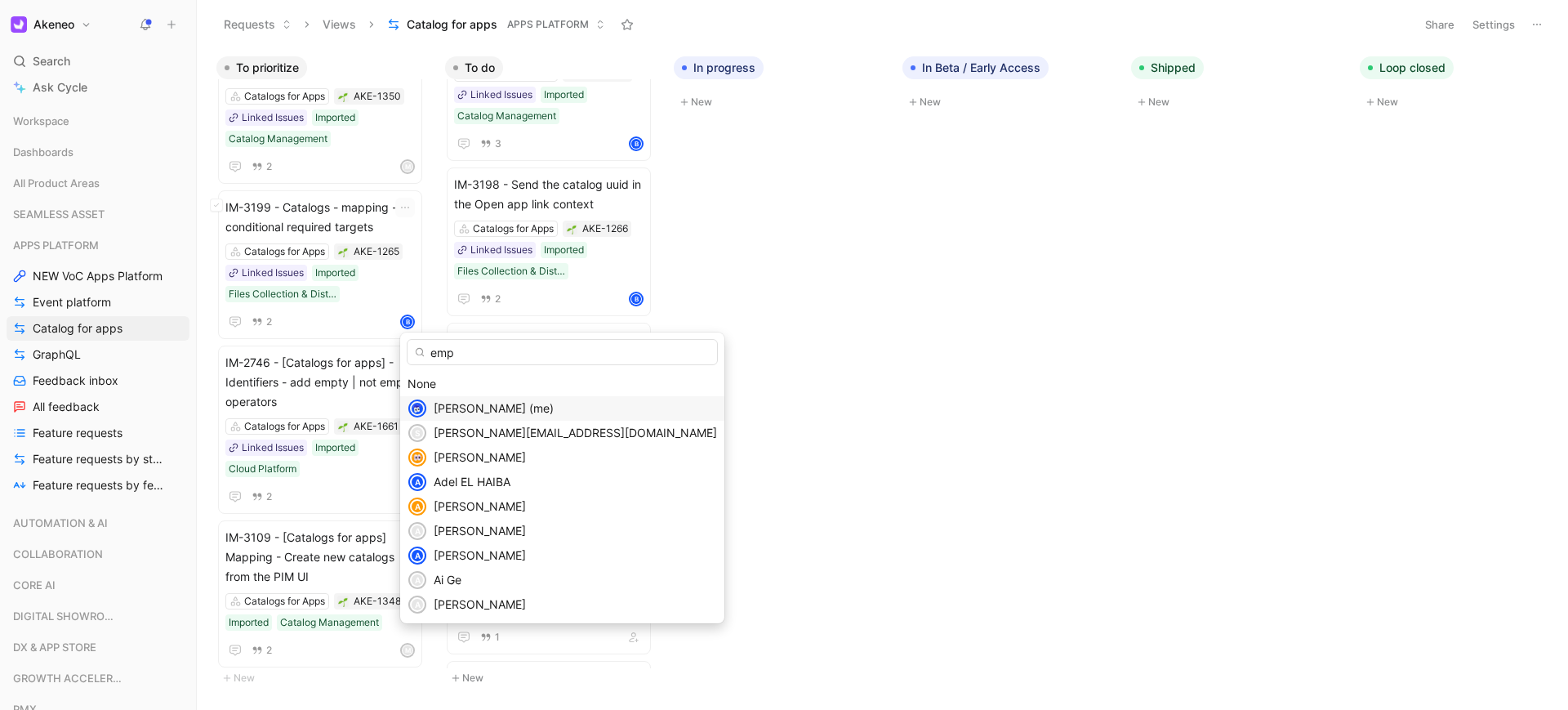
type input "empt"
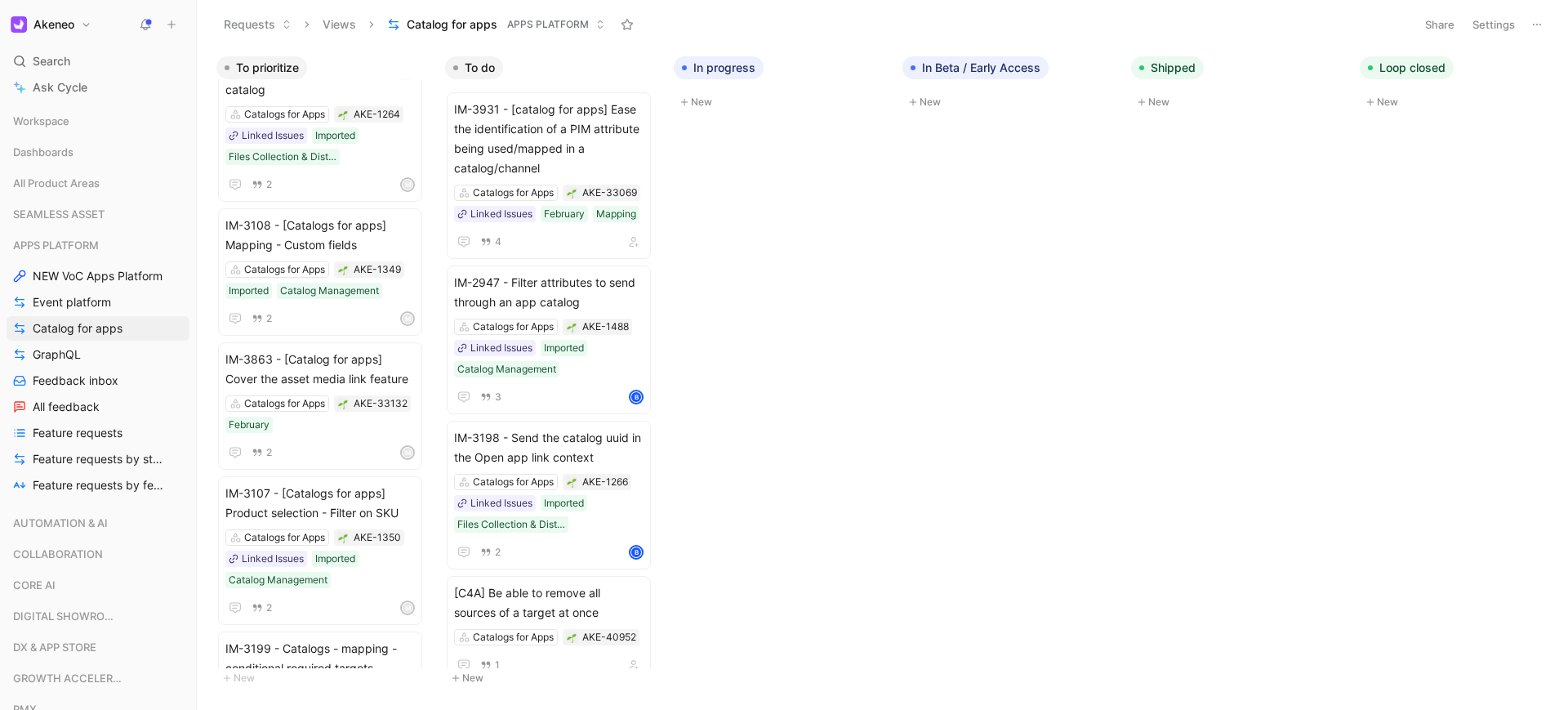
scroll to position [0, 0]
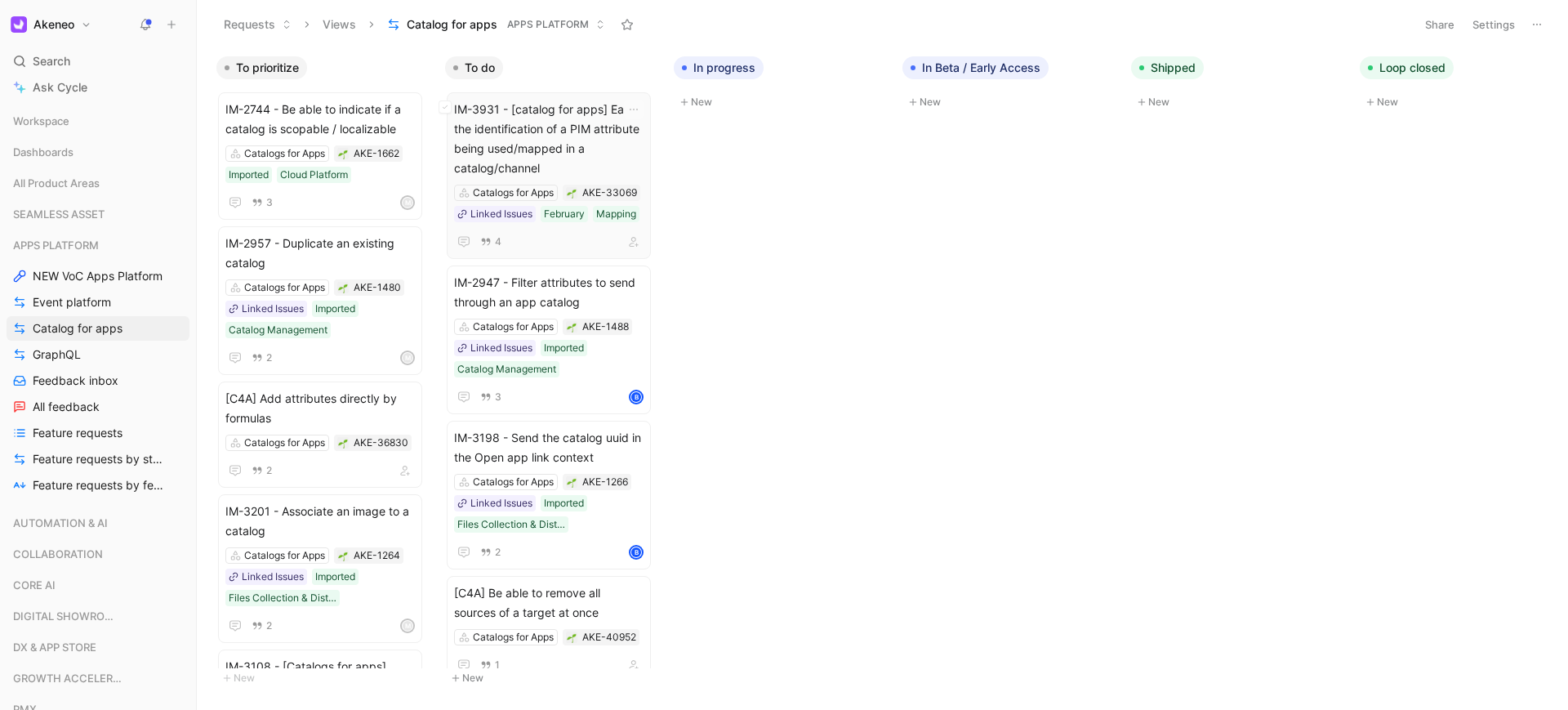
click at [592, 132] on span "IM-3931 - [catalog for apps] Ease the identification of a PIM attribute being u…" at bounding box center [548, 138] width 189 height 78
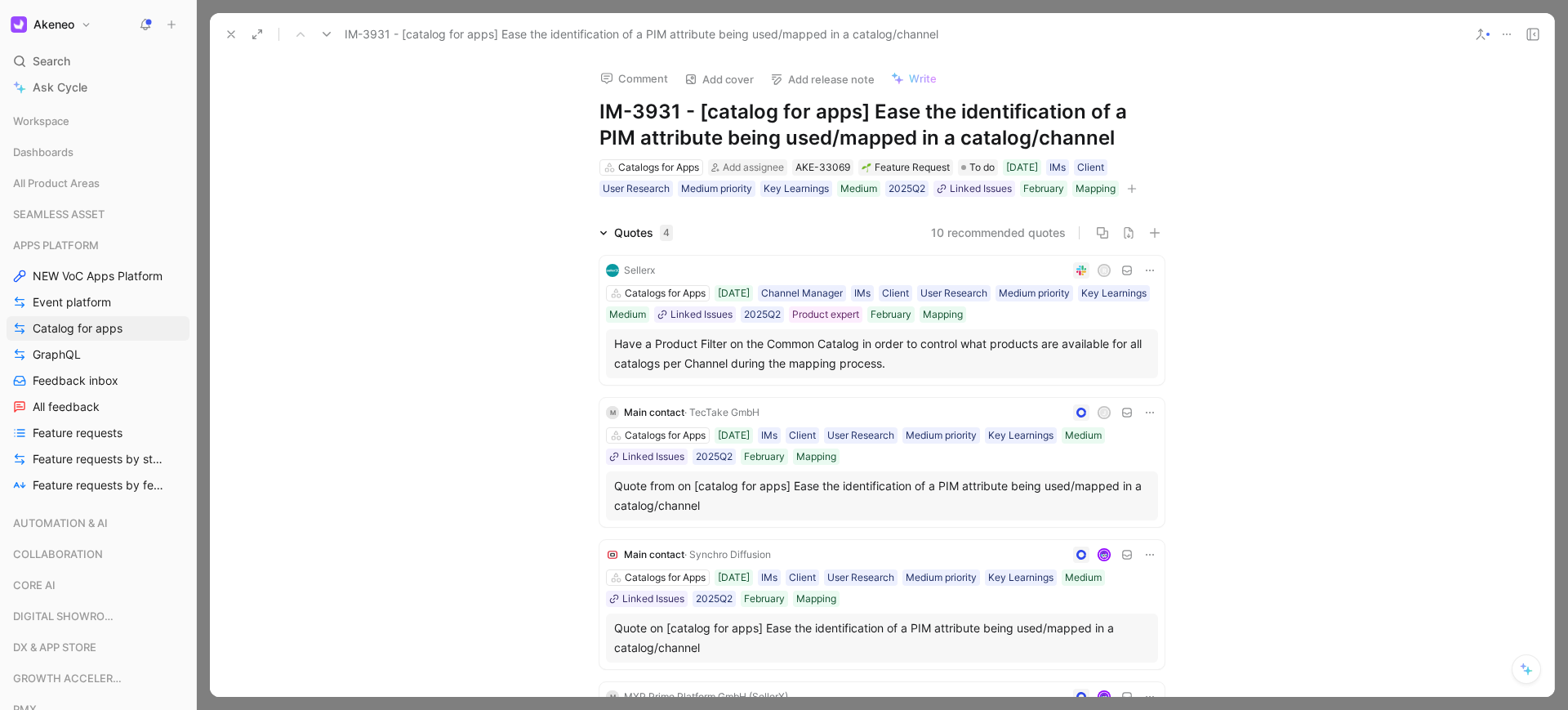
click at [239, 35] on button at bounding box center [231, 34] width 23 height 23
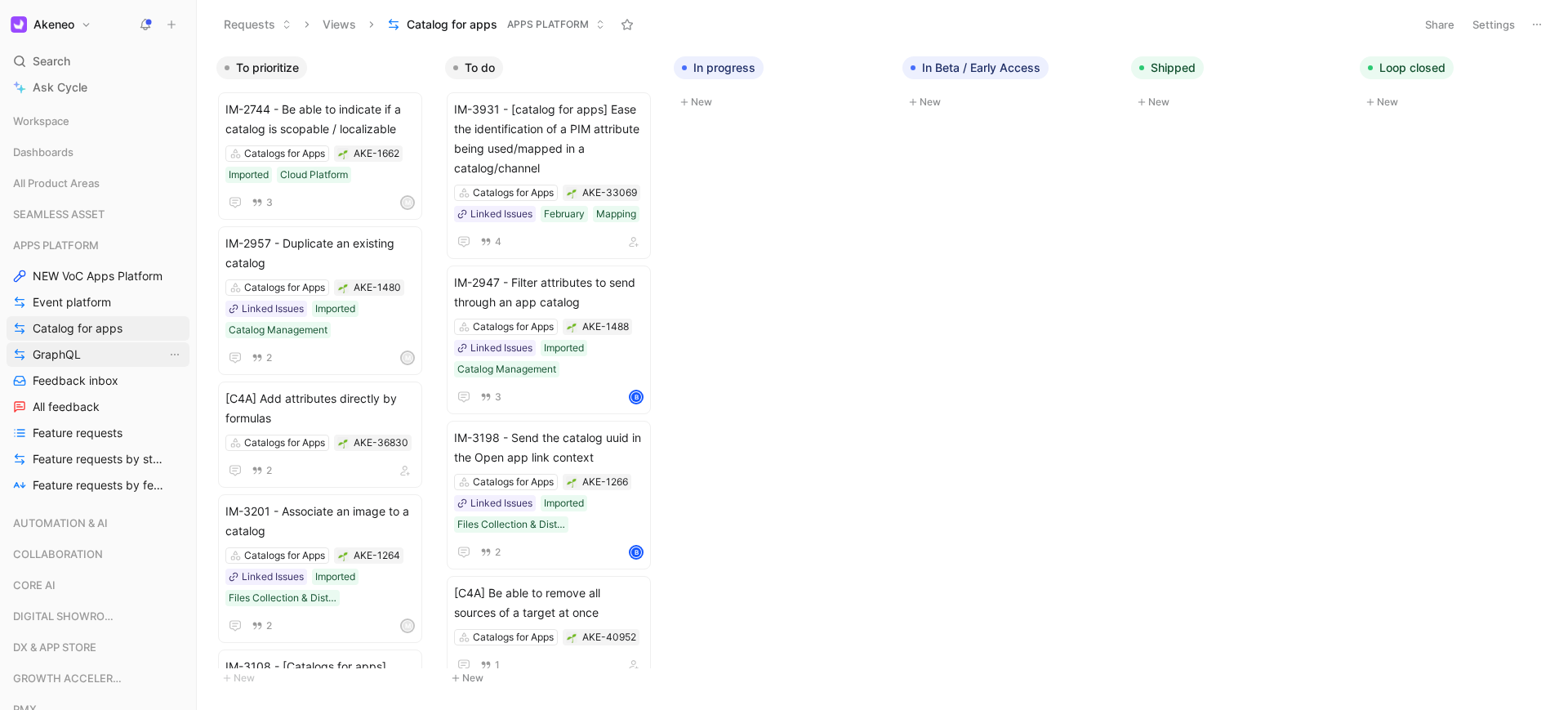
click at [67, 356] on span "GraphQL" at bounding box center [56, 355] width 48 height 17
